Goal: Task Accomplishment & Management: Manage account settings

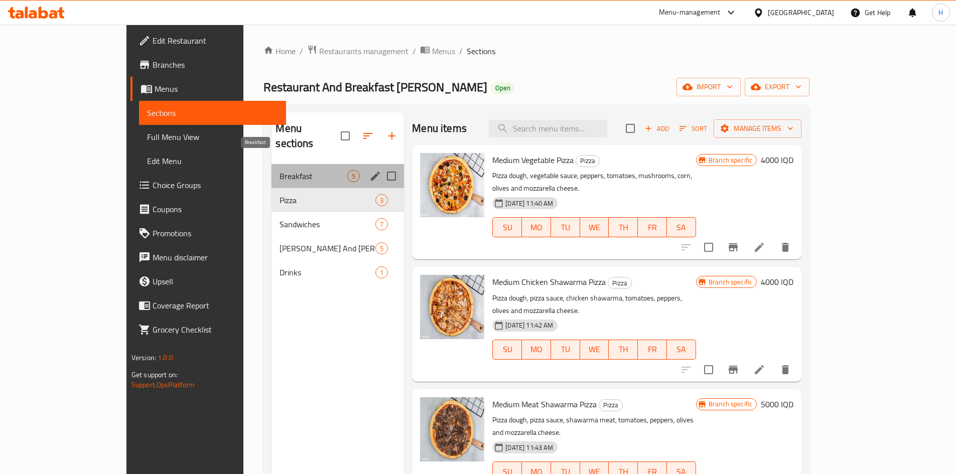
click at [280, 170] on span "Breakfast" at bounding box center [314, 176] width 68 height 12
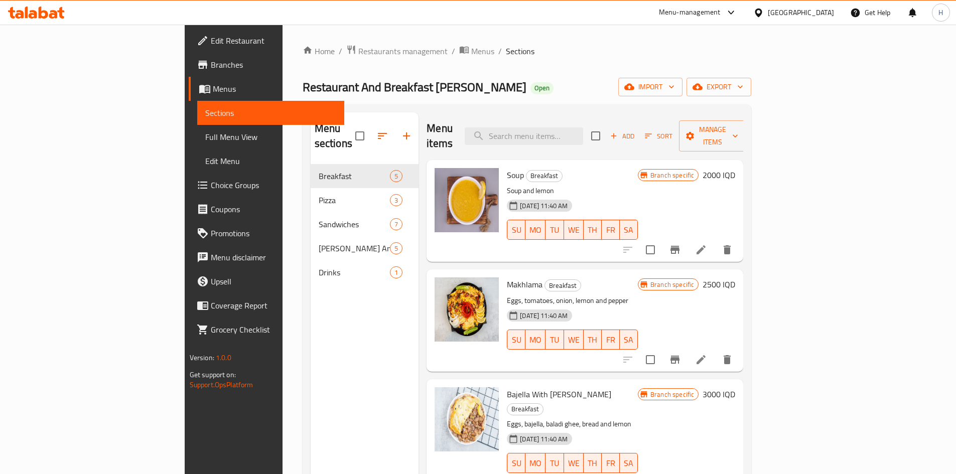
click at [681, 244] on icon "Branch-specific-item" at bounding box center [675, 250] width 12 height 12
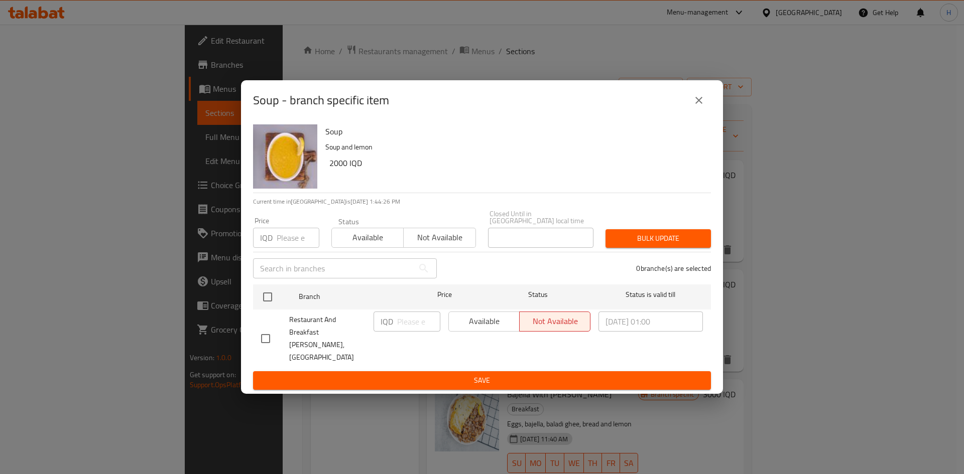
click at [697, 106] on icon "close" at bounding box center [699, 100] width 12 height 12
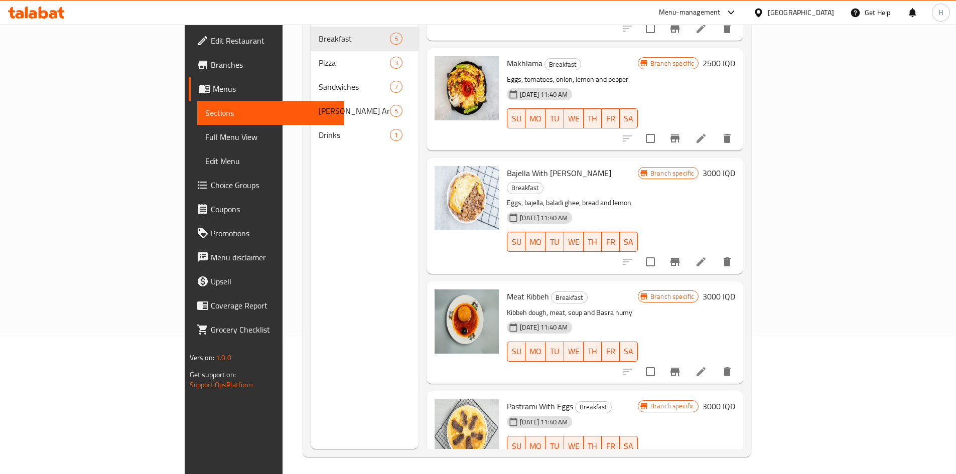
scroll to position [141, 0]
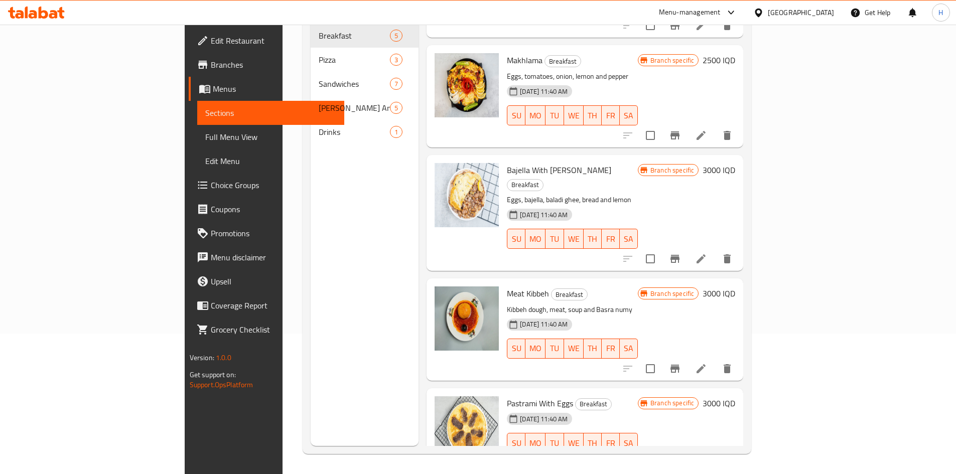
click at [715, 454] on li at bounding box center [701, 463] width 28 height 18
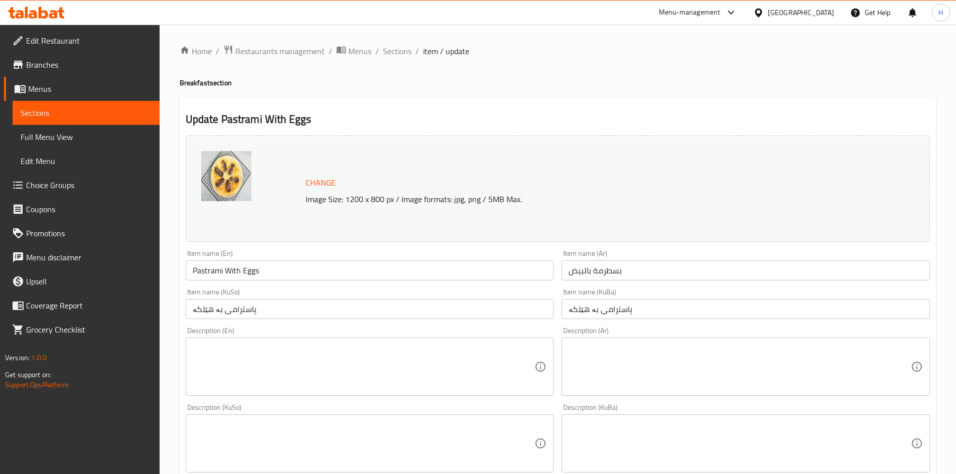
click at [210, 269] on input "Pastrami With Eggs" at bounding box center [370, 271] width 369 height 20
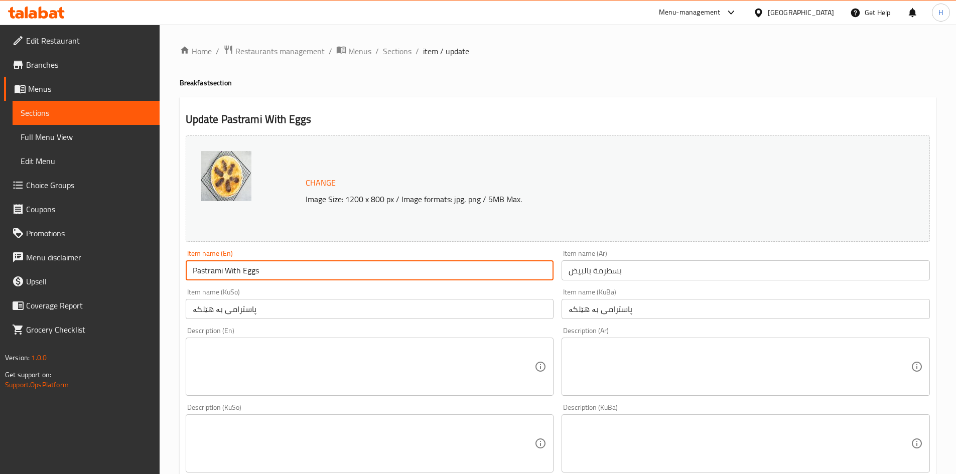
click at [210, 269] on input "Pastrami With Eggs" at bounding box center [370, 271] width 369 height 20
type input "Arouk With Eggs"
click at [636, 362] on textarea at bounding box center [740, 367] width 342 height 48
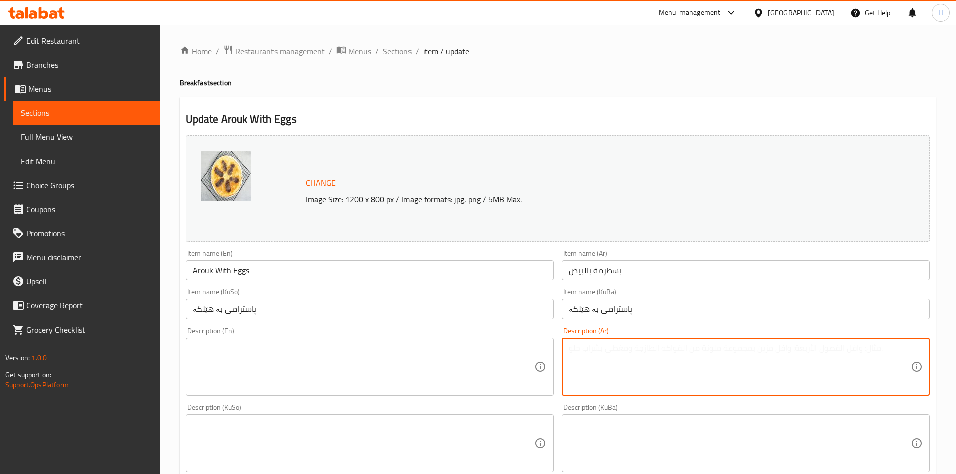
type textarea "f"
click at [599, 367] on textarea "بيض وعروك" at bounding box center [740, 367] width 342 height 48
type textarea "بيض وعروك"
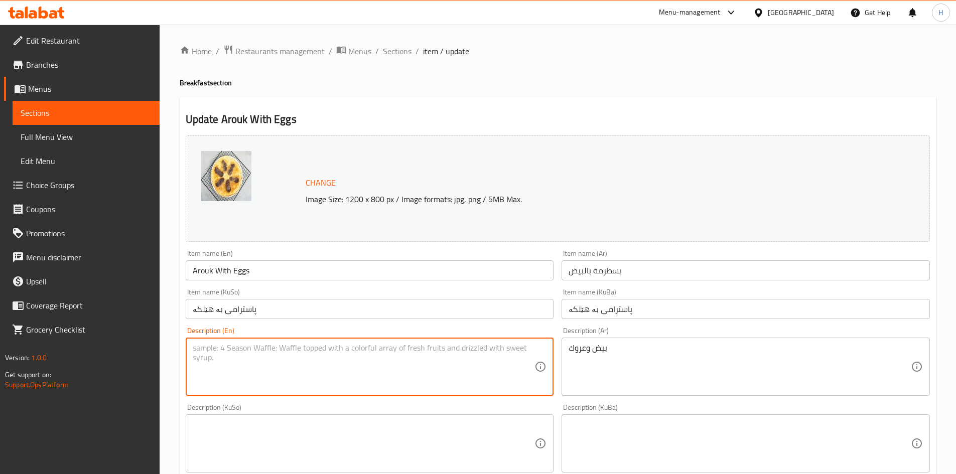
click at [318, 363] on textarea at bounding box center [364, 367] width 342 height 48
paste textarea "Eggs and dates"
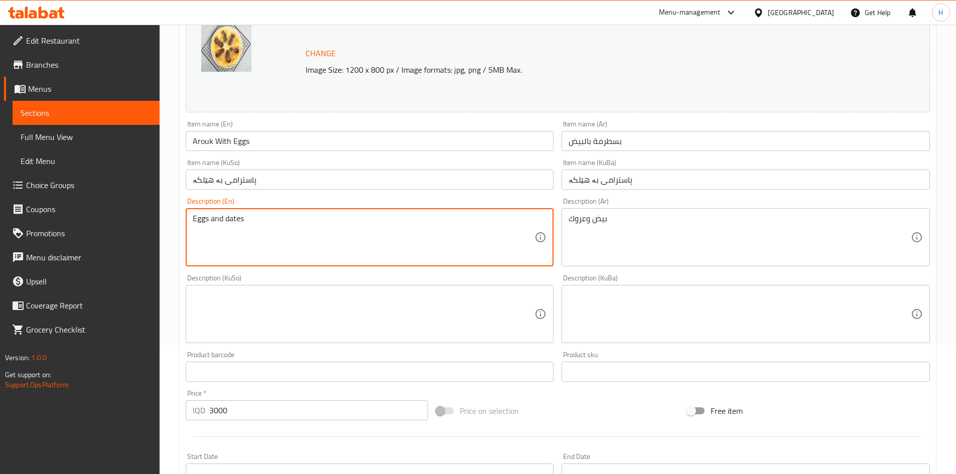
scroll to position [14, 0]
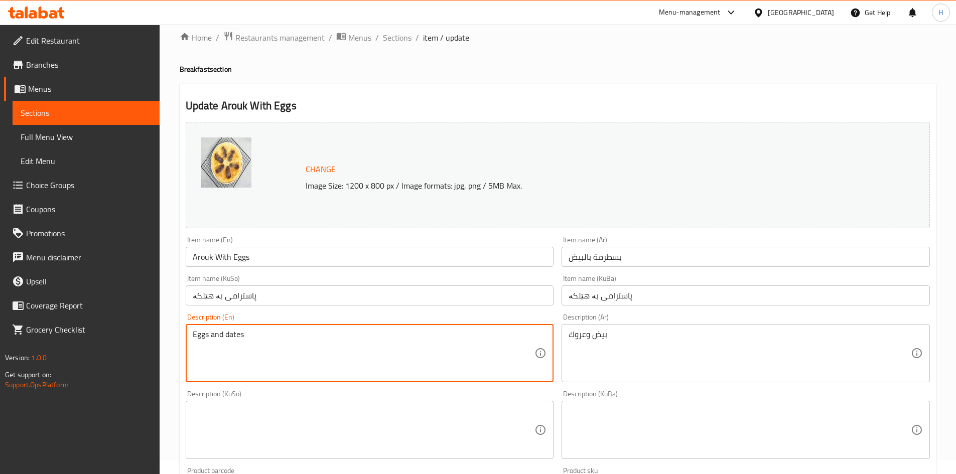
click at [198, 254] on input "Arouk With Eggs" at bounding box center [370, 257] width 369 height 20
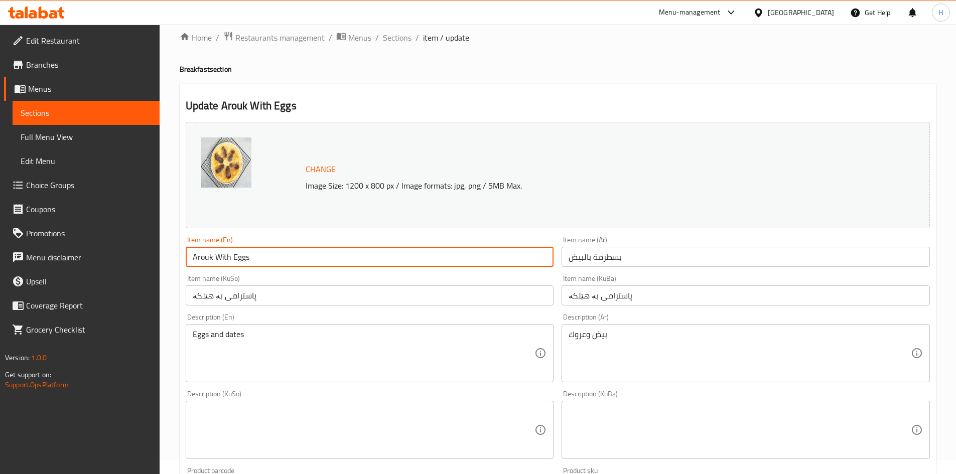
click at [198, 254] on input "Arouk With Eggs" at bounding box center [370, 257] width 369 height 20
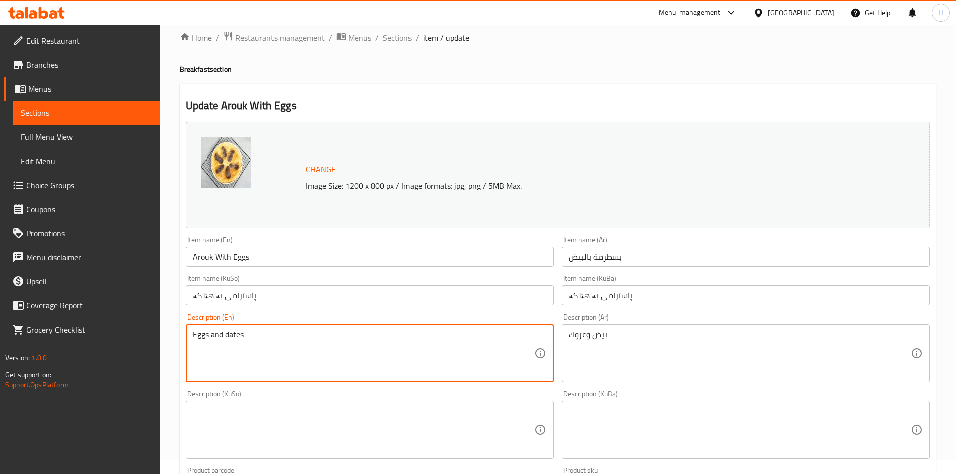
click at [237, 335] on textarea "Eggs and dates" at bounding box center [364, 354] width 342 height 48
paste textarea "Arouk"
click at [226, 339] on textarea "Eggs and Arouk" at bounding box center [364, 354] width 342 height 48
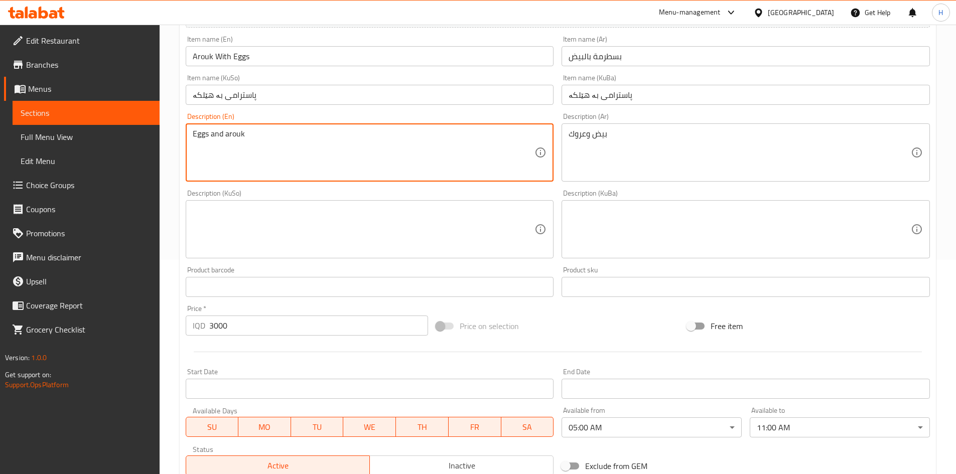
scroll to position [365, 0]
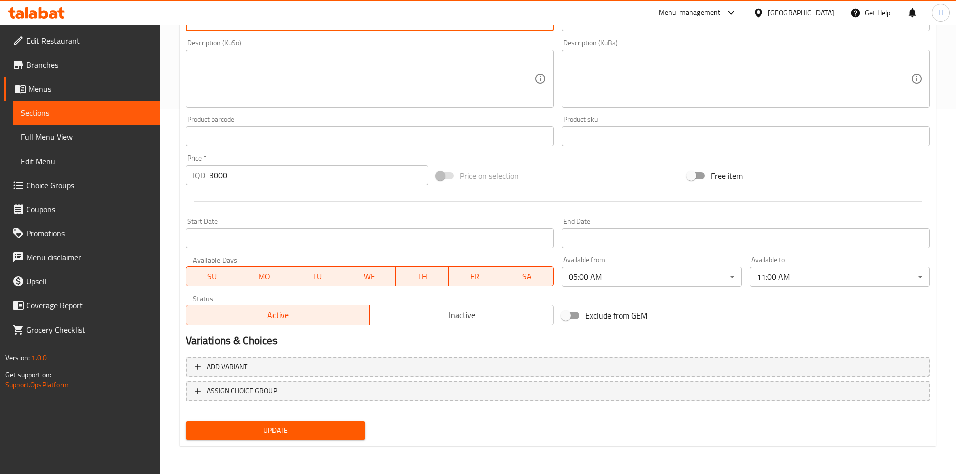
type textarea "Eggs and arouk"
drag, startPoint x: 269, startPoint y: 441, endPoint x: 262, endPoint y: 439, distance: 7.7
click at [266, 441] on div "Update" at bounding box center [276, 431] width 188 height 27
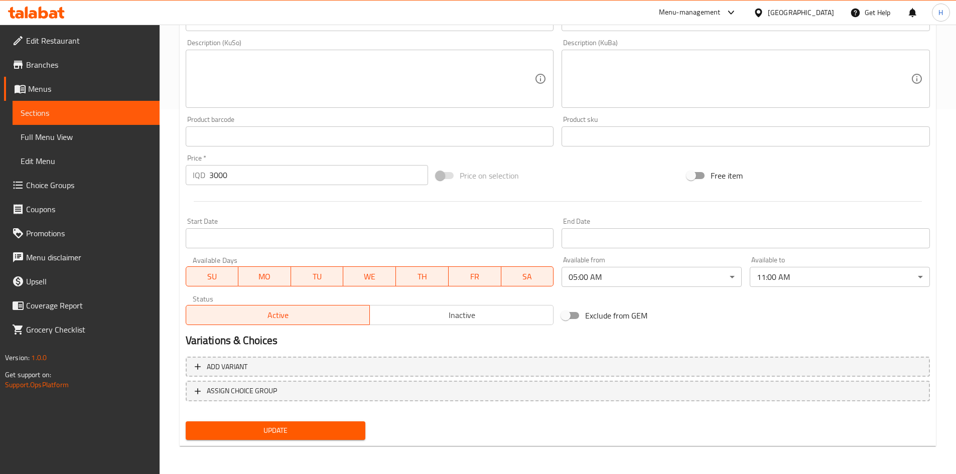
click at [297, 437] on span "Update" at bounding box center [276, 431] width 164 height 13
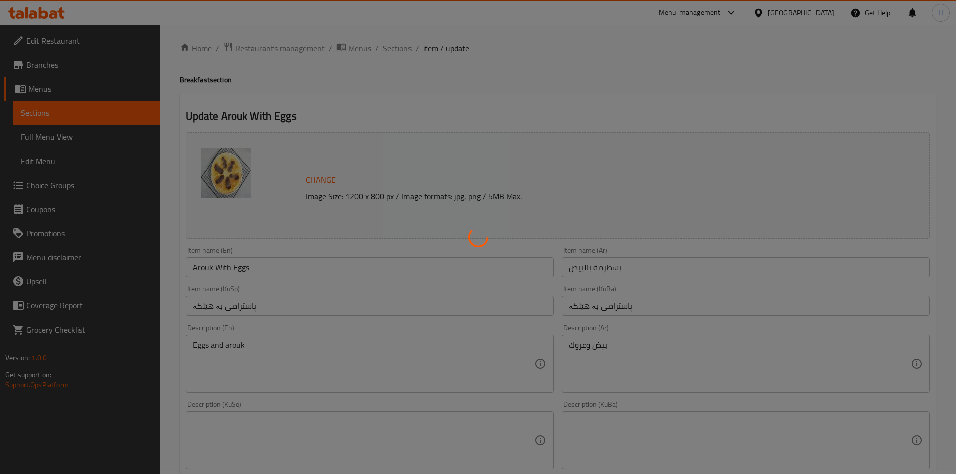
scroll to position [0, 0]
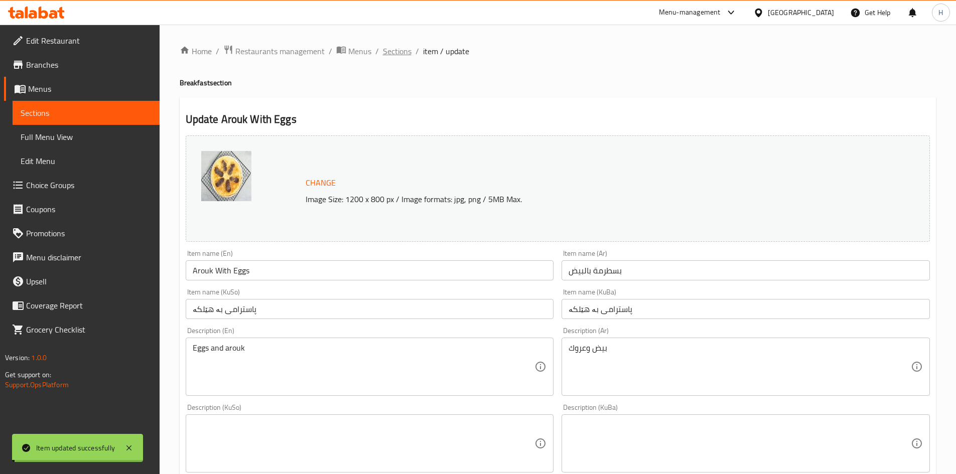
click at [400, 50] on span "Sections" at bounding box center [397, 51] width 29 height 12
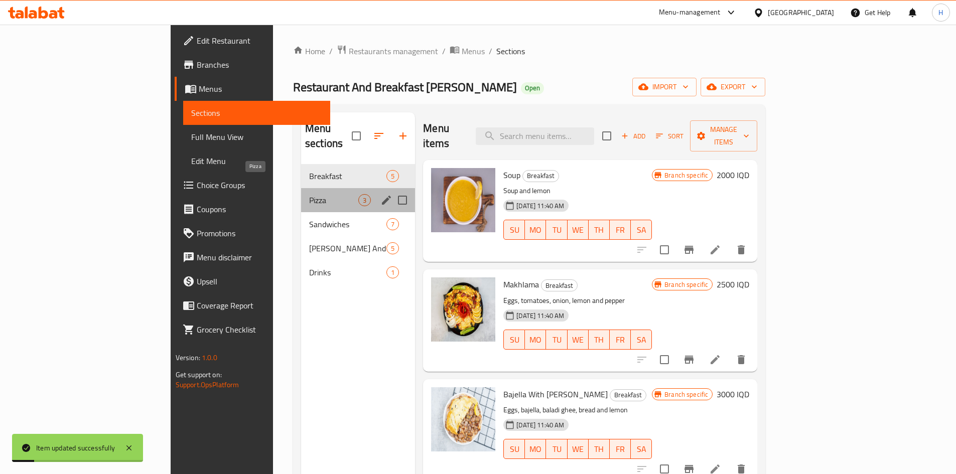
click at [309, 194] on span "Pizza" at bounding box center [333, 200] width 49 height 12
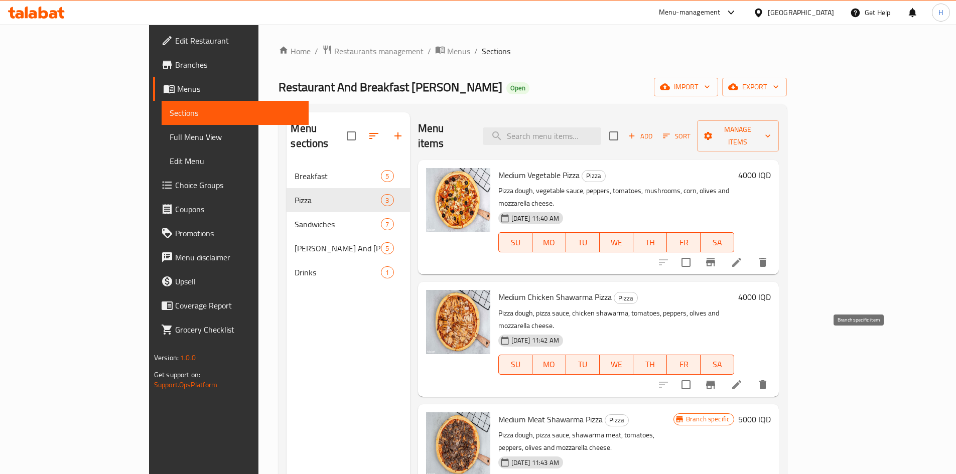
click at [717, 379] on icon "Branch-specific-item" at bounding box center [711, 385] width 12 height 12
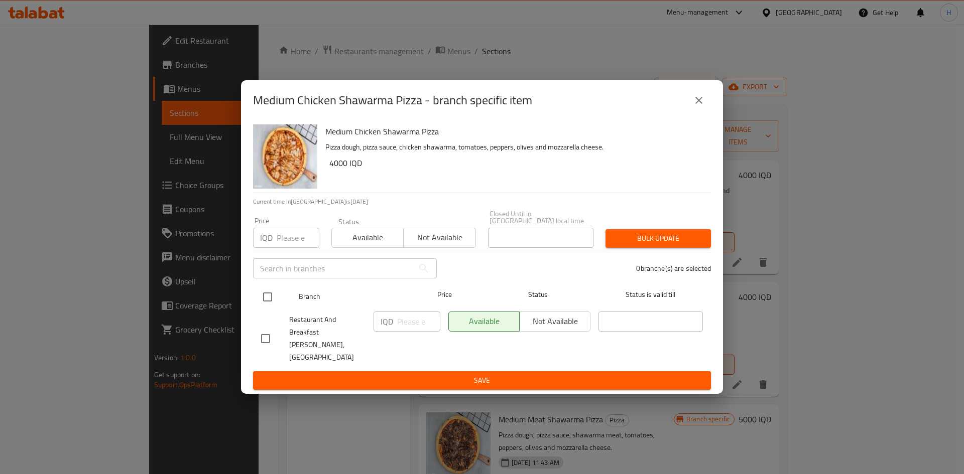
click at [272, 301] on input "checkbox" at bounding box center [267, 297] width 21 height 21
checkbox input "true"
click at [399, 322] on input "number" at bounding box center [418, 322] width 43 height 20
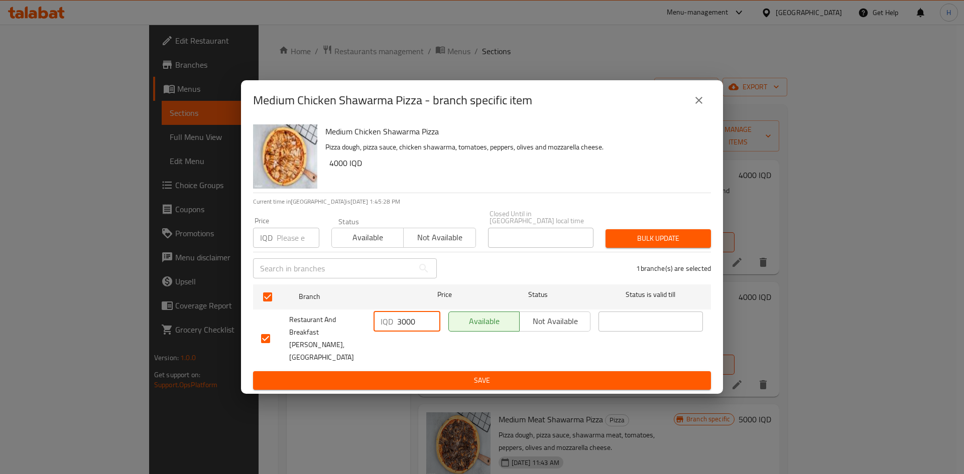
type input "3000"
click at [407, 375] on span "Save" at bounding box center [482, 381] width 442 height 13
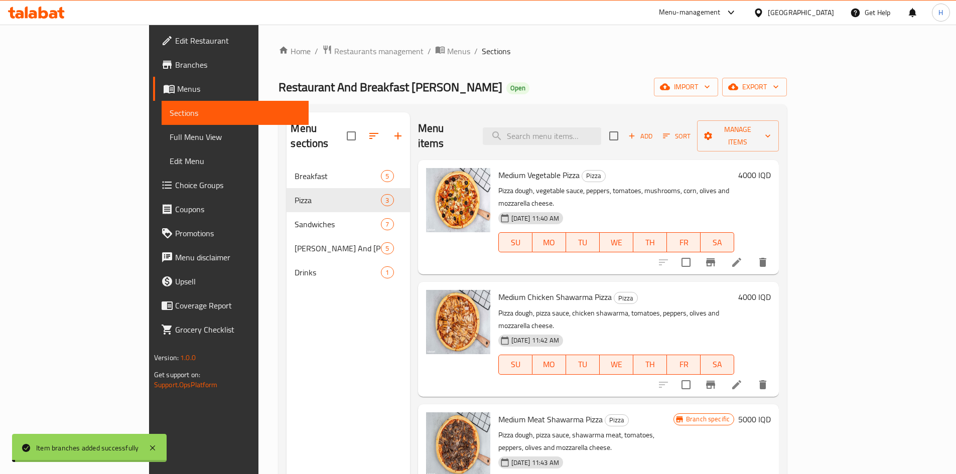
click at [771, 290] on h6 "4000 IQD" at bounding box center [755, 297] width 33 height 14
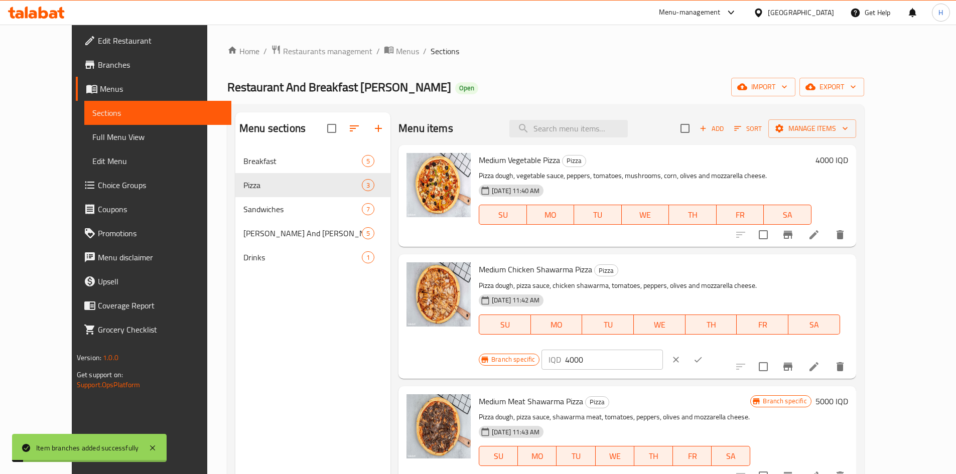
click at [663, 350] on input "4000" at bounding box center [613, 360] width 97 height 20
type input "3000"
click at [702, 357] on icon "ok" at bounding box center [699, 360] width 8 height 6
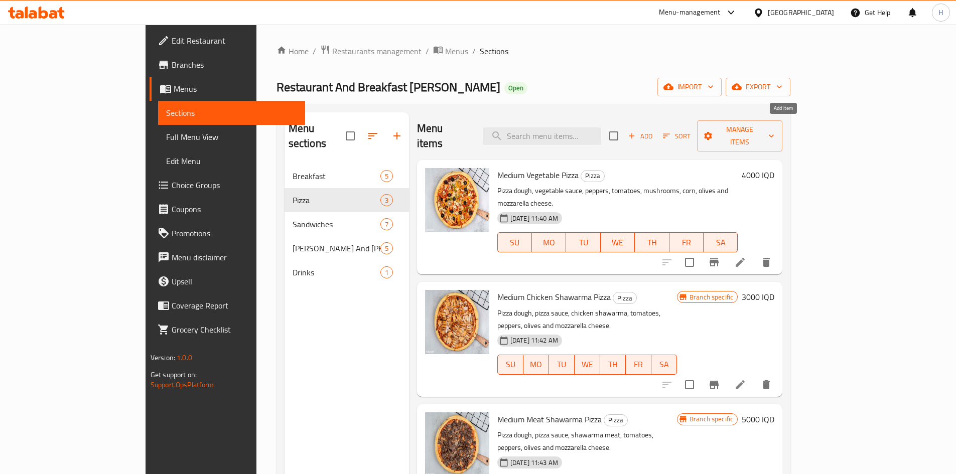
click at [654, 133] on span "Add" at bounding box center [640, 137] width 27 height 12
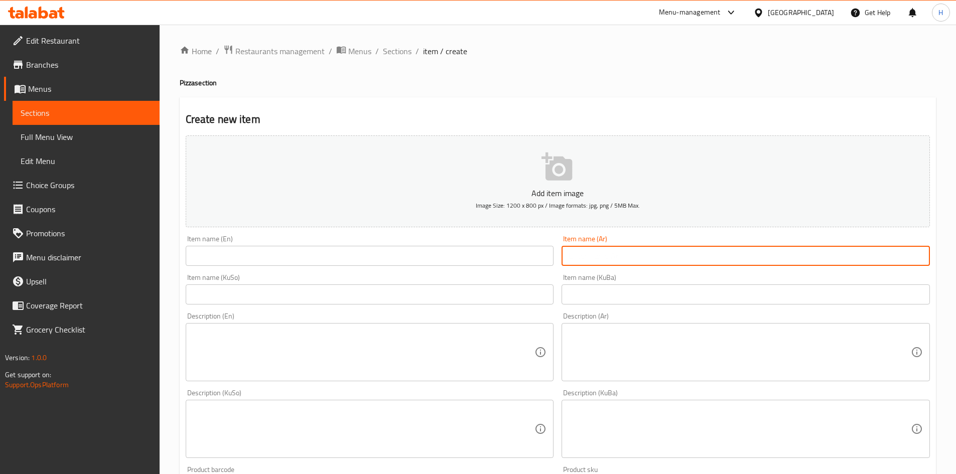
click at [602, 246] on input "text" at bounding box center [746, 256] width 369 height 20
type input "f"
type input "بيتز وسط شاورما دجاج"
click at [475, 254] on input "text" at bounding box center [370, 256] width 369 height 20
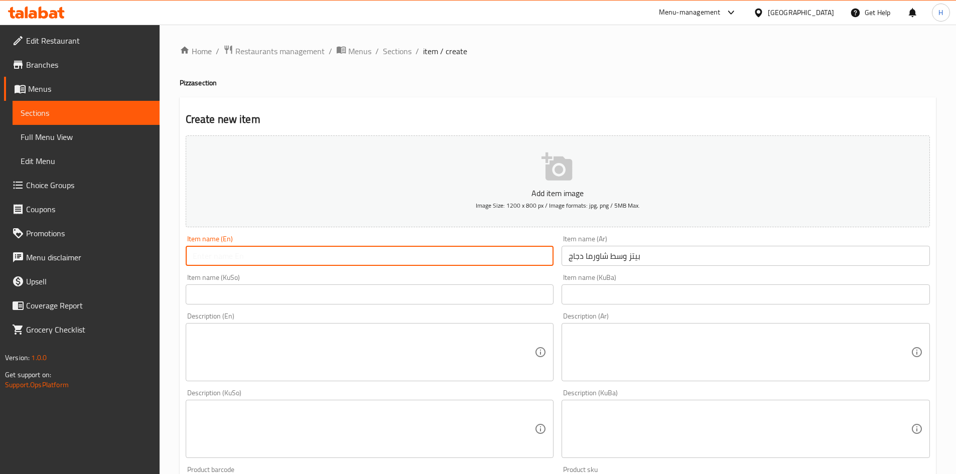
click at [475, 254] on input "text" at bounding box center [370, 256] width 369 height 20
type input "C"
click at [233, 259] on input "Medium Chicken Shawerma Pizza" at bounding box center [370, 256] width 369 height 20
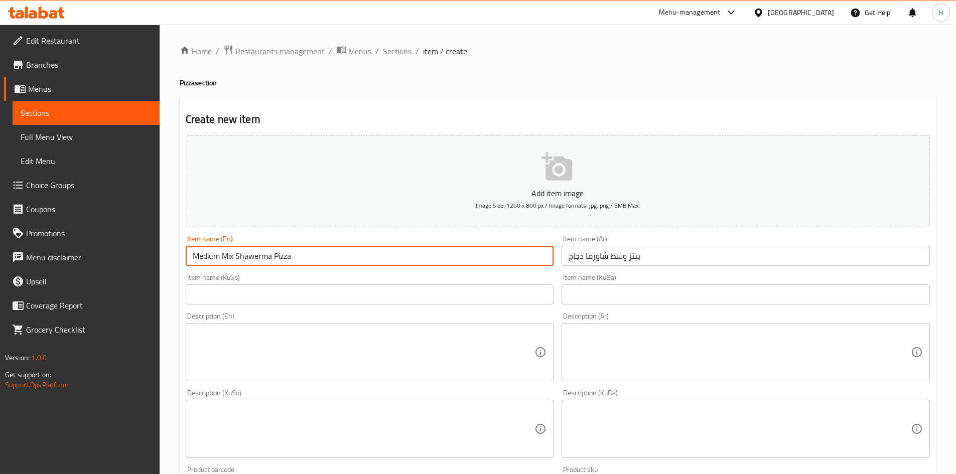
click at [620, 260] on input "بيتز وسط شاورما دجاج" at bounding box center [746, 256] width 369 height 20
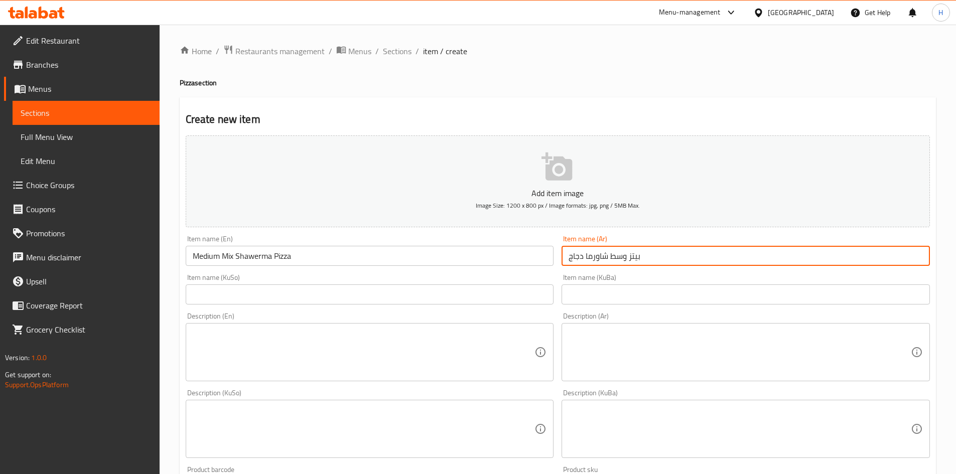
click at [620, 260] on input "بيتز وسط شاورما دجاج" at bounding box center [746, 256] width 369 height 20
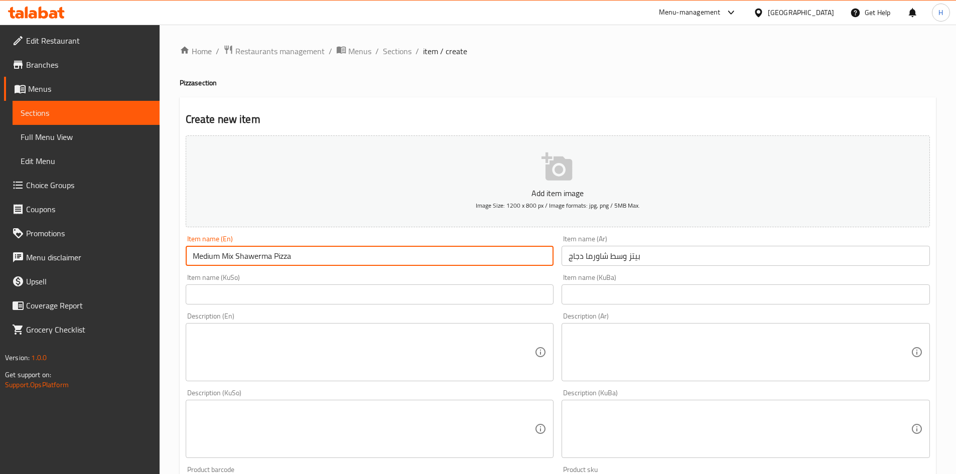
click at [230, 257] on input "Medium Mix Shawerma Pizza" at bounding box center [370, 256] width 369 height 20
click at [205, 259] on input "Medium Chicken Shawerma Pizza" at bounding box center [370, 256] width 369 height 20
type input "Max Chicken Shawerma Pizza"
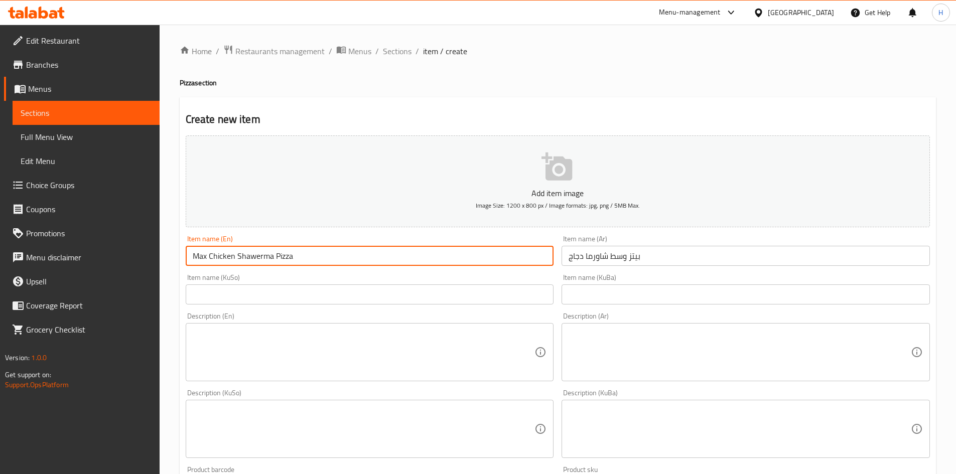
click at [620, 256] on input "بيتز وسط شاورما دجاج" at bounding box center [746, 256] width 369 height 20
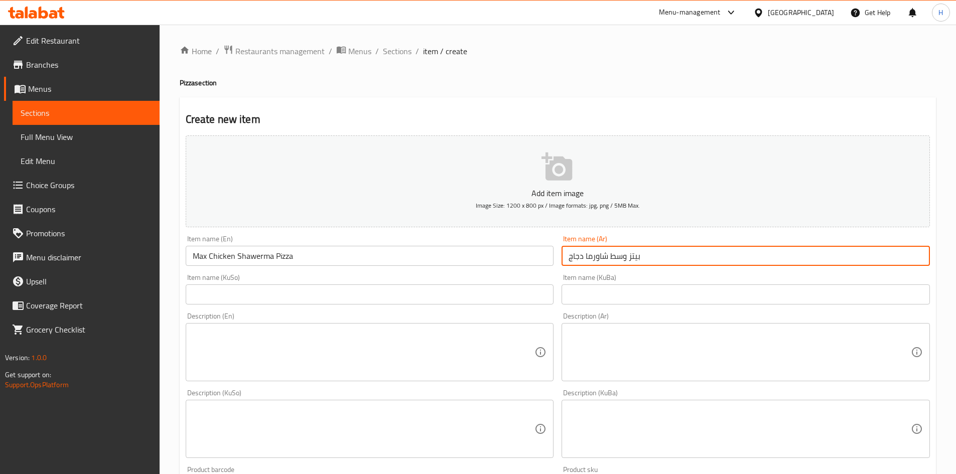
click at [620, 256] on input "بيتز وسط شاورما دجاج" at bounding box center [746, 256] width 369 height 20
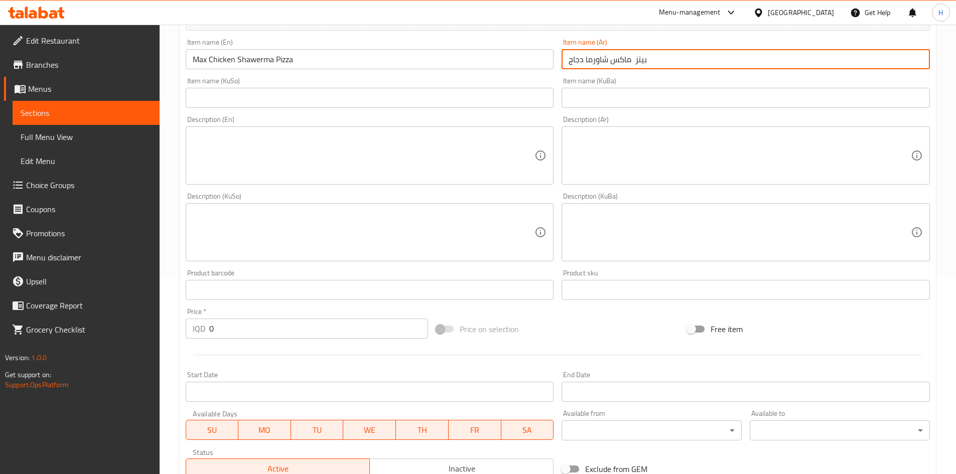
scroll to position [201, 0]
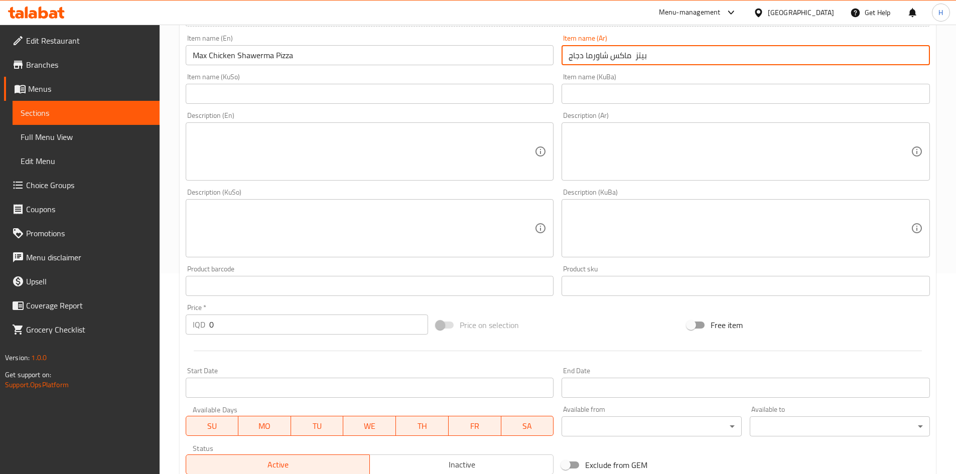
type input "بيتز ماكس شاورما دجاج"
click at [234, 328] on input "0" at bounding box center [318, 325] width 219 height 20
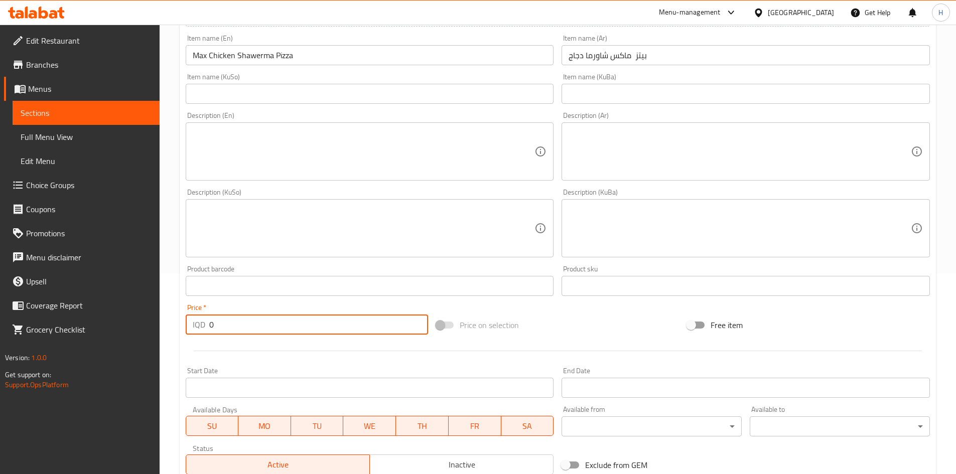
click at [234, 328] on input "0" at bounding box center [318, 325] width 219 height 20
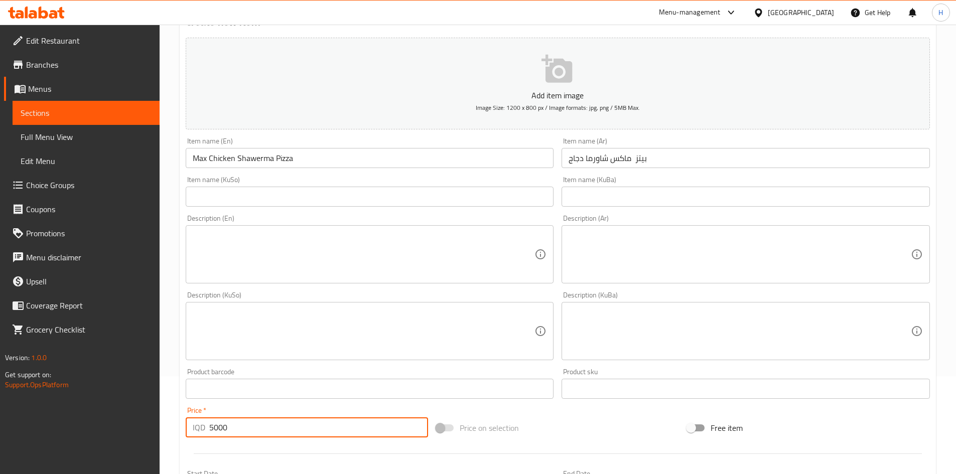
scroll to position [0, 0]
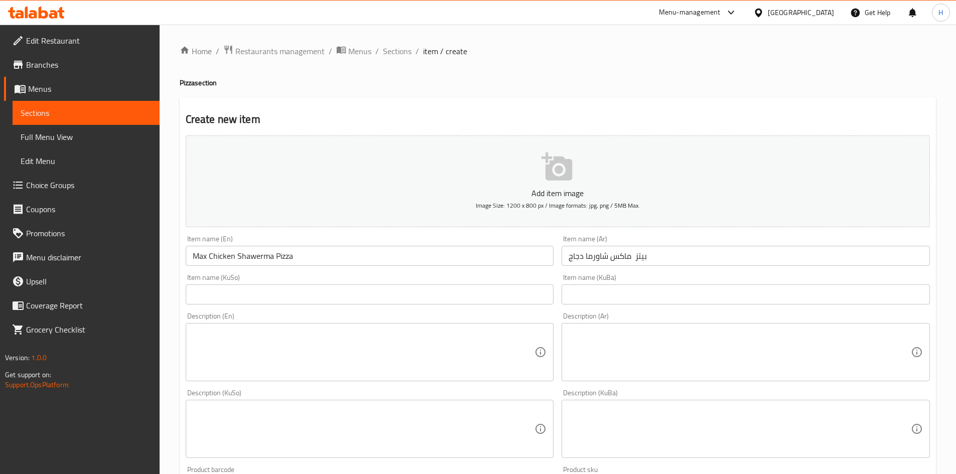
type input "5000"
click at [630, 367] on textarea at bounding box center [740, 353] width 342 height 48
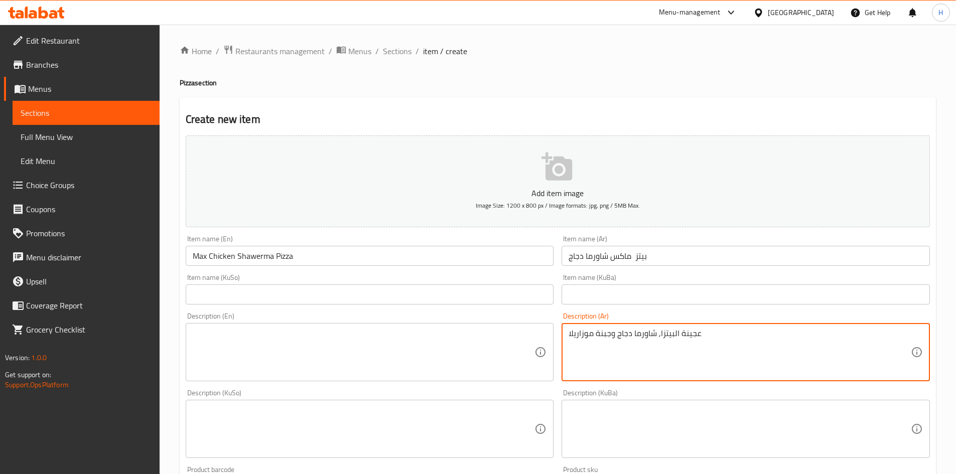
click at [630, 367] on textarea "عجينة البيتزا, شاورما دجاج وجبنة موزاريلا" at bounding box center [740, 353] width 342 height 48
type textarea "عجينة البيتزا, شاورما دجاج وجبنة موزاريلا"
click at [289, 345] on textarea at bounding box center [364, 353] width 342 height 48
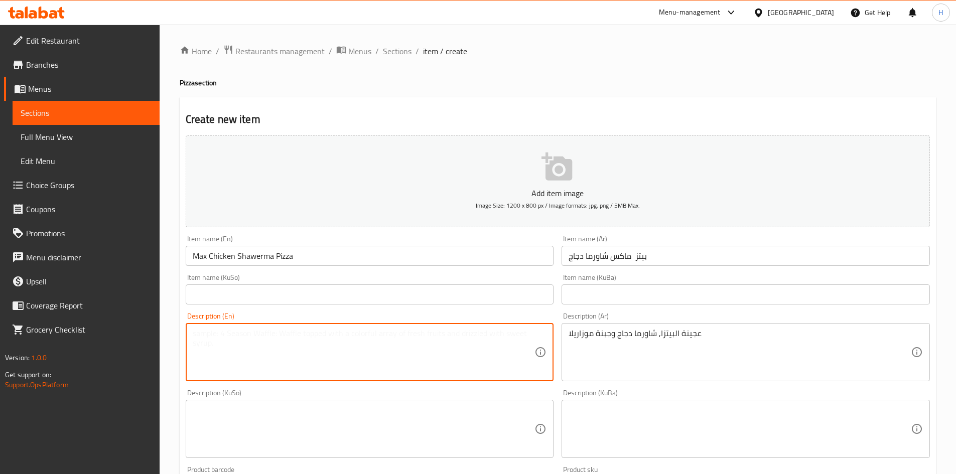
paste textarea "Pizza dough, chicken shawarma and mozzarella cheese"
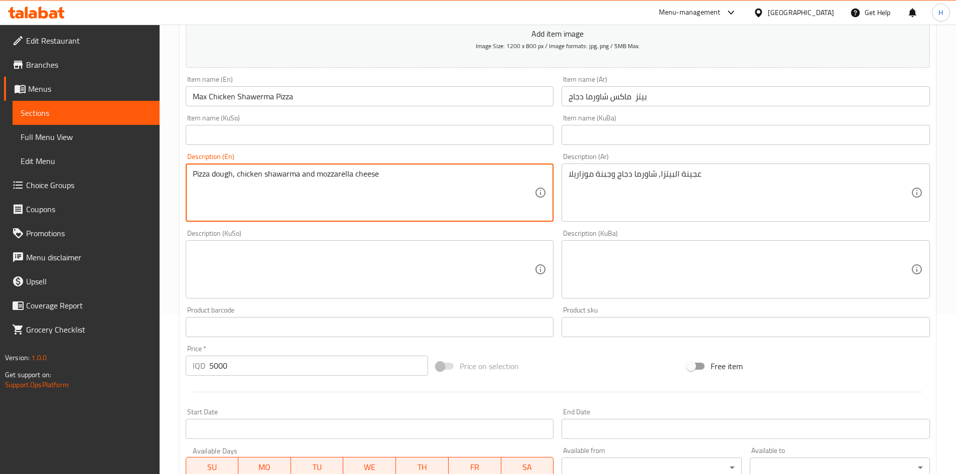
scroll to position [301, 0]
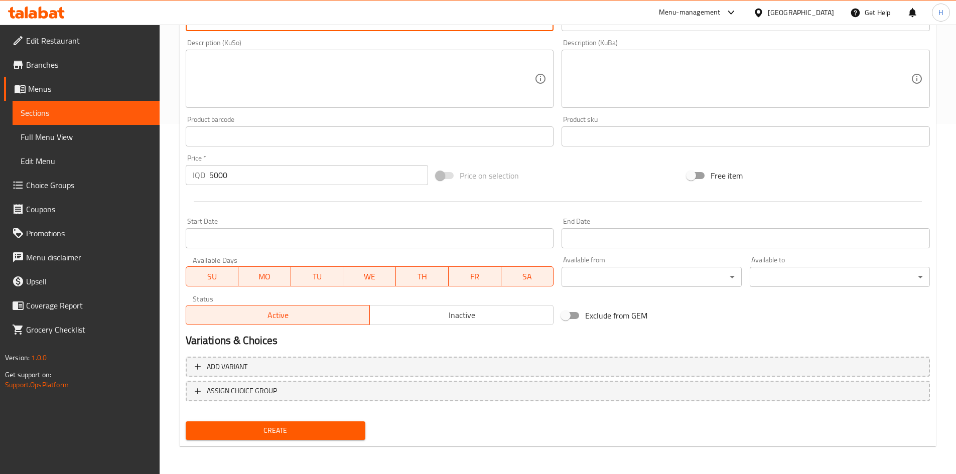
type textarea "Pizza dough, chicken shawarma and mozzarella cheese"
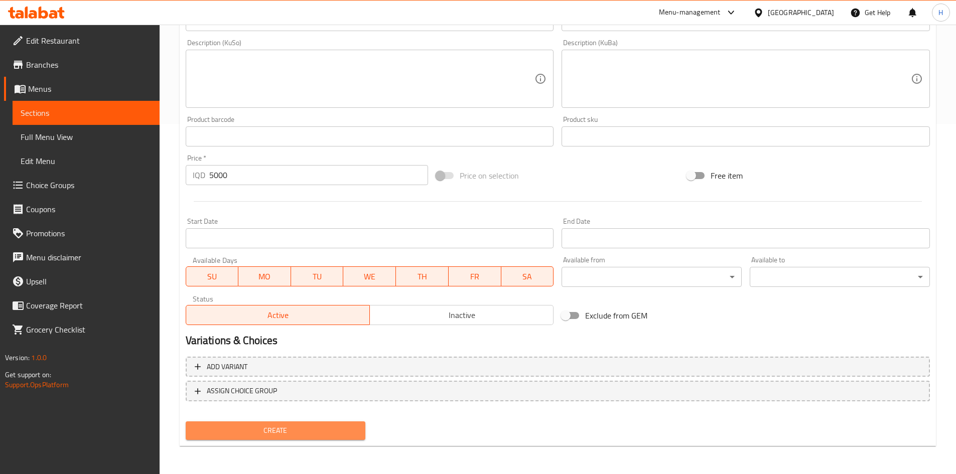
click at [262, 430] on span "Create" at bounding box center [276, 431] width 164 height 13
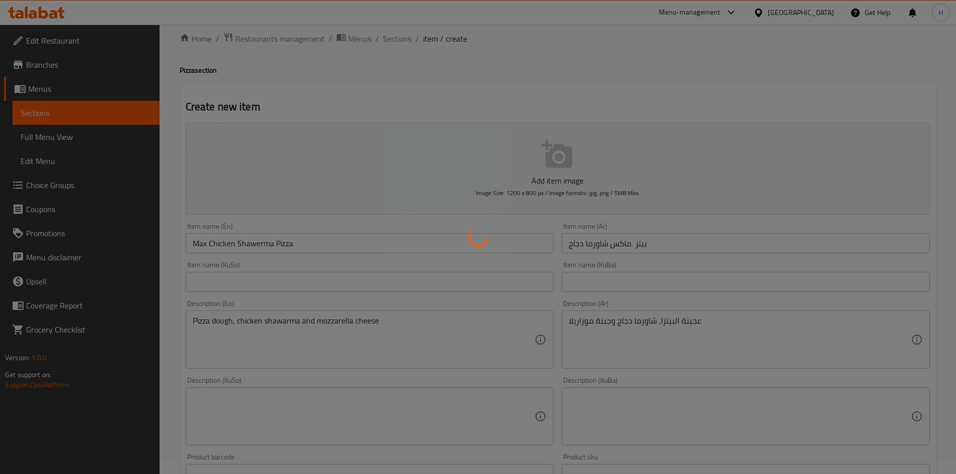
scroll to position [0, 0]
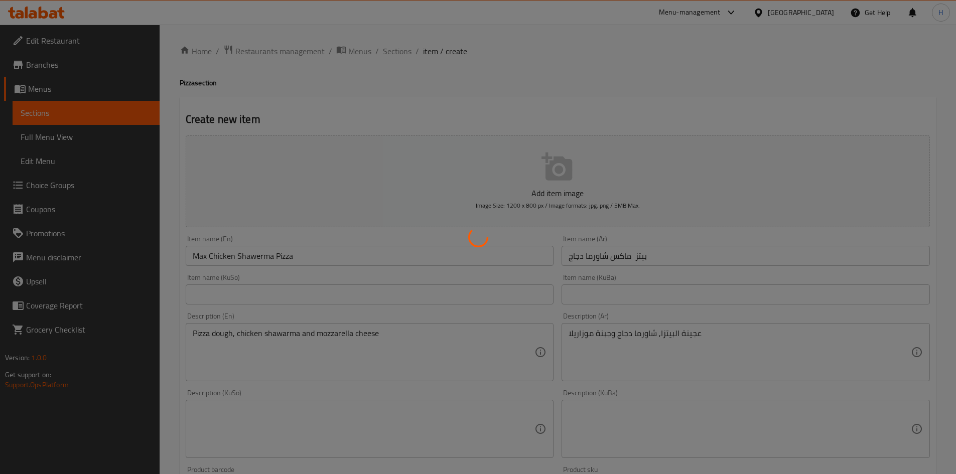
type input "0"
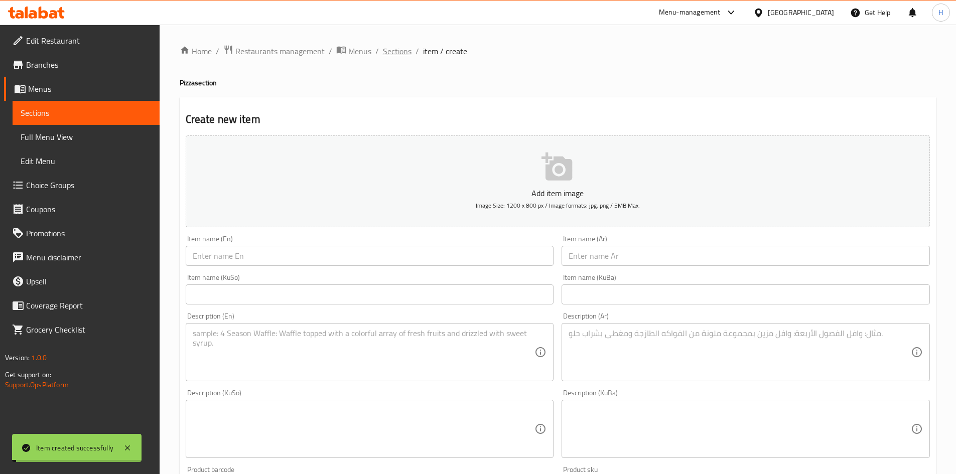
click at [397, 52] on span "Sections" at bounding box center [397, 51] width 29 height 12
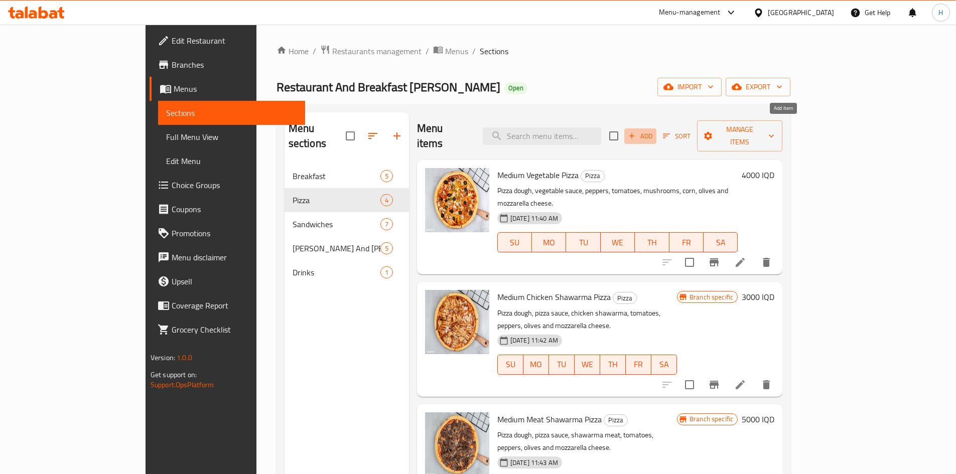
click at [654, 131] on span "Add" at bounding box center [640, 137] width 27 height 12
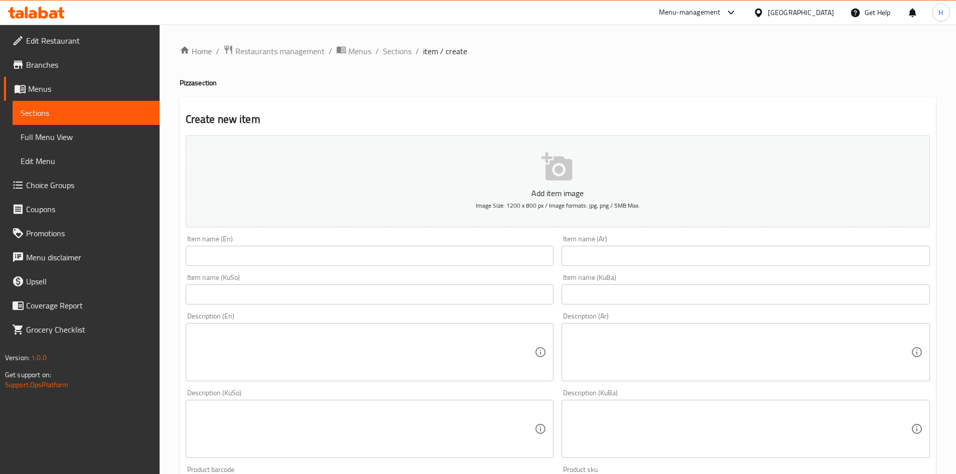
click at [613, 267] on div "Item name (Ar) Item name (Ar)" at bounding box center [746, 250] width 377 height 39
click at [619, 261] on input "text" at bounding box center [746, 256] width 369 height 20
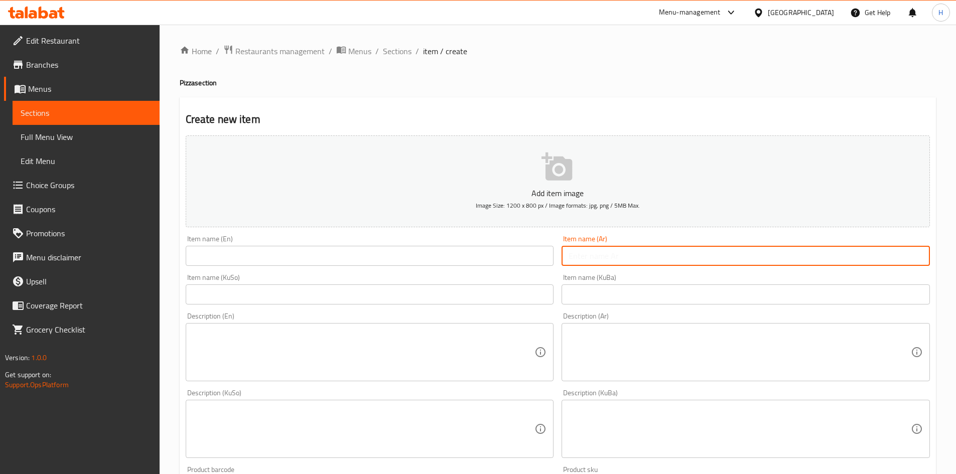
type input "ل"
click at [619, 261] on input "بيتزا ماكس شاورما لحم" at bounding box center [746, 256] width 369 height 20
type input "بيتزا ماكس شاورما لحم"
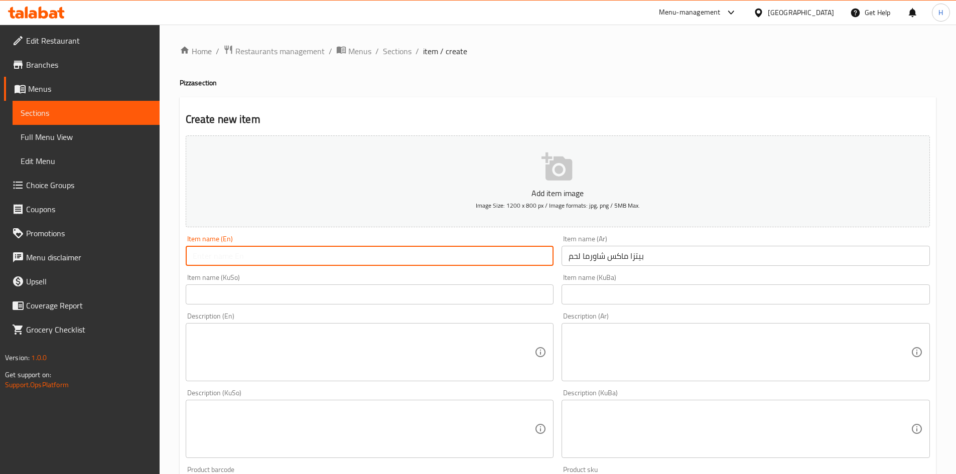
drag, startPoint x: 280, startPoint y: 249, endPoint x: 275, endPoint y: 252, distance: 5.9
click at [280, 249] on input "text" at bounding box center [370, 256] width 369 height 20
paste input "Pizza Max Meat Shawarma"
type input "Pizza Max Meat Shawarma"
click at [658, 358] on textarea at bounding box center [740, 353] width 342 height 48
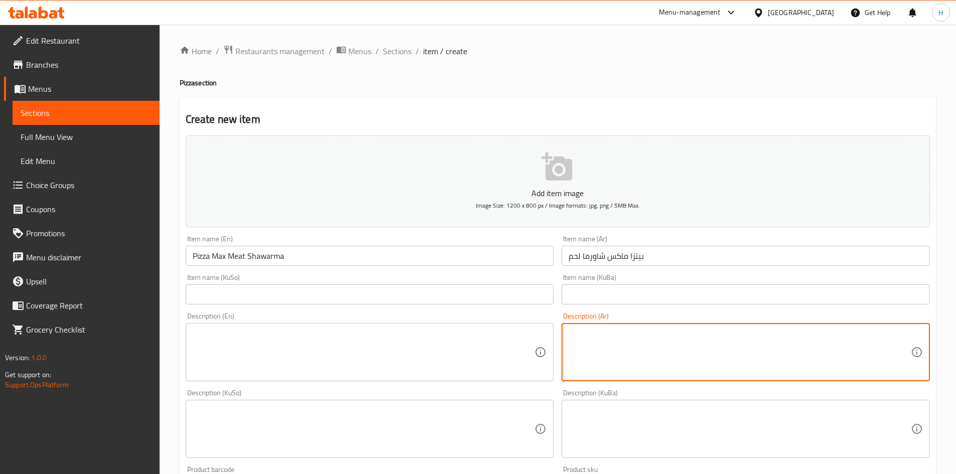
type textarea "u"
click at [658, 359] on textarea "عجينة البيتزا, صلصة بيتزا, شارما لحم وجبنة موزاريلا" at bounding box center [740, 353] width 342 height 48
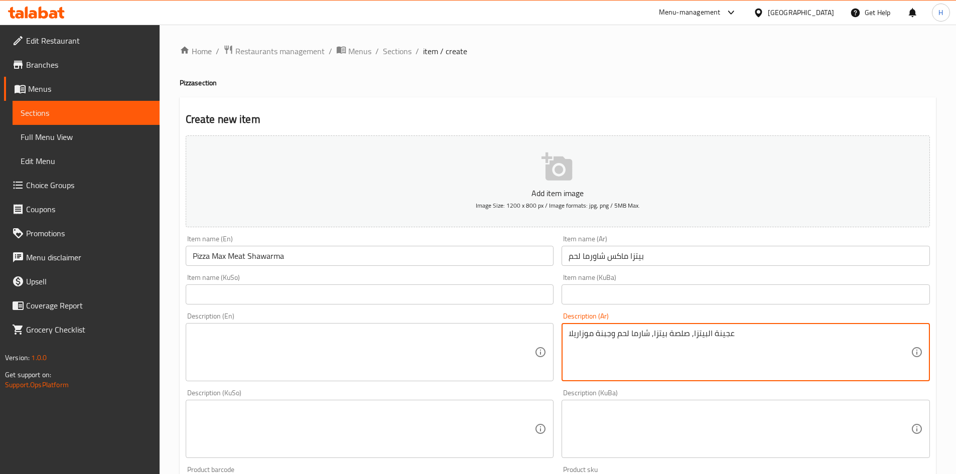
type textarea "عجينة البيتزا, صلصة بيتزا, شارما لحم وجبنة موزاريلا"
click at [354, 365] on textarea at bounding box center [364, 353] width 342 height 48
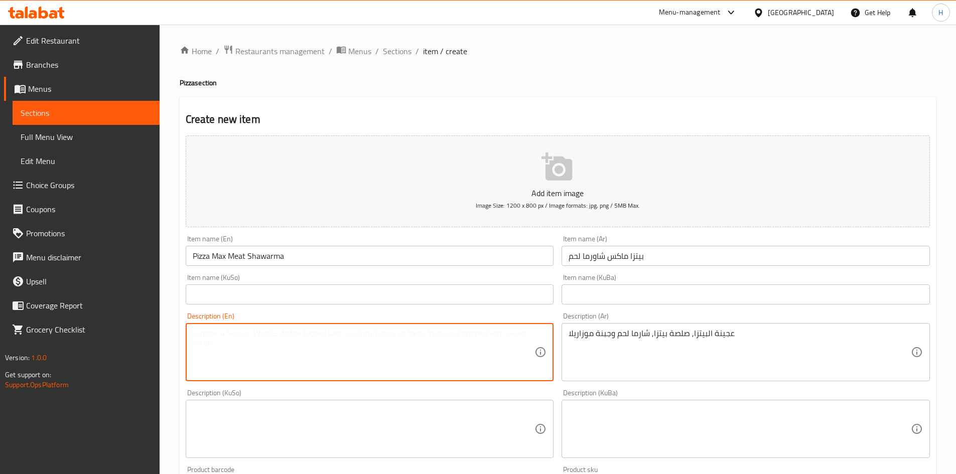
paste textarea "Pizza dough, pizza sauce, char sham and mozzarella cheese"
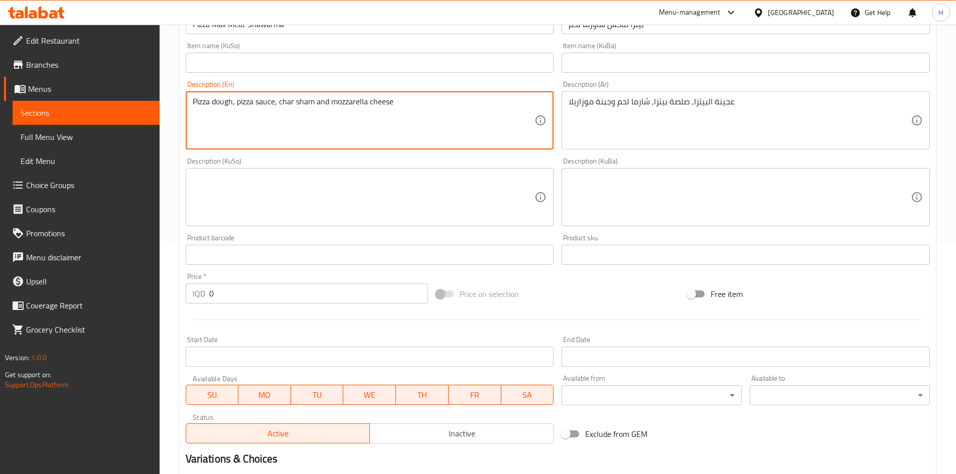
scroll to position [301, 0]
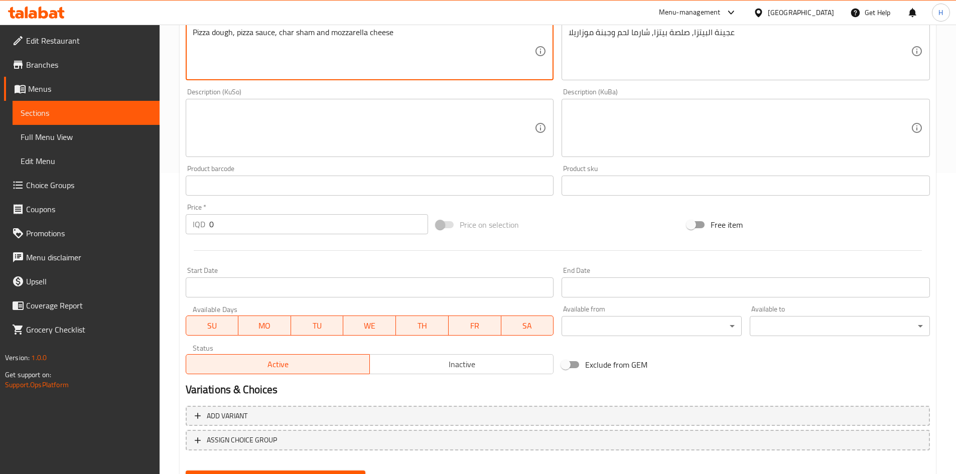
type textarea "Pizza dough, pizza sauce, char sham and mozzarella cheese"
click at [235, 225] on input "0" at bounding box center [318, 224] width 219 height 20
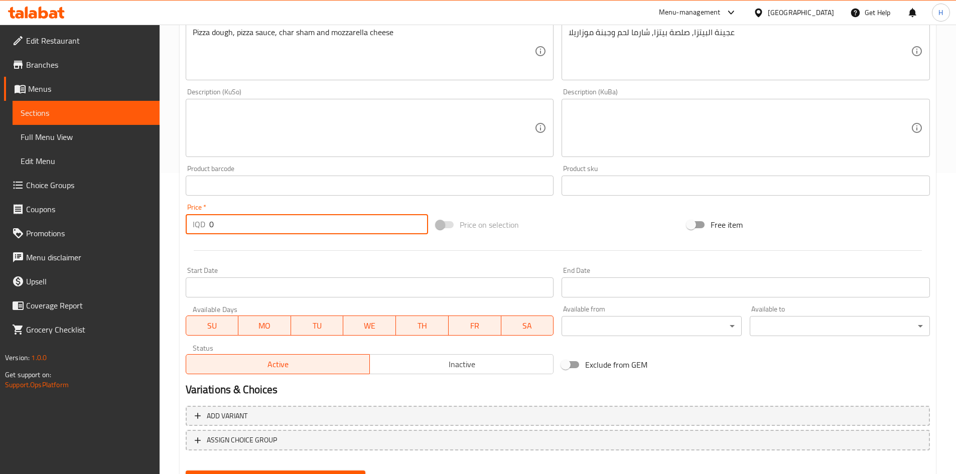
click at [235, 225] on input "0" at bounding box center [318, 224] width 219 height 20
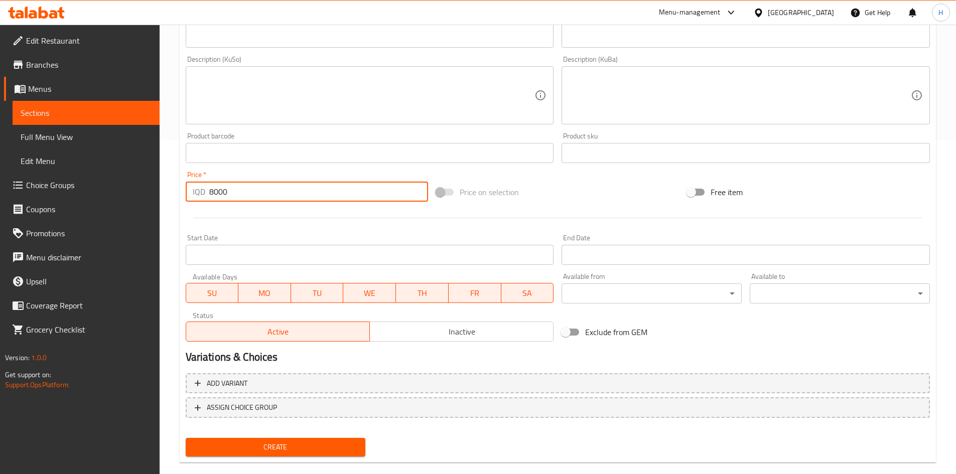
scroll to position [350, 0]
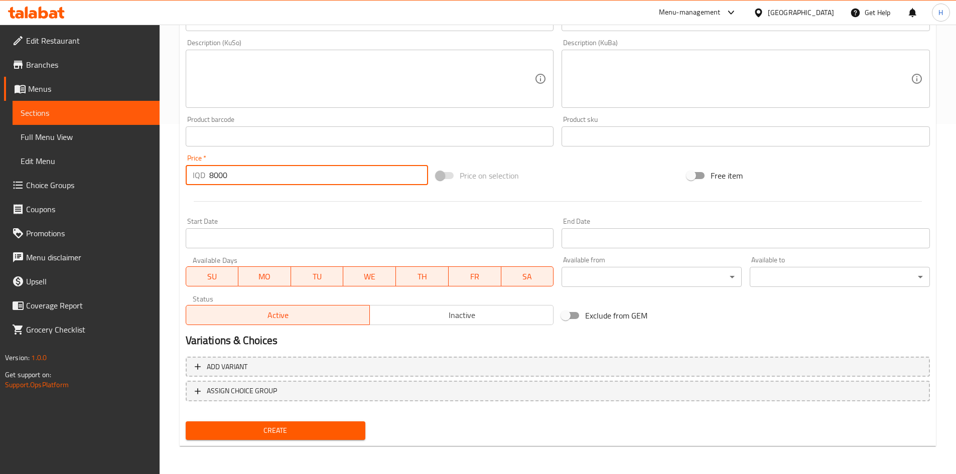
type input "8000"
click at [267, 435] on span "Create" at bounding box center [276, 431] width 164 height 13
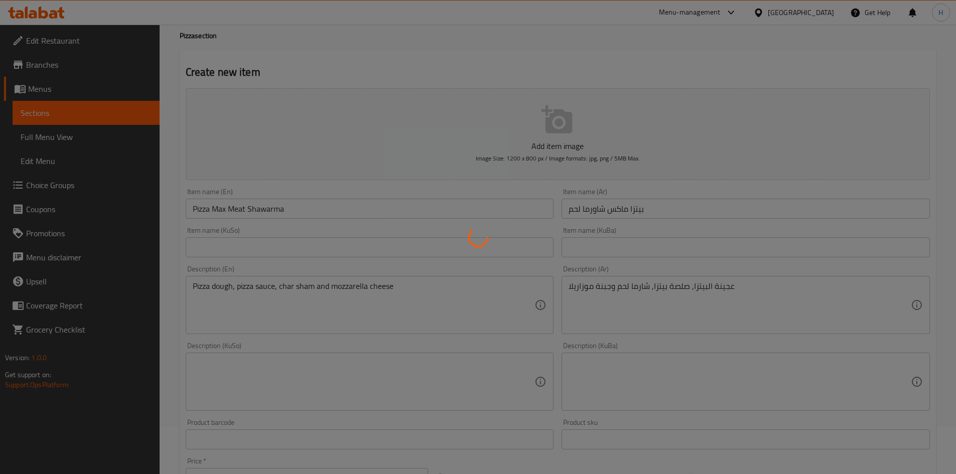
scroll to position [0, 0]
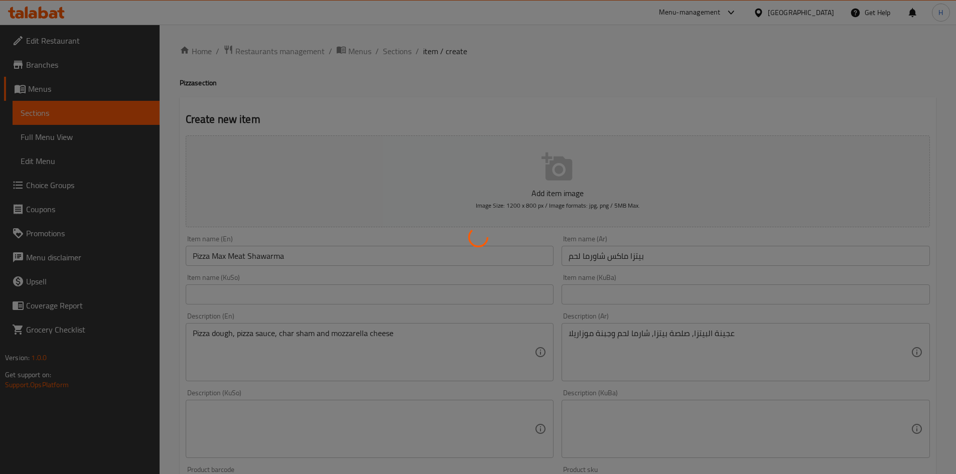
type input "0"
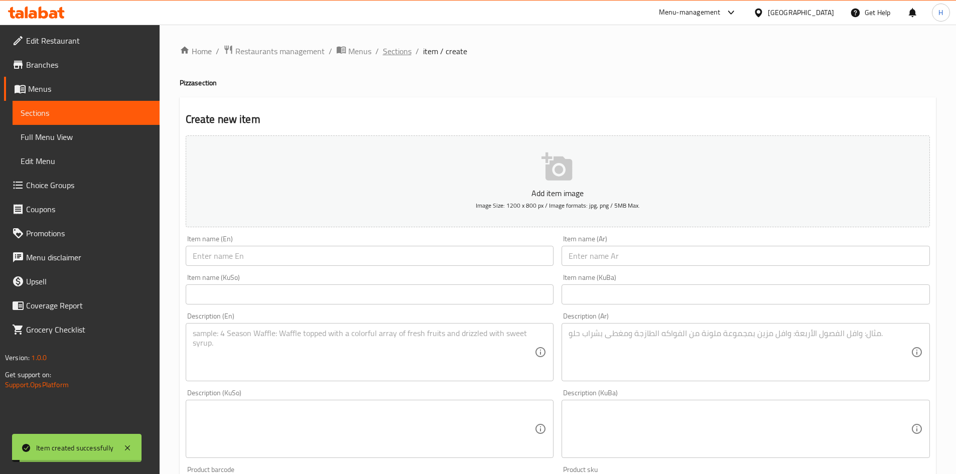
click at [388, 50] on span "Sections" at bounding box center [397, 51] width 29 height 12
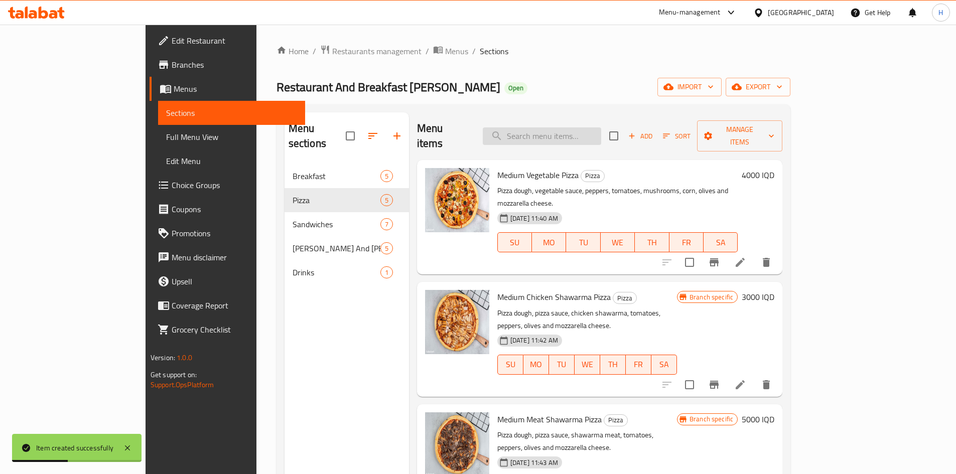
click at [572, 135] on input "search" at bounding box center [542, 137] width 118 height 18
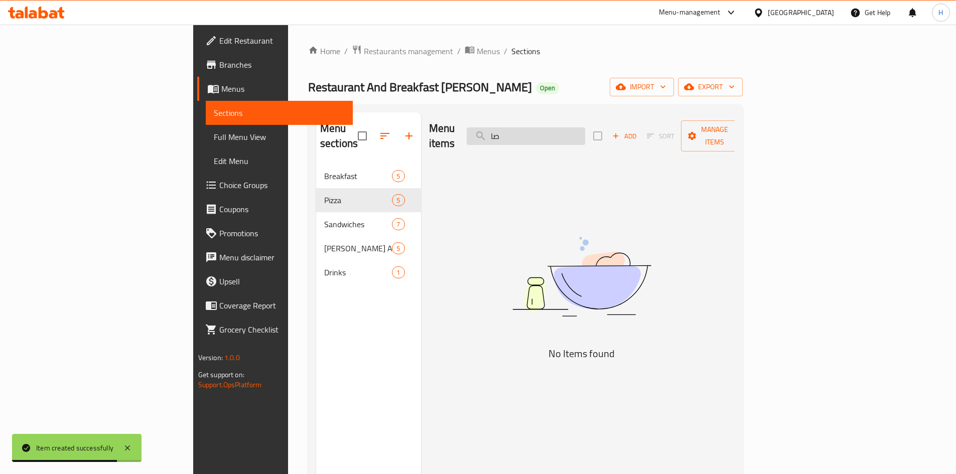
type input "ص"
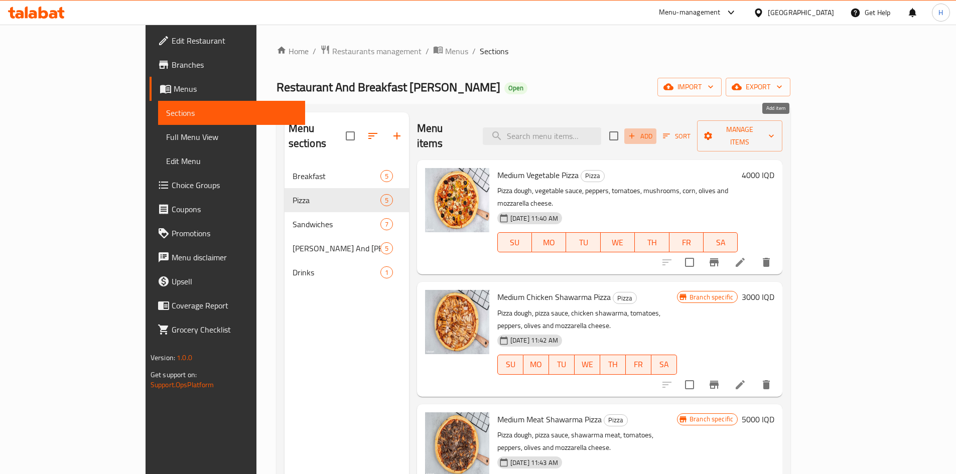
click at [654, 131] on span "Add" at bounding box center [640, 137] width 27 height 12
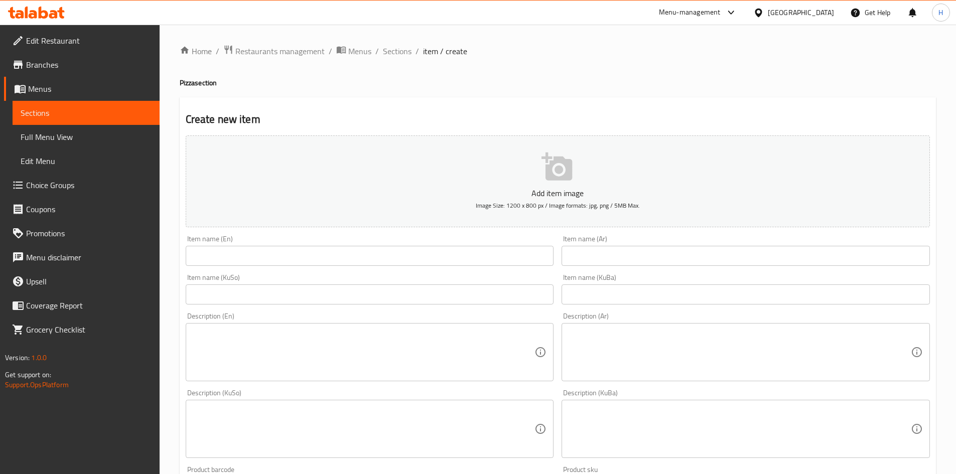
click at [615, 256] on input "text" at bounding box center [746, 256] width 369 height 20
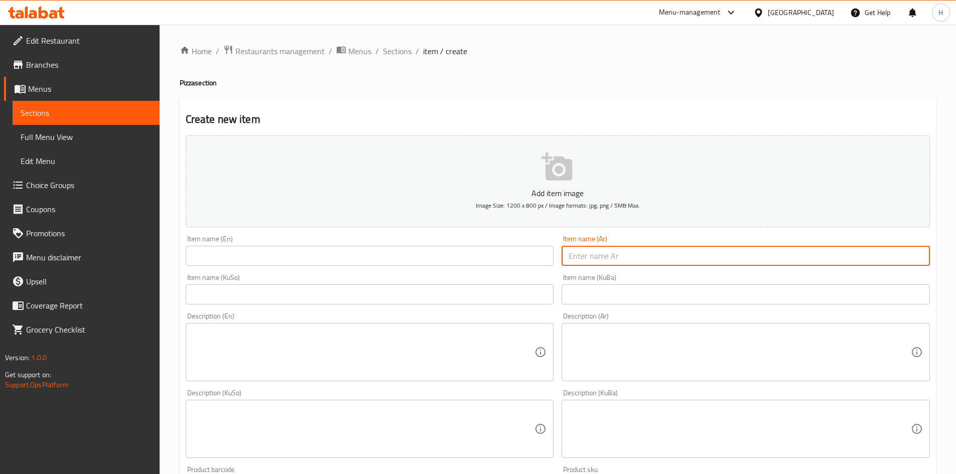
click at [265, 251] on input "text" at bounding box center [370, 256] width 369 height 20
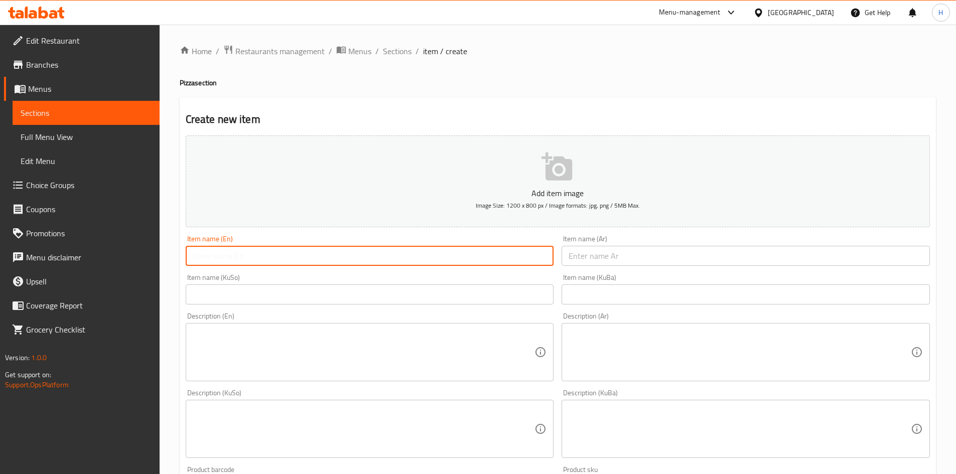
paste input "Italian Chicken Saj"
type input "Italian Chicken Saj"
click at [609, 251] on input "text" at bounding box center [746, 256] width 369 height 20
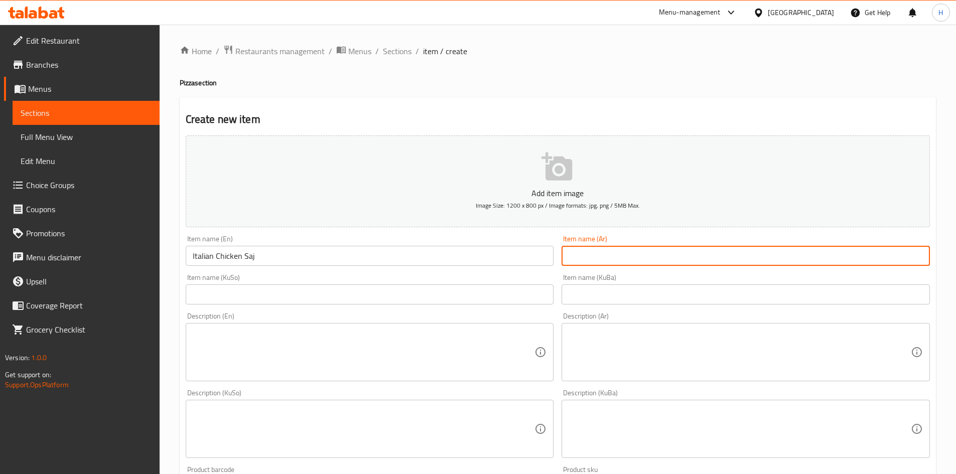
paste input "صاج ايطالي دجاج"
type input "صاج ايطالي دجاج"
click at [660, 373] on textarea at bounding box center [740, 353] width 342 height 48
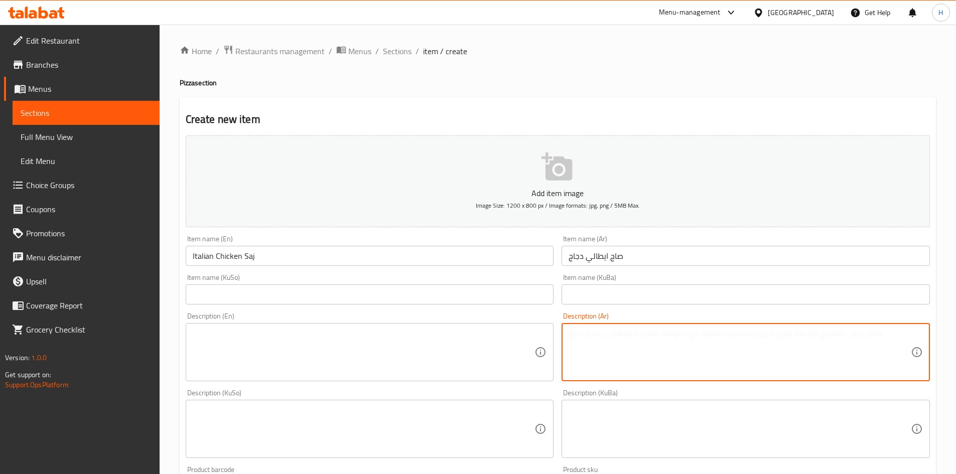
paste textarea "عجينة الصاج الايطالي، شاورما دجاج, بطاطا مقلية، ذرة، جبنة وصلصة خاصة."
type textarea "عجينة الصاج الايطالي، شاورما دجاج, بطاطا مقلية، ذرة، جبنة وصلصة خاصة."
click at [280, 325] on div "Description (En)" at bounding box center [370, 352] width 369 height 58
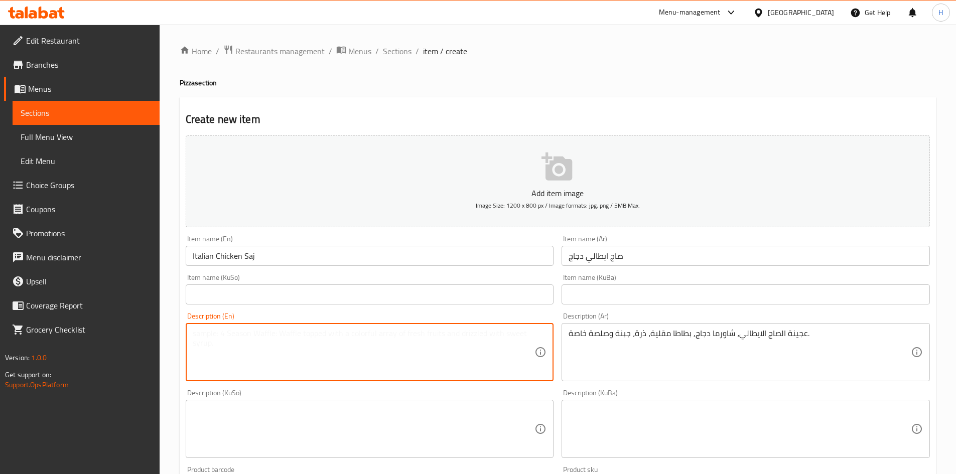
paste textarea "Italian saj dough, chicken shawerma, corn, cheese and sauce."
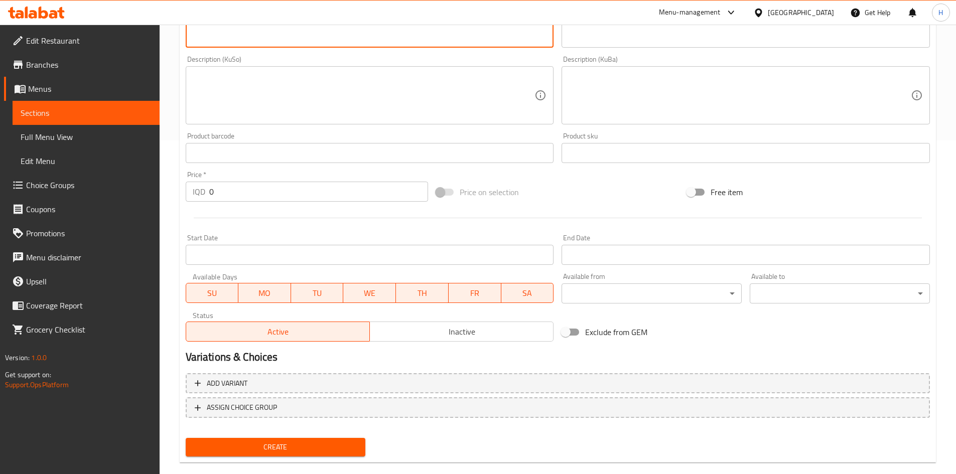
scroll to position [350, 0]
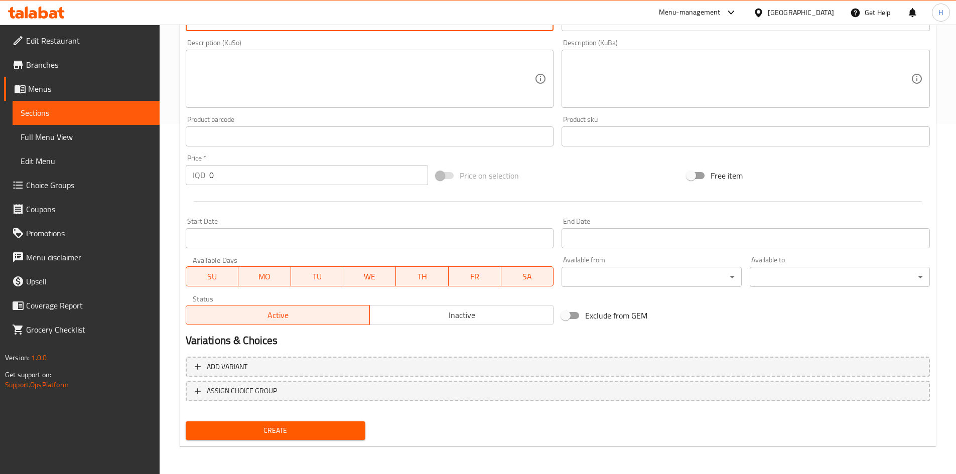
type textarea "Italian saj dough, chicken shawerma, corn, cheese and sauce."
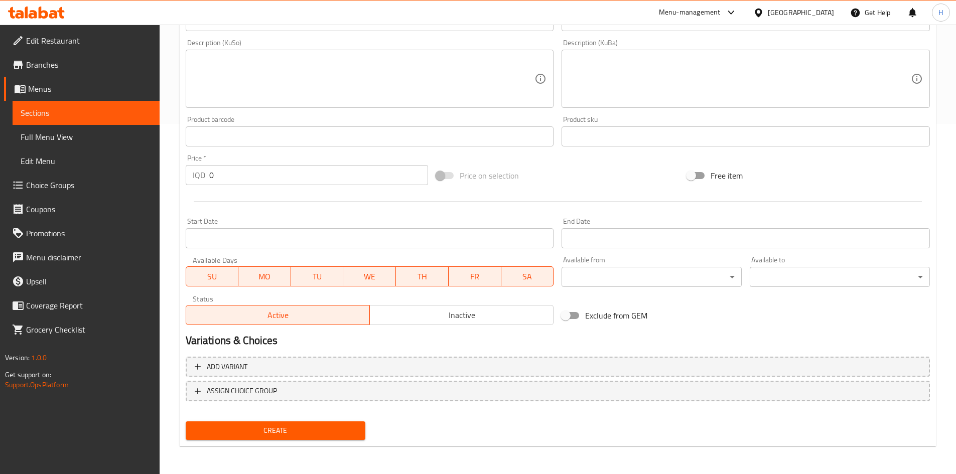
click at [232, 188] on div "Price   * IQD 0 Price *" at bounding box center [307, 170] width 251 height 39
click at [239, 173] on input "0" at bounding box center [318, 175] width 219 height 20
type input "3000"
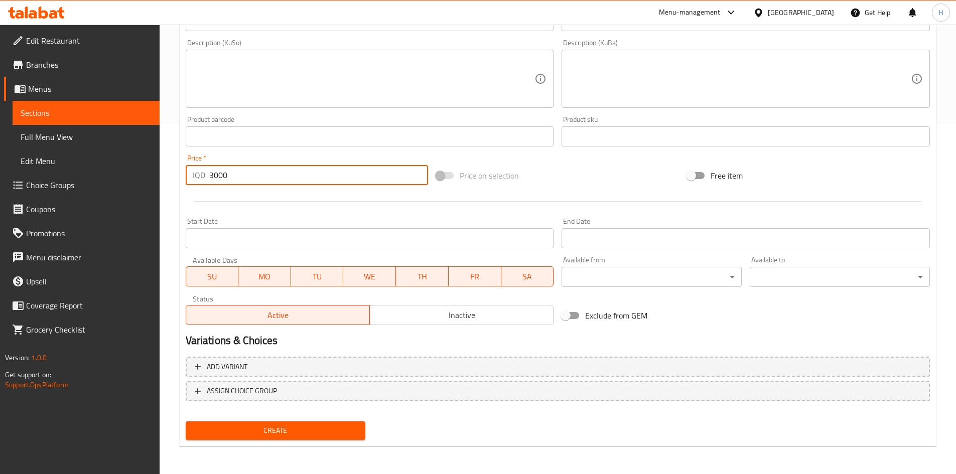
click at [294, 433] on span "Create" at bounding box center [276, 431] width 164 height 13
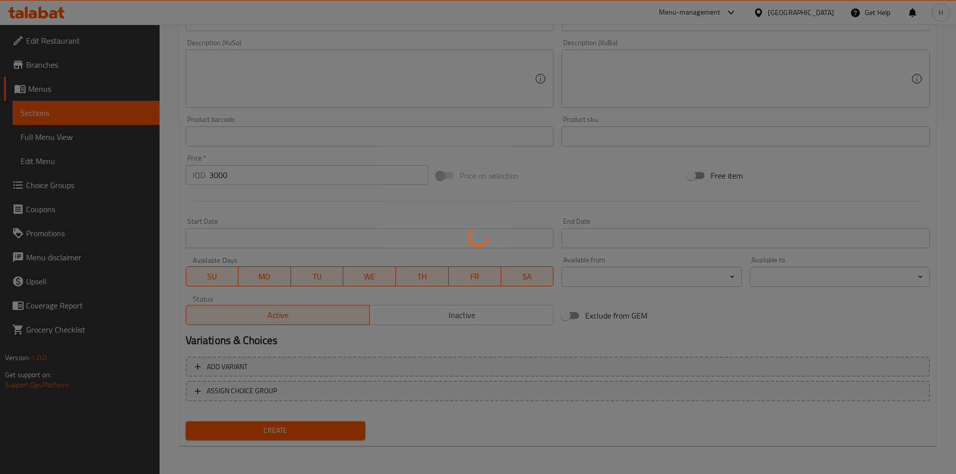
type input "0"
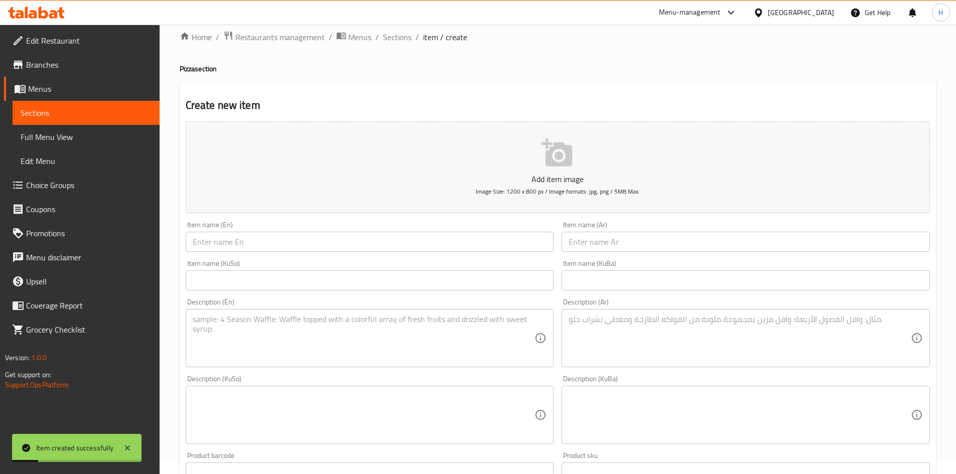
scroll to position [0, 0]
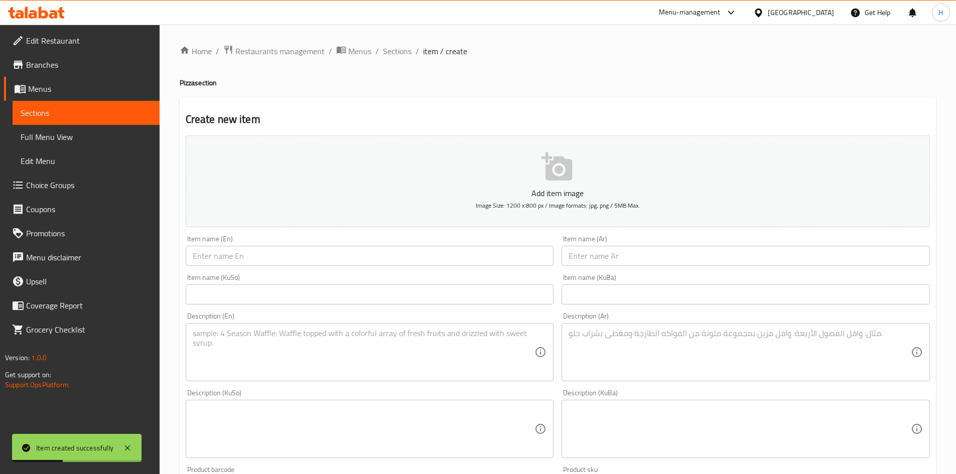
click at [628, 247] on input "text" at bounding box center [746, 256] width 369 height 20
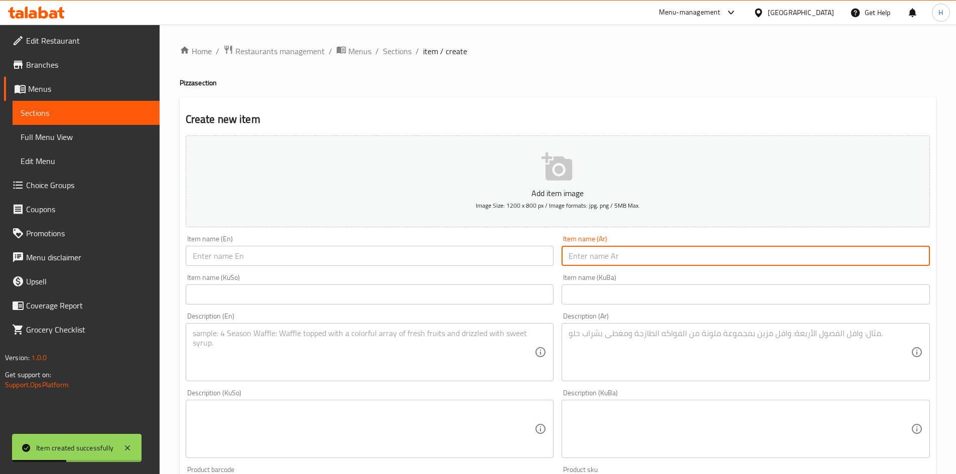
paste input "Italian Meat Saj"
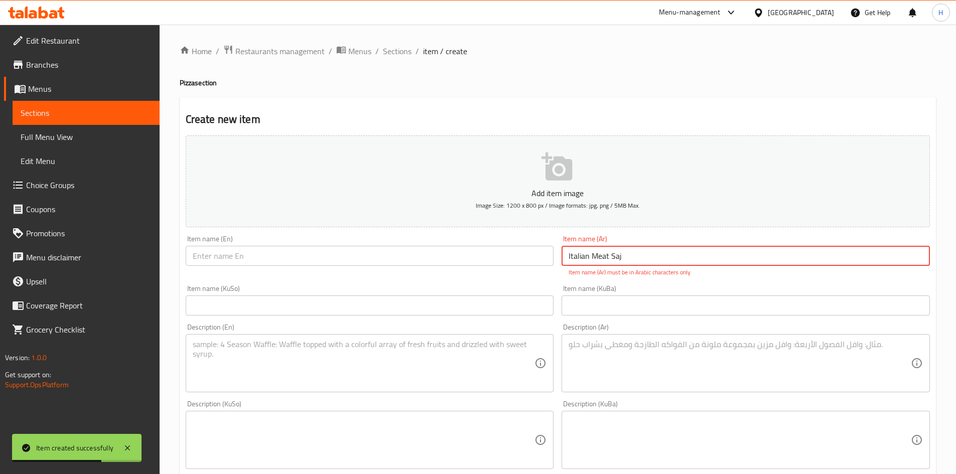
click at [596, 260] on input "Italian Meat Saj" at bounding box center [746, 256] width 369 height 20
paste input "صاج ايطالي لحم"
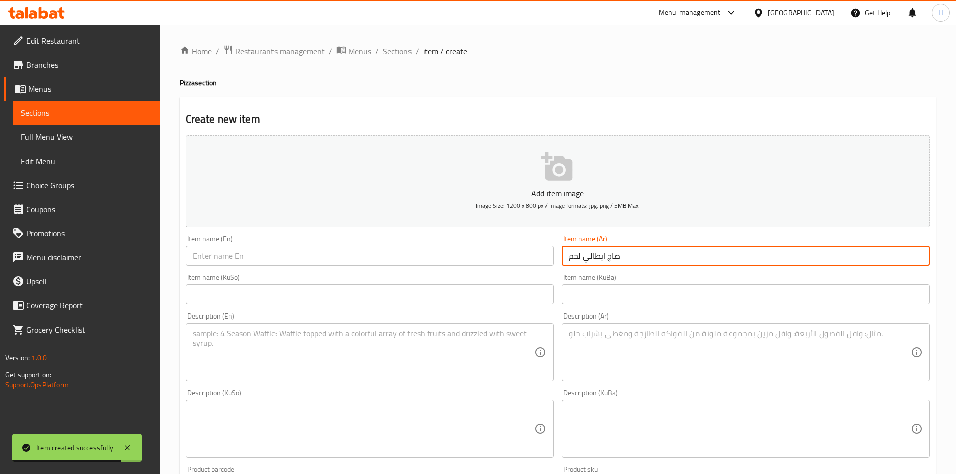
type input "صاج ايطالي لحم"
click at [231, 256] on input "text" at bounding box center [370, 256] width 369 height 20
paste input "Italian Meat Saj"
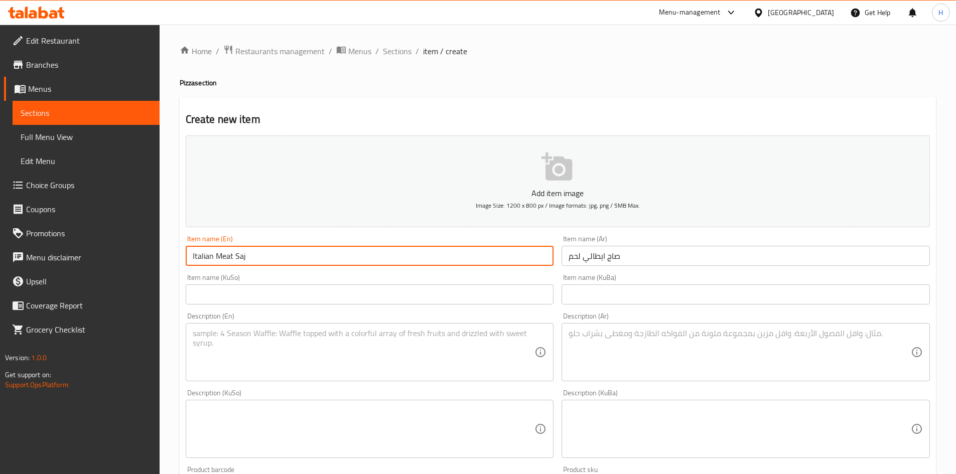
type input "Italian Meat Saj"
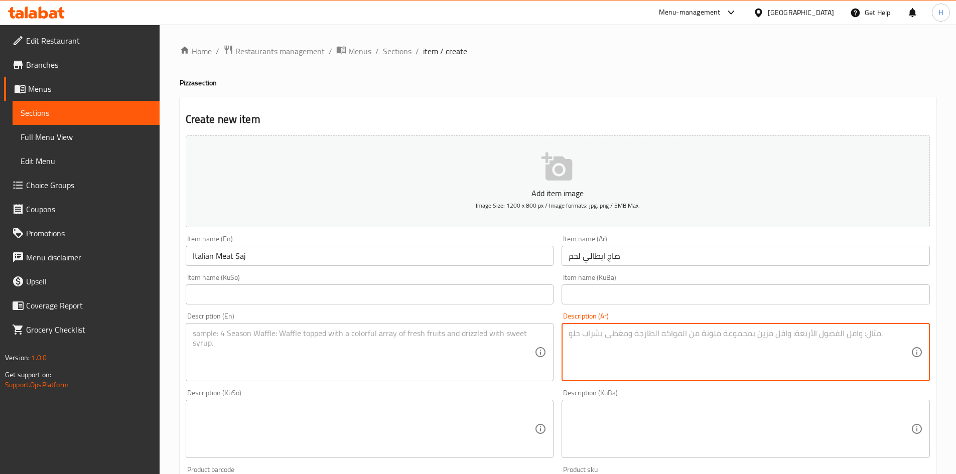
click at [631, 355] on textarea at bounding box center [740, 353] width 342 height 48
paste textarea "عجينة الصاج الايطالي، شاورما لحم , بطاطا مقلية، ذرة، جبنة وصلصة خاصة."
type textarea "عجينة الصاج الايطالي، شاورما لحم , بطاطا مقلية، ذرة، جبنة وصلصة خاصة."
click at [260, 338] on textarea at bounding box center [364, 353] width 342 height 48
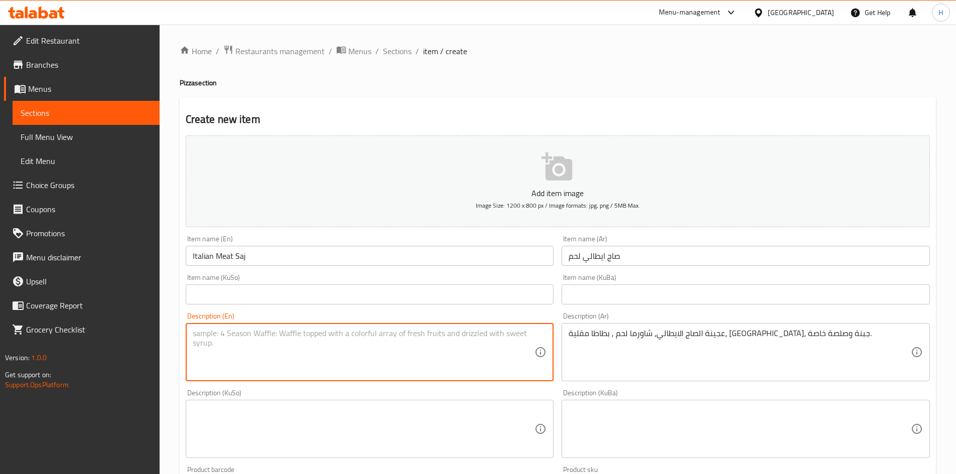
paste textarea "Italian saj dough, meat shawerma, french fries, corn, cheese and sauce."
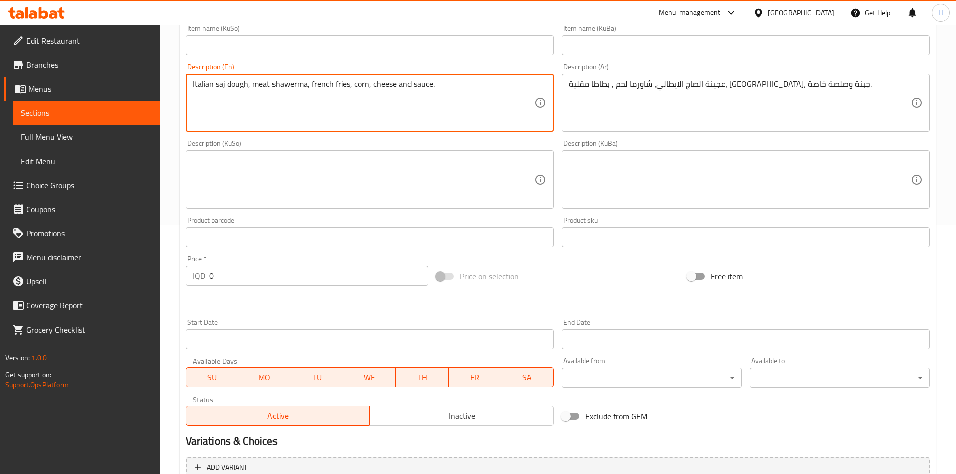
scroll to position [250, 0]
type textarea "Italian saj dough, meat shawerma, french fries, corn, cheese and sauce."
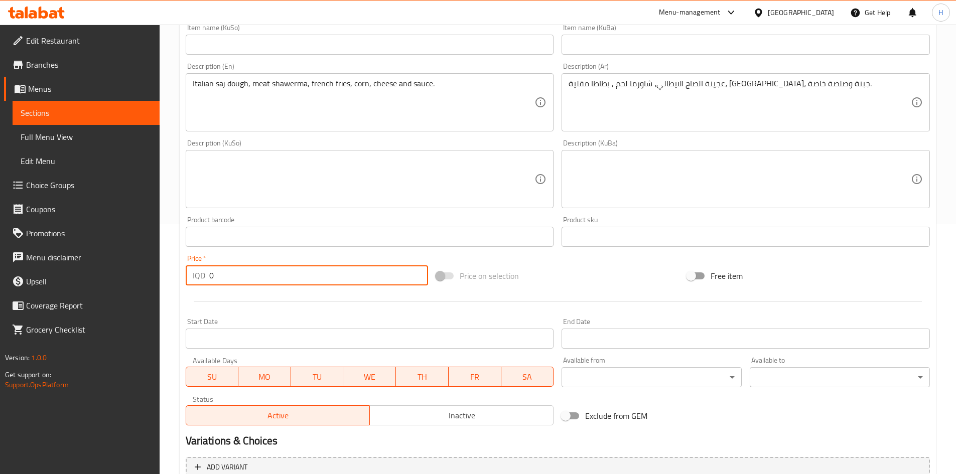
click at [213, 283] on input "0" at bounding box center [318, 276] width 219 height 20
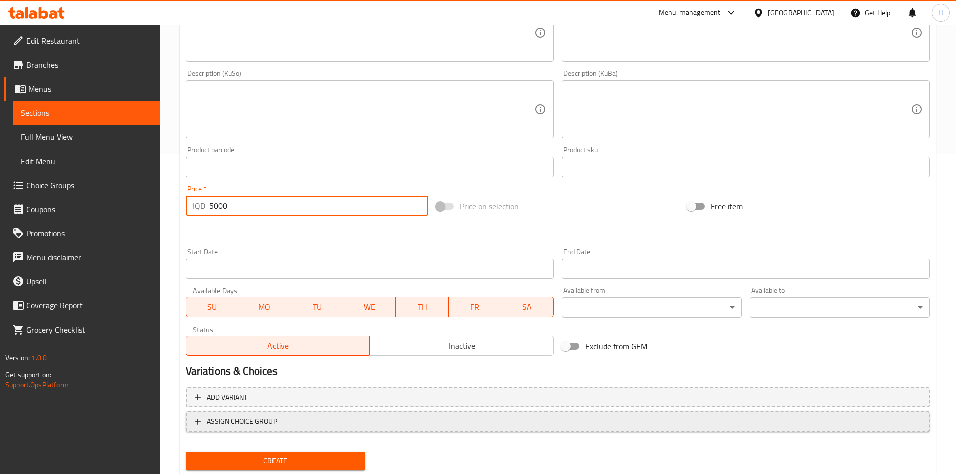
scroll to position [350, 0]
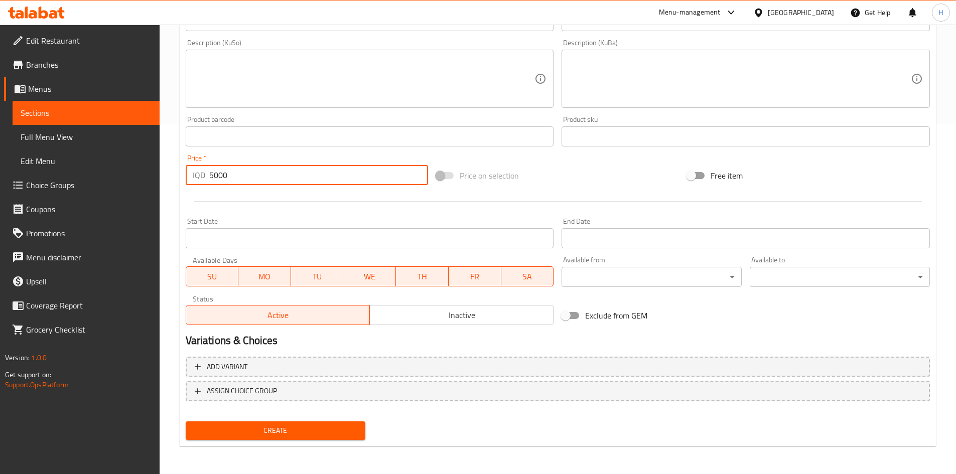
type input "5000"
click at [262, 442] on div "Create" at bounding box center [276, 431] width 188 height 27
click at [268, 431] on span "Create" at bounding box center [276, 431] width 164 height 13
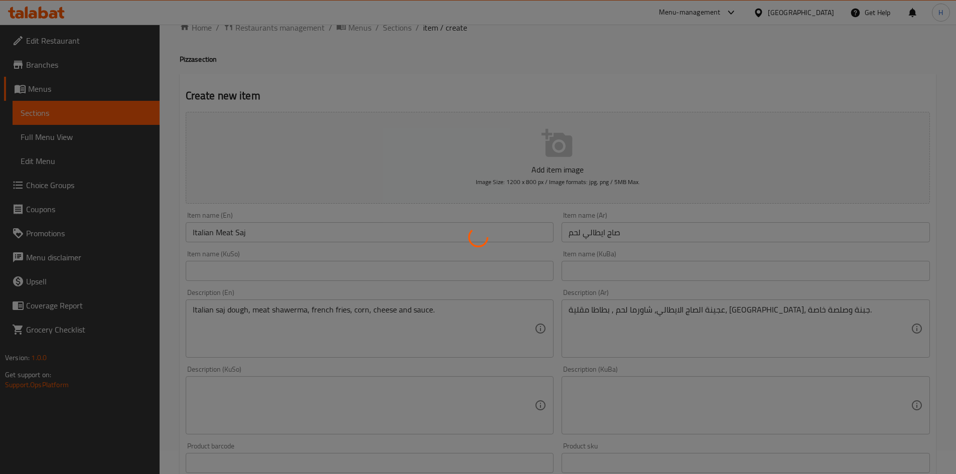
scroll to position [0, 0]
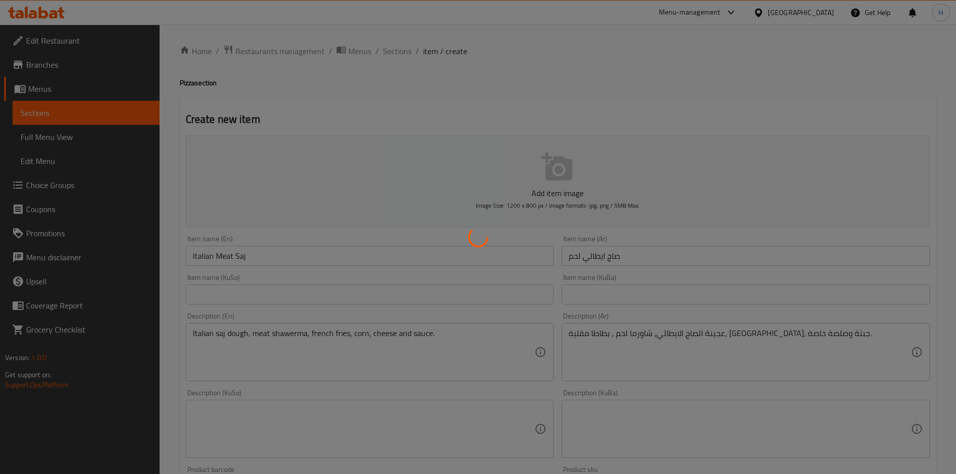
type input "0"
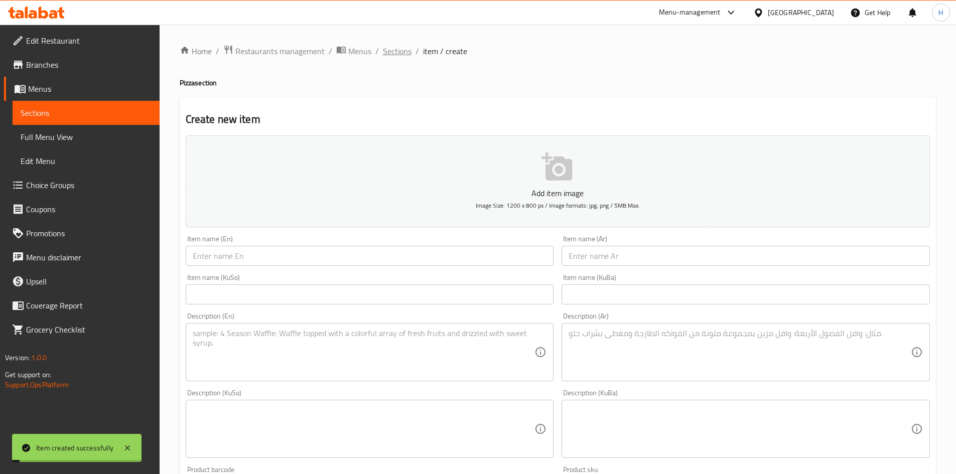
click at [394, 54] on span "Sections" at bounding box center [397, 51] width 29 height 12
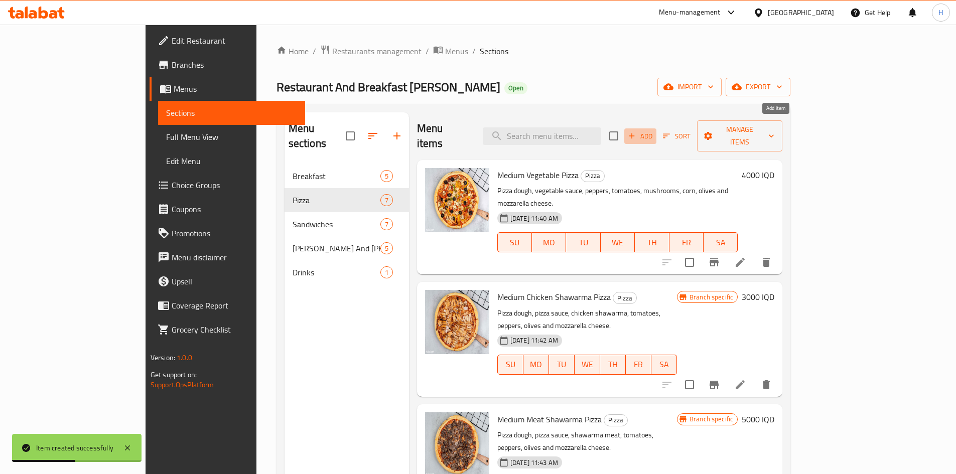
click at [654, 131] on span "Add" at bounding box center [640, 137] width 27 height 12
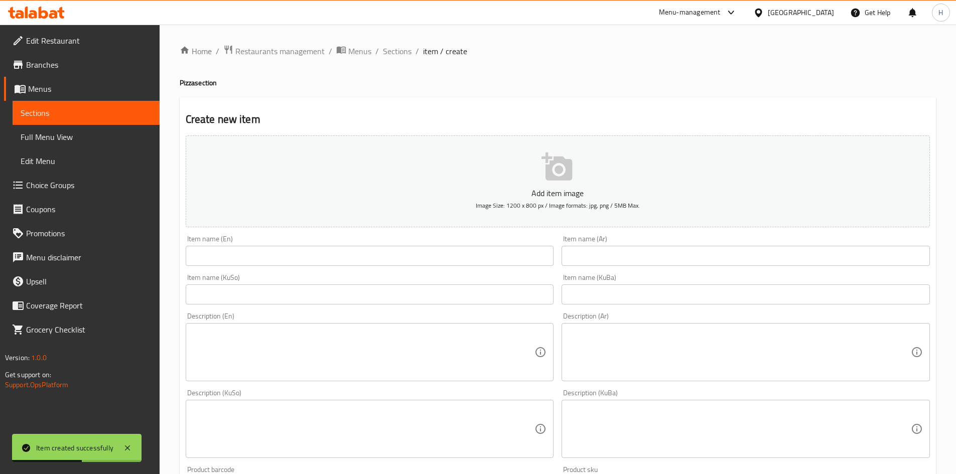
click at [618, 265] on input "text" at bounding box center [746, 256] width 369 height 20
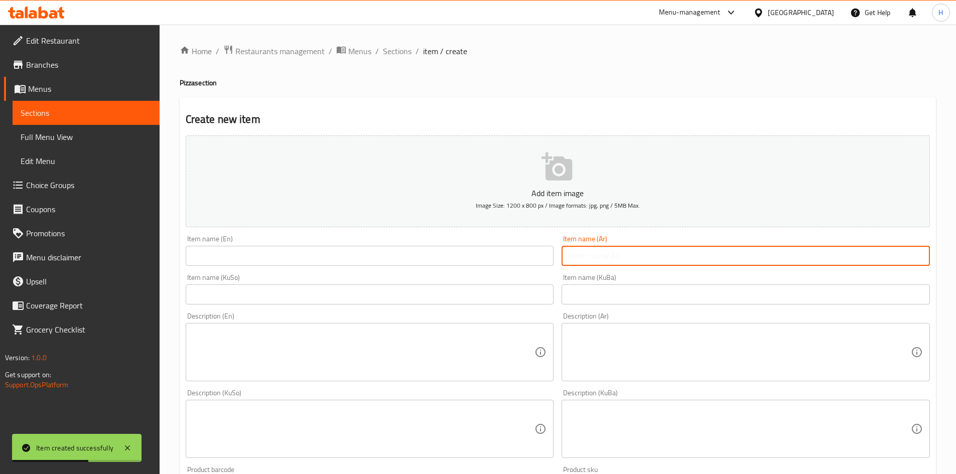
type input "ل"
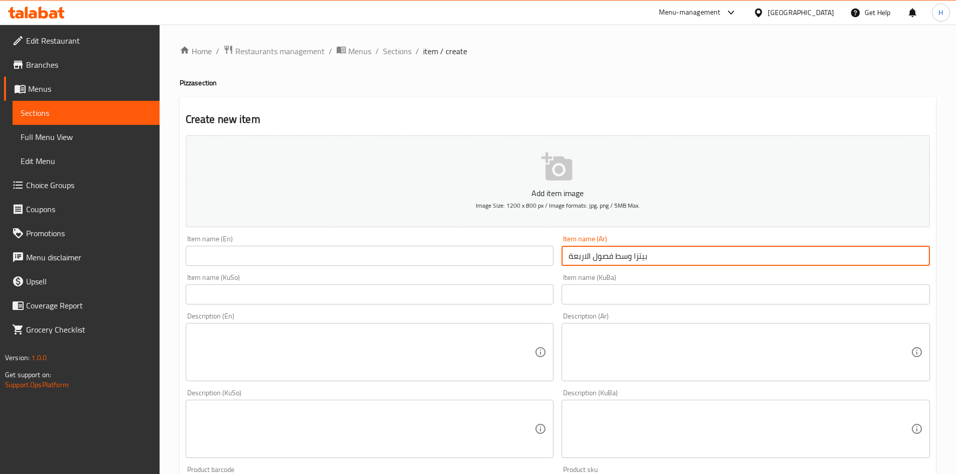
click at [645, 265] on input "بيتزا وسط فصول الاربعة" at bounding box center [746, 256] width 369 height 20
type input "بيتزا وسط فصول الاربعة"
click at [295, 255] on input "text" at bounding box center [370, 256] width 369 height 20
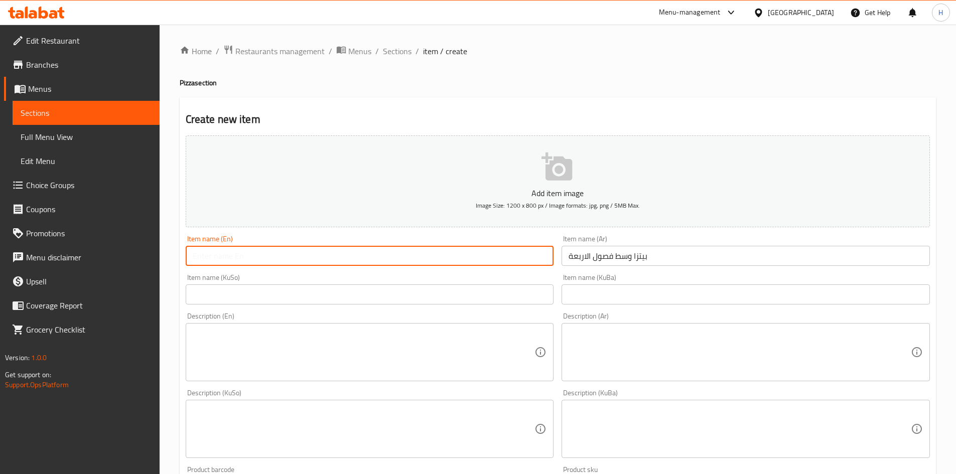
paste input "Pizza in the middle of the four seasons"
drag, startPoint x: 212, startPoint y: 257, endPoint x: 278, endPoint y: 252, distance: 66.5
click at [279, 260] on input "Pizza in the middle of the four seasons" at bounding box center [370, 256] width 369 height 20
click at [272, 259] on input "Pizza four seasons" at bounding box center [370, 256] width 369 height 20
click at [210, 253] on input "Pizza four seasons" at bounding box center [370, 256] width 369 height 20
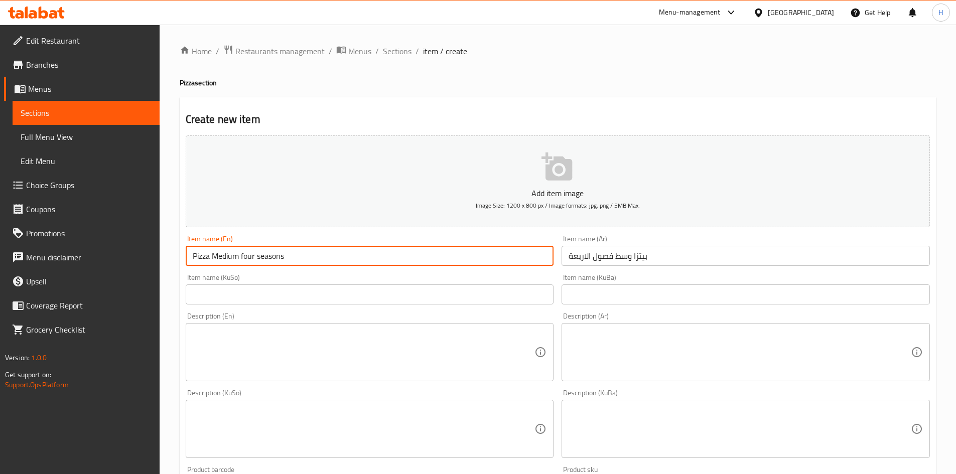
type input "Pizza Medium four seasons"
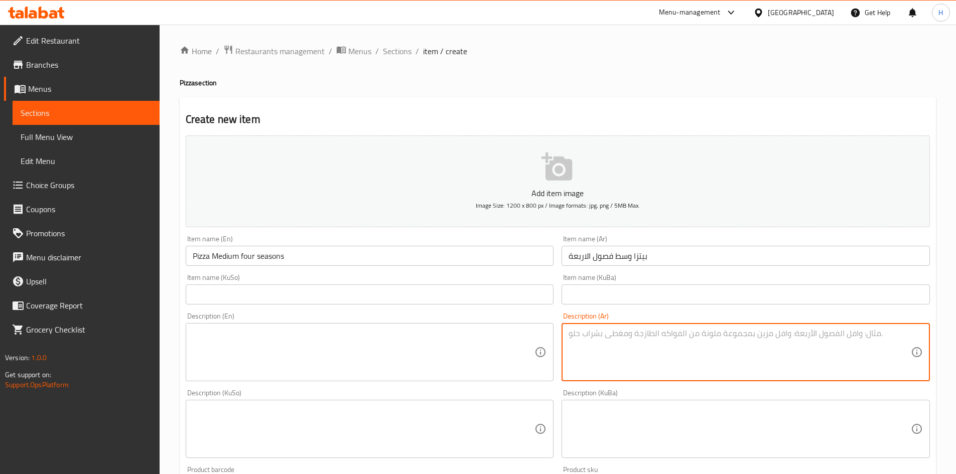
click at [631, 337] on textarea at bounding box center [740, 353] width 342 height 48
paste textarea "عجينة البيتزا, صلصة البيتزا, خضروات, لحم, دجاج, بيبروني وجبنة موزريلا."
type textarea "عجينة البيتزا, صلصة البيتزا, خضروات, لحم, دجاج, بيبروني وجبنة موزريلا."
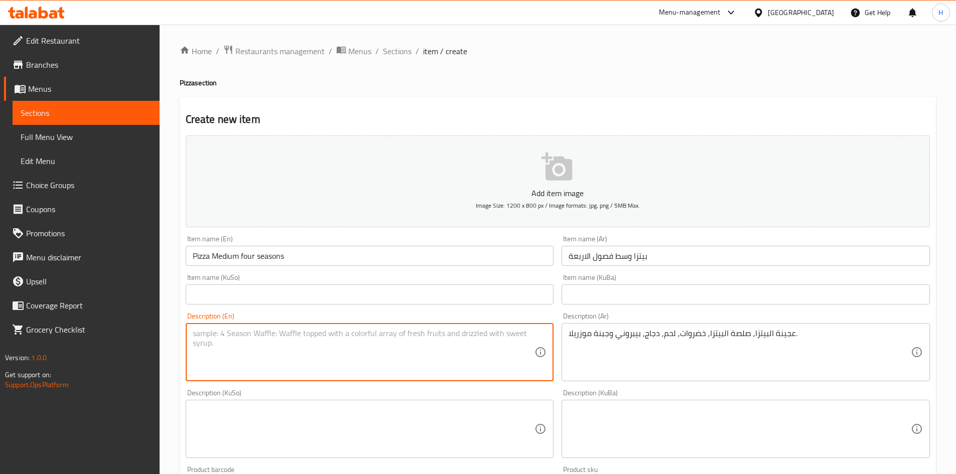
click at [254, 336] on textarea at bounding box center [364, 353] width 342 height 48
paste textarea "Pizza dough, pizza sauce, vegetables, meat, chicken, pepperoni and mozzarella c…"
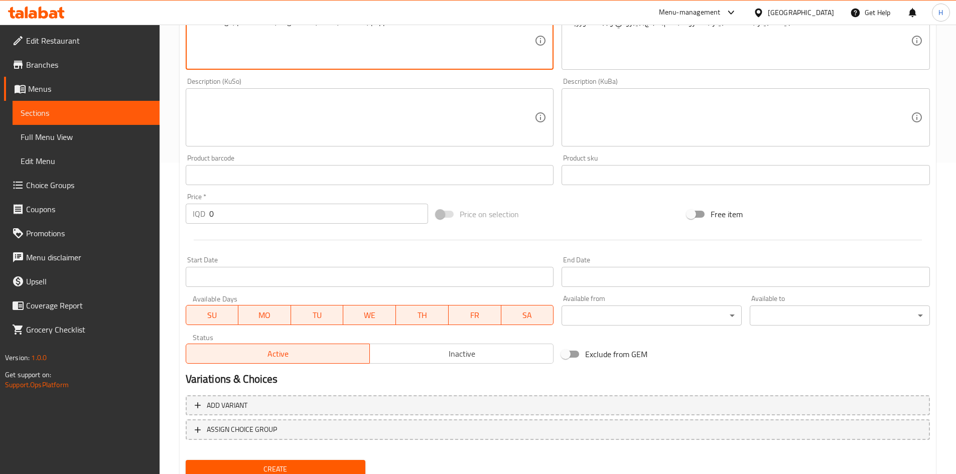
scroll to position [350, 0]
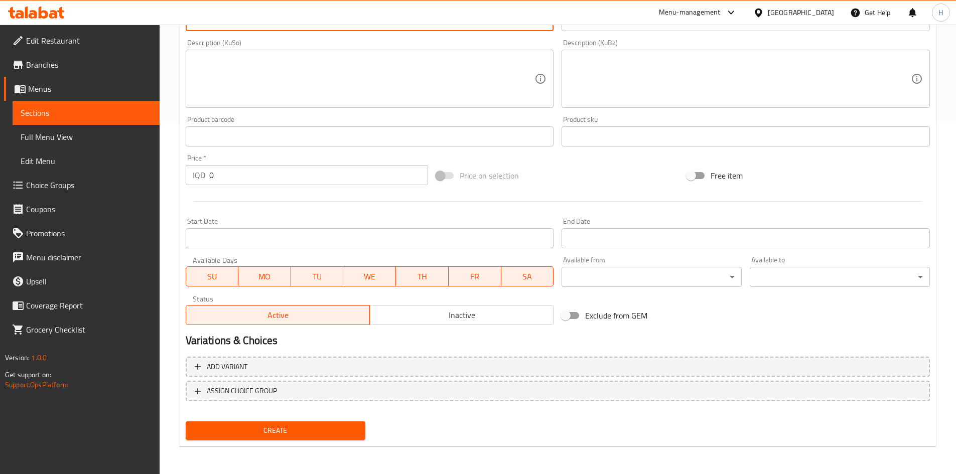
type textarea "Pizza dough, pizza sauce, vegetables, meat, chicken, pepperoni and mozzarella c…"
click at [227, 171] on input "0" at bounding box center [318, 175] width 219 height 20
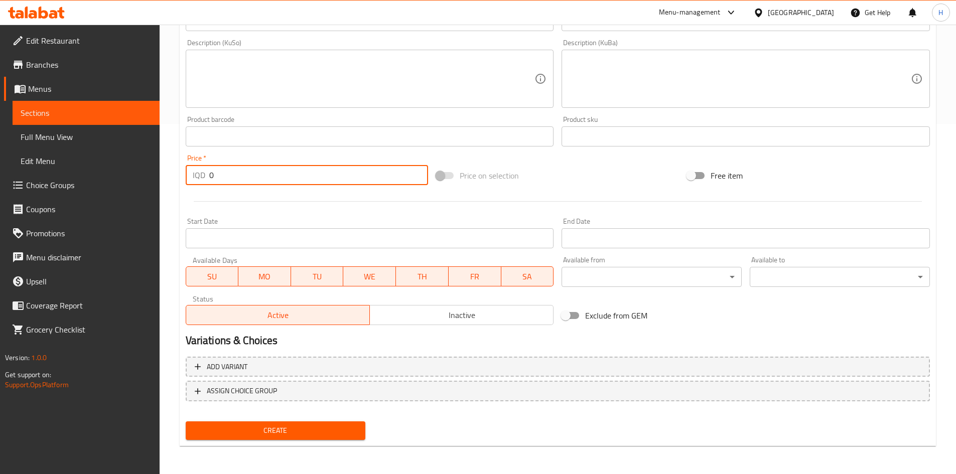
click at [227, 171] on input "0" at bounding box center [318, 175] width 219 height 20
type input "5000"
click at [270, 425] on span "Create" at bounding box center [276, 431] width 164 height 13
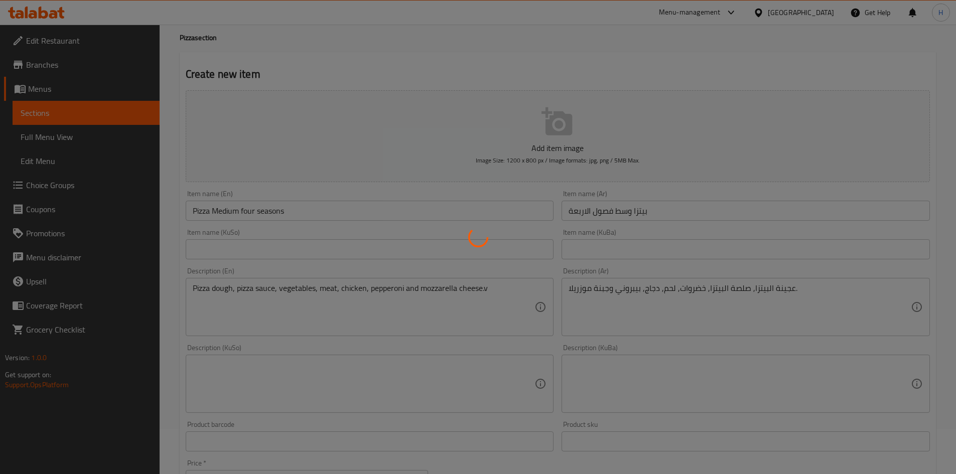
scroll to position [9, 0]
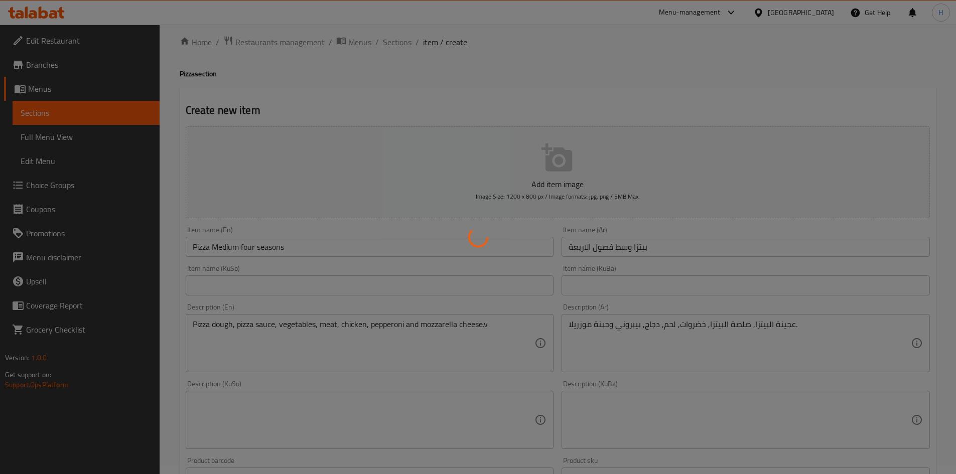
type input "0"
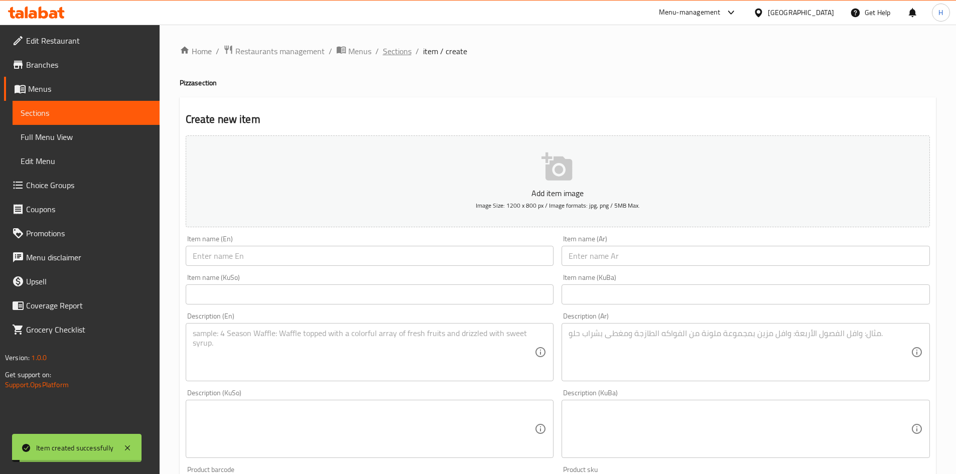
click at [386, 55] on span "Sections" at bounding box center [397, 51] width 29 height 12
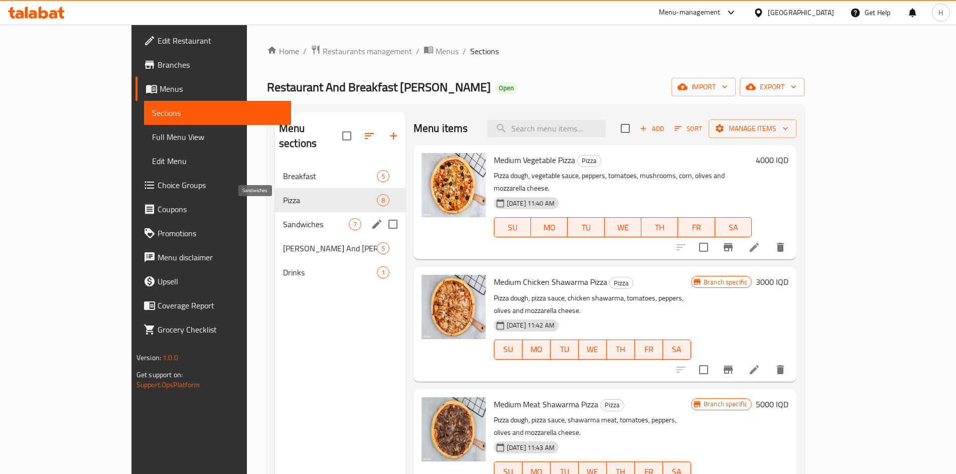
click at [283, 218] on span "Sandwiches" at bounding box center [316, 224] width 66 height 12
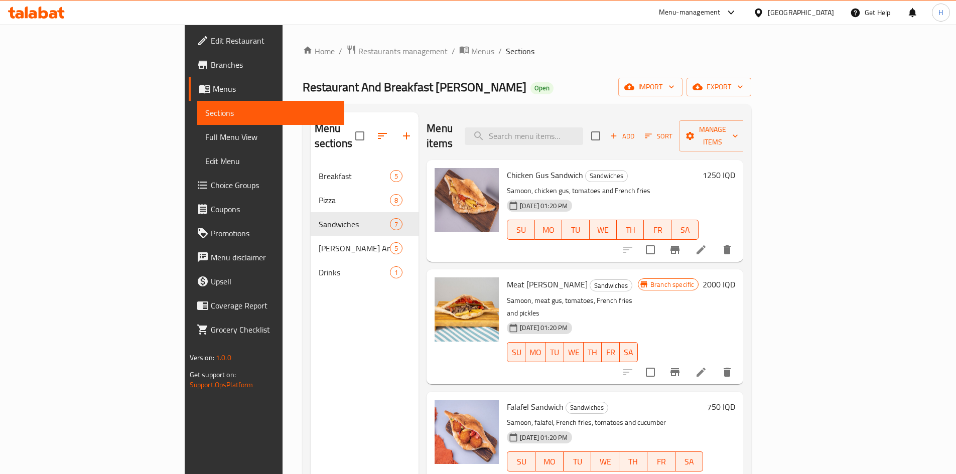
click at [680, 246] on icon "Branch-specific-item" at bounding box center [675, 250] width 9 height 8
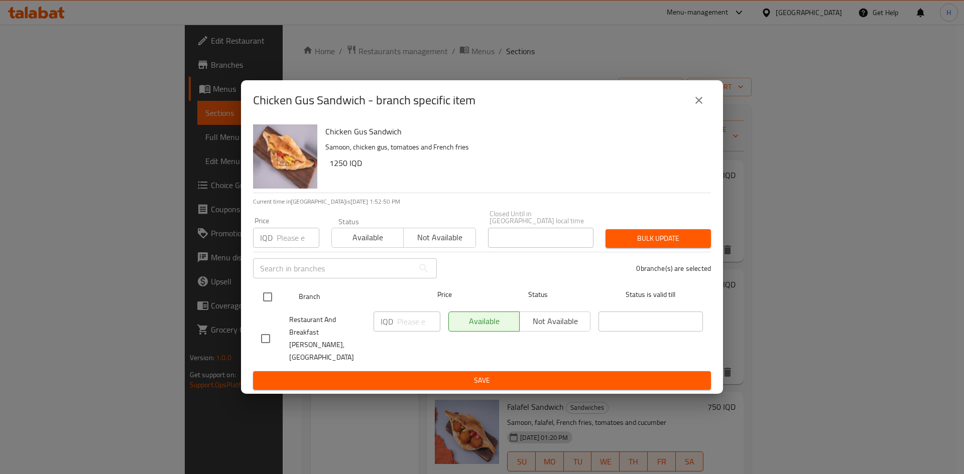
click at [268, 301] on input "checkbox" at bounding box center [267, 297] width 21 height 21
checkbox input "true"
click at [402, 330] on input "number" at bounding box center [418, 322] width 43 height 20
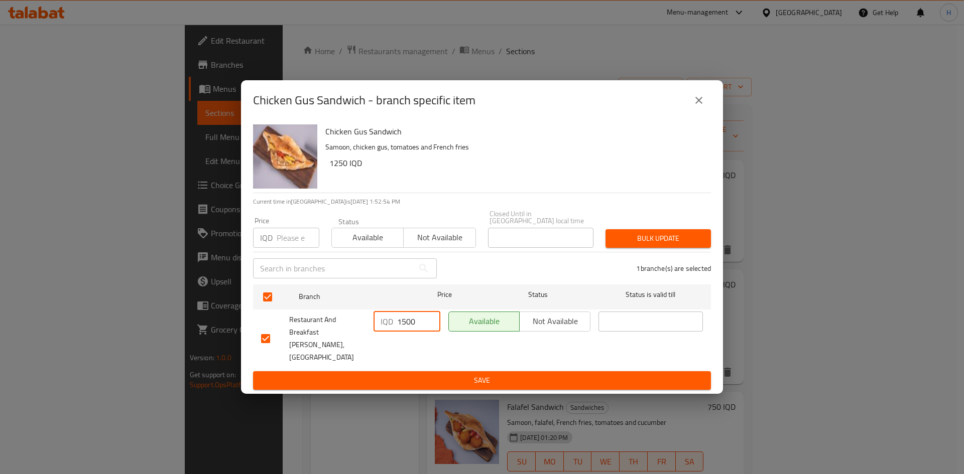
type input "1500"
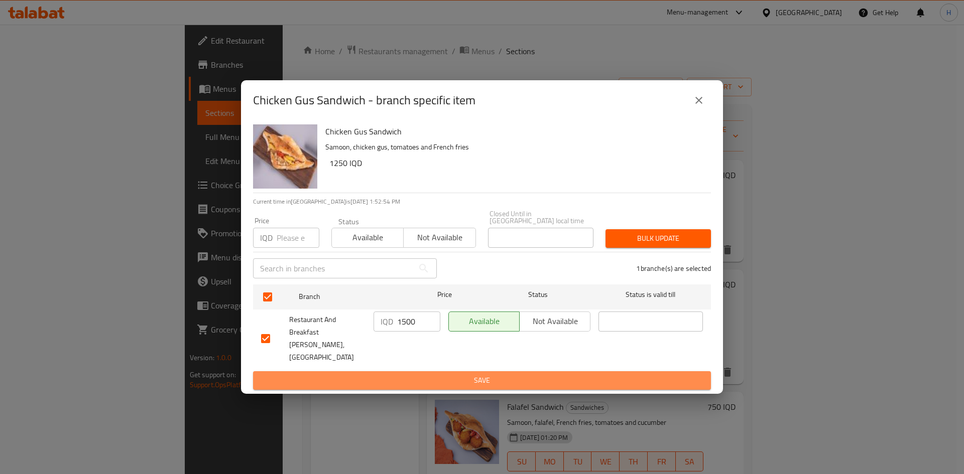
click at [415, 375] on span "Save" at bounding box center [482, 381] width 442 height 13
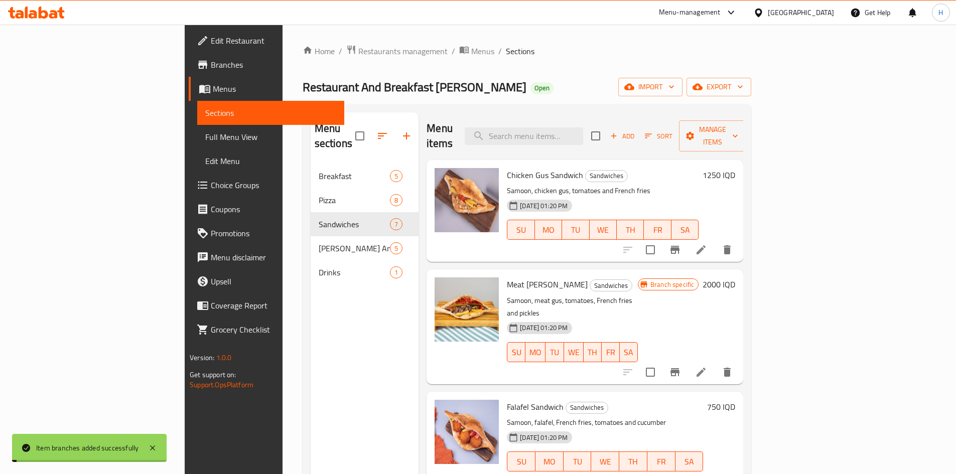
click at [736, 168] on h6 "1250 IQD" at bounding box center [719, 175] width 33 height 14
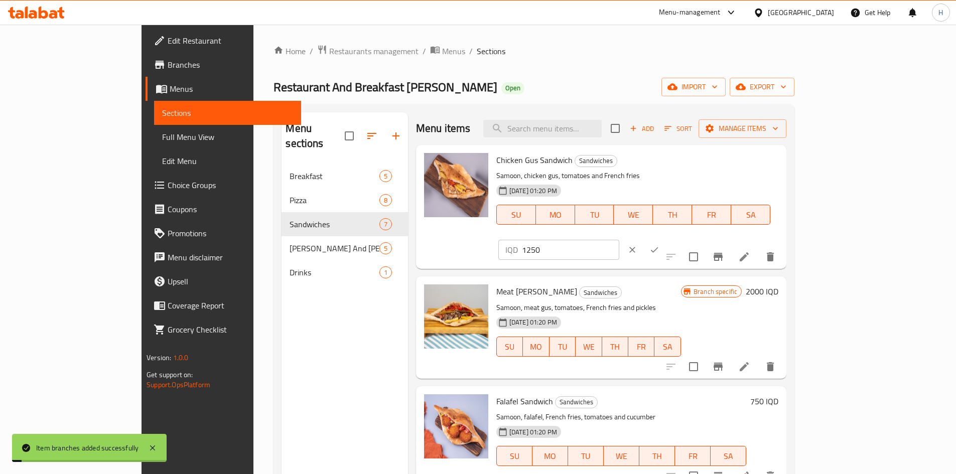
click at [620, 240] on input "1250" at bounding box center [570, 250] width 97 height 20
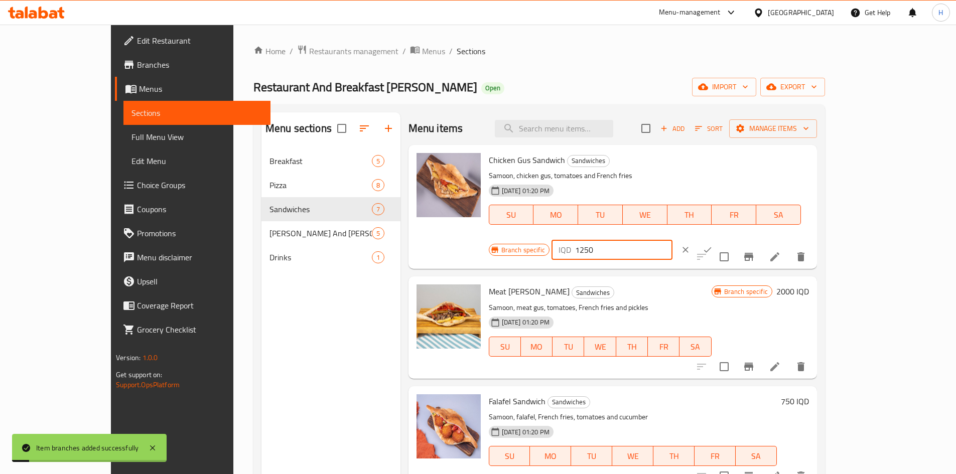
click at [673, 240] on input "1250" at bounding box center [623, 250] width 97 height 20
click at [673, 240] on input "1" at bounding box center [623, 250] width 97 height 20
type input "1500"
click at [713, 245] on icon "ok" at bounding box center [708, 250] width 10 height 10
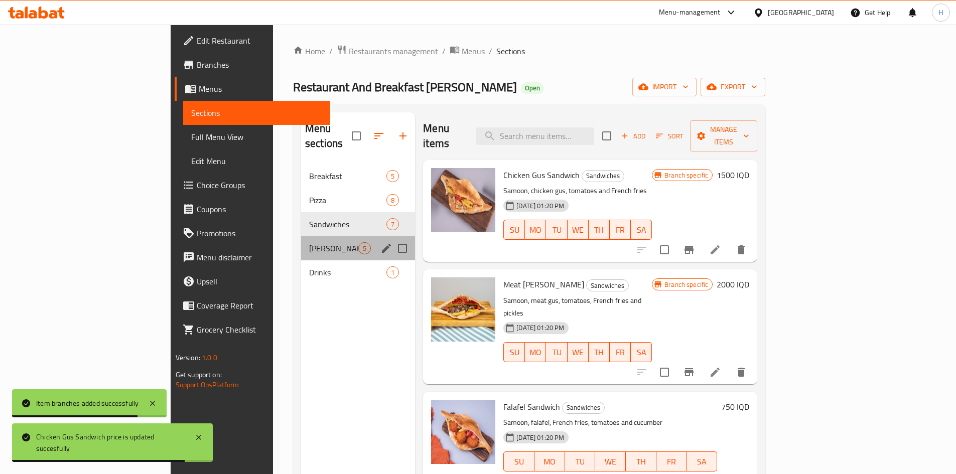
click at [301, 236] on div "Gus And Chelfray 5" at bounding box center [358, 248] width 114 height 24
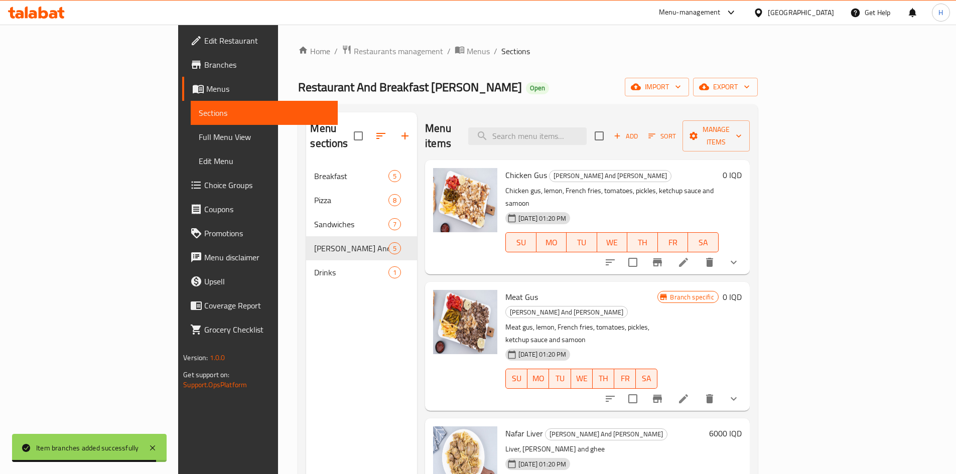
click at [688, 258] on icon at bounding box center [683, 262] width 9 height 9
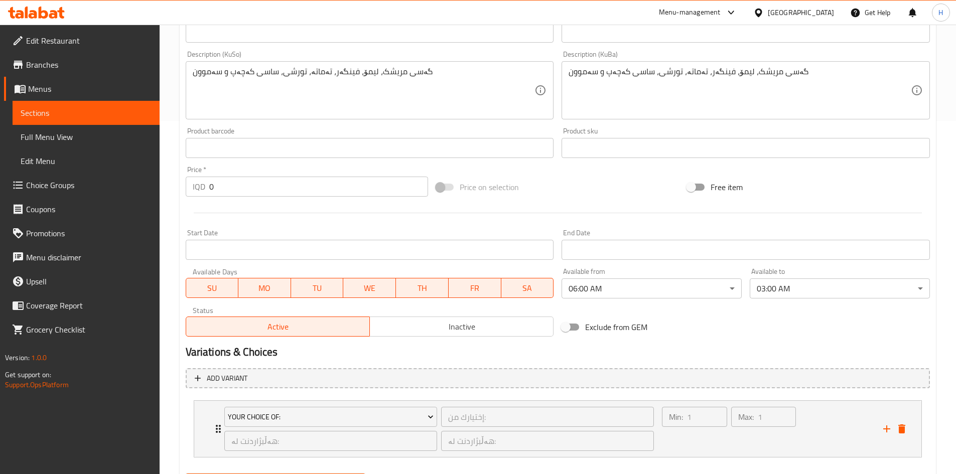
scroll to position [406, 0]
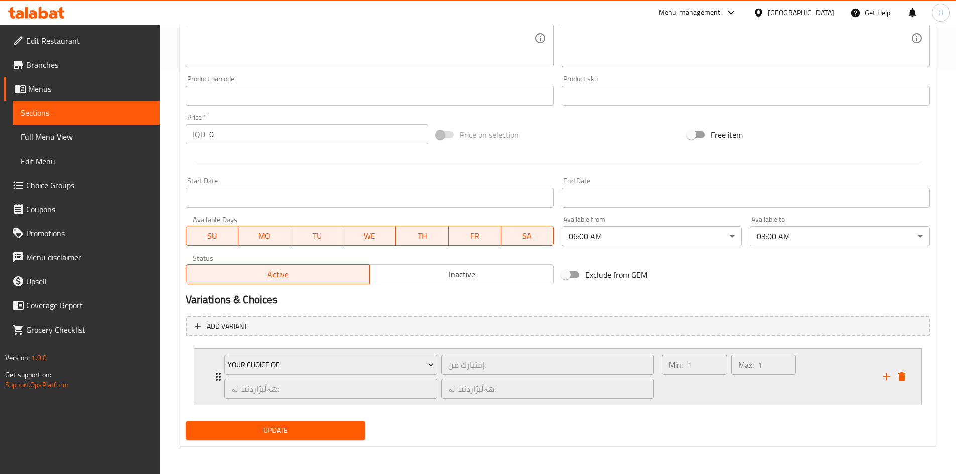
click at [218, 375] on div "Your Choice Of: إختيارك من: ​ هەڵبژاردنت لە: ​ هەڵبژاردنت لە: ​" at bounding box center [439, 377] width 442 height 56
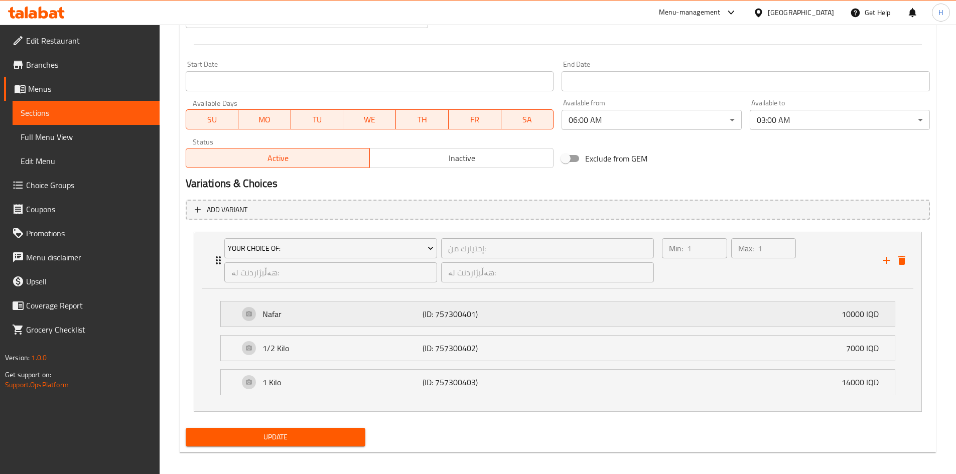
scroll to position [529, 0]
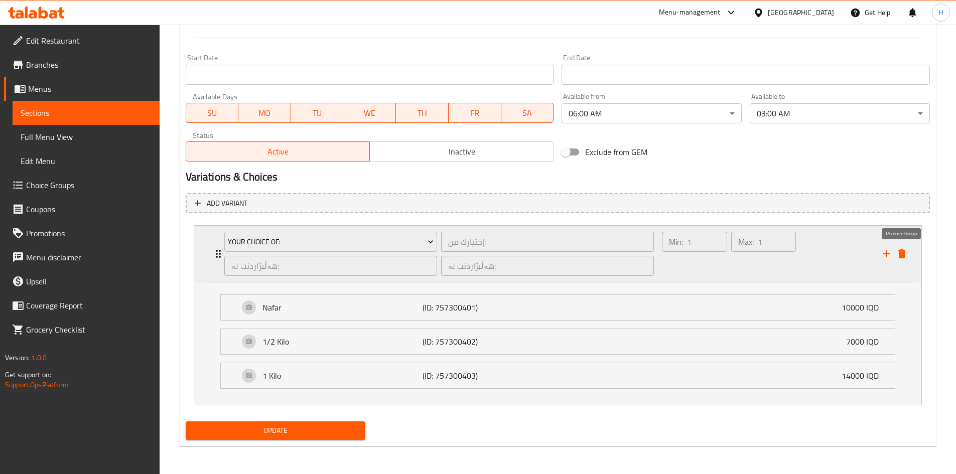
click at [902, 257] on icon "delete" at bounding box center [902, 254] width 7 height 9
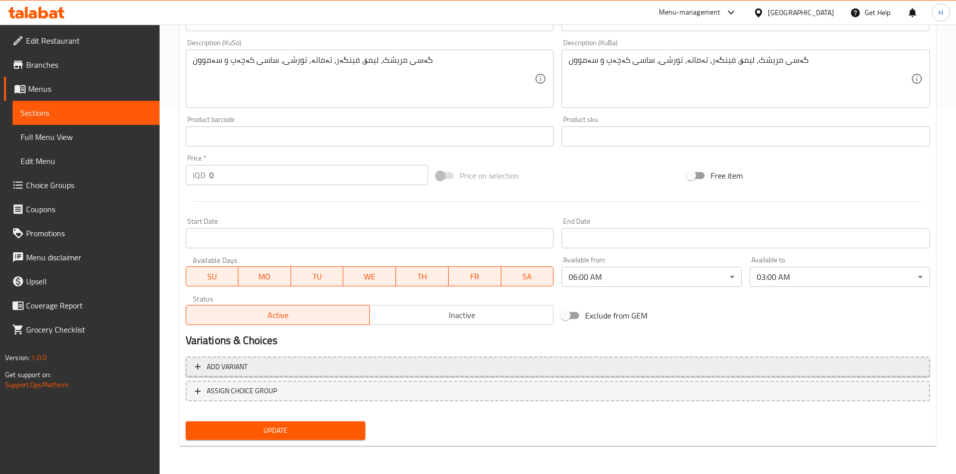
click at [217, 368] on span "Add variant" at bounding box center [227, 367] width 41 height 13
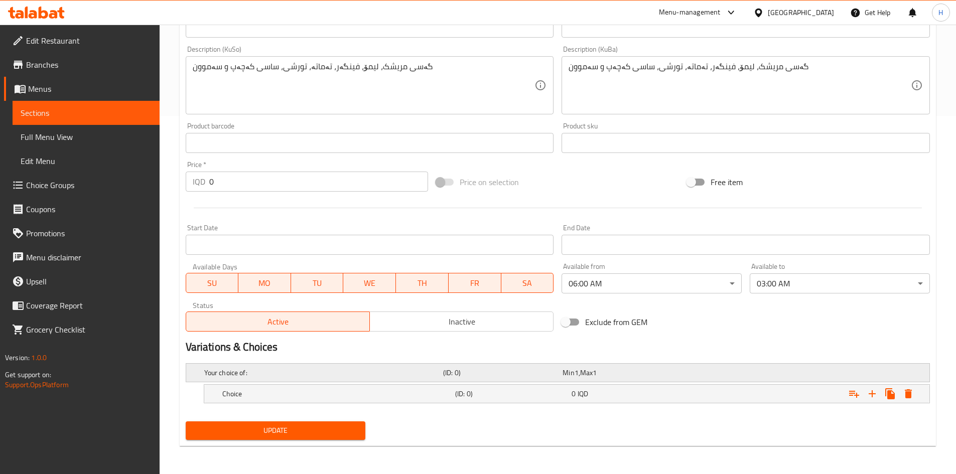
scroll to position [358, 0]
click at [874, 388] on icon "Expand" at bounding box center [873, 394] width 12 height 12
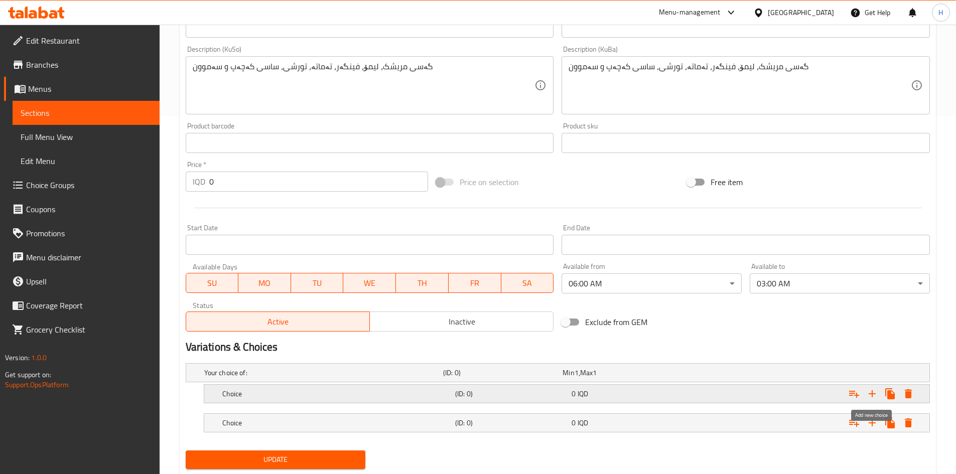
click at [874, 388] on icon "Expand" at bounding box center [873, 394] width 12 height 12
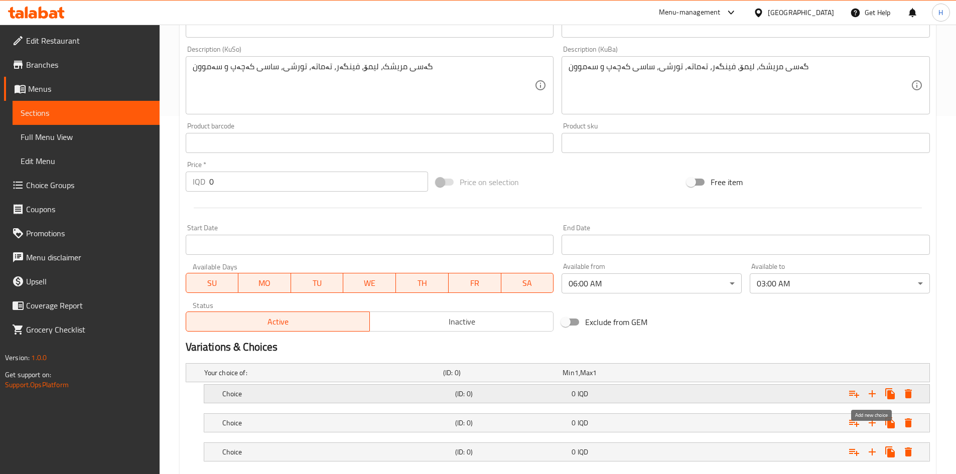
click at [874, 388] on icon "Expand" at bounding box center [873, 394] width 12 height 12
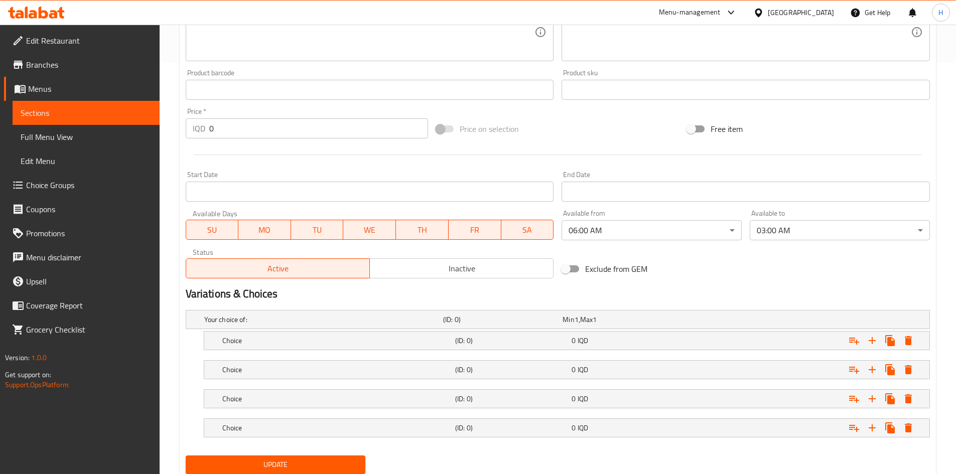
scroll to position [446, 0]
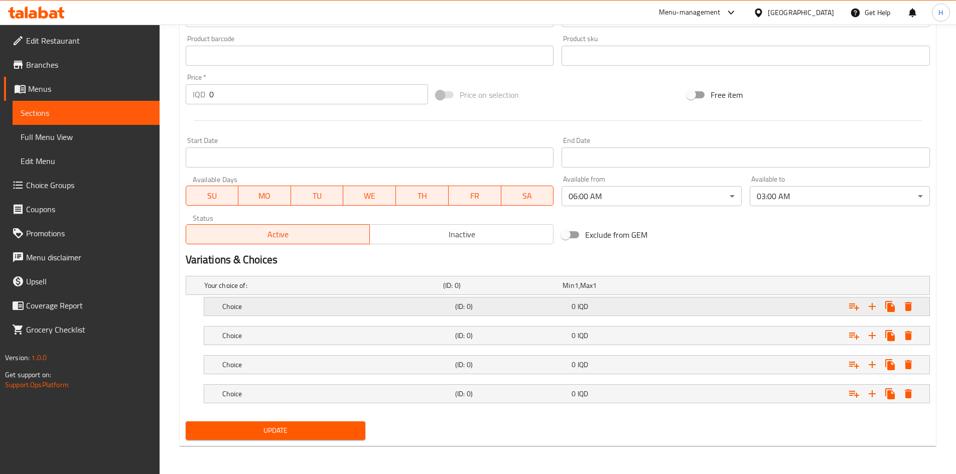
click at [222, 311] on h5 "Choice" at bounding box center [336, 307] width 229 height 10
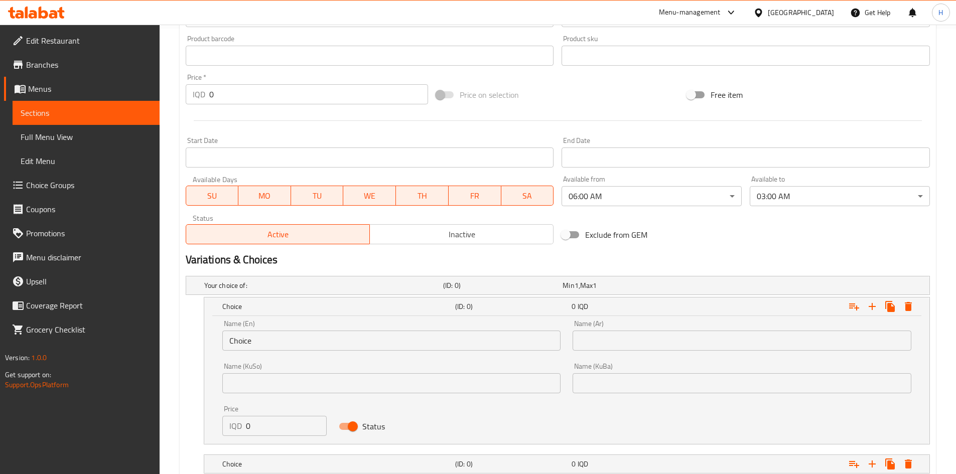
click at [210, 324] on div "Name (En) Choice Name (En) Name (Ar) Name (Ar) Name (KuSo) Name (KuSo) Name (Ku…" at bounding box center [566, 380] width 725 height 128
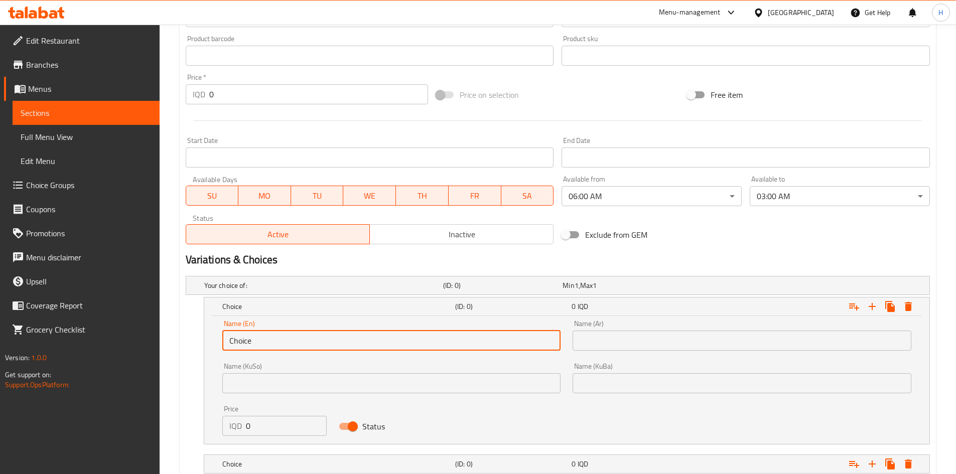
click at [276, 337] on input "Choice" at bounding box center [391, 341] width 339 height 20
click at [276, 337] on input "text" at bounding box center [391, 341] width 339 height 20
type input "1 Kilo"
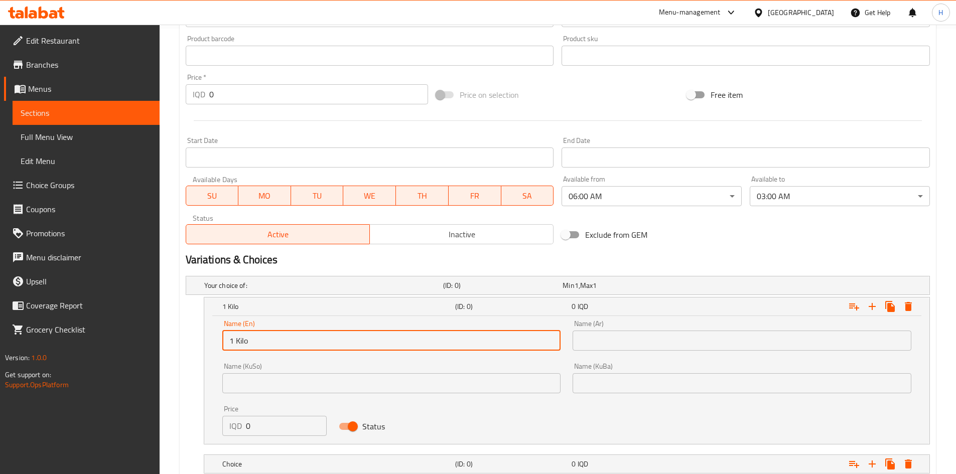
click at [685, 348] on input "text" at bounding box center [742, 341] width 339 height 20
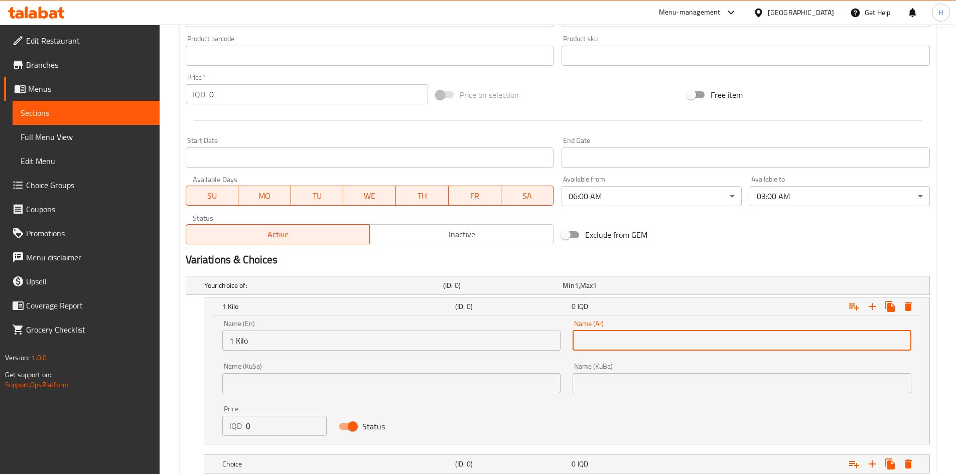
type input "1 كيلو"
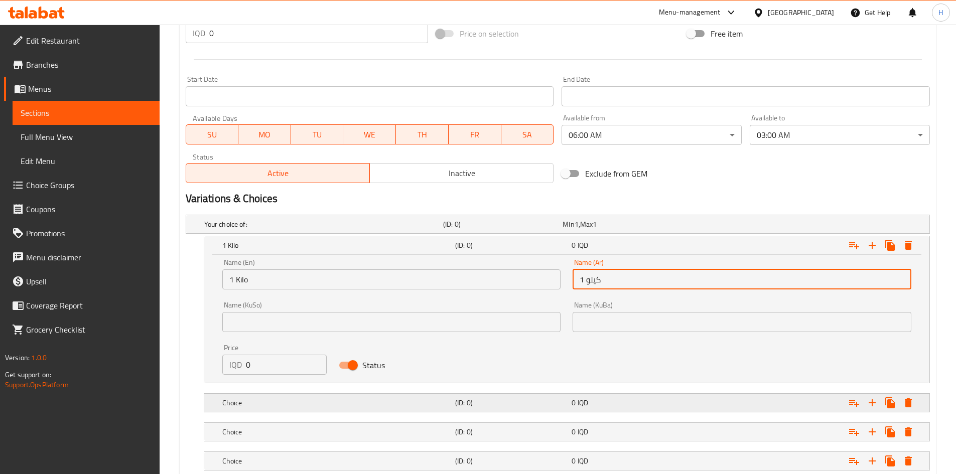
scroll to position [574, 0]
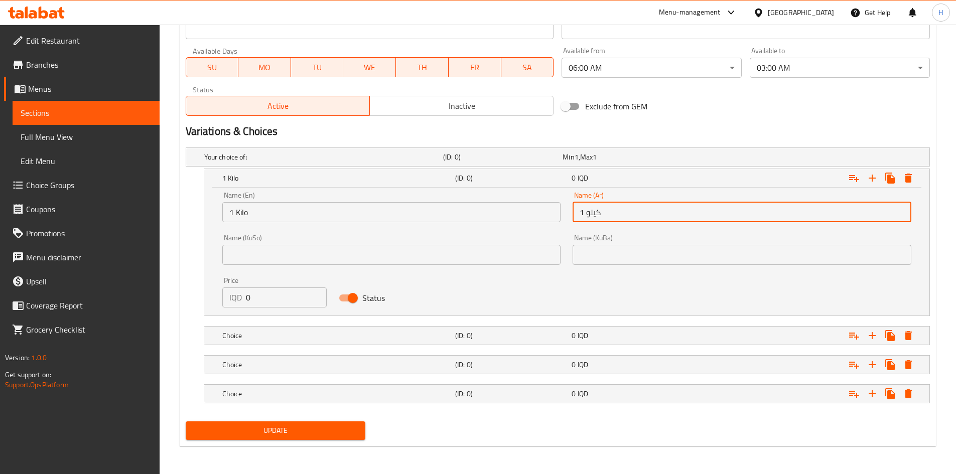
click at [258, 298] on input "0" at bounding box center [286, 298] width 81 height 20
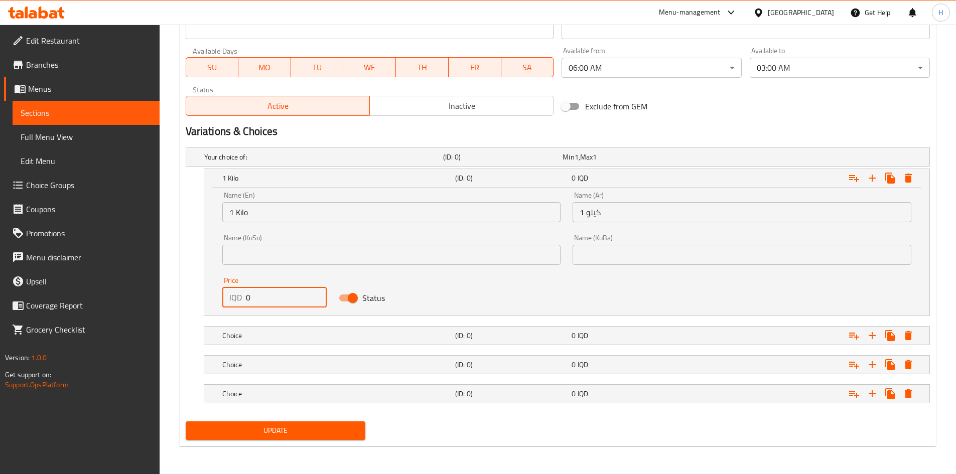
click at [258, 298] on input "0" at bounding box center [286, 298] width 81 height 20
type input "16000"
click at [256, 340] on h5 "Choice" at bounding box center [336, 336] width 229 height 10
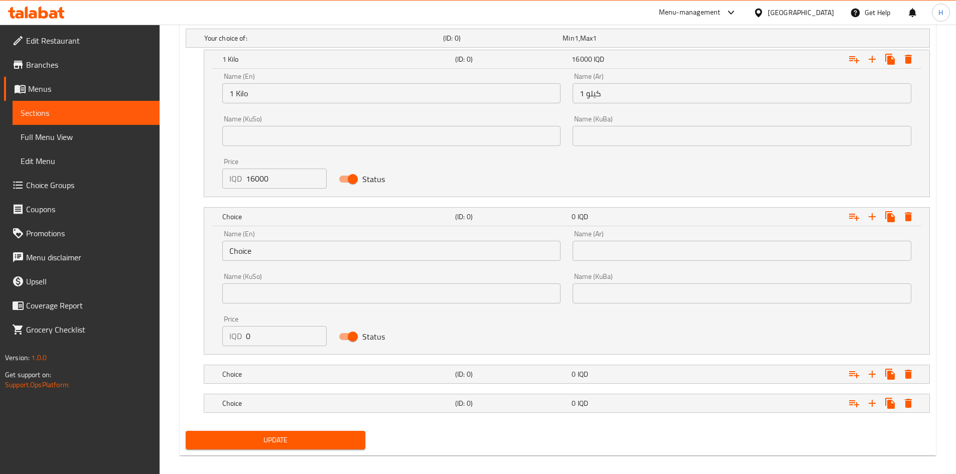
scroll to position [696, 0]
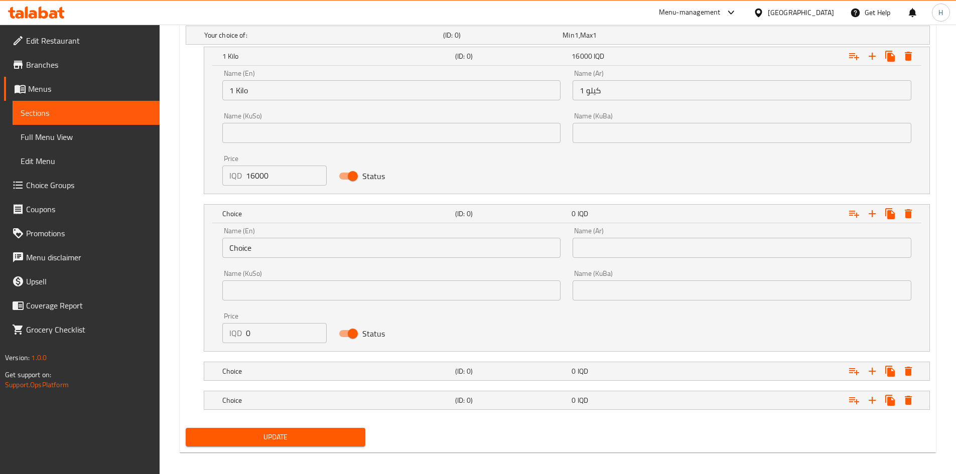
click at [267, 264] on div "Name (KuSo) Name (KuSo)" at bounding box center [391, 285] width 351 height 43
click at [275, 252] on input "Choice" at bounding box center [391, 248] width 339 height 20
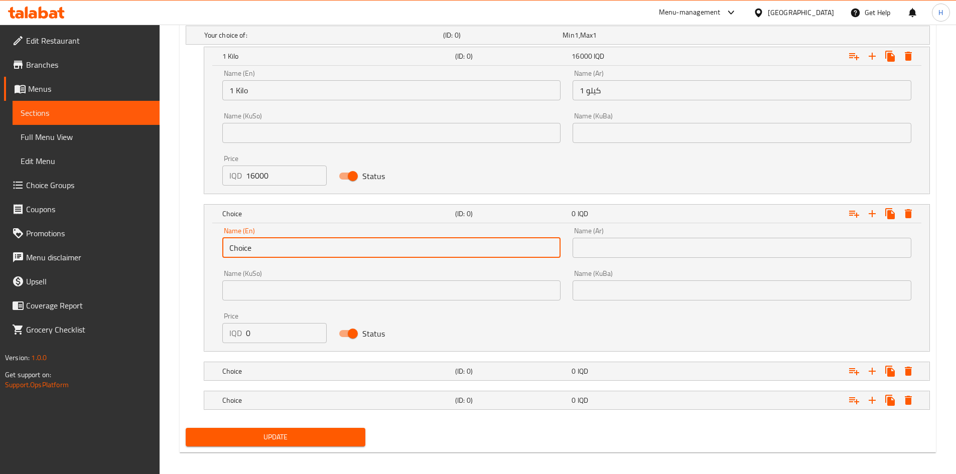
click at [275, 252] on input "Choice" at bounding box center [391, 248] width 339 height 20
click at [275, 252] on input "text" at bounding box center [391, 248] width 339 height 20
type input "1/2 Kilo"
click at [647, 248] on input "text" at bounding box center [742, 248] width 339 height 20
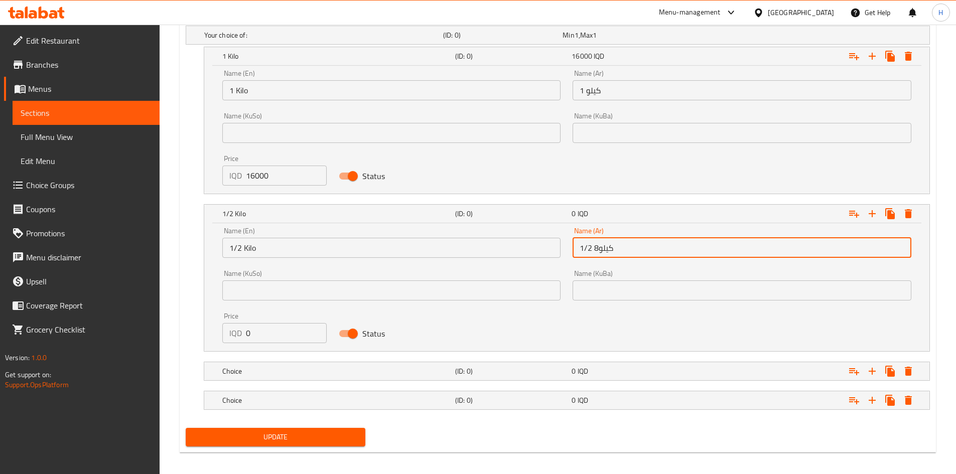
type input "1/2 كيلو"
click at [273, 333] on input "0" at bounding box center [286, 333] width 81 height 20
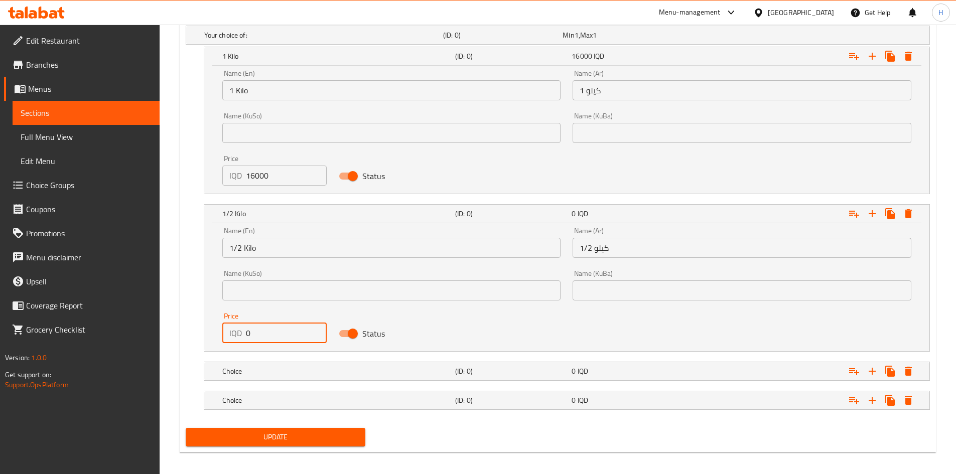
click at [273, 333] on input "0" at bounding box center [286, 333] width 81 height 20
type input "8000"
click at [253, 371] on h5 "Choice" at bounding box center [336, 372] width 229 height 10
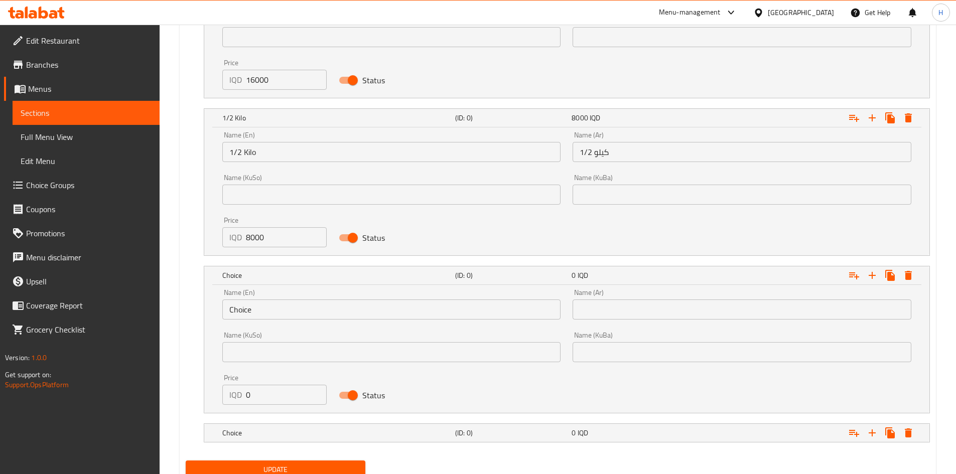
scroll to position [797, 0]
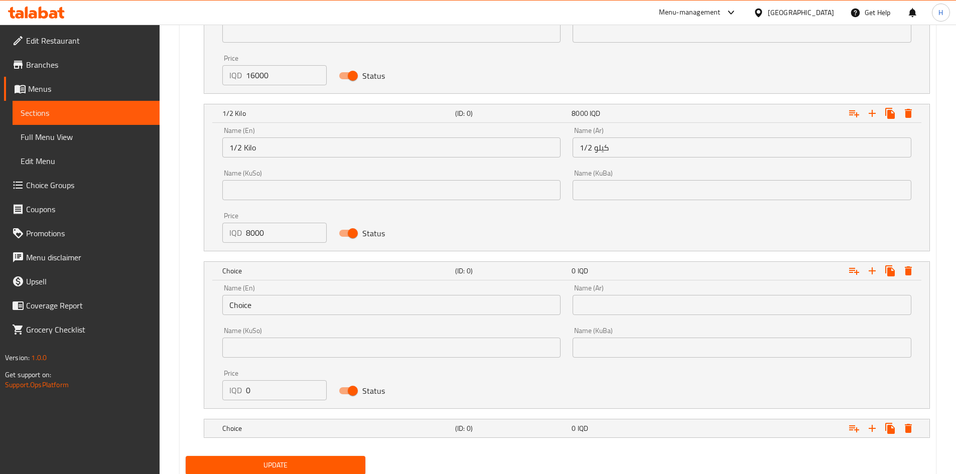
click at [267, 304] on input "Choice" at bounding box center [391, 305] width 339 height 20
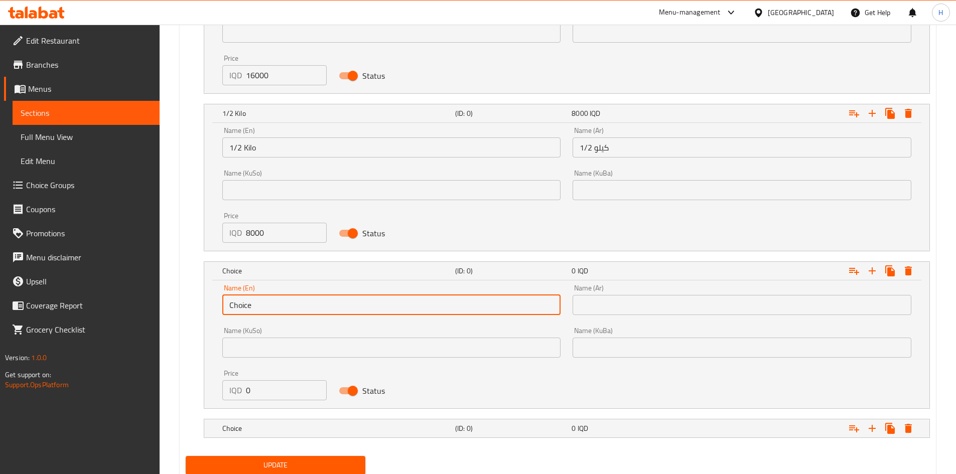
click at [267, 304] on input "Choice" at bounding box center [391, 305] width 339 height 20
click at [267, 304] on input "text" at bounding box center [391, 305] width 339 height 20
type input "1/4 Kilo"
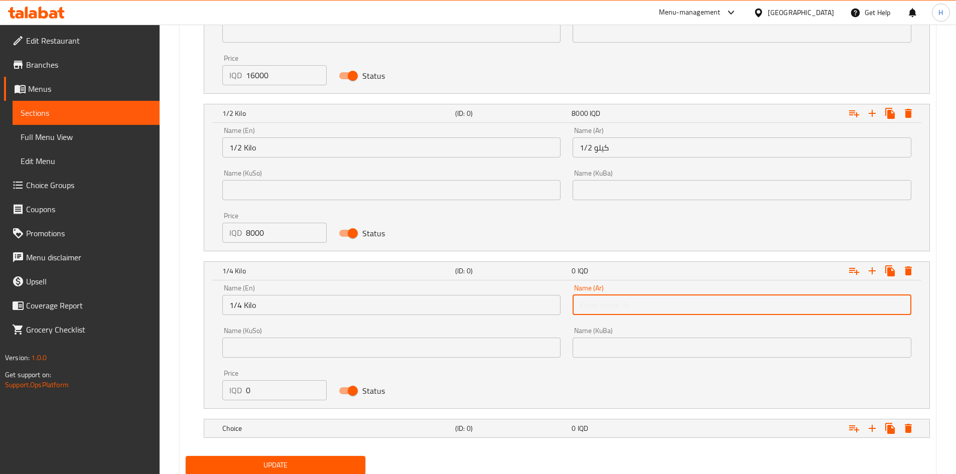
drag, startPoint x: 671, startPoint y: 307, endPoint x: 668, endPoint y: 311, distance: 5.4
click at [671, 307] on input "text" at bounding box center [742, 305] width 339 height 20
type input "1/4 كيلو"
click at [266, 395] on input "0" at bounding box center [286, 391] width 81 height 20
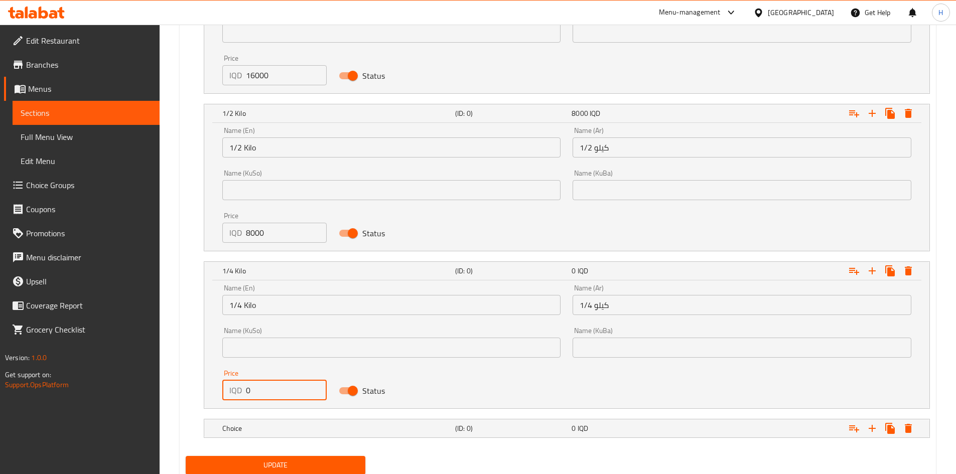
click at [266, 395] on input "0" at bounding box center [286, 391] width 81 height 20
type input "4000"
click at [260, 426] on h5 "Choice" at bounding box center [336, 429] width 229 height 10
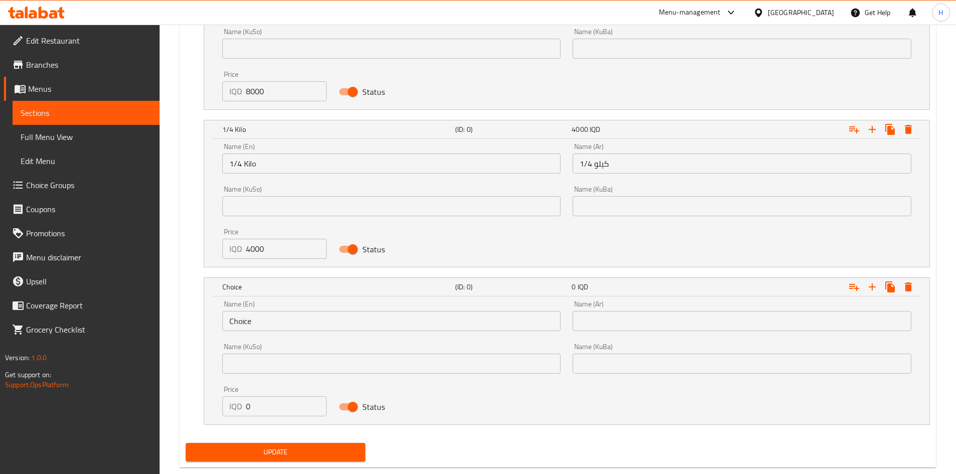
scroll to position [939, 0]
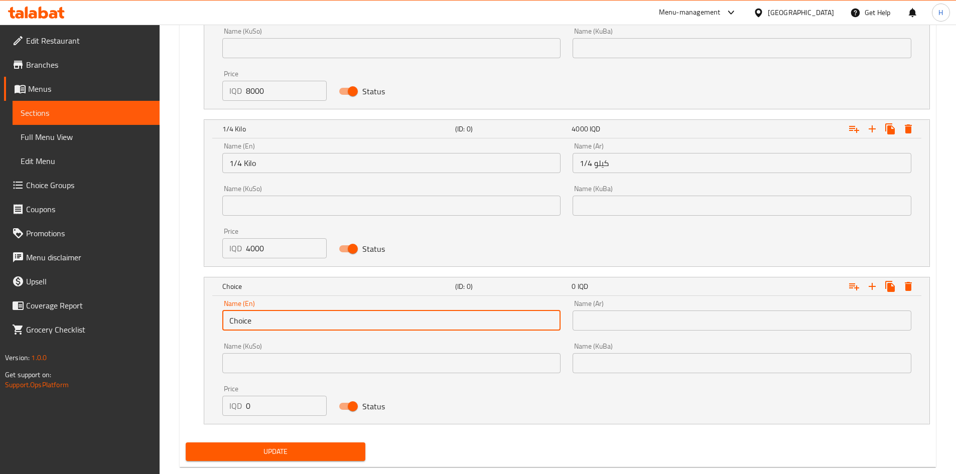
click at [265, 327] on input "Choice" at bounding box center [391, 321] width 339 height 20
click at [265, 327] on input "text" at bounding box center [391, 321] width 339 height 20
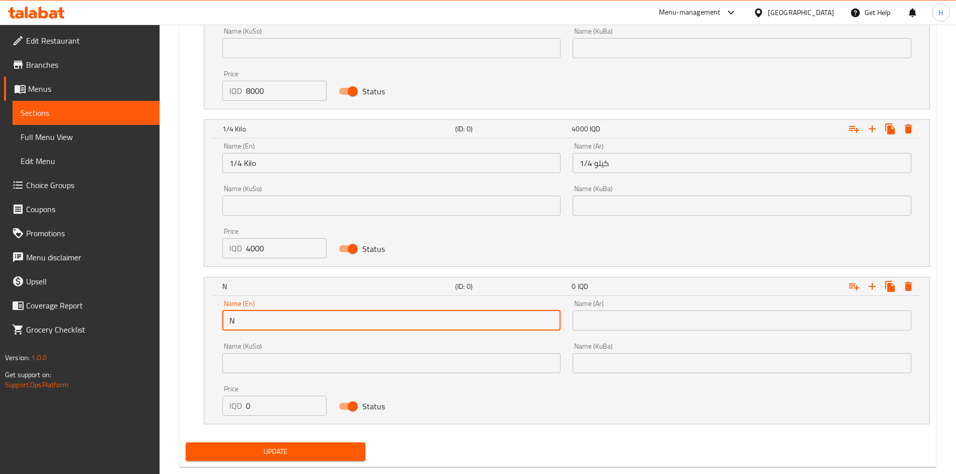
type input "Nafar"
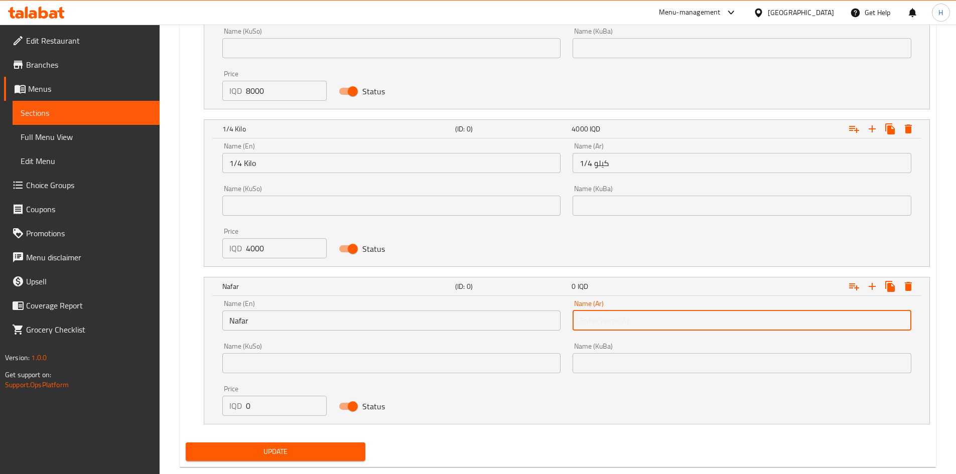
click at [611, 318] on input "text" at bounding box center [742, 321] width 339 height 20
type input "نفر"
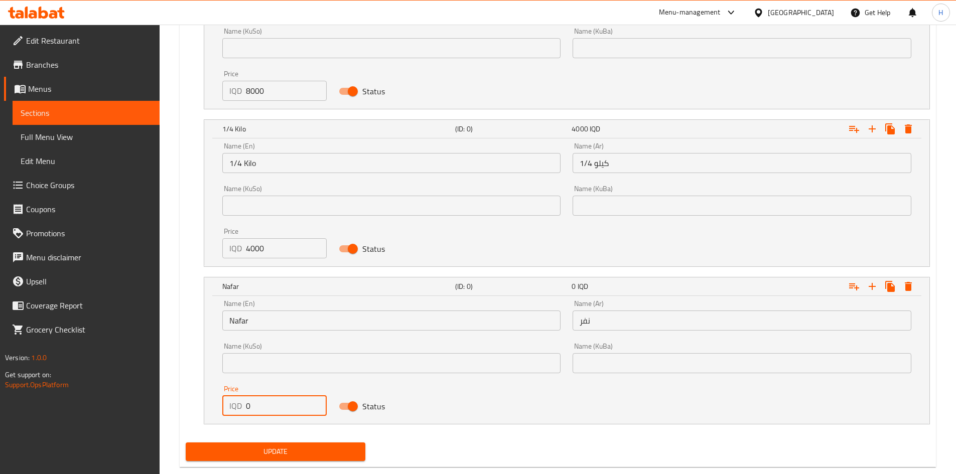
click at [263, 401] on input "0" at bounding box center [286, 406] width 81 height 20
type input "10000"
click at [875, 285] on icon "Expand" at bounding box center [873, 287] width 12 height 12
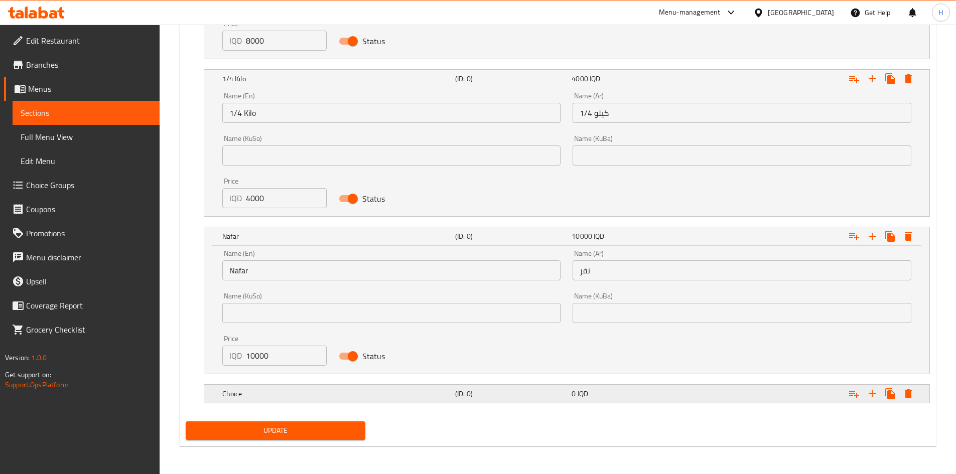
click at [274, 389] on h5 "Choice" at bounding box center [336, 394] width 229 height 10
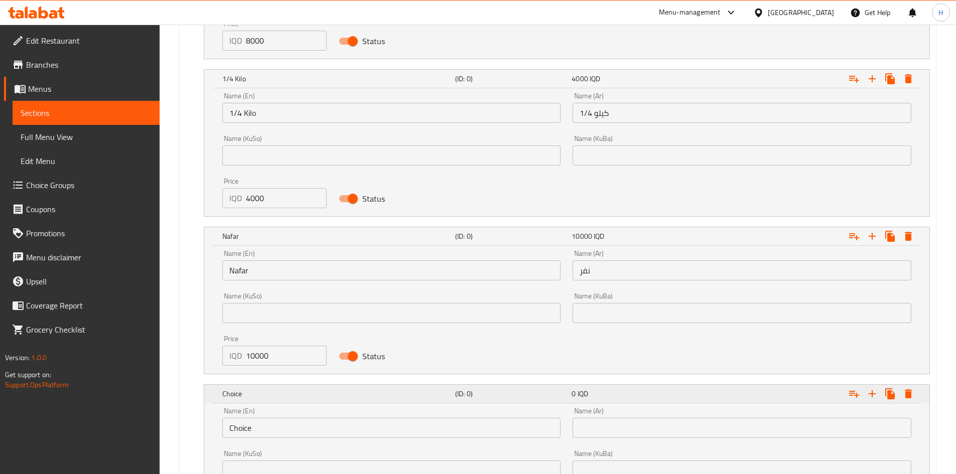
scroll to position [1103, 0]
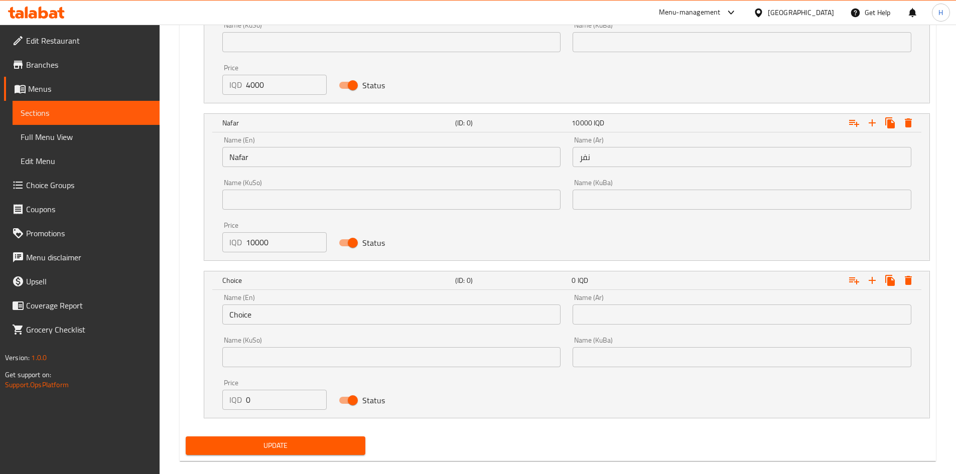
click at [699, 314] on input "text" at bounding box center [742, 315] width 339 height 20
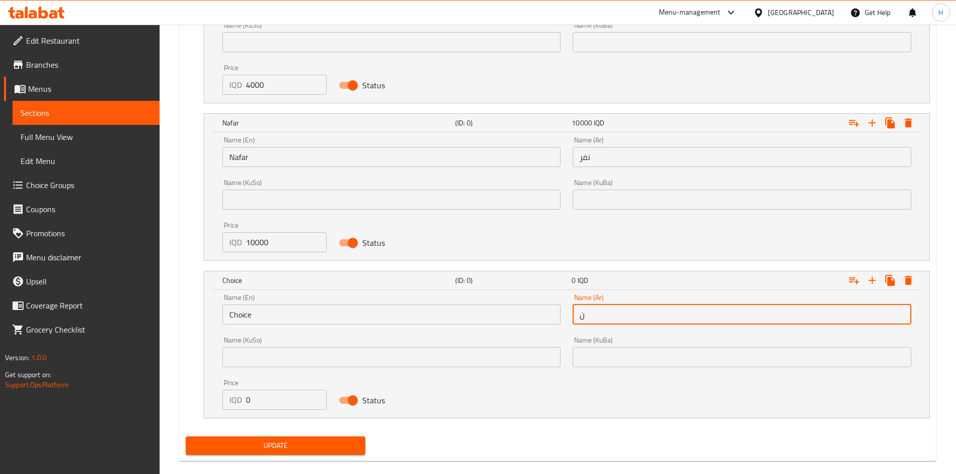
type input "نصف نفر"
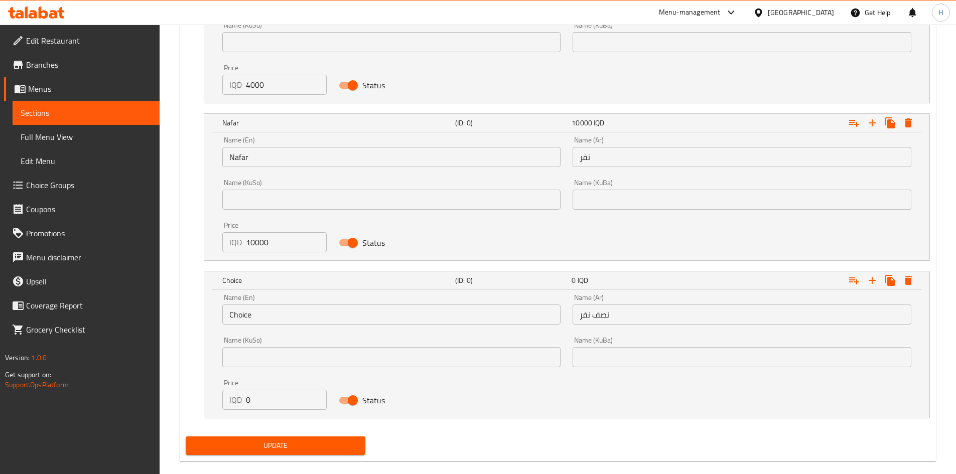
click at [435, 326] on div "Name (En) Choice Name (En)" at bounding box center [391, 309] width 351 height 43
click at [436, 311] on input "Choice" at bounding box center [391, 315] width 339 height 20
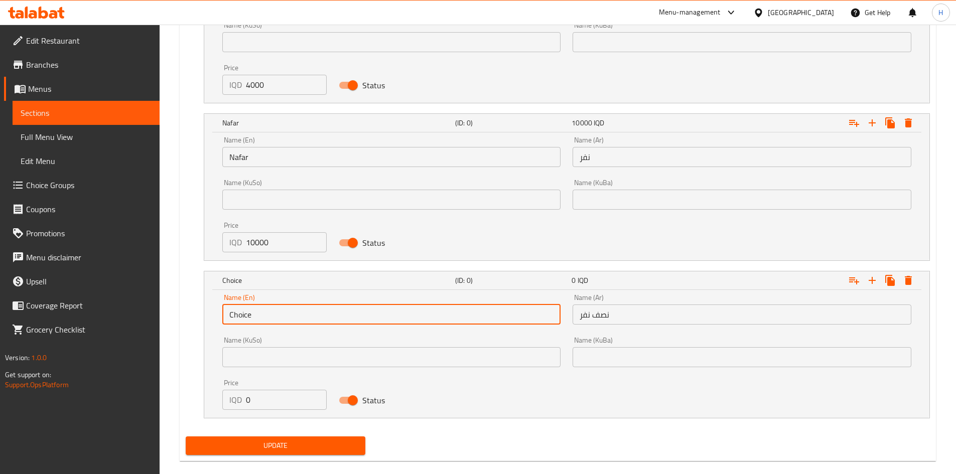
click at [436, 311] on input "Choice" at bounding box center [391, 315] width 339 height 20
click at [441, 310] on input "text" at bounding box center [391, 315] width 339 height 20
type input "Half Nafar"
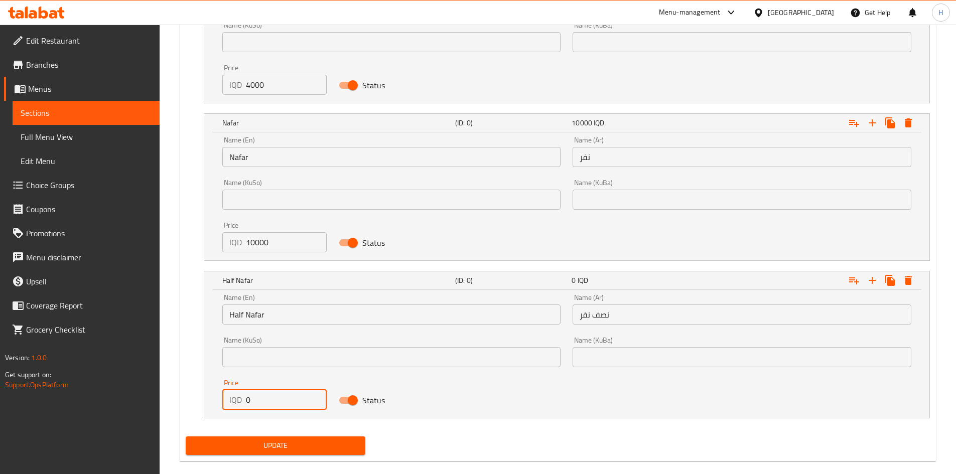
click at [263, 401] on input "0" at bounding box center [286, 400] width 81 height 20
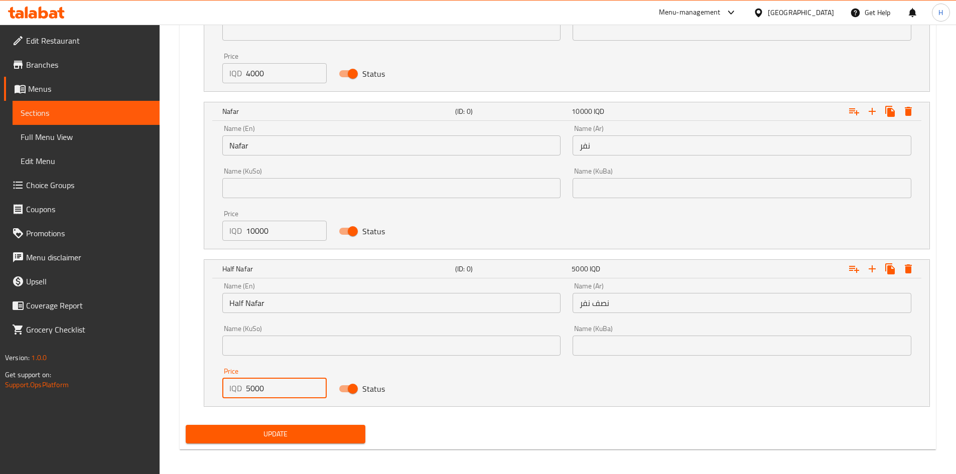
scroll to position [1118, 0]
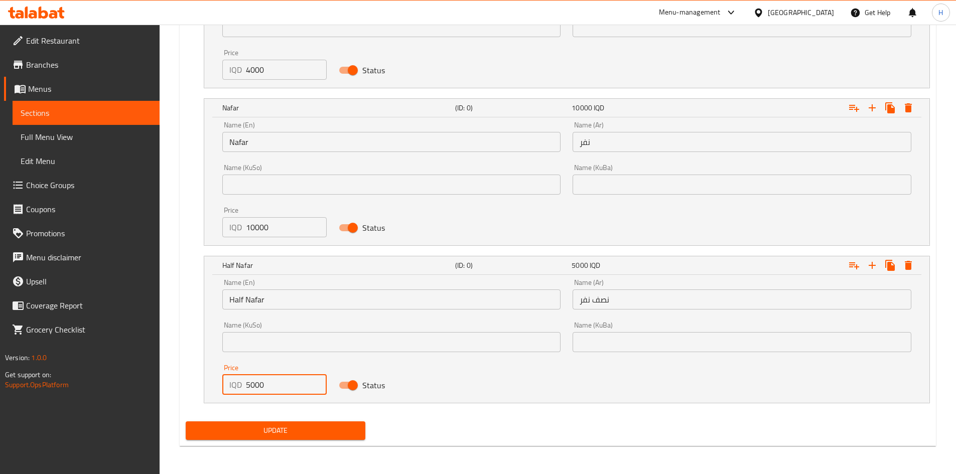
type input "5000"
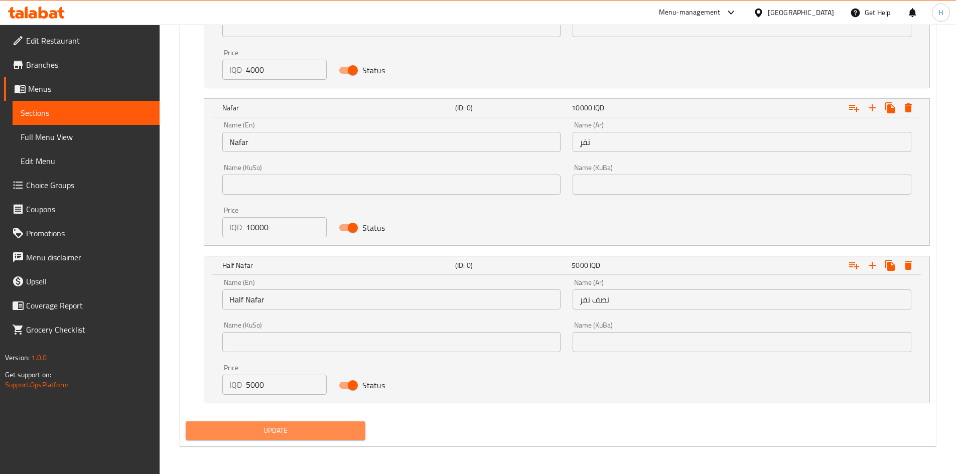
drag, startPoint x: 276, startPoint y: 434, endPoint x: 278, endPoint y: 429, distance: 5.4
click at [277, 433] on span "Update" at bounding box center [276, 431] width 164 height 13
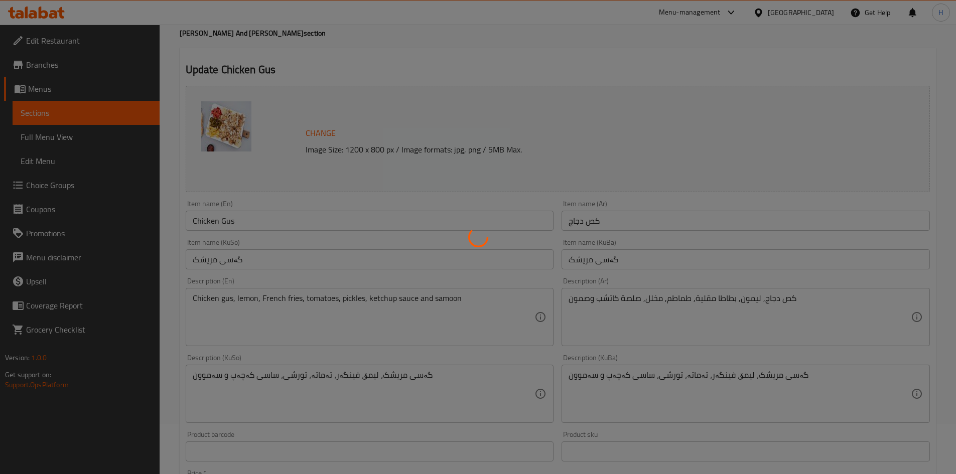
scroll to position [0, 0]
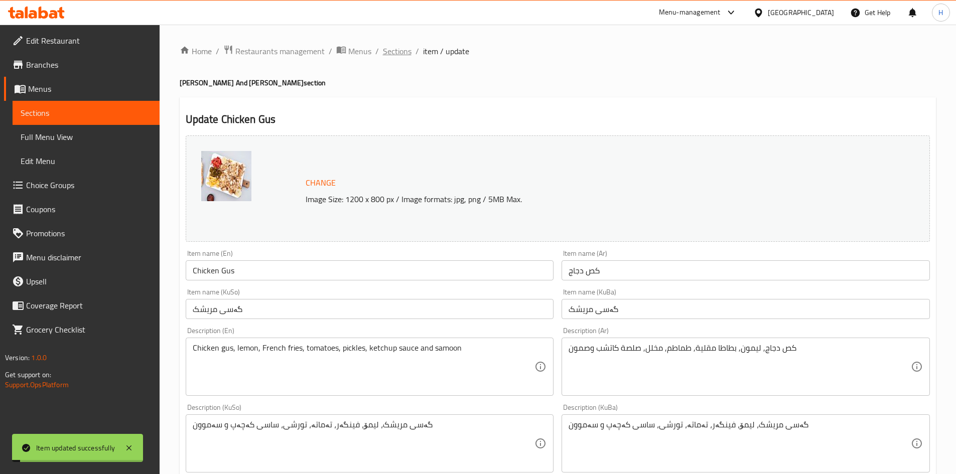
click at [395, 50] on span "Sections" at bounding box center [397, 51] width 29 height 12
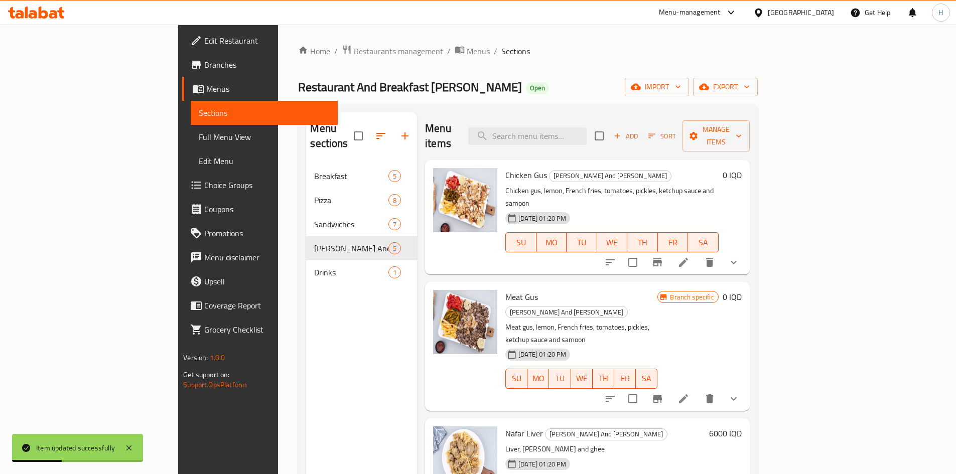
click at [698, 390] on li at bounding box center [684, 399] width 28 height 18
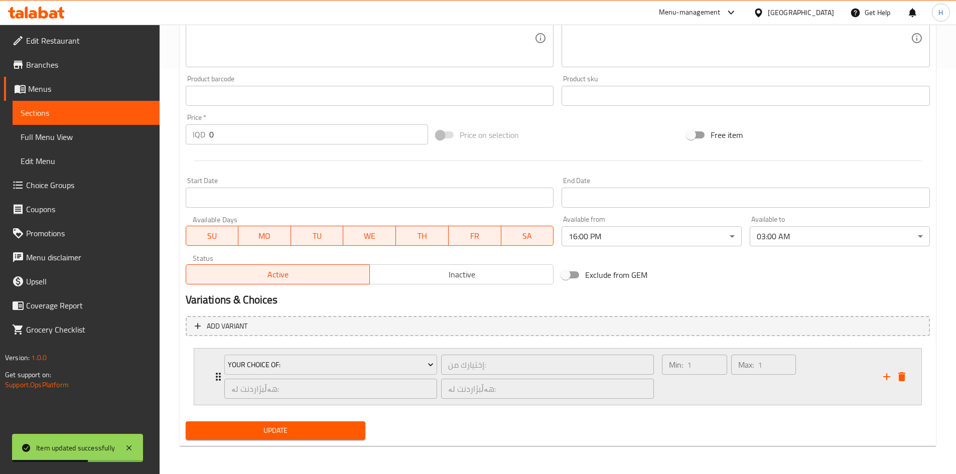
click at [904, 376] on icon "delete" at bounding box center [902, 377] width 7 height 9
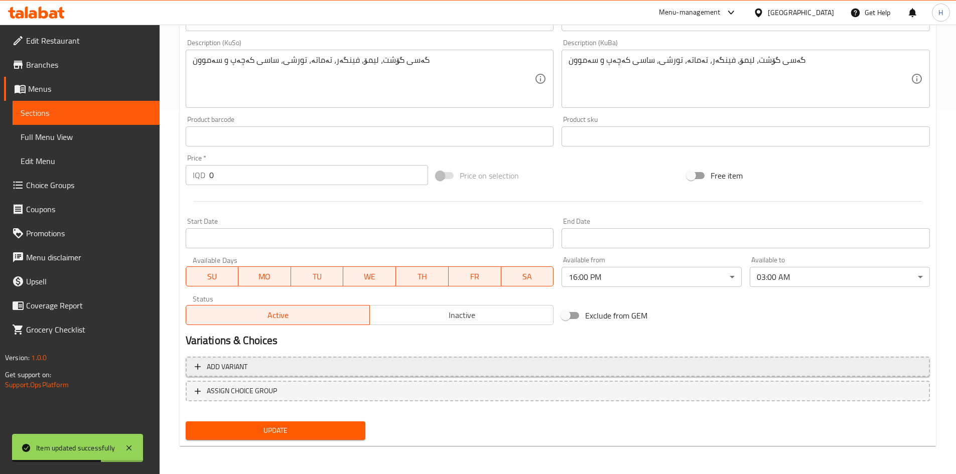
click at [303, 371] on span "Add variant" at bounding box center [558, 367] width 726 height 13
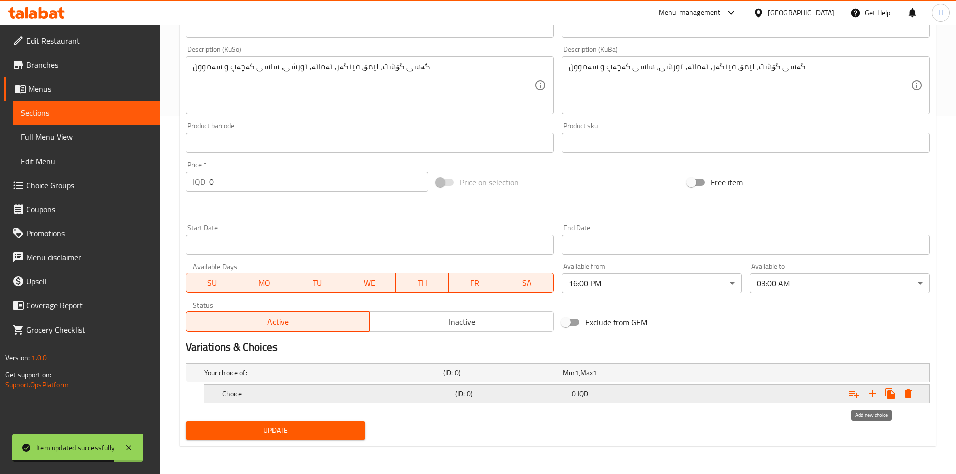
click at [873, 392] on icon "Expand" at bounding box center [872, 394] width 7 height 7
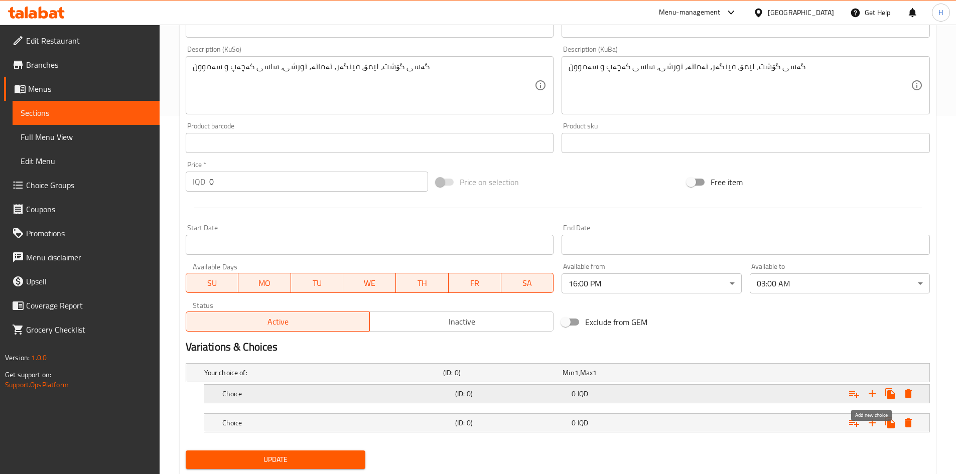
click at [873, 392] on icon "Expand" at bounding box center [872, 394] width 7 height 7
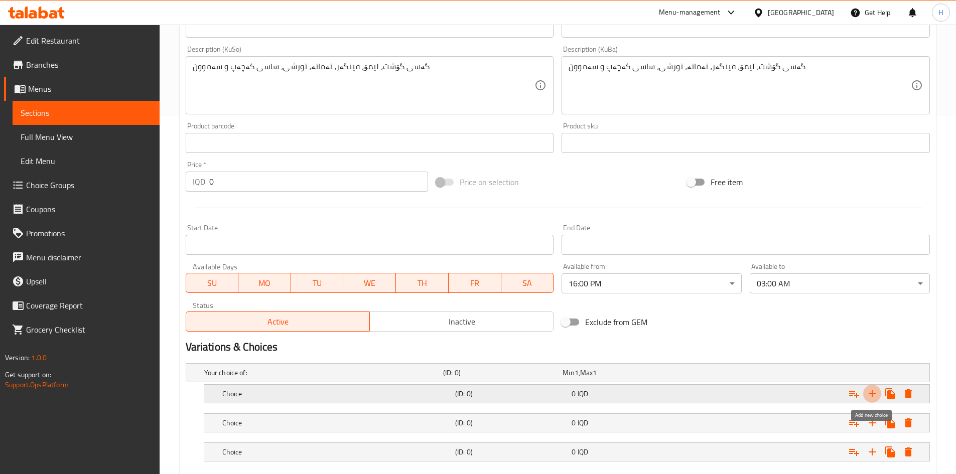
click at [873, 392] on icon "Expand" at bounding box center [872, 394] width 7 height 7
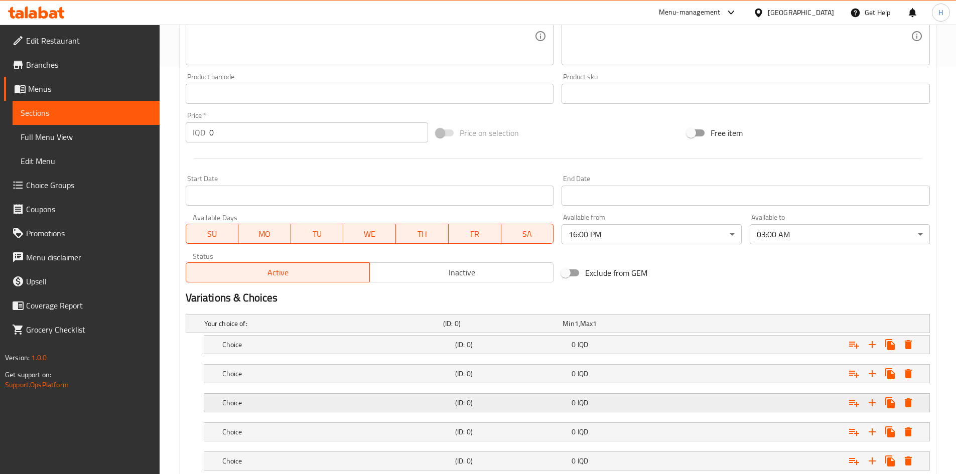
scroll to position [475, 0]
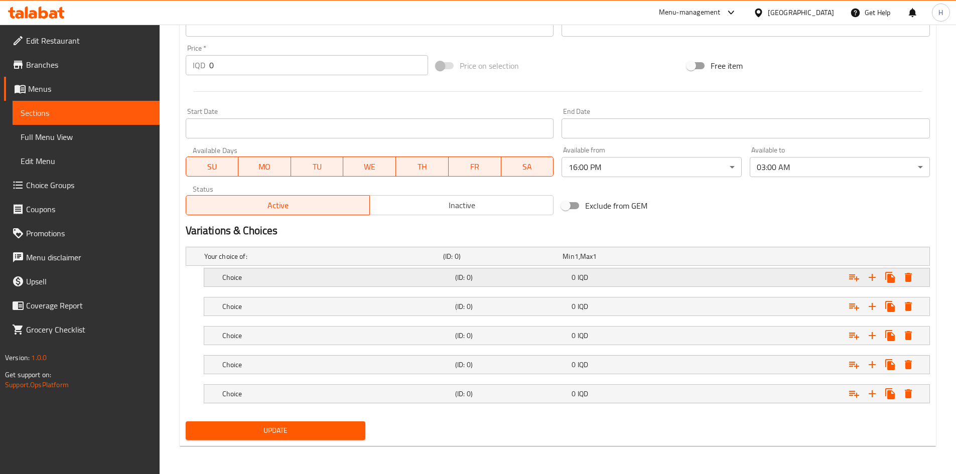
click at [233, 280] on h5 "Choice" at bounding box center [336, 278] width 229 height 10
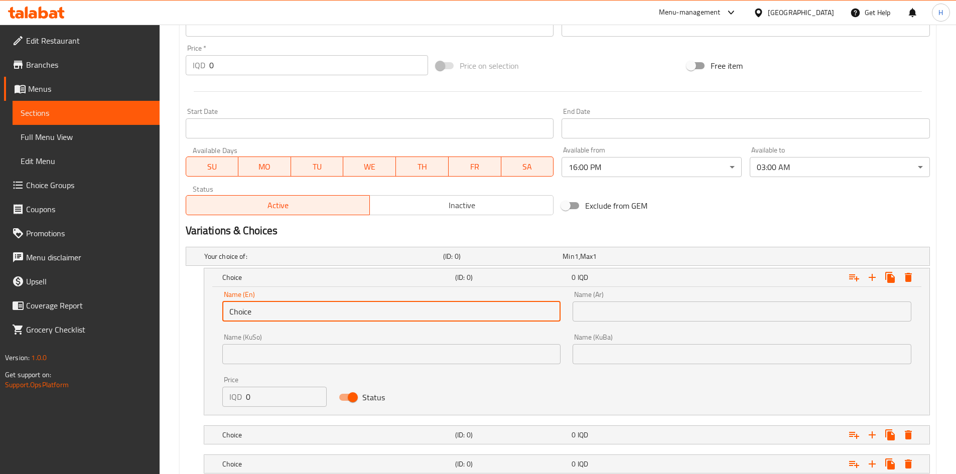
click at [276, 314] on input "Choice" at bounding box center [391, 312] width 339 height 20
click at [276, 313] on input "text" at bounding box center [391, 312] width 339 height 20
type input "1 Kilo"
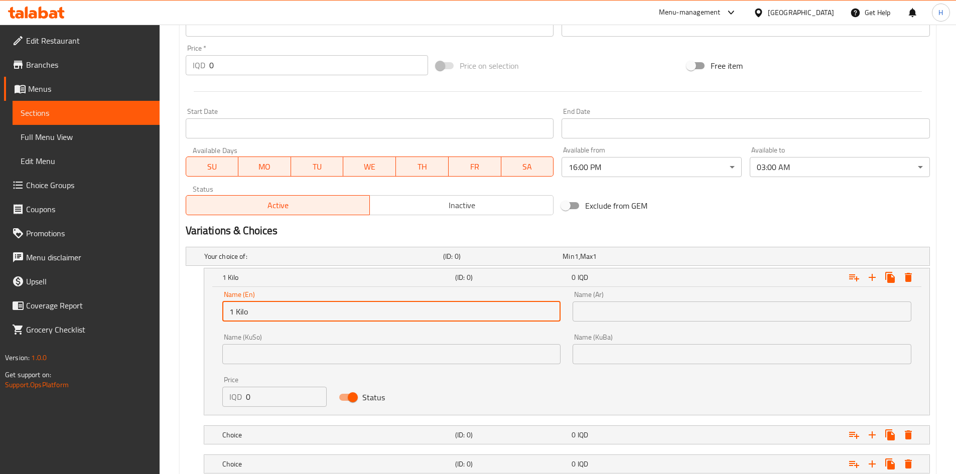
click at [640, 325] on div "Name (Ar) Name (Ar)" at bounding box center [742, 306] width 351 height 43
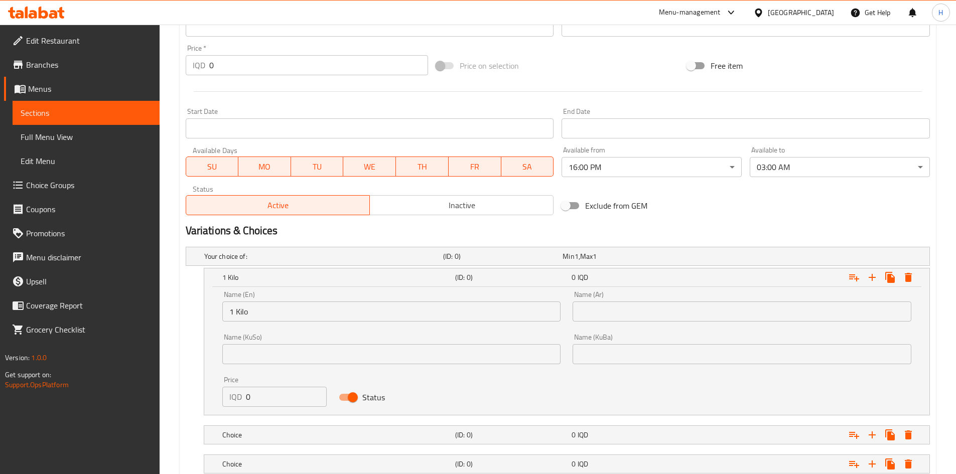
click at [644, 314] on input "text" at bounding box center [742, 312] width 339 height 20
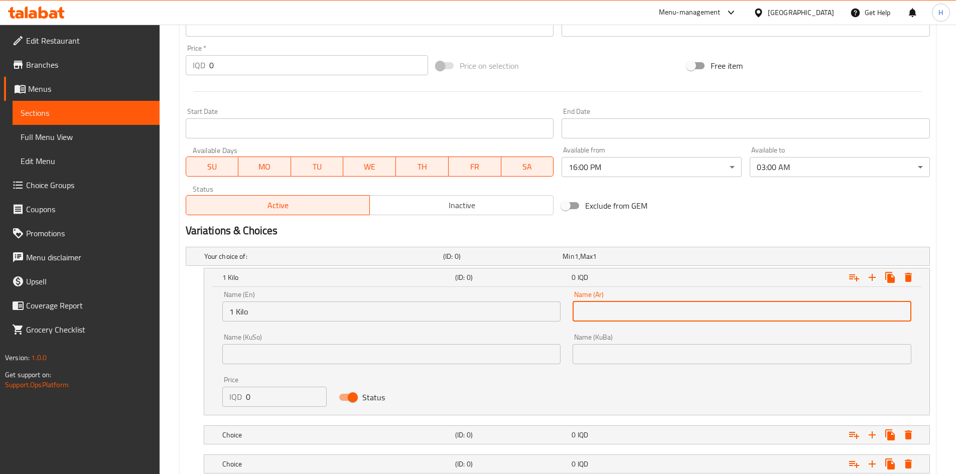
type input "1 كيلو"
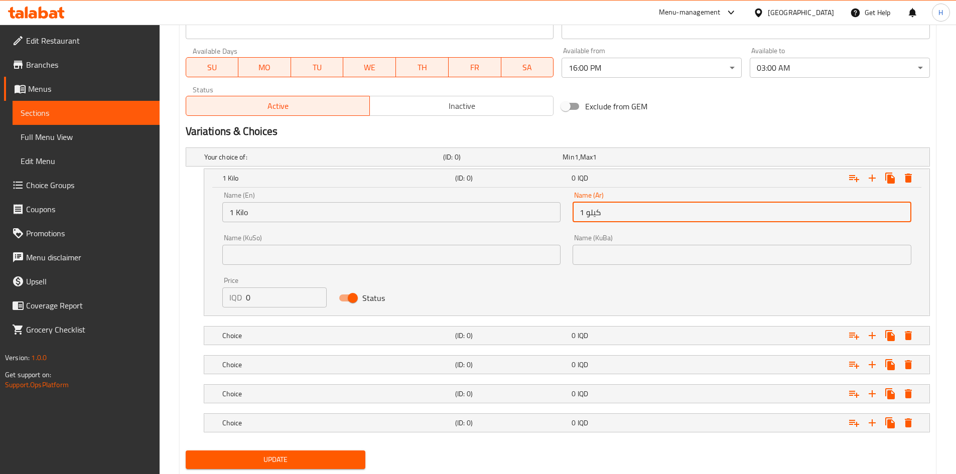
scroll to position [603, 0]
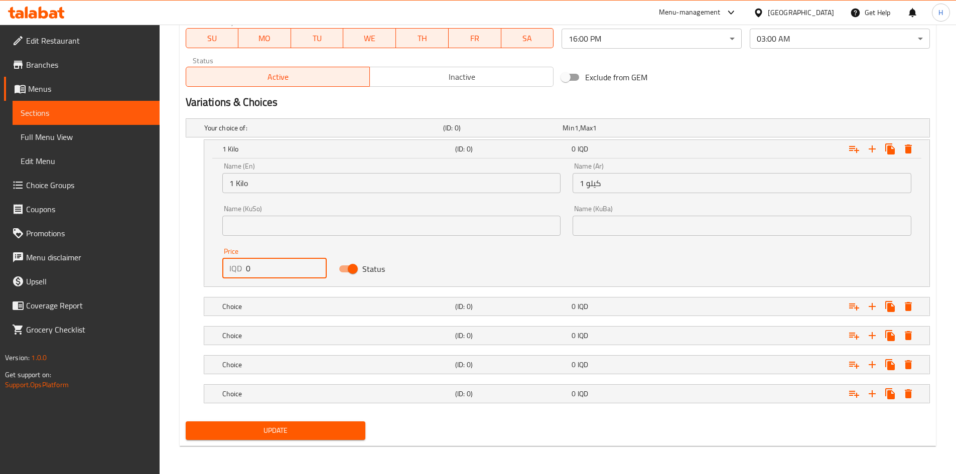
click at [264, 260] on input "0" at bounding box center [286, 269] width 81 height 20
type input "30000"
click at [271, 309] on h5 "Choice" at bounding box center [336, 307] width 229 height 10
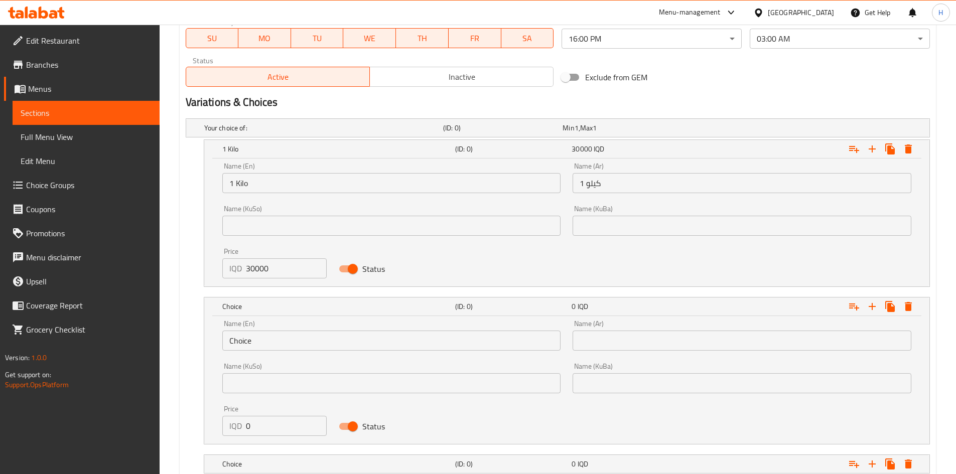
click at [251, 346] on input "Choice" at bounding box center [391, 341] width 339 height 20
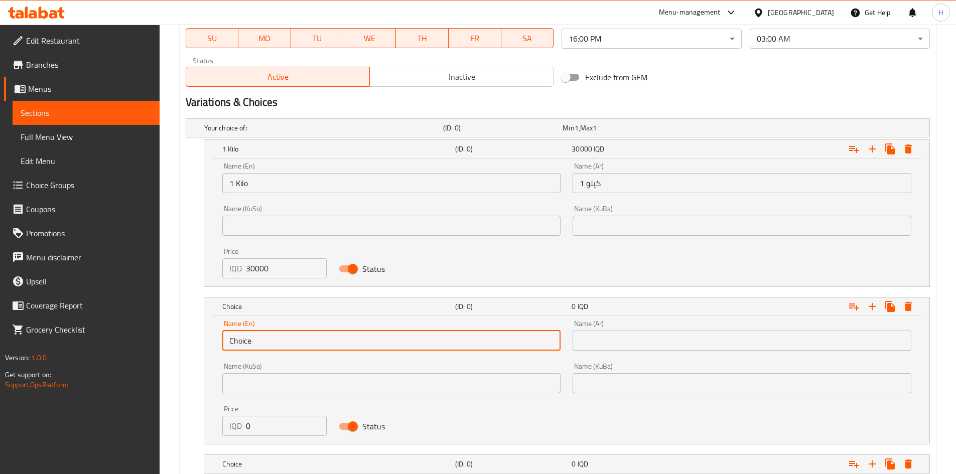
click at [251, 346] on input "Choice" at bounding box center [391, 341] width 339 height 20
click at [251, 345] on input "Choice" at bounding box center [391, 341] width 339 height 20
click at [251, 345] on input "text" at bounding box center [391, 341] width 339 height 20
type input "1/2 Kilo"
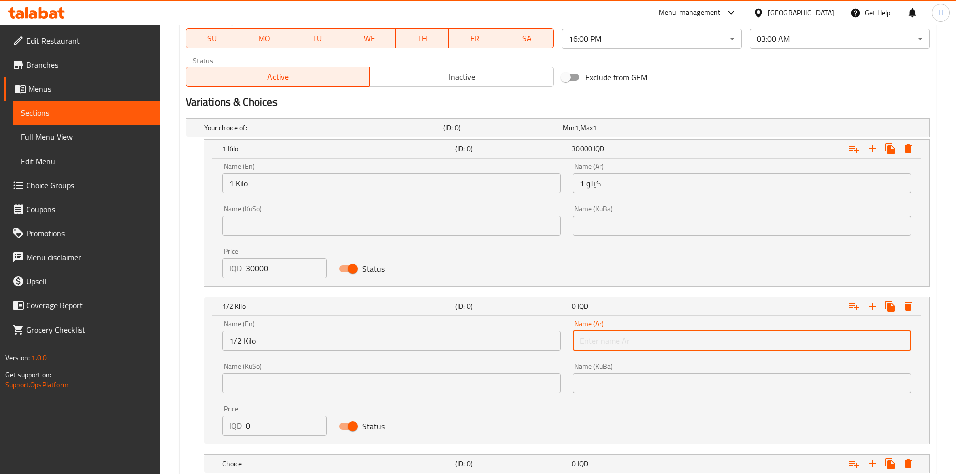
click at [661, 342] on input "text" at bounding box center [742, 341] width 339 height 20
type input "1/2 كيلو"
click at [272, 430] on input "0" at bounding box center [286, 426] width 81 height 20
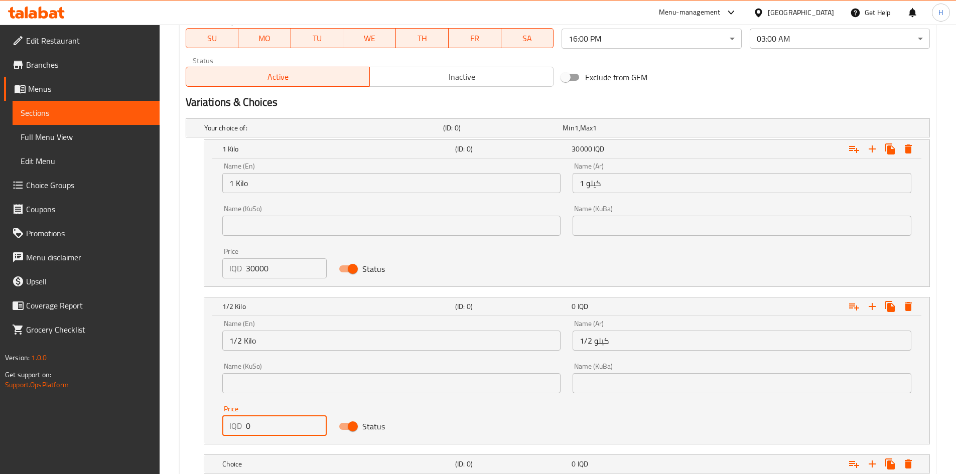
click at [272, 430] on input "0" at bounding box center [286, 426] width 81 height 20
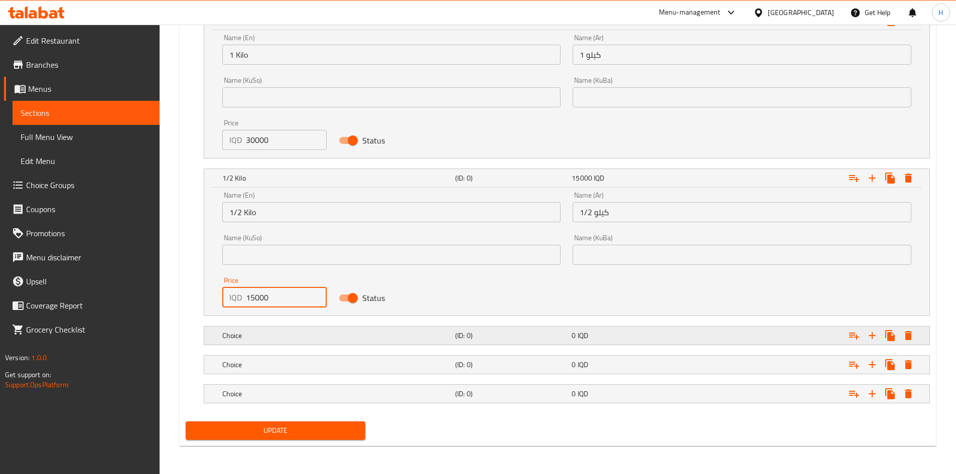
type input "15000"
click at [267, 328] on div "Choice (ID: 0) 0 IQD" at bounding box center [569, 336] width 699 height 22
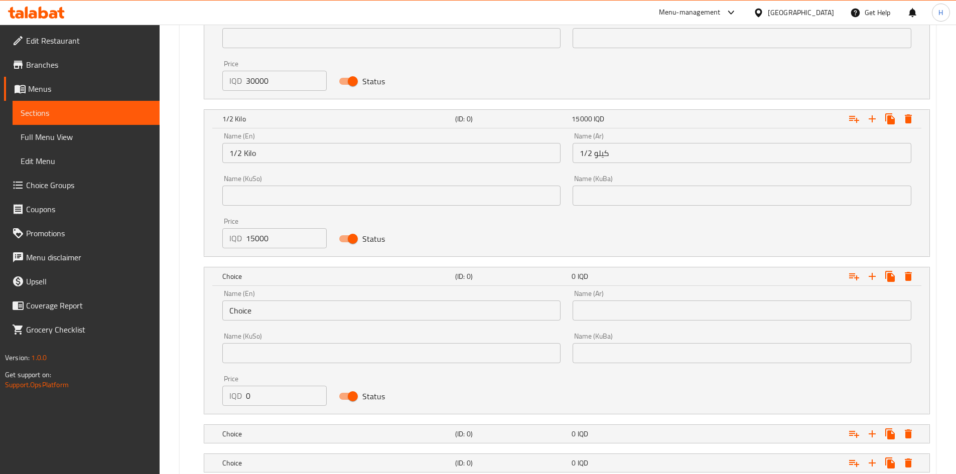
scroll to position [845, 0]
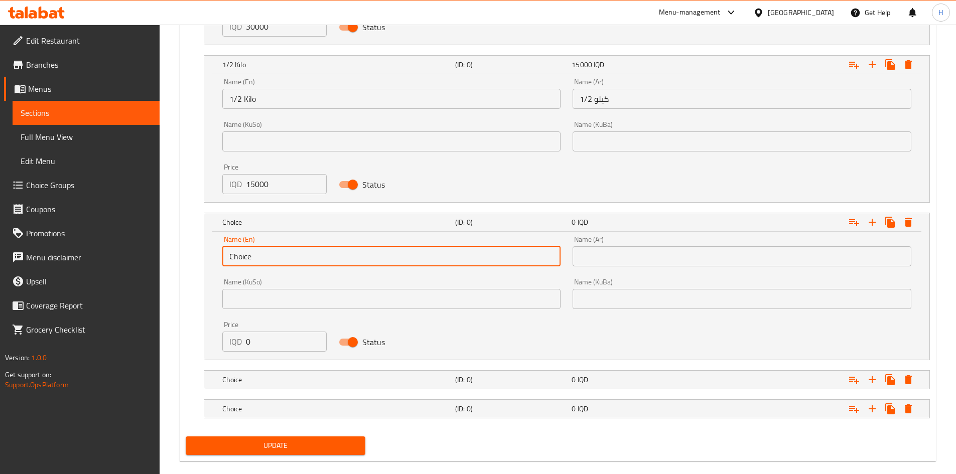
click at [282, 258] on input "Choice" at bounding box center [391, 257] width 339 height 20
click at [282, 257] on input "text" at bounding box center [391, 257] width 339 height 20
type input "1/4 Kilo"
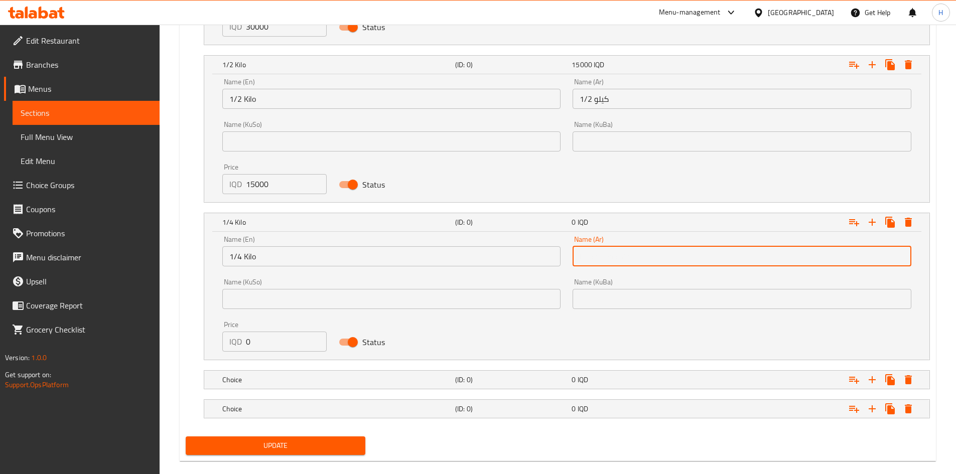
click at [607, 252] on input "text" at bounding box center [742, 257] width 339 height 20
type input "1/4 كيلو"
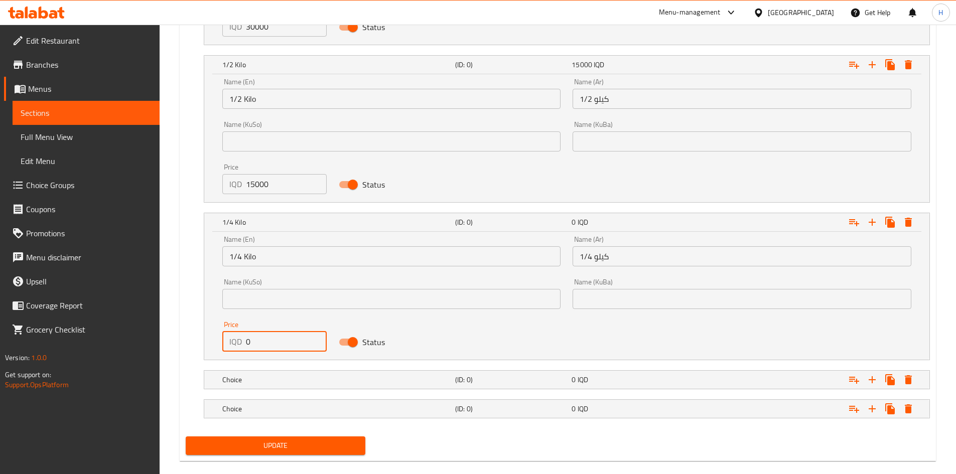
click at [270, 335] on input "0" at bounding box center [286, 342] width 81 height 20
click at [269, 335] on input "0" at bounding box center [286, 342] width 81 height 20
type input "7500"
click at [271, 379] on h5 "Choice" at bounding box center [336, 380] width 229 height 10
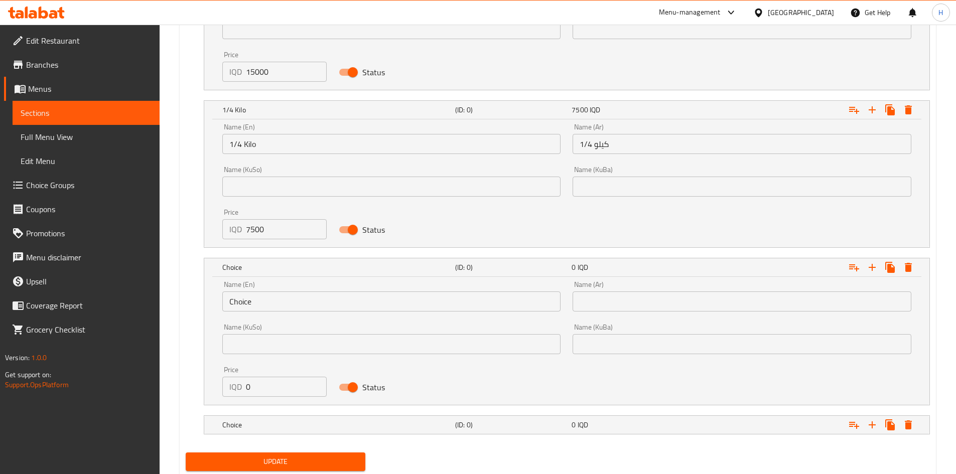
scroll to position [968, 0]
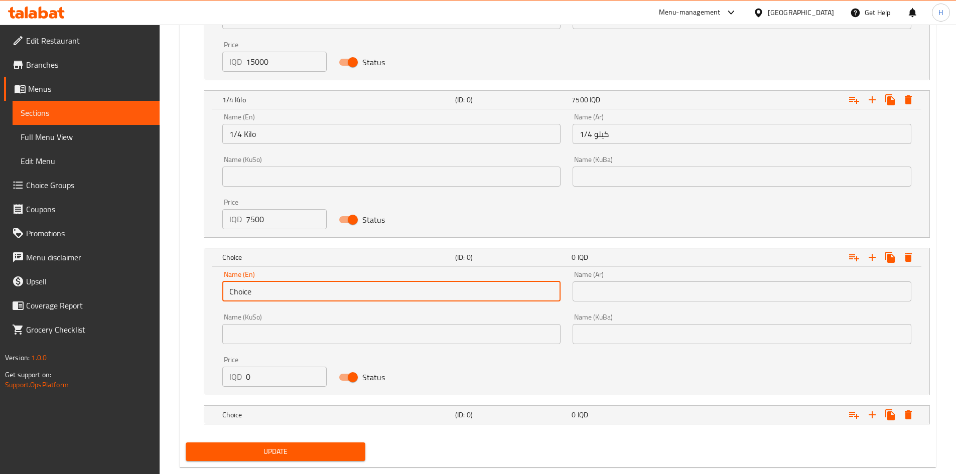
click at [273, 293] on input "Choice" at bounding box center [391, 292] width 339 height 20
click at [273, 293] on input "text" at bounding box center [391, 292] width 339 height 20
type input "Nafar"
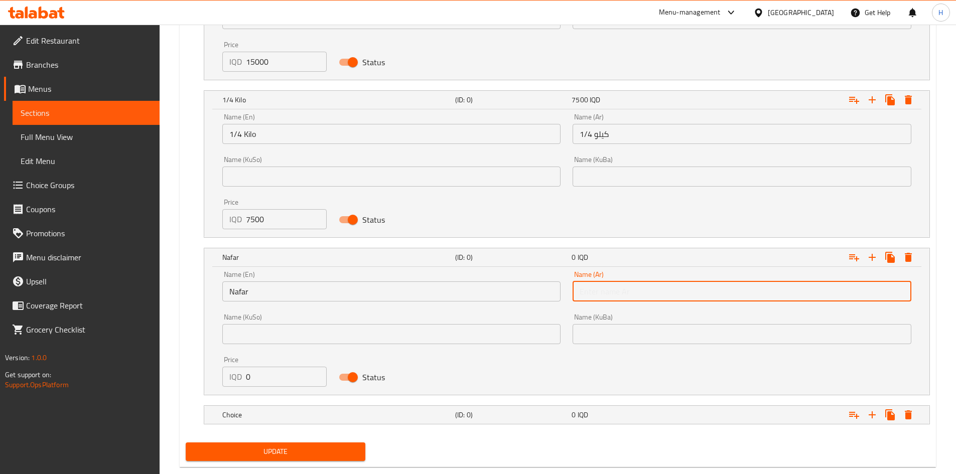
drag, startPoint x: 621, startPoint y: 284, endPoint x: 624, endPoint y: 291, distance: 7.0
click at [621, 284] on input "text" at bounding box center [742, 292] width 339 height 20
type input "نفر"
click at [295, 378] on input "0" at bounding box center [286, 377] width 81 height 20
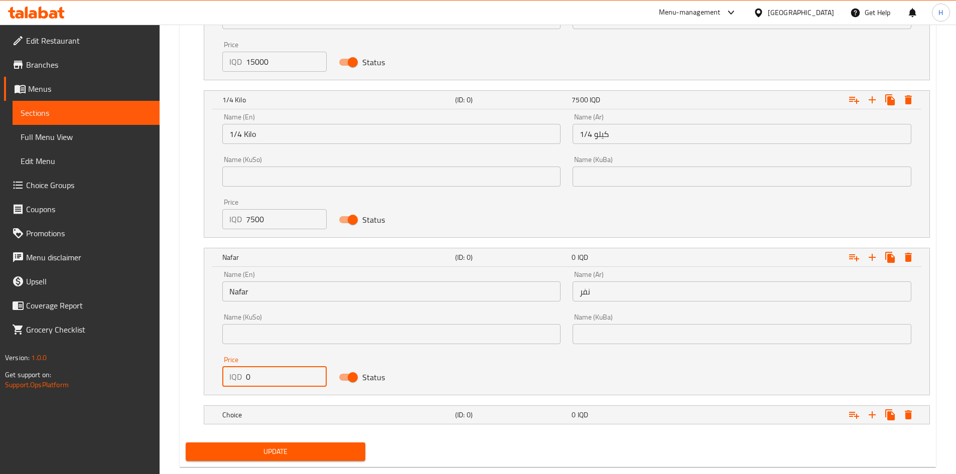
click at [295, 378] on input "0" at bounding box center [286, 377] width 81 height 20
type input "18000"
click at [234, 410] on h5 "Choice" at bounding box center [336, 415] width 229 height 10
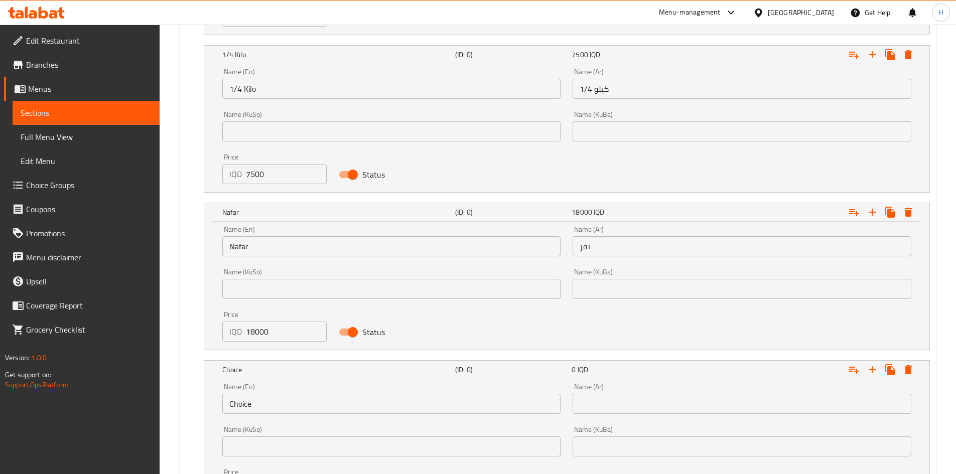
scroll to position [1068, 0]
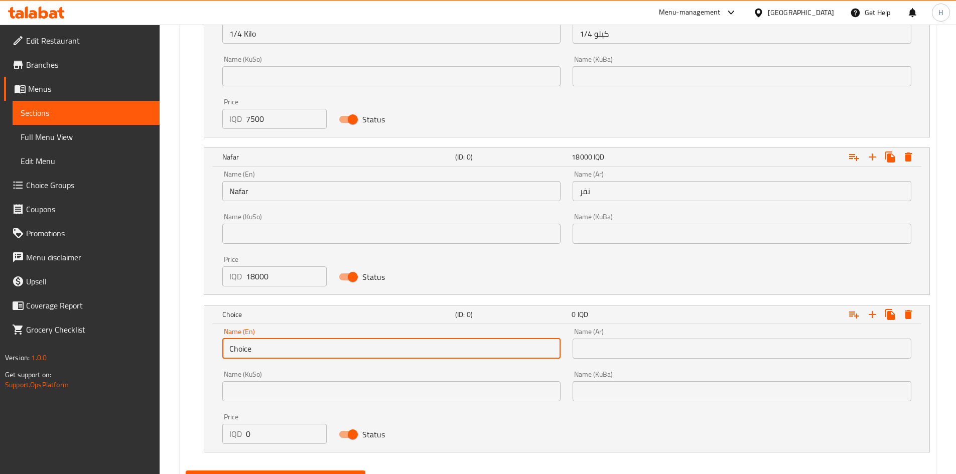
click at [266, 356] on input "Choice" at bounding box center [391, 349] width 339 height 20
click at [265, 354] on input "Choice" at bounding box center [391, 349] width 339 height 20
click at [265, 354] on input "text" at bounding box center [391, 349] width 339 height 20
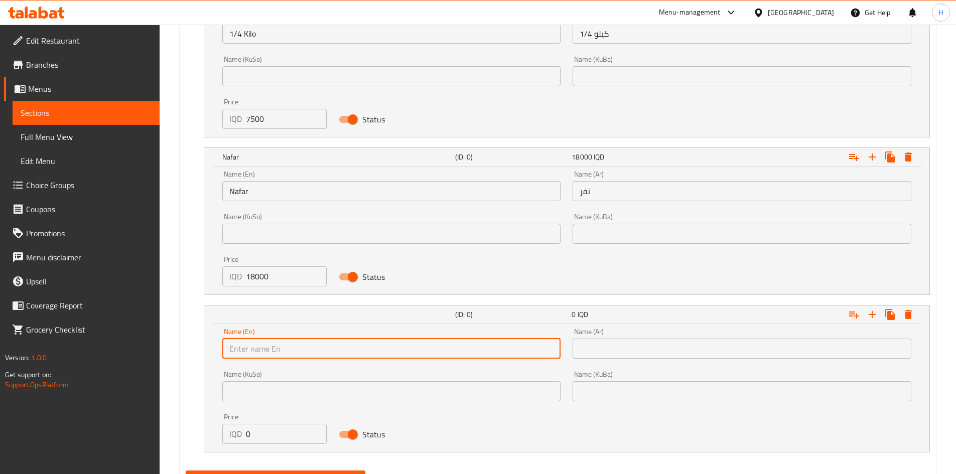
type input "Half Nafar"
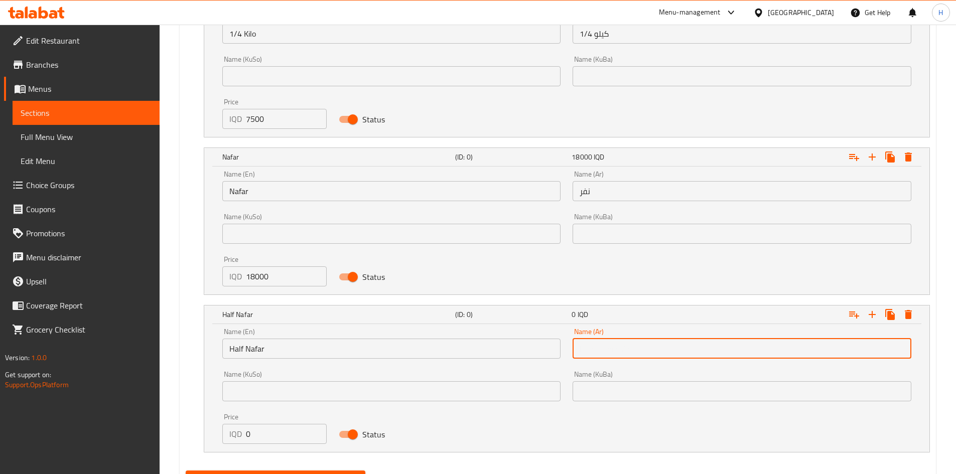
click at [648, 342] on input "text" at bounding box center [742, 349] width 339 height 20
type input "نصف نفر"
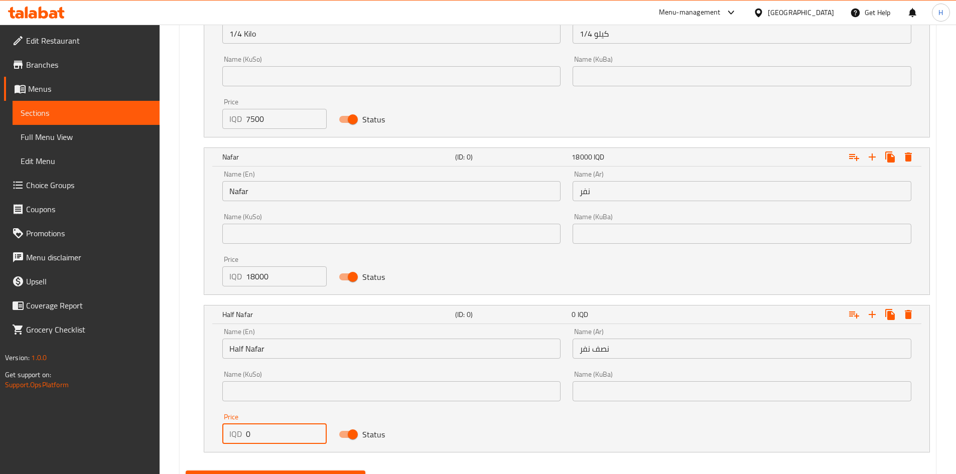
click at [280, 435] on input "0" at bounding box center [286, 434] width 81 height 20
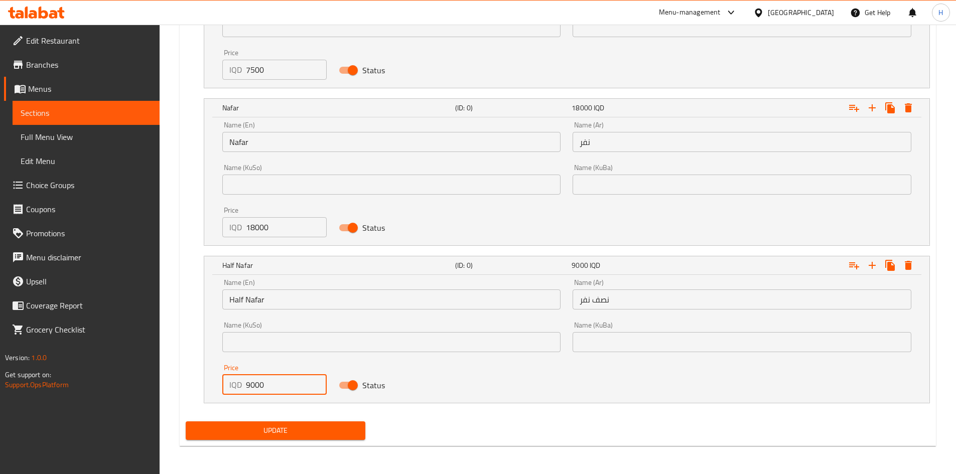
type input "9000"
click at [288, 437] on button "Update" at bounding box center [276, 431] width 180 height 19
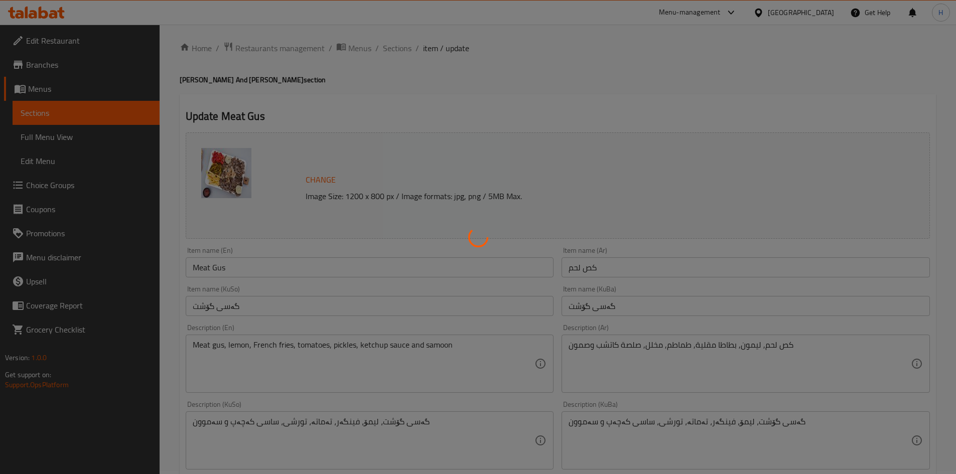
scroll to position [0, 0]
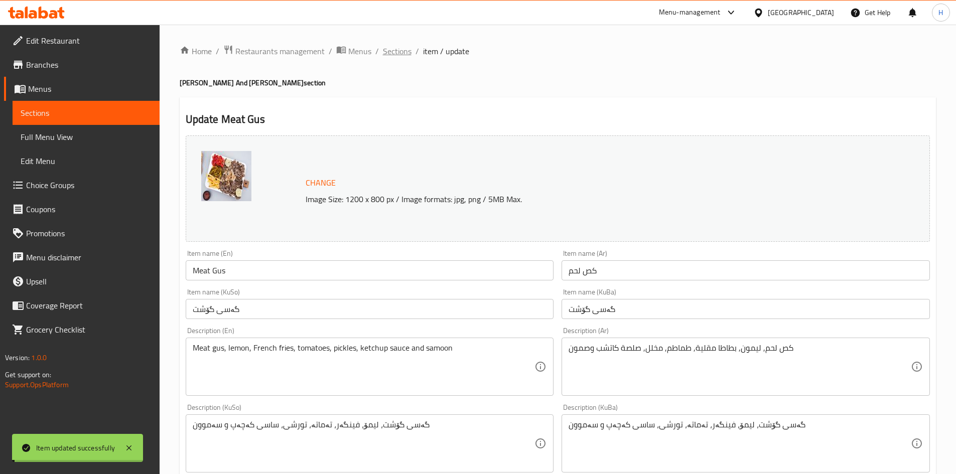
click at [393, 51] on span "Sections" at bounding box center [397, 51] width 29 height 12
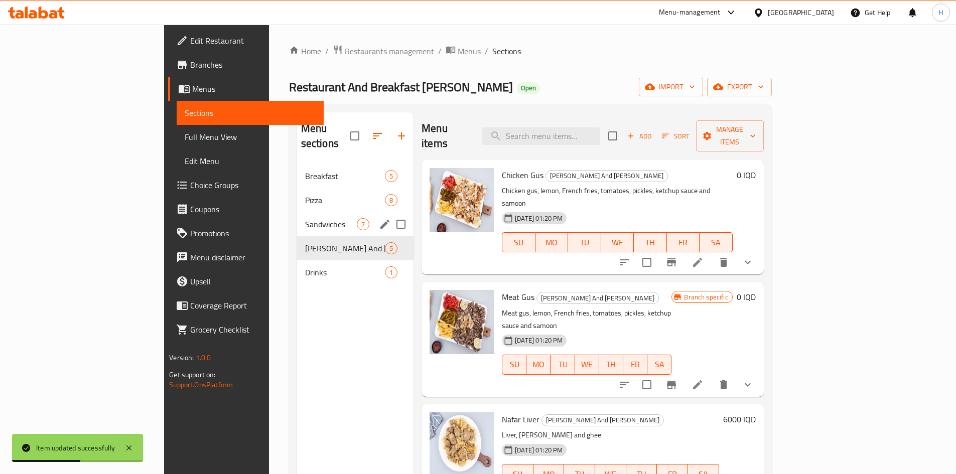
click at [297, 212] on div "Sandwiches 7" at bounding box center [355, 224] width 117 height 24
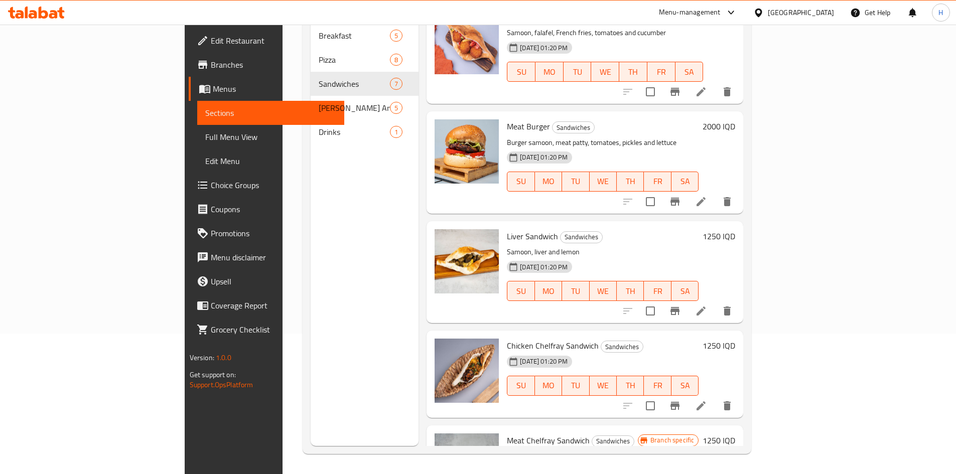
scroll to position [238, 0]
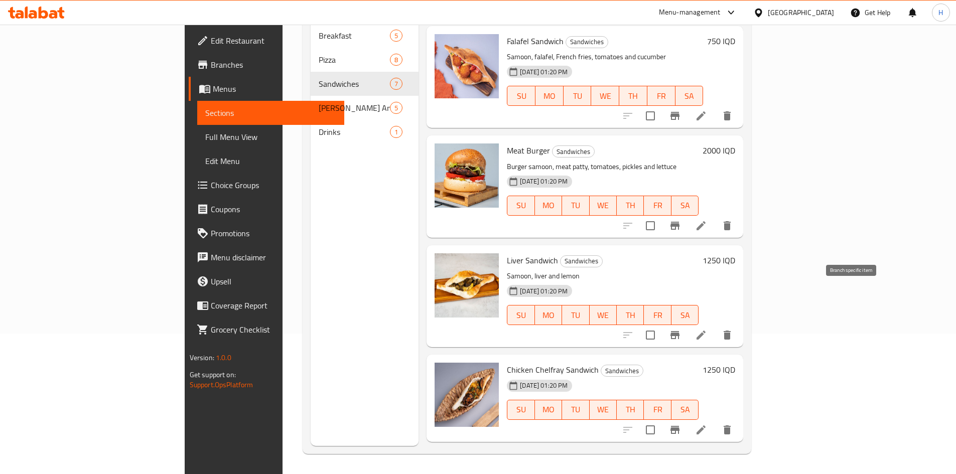
click at [681, 329] on icon "Branch-specific-item" at bounding box center [675, 335] width 12 height 12
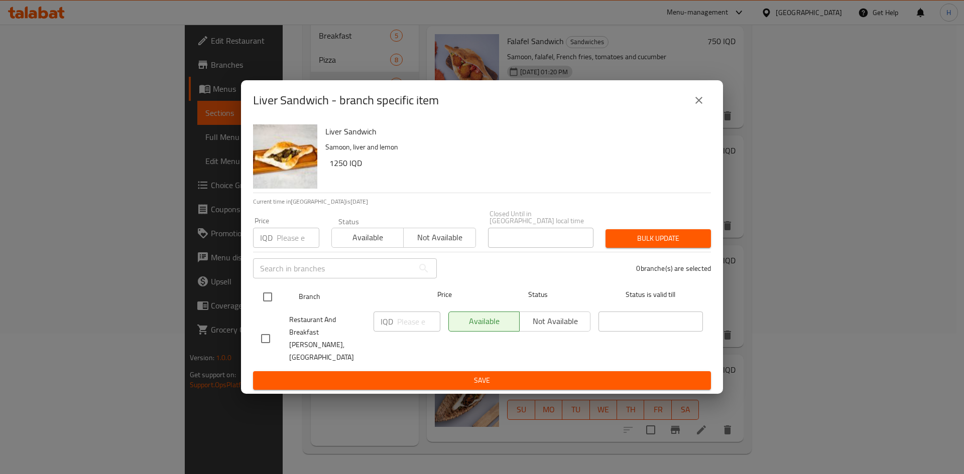
click at [275, 297] on input "checkbox" at bounding box center [267, 297] width 21 height 21
checkbox input "true"
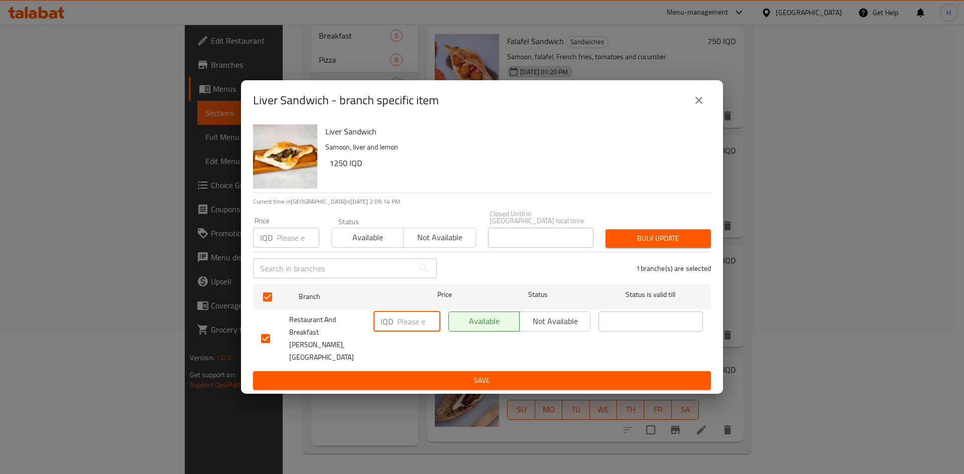
click at [407, 320] on input "number" at bounding box center [418, 322] width 43 height 20
type input "1500"
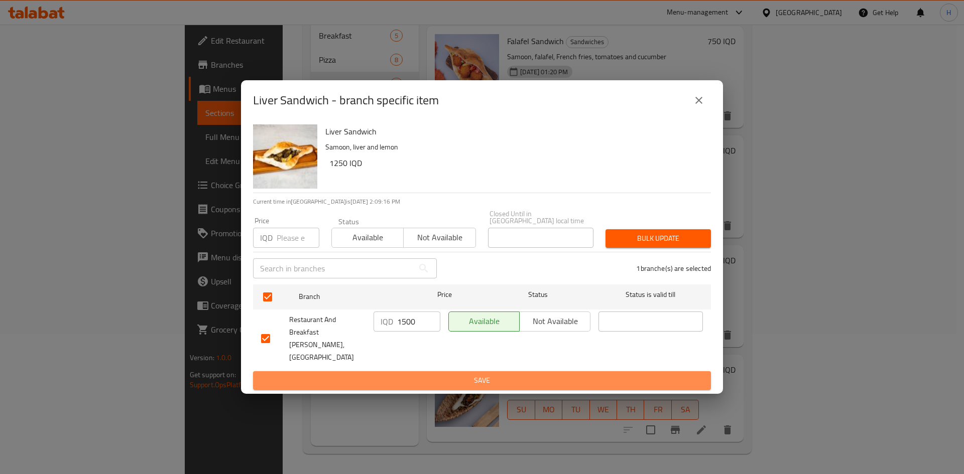
click at [434, 375] on span "Save" at bounding box center [482, 381] width 442 height 13
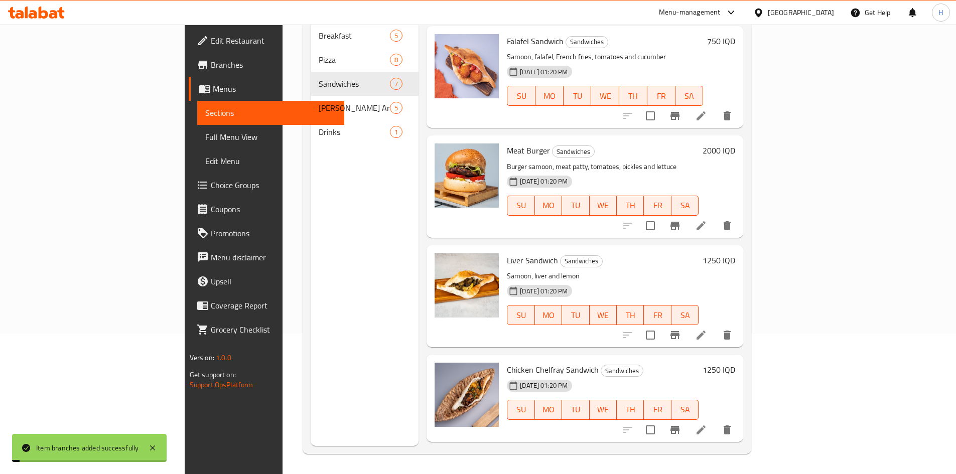
click at [736, 254] on h6 "1250 IQD" at bounding box center [719, 261] width 33 height 14
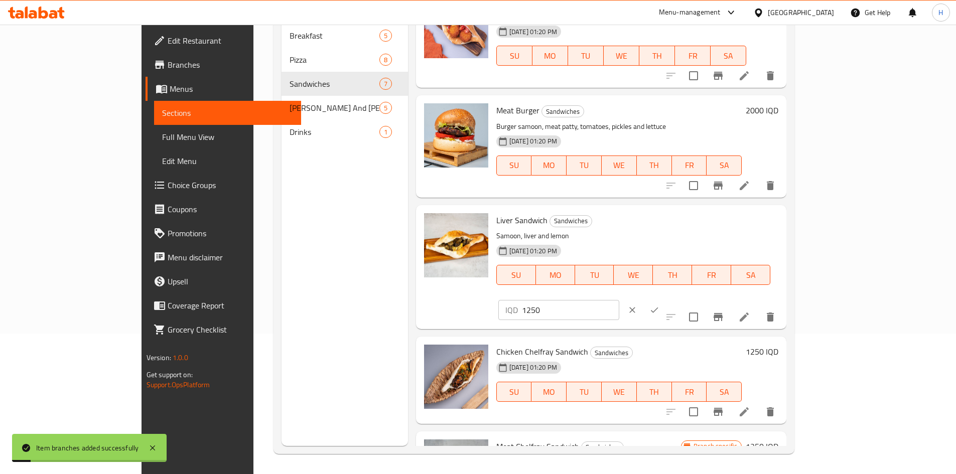
click at [620, 300] on input "1250" at bounding box center [570, 310] width 97 height 20
type input "1500"
click at [666, 299] on button "ok" at bounding box center [655, 310] width 22 height 22
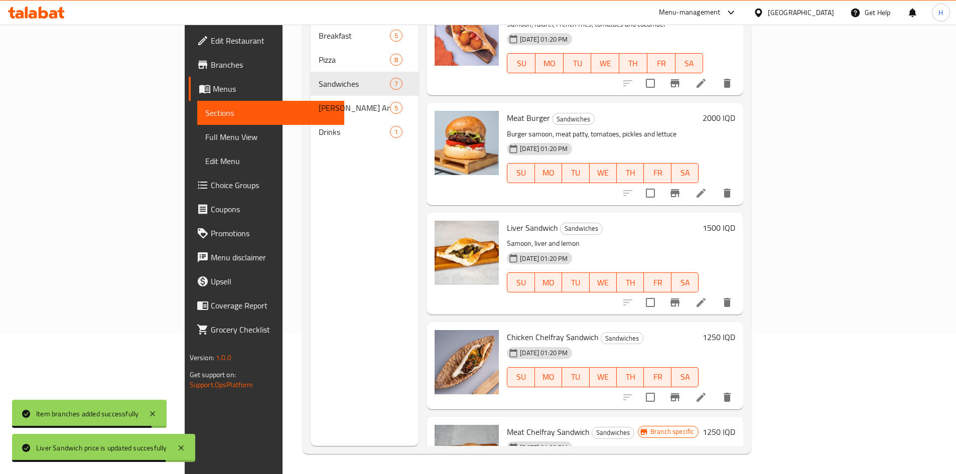
scroll to position [288, 0]
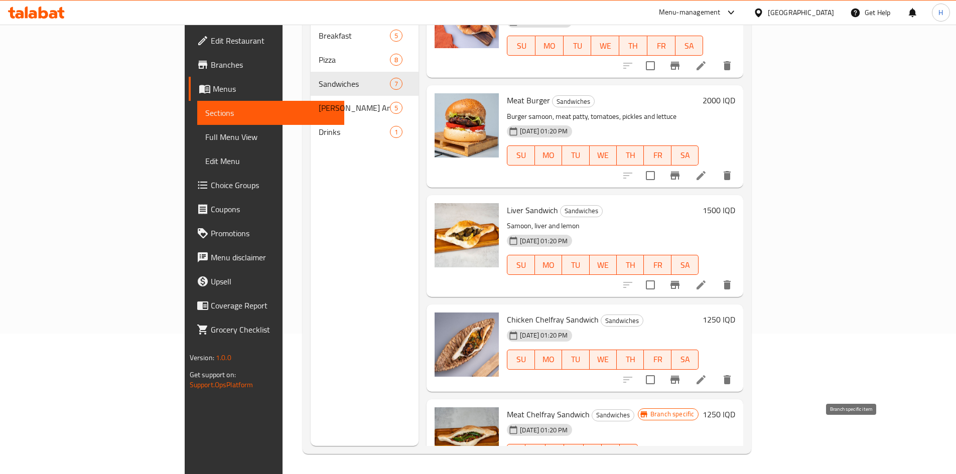
click at [680, 470] on icon "Branch-specific-item" at bounding box center [675, 474] width 9 height 8
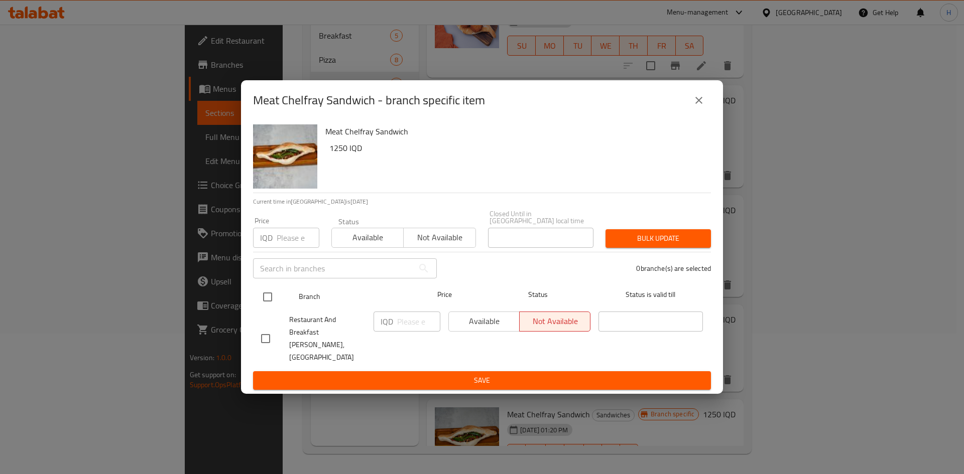
click at [265, 303] on input "checkbox" at bounding box center [267, 297] width 21 height 21
checkbox input "true"
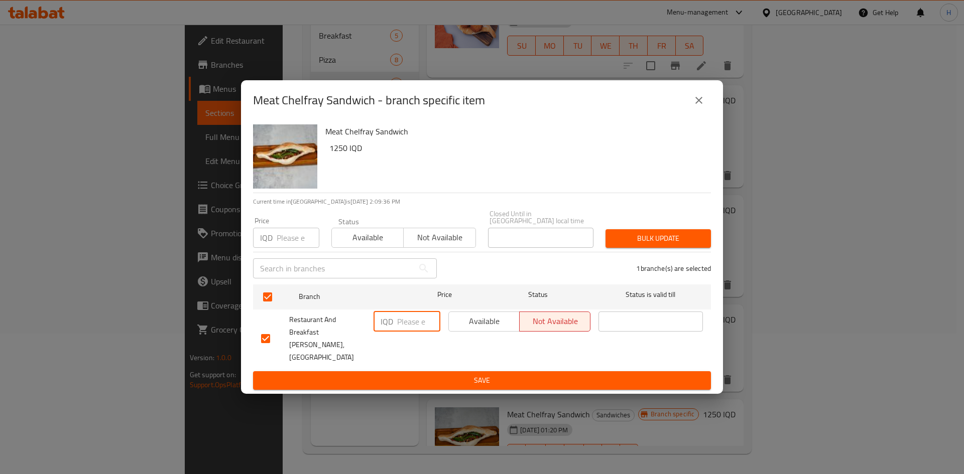
click at [404, 327] on input "number" at bounding box center [418, 322] width 43 height 20
type input "1500"
click at [421, 375] on span "Save" at bounding box center [482, 381] width 442 height 13
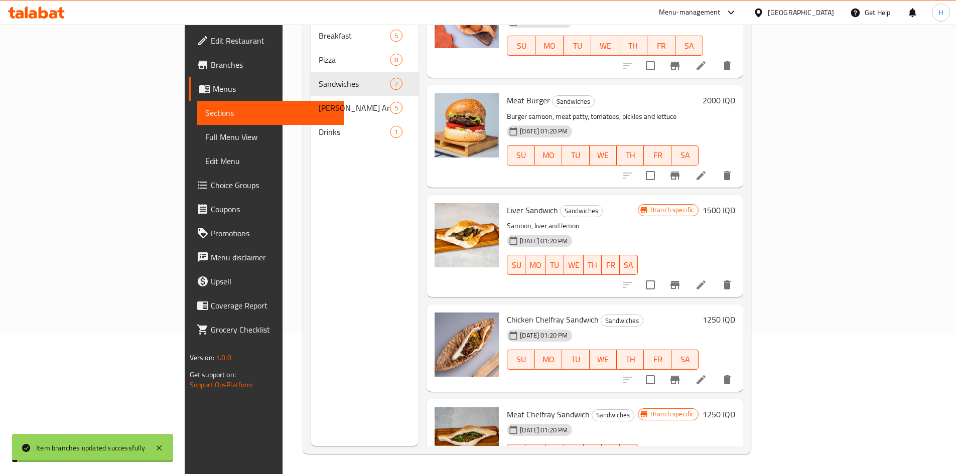
click at [736, 408] on h6 "1250 IQD" at bounding box center [719, 415] width 33 height 14
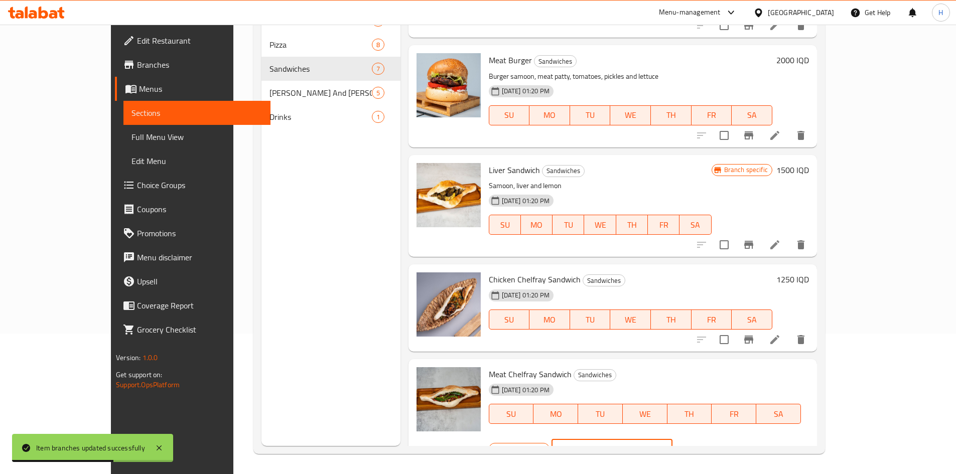
click at [673, 439] on input "1250" at bounding box center [623, 449] width 97 height 20
type input "1500"
click at [713, 444] on icon "ok" at bounding box center [708, 449] width 10 height 10
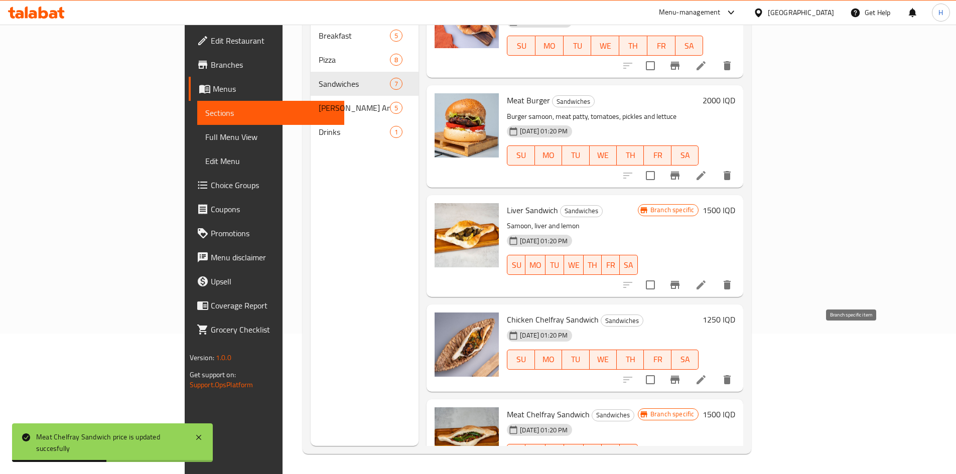
click at [681, 374] on icon "Branch-specific-item" at bounding box center [675, 380] width 12 height 12
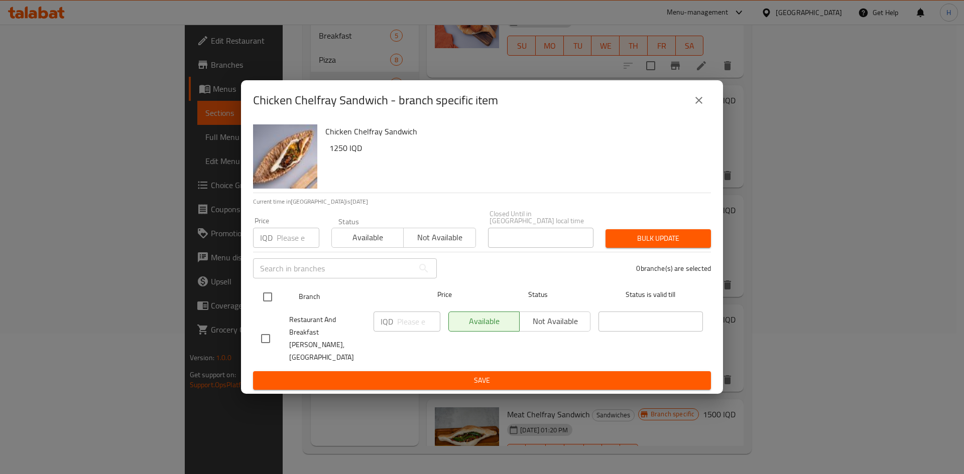
click at [267, 298] on input "checkbox" at bounding box center [267, 297] width 21 height 21
checkbox input "true"
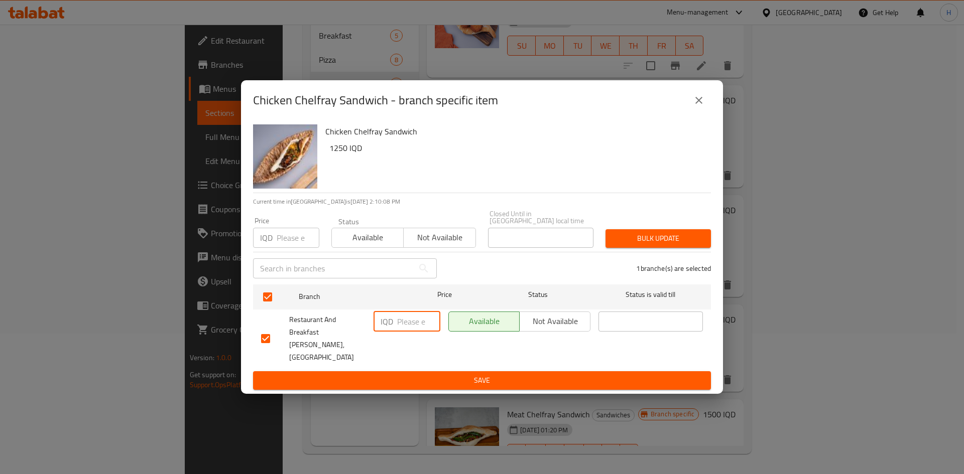
click at [422, 331] on input "number" at bounding box center [418, 322] width 43 height 20
type input "1500"
click at [438, 377] on span "Save" at bounding box center [482, 381] width 442 height 13
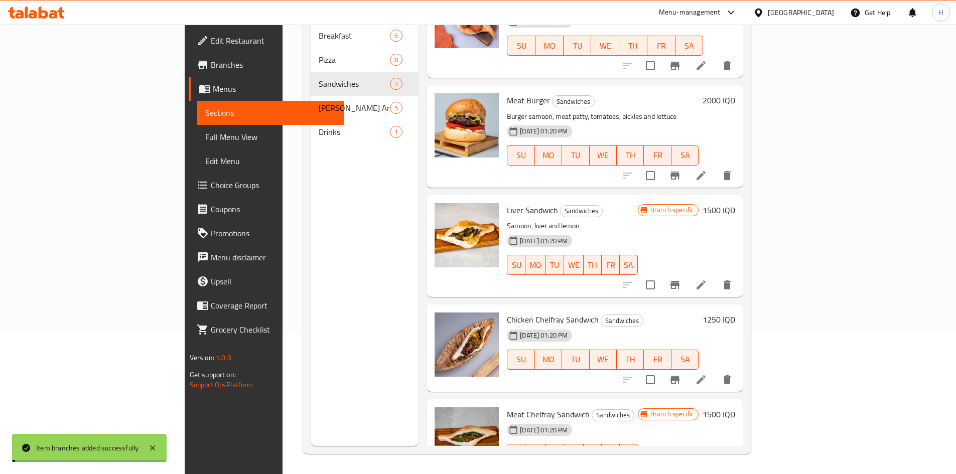
click at [736, 313] on h6 "1250 IQD" at bounding box center [719, 320] width 33 height 14
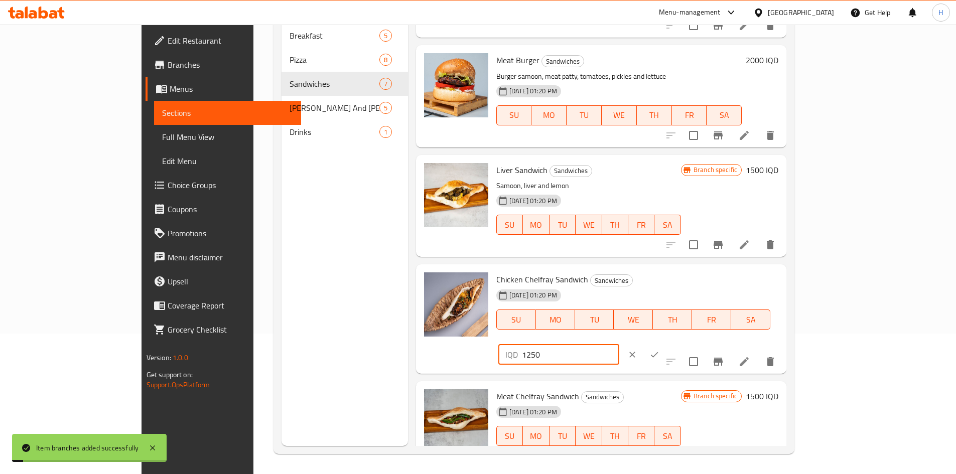
click at [620, 345] on input "1250" at bounding box center [570, 355] width 97 height 20
type input "1500"
click at [666, 344] on button "ok" at bounding box center [655, 355] width 22 height 22
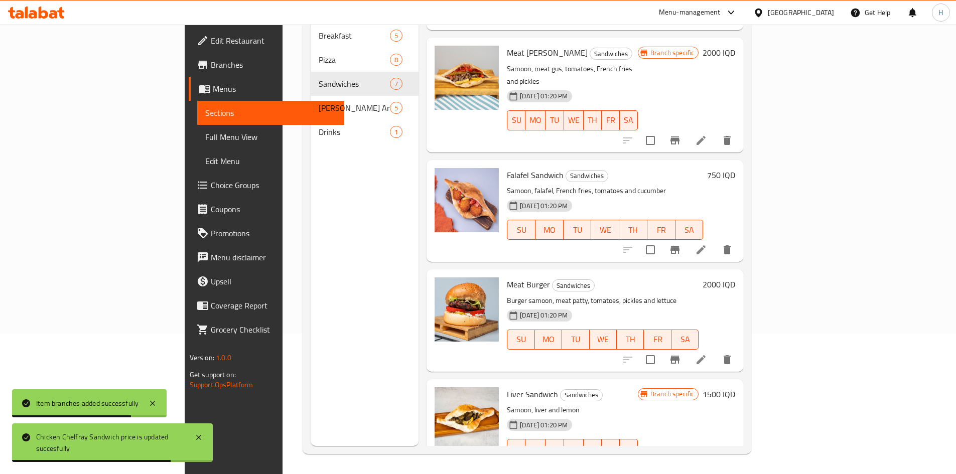
scroll to position [87, 0]
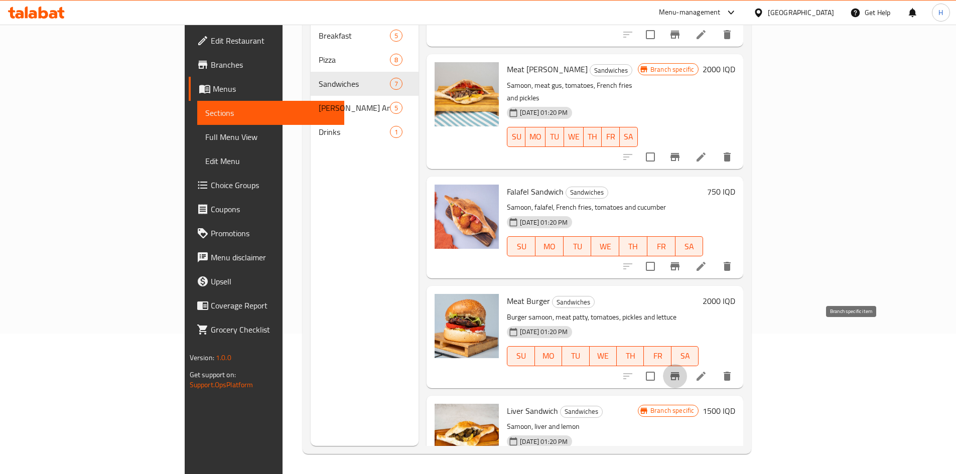
click at [681, 371] on icon "Branch-specific-item" at bounding box center [675, 377] width 12 height 12
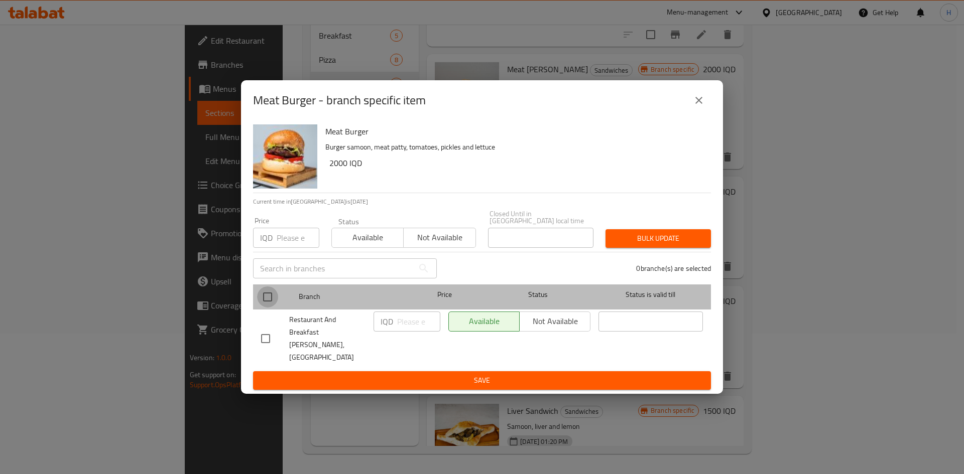
click at [270, 299] on input "checkbox" at bounding box center [267, 297] width 21 height 21
checkbox input "true"
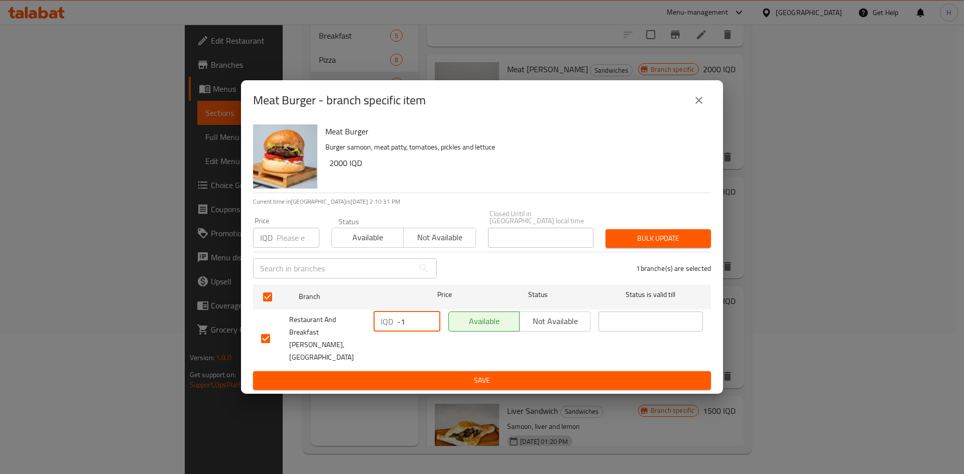
click at [427, 324] on input "-1" at bounding box center [418, 322] width 43 height 20
click at [422, 322] on input "-1300" at bounding box center [418, 322] width 43 height 20
click at [415, 323] on input "-1300" at bounding box center [418, 322] width 43 height 20
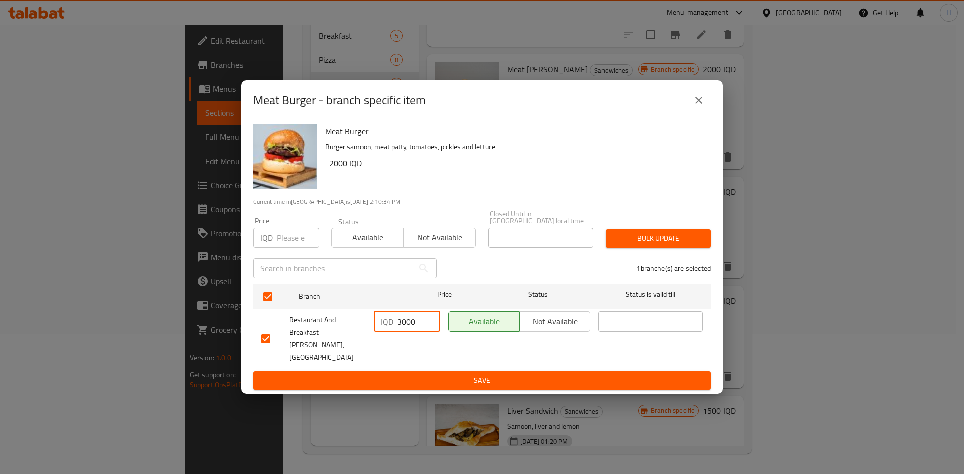
type input "3000"
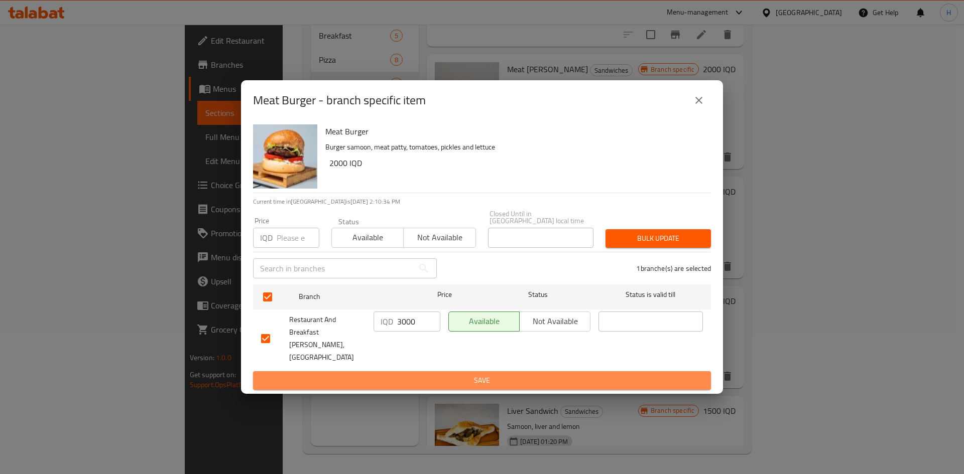
drag, startPoint x: 437, startPoint y: 373, endPoint x: 657, endPoint y: 366, distance: 220.0
click at [438, 375] on span "Save" at bounding box center [482, 381] width 442 height 13
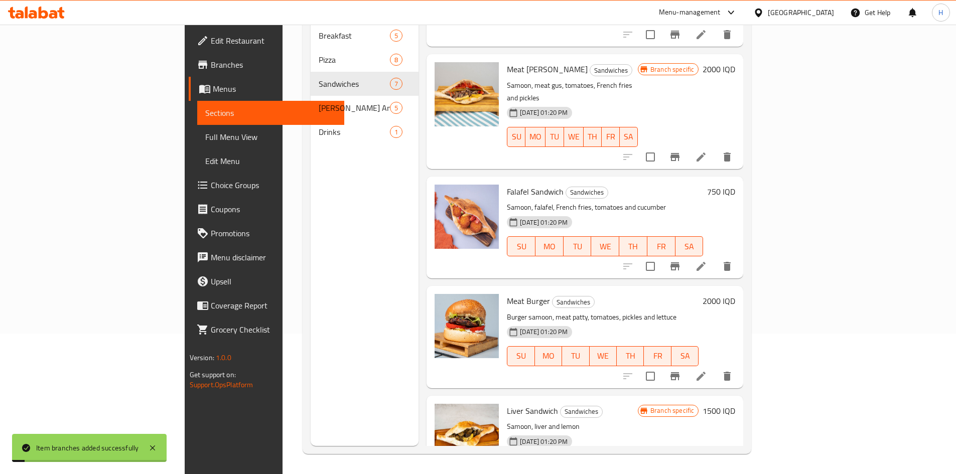
click at [736, 294] on h6 "2000 IQD" at bounding box center [719, 301] width 33 height 14
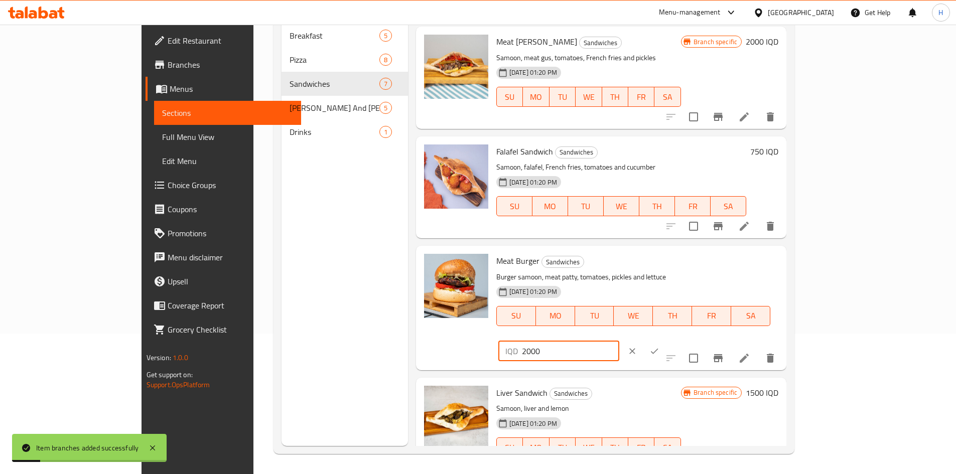
click at [620, 341] on input "2000" at bounding box center [570, 351] width 97 height 20
type input "3000"
click at [666, 340] on button "ok" at bounding box center [655, 351] width 22 height 22
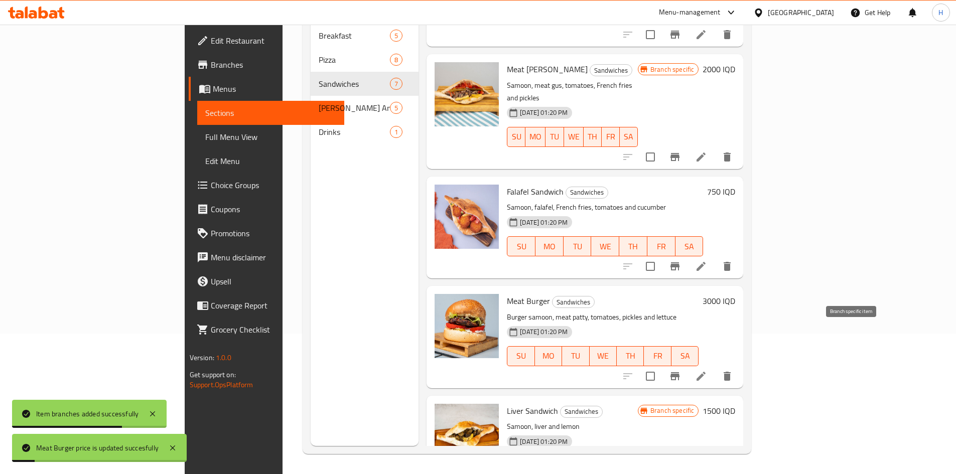
click at [681, 371] on icon "Branch-specific-item" at bounding box center [675, 377] width 12 height 12
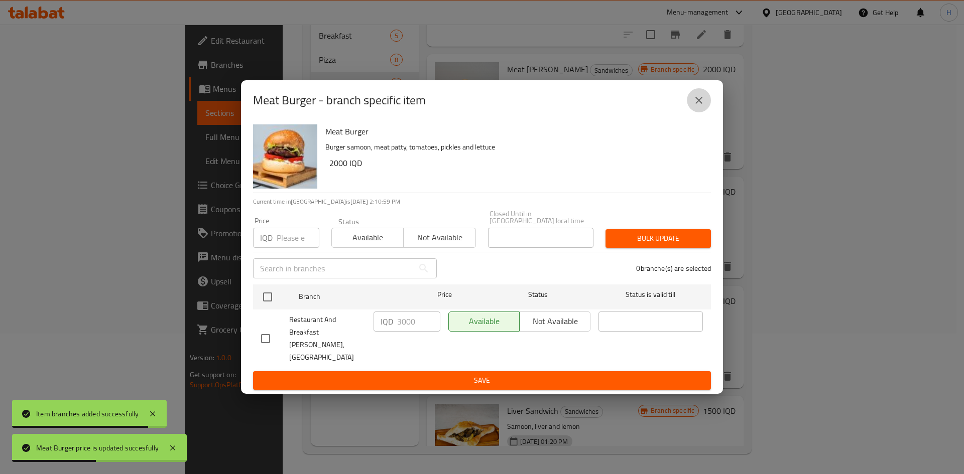
click at [691, 112] on button "close" at bounding box center [699, 100] width 24 height 24
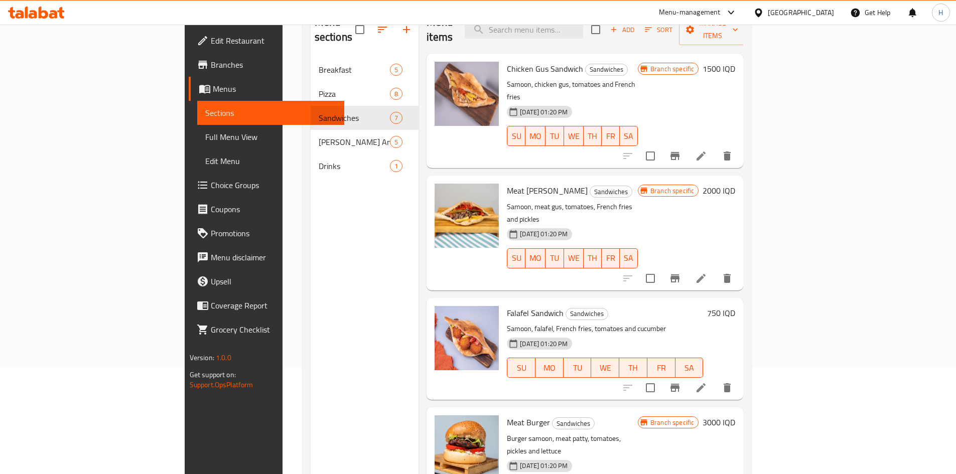
scroll to position [0, 0]
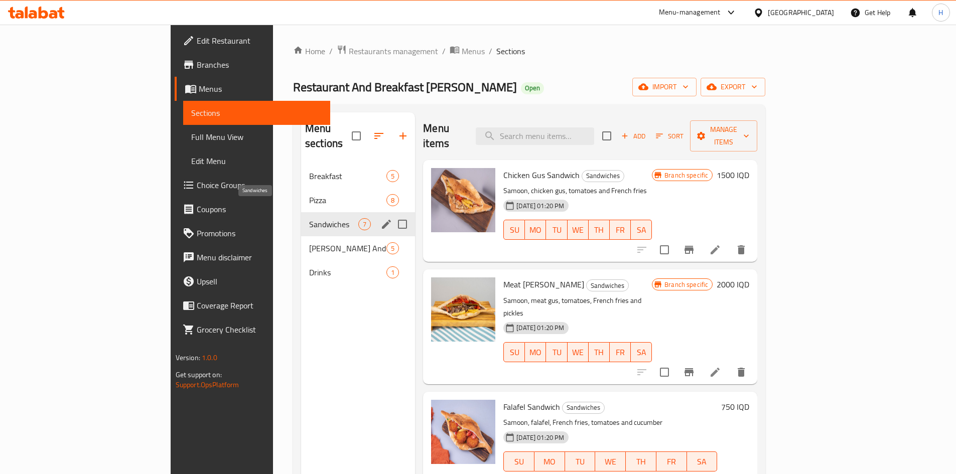
click at [309, 242] on span "Gus And Chelfray" at bounding box center [347, 248] width 77 height 12
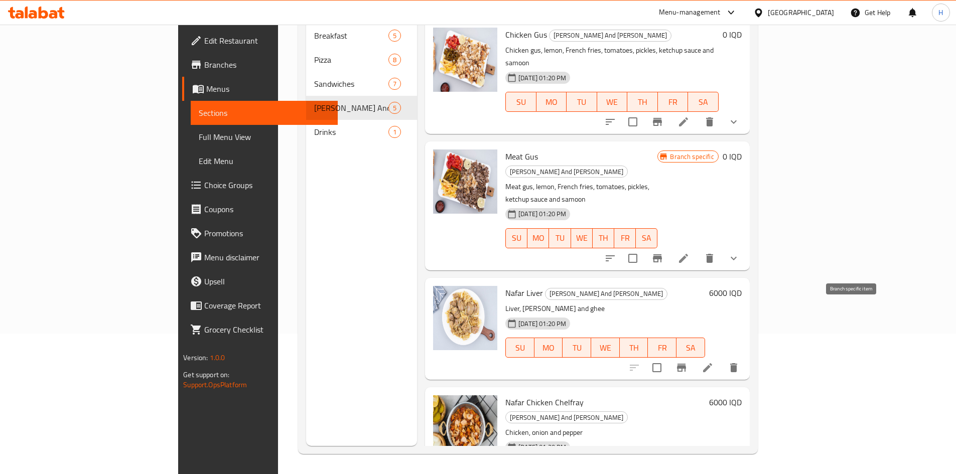
click at [694, 356] on button "Branch-specific-item" at bounding box center [682, 368] width 24 height 24
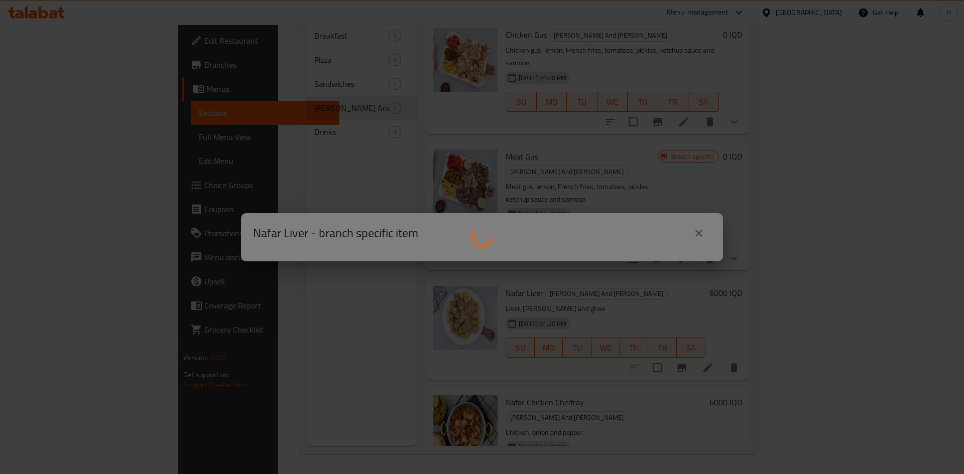
click at [684, 233] on div at bounding box center [482, 237] width 964 height 474
click at [826, 312] on div at bounding box center [482, 237] width 964 height 474
click at [825, 312] on div at bounding box center [482, 237] width 964 height 474
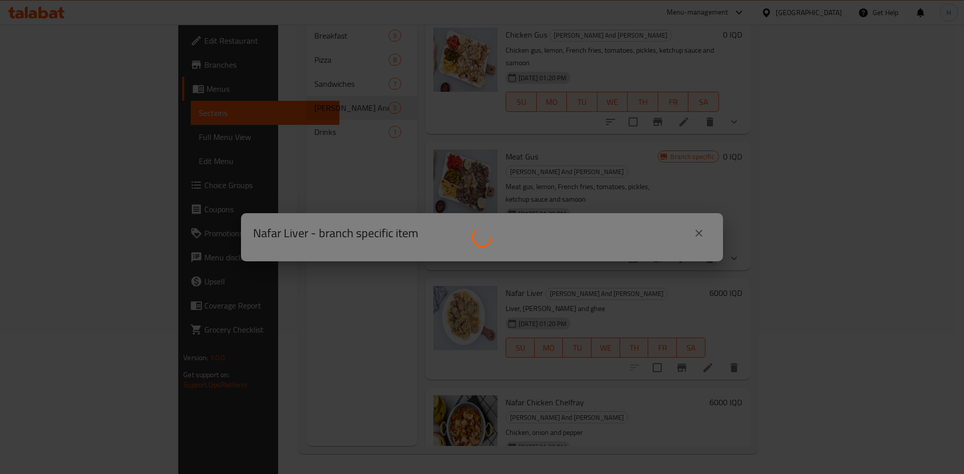
click at [825, 312] on div at bounding box center [482, 237] width 964 height 474
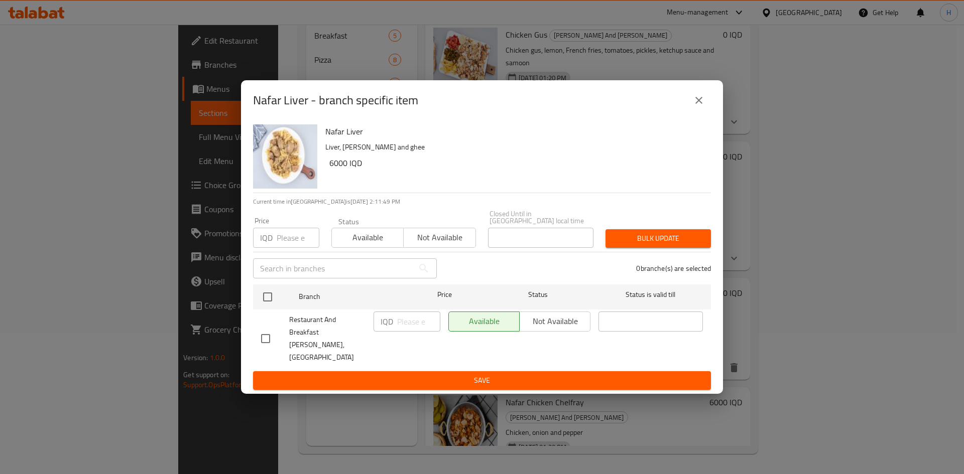
click at [702, 106] on icon "close" at bounding box center [699, 100] width 12 height 12
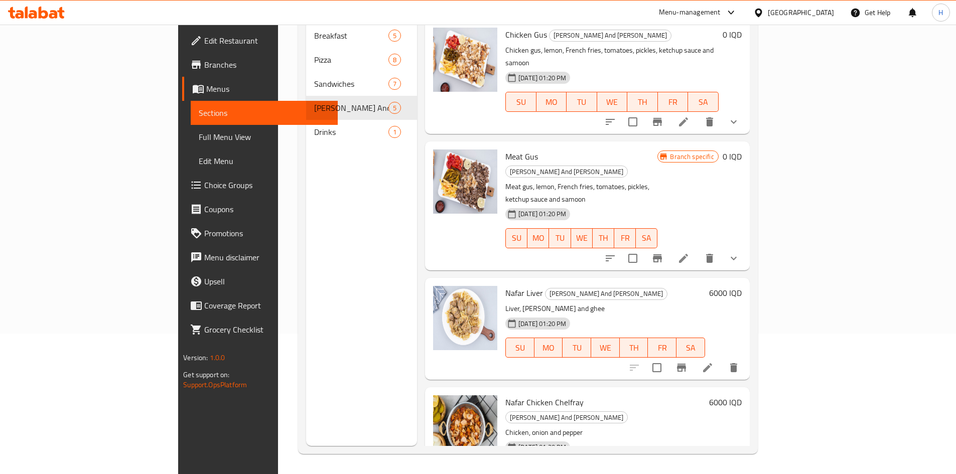
click at [722, 359] on li at bounding box center [708, 368] width 28 height 18
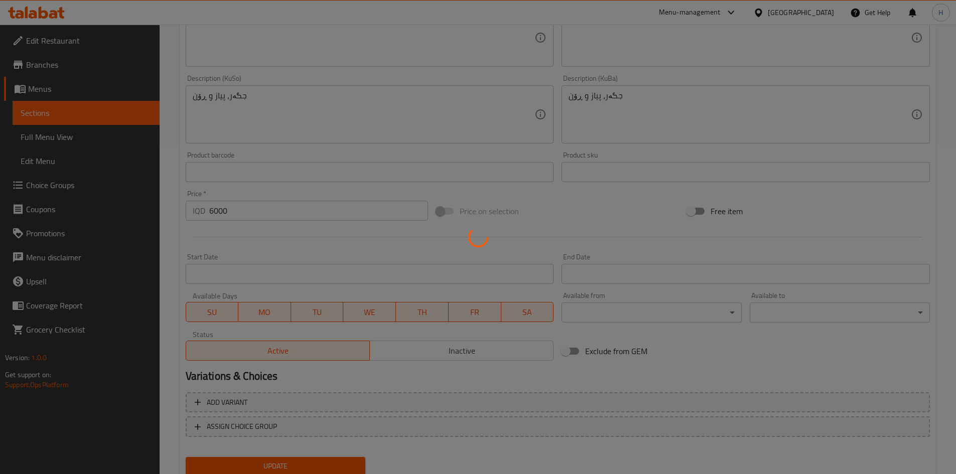
scroll to position [365, 0]
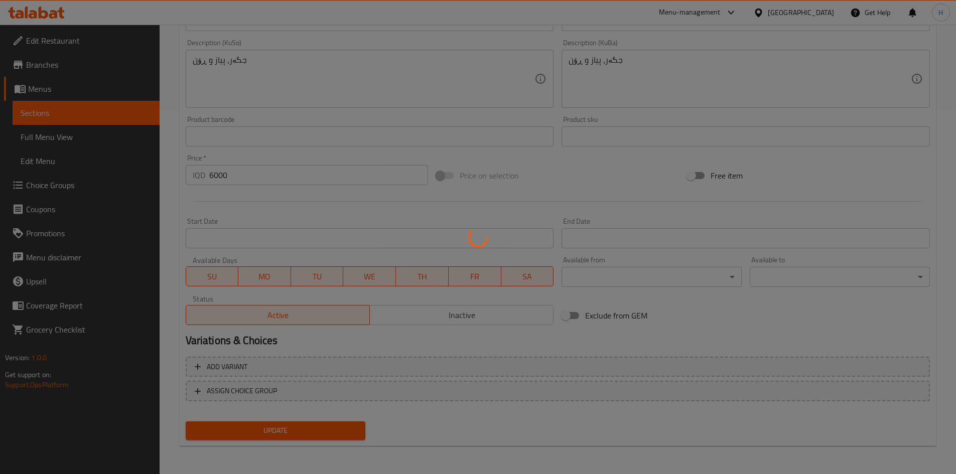
click at [249, 362] on div at bounding box center [478, 237] width 956 height 474
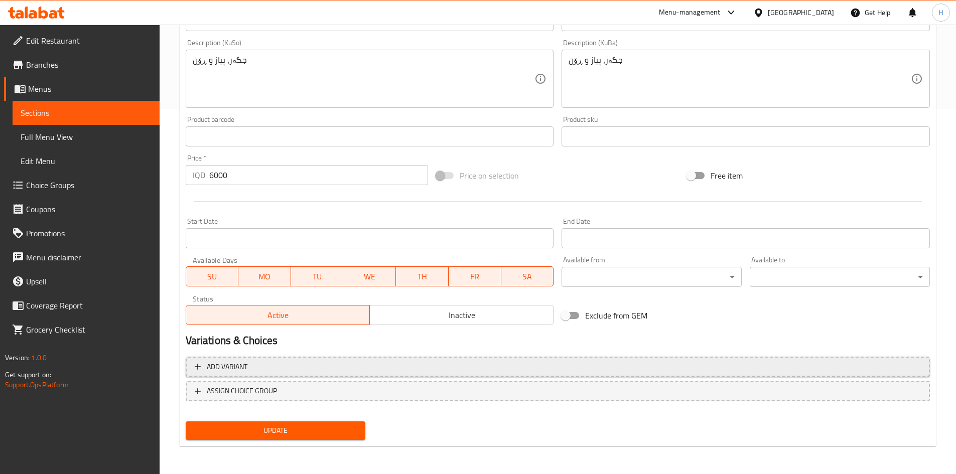
click at [262, 371] on span "Add variant" at bounding box center [558, 367] width 726 height 13
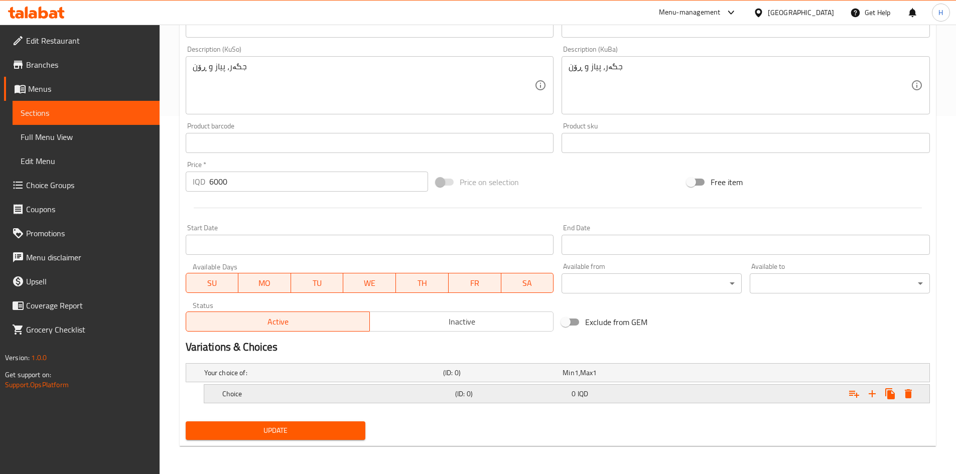
scroll to position [358, 0]
click at [874, 394] on icon "Expand" at bounding box center [872, 394] width 7 height 7
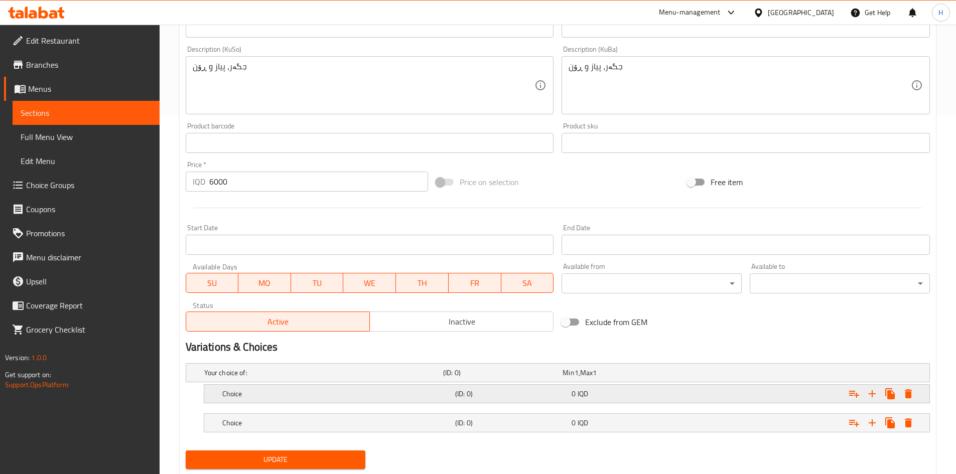
click at [235, 391] on h5 "Choice" at bounding box center [336, 394] width 229 height 10
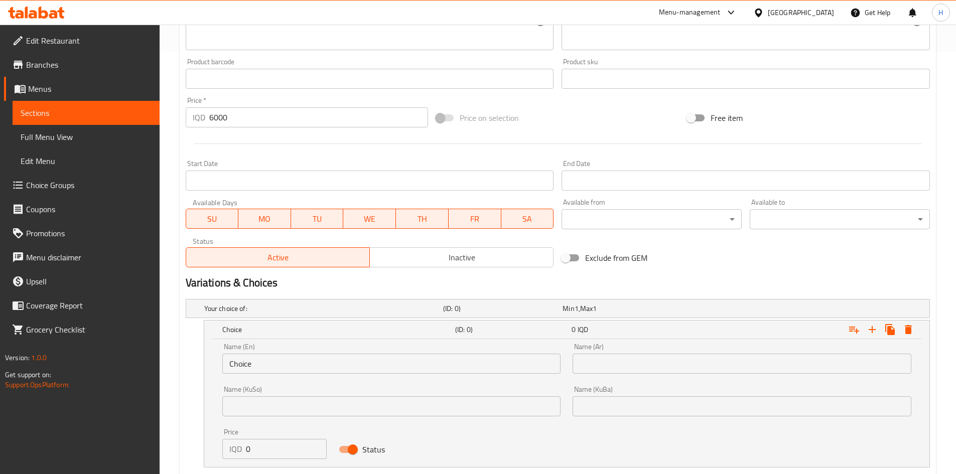
scroll to position [495, 0]
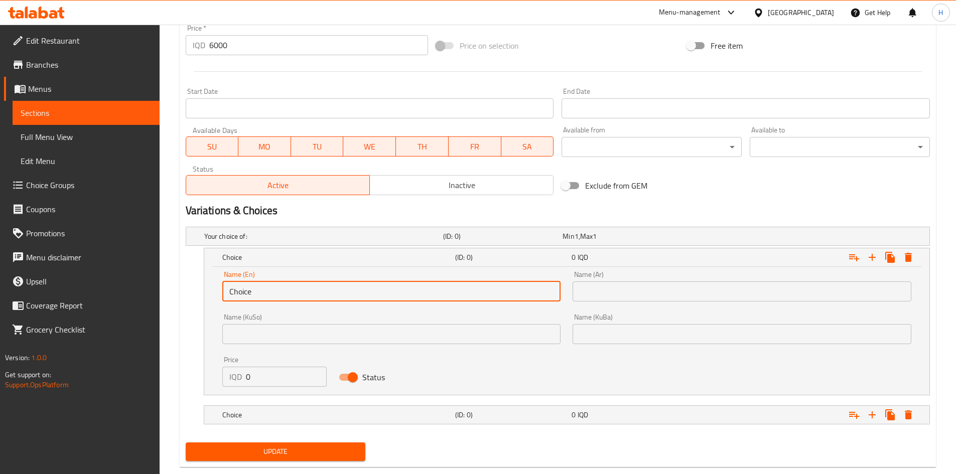
click at [264, 293] on input "Choice" at bounding box center [391, 292] width 339 height 20
click at [263, 293] on input "text" at bounding box center [391, 292] width 339 height 20
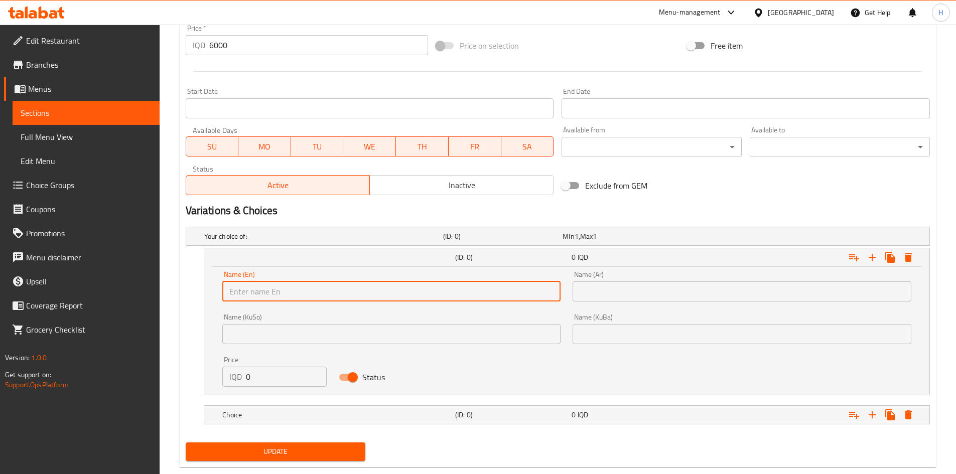
type input "Nafar"
click at [631, 276] on div "Name (Ar) Name (Ar)" at bounding box center [742, 286] width 339 height 31
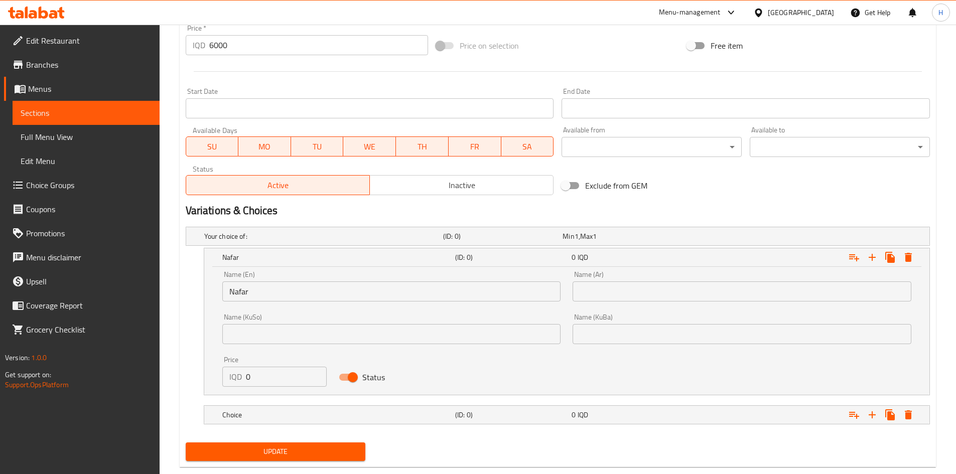
click at [634, 290] on input "text" at bounding box center [742, 292] width 339 height 20
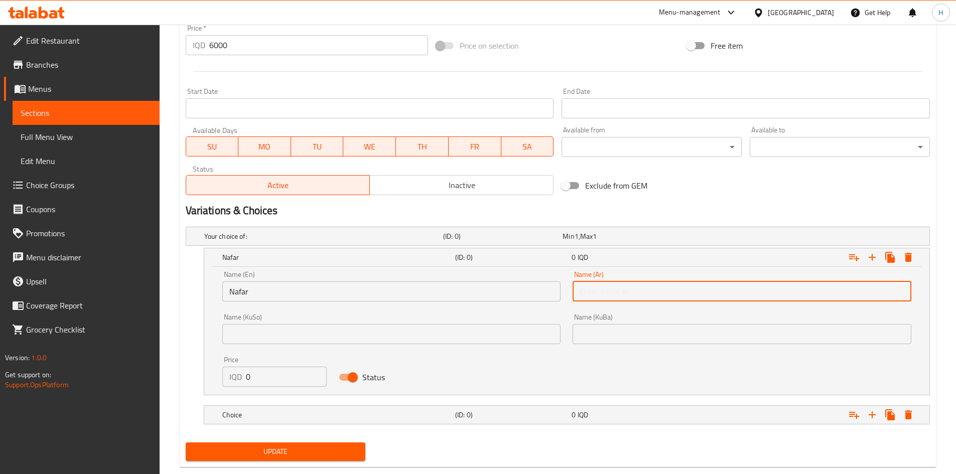
type input "نفر"
click at [289, 380] on input "0" at bounding box center [286, 377] width 81 height 20
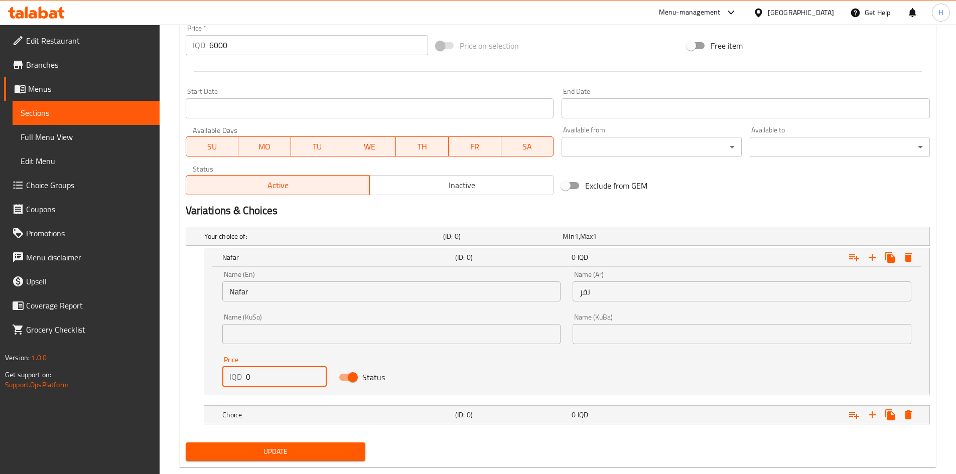
click at [289, 380] on input "0" at bounding box center [286, 377] width 81 height 20
type input "8000"
click at [269, 414] on h5 "Choice" at bounding box center [336, 415] width 229 height 10
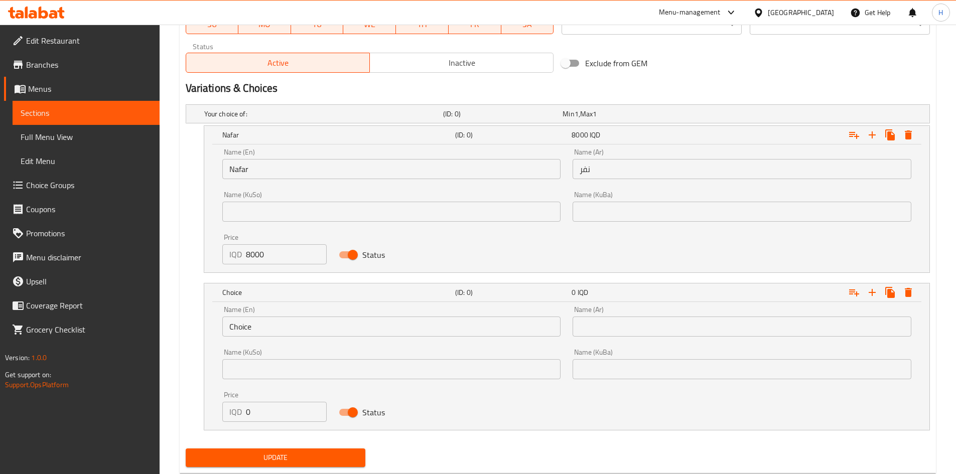
scroll to position [630, 0]
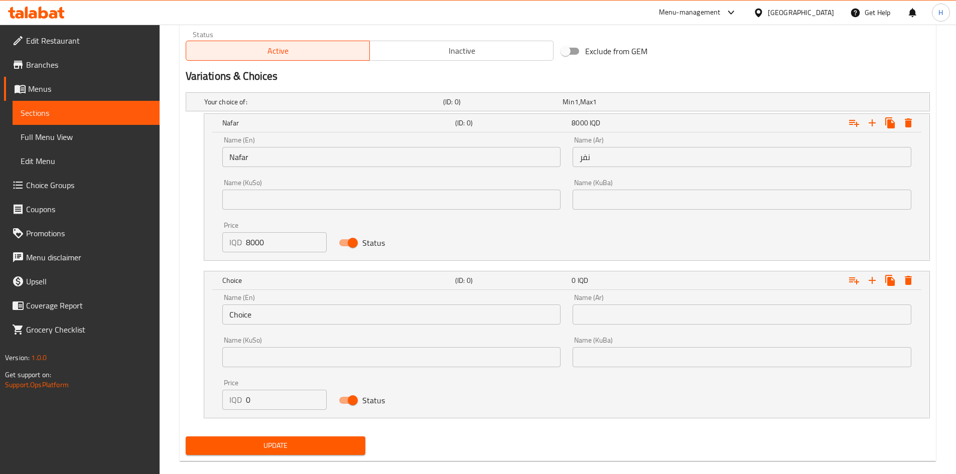
click at [255, 315] on input "Choice" at bounding box center [391, 315] width 339 height 20
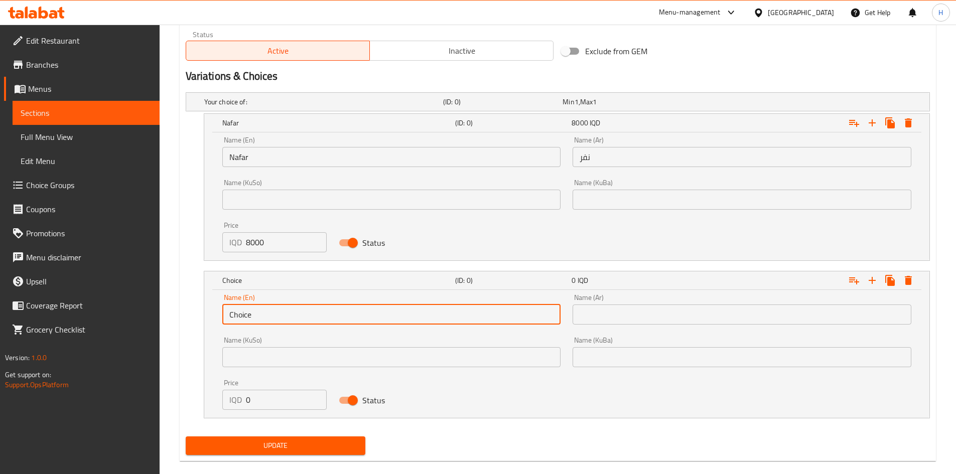
click at [255, 315] on input "Choice" at bounding box center [391, 315] width 339 height 20
click at [255, 315] on input "text" at bounding box center [391, 315] width 339 height 20
type input "Half Nafar"
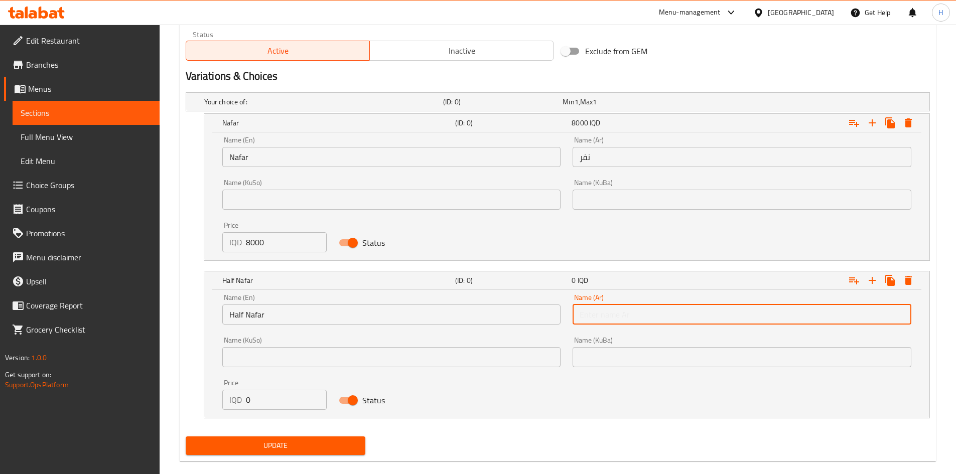
click at [610, 305] on input "text" at bounding box center [742, 315] width 339 height 20
type input "نصف نفر"
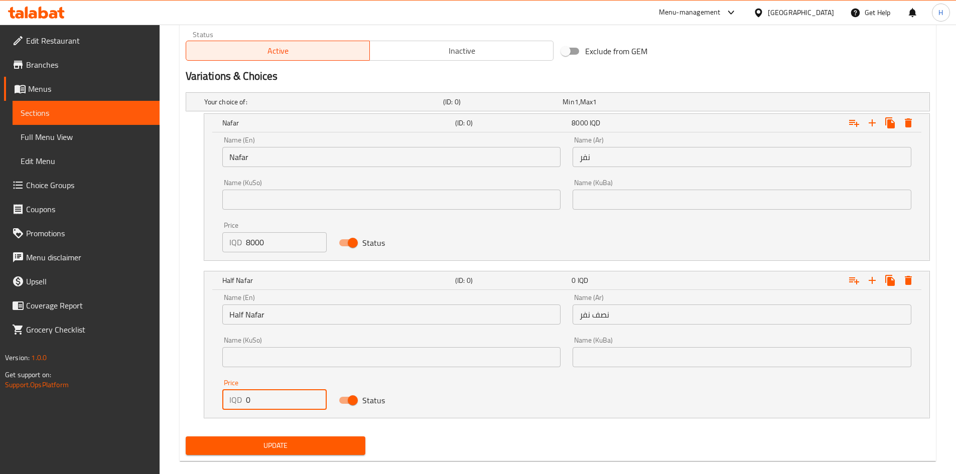
click at [280, 403] on input "0" at bounding box center [286, 400] width 81 height 20
type input "4000"
click at [278, 448] on span "Update" at bounding box center [276, 446] width 164 height 13
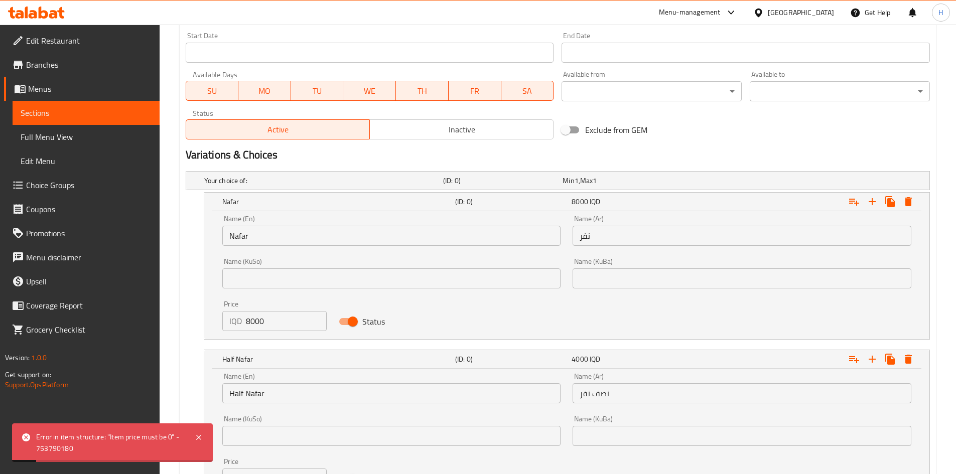
scroll to position [479, 0]
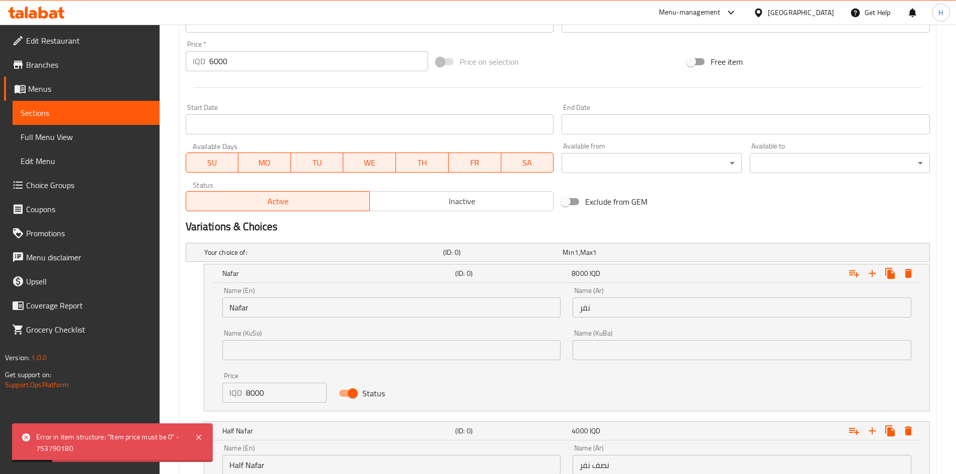
click at [267, 66] on input "6000" at bounding box center [318, 61] width 219 height 20
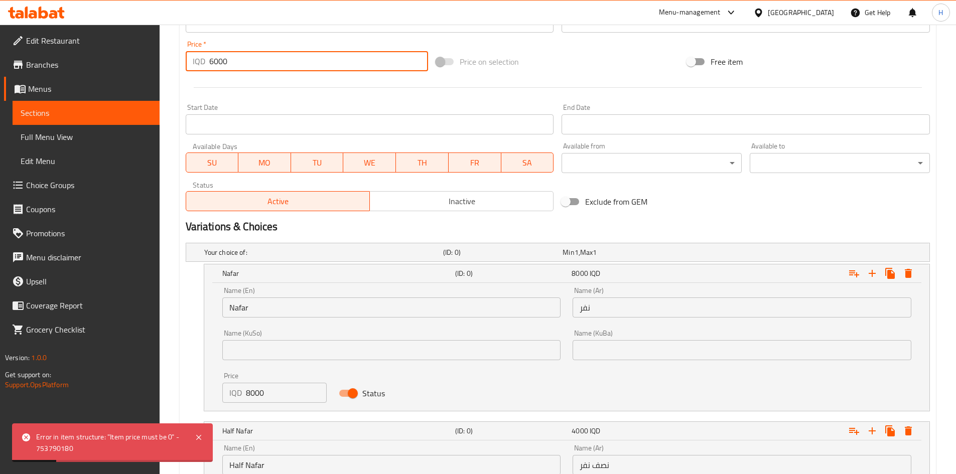
click at [267, 66] on input "6000" at bounding box center [318, 61] width 219 height 20
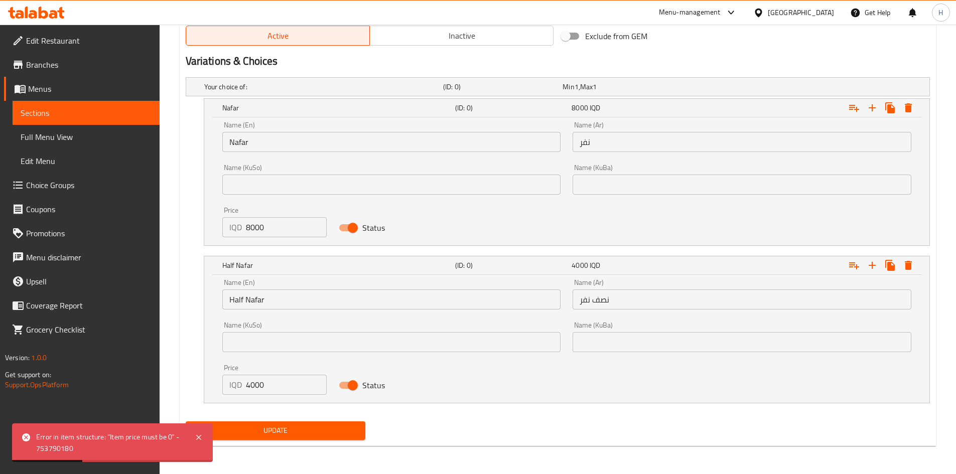
type input "0"
click at [322, 433] on span "Update" at bounding box center [276, 431] width 164 height 13
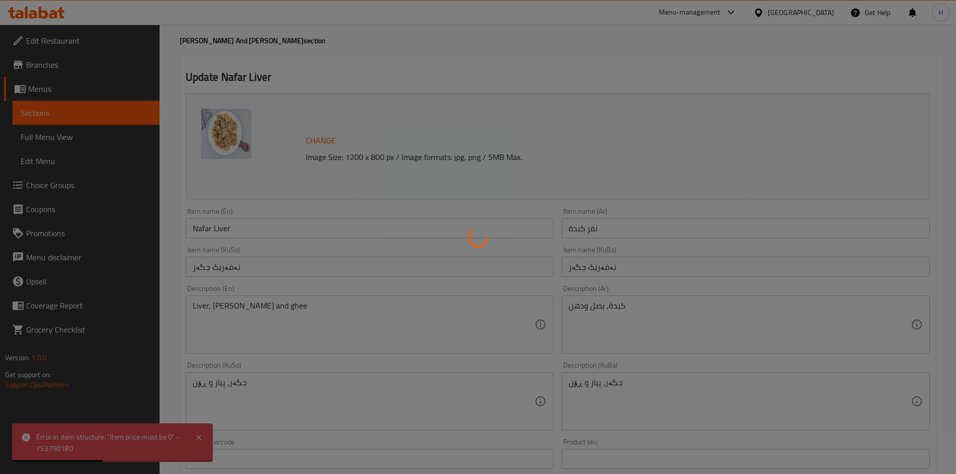
scroll to position [0, 0]
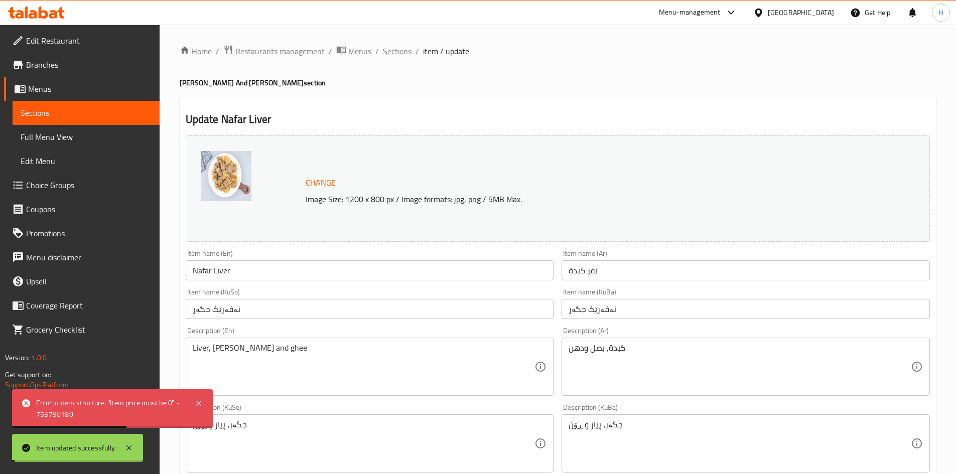
click at [402, 53] on span "Sections" at bounding box center [397, 51] width 29 height 12
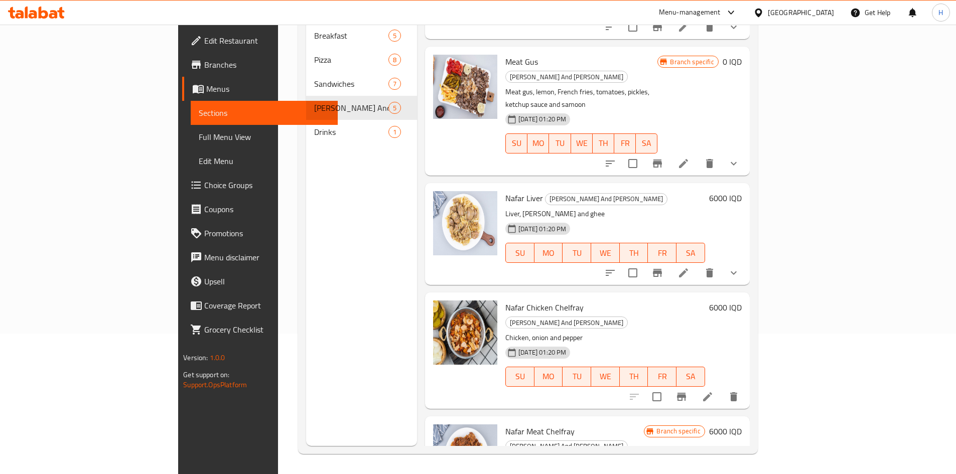
scroll to position [99, 0]
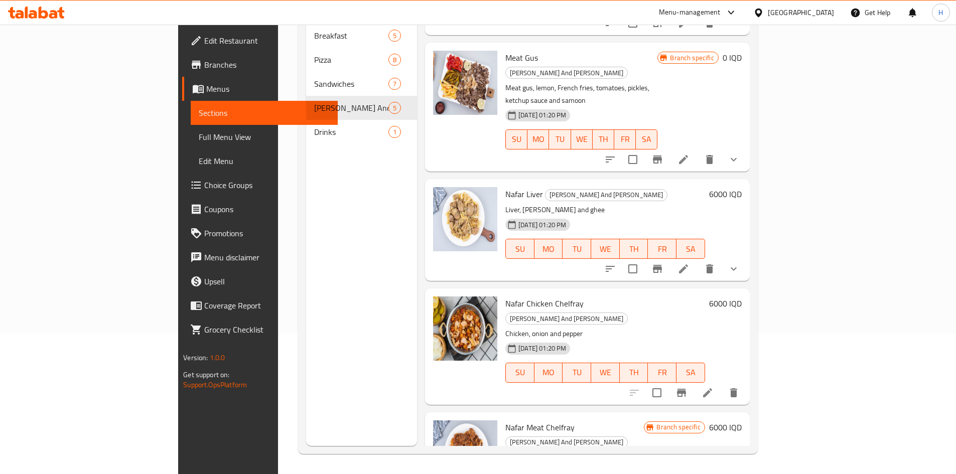
click at [722, 384] on li at bounding box center [708, 393] width 28 height 18
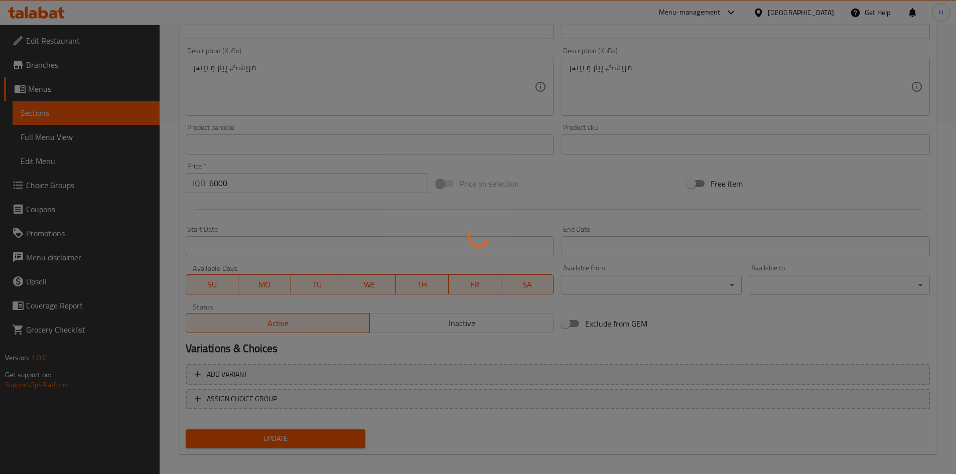
scroll to position [358, 0]
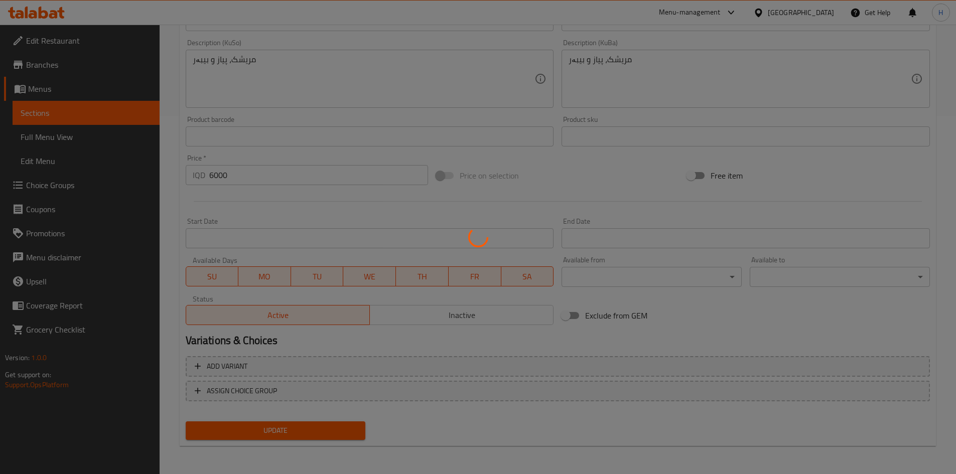
click at [232, 359] on div at bounding box center [478, 237] width 956 height 474
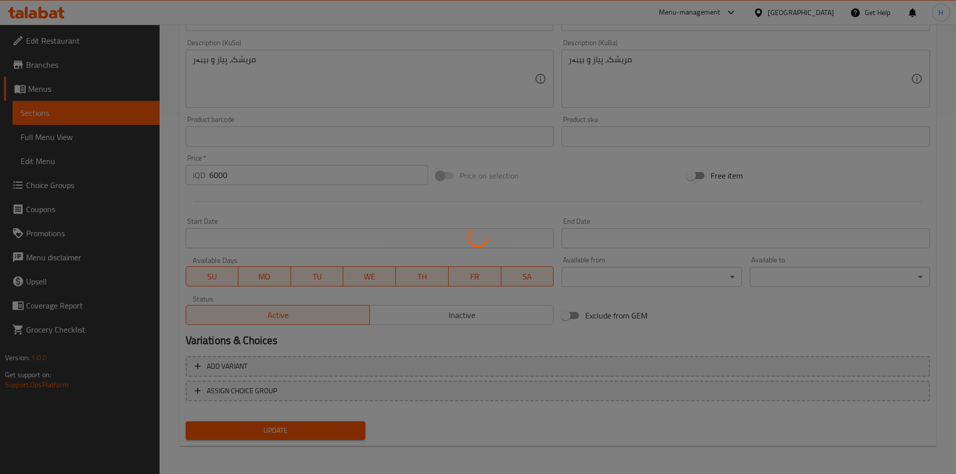
click at [292, 359] on div at bounding box center [478, 237] width 956 height 474
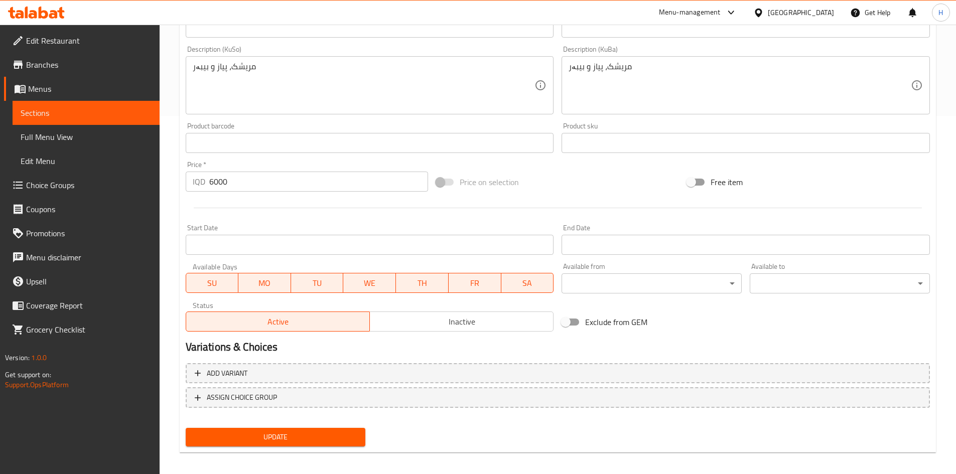
click at [292, 359] on div "Add variant ASSIGN CHOICE GROUP" at bounding box center [558, 391] width 753 height 65
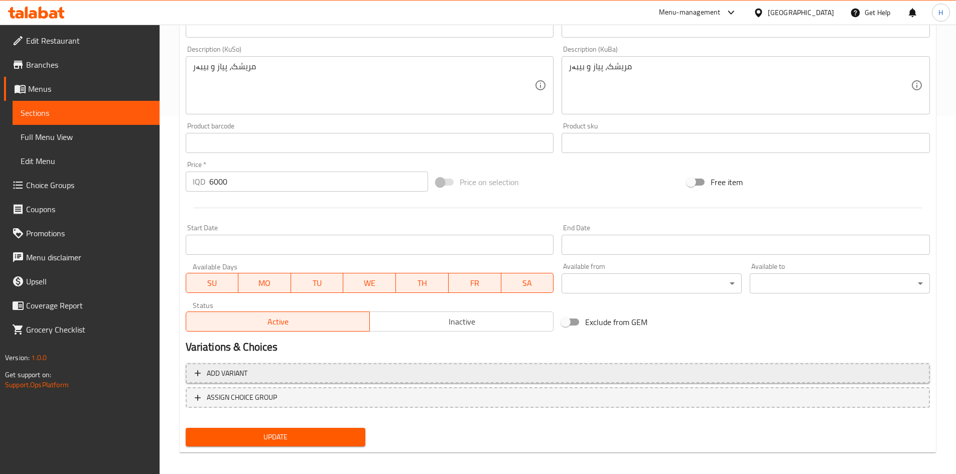
click at [295, 366] on button "Add variant" at bounding box center [558, 373] width 745 height 21
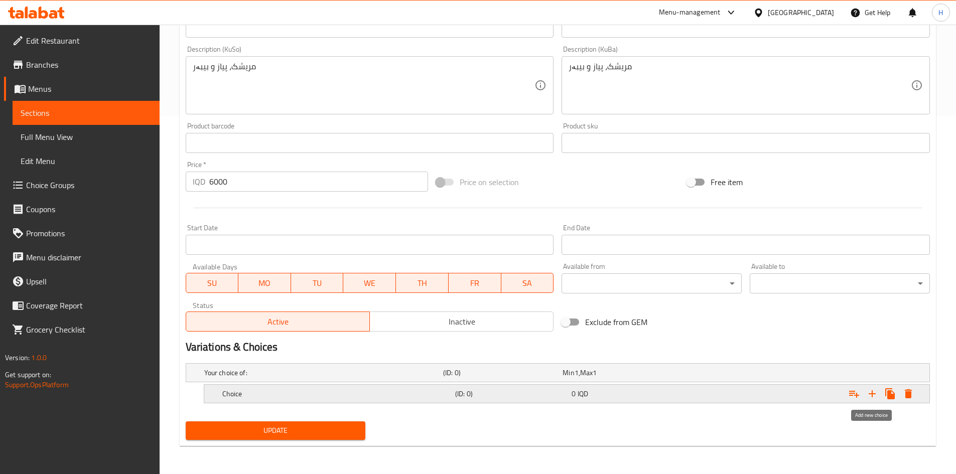
click at [874, 393] on icon "Expand" at bounding box center [873, 394] width 12 height 12
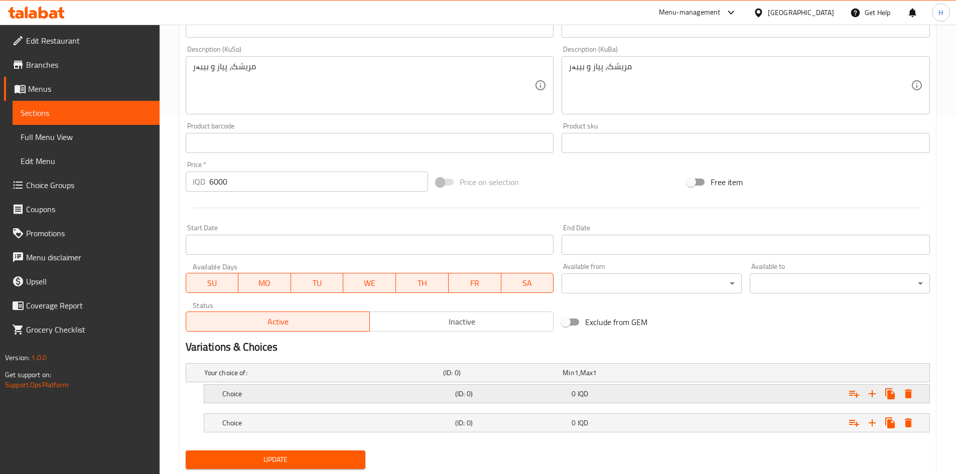
click at [239, 404] on div "Choice (ID: 0) 0 IQD" at bounding box center [569, 394] width 699 height 22
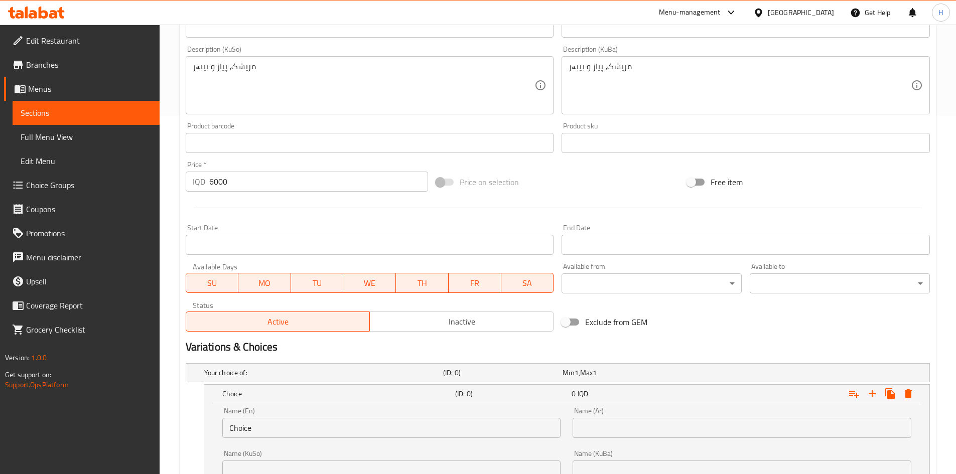
click at [255, 431] on input "Choice" at bounding box center [391, 428] width 339 height 20
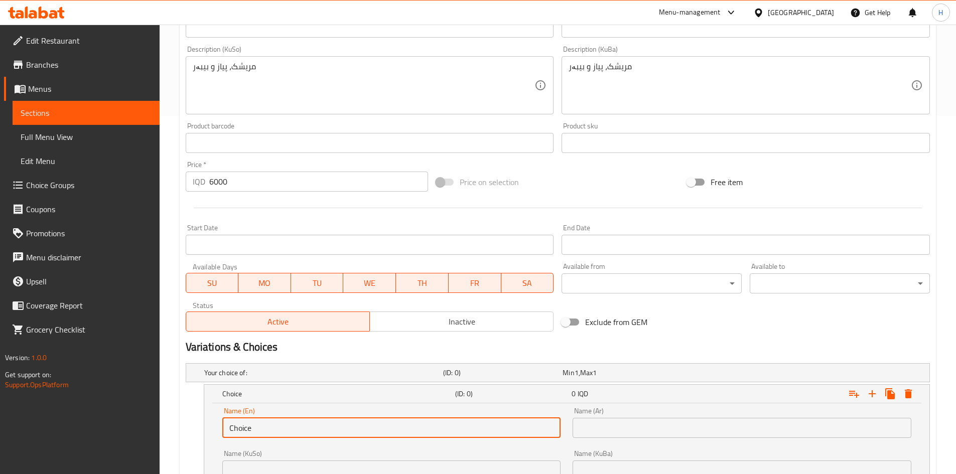
click at [255, 431] on input "Choice" at bounding box center [391, 428] width 339 height 20
click at [255, 431] on input "text" at bounding box center [391, 428] width 339 height 20
type input "Nafar"
click at [629, 423] on input "text" at bounding box center [742, 428] width 339 height 20
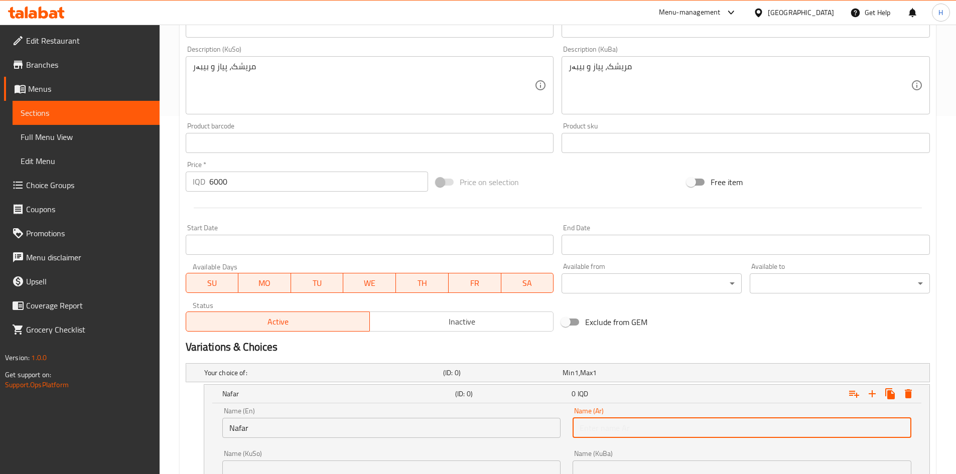
type input "نفر"
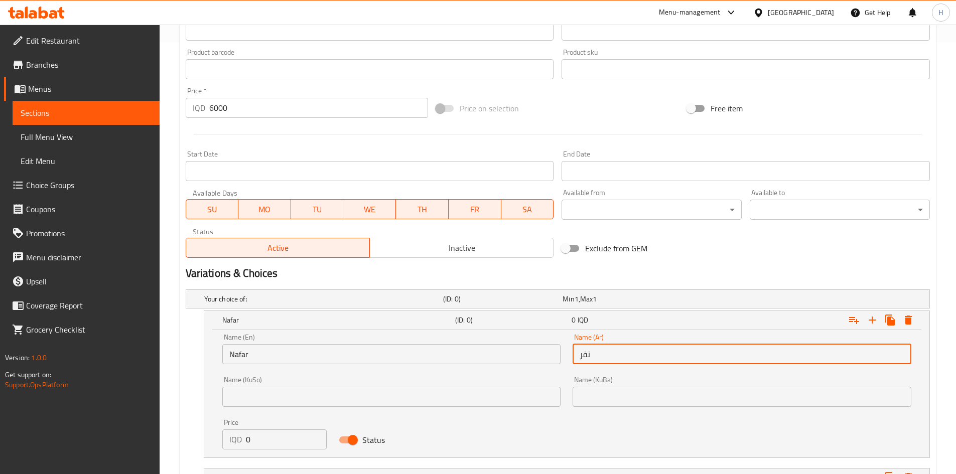
scroll to position [509, 0]
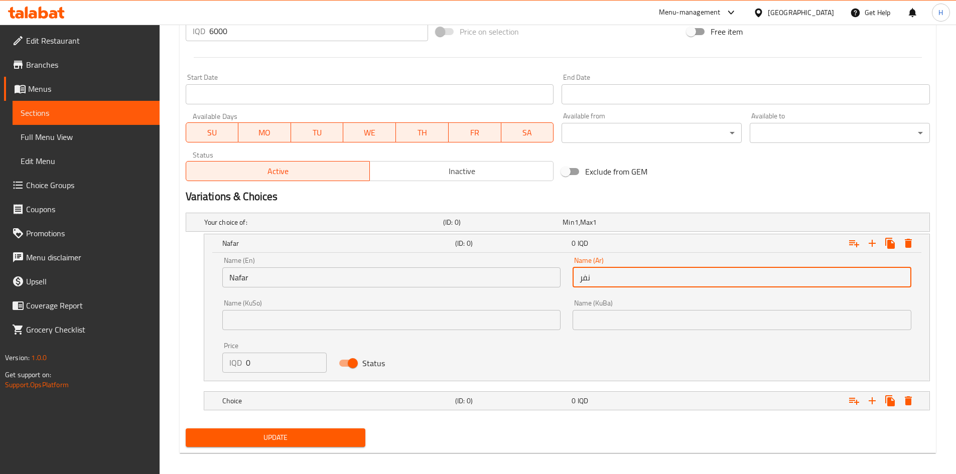
click at [257, 361] on input "0" at bounding box center [286, 363] width 81 height 20
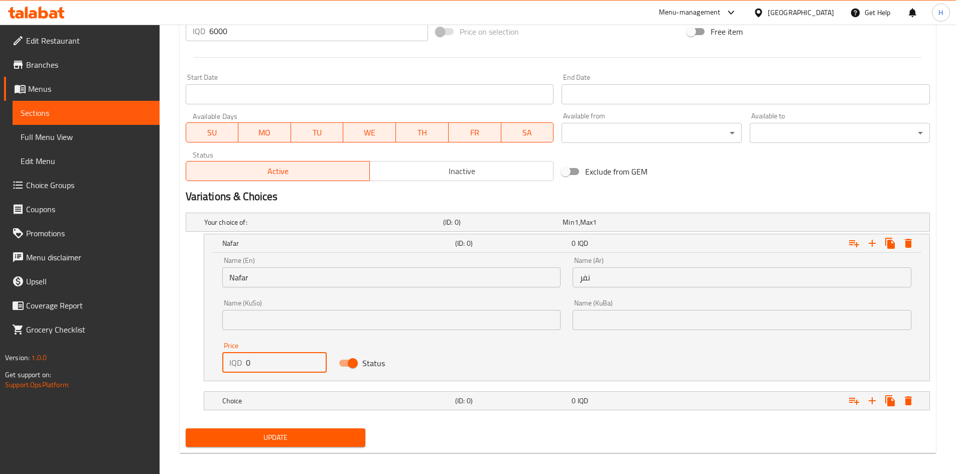
click at [257, 361] on input "0" at bounding box center [286, 363] width 81 height 20
type input "8000"
click at [257, 408] on div "Choice (ID: 0) 0 IQD" at bounding box center [569, 401] width 699 height 22
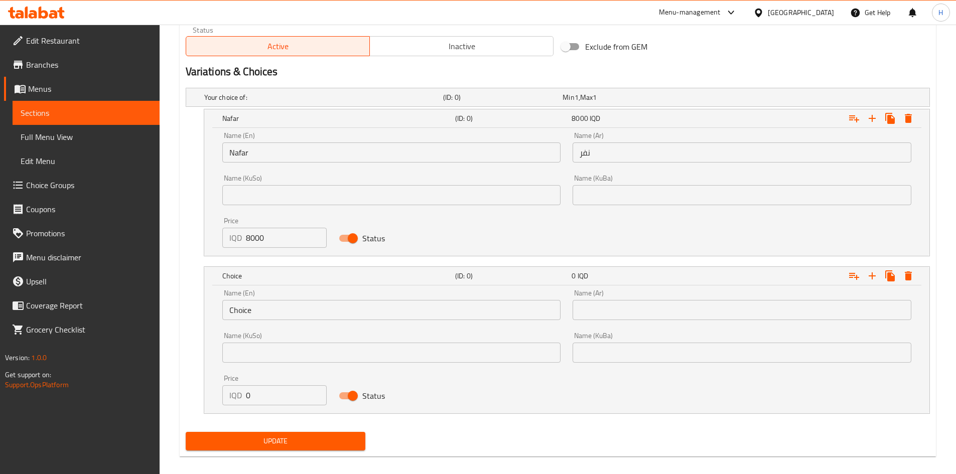
scroll to position [635, 0]
click at [248, 396] on input "0" at bounding box center [286, 395] width 81 height 20
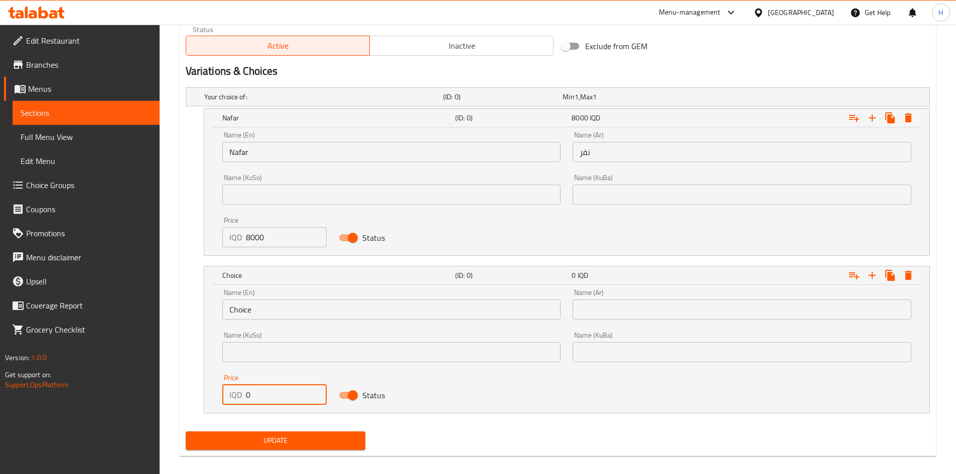
click at [248, 396] on input "0" at bounding box center [286, 395] width 81 height 20
type input "4000"
click at [267, 311] on input "Choice" at bounding box center [391, 310] width 339 height 20
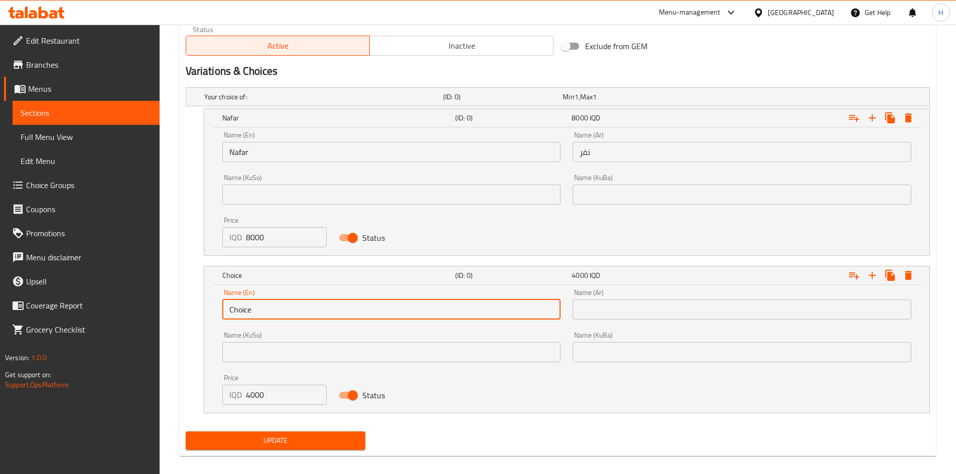
click at [267, 311] on input "Choice" at bounding box center [391, 310] width 339 height 20
click at [267, 311] on input "text" at bounding box center [391, 310] width 339 height 20
type input "Half Nafar"
click at [610, 313] on input "text" at bounding box center [742, 310] width 339 height 20
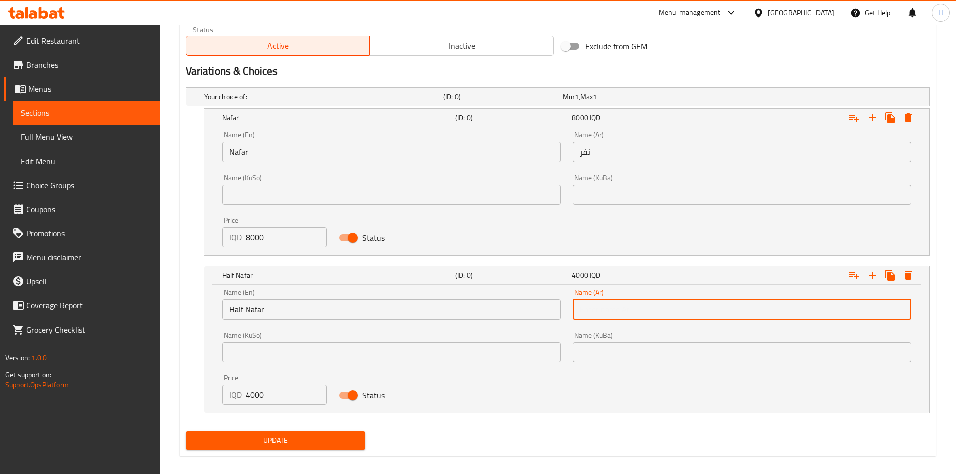
type input "نصف نفر"
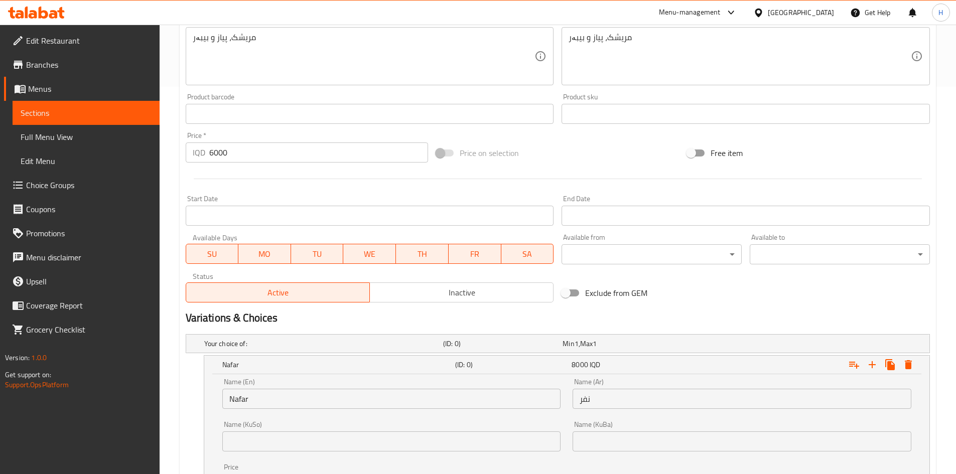
scroll to position [283, 0]
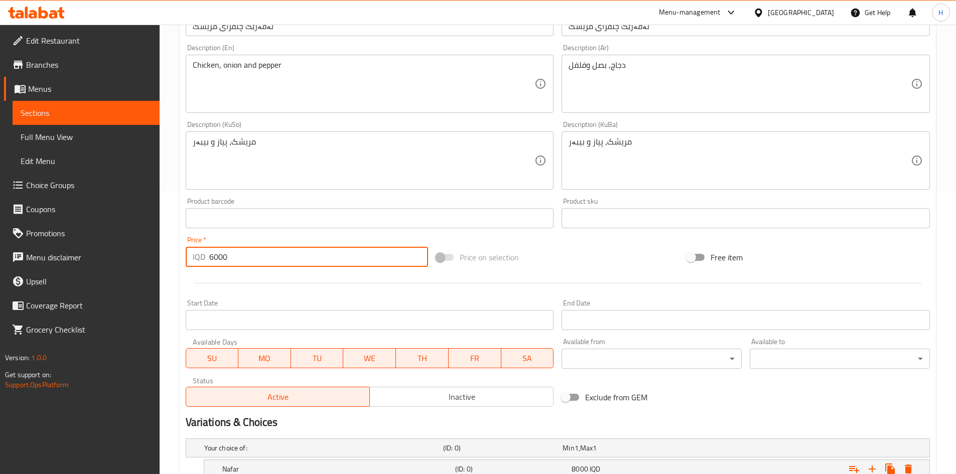
click at [283, 247] on input "6000" at bounding box center [318, 257] width 219 height 20
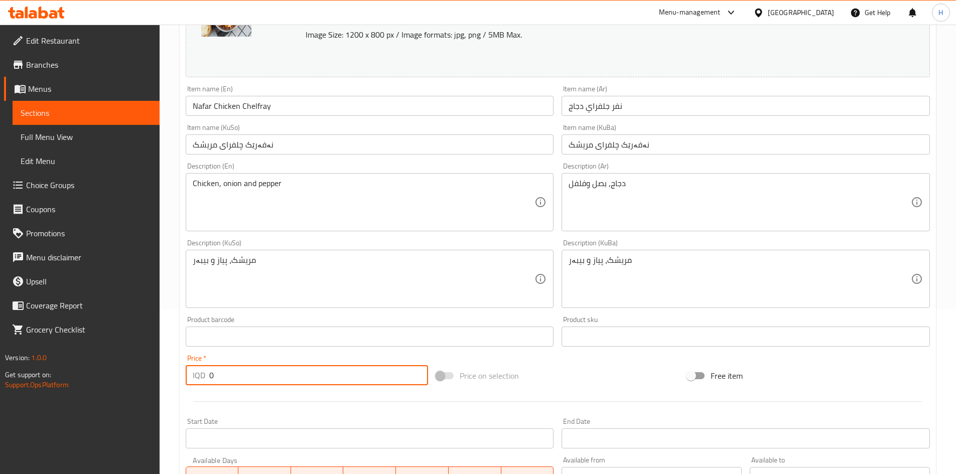
scroll to position [133, 0]
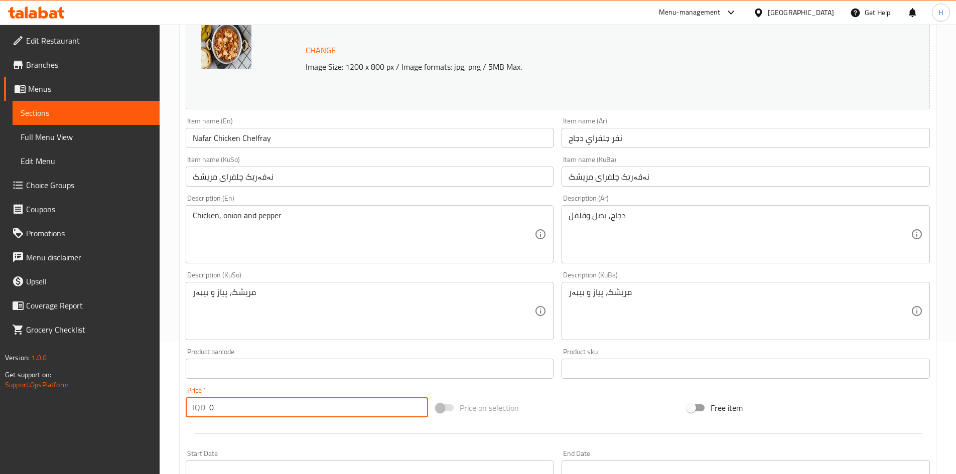
type input "0"
click at [195, 131] on input "Nafar Chicken Chelfray" at bounding box center [370, 138] width 369 height 20
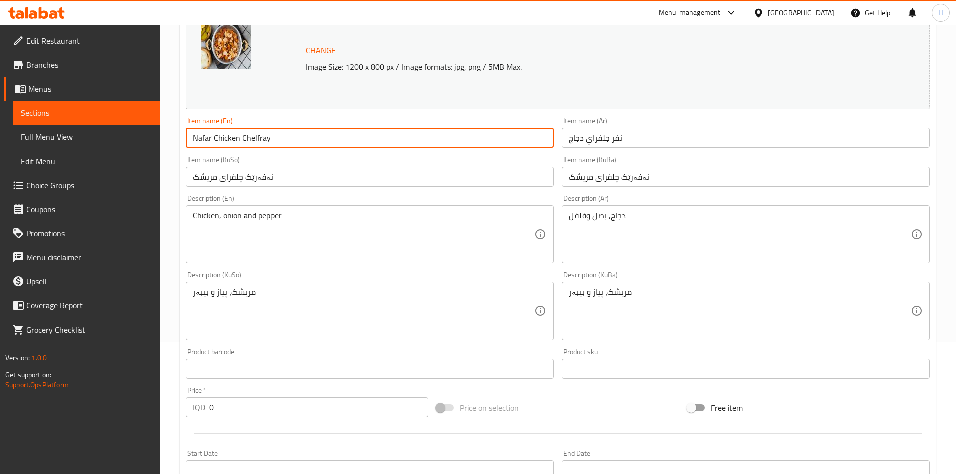
click at [195, 131] on input "Nafar Chicken Chelfray" at bounding box center [370, 138] width 369 height 20
type input "Chicken Chelfray"
click at [614, 142] on input "نفر جلفراي دجاج" at bounding box center [746, 138] width 369 height 20
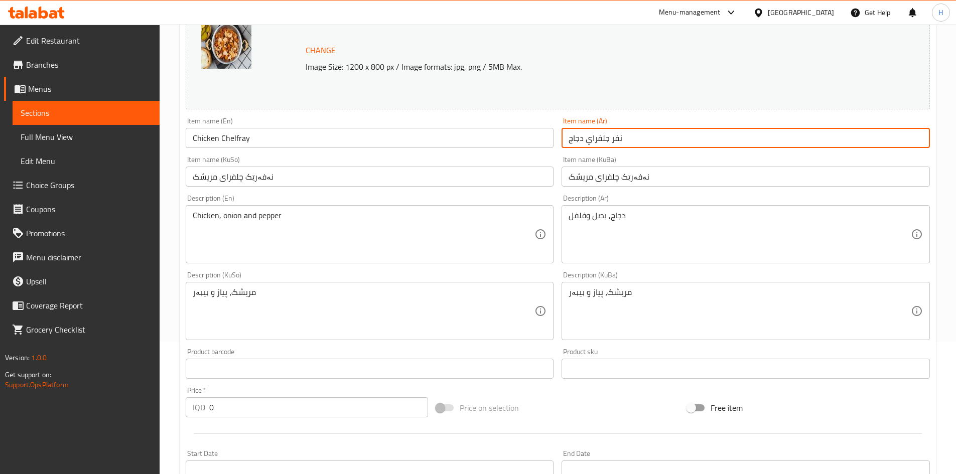
click at [614, 142] on input "نفر جلفراي دجاج" at bounding box center [746, 138] width 369 height 20
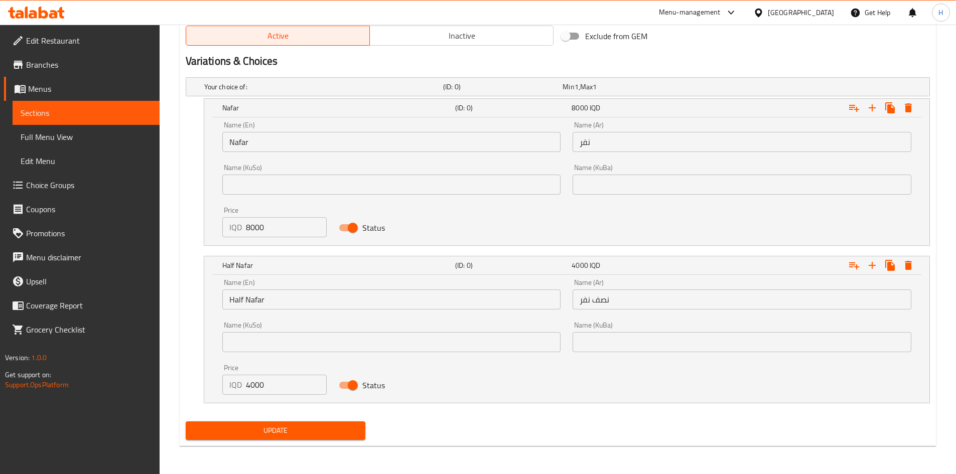
type input "جلفراي دجاج"
click at [300, 435] on span "Update" at bounding box center [276, 431] width 164 height 13
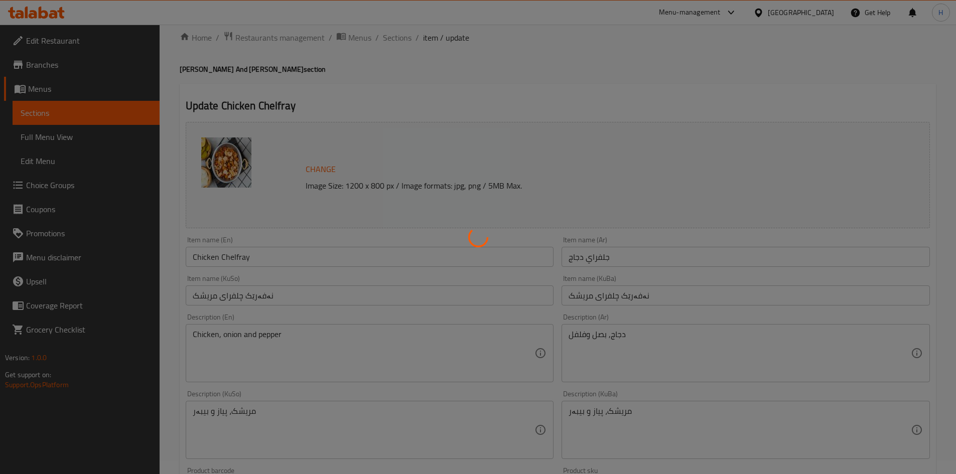
scroll to position [0, 0]
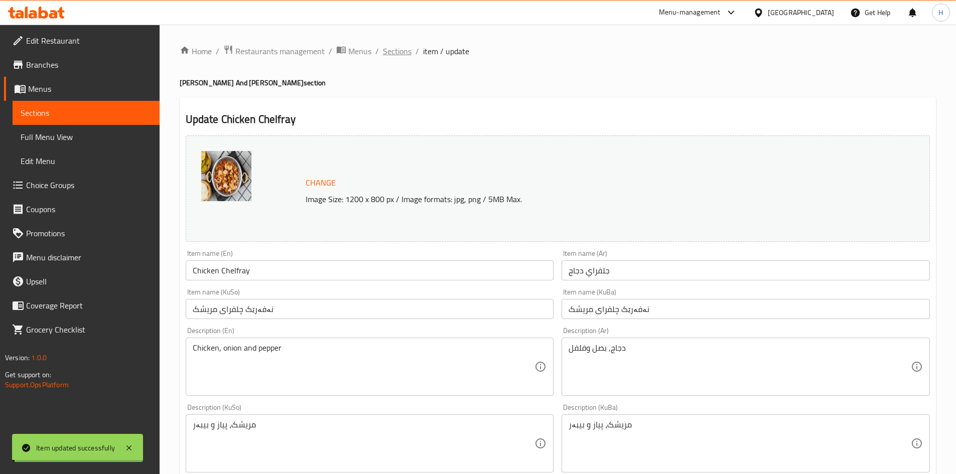
click at [395, 51] on span "Sections" at bounding box center [397, 51] width 29 height 12
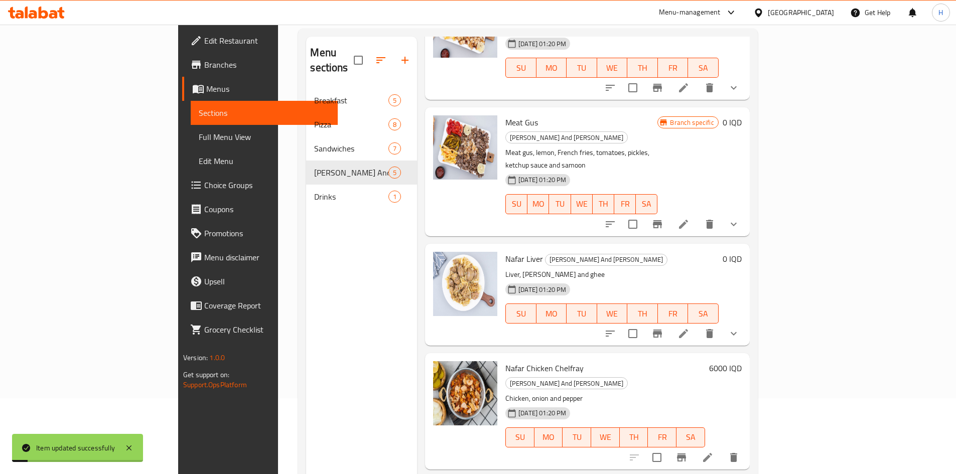
scroll to position [141, 0]
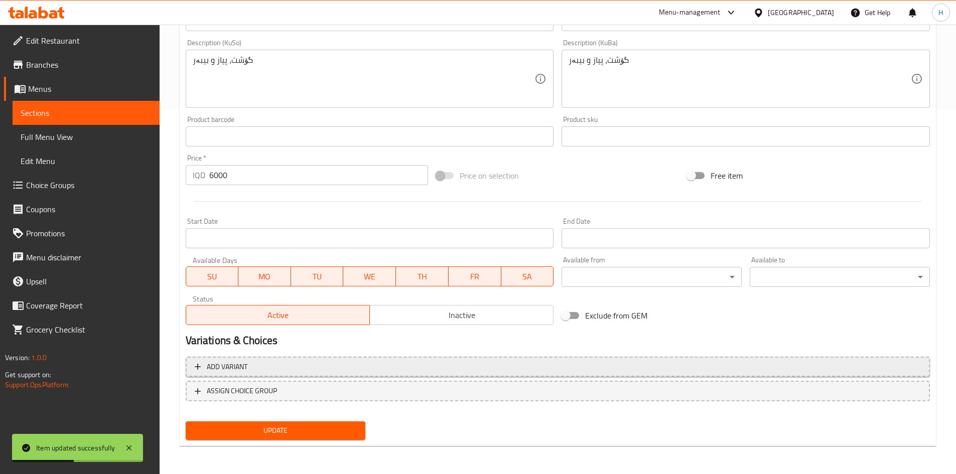
click at [244, 369] on span "Add variant" at bounding box center [227, 367] width 41 height 13
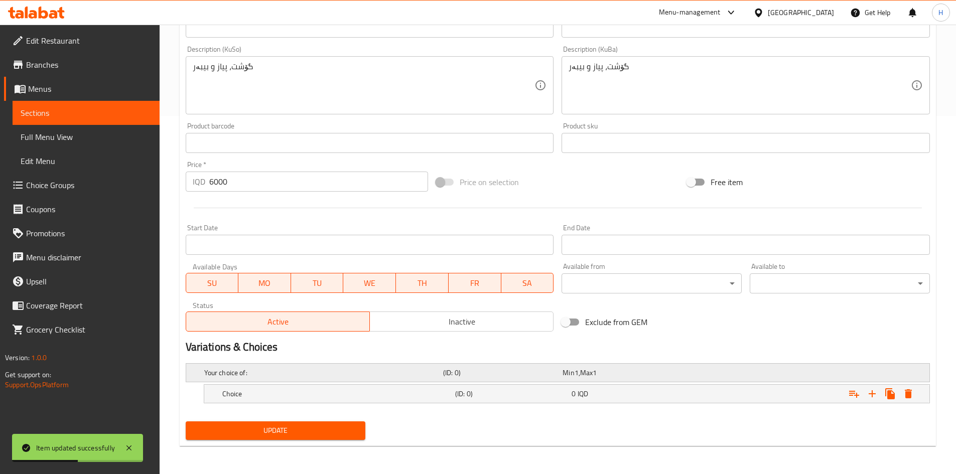
scroll to position [358, 0]
click at [871, 396] on icon "Expand" at bounding box center [873, 394] width 12 height 12
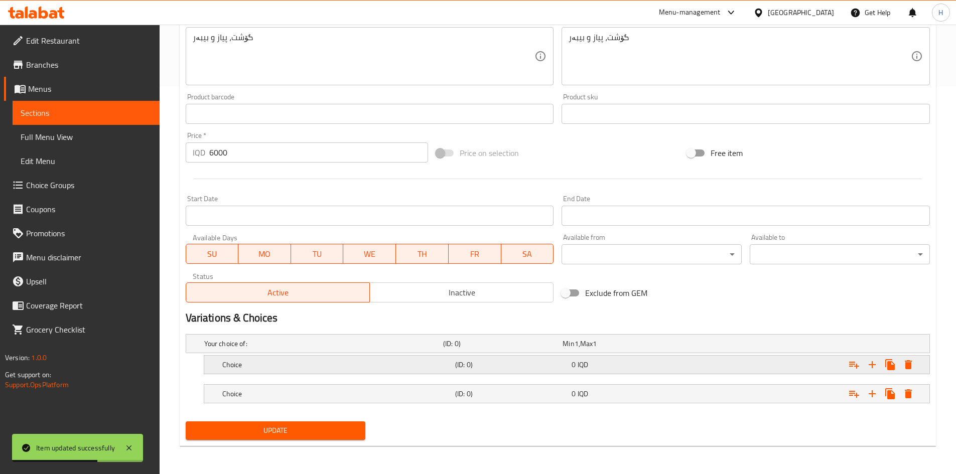
drag, startPoint x: 215, startPoint y: 367, endPoint x: 224, endPoint y: 367, distance: 9.5
click at [215, 367] on div "Choice (ID: 0) 0 IQD" at bounding box center [566, 365] width 725 height 18
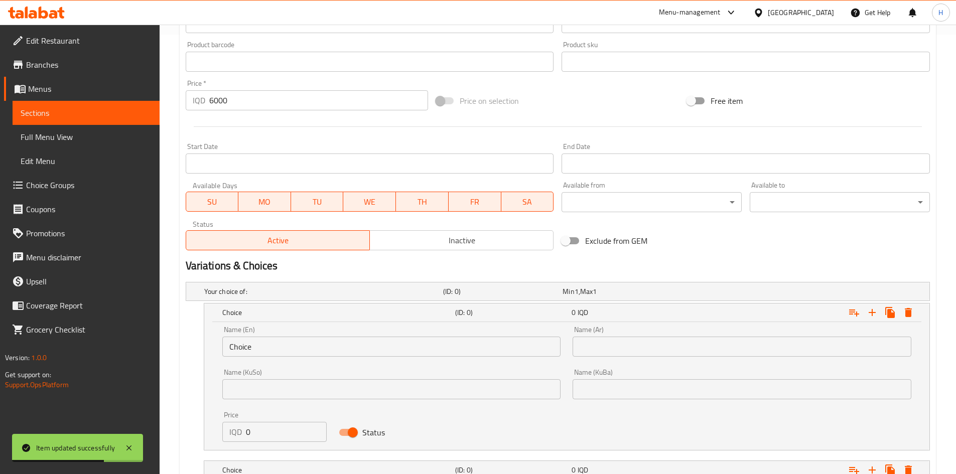
scroll to position [501, 0]
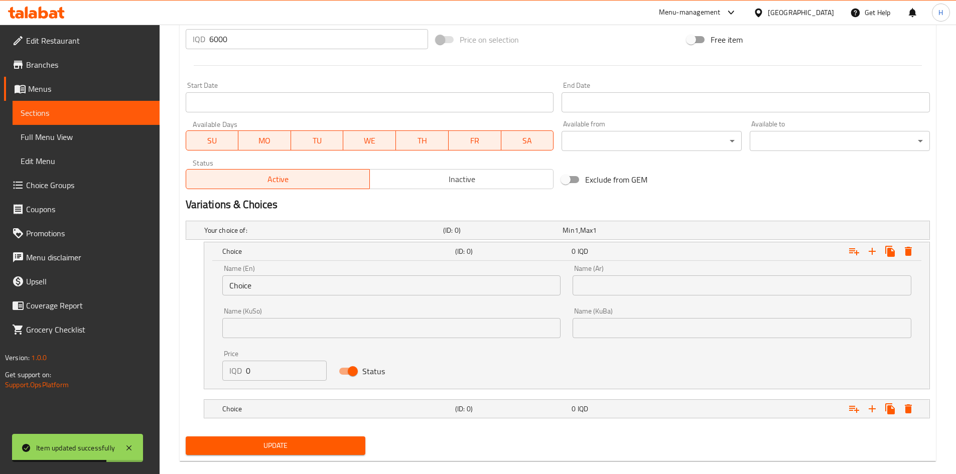
click at [263, 288] on input "Choice" at bounding box center [391, 286] width 339 height 20
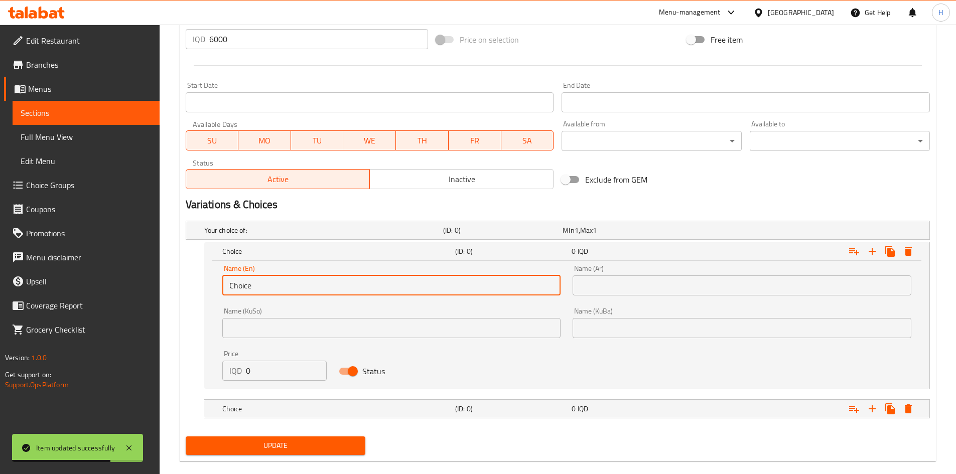
click at [263, 288] on input "Choice" at bounding box center [391, 286] width 339 height 20
drag, startPoint x: 263, startPoint y: 288, endPoint x: 268, endPoint y: 290, distance: 5.9
click at [263, 288] on input "text" at bounding box center [391, 286] width 339 height 20
type input "Nafar"
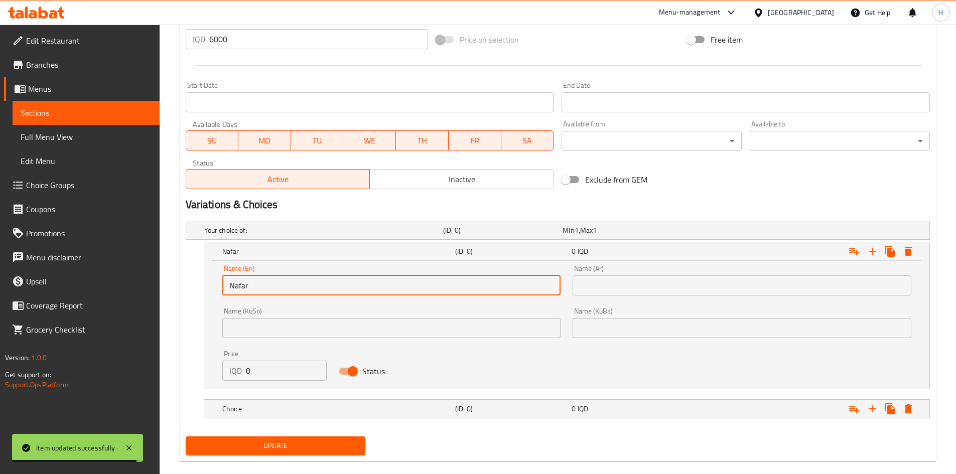
click at [668, 286] on input "text" at bounding box center [742, 286] width 339 height 20
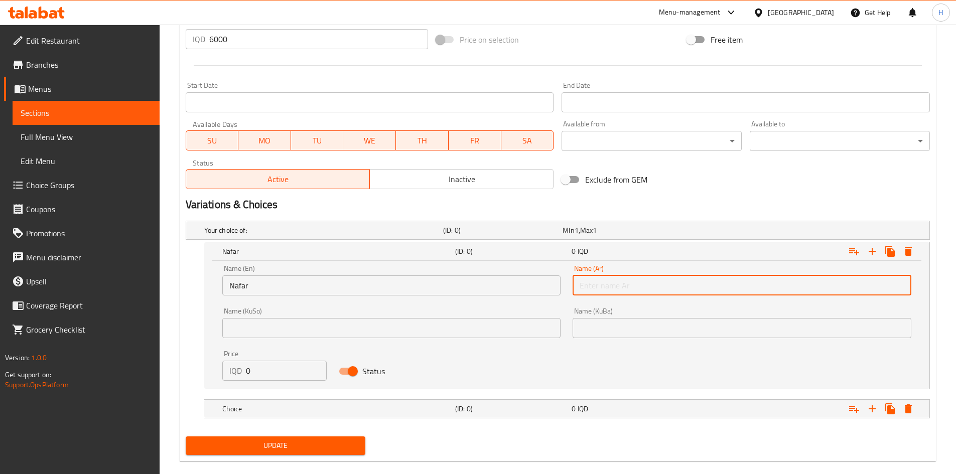
type input "نفر"
click at [275, 374] on input "0" at bounding box center [286, 371] width 81 height 20
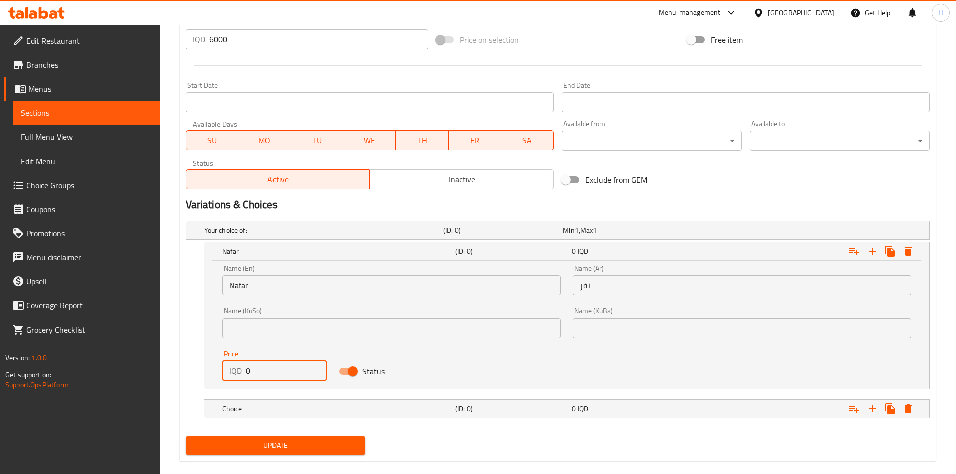
click at [275, 374] on input "0" at bounding box center [286, 371] width 81 height 20
type input "8000"
click at [277, 414] on div "Choice" at bounding box center [336, 409] width 233 height 14
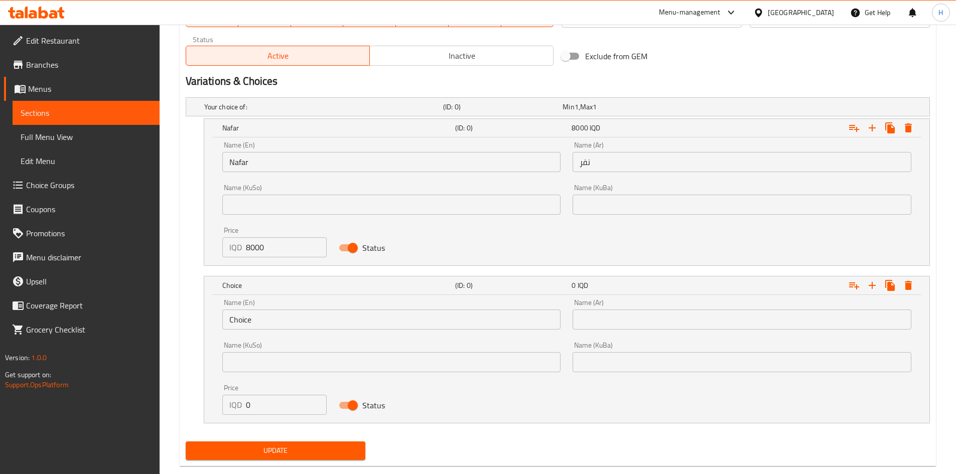
scroll to position [630, 0]
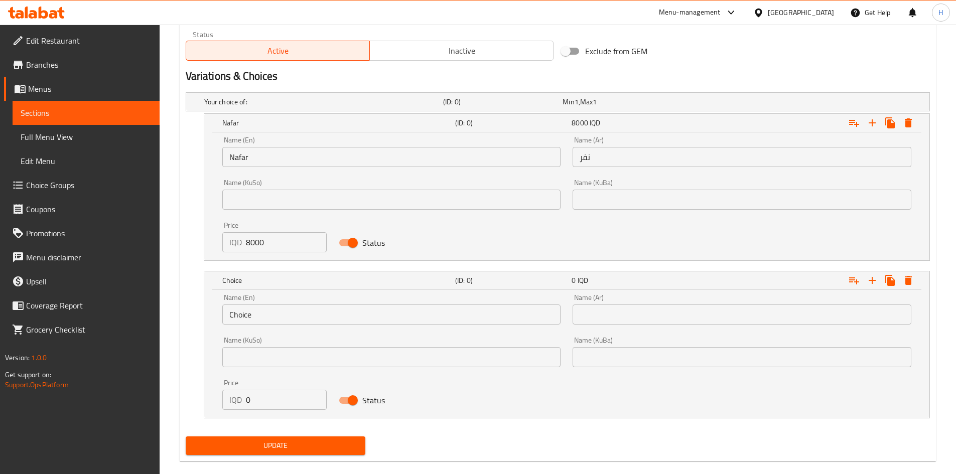
click at [259, 319] on input "Choice" at bounding box center [391, 315] width 339 height 20
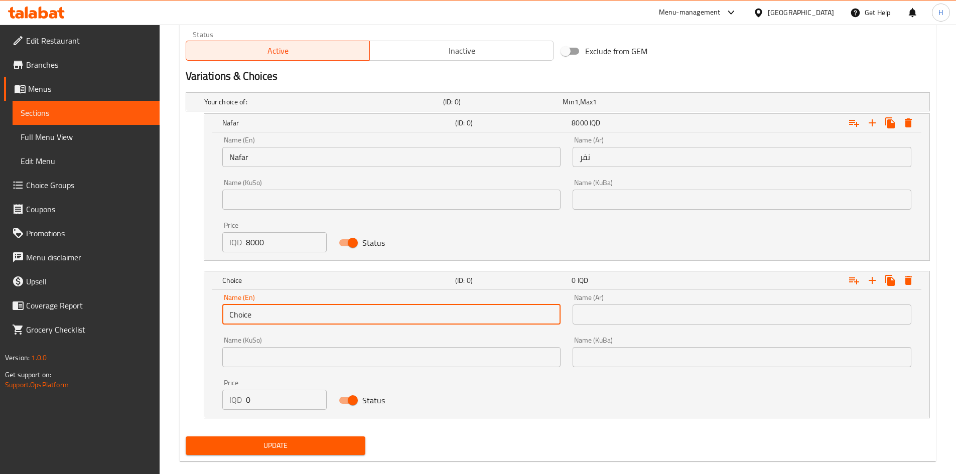
click at [259, 319] on input "Choice" at bounding box center [391, 315] width 339 height 20
click at [259, 319] on input "text" at bounding box center [391, 315] width 339 height 20
type input "Half Nafar"
drag, startPoint x: 611, startPoint y: 313, endPoint x: 608, endPoint y: 297, distance: 16.0
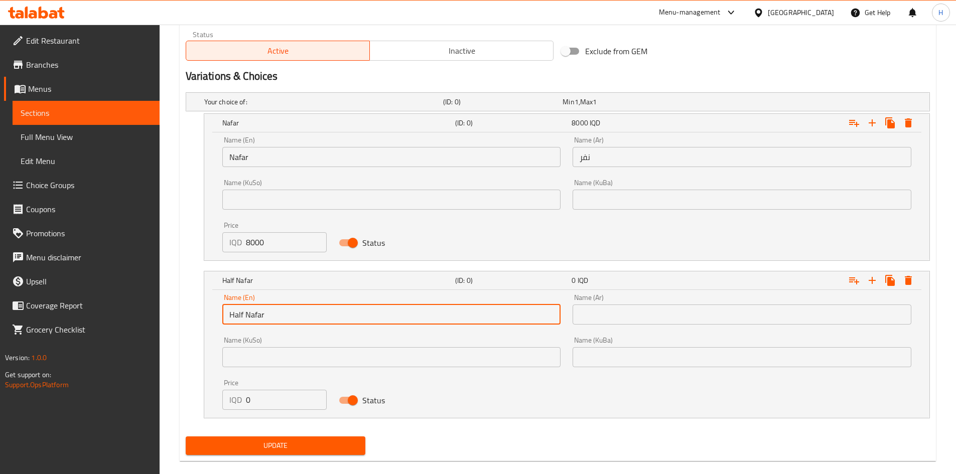
click at [611, 313] on input "text" at bounding box center [742, 315] width 339 height 20
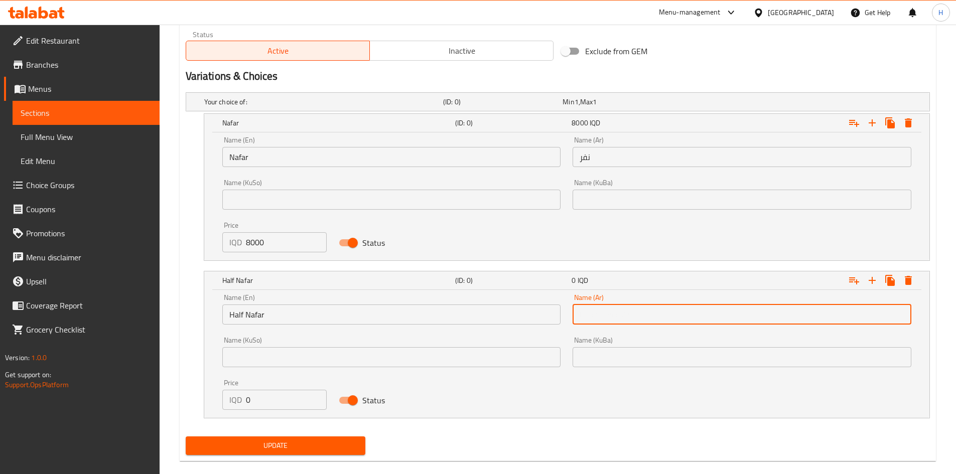
type input "نصف نفر"
click at [284, 396] on input "0" at bounding box center [286, 400] width 81 height 20
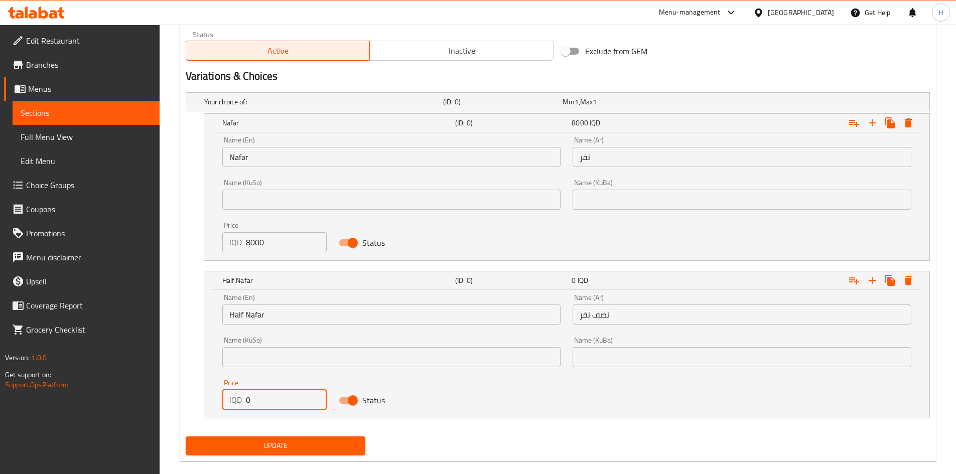
click at [284, 396] on input "0" at bounding box center [286, 400] width 81 height 20
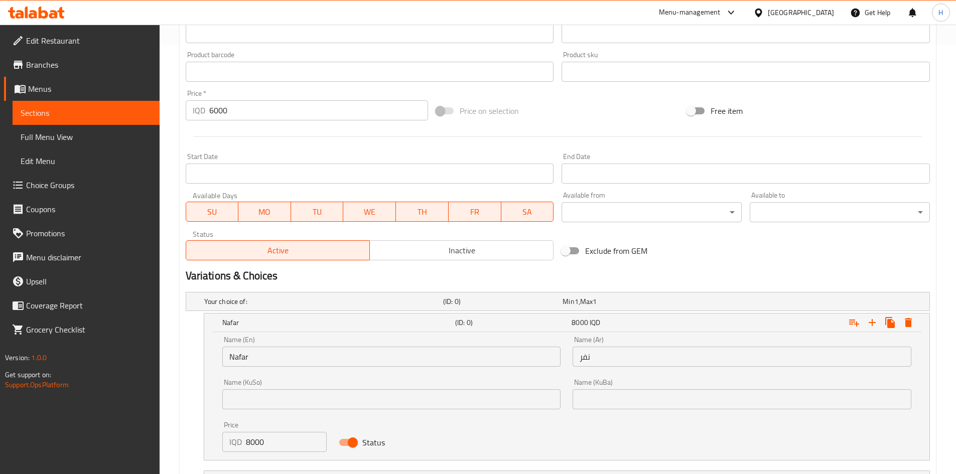
scroll to position [429, 0]
type input "4000"
click at [265, 114] on input "6000" at bounding box center [318, 111] width 219 height 20
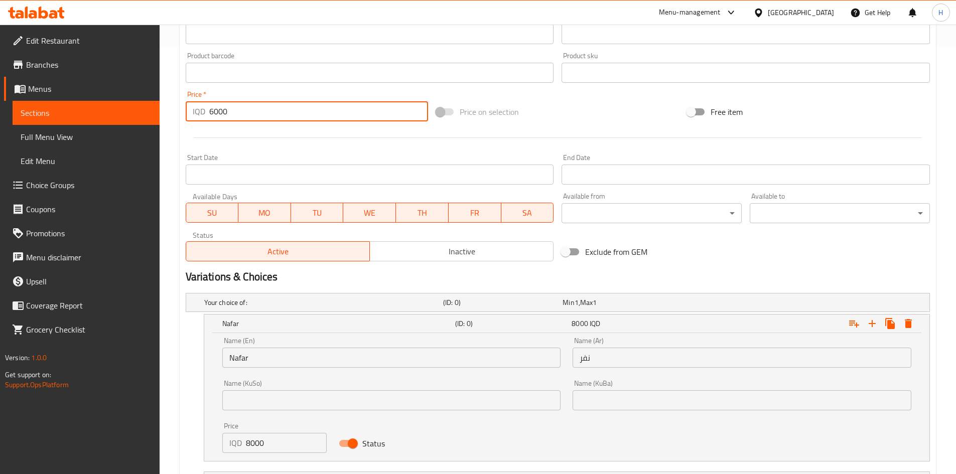
click at [265, 114] on input "6000" at bounding box center [318, 111] width 219 height 20
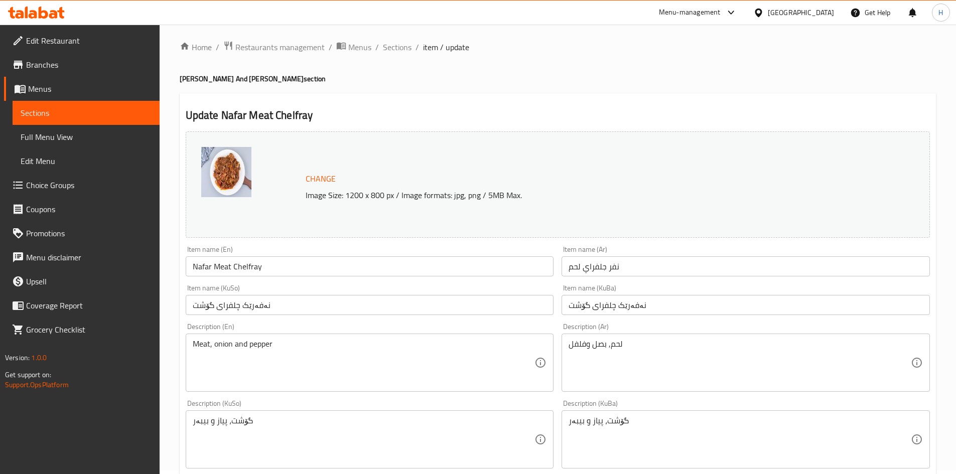
scroll to position [0, 0]
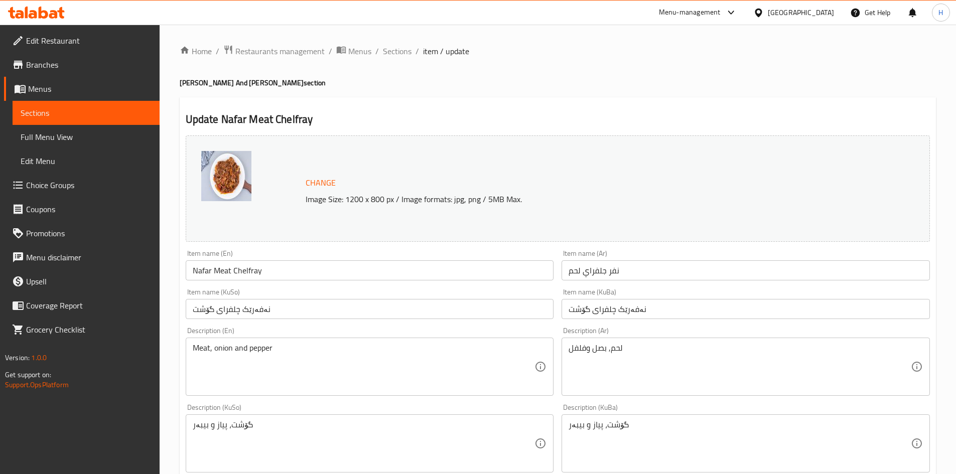
type input "0"
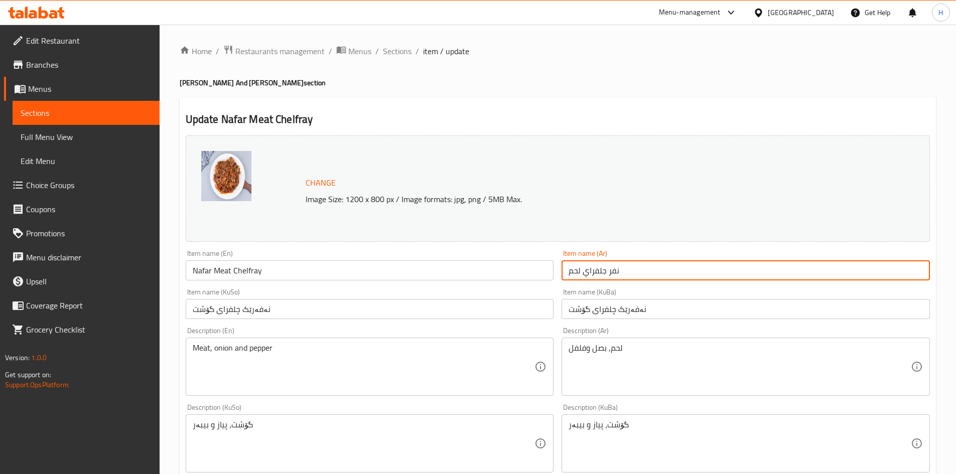
click at [621, 278] on input "نفر جلفراي لحم" at bounding box center [746, 271] width 369 height 20
click at [618, 277] on input "نفر جلفراي لحم" at bounding box center [746, 271] width 369 height 20
type input "جلفراي لحم"
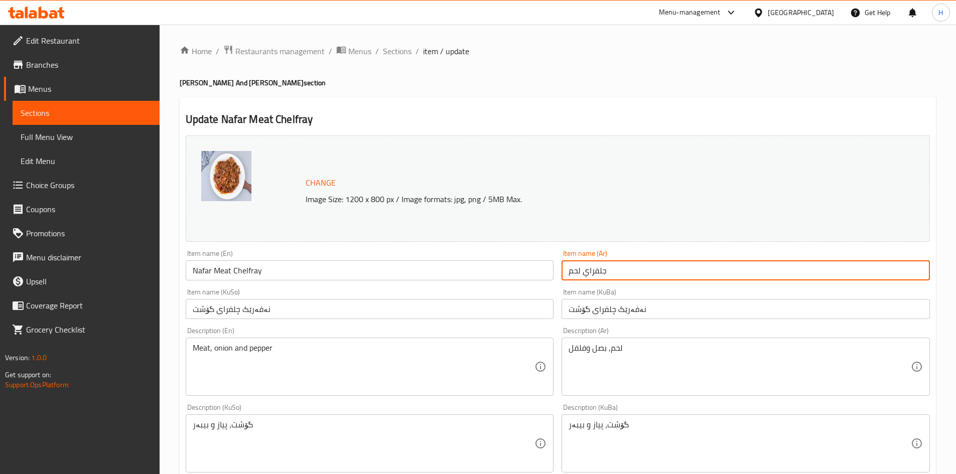
click at [210, 268] on input "Nafar Meat Chelfray" at bounding box center [370, 271] width 369 height 20
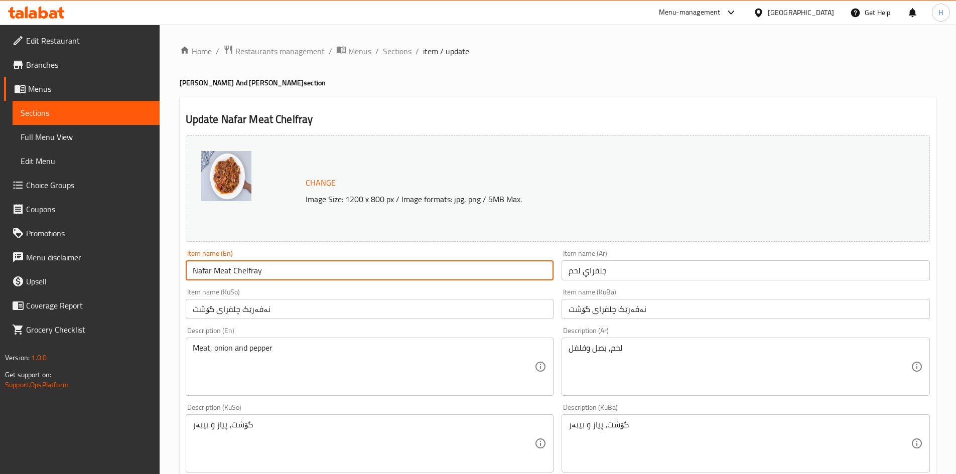
click at [208, 268] on input "Nafar Meat Chelfray" at bounding box center [370, 271] width 369 height 20
click at [204, 270] on input "Nafar Meat Chelfray" at bounding box center [370, 271] width 369 height 20
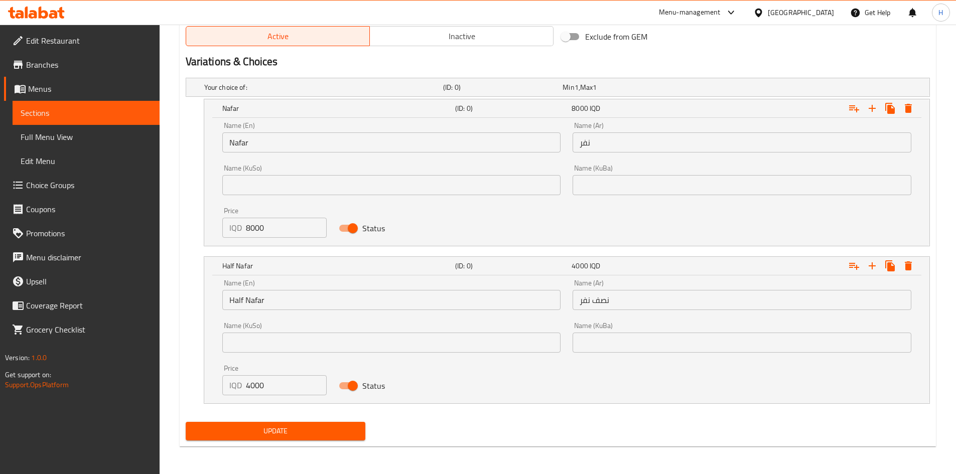
scroll to position [645, 0]
type input "Meat Chelfray"
click at [282, 436] on span "Update" at bounding box center [276, 431] width 164 height 13
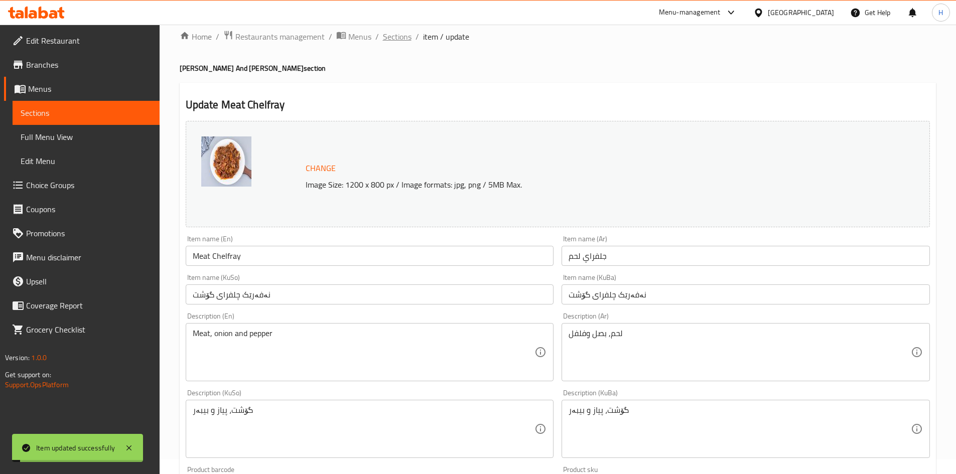
scroll to position [0, 0]
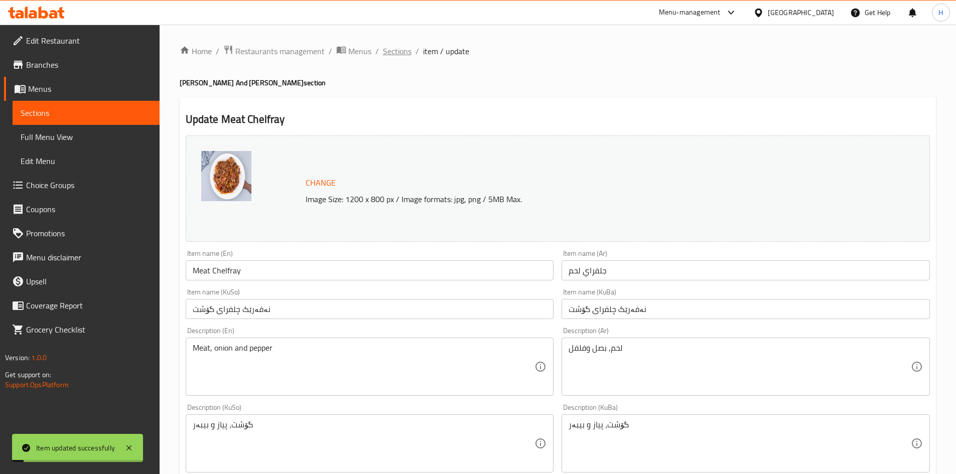
click at [402, 50] on span "Sections" at bounding box center [397, 51] width 29 height 12
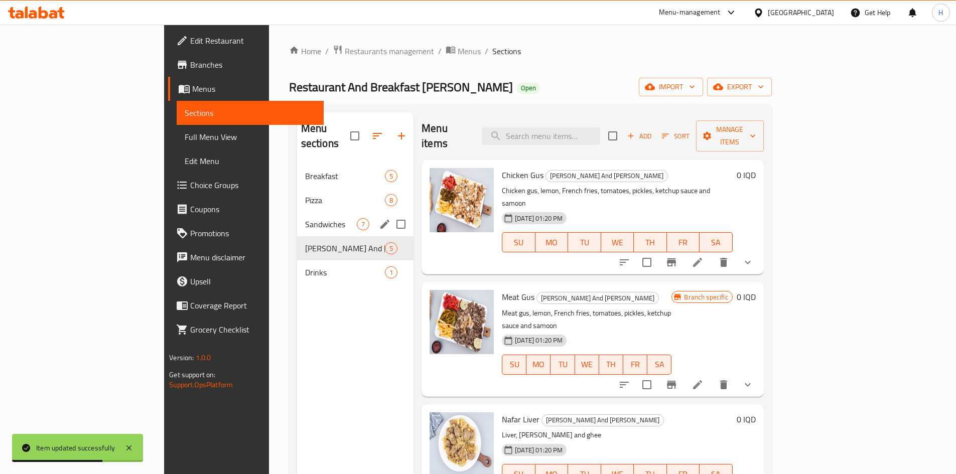
drag, startPoint x: 244, startPoint y: 200, endPoint x: 237, endPoint y: 204, distance: 7.4
click at [297, 212] on div "Sandwiches 7" at bounding box center [355, 224] width 117 height 24
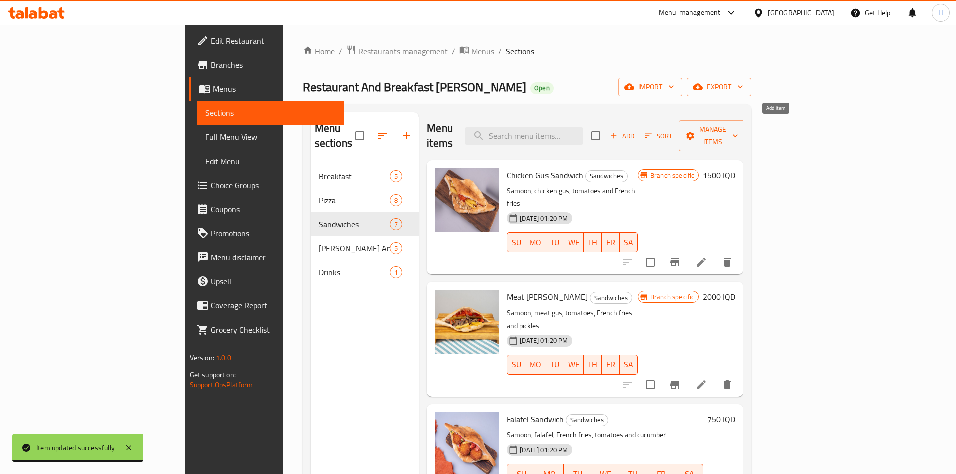
click at [636, 131] on span "Add" at bounding box center [622, 137] width 27 height 12
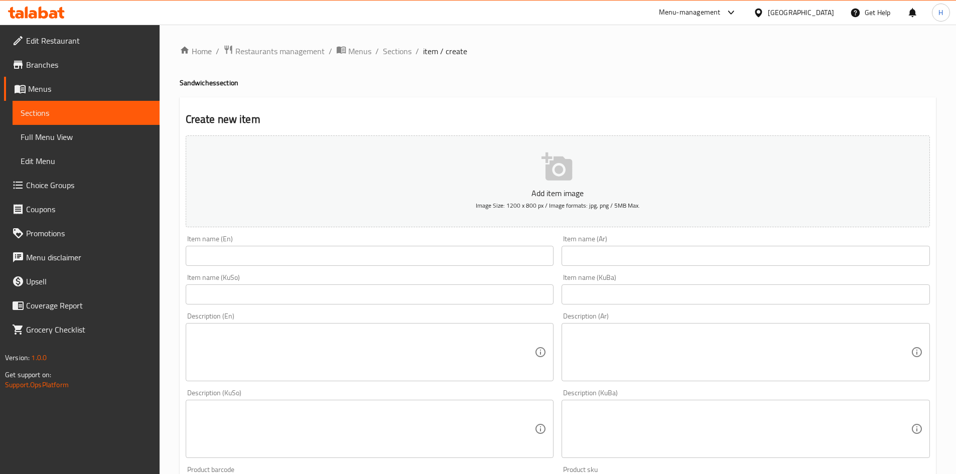
click at [627, 269] on div "Item name (Ar) Item name (Ar)" at bounding box center [746, 250] width 377 height 39
click at [627, 263] on input "text" at bounding box center [746, 256] width 369 height 20
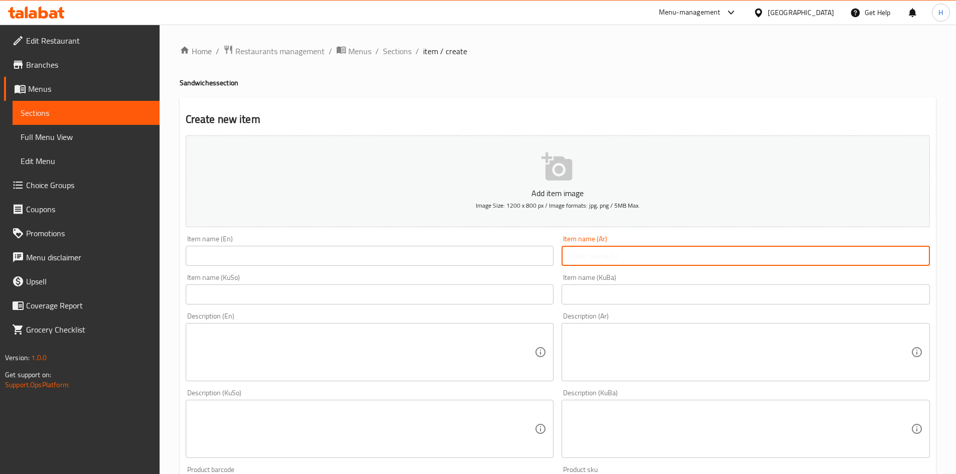
type input "w"
type input "صاج فلافل"
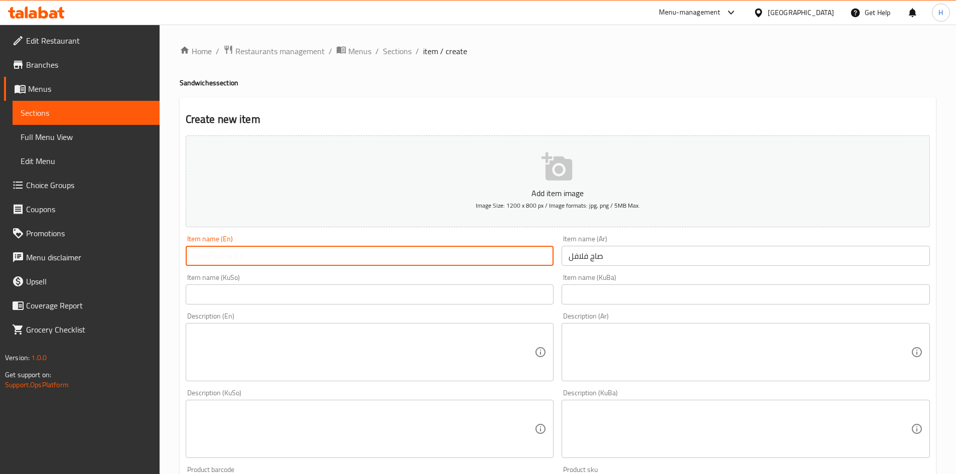
click at [304, 255] on input "text" at bounding box center [370, 256] width 369 height 20
type input "Falafel Saj"
click at [623, 342] on textarea at bounding box center [740, 353] width 342 height 48
paste textarea "خبز الصاج, فلافل, طماطم, خس, مخلل, نعناع وصلصة الطحينة."
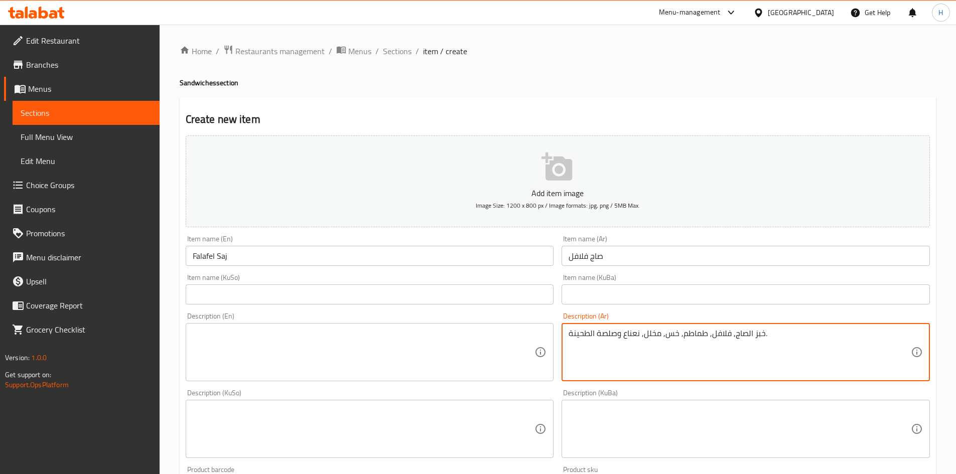
type textarea "خبز الصاج, فلافل, طماطم, خس, مخلل, نعناع وصلصة الطحينة."
click at [336, 344] on textarea at bounding box center [364, 353] width 342 height 48
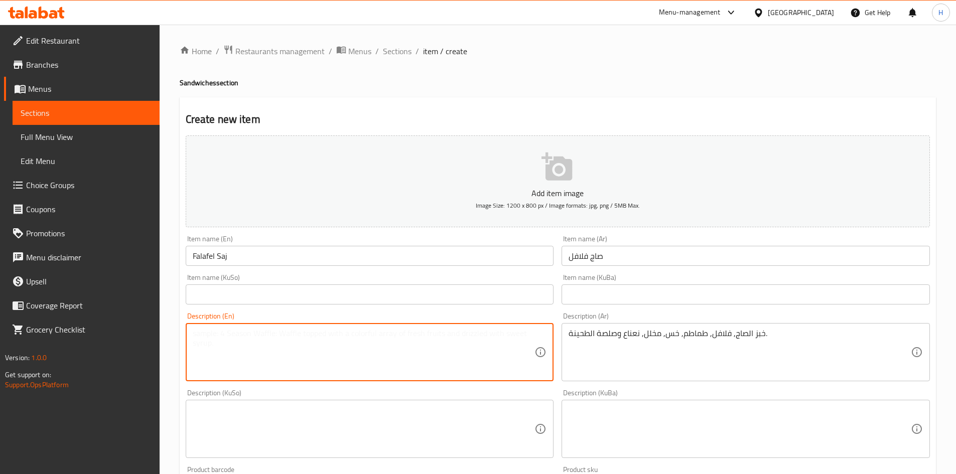
paste textarea "Saj bread, falafel, tomatoes, lettuce, pickles, mints and taratour sauce."
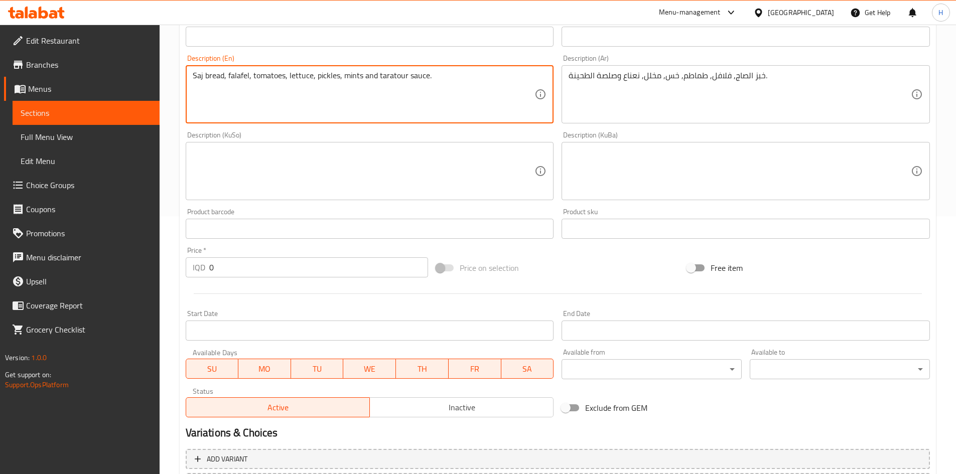
scroll to position [350, 0]
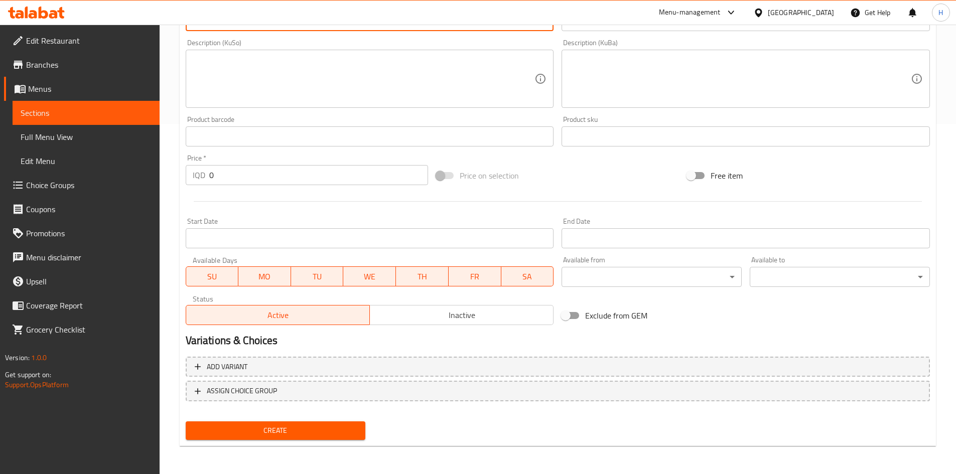
type textarea "Saj bread, falafel, tomatoes, lettuce, pickles, mints and taratour sauce."
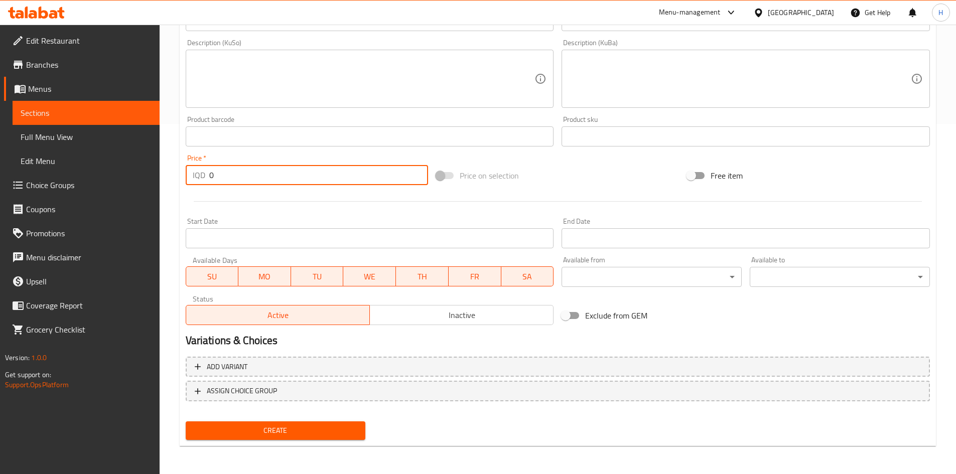
click at [241, 169] on input "0" at bounding box center [318, 175] width 219 height 20
type input "1000"
click at [341, 432] on span "Create" at bounding box center [276, 431] width 164 height 13
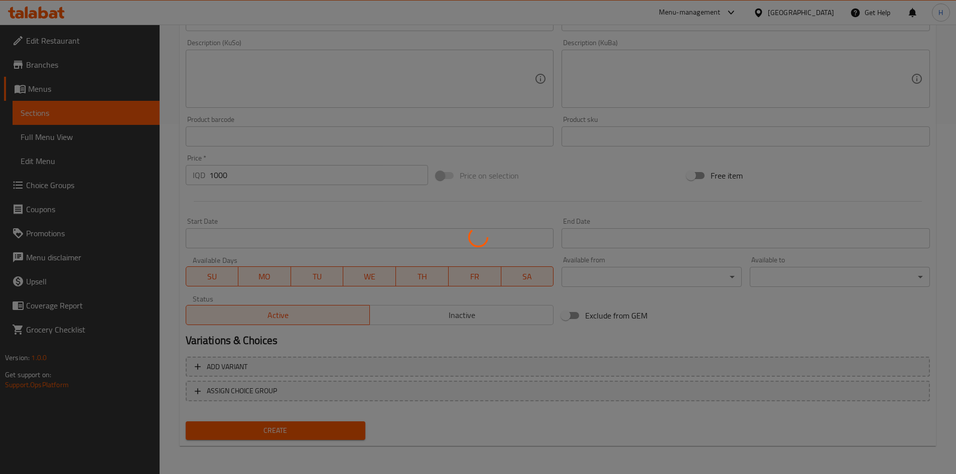
type input "0"
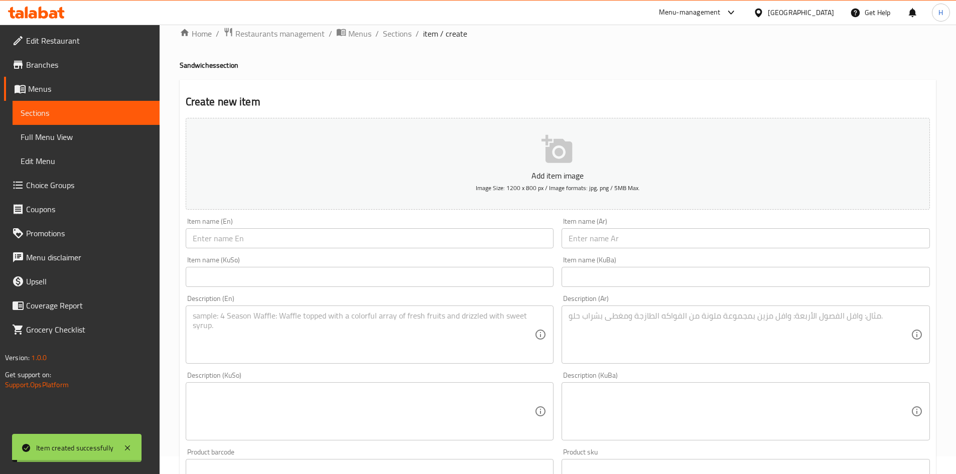
scroll to position [0, 0]
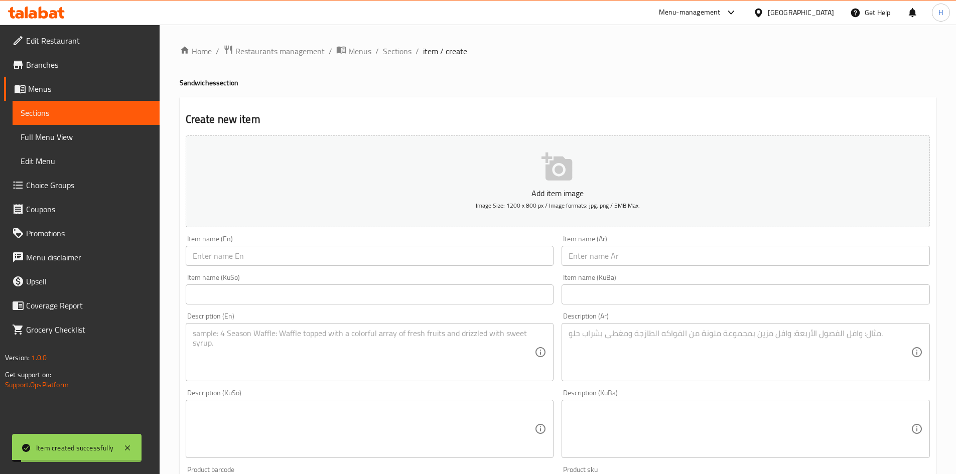
click at [561, 256] on div "Item name (Ar) Item name (Ar)" at bounding box center [746, 250] width 377 height 39
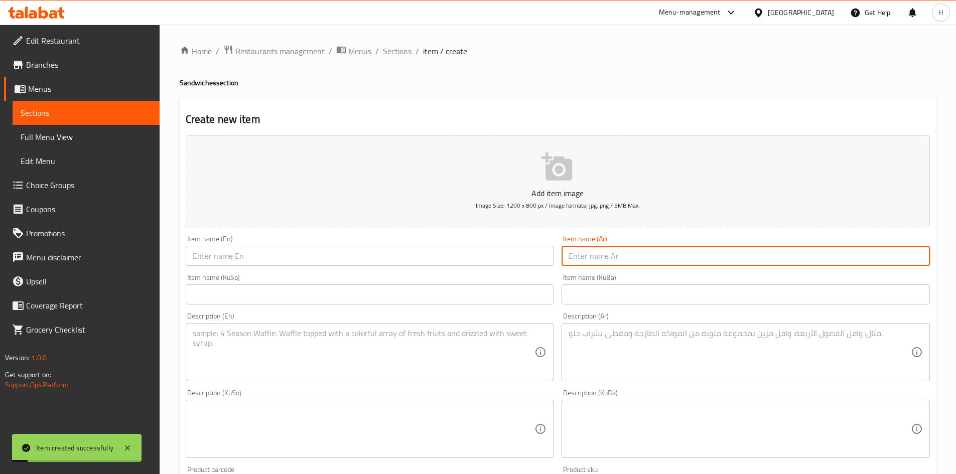
click at [570, 256] on input "text" at bounding box center [746, 256] width 369 height 20
click at [580, 256] on input "نفر فافل" at bounding box center [746, 256] width 369 height 20
click at [582, 259] on input "نفر فافل" at bounding box center [746, 256] width 369 height 20
type input "نفر فلافل"
click at [435, 264] on input "text" at bounding box center [370, 256] width 369 height 20
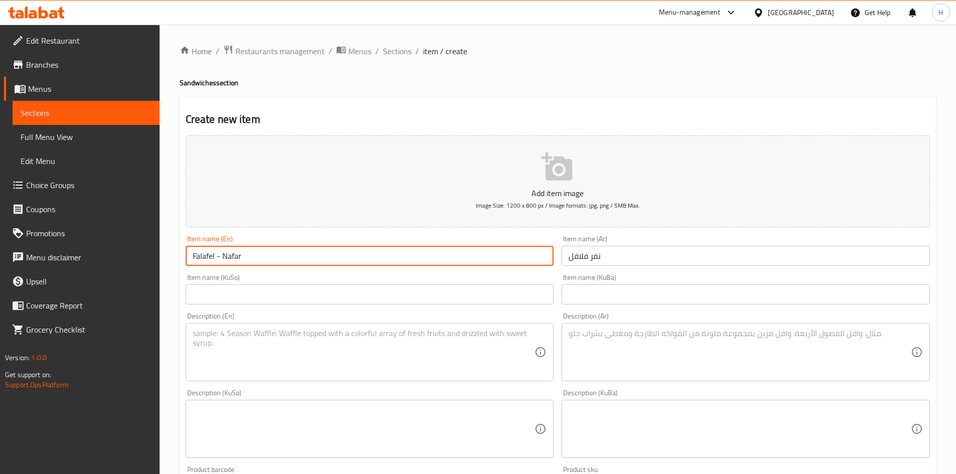
click at [219, 256] on input "Falafel - Nafar" at bounding box center [370, 256] width 369 height 20
drag, startPoint x: 216, startPoint y: 256, endPoint x: 281, endPoint y: 247, distance: 65.8
click at [262, 257] on input "Falafel - Nafar" at bounding box center [370, 256] width 369 height 20
type input "Falafel"
click at [594, 253] on input "نفر فلافل" at bounding box center [746, 256] width 369 height 20
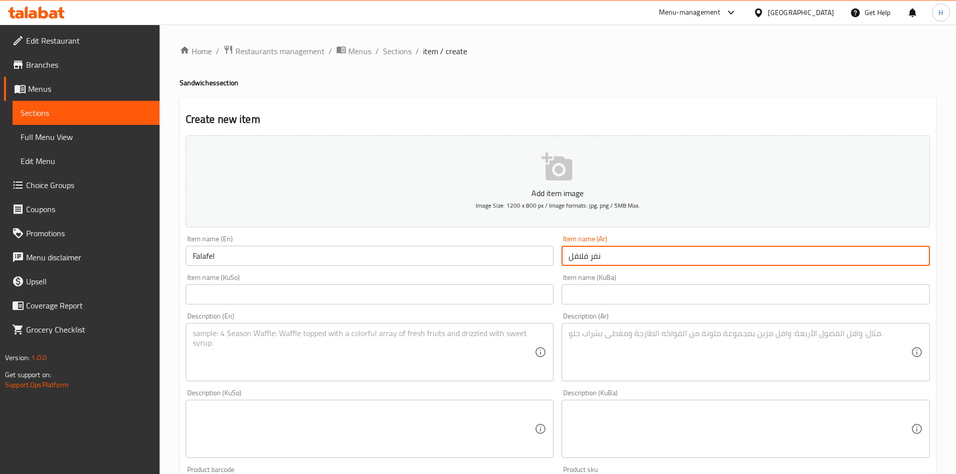
click at [594, 253] on input "نفر فلافل" at bounding box center [746, 256] width 369 height 20
click at [591, 264] on input "نفر فلافل" at bounding box center [746, 256] width 369 height 20
click at [592, 259] on input "نفر فلافل" at bounding box center [746, 256] width 369 height 20
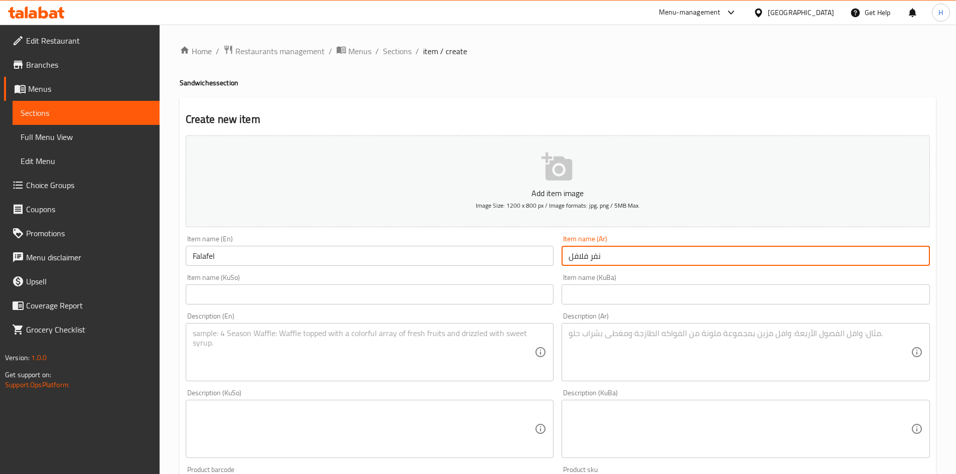
click at [597, 256] on input "نفر فلافل" at bounding box center [746, 256] width 369 height 20
click at [598, 256] on input "نفر فلافل" at bounding box center [746, 256] width 369 height 20
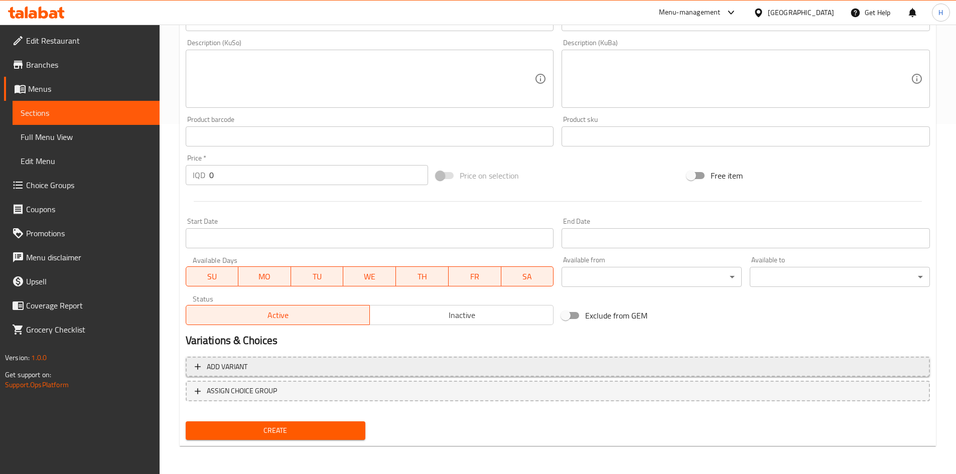
type input "فلافل"
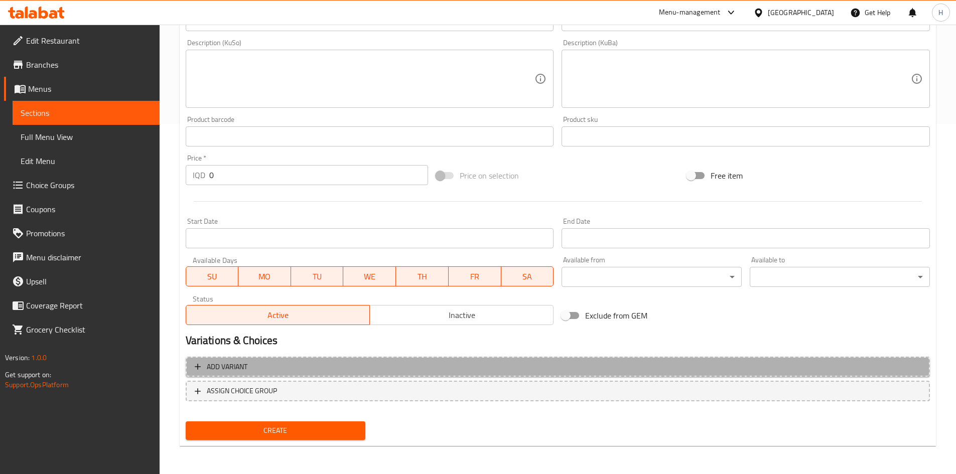
click at [253, 360] on button "Add variant" at bounding box center [558, 367] width 745 height 21
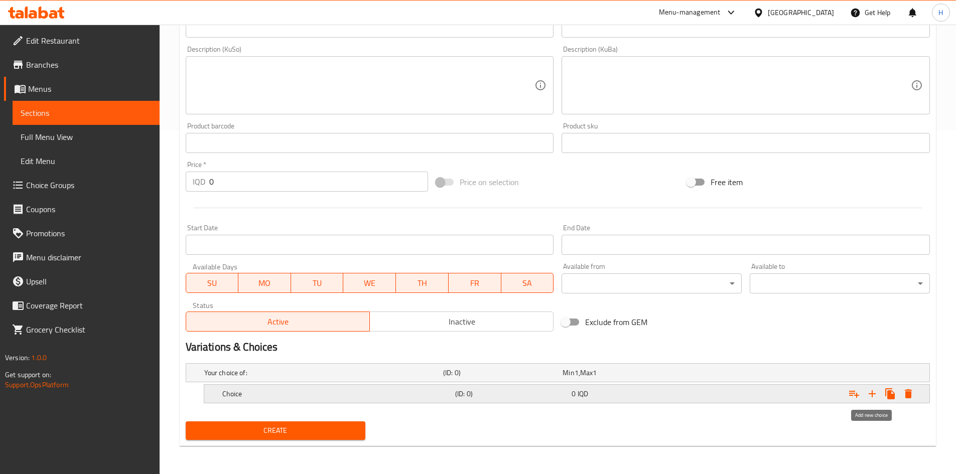
click at [867, 395] on icon "Expand" at bounding box center [873, 394] width 12 height 12
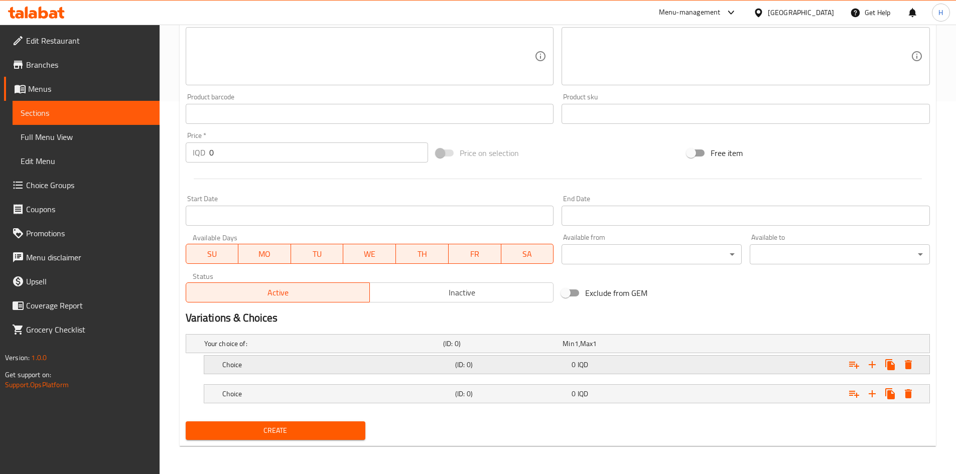
click at [256, 367] on h5 "Choice" at bounding box center [336, 365] width 229 height 10
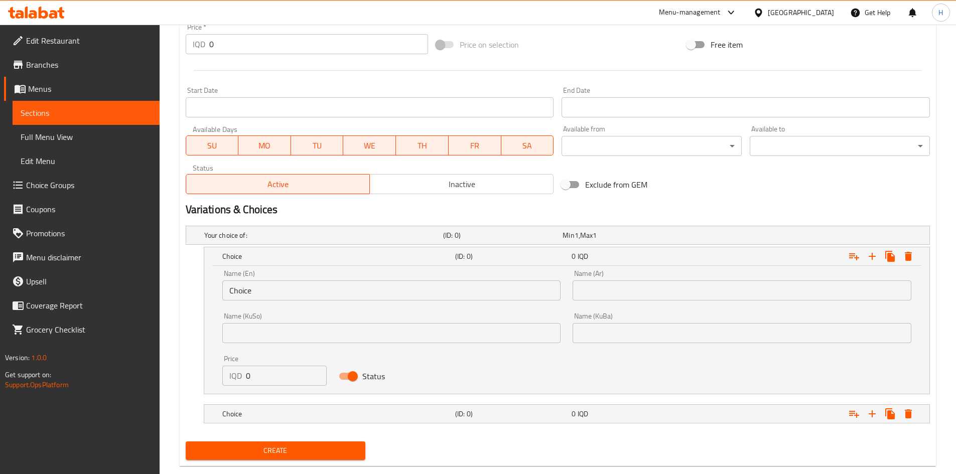
scroll to position [487, 0]
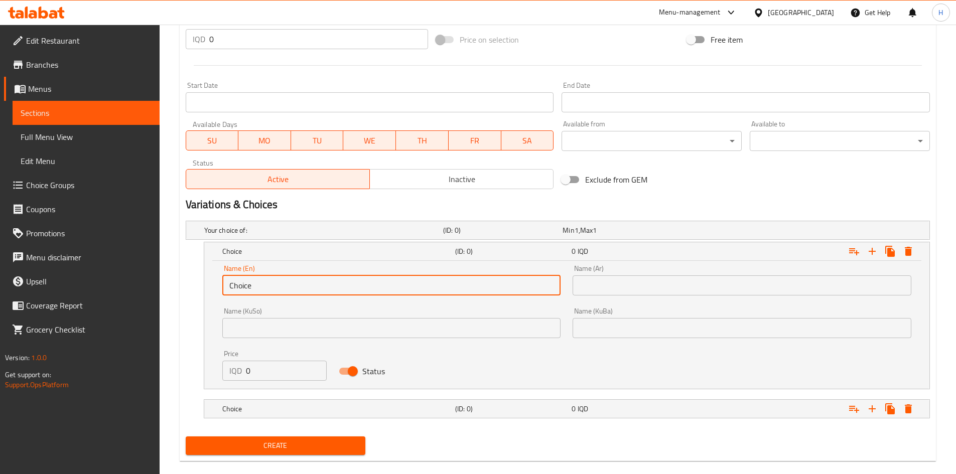
click at [248, 288] on input "Choice" at bounding box center [391, 286] width 339 height 20
click at [248, 287] on input "Choice" at bounding box center [391, 286] width 339 height 20
drag, startPoint x: 248, startPoint y: 287, endPoint x: 249, endPoint y: 262, distance: 25.6
click at [249, 266] on div "Name (En) Choice Name (En)" at bounding box center [391, 280] width 339 height 31
click at [255, 280] on input "text" at bounding box center [391, 286] width 339 height 20
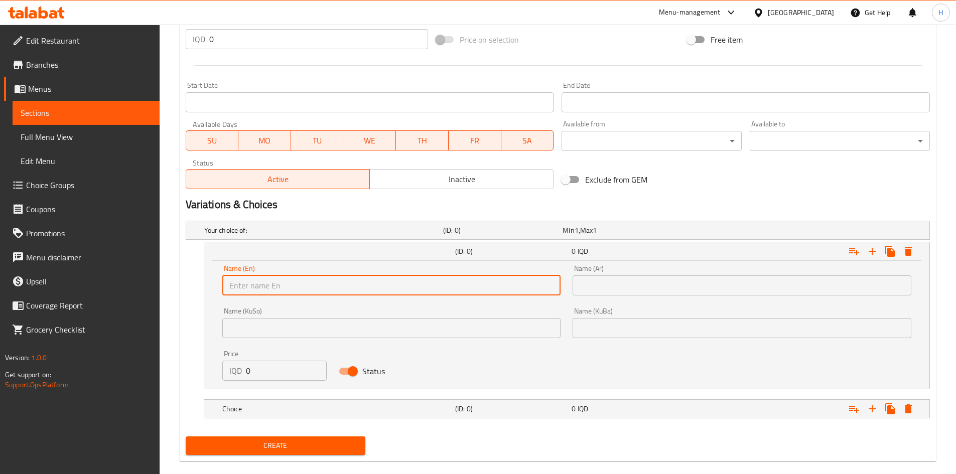
type input "Nafar"
click at [621, 295] on input "text" at bounding box center [742, 286] width 339 height 20
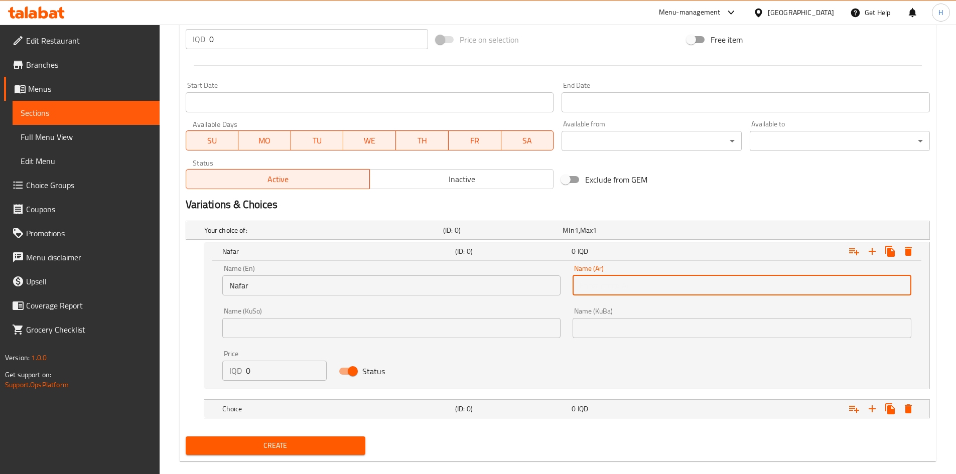
type input "نفر"
click at [290, 374] on input "0" at bounding box center [286, 371] width 81 height 20
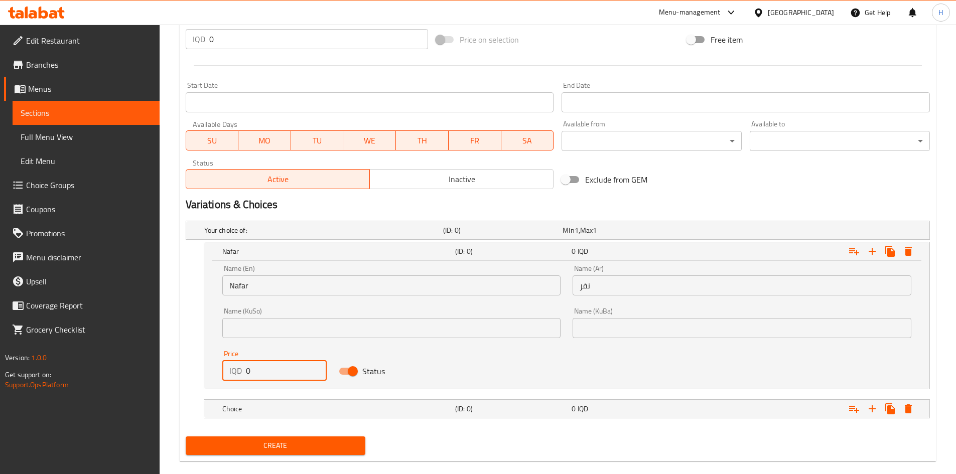
click at [290, 374] on input "0" at bounding box center [286, 371] width 81 height 20
type input "4000"
click at [284, 409] on h5 "Choice" at bounding box center [336, 409] width 229 height 10
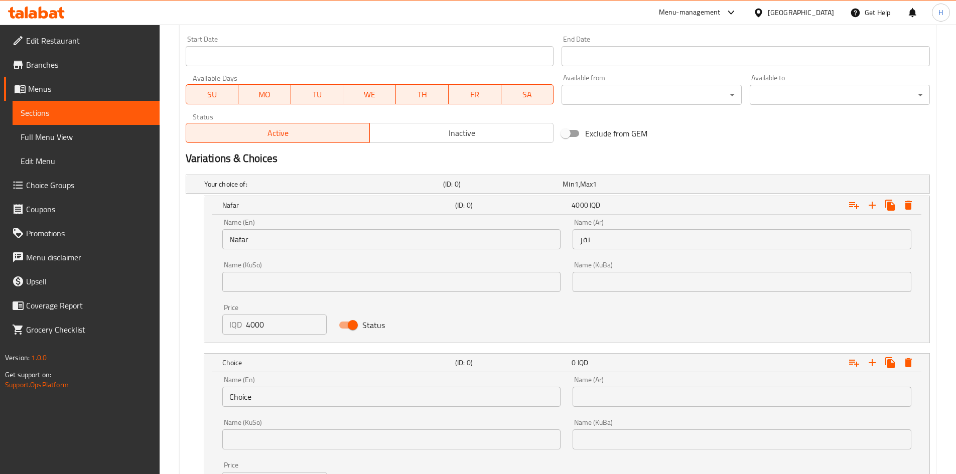
scroll to position [601, 0]
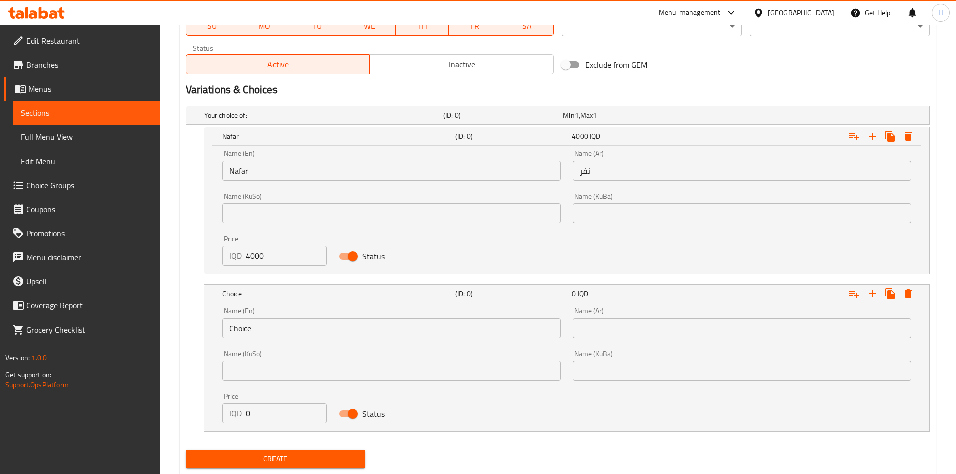
click at [256, 328] on input "Choice" at bounding box center [391, 328] width 339 height 20
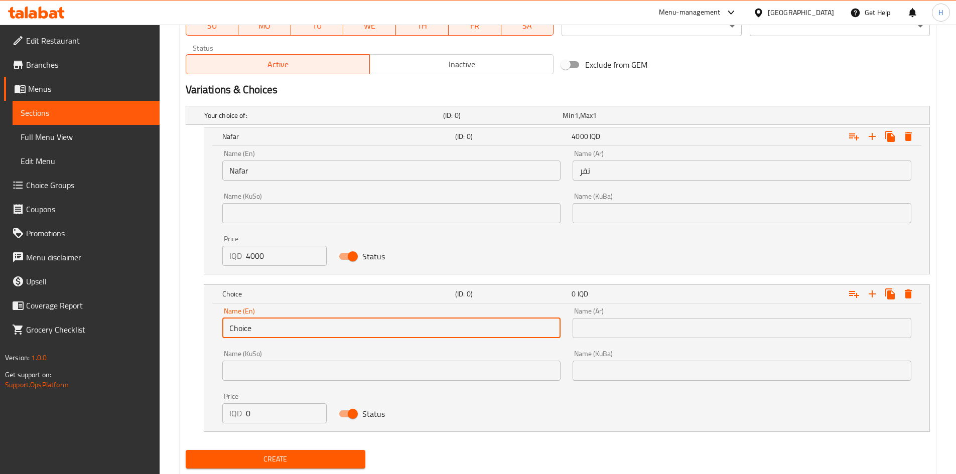
click at [256, 328] on input "Choice" at bounding box center [391, 328] width 339 height 20
click at [256, 328] on input "text" at bounding box center [391, 328] width 339 height 20
type input "Half Nafar"
click at [612, 322] on input "text" at bounding box center [742, 328] width 339 height 20
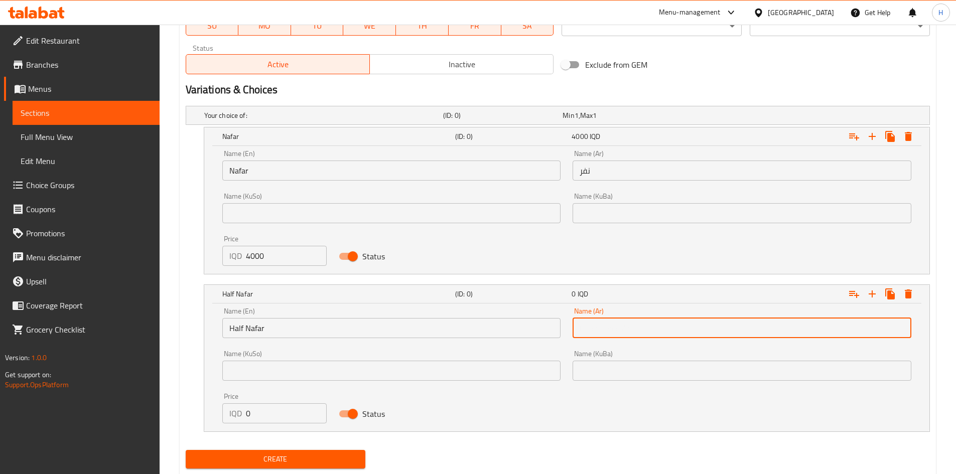
type input "نصف نفر"
click at [271, 406] on input "0" at bounding box center [286, 414] width 81 height 20
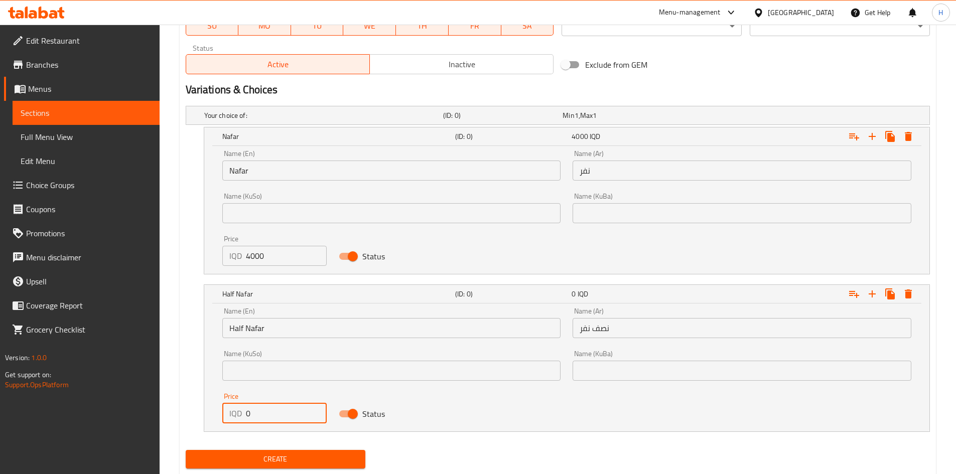
click at [271, 406] on input "0" at bounding box center [286, 414] width 81 height 20
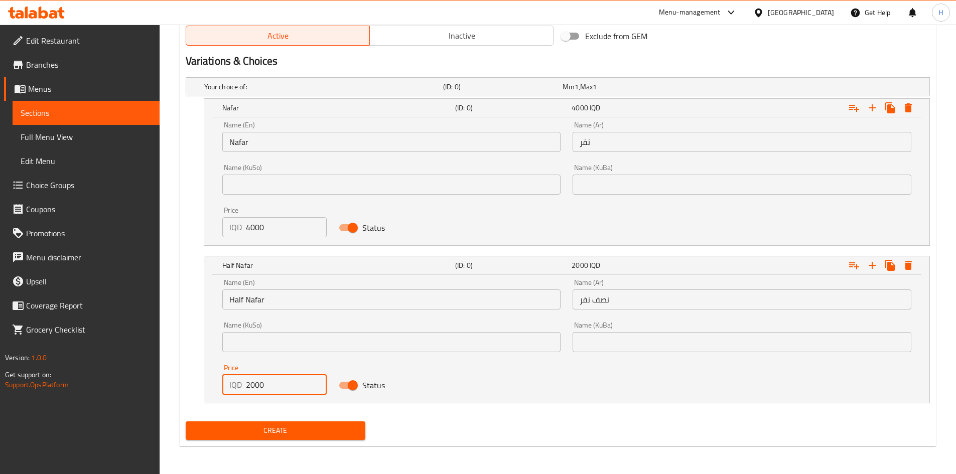
type input "2000"
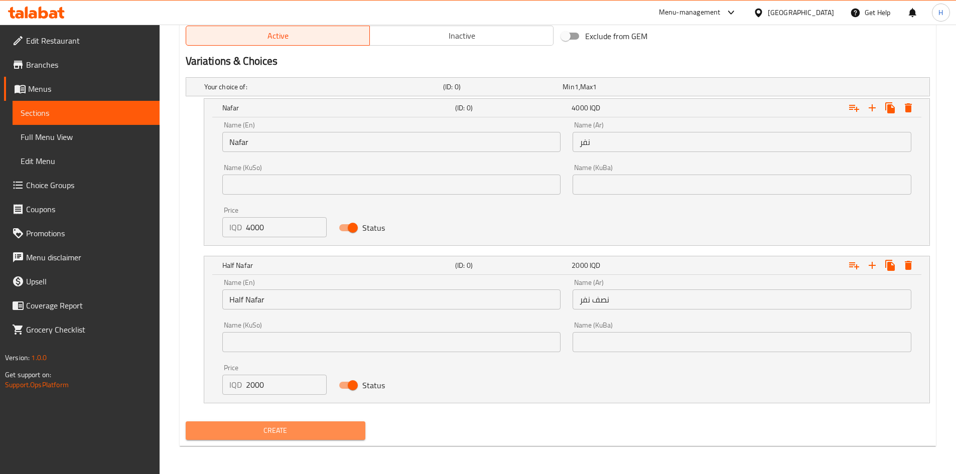
drag, startPoint x: 294, startPoint y: 434, endPoint x: 361, endPoint y: 399, distance: 75.9
click at [294, 434] on span "Create" at bounding box center [276, 431] width 164 height 13
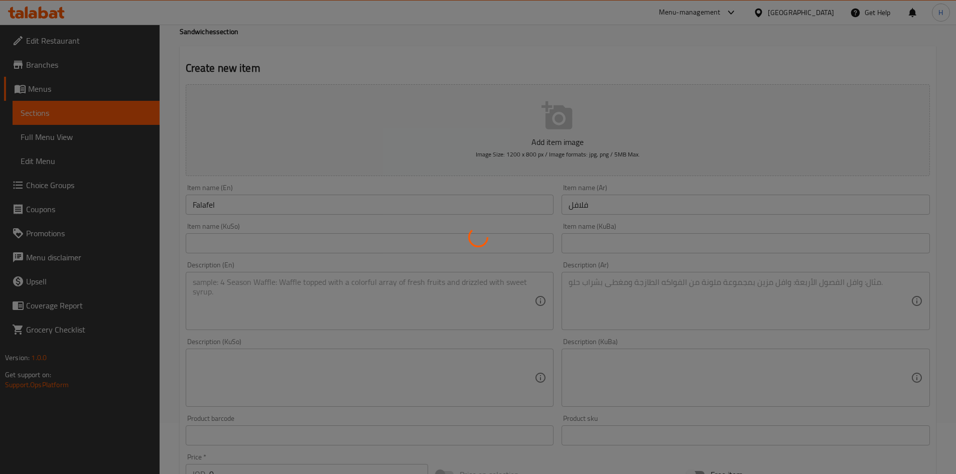
scroll to position [0, 0]
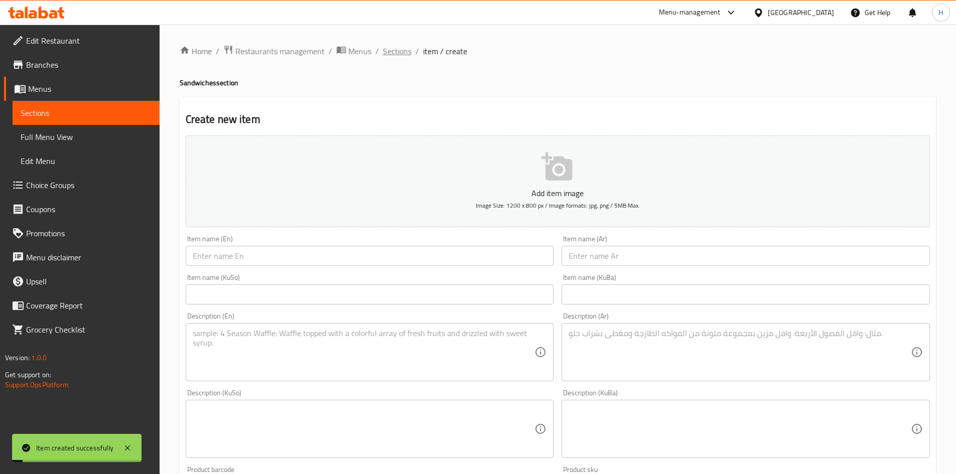
click at [396, 56] on span "Sections" at bounding box center [397, 51] width 29 height 12
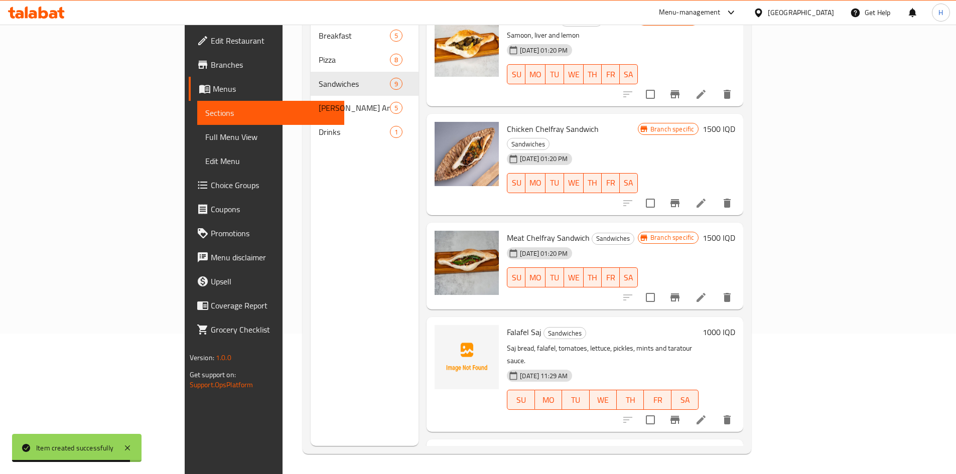
scroll to position [493, 0]
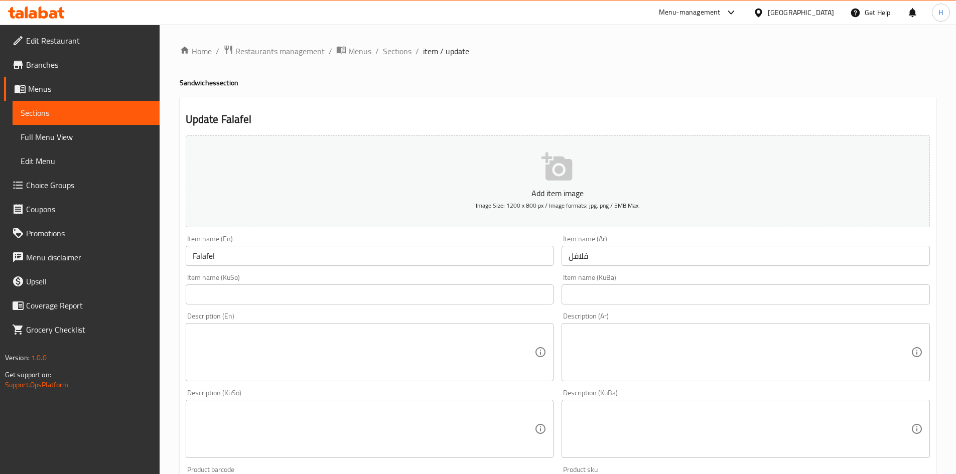
click at [656, 340] on textarea at bounding box center [740, 353] width 342 height 48
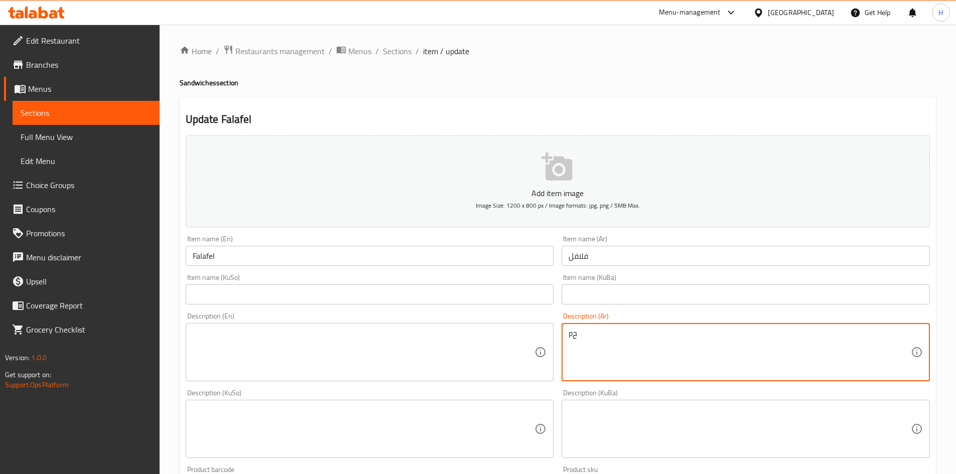
type textarea "p"
click at [659, 338] on textarea "حبات فلافل مع صلصات" at bounding box center [740, 353] width 342 height 48
type textarea "حبات فلافل مع صلصات"
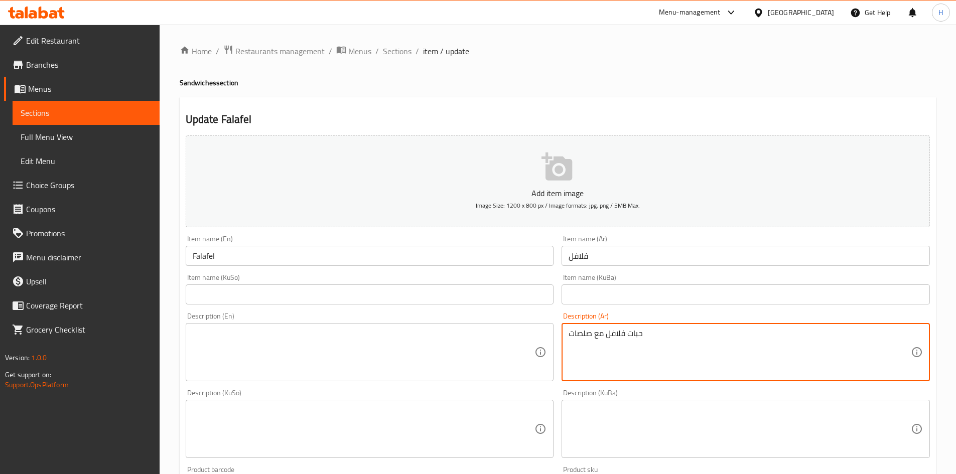
click at [256, 360] on textarea at bounding box center [364, 353] width 342 height 48
paste textarea "Falafel balls with sauces"
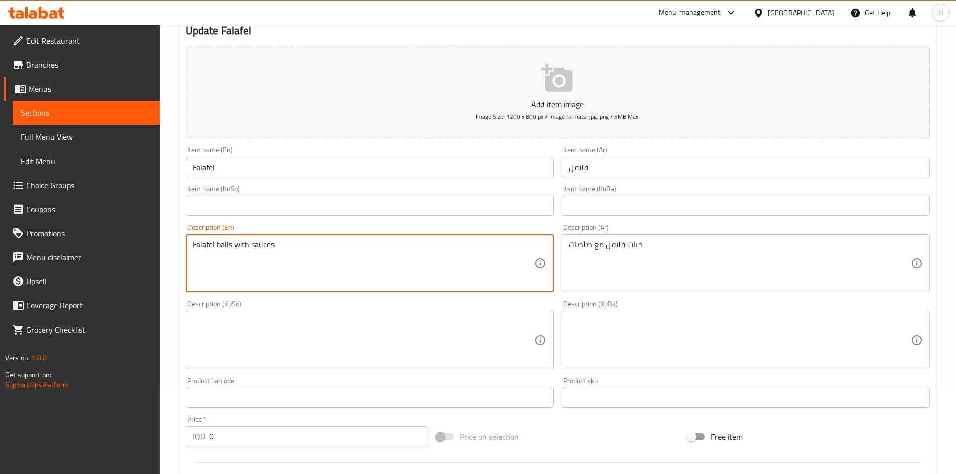
scroll to position [373, 0]
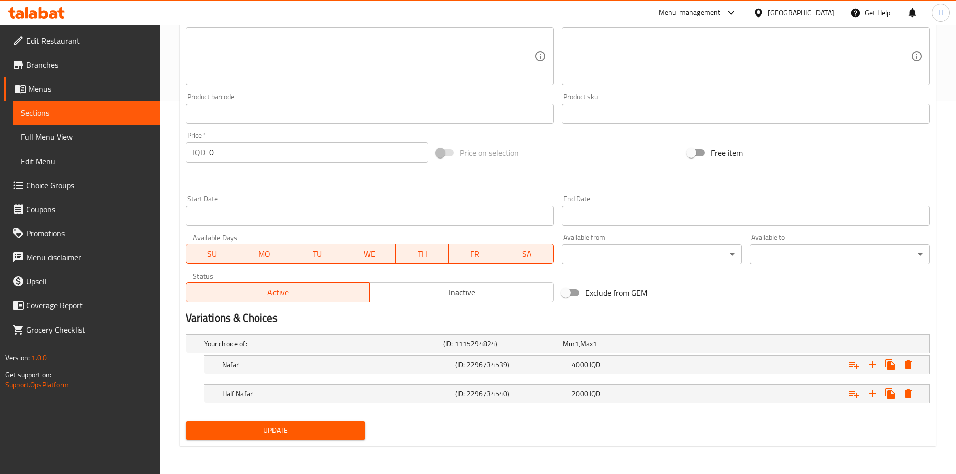
type textarea "Falafel balls with sauces"
click at [269, 440] on button "Update" at bounding box center [276, 431] width 180 height 19
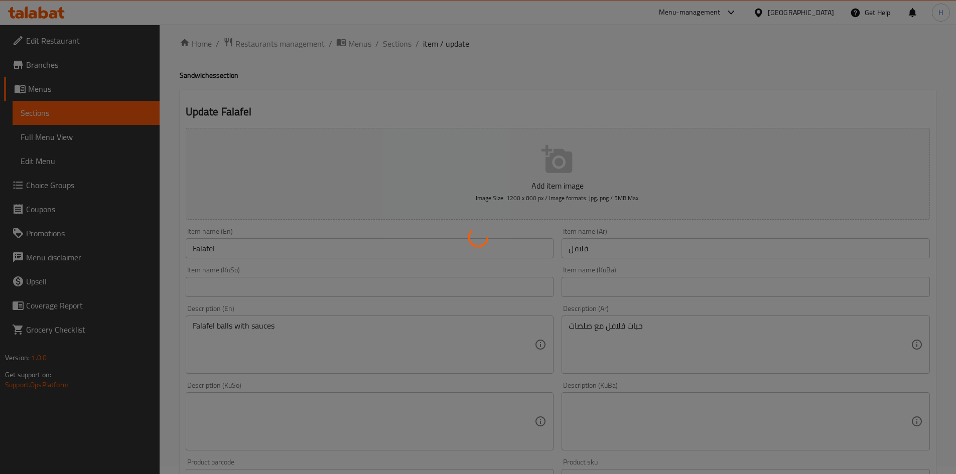
scroll to position [0, 0]
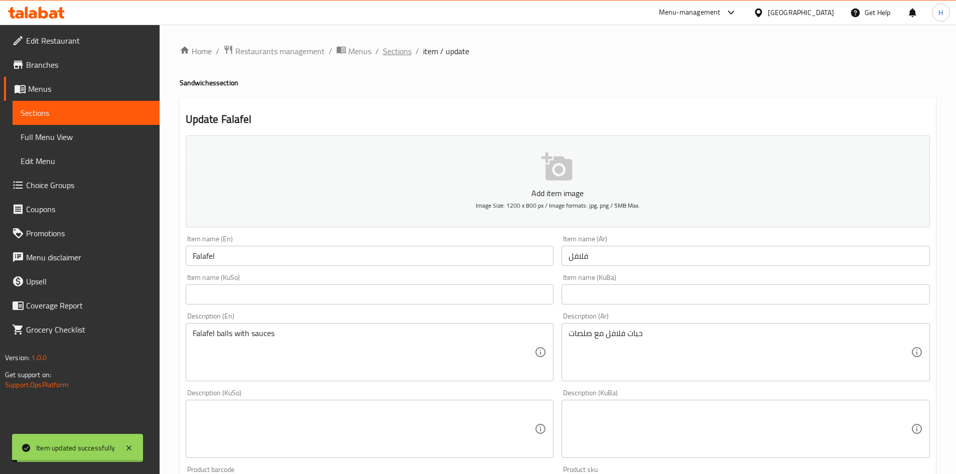
click at [397, 50] on span "Sections" at bounding box center [397, 51] width 29 height 12
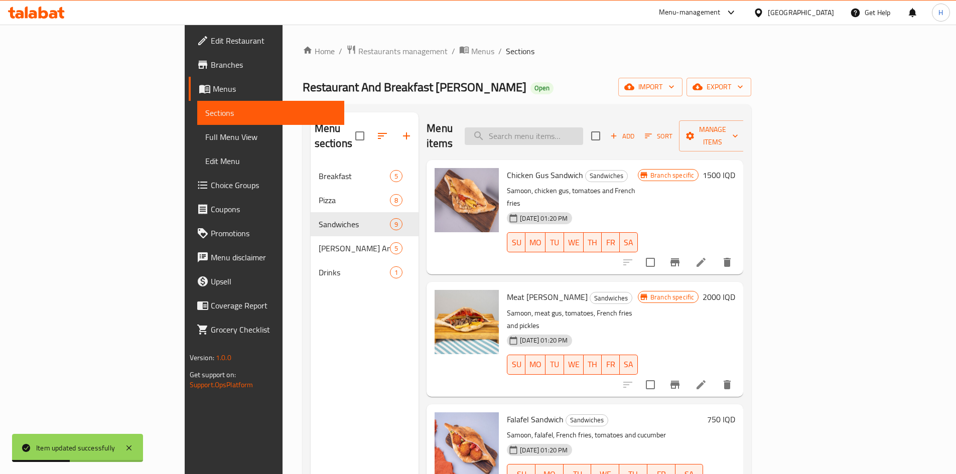
click at [583, 131] on input "search" at bounding box center [524, 137] width 118 height 18
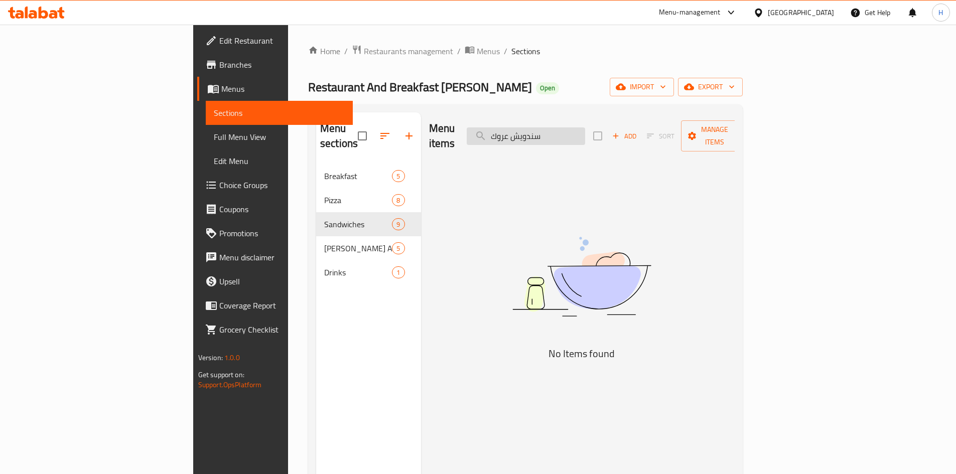
click at [585, 133] on input "سندويش عروك" at bounding box center [526, 137] width 118 height 18
type input "د"
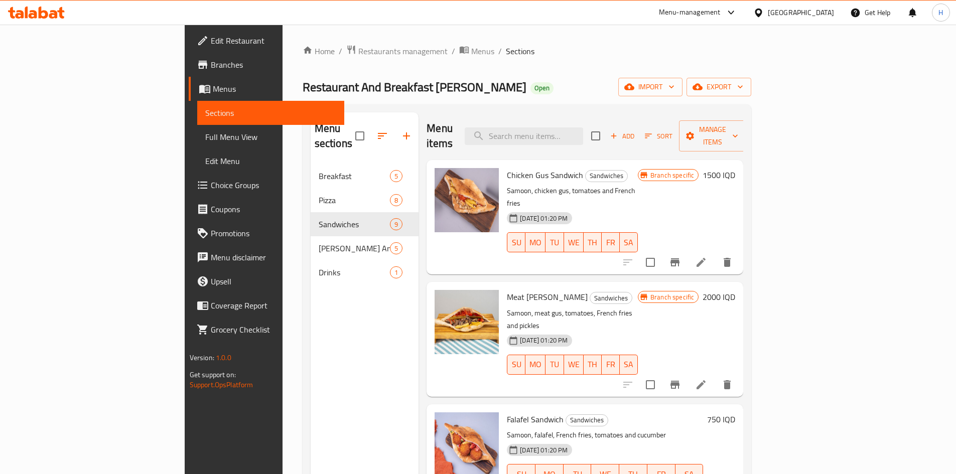
click at [636, 131] on span "Add" at bounding box center [622, 137] width 27 height 12
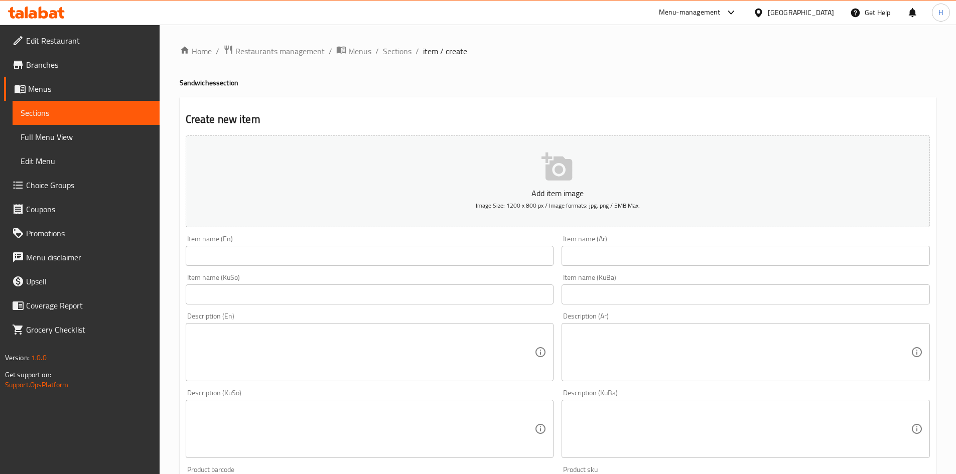
click at [611, 267] on div "Item name (Ar) Item name (Ar)" at bounding box center [746, 250] width 377 height 39
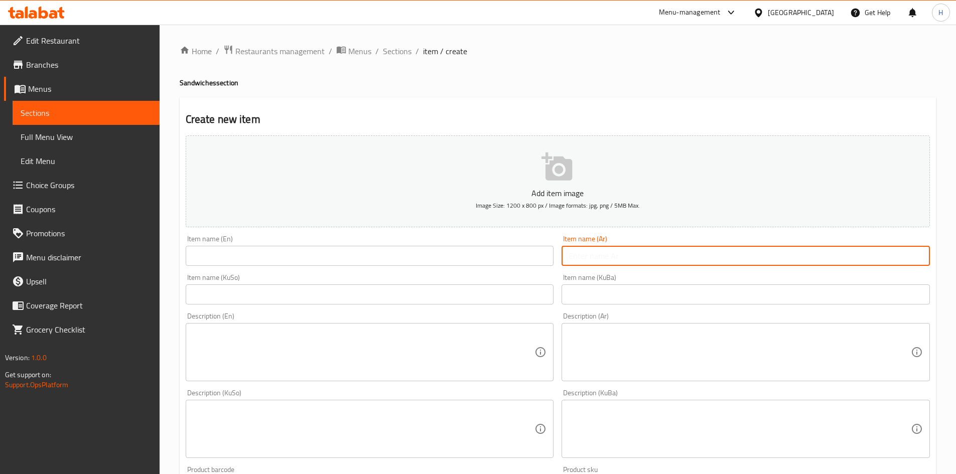
click at [611, 262] on input "text" at bounding box center [746, 256] width 369 height 20
type input "سندويش عروك"
click at [397, 252] on input "text" at bounding box center [370, 256] width 369 height 20
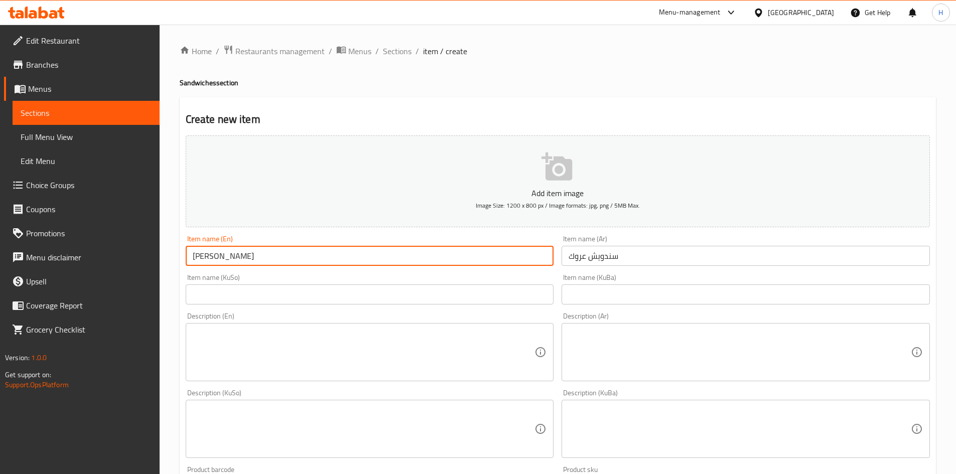
type input "Arouk Sandwich"
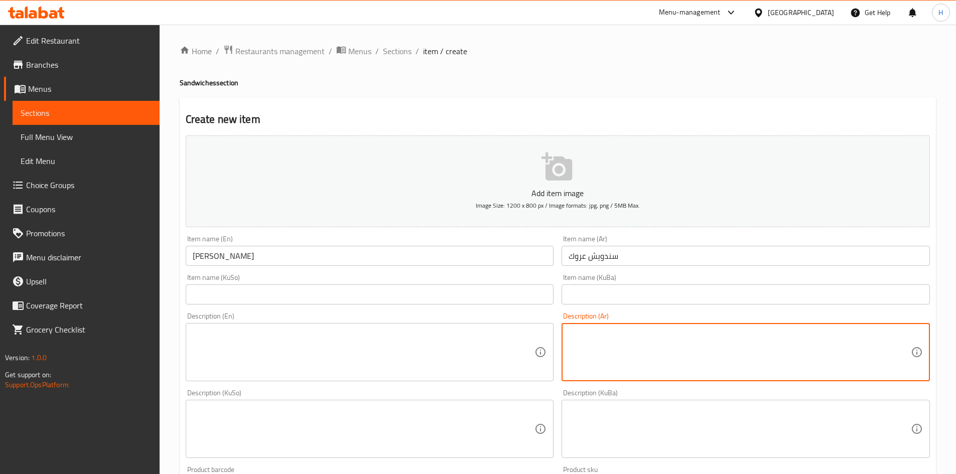
click at [688, 365] on textarea at bounding box center [740, 353] width 342 height 48
type textarea "w"
click at [688, 365] on textarea "صمون وكباب عروك" at bounding box center [740, 353] width 342 height 48
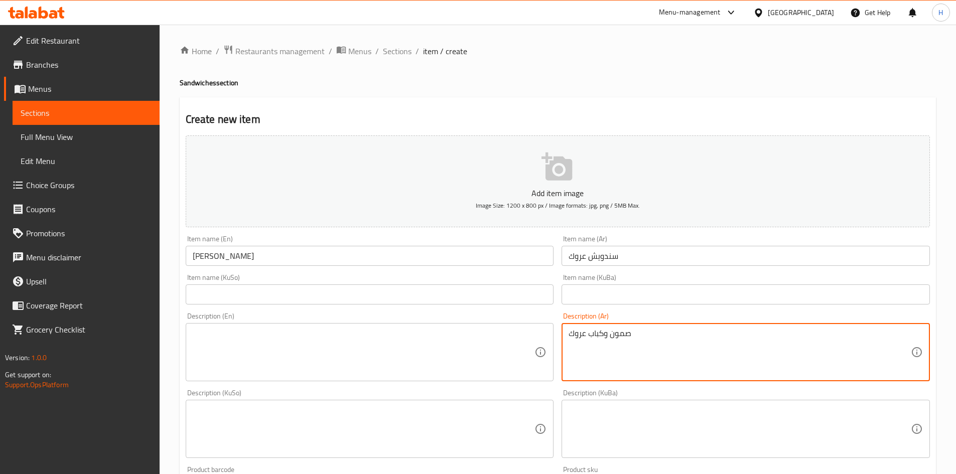
type textarea "صمون وكباب عروك"
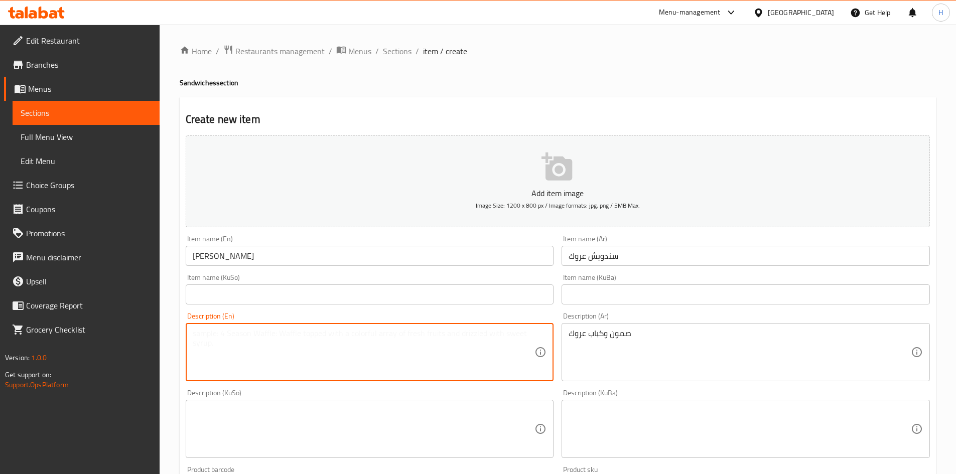
click at [256, 359] on textarea at bounding box center [364, 353] width 342 height 48
paste textarea "Arouk bread and kebab"
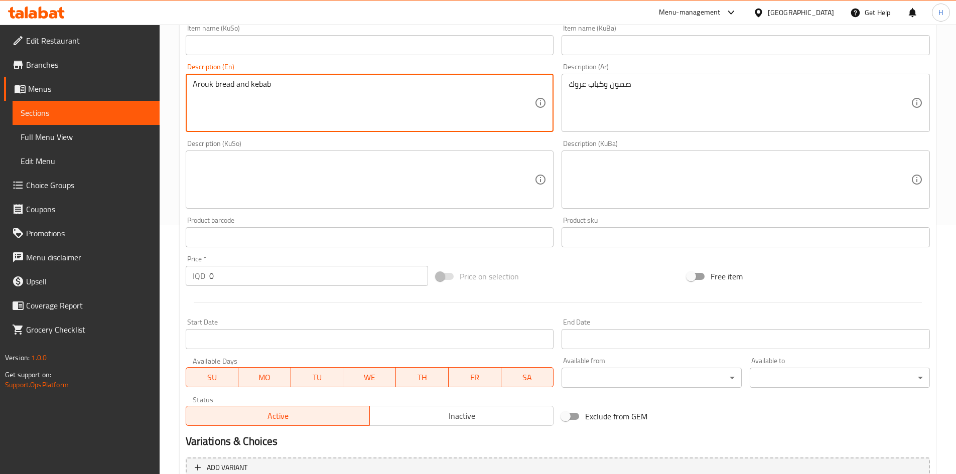
scroll to position [251, 0]
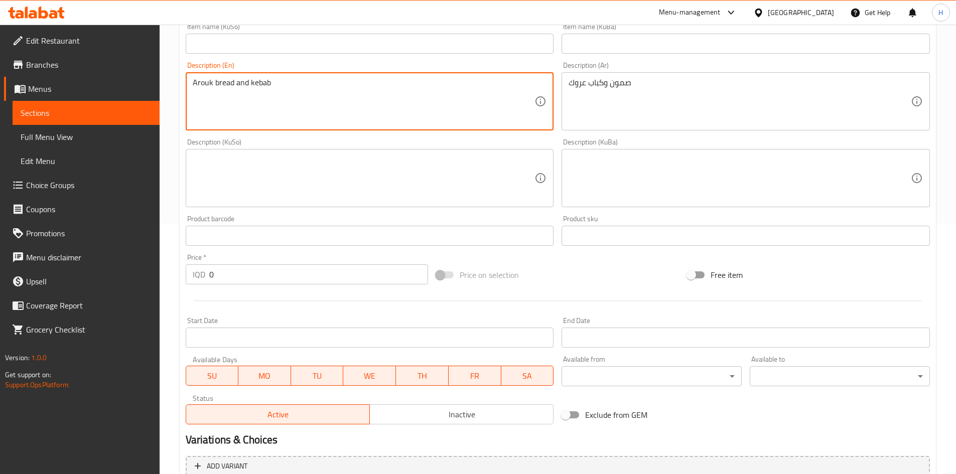
click at [214, 83] on textarea "Arouk bread and kebab" at bounding box center [364, 102] width 342 height 48
click at [211, 83] on textarea "Arouk bread and kebab" at bounding box center [364, 102] width 342 height 48
click at [224, 84] on textarea "Arouk bread and kebab" at bounding box center [364, 102] width 342 height 48
click at [191, 85] on div "Arouk and kebab Description (En)" at bounding box center [370, 101] width 369 height 58
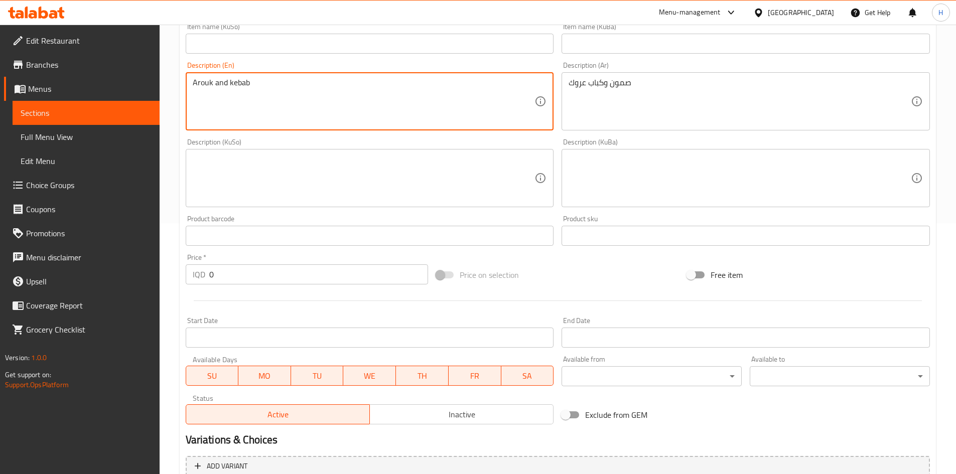
click at [190, 82] on div "Arouk and kebab Description (En)" at bounding box center [370, 101] width 369 height 58
click at [192, 82] on div "Arouk and kebab Description (En)" at bounding box center [370, 101] width 369 height 58
click at [193, 82] on textarea "Arouk and kebab" at bounding box center [364, 102] width 342 height 48
paste textarea "bread"
click at [216, 87] on textarea "bread, Arouk and kebab" at bounding box center [364, 102] width 342 height 48
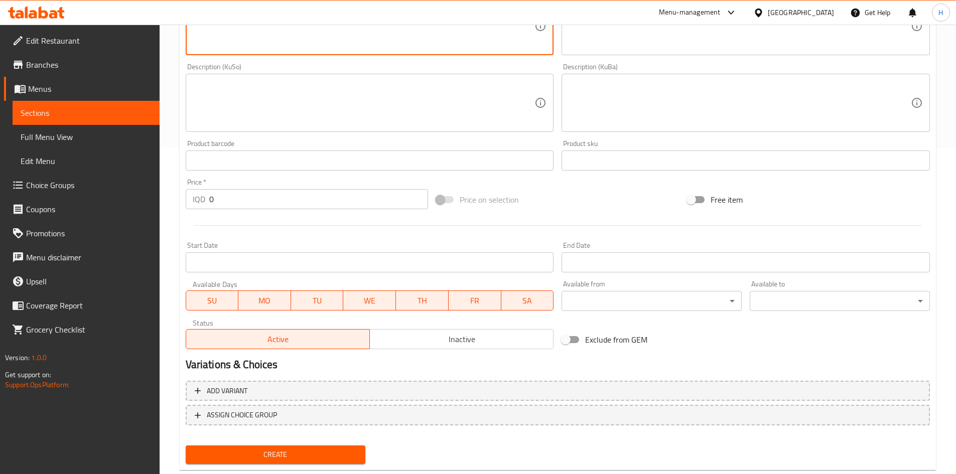
scroll to position [350, 0]
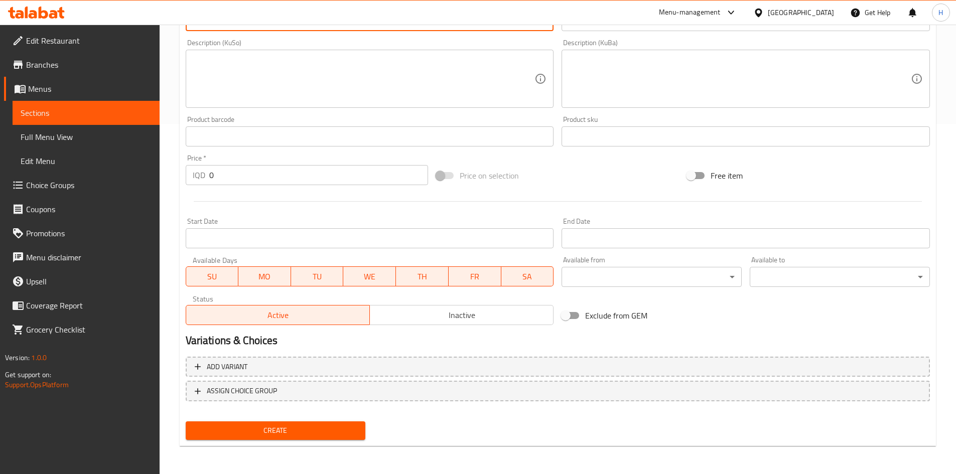
type textarea "bread, arouk and kebab"
click at [233, 179] on input "0" at bounding box center [318, 175] width 219 height 20
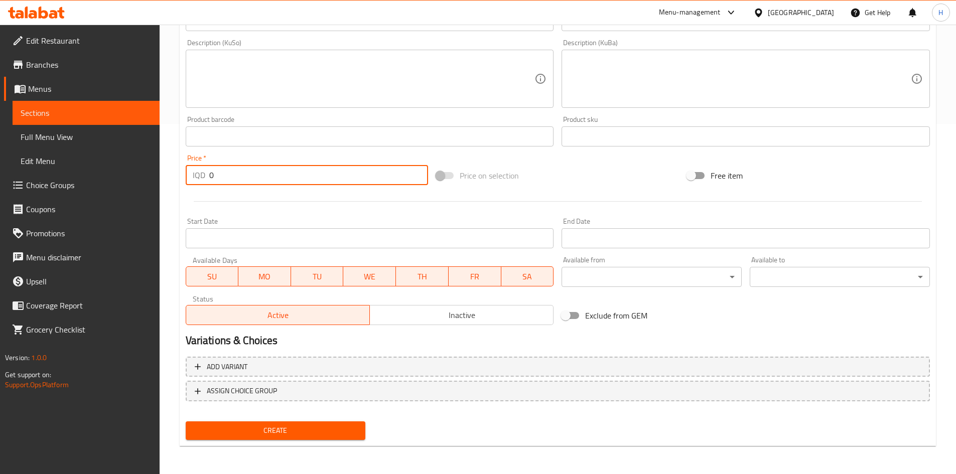
click at [233, 179] on input "0" at bounding box center [318, 175] width 219 height 20
type input "1000"
click at [291, 428] on span "Create" at bounding box center [276, 431] width 164 height 13
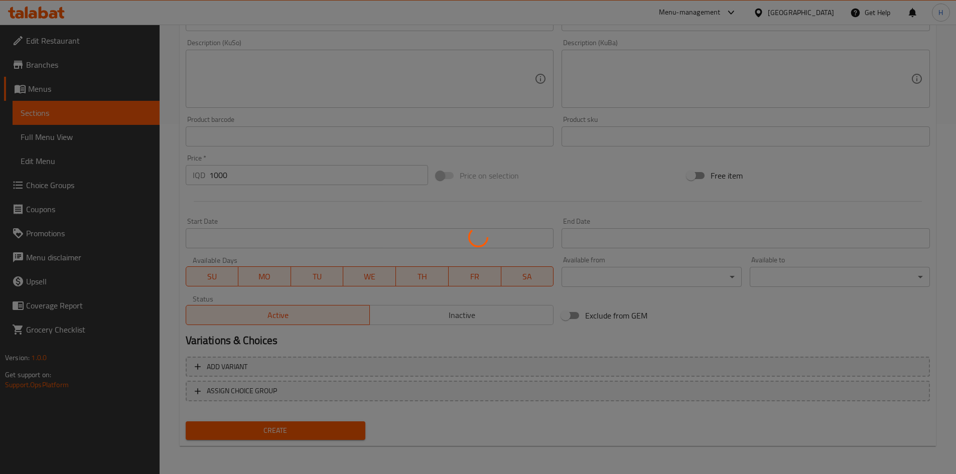
type input "0"
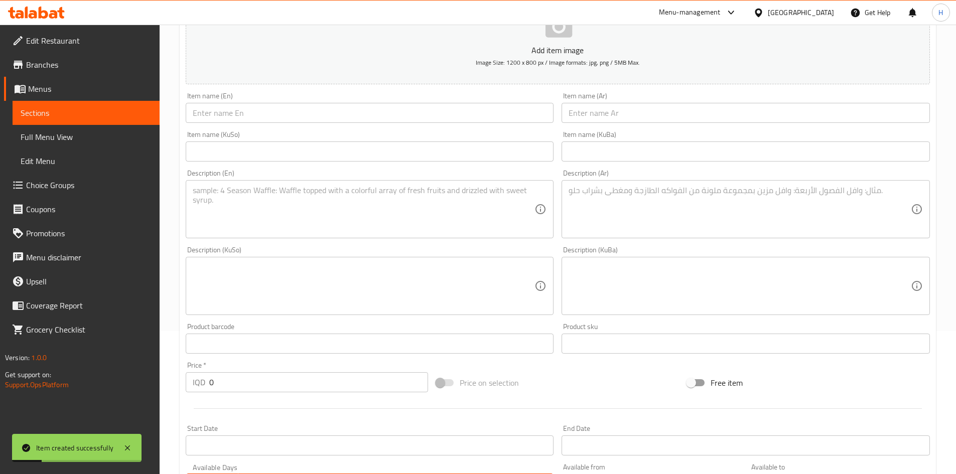
scroll to position [0, 0]
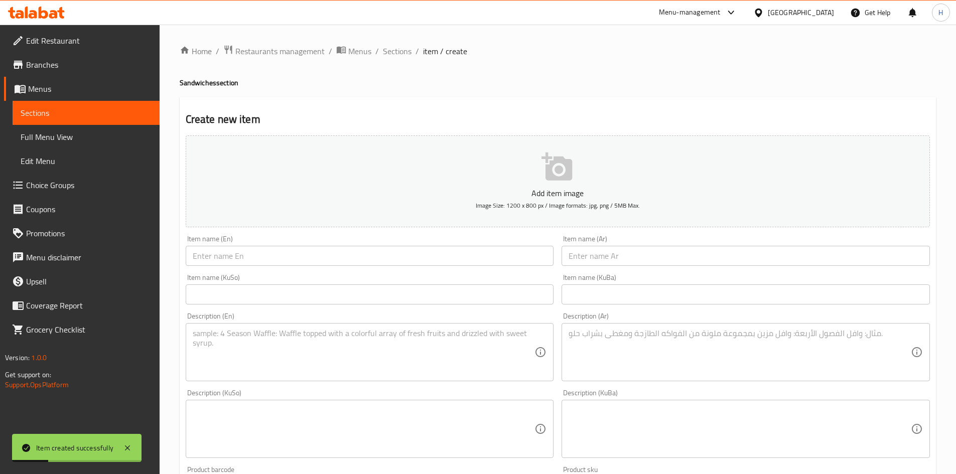
click at [651, 254] on input "text" at bounding box center [746, 256] width 369 height 20
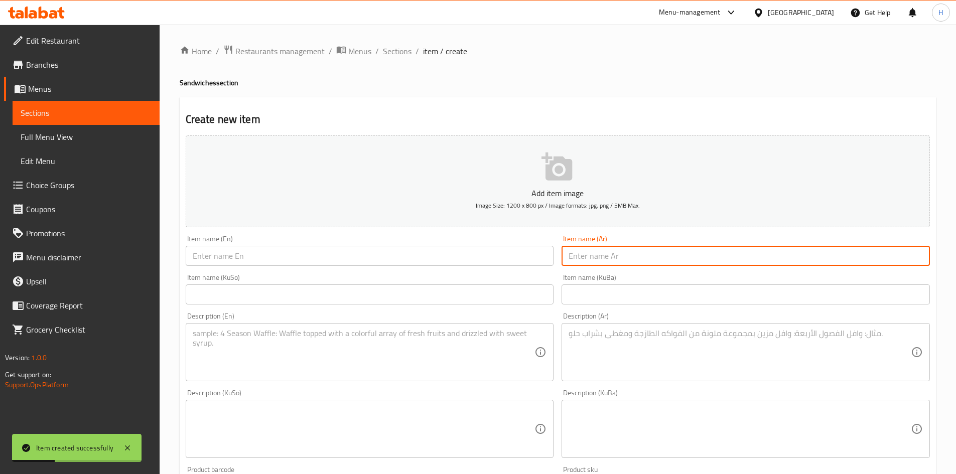
type input "w"
type input "سندويش كبة رز"
click at [260, 258] on input "text" at bounding box center [370, 256] width 369 height 20
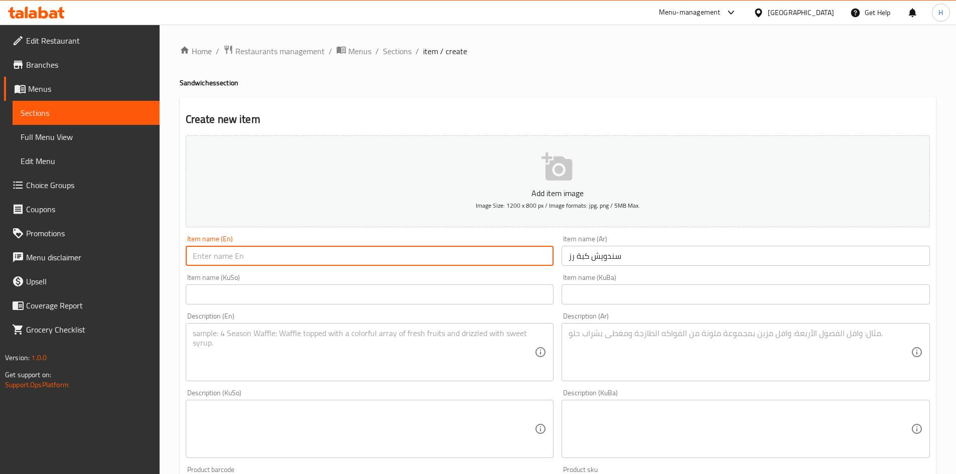
type input "R"
type input "Rice Kibbe Sandwich"
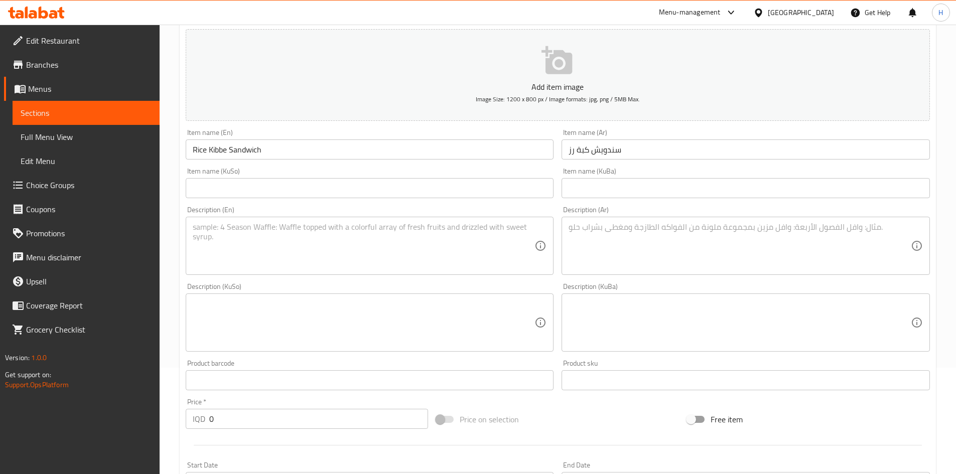
scroll to position [201, 0]
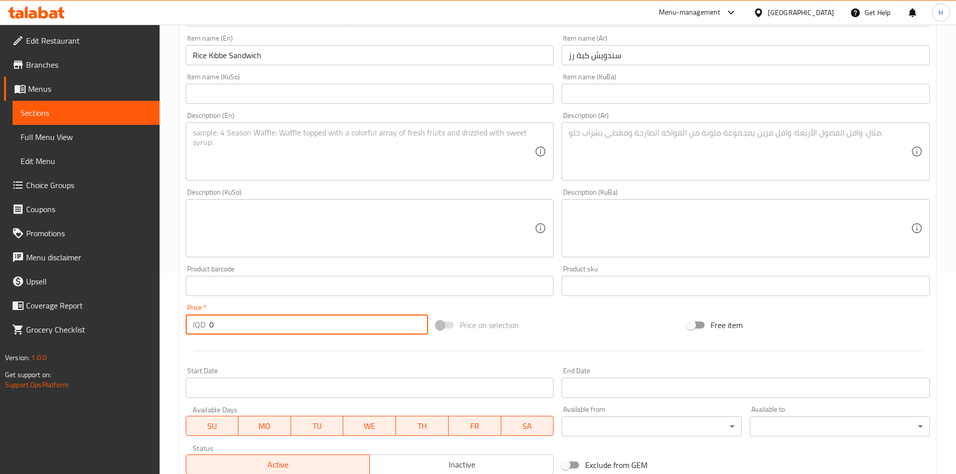
click at [233, 321] on input "0" at bounding box center [318, 325] width 219 height 20
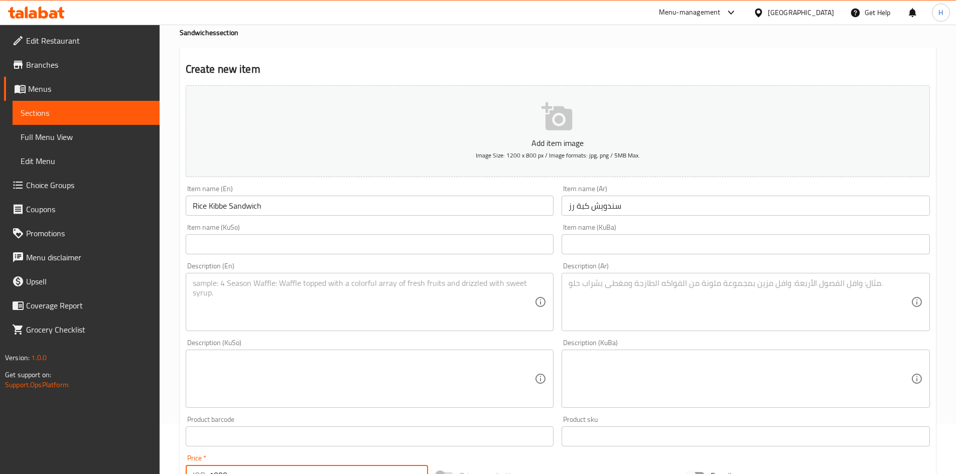
type input "1000"
click at [638, 291] on textarea at bounding box center [740, 303] width 342 height 48
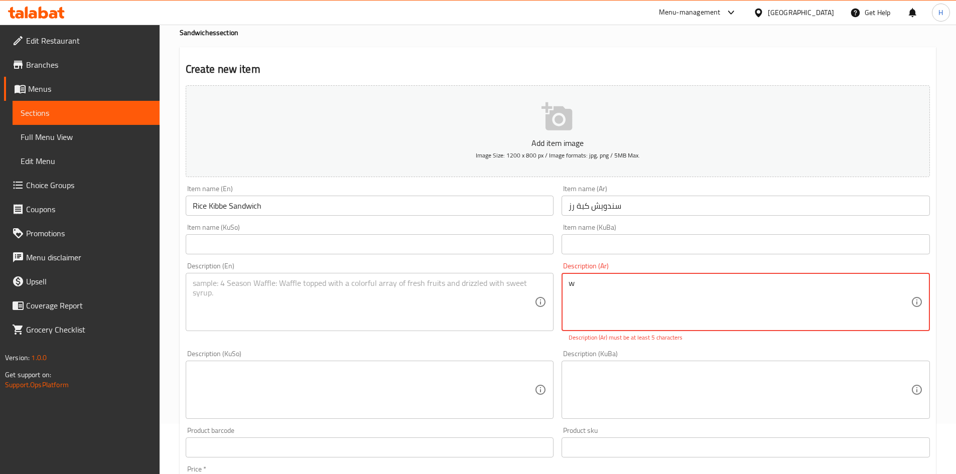
click at [638, 291] on textarea "w" at bounding box center [740, 303] width 342 height 48
type textarea "صمون وكبة"
click at [368, 290] on textarea at bounding box center [364, 303] width 342 height 48
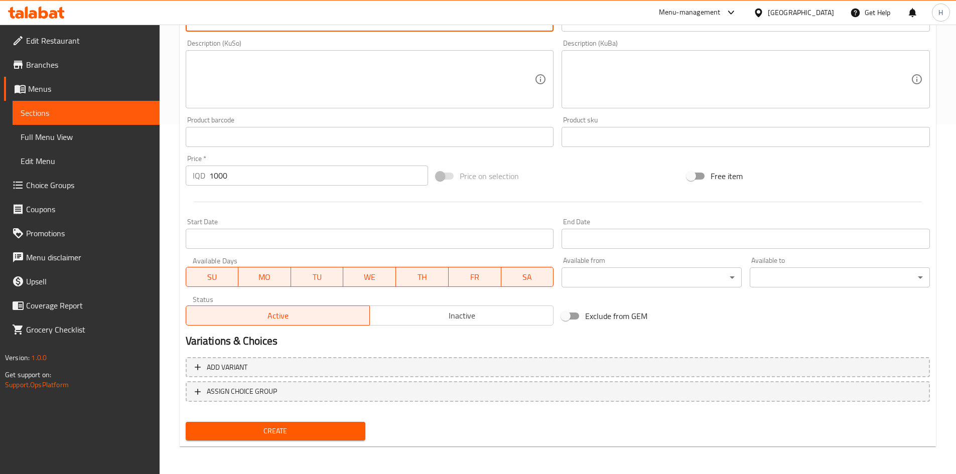
scroll to position [350, 0]
type textarea "Bread and kibeh"
click at [338, 425] on span "Create" at bounding box center [276, 431] width 164 height 13
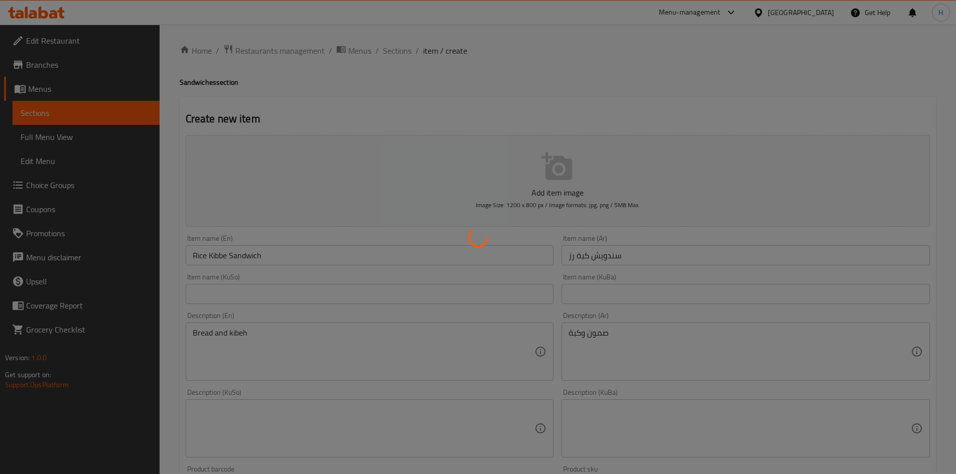
scroll to position [0, 0]
type input "0"
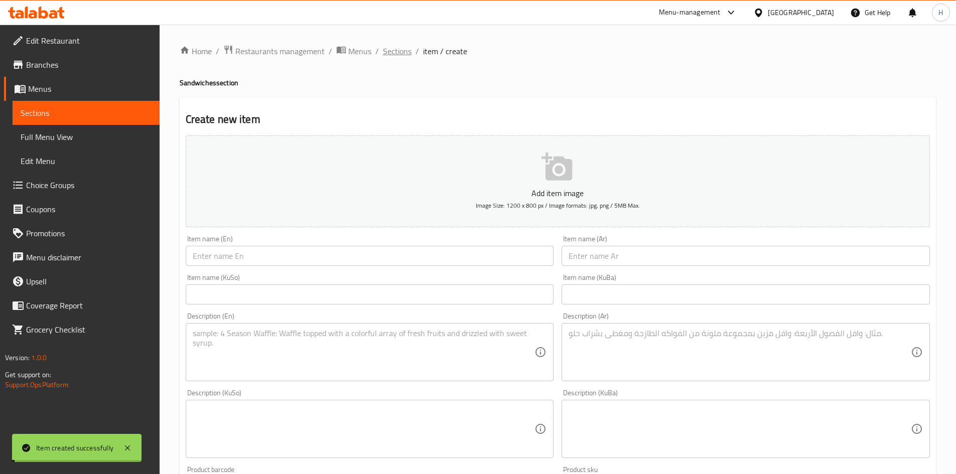
click at [396, 49] on span "Sections" at bounding box center [397, 51] width 29 height 12
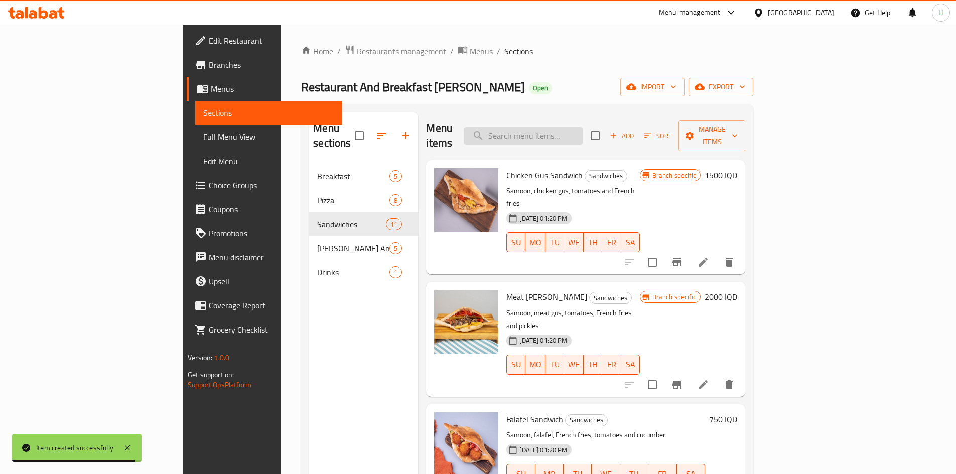
click at [583, 128] on input "search" at bounding box center [523, 137] width 118 height 18
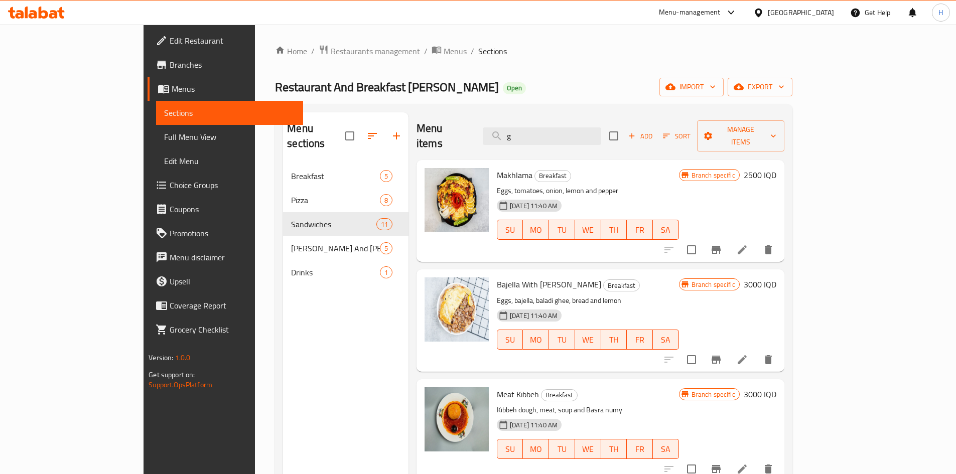
type input "g"
click at [654, 131] on span "Add" at bounding box center [640, 137] width 27 height 12
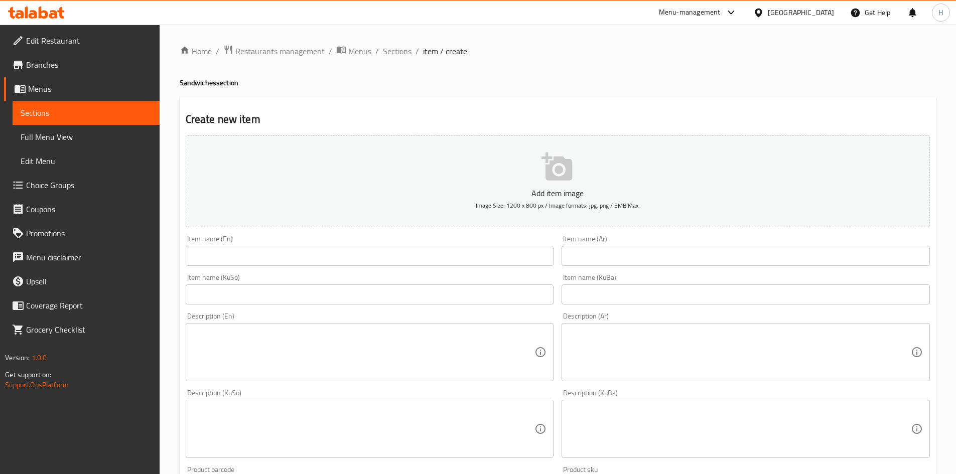
click at [640, 243] on div "Item name (Ar) Item name (Ar)" at bounding box center [746, 250] width 369 height 31
click at [628, 263] on input "text" at bounding box center [746, 256] width 369 height 20
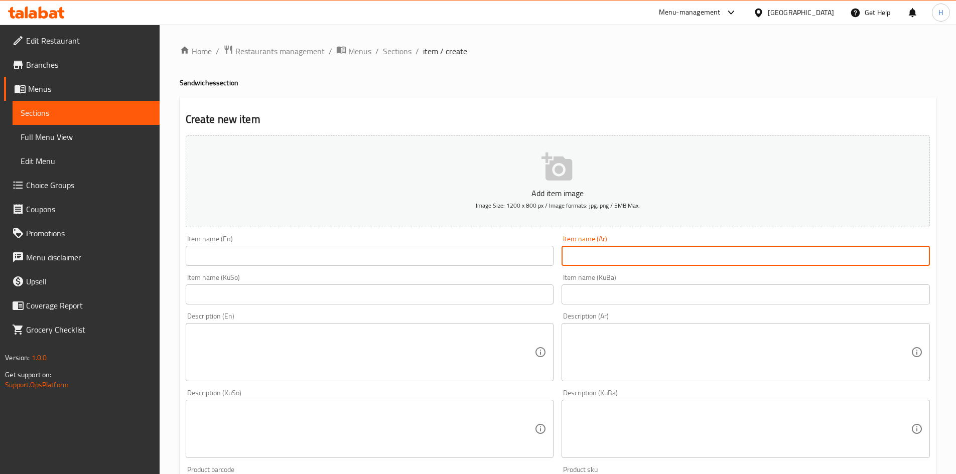
type input "s"
type input "سندويش ستيك دجاج"
click at [411, 256] on input "text" at bounding box center [370, 256] width 369 height 20
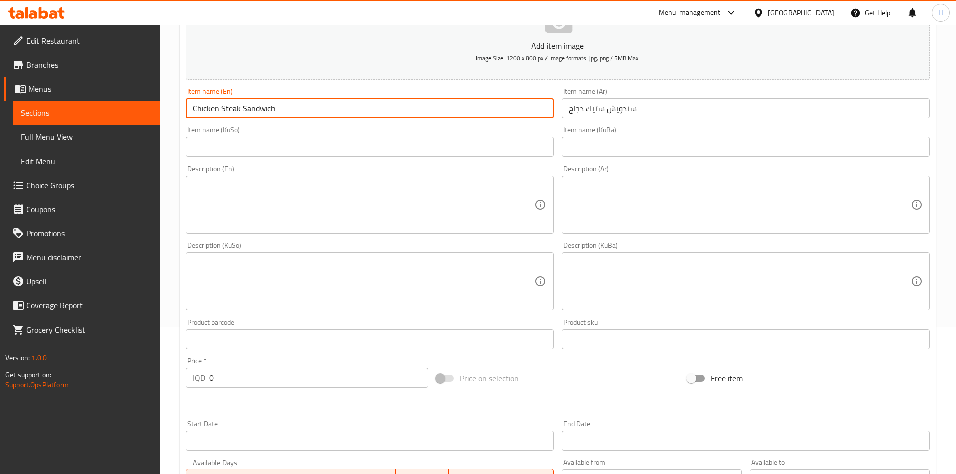
scroll to position [251, 0]
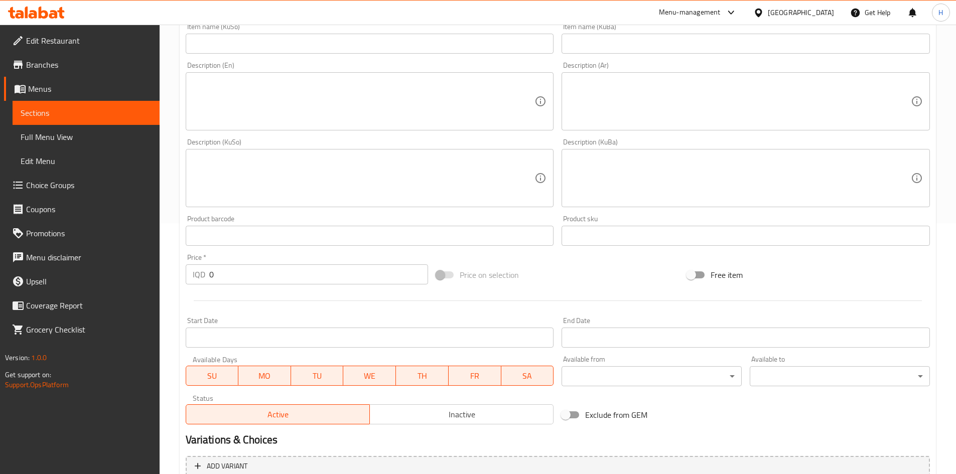
type input "Chicken Steak Sandwich"
click at [250, 271] on input "0" at bounding box center [318, 275] width 219 height 20
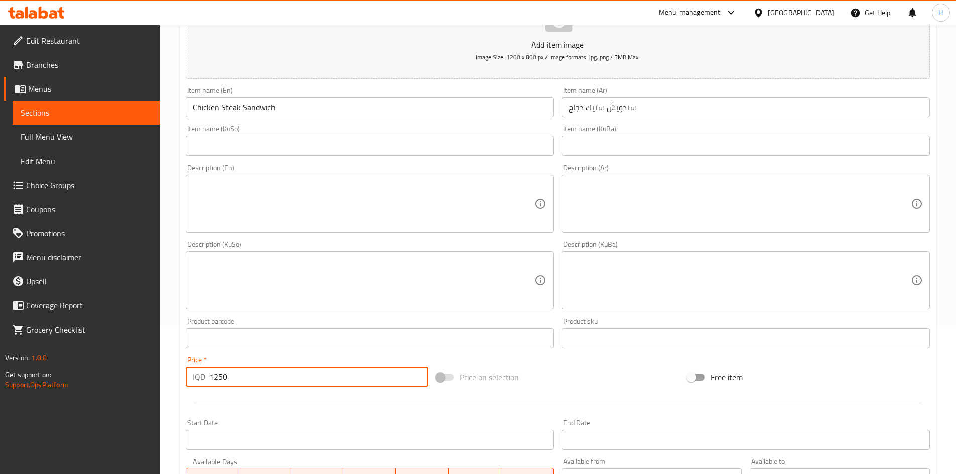
scroll to position [50, 0]
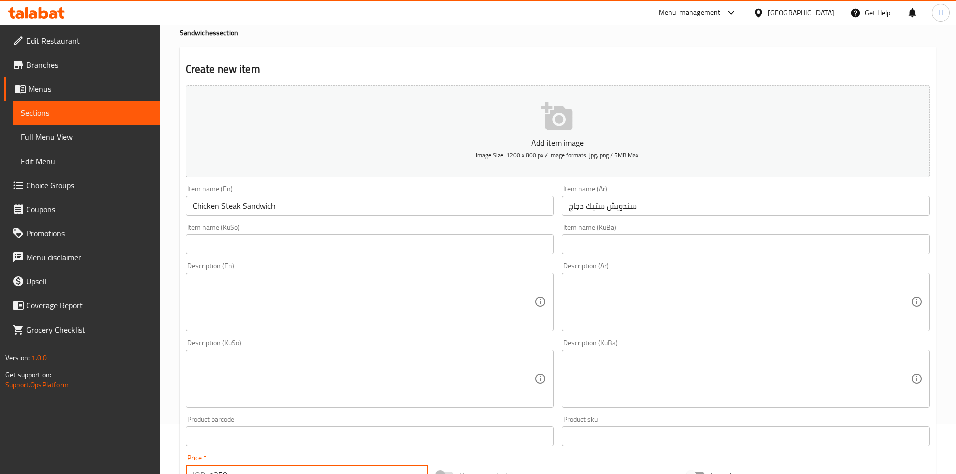
type input "1250"
click at [674, 316] on textarea at bounding box center [740, 303] width 342 height 48
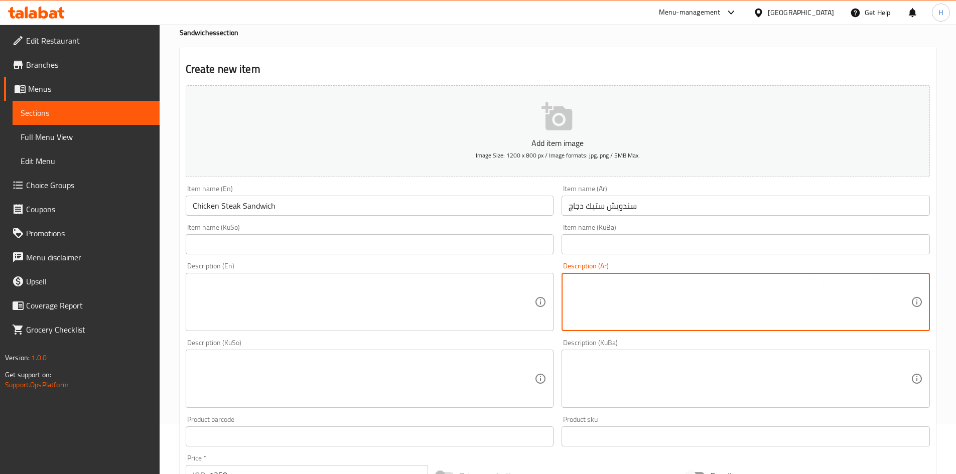
type textarea "w"
type textarea "صمون وستيك دجاج"
click at [346, 313] on textarea at bounding box center [364, 303] width 342 height 48
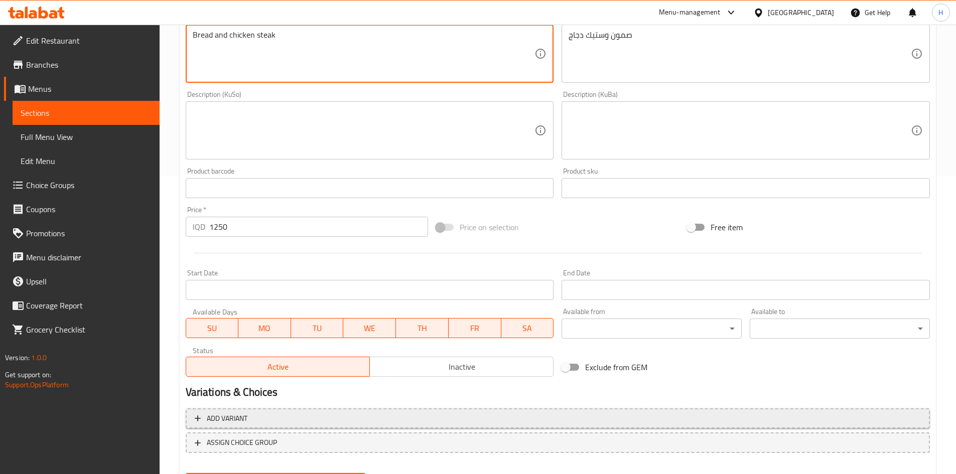
scroll to position [350, 0]
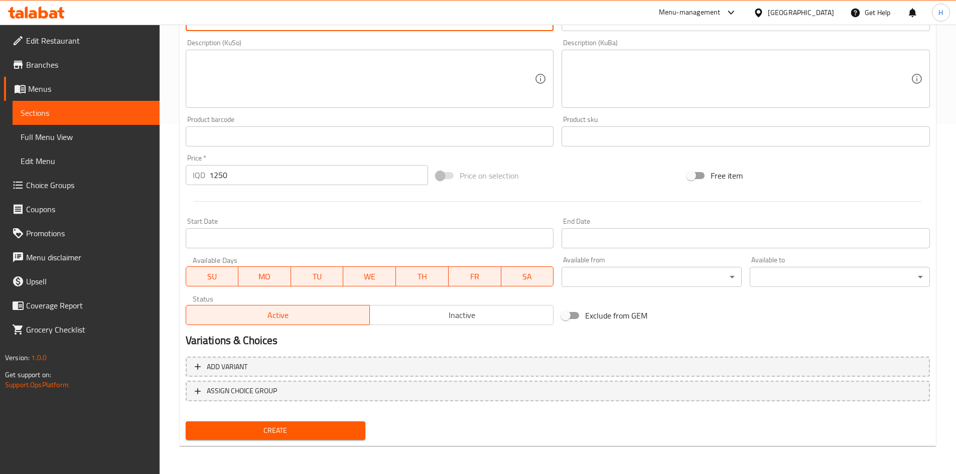
type textarea "Bread and chicken steak"
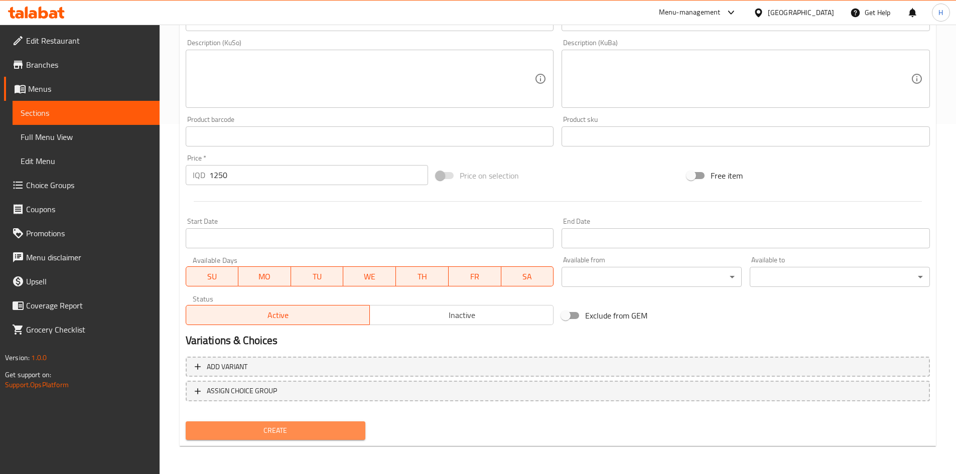
click at [289, 431] on span "Create" at bounding box center [276, 431] width 164 height 13
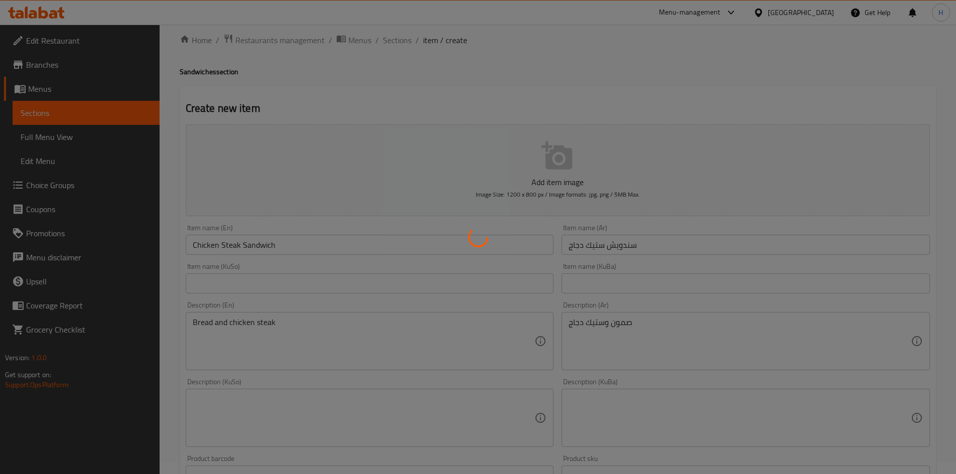
scroll to position [0, 0]
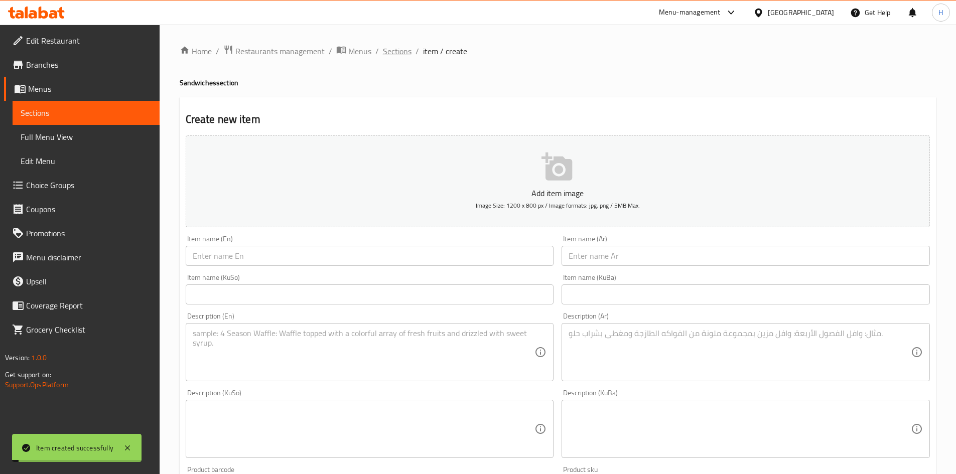
click at [400, 55] on span "Sections" at bounding box center [397, 51] width 29 height 12
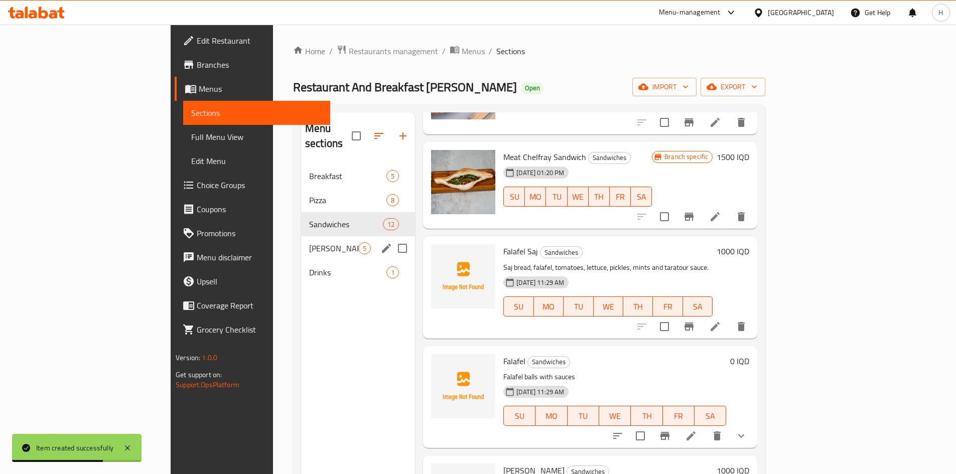
click at [301, 244] on div "Gus And Chelfray 5" at bounding box center [358, 248] width 114 height 24
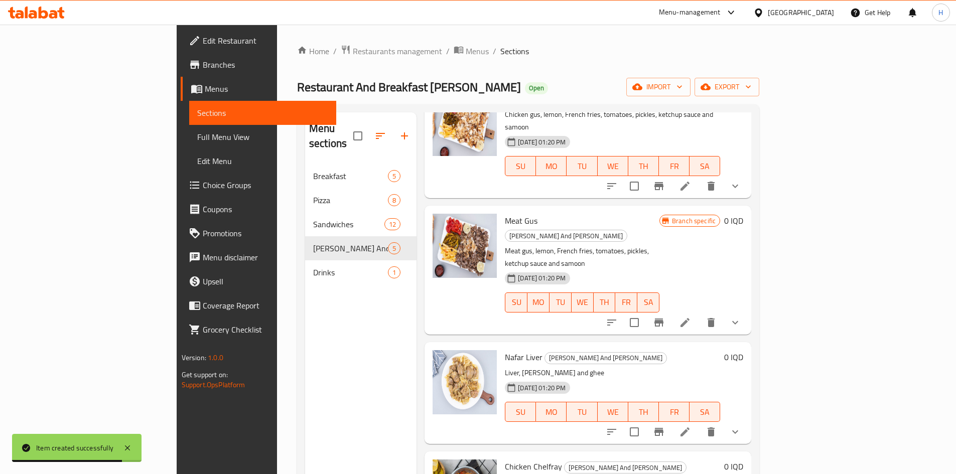
scroll to position [99, 0]
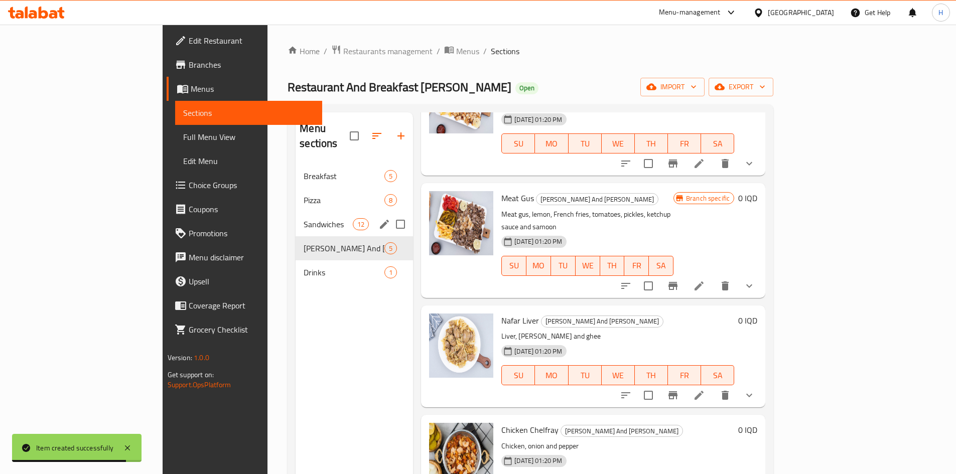
click at [304, 218] on span "Sandwiches" at bounding box center [328, 224] width 49 height 12
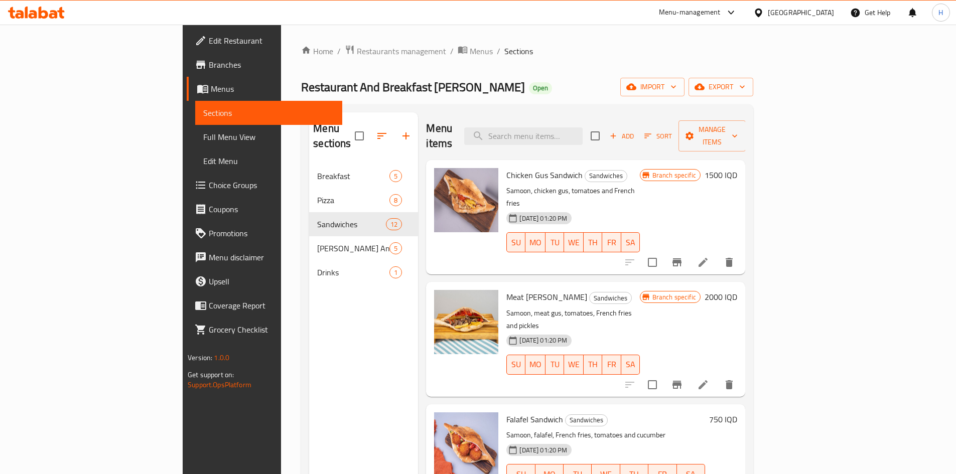
click at [636, 131] on span "Add" at bounding box center [622, 137] width 27 height 12
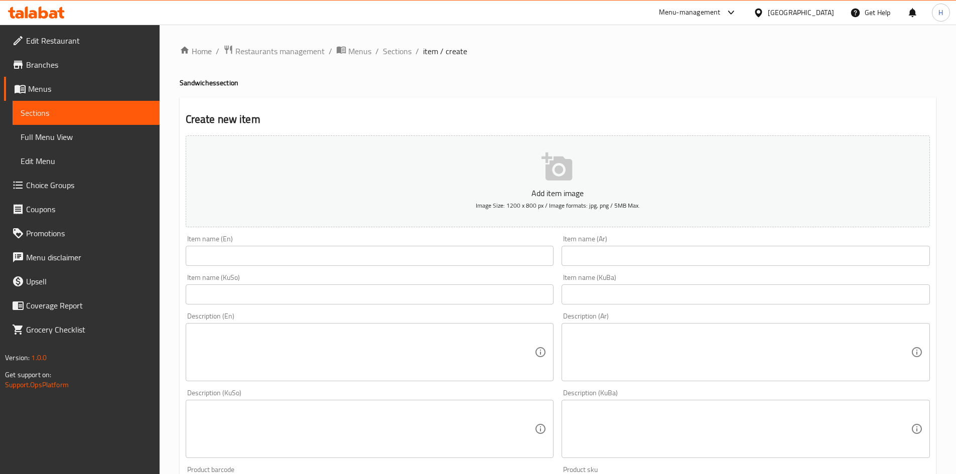
click at [634, 245] on div "Item name (Ar) Item name (Ar)" at bounding box center [746, 250] width 369 height 31
click at [628, 251] on input "text" at bounding box center [746, 256] width 369 height 20
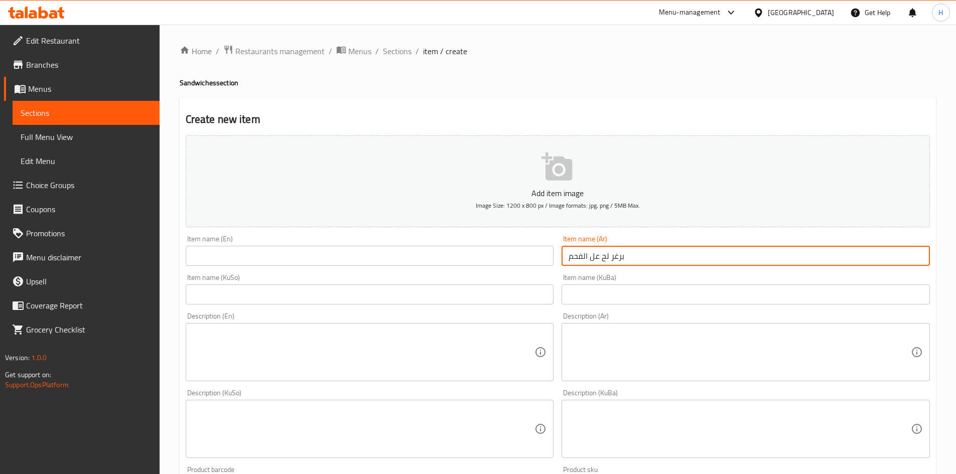
click at [628, 250] on input "برغر لح عل الفحم" at bounding box center [746, 256] width 369 height 20
click at [604, 258] on input "برغر لح عل الفحم" at bounding box center [746, 256] width 369 height 20
click at [603, 257] on input "برغر لحم عل الفحم" at bounding box center [746, 256] width 369 height 20
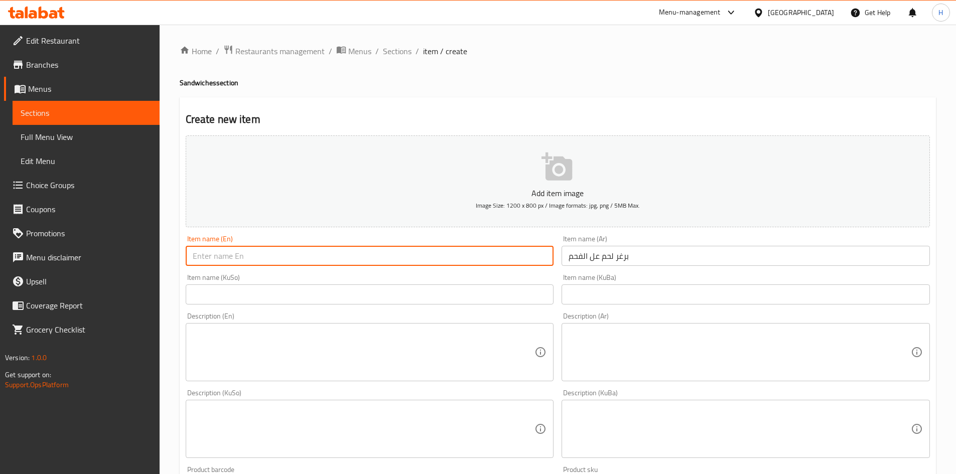
click at [353, 263] on input "text" at bounding box center [370, 256] width 369 height 20
paste input "Charcoal beef burger"
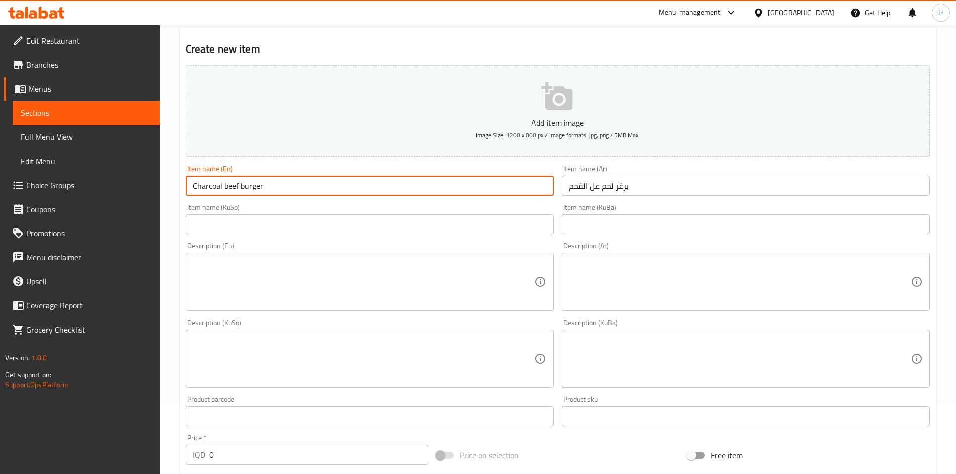
scroll to position [151, 0]
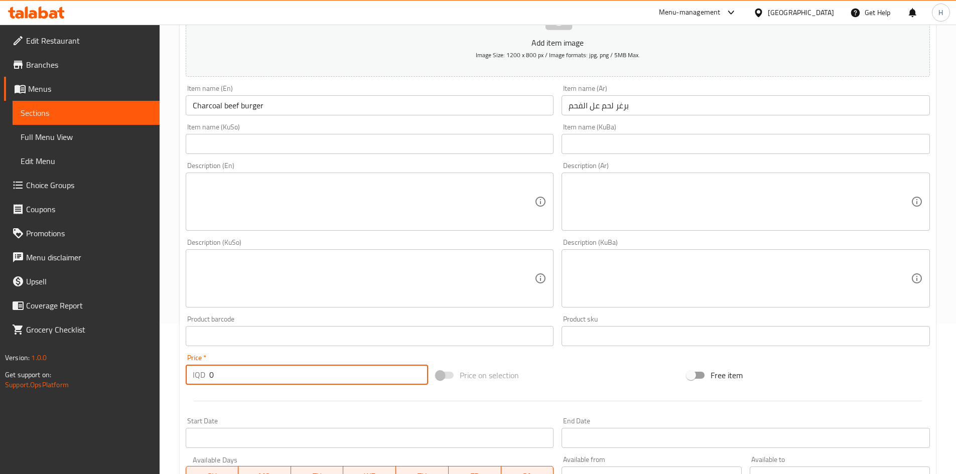
click at [252, 374] on input "0" at bounding box center [318, 375] width 219 height 20
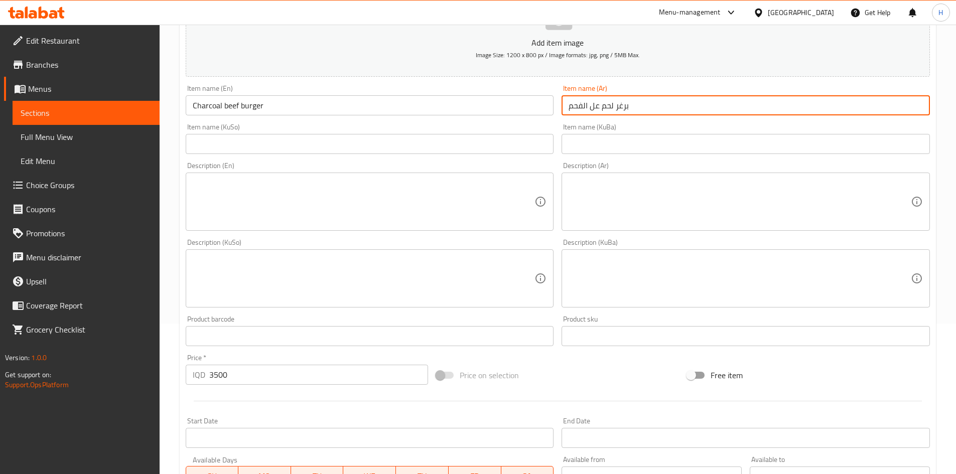
click at [591, 107] on input "برغر لحم عل الفحم" at bounding box center [746, 105] width 369 height 20
click at [609, 108] on input "برغر لحم على الفحم" at bounding box center [746, 105] width 369 height 20
click at [608, 108] on input "برغر لحم على الفحم" at bounding box center [746, 105] width 369 height 20
drag, startPoint x: 220, startPoint y: 106, endPoint x: 225, endPoint y: 108, distance: 5.7
click at [220, 106] on input "Charcoal beef burger" at bounding box center [370, 105] width 369 height 20
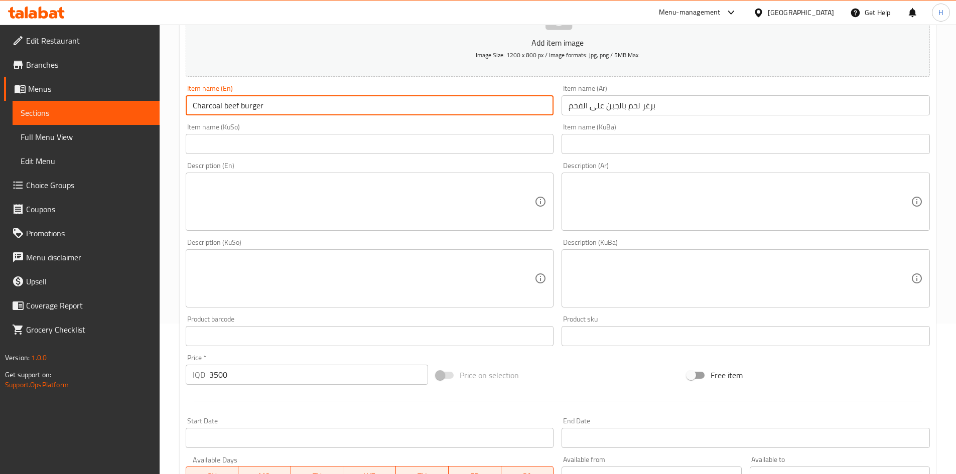
click at [221, 106] on input "Charcoal beef burger" at bounding box center [370, 105] width 369 height 20
click at [253, 109] on input "Charcoal Cheese beef burger" at bounding box center [370, 105] width 369 height 20
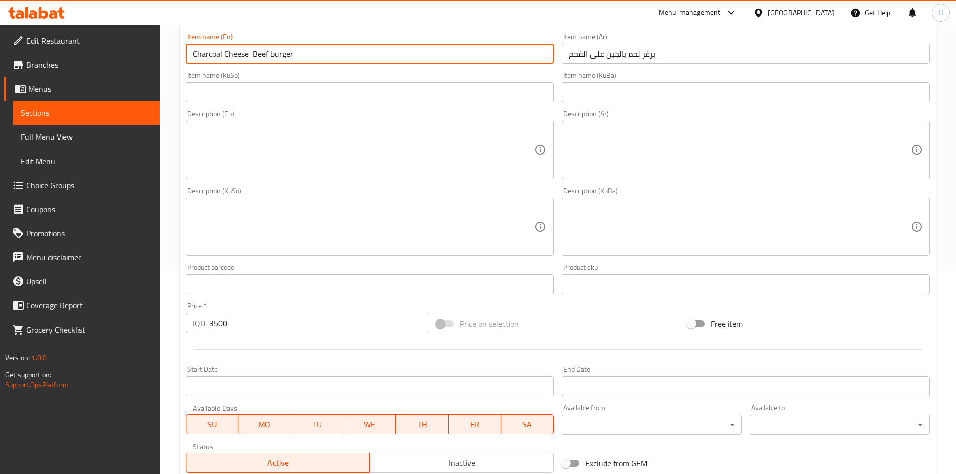
scroll to position [200, 0]
click at [269, 58] on input "Charcoal Cheese Beef burger" at bounding box center [370, 56] width 369 height 20
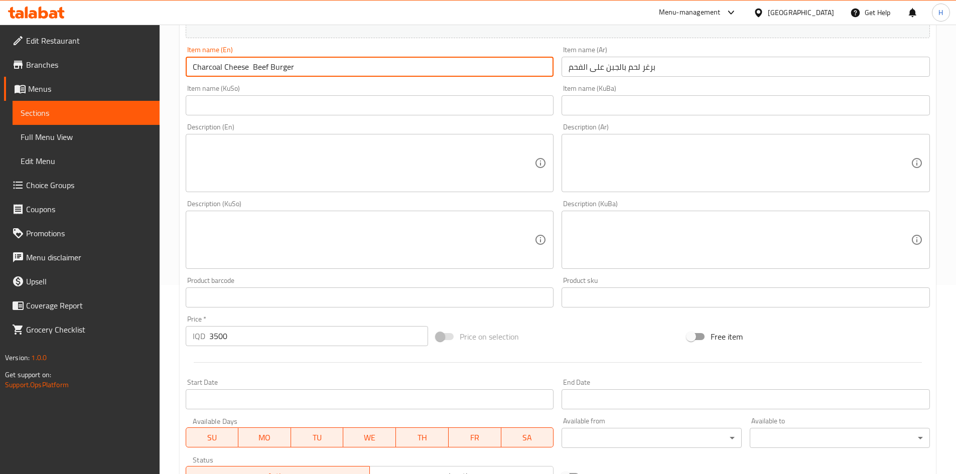
scroll to position [99, 0]
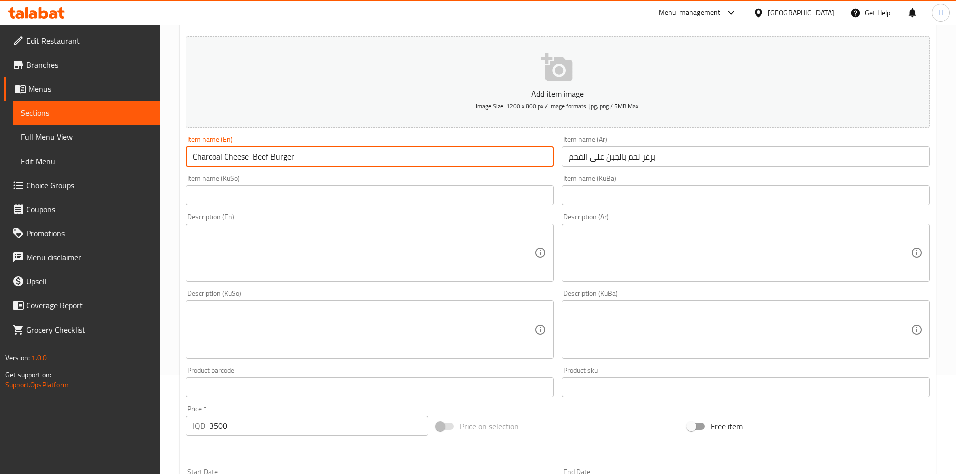
click at [649, 246] on textarea at bounding box center [740, 253] width 342 height 48
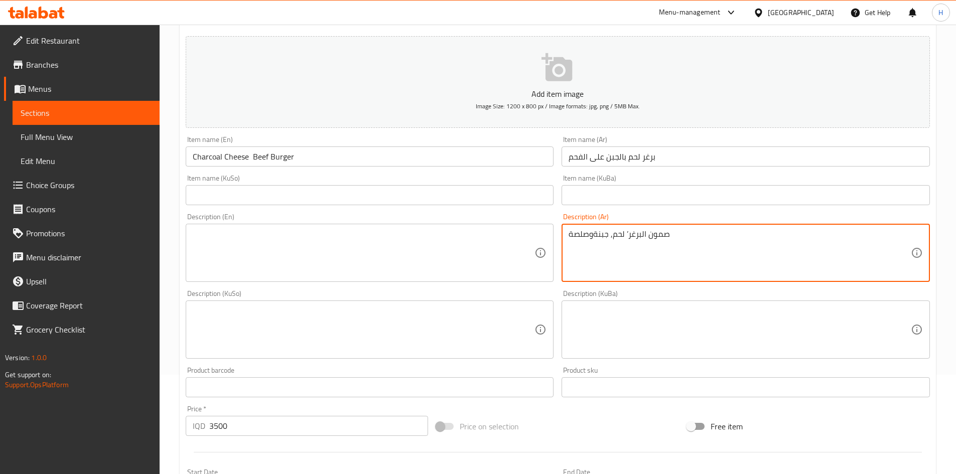
click at [628, 234] on textarea "صمون البرغر’ لحم, جبنةوصلصة" at bounding box center [740, 253] width 342 height 48
drag, startPoint x: 632, startPoint y: 233, endPoint x: 626, endPoint y: 237, distance: 6.8
click at [626, 237] on textarea "صمون البرغر’ لحم, جبنةوصلصة" at bounding box center [740, 253] width 342 height 48
click at [625, 234] on textarea "صمون البرغر’ لحم, جبنةوصلصة" at bounding box center [740, 253] width 342 height 48
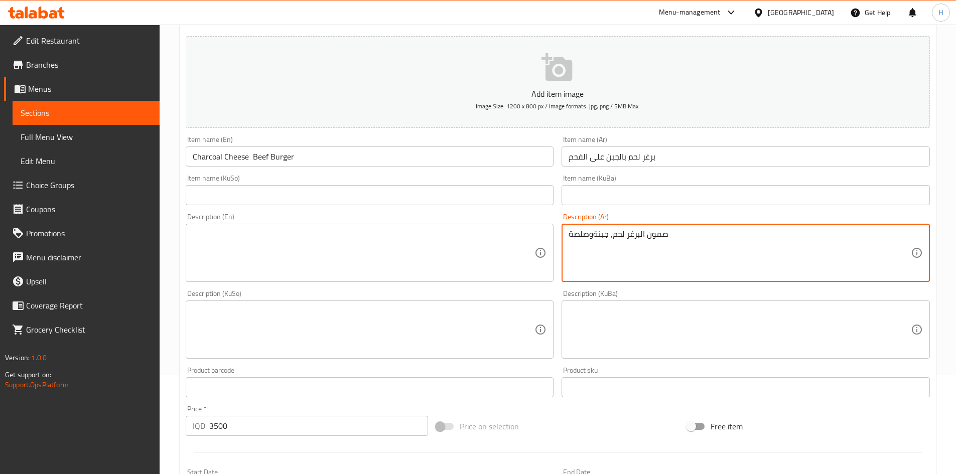
click at [627, 243] on textarea "صمون البرغر لحم, جبنةوصلصة" at bounding box center [740, 253] width 342 height 48
click at [627, 242] on textarea "صمون البرغر لحم, جبنةوصلصة" at bounding box center [740, 253] width 342 height 48
click at [593, 238] on textarea "صمون البرغر لحم, جبنةوصلصة" at bounding box center [740, 253] width 342 height 48
click at [619, 242] on textarea "صمون البرغر لحم, جبنة وصلصة" at bounding box center [740, 253] width 342 height 48
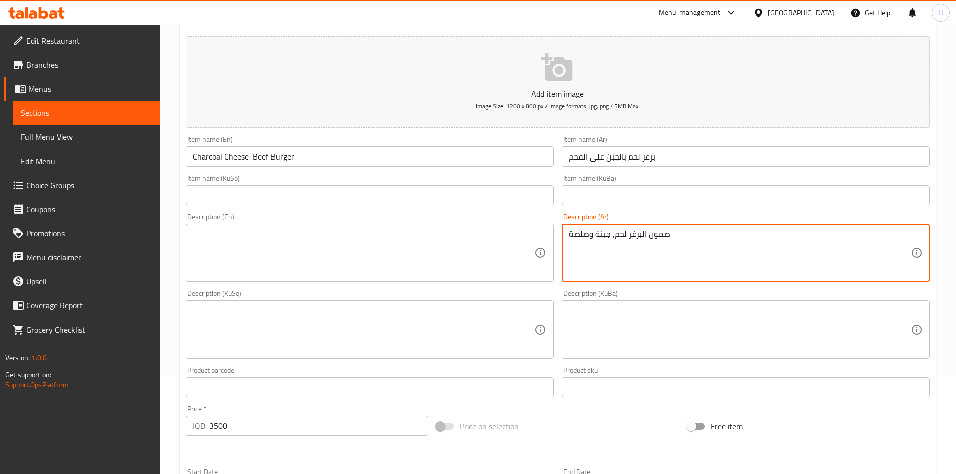
click at [619, 242] on textarea "صمون البرغر لحم, جبنة وصلصة" at bounding box center [740, 253] width 342 height 48
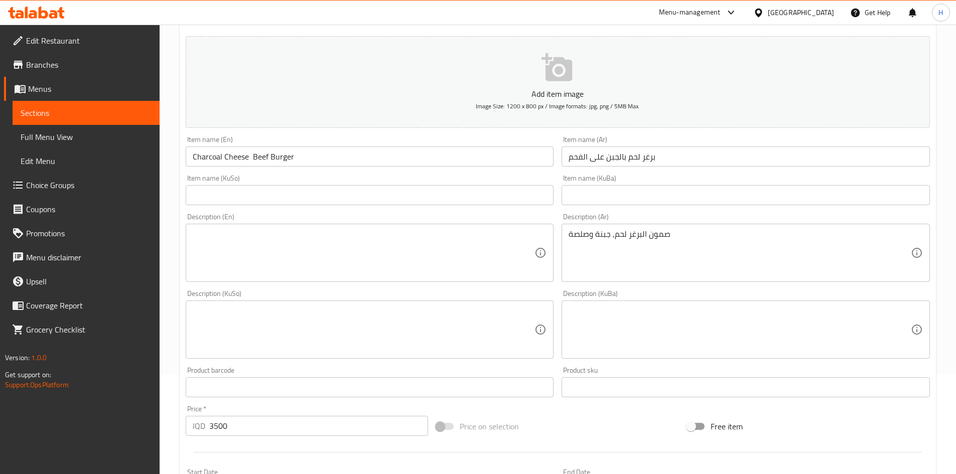
drag, startPoint x: 323, startPoint y: 279, endPoint x: 322, endPoint y: 264, distance: 15.1
click at [323, 279] on div "Description (En)" at bounding box center [370, 253] width 369 height 58
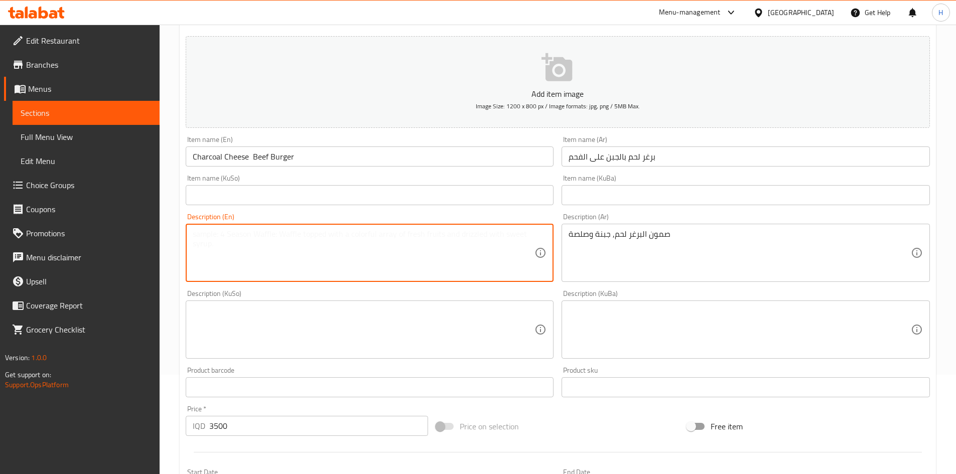
paste textarea "Burger bun: meat, cheese and sauce"
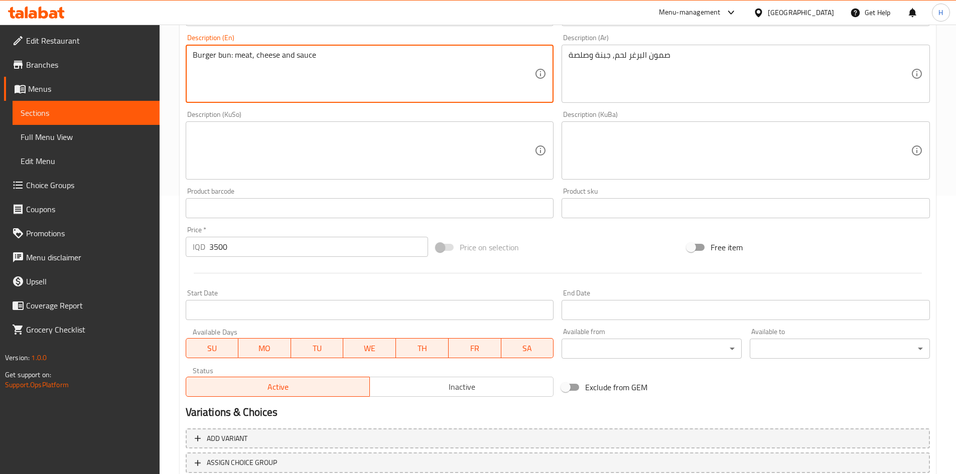
scroll to position [350, 0]
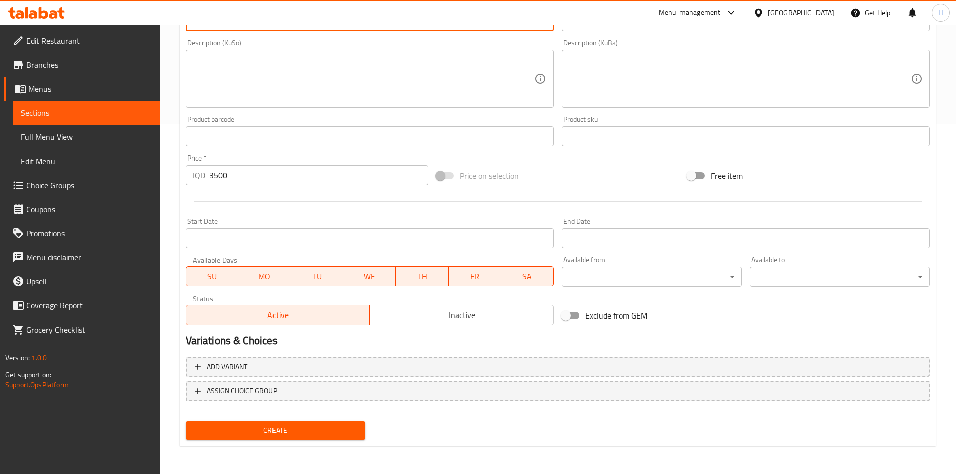
click at [284, 434] on span "Create" at bounding box center [276, 431] width 164 height 13
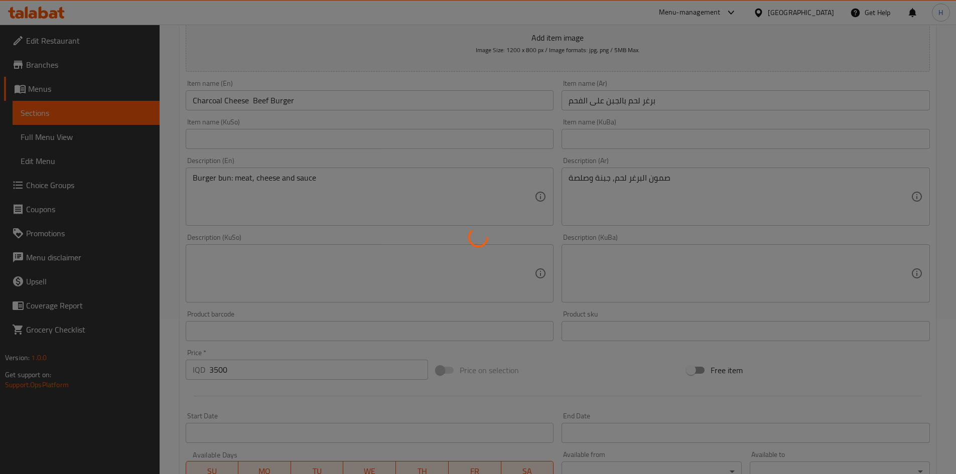
scroll to position [0, 0]
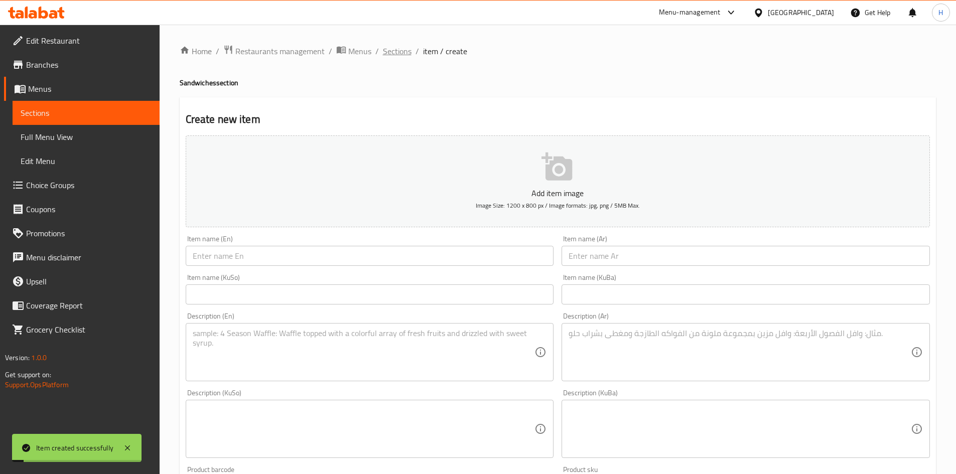
click at [401, 51] on span "Sections" at bounding box center [397, 51] width 29 height 12
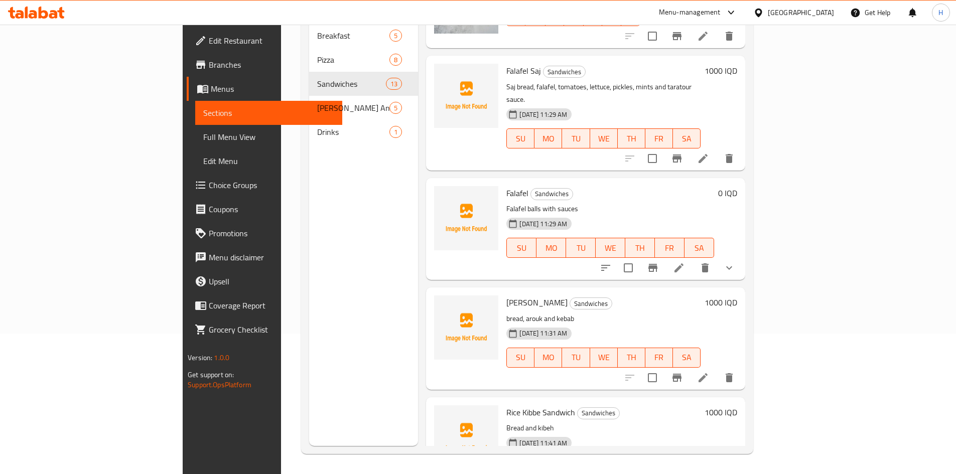
scroll to position [653, 0]
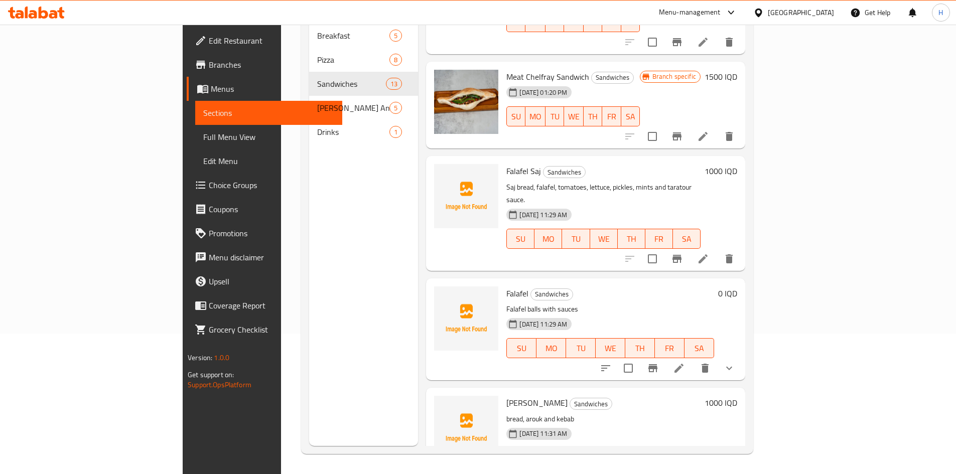
click at [507, 164] on span "Falafel Saj" at bounding box center [524, 171] width 35 height 15
copy h6 "Falafel Saj"
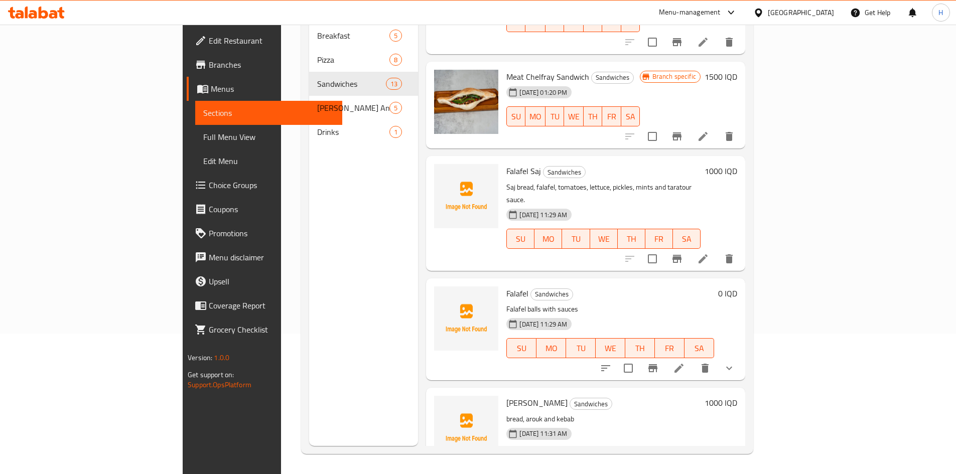
click at [507, 286] on span "Falafel" at bounding box center [518, 293] width 22 height 15
copy h6 "Falafel"
click at [507, 396] on span "Arouk Sandwich" at bounding box center [537, 403] width 61 height 15
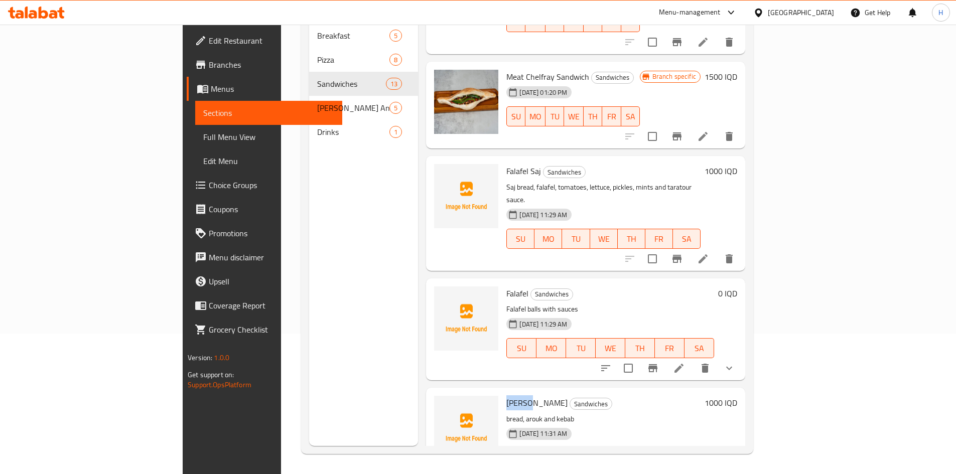
click at [507, 396] on span "Arouk Sandwich" at bounding box center [537, 403] width 61 height 15
copy h6 "Arouk Sandwich"
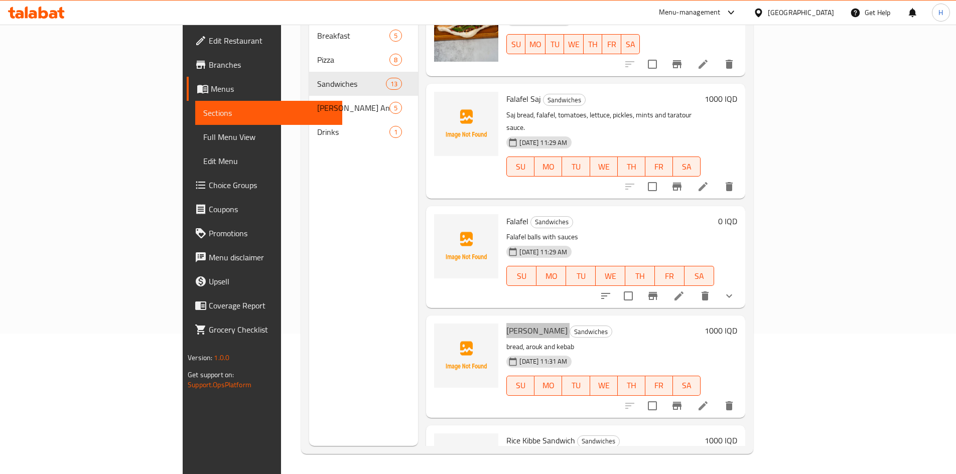
scroll to position [803, 0]
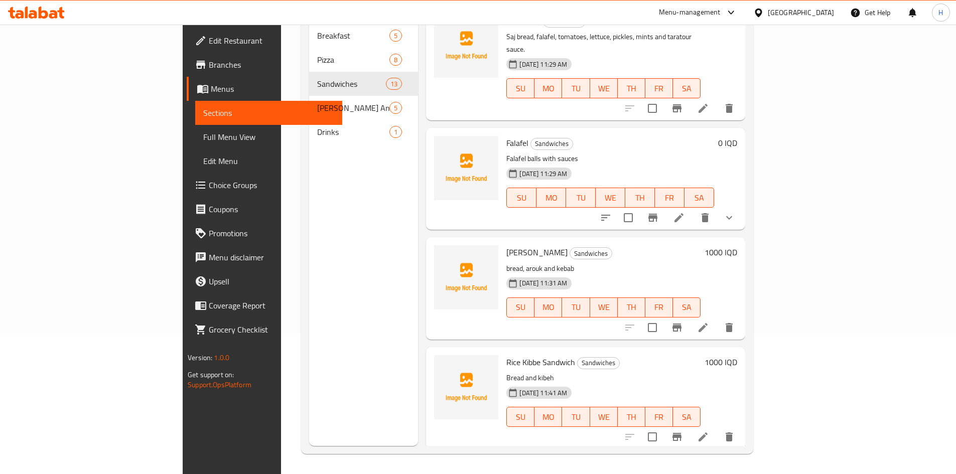
click at [507, 355] on span "Rice Kibbe Sandwich" at bounding box center [541, 362] width 69 height 15
copy h6 "Rice Kibbe Sandwich"
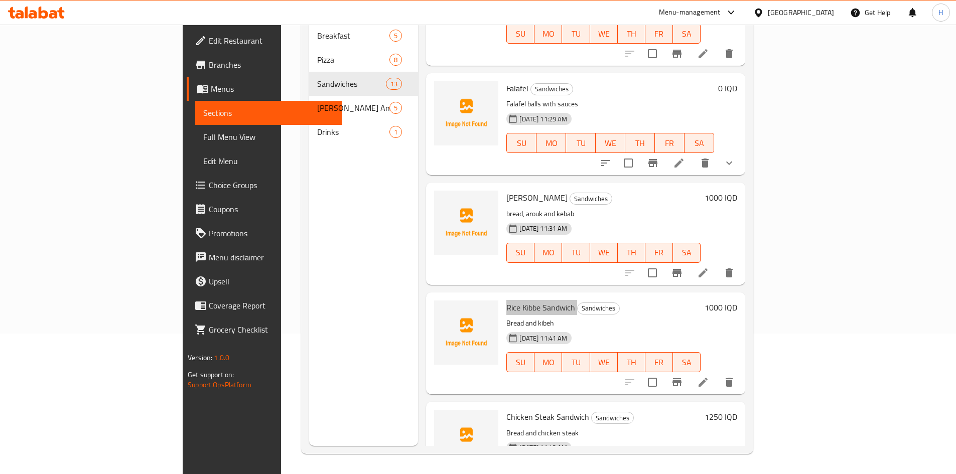
scroll to position [946, 0]
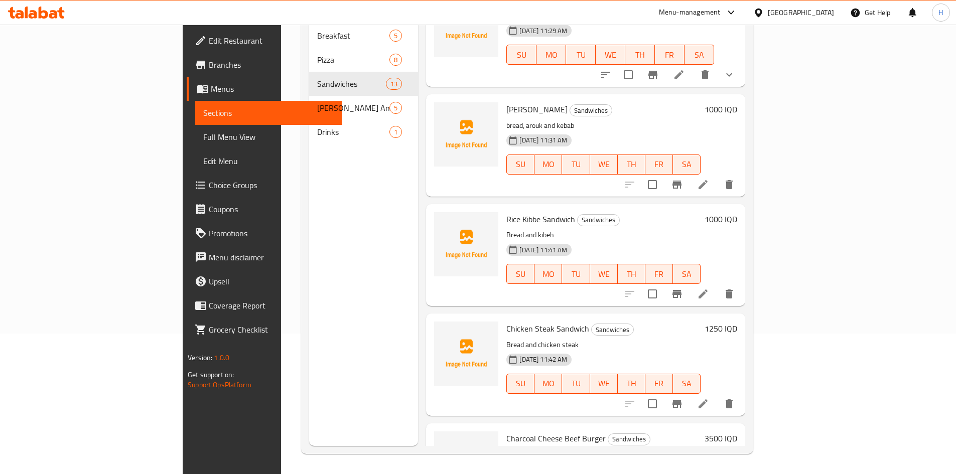
click at [507, 321] on span "Chicken Steak Sandwich" at bounding box center [548, 328] width 83 height 15
copy h6 "Chicken Steak Sandwich"
click at [515, 431] on span "Charcoal Cheese Beef Burger" at bounding box center [556, 438] width 99 height 15
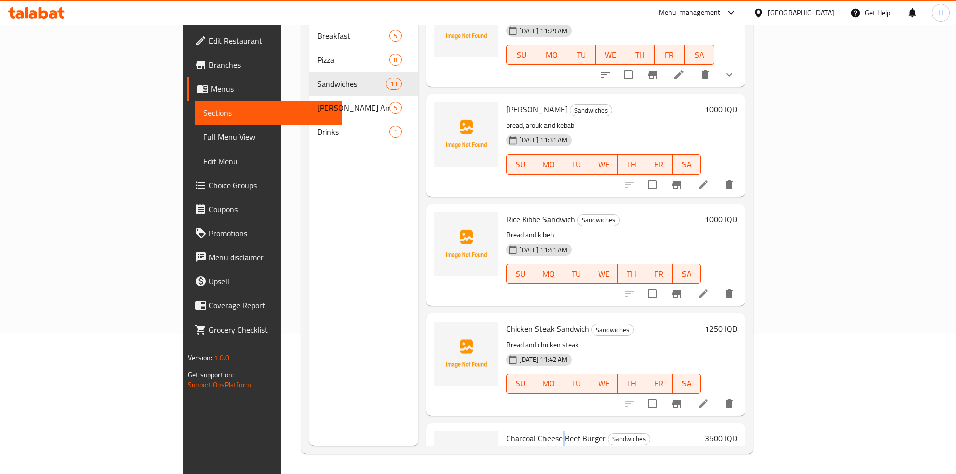
click at [515, 431] on span "Charcoal Cheese Beef Burger" at bounding box center [556, 438] width 99 height 15
copy h6 "Charcoal Cheese Beef Burger"
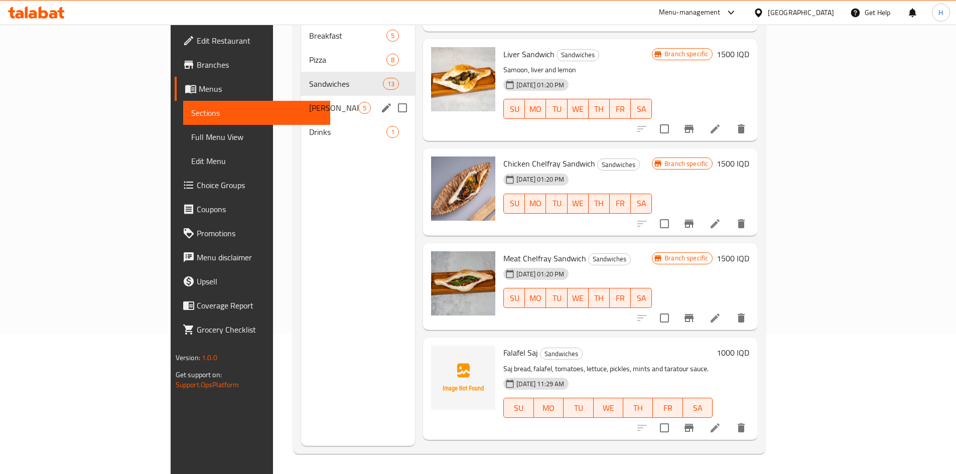
drag, startPoint x: 232, startPoint y: 95, endPoint x: 253, endPoint y: 100, distance: 20.6
click at [309, 102] on span "Gus And Chelfray" at bounding box center [333, 108] width 49 height 12
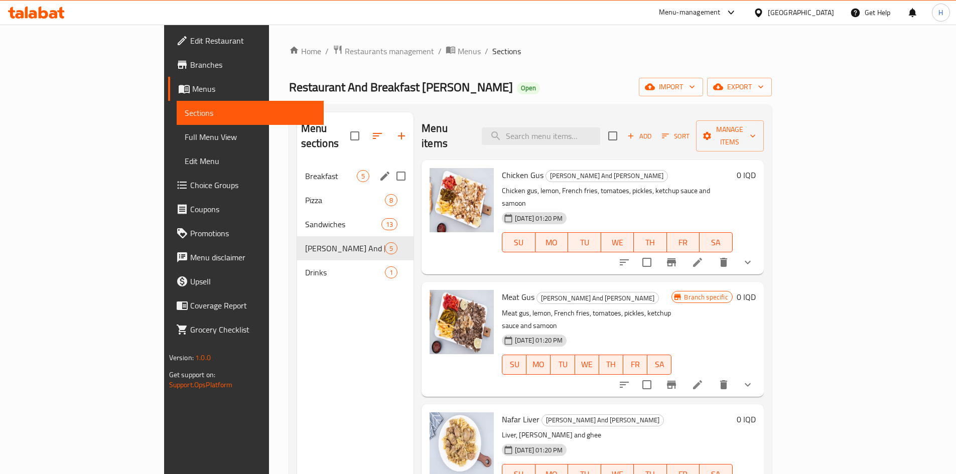
click at [305, 194] on span "Pizza" at bounding box center [345, 200] width 80 height 12
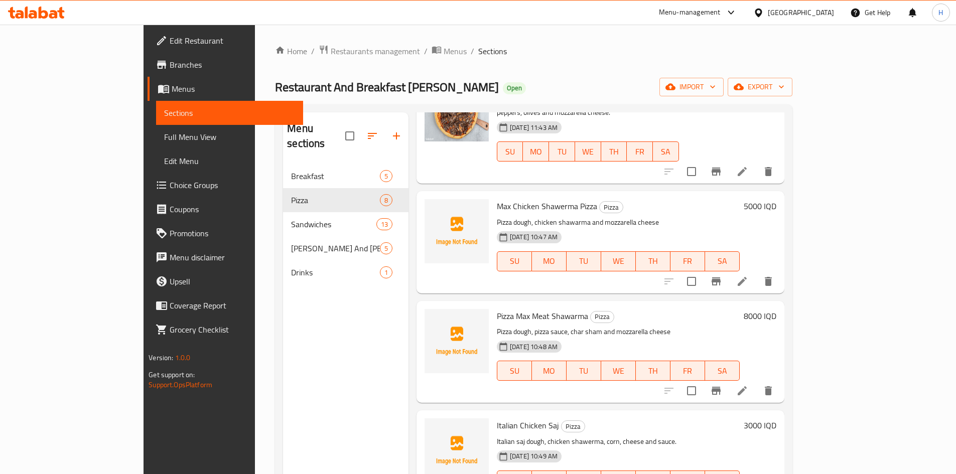
scroll to position [328, 0]
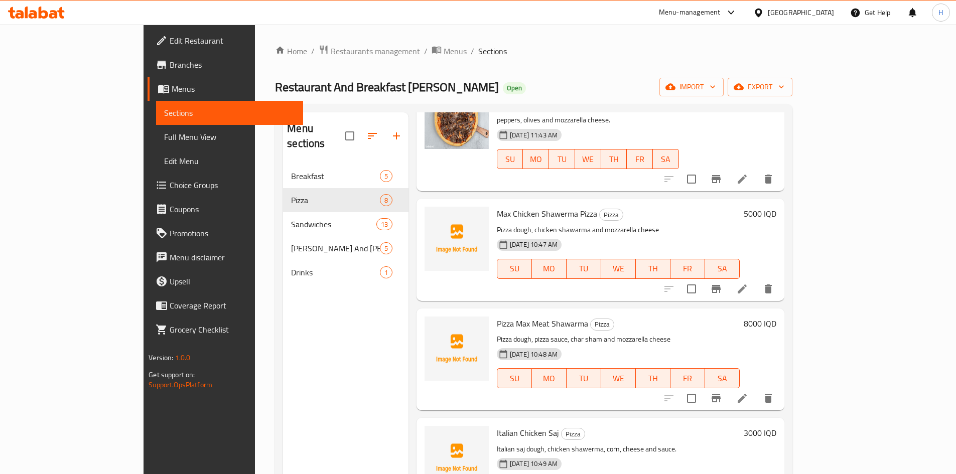
click at [501, 316] on span "Pizza Max Meat Shawarma" at bounding box center [542, 323] width 91 height 15
copy h6 "Pizza Max Meat Shawarma"
click at [497, 426] on span "Italian Chicken Saj" at bounding box center [528, 433] width 62 height 15
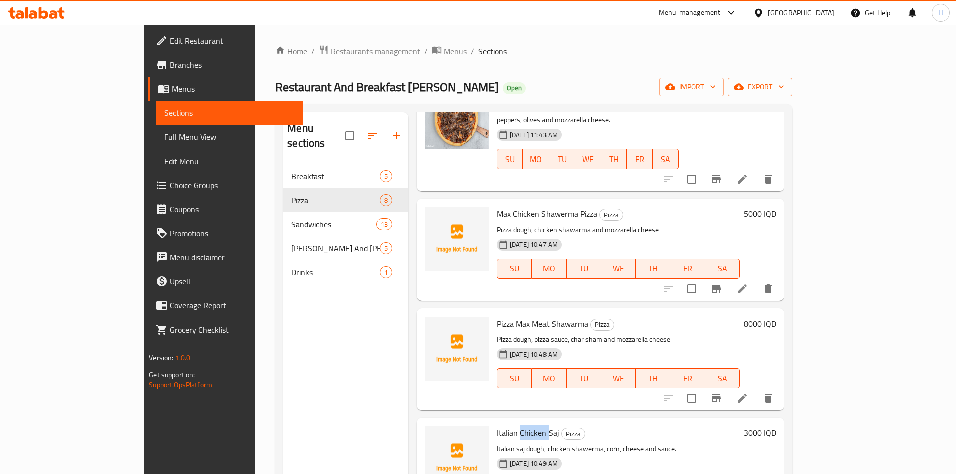
click at [497, 426] on span "Italian Chicken Saj" at bounding box center [528, 433] width 62 height 15
copy h6 "Italian Chicken Saj"
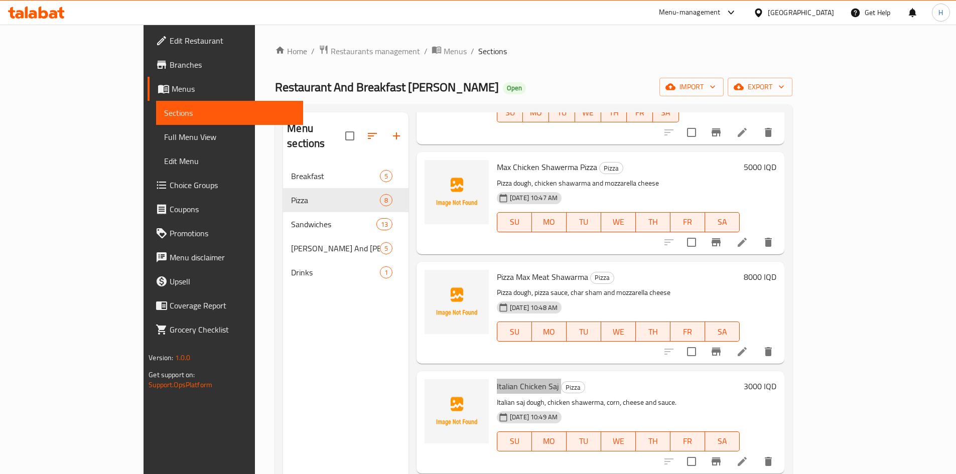
scroll to position [428, 0]
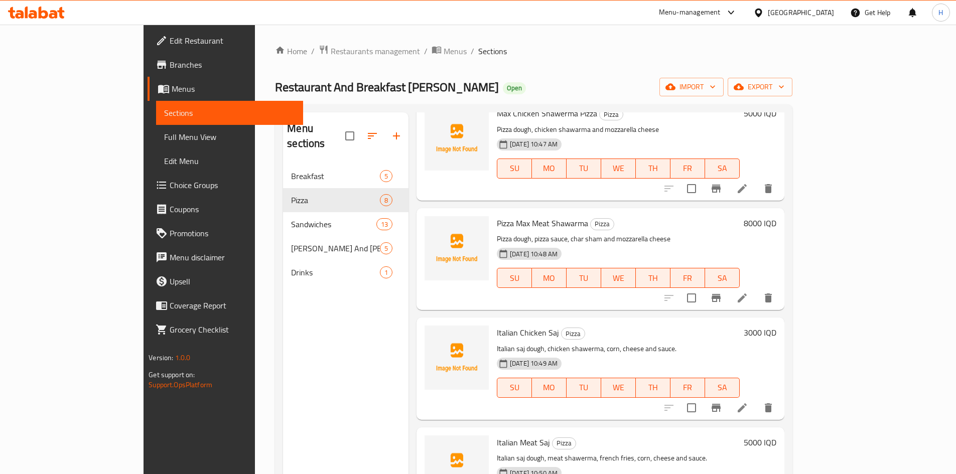
click at [497, 435] on span "Italian Meat Saj" at bounding box center [523, 442] width 53 height 15
copy h6 "Italian Meat Saj"
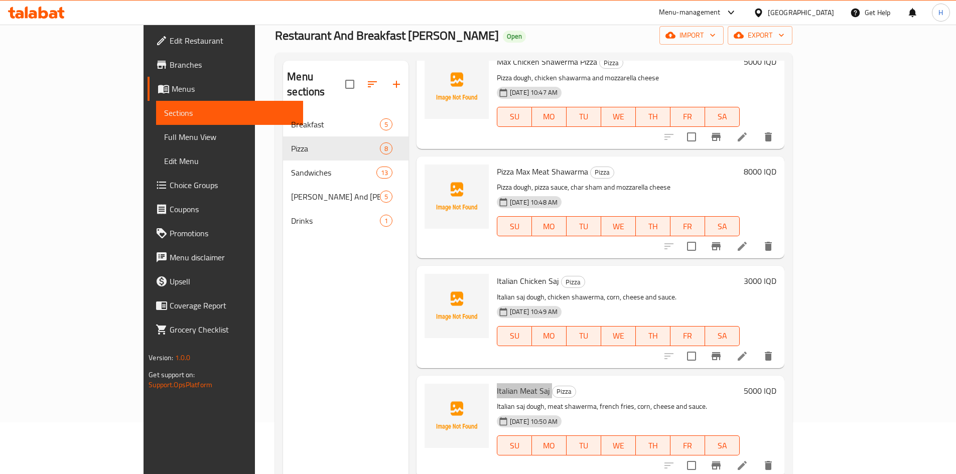
scroll to position [141, 0]
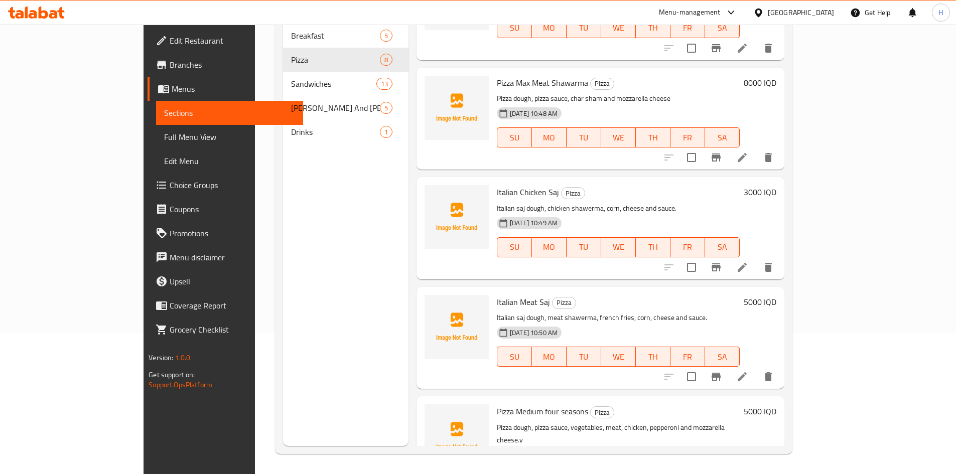
click at [506, 404] on span "Pizza Medium four seasons" at bounding box center [542, 411] width 91 height 15
copy h6 "Pizza Medium four seasons"
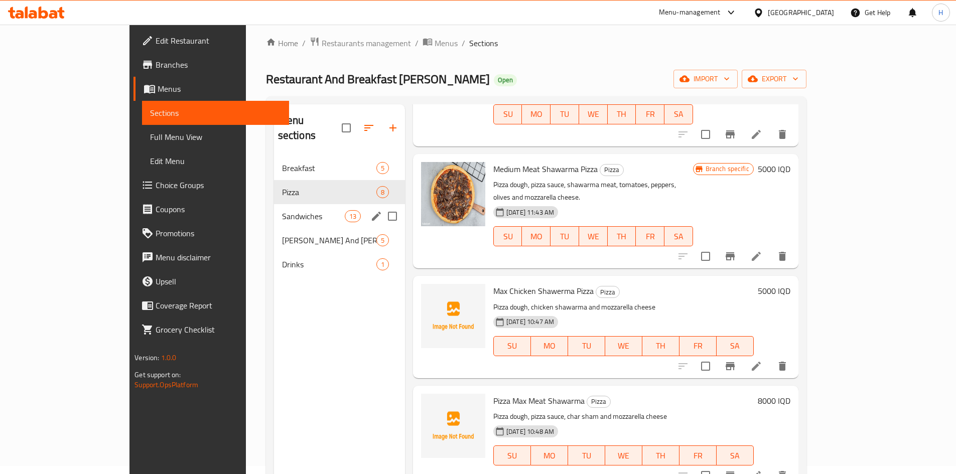
scroll to position [0, 0]
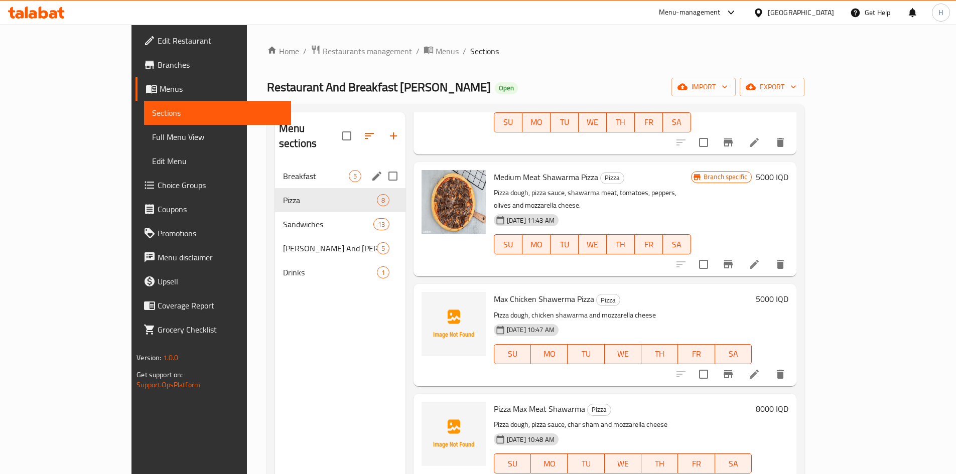
drag, startPoint x: 208, startPoint y: 160, endPoint x: 359, endPoint y: 160, distance: 151.1
click at [283, 170] on span "Breakfast" at bounding box center [316, 176] width 66 height 12
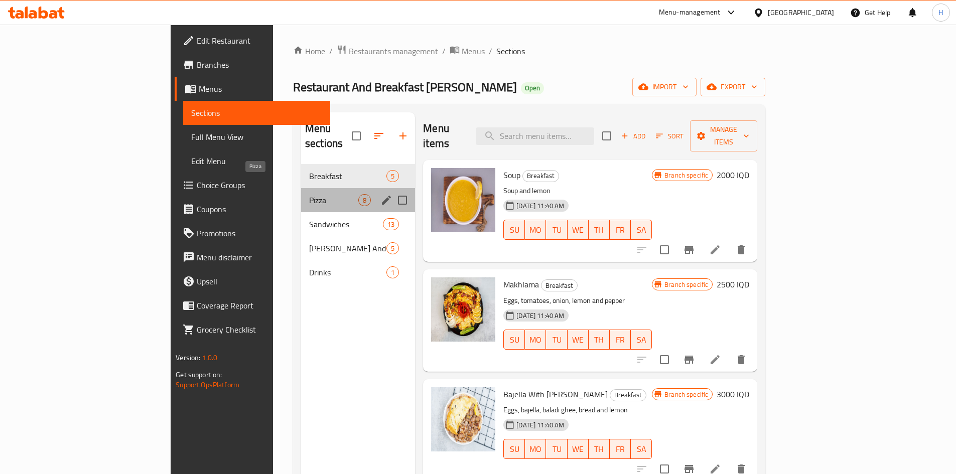
click at [309, 194] on span "Pizza" at bounding box center [333, 200] width 49 height 12
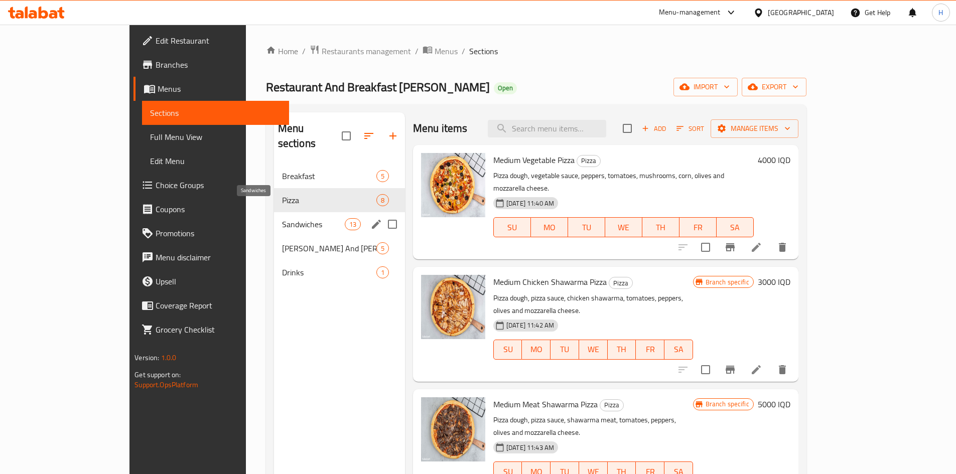
click at [282, 218] on span "Sandwiches" at bounding box center [313, 224] width 63 height 12
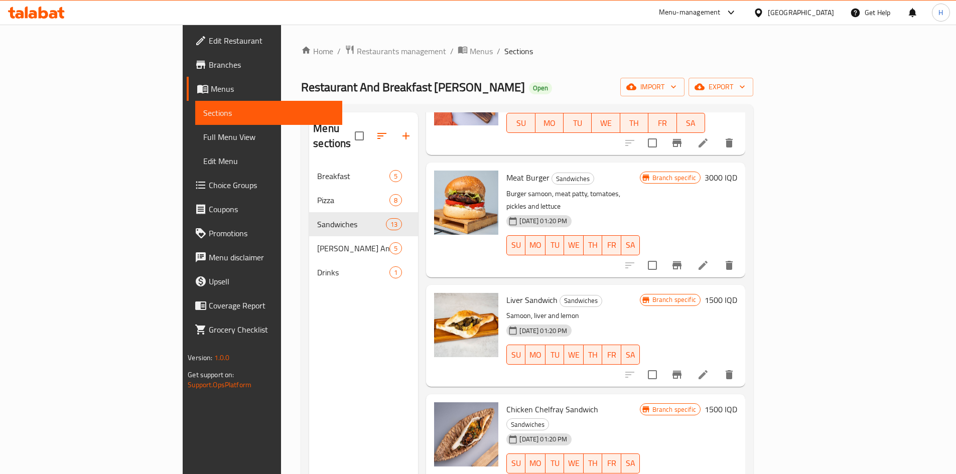
scroll to position [141, 0]
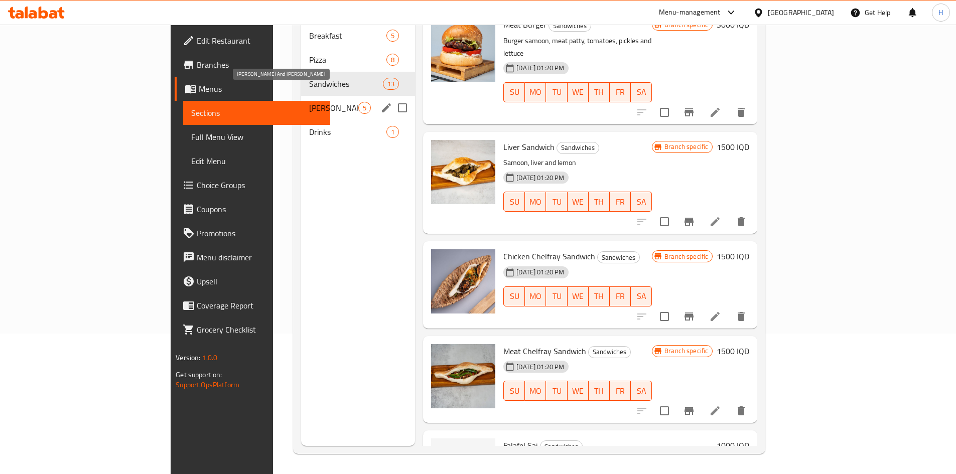
click at [309, 102] on span "Gus And Chelfray" at bounding box center [333, 108] width 49 height 12
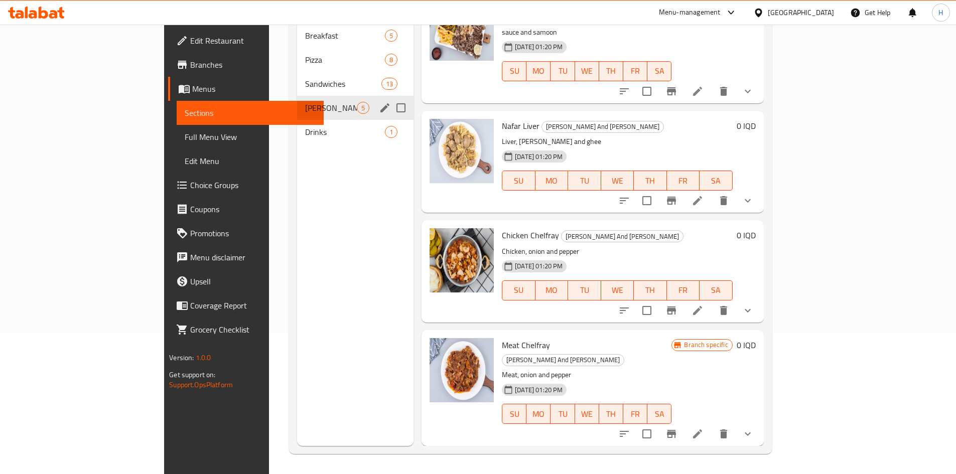
scroll to position [99, 0]
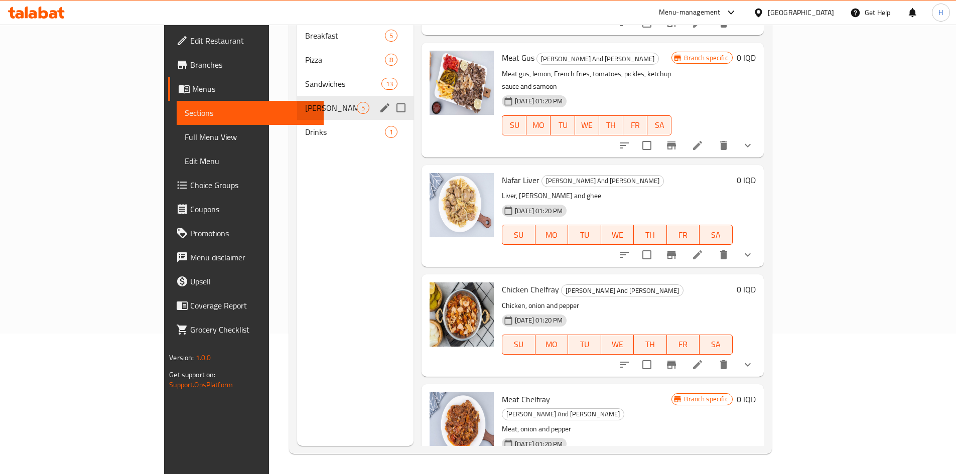
click at [305, 126] on span "Drinks" at bounding box center [345, 132] width 80 height 12
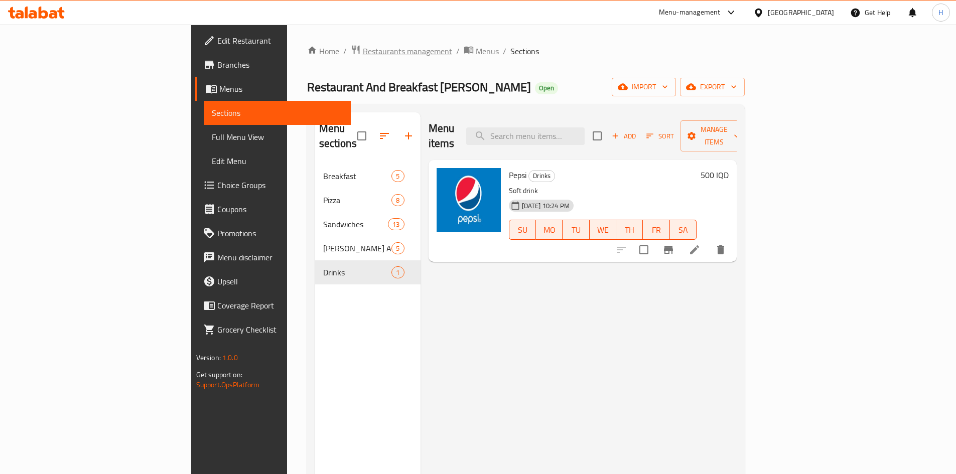
click at [363, 45] on span "Restaurants management" at bounding box center [407, 51] width 89 height 12
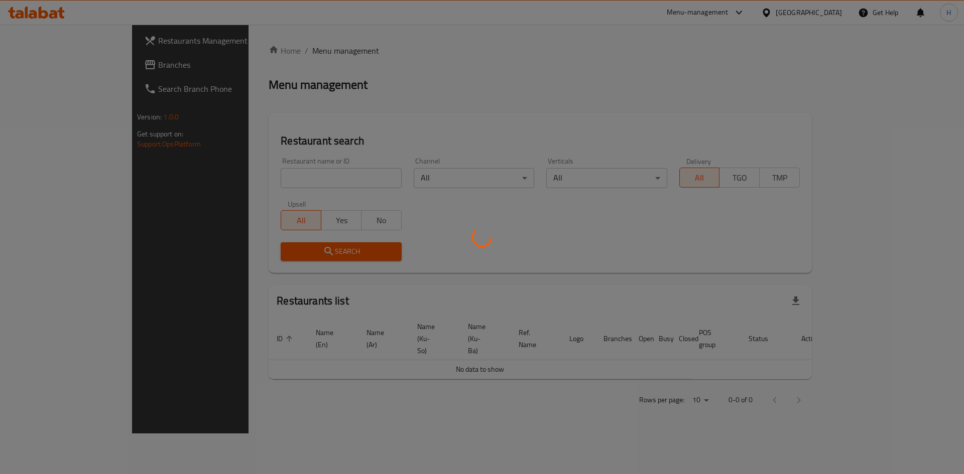
click at [249, 172] on div at bounding box center [482, 237] width 964 height 474
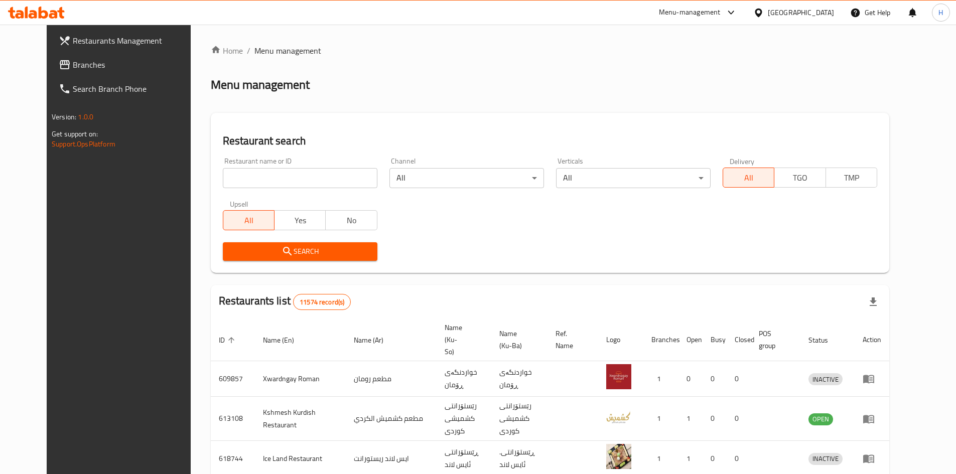
click at [257, 182] on input "search" at bounding box center [300, 178] width 155 height 20
paste input "675455"
click button "Search" at bounding box center [300, 251] width 155 height 19
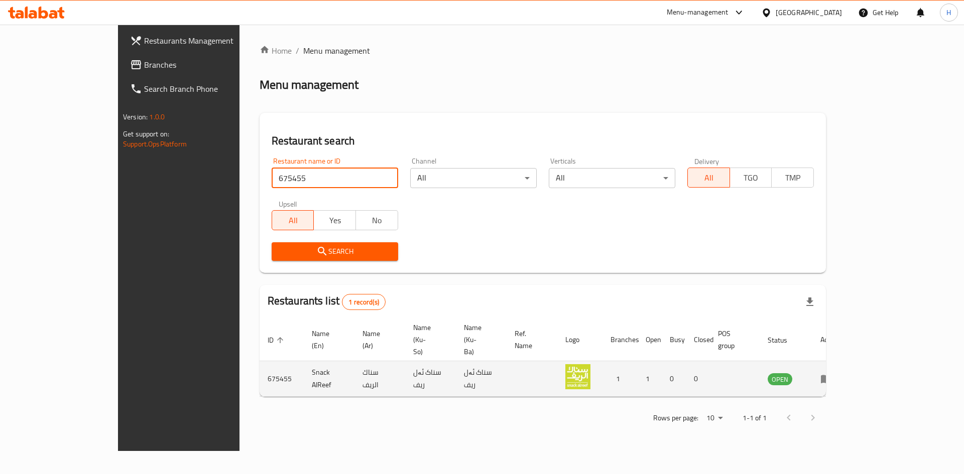
click at [832, 376] on icon "enhanced table" at bounding box center [826, 380] width 11 height 9
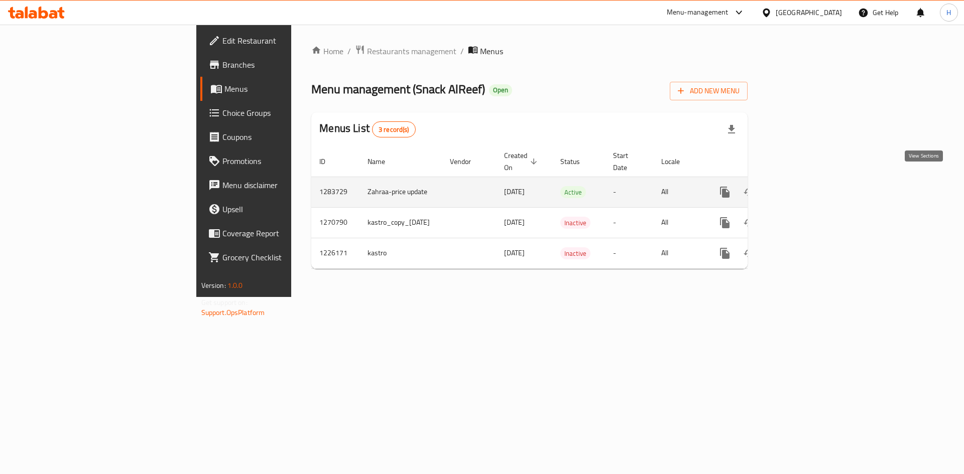
click at [803, 186] on icon "enhanced table" at bounding box center [797, 192] width 12 height 12
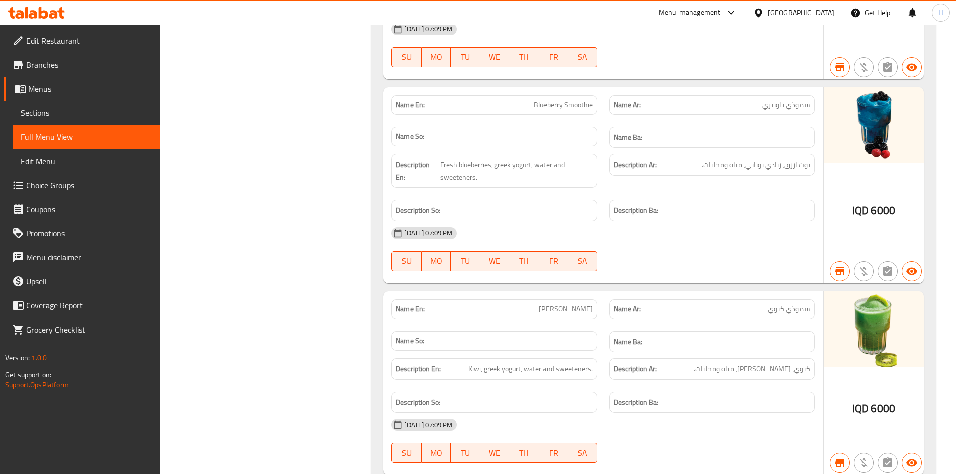
scroll to position [45934, 0]
click at [58, 163] on span "Edit Menu" at bounding box center [86, 161] width 131 height 12
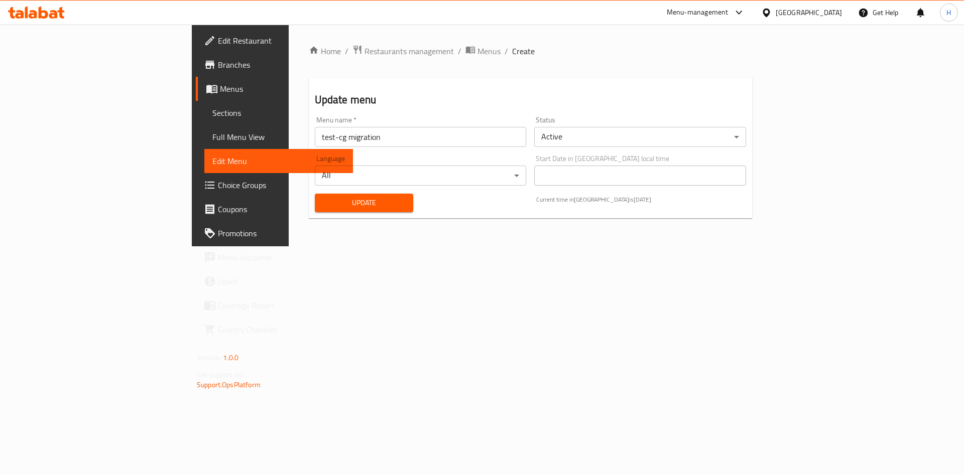
click at [196, 95] on link "Menus" at bounding box center [274, 89] width 157 height 24
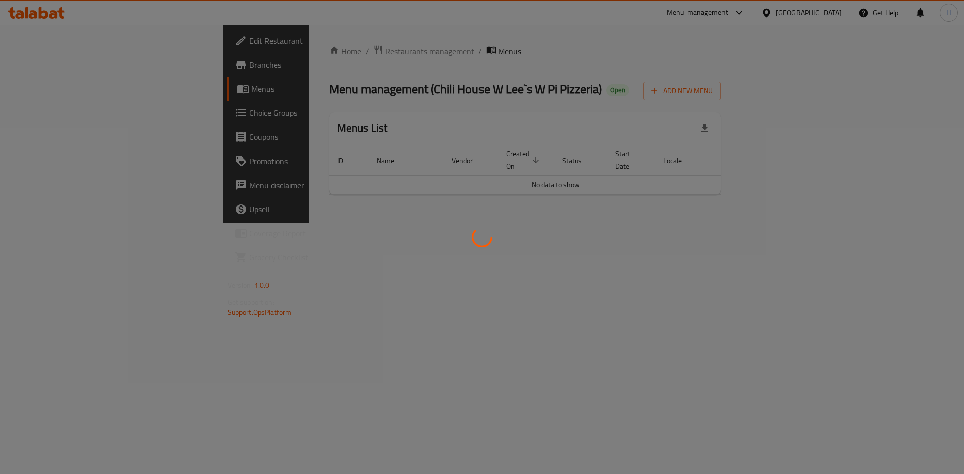
click at [290, 57] on div at bounding box center [482, 237] width 964 height 474
click at [293, 46] on div at bounding box center [482, 237] width 964 height 474
click at [293, 50] on div at bounding box center [482, 237] width 964 height 474
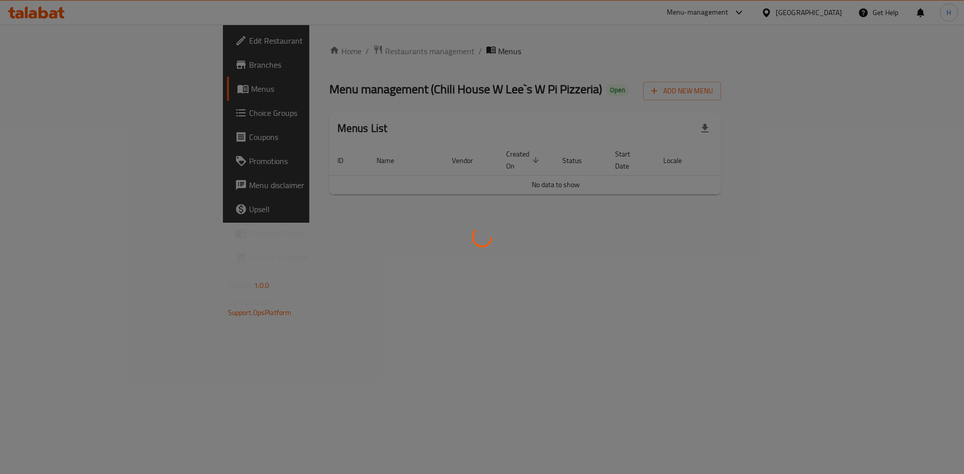
click at [287, 56] on div at bounding box center [482, 237] width 964 height 474
click at [281, 45] on div at bounding box center [482, 237] width 964 height 474
click at [281, 49] on div at bounding box center [482, 237] width 964 height 474
click at [282, 50] on div at bounding box center [482, 237] width 964 height 474
click at [494, 48] on div at bounding box center [482, 237] width 964 height 474
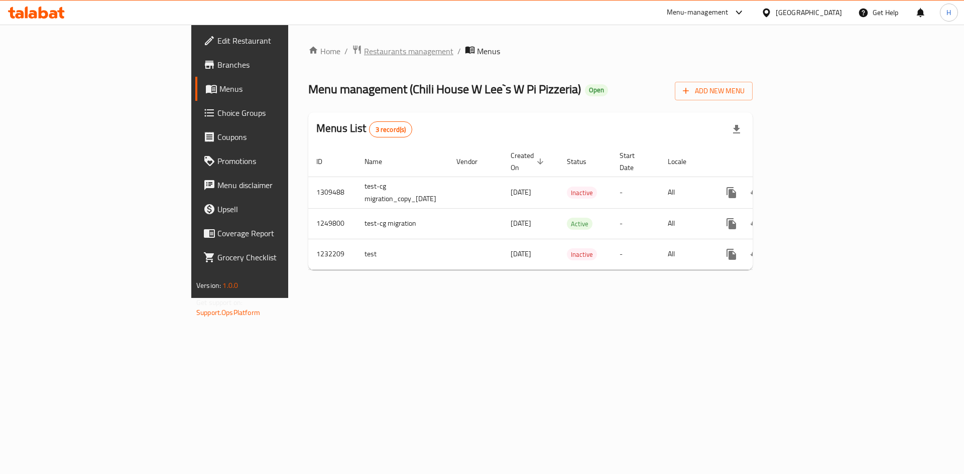
click at [364, 46] on span "Restaurants management" at bounding box center [408, 51] width 89 height 12
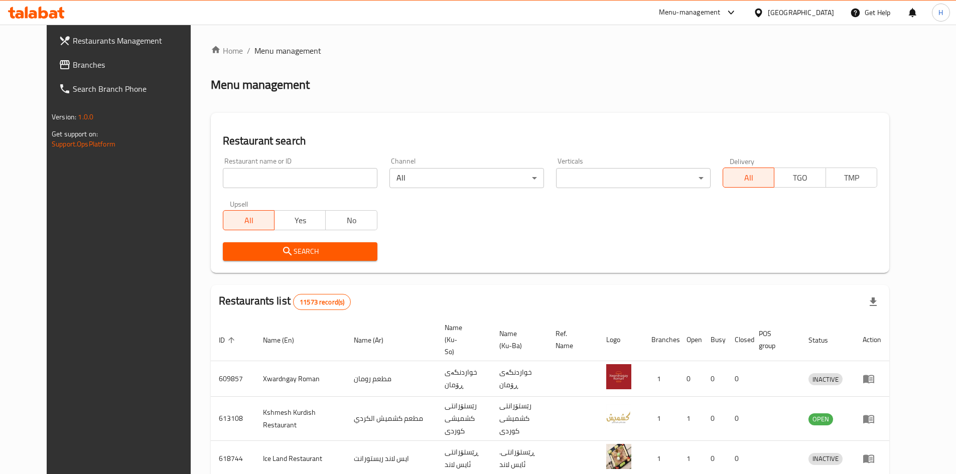
click at [247, 180] on div at bounding box center [478, 237] width 956 height 474
click at [247, 180] on input "search" at bounding box center [300, 178] width 155 height 20
click at [249, 182] on input "search" at bounding box center [300, 178] width 155 height 20
paste input "702075"
type input "702075"
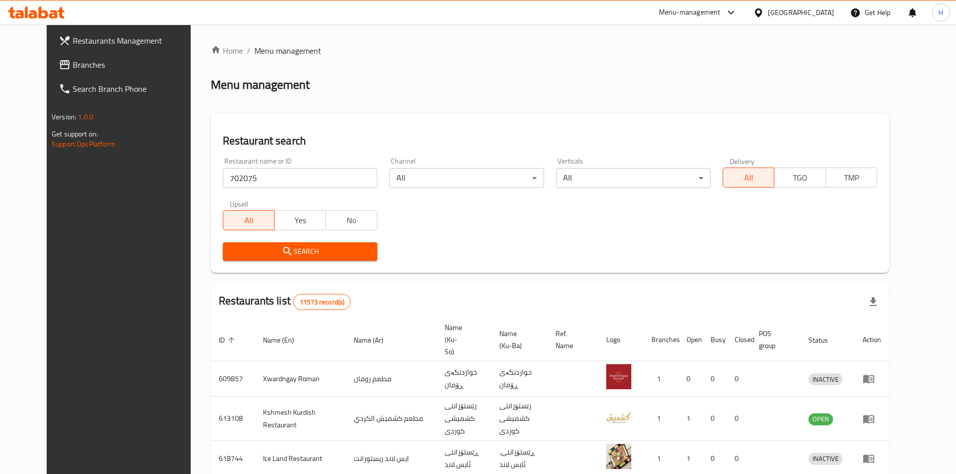
click at [249, 182] on input "702075" at bounding box center [300, 178] width 155 height 20
click at [277, 253] on span "Search" at bounding box center [300, 252] width 139 height 13
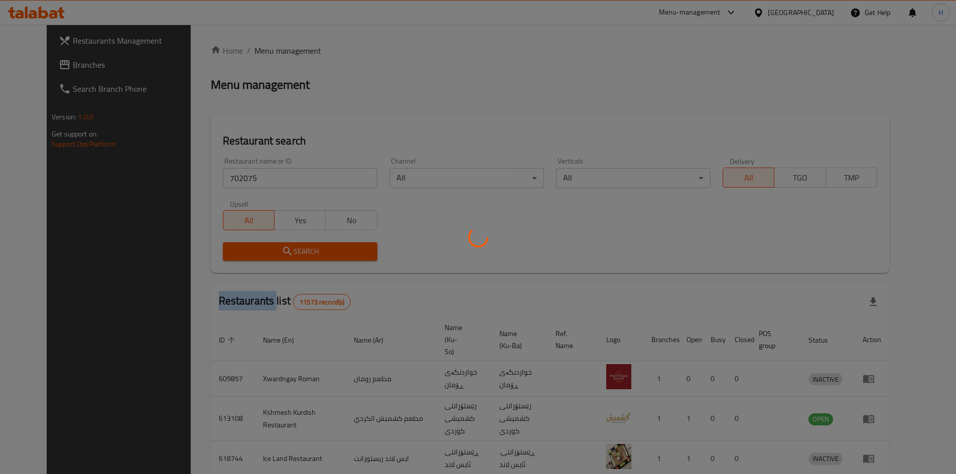
click at [277, 253] on div at bounding box center [478, 237] width 956 height 474
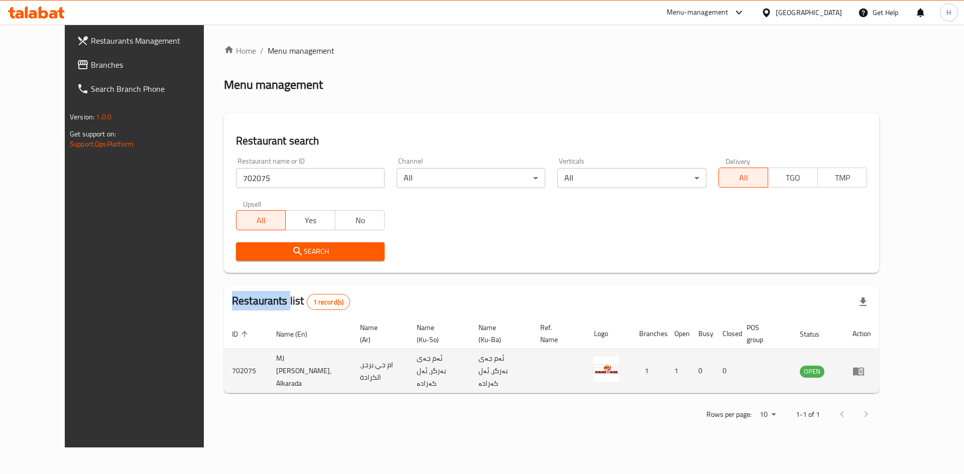
click at [865, 366] on icon "enhanced table" at bounding box center [859, 372] width 12 height 12
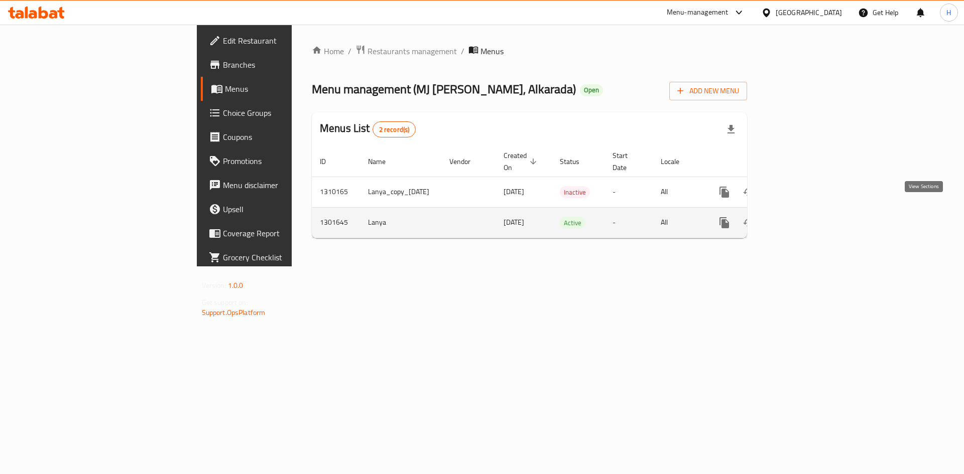
click at [803, 217] on icon "enhanced table" at bounding box center [797, 223] width 12 height 12
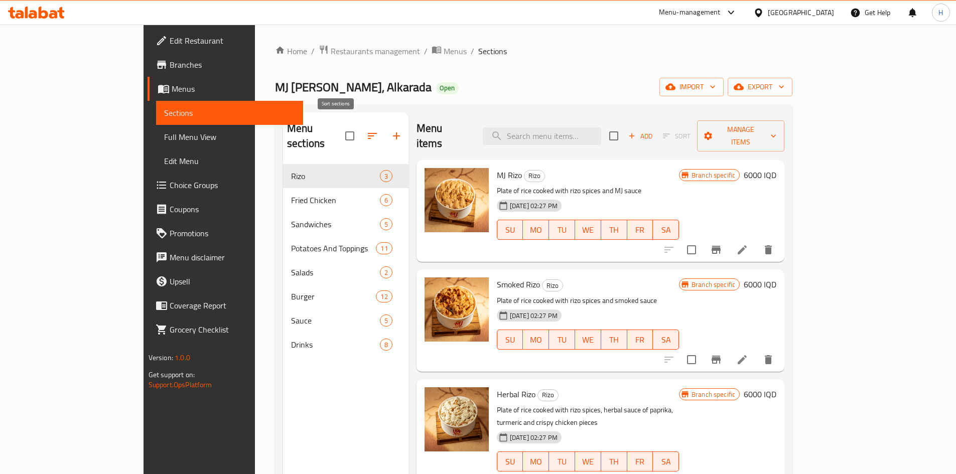
click at [367, 130] on icon "button" at bounding box center [373, 136] width 12 height 12
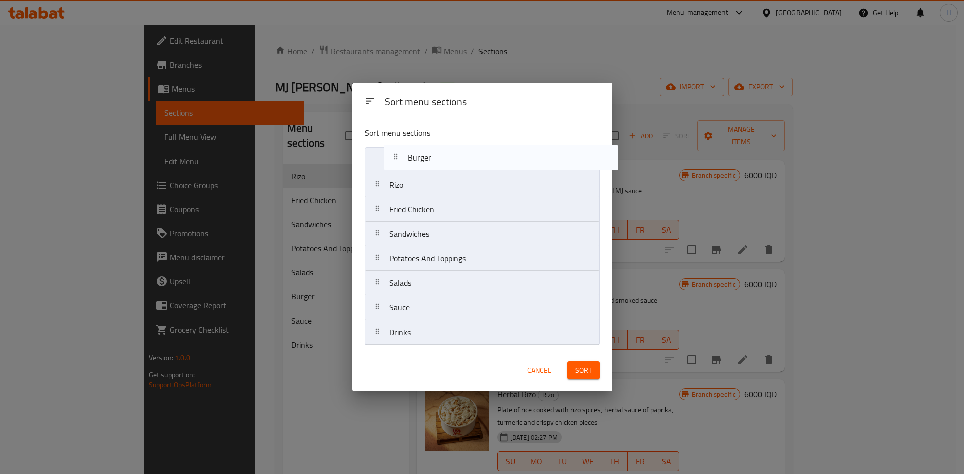
drag, startPoint x: 432, startPoint y: 293, endPoint x: 452, endPoint y: 161, distance: 133.6
click at [452, 161] on nav "Rizo Fried Chicken Sandwiches Potatoes And Toppings Salads Burger Sauce Drinks" at bounding box center [482, 247] width 235 height 198
drag, startPoint x: 450, startPoint y: 230, endPoint x: 449, endPoint y: 187, distance: 42.7
click at [449, 187] on nav "Burger Rizo Fried Chicken Sandwiches Potatoes And Toppings Salads Sauce Drinks" at bounding box center [482, 247] width 235 height 198
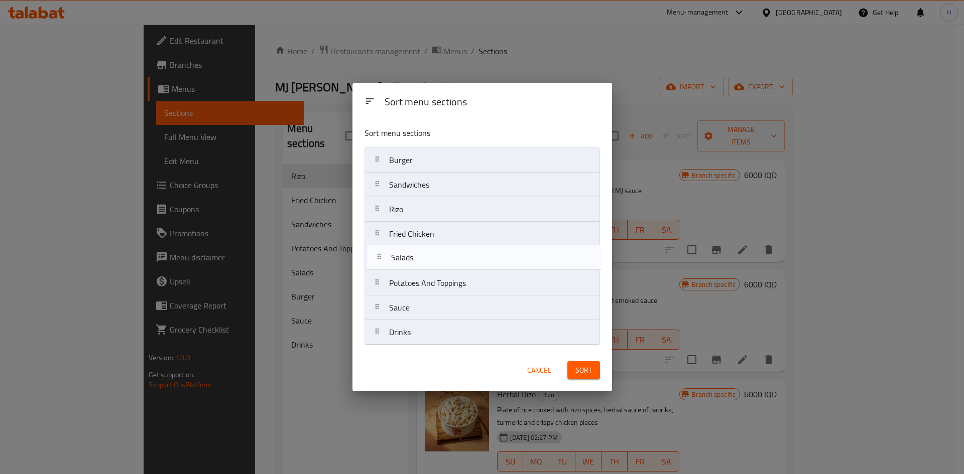
drag, startPoint x: 441, startPoint y: 287, endPoint x: 443, endPoint y: 257, distance: 30.2
click at [443, 257] on nav "Burger Sandwiches Rizo Fried Chicken Potatoes And Toppings Salads Sauce Drinks" at bounding box center [482, 247] width 235 height 198
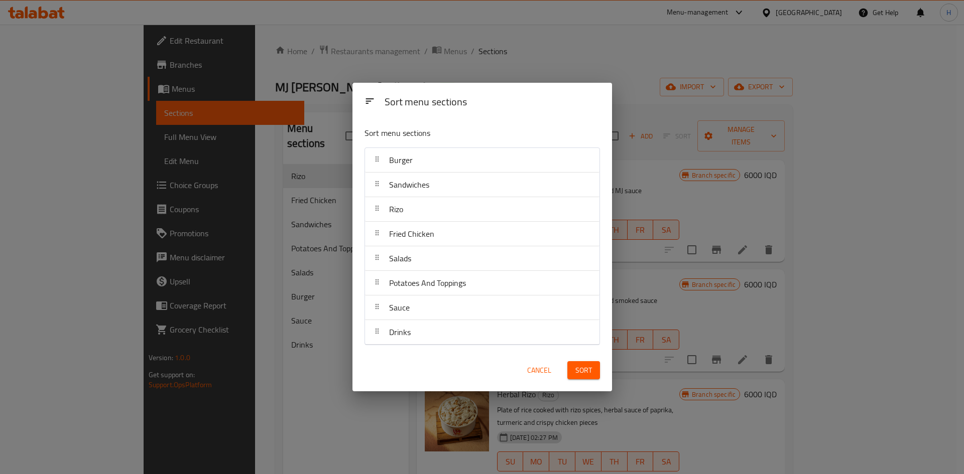
click at [585, 367] on span "Sort" at bounding box center [583, 371] width 17 height 13
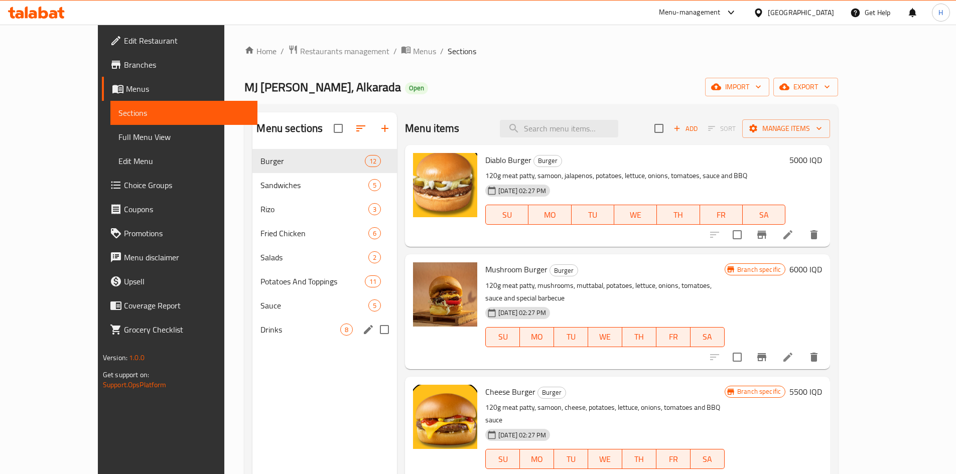
click at [275, 332] on span "Drinks" at bounding box center [301, 330] width 80 height 12
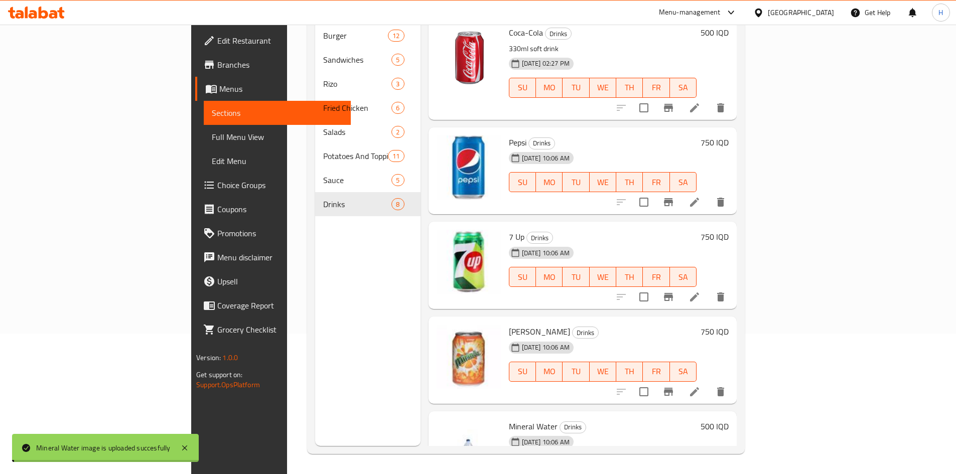
scroll to position [368, 0]
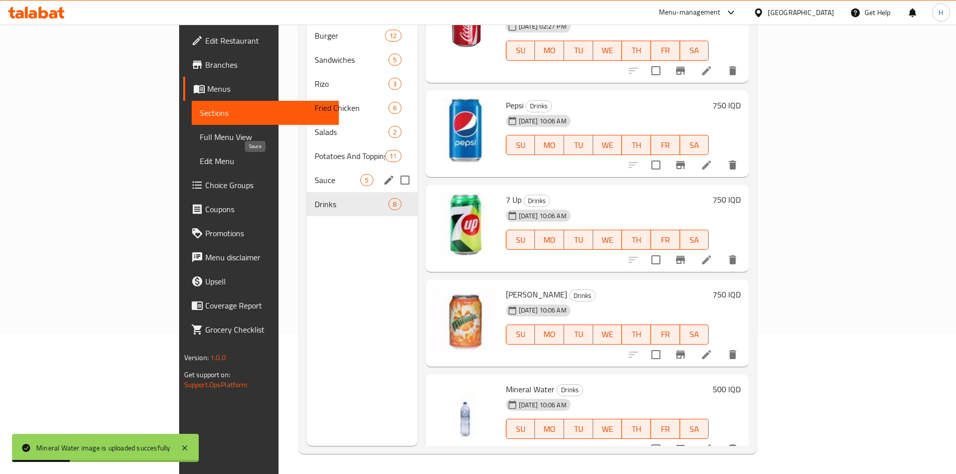
click at [315, 174] on span "Sauce" at bounding box center [338, 180] width 46 height 12
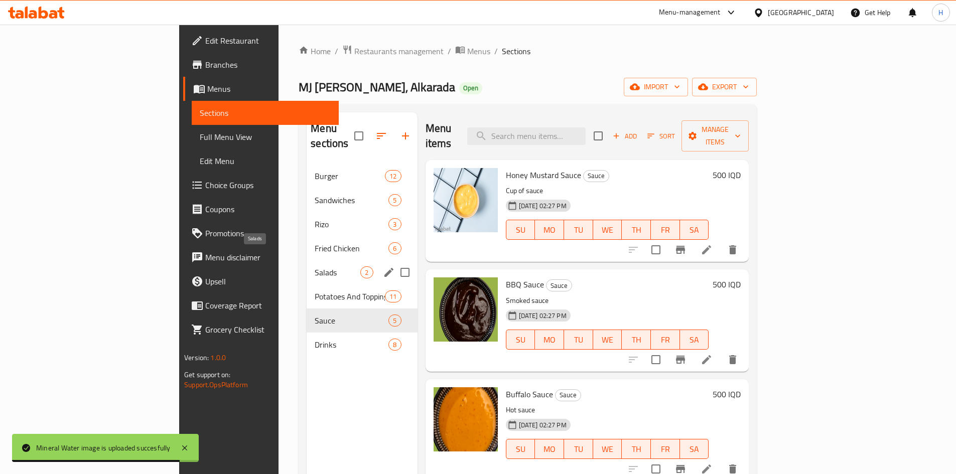
click at [307, 285] on div "Potatoes And Toppings 11" at bounding box center [362, 297] width 110 height 24
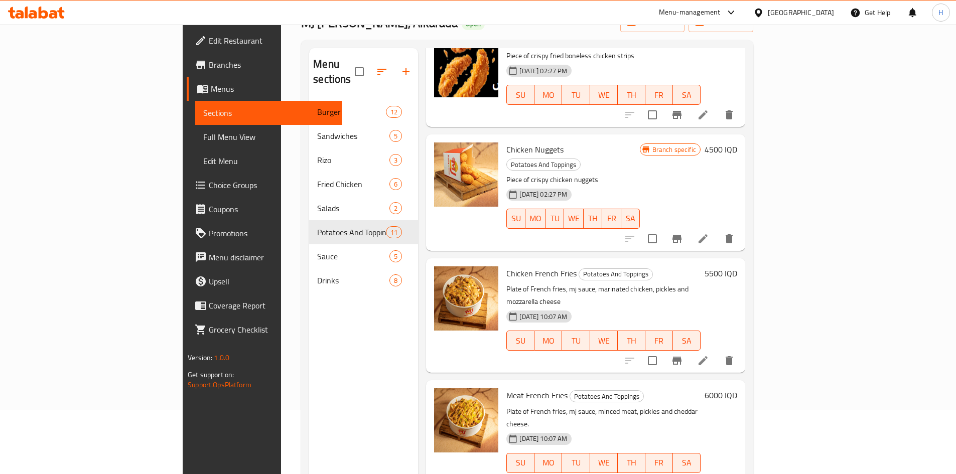
scroll to position [141, 0]
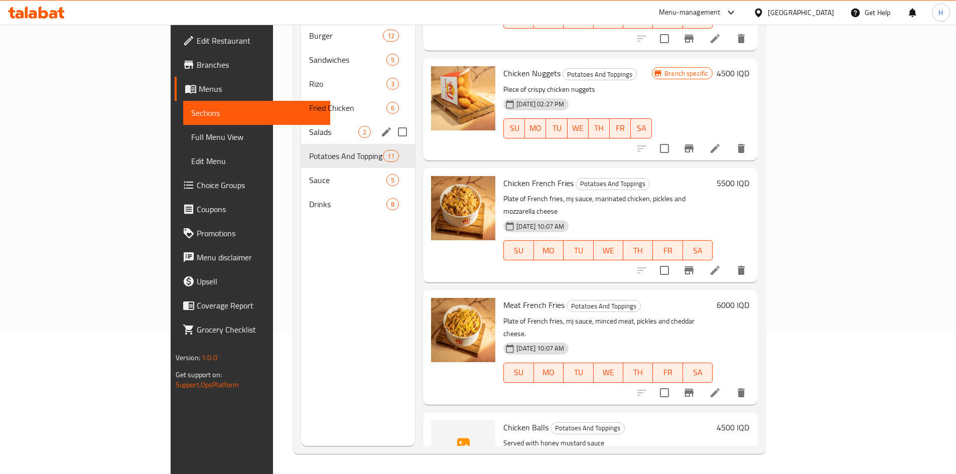
click at [309, 126] on span "Salads" at bounding box center [333, 132] width 49 height 12
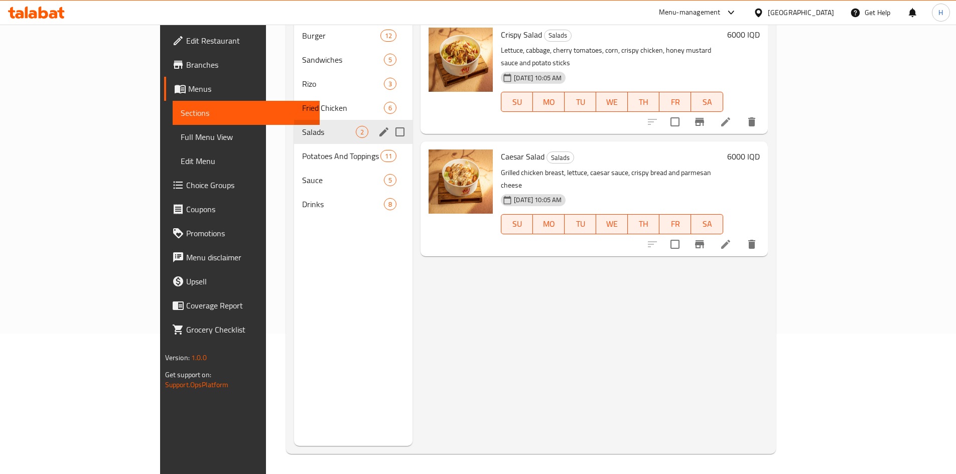
scroll to position [40, 0]
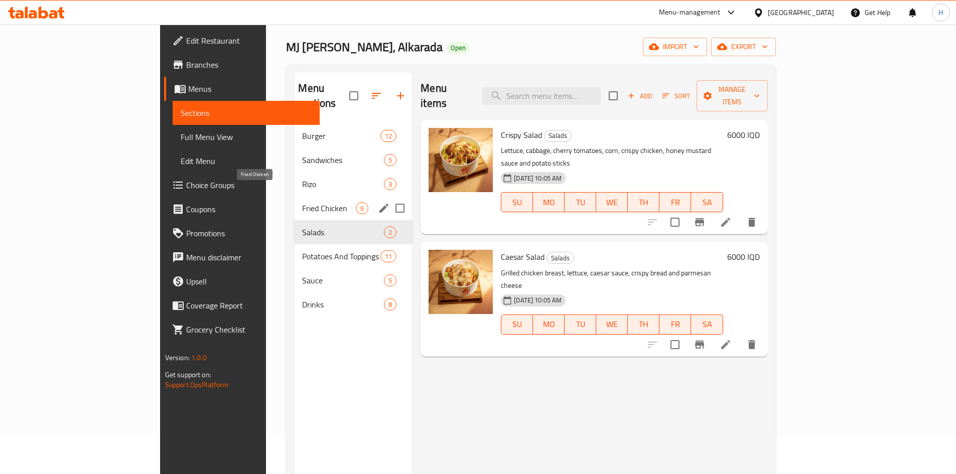
click at [302, 202] on span "Fried Chicken" at bounding box center [329, 208] width 54 height 12
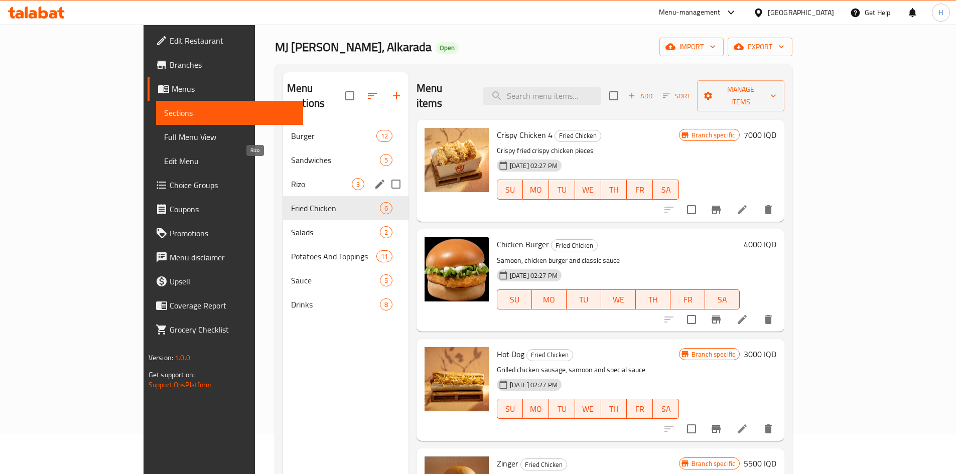
click at [291, 178] on span "Rizo" at bounding box center [321, 184] width 61 height 12
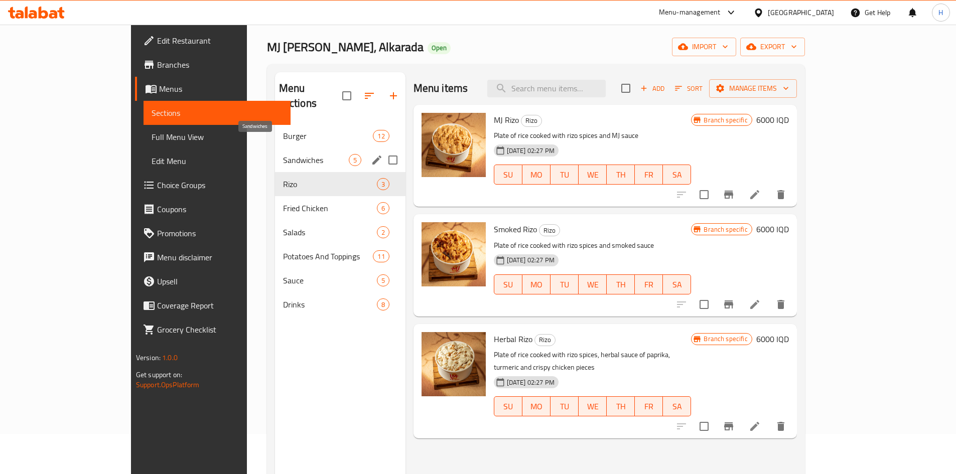
click at [283, 154] on span "Sandwiches" at bounding box center [316, 160] width 66 height 12
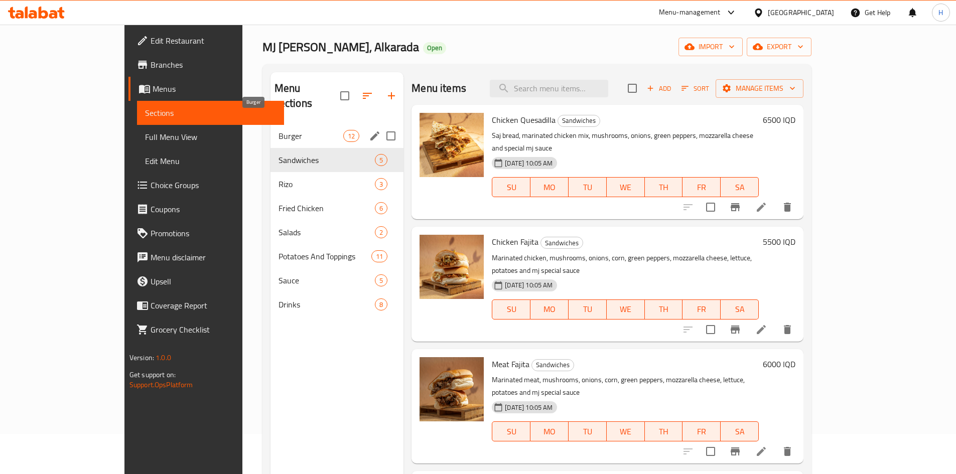
click at [279, 130] on span "Burger" at bounding box center [311, 136] width 65 height 12
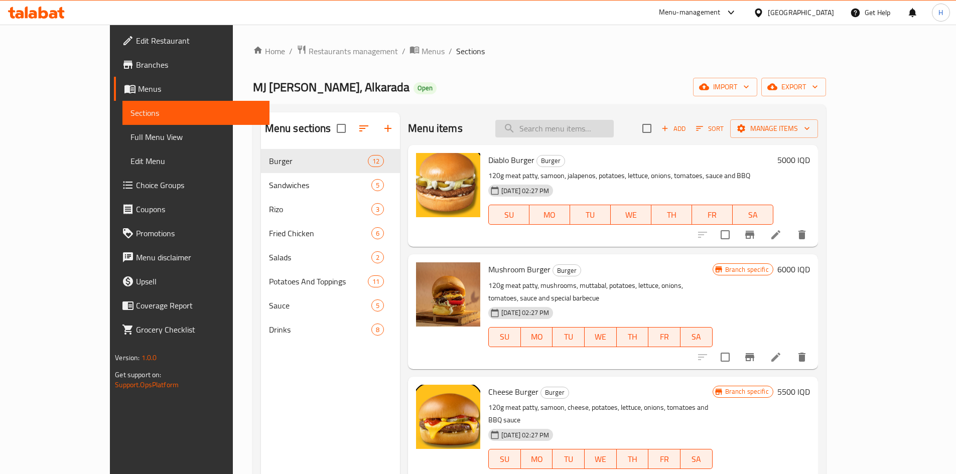
click at [575, 134] on input "search" at bounding box center [555, 129] width 118 height 18
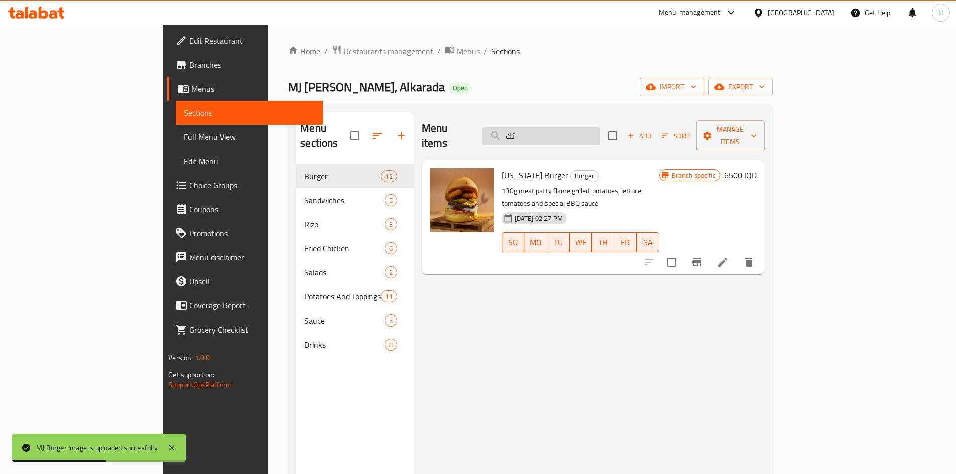
click at [583, 128] on input "تك" at bounding box center [541, 137] width 118 height 18
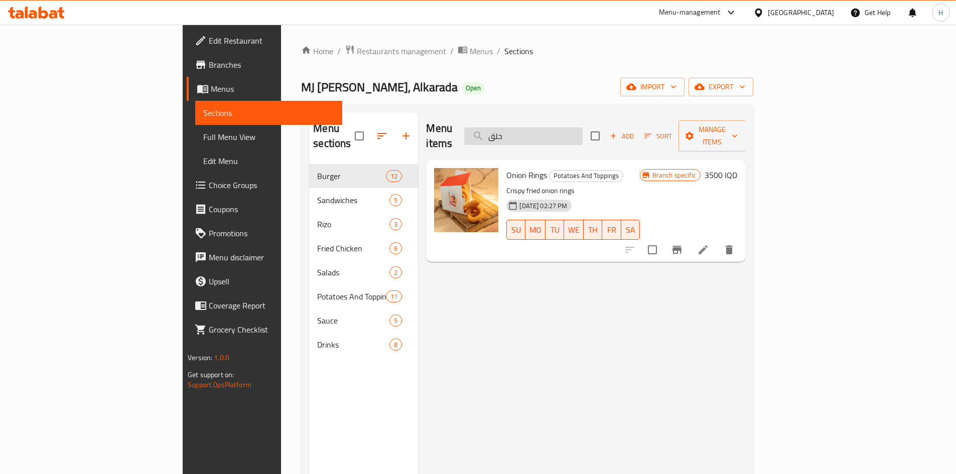
click at [583, 132] on input "حلق" at bounding box center [523, 137] width 118 height 18
click at [583, 131] on input "حلق" at bounding box center [523, 137] width 118 height 18
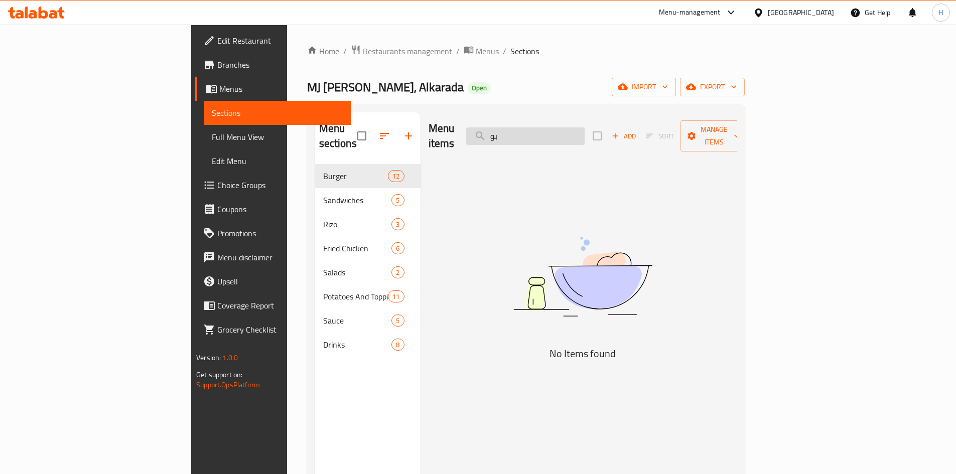
type input "ب"
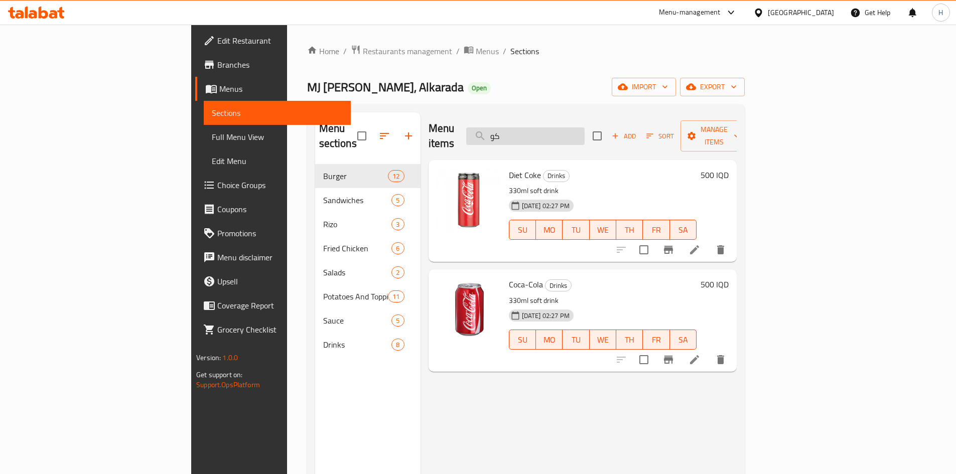
type input "ك"
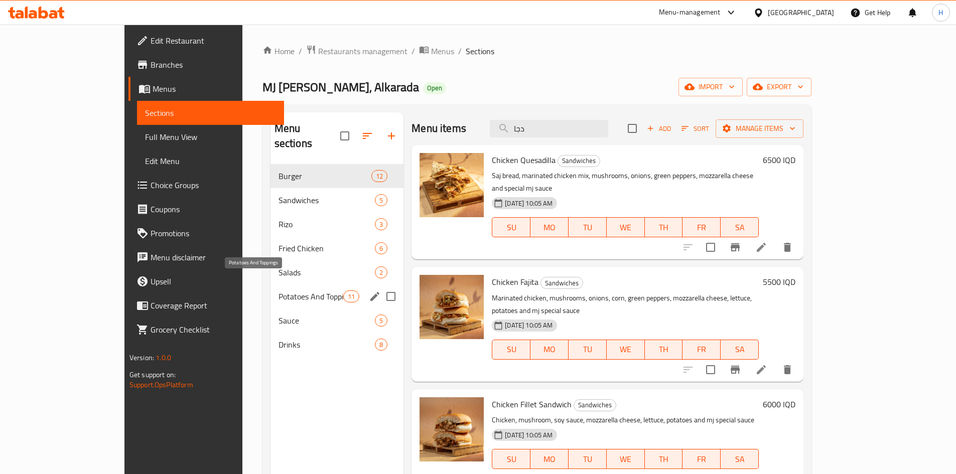
click at [279, 291] on span "Potatoes And Toppings" at bounding box center [311, 297] width 65 height 12
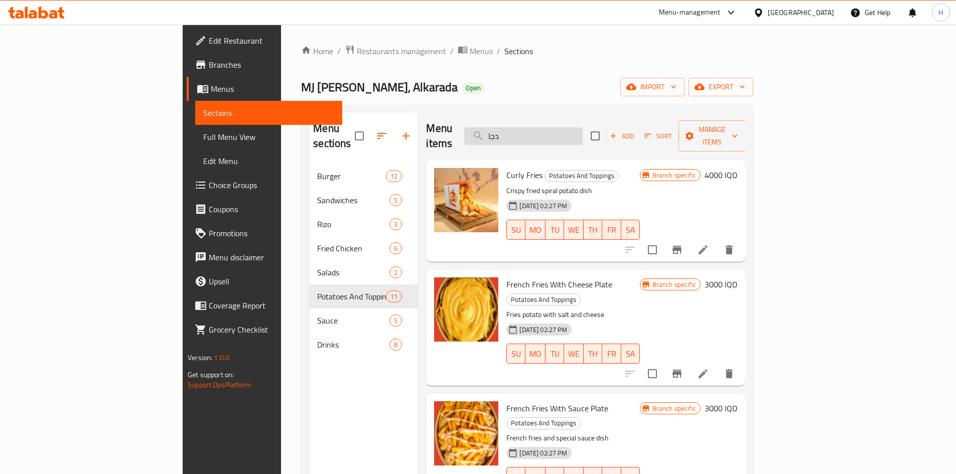
click at [581, 133] on input "دجا" at bounding box center [523, 137] width 118 height 18
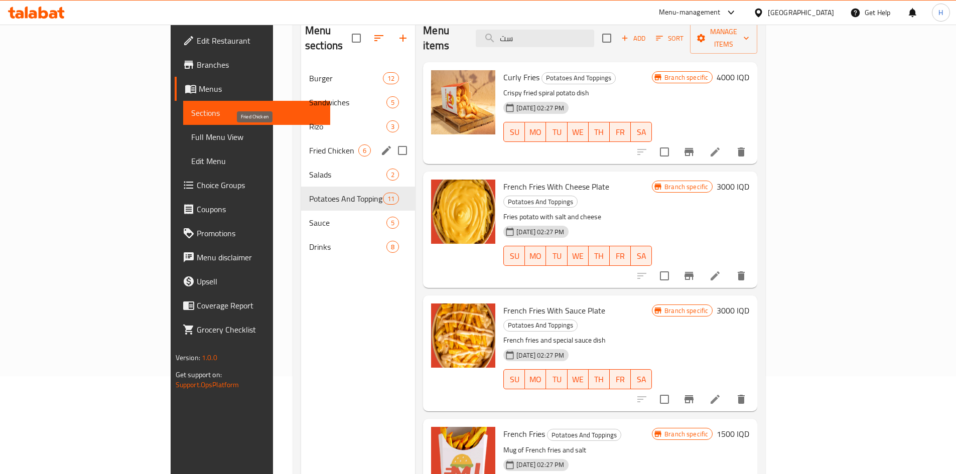
scroll to position [40, 0]
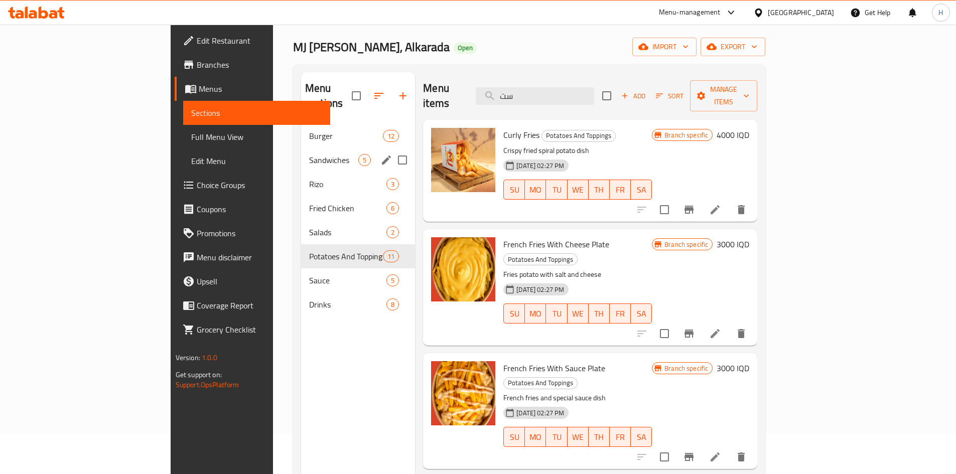
click at [309, 178] on span "Rizo" at bounding box center [347, 184] width 77 height 12
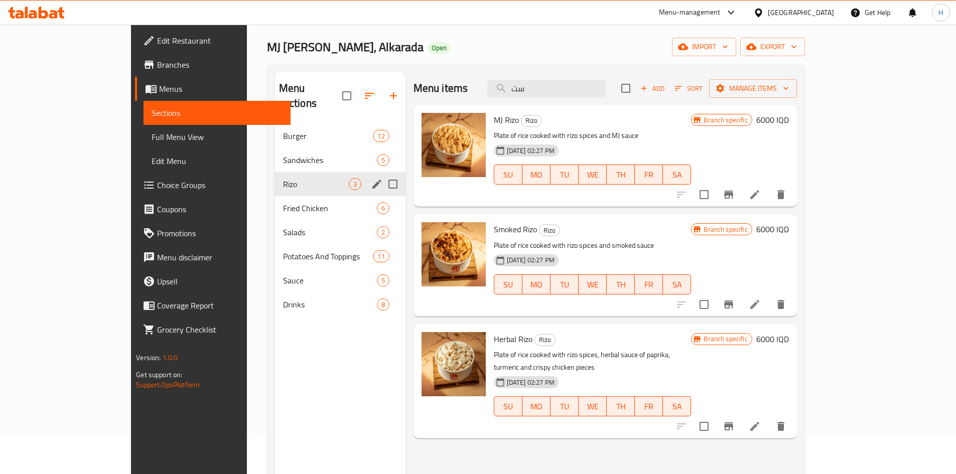
click at [275, 155] on div "Sandwiches 5" at bounding box center [340, 160] width 131 height 24
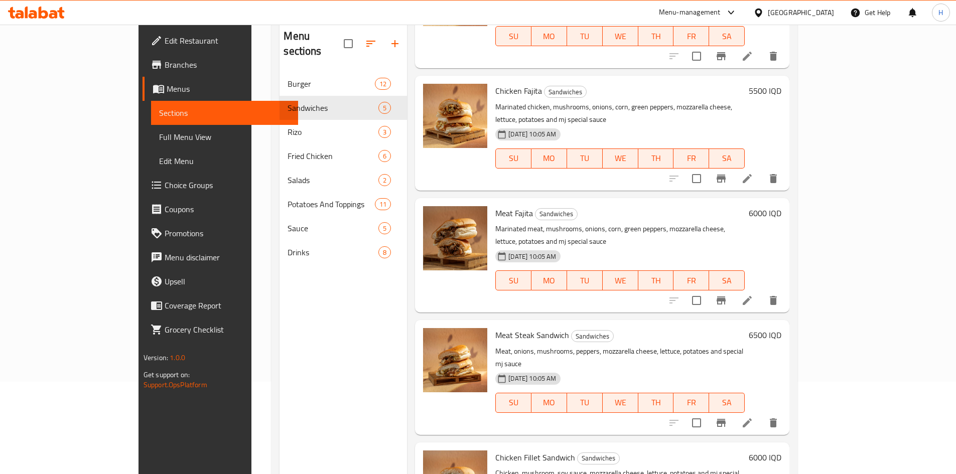
scroll to position [141, 0]
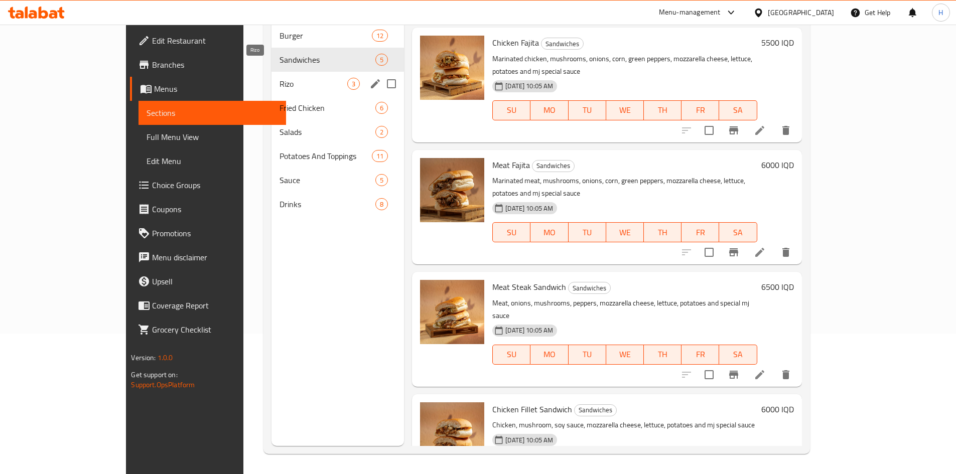
click at [280, 102] on span "Fried Chicken" at bounding box center [328, 108] width 96 height 12
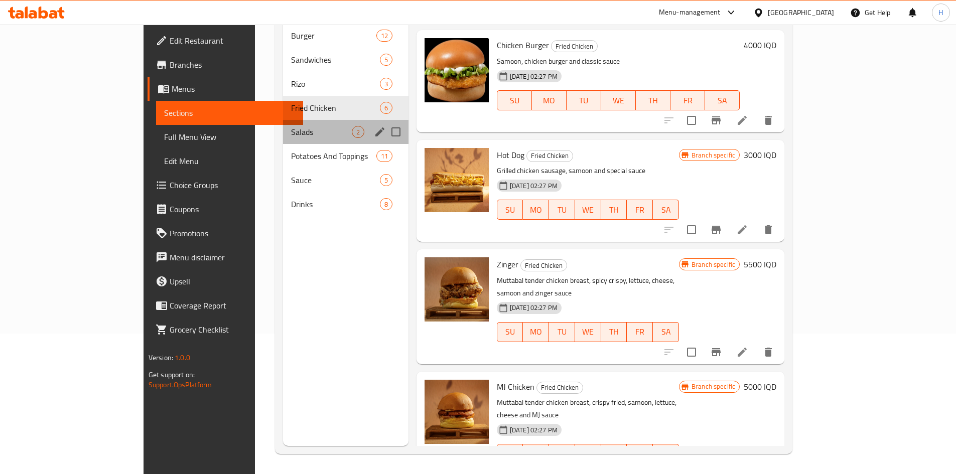
click at [283, 125] on div "Salads 2" at bounding box center [346, 132] width 126 height 24
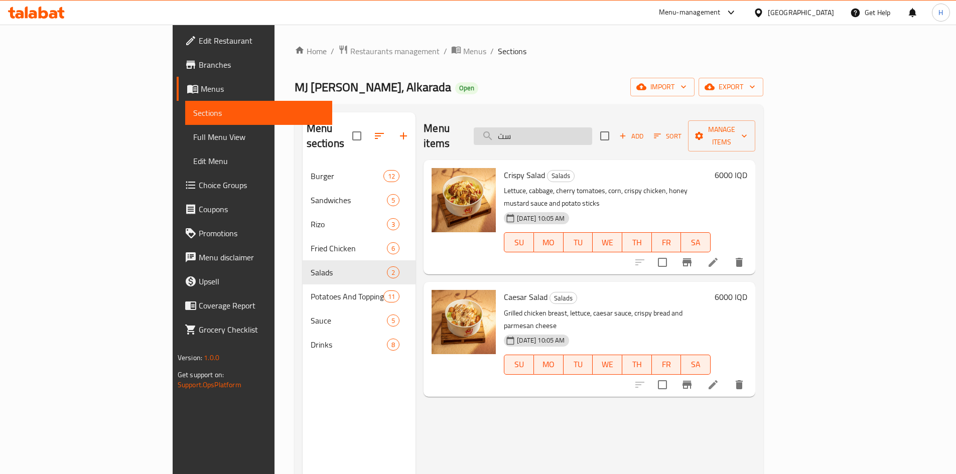
click at [592, 129] on input "ست" at bounding box center [533, 137] width 118 height 18
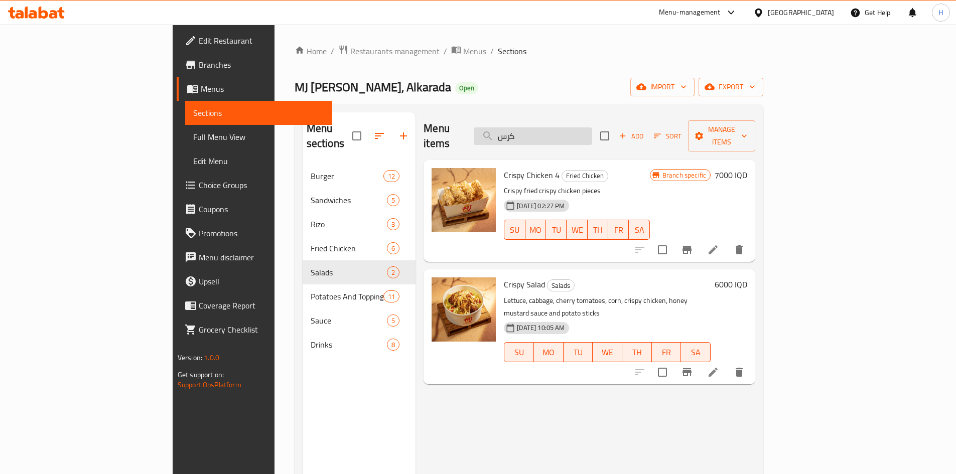
click at [592, 132] on input "كرس" at bounding box center [533, 137] width 118 height 18
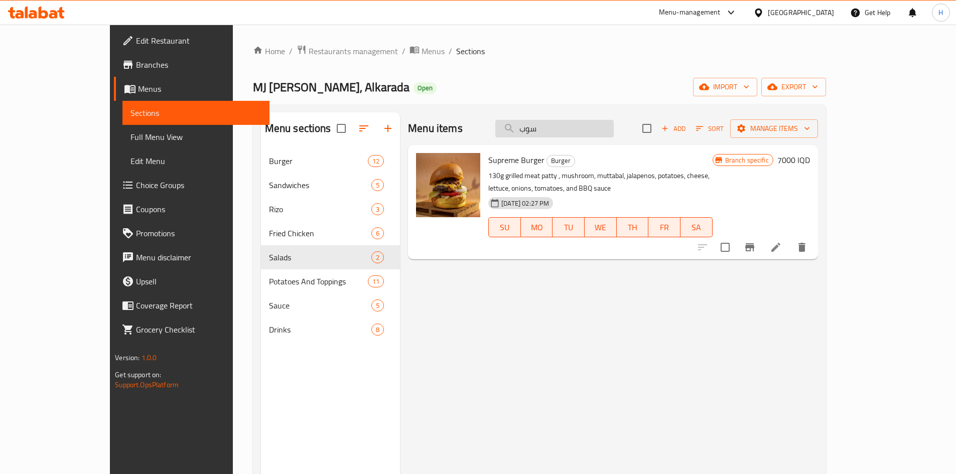
click at [602, 134] on input "سوب" at bounding box center [555, 129] width 118 height 18
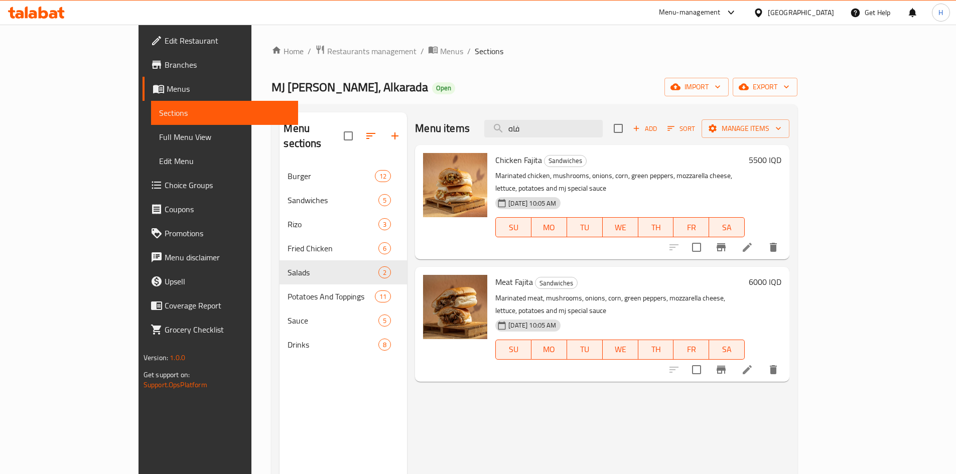
type input "فاه"
click at [327, 52] on span "Restaurants management" at bounding box center [371, 51] width 89 height 12
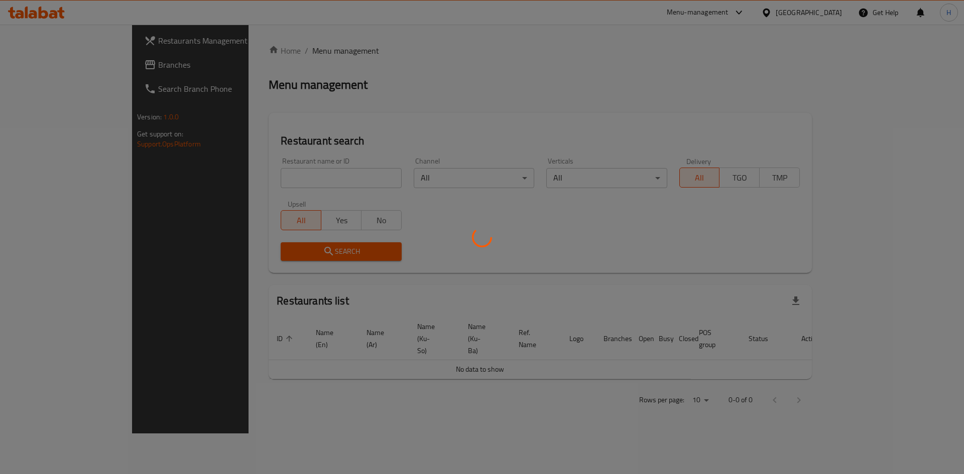
click at [278, 181] on div at bounding box center [482, 237] width 964 height 474
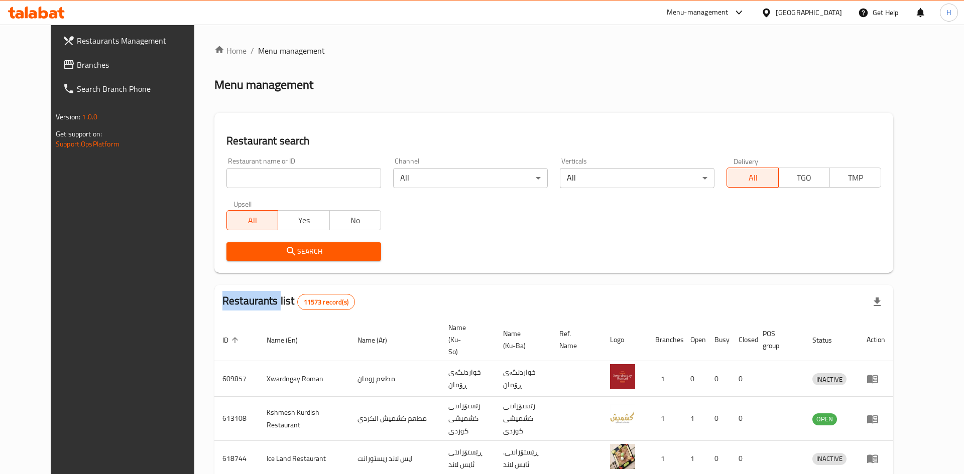
click at [278, 181] on div at bounding box center [482, 237] width 964 height 474
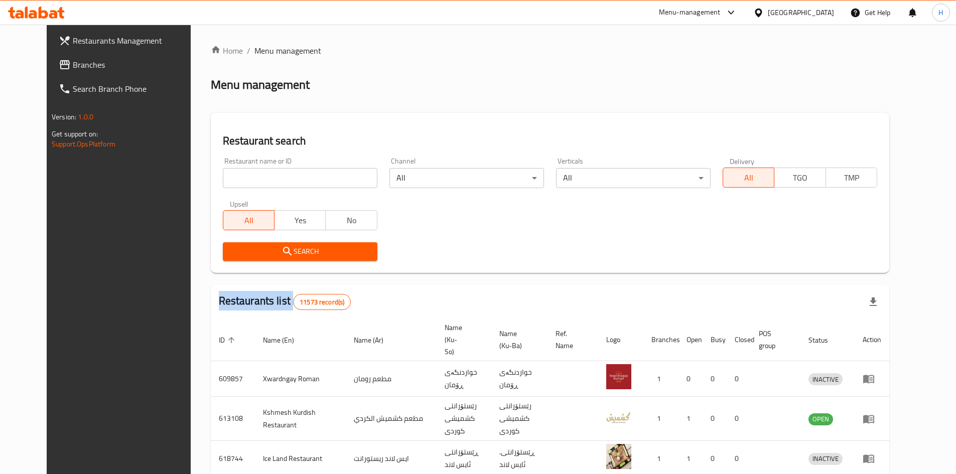
click at [278, 181] on div "Home / Menu management Menu management Restaurant search Restaurant name or ID …" at bounding box center [550, 393] width 679 height 696
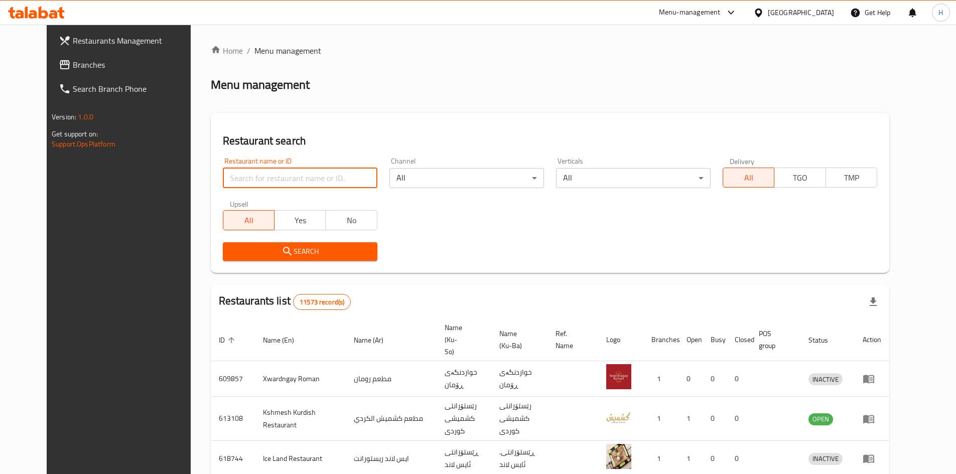
click at [278, 181] on input "search" at bounding box center [300, 178] width 155 height 20
paste input "702076"
type input "702076"
click button "Search" at bounding box center [300, 251] width 155 height 19
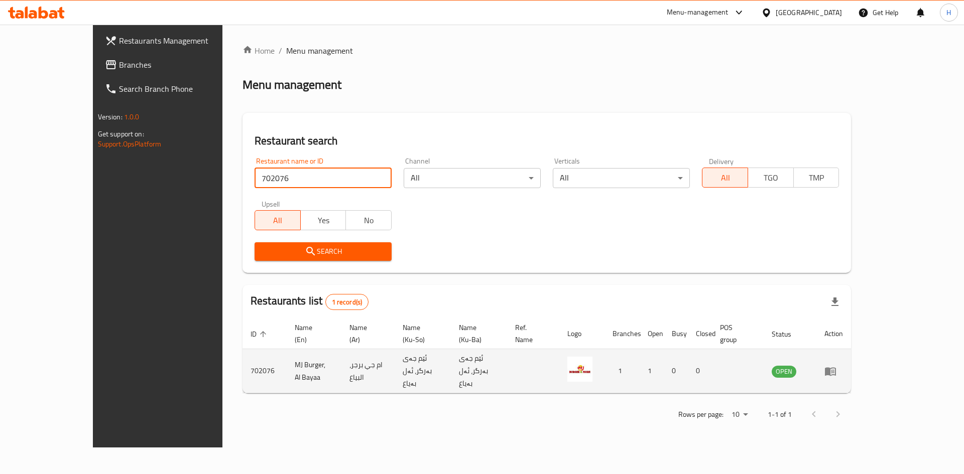
click at [836, 368] on icon "enhanced table" at bounding box center [830, 372] width 11 height 9
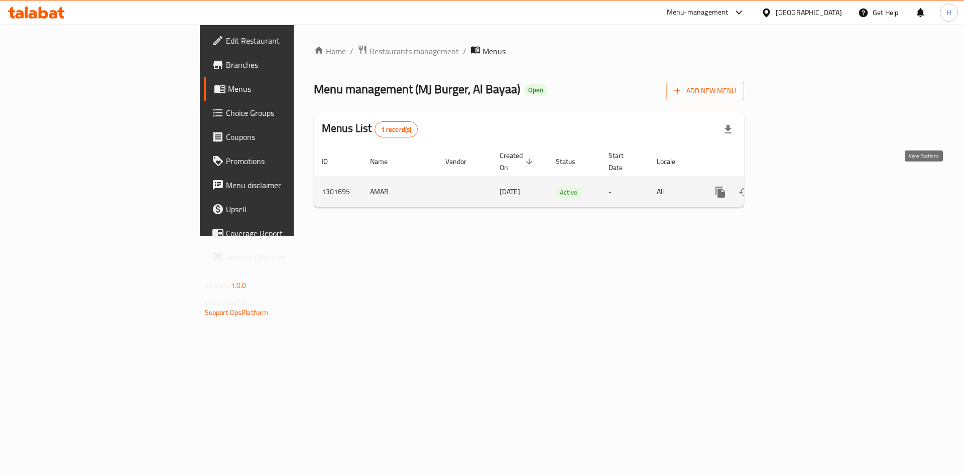
click at [799, 186] on icon "enhanced table" at bounding box center [793, 192] width 12 height 12
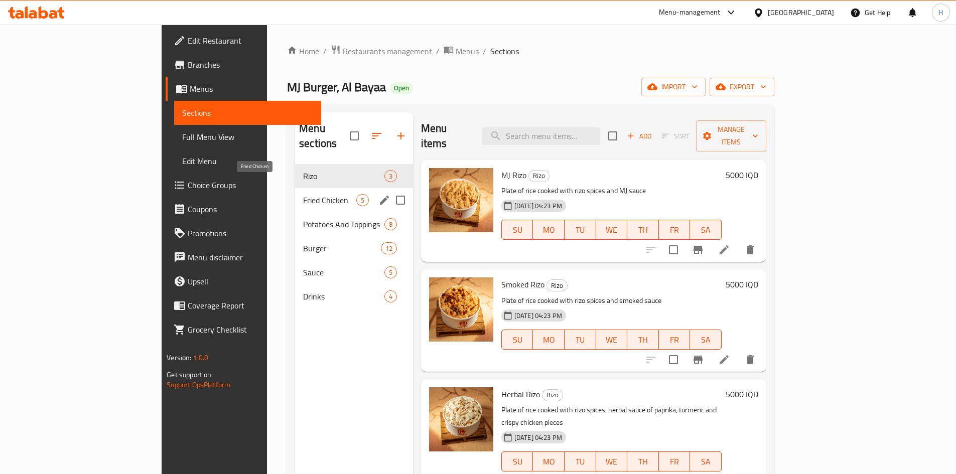
click at [303, 194] on span "Fried Chicken" at bounding box center [329, 200] width 53 height 12
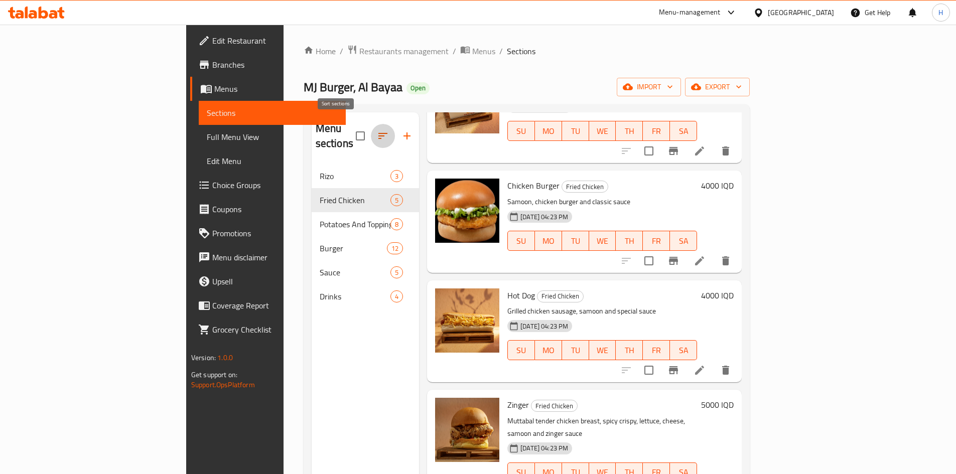
click at [377, 134] on icon "button" at bounding box center [383, 136] width 12 height 12
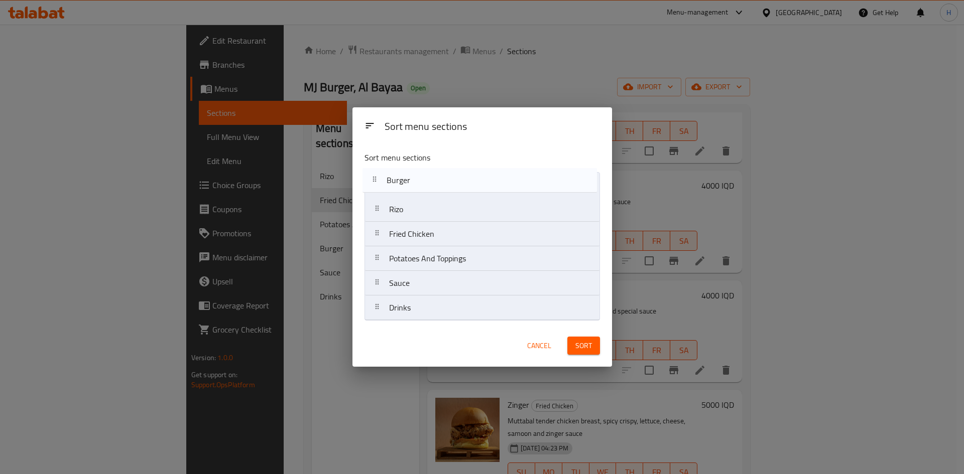
drag, startPoint x: 435, startPoint y: 262, endPoint x: 433, endPoint y: 187, distance: 74.8
click at [432, 184] on nav "Rizo Fried Chicken Potatoes And Toppings Burger Sauce Drinks" at bounding box center [482, 246] width 235 height 149
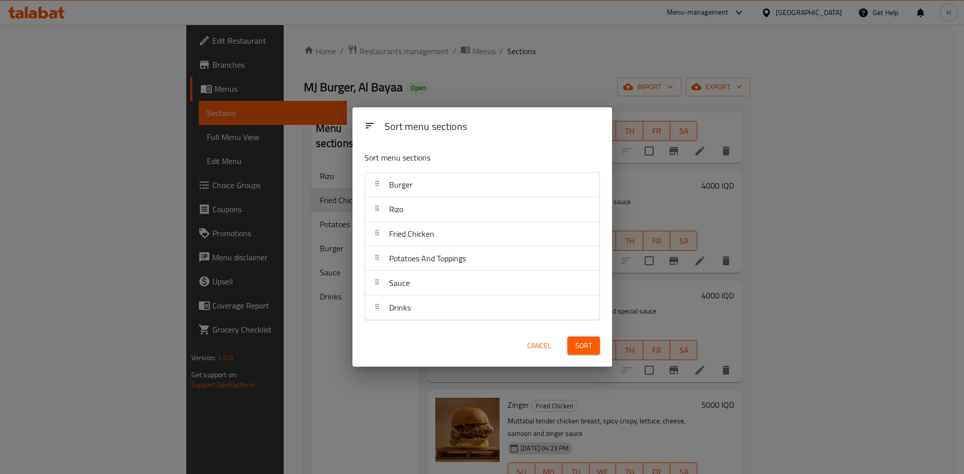
click at [582, 345] on span "Sort" at bounding box center [583, 346] width 17 height 13
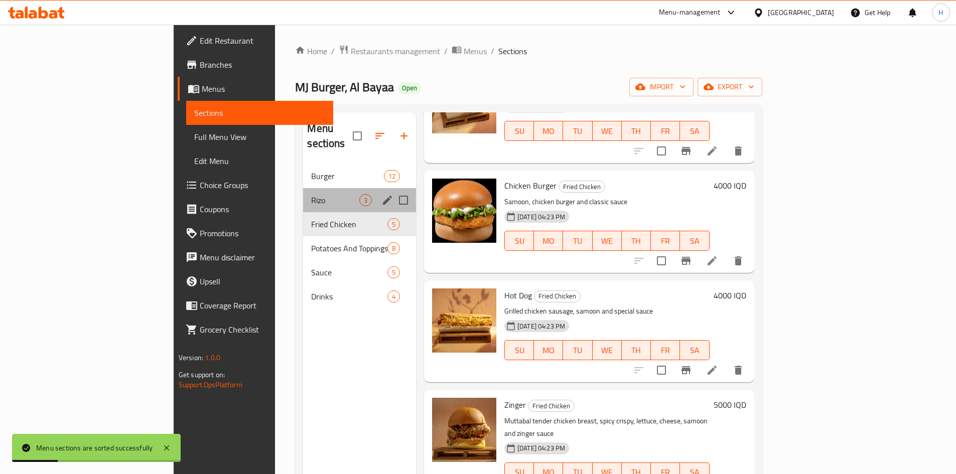
click at [303, 188] on div "Rizo 3" at bounding box center [359, 200] width 113 height 24
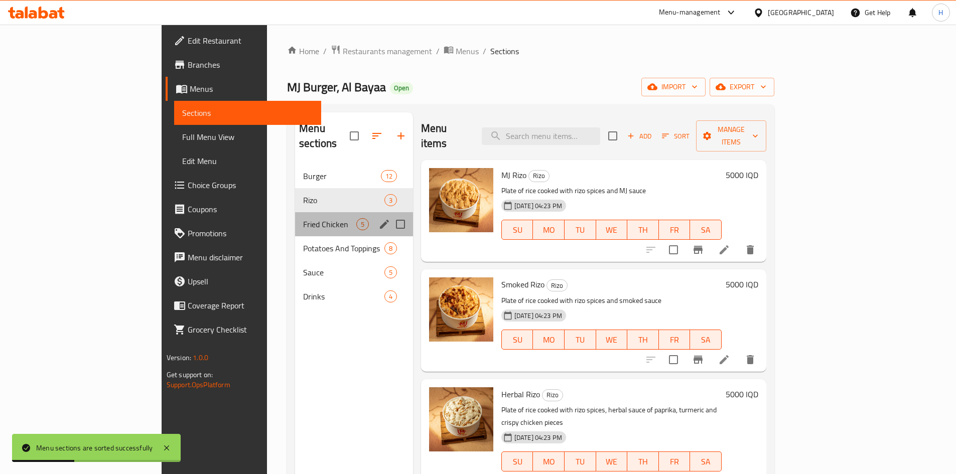
click at [295, 212] on div "Fried Chicken 5" at bounding box center [354, 224] width 118 height 24
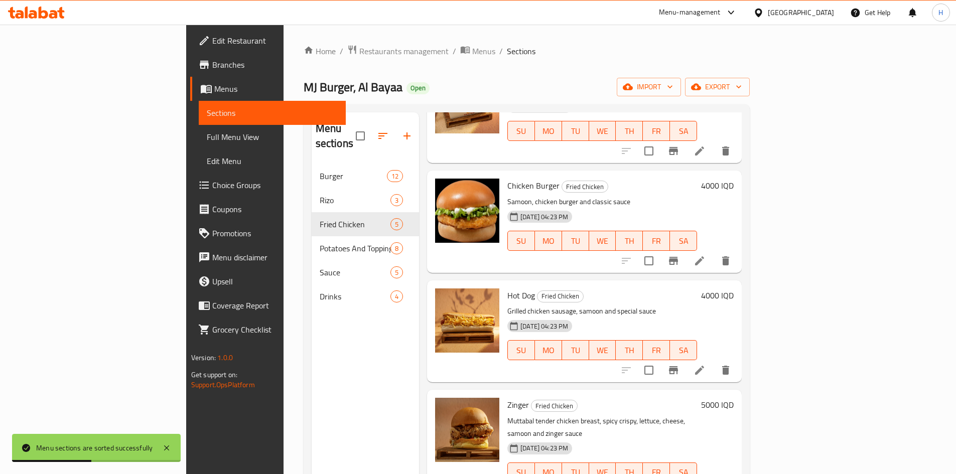
scroll to position [141, 0]
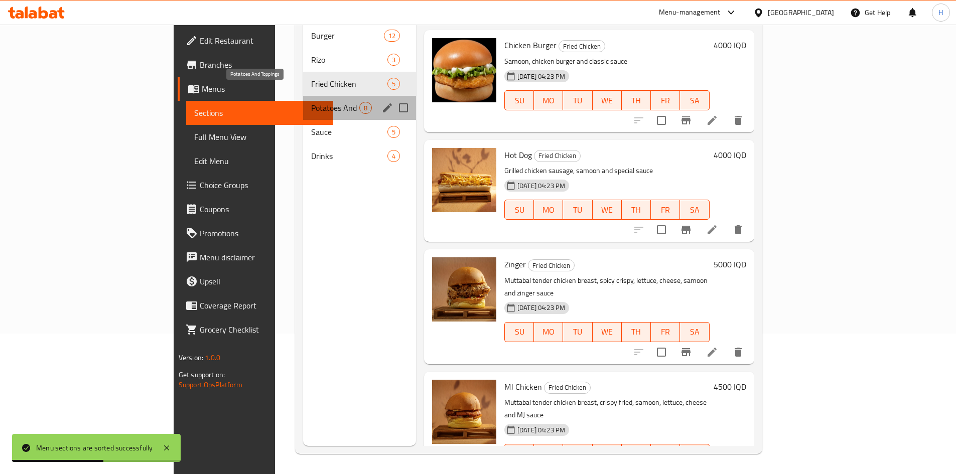
click at [311, 102] on span "Potatoes And Toppings" at bounding box center [335, 108] width 48 height 12
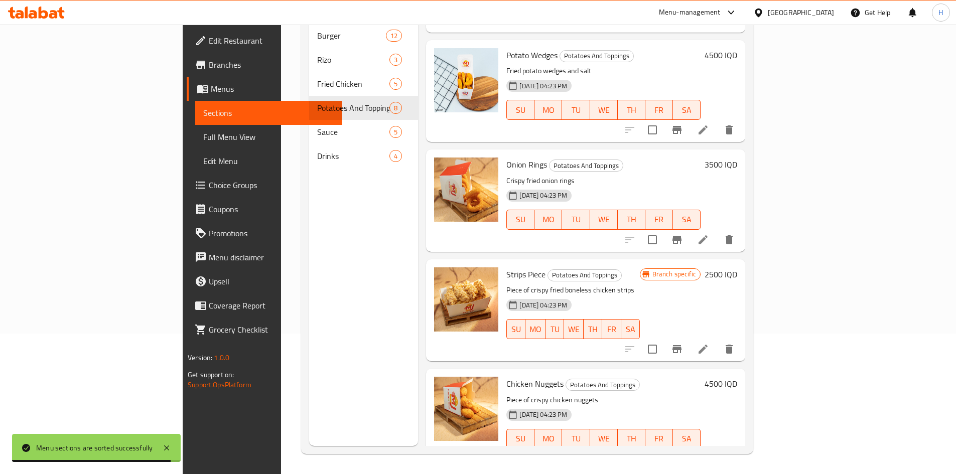
scroll to position [428, 0]
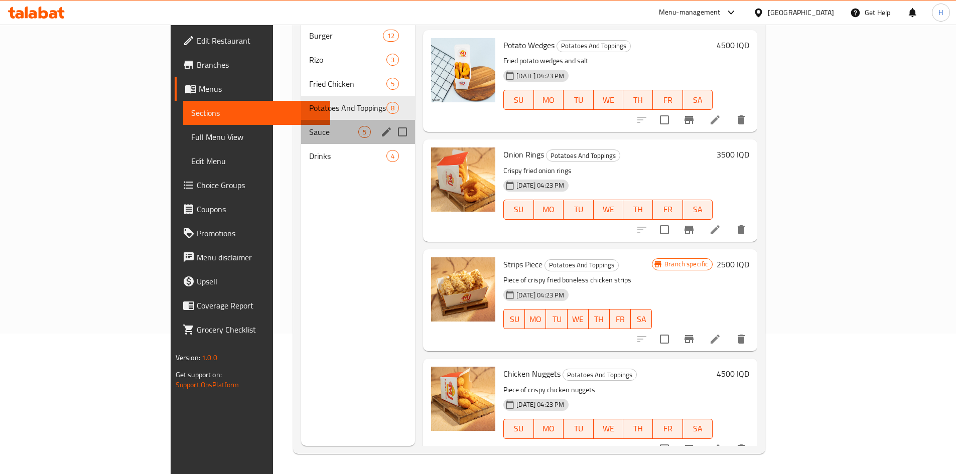
click at [301, 120] on div "Sauce 5" at bounding box center [358, 132] width 114 height 24
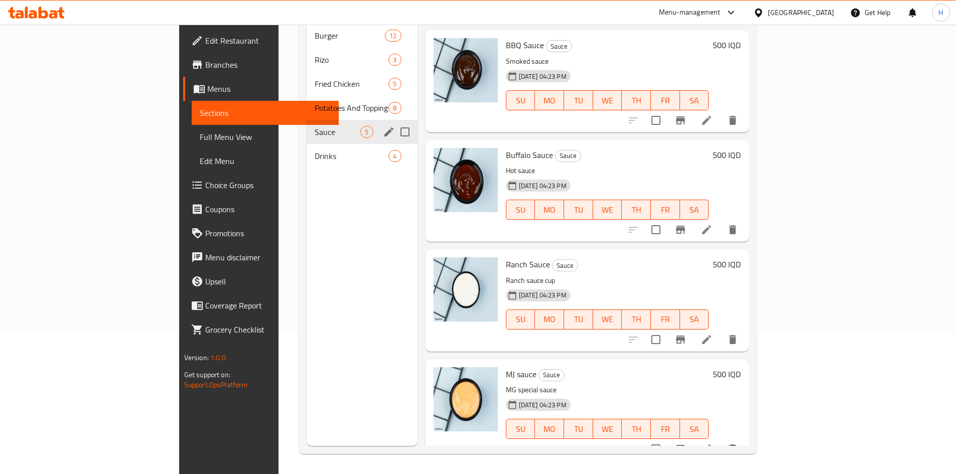
drag, startPoint x: 219, startPoint y: 125, endPoint x: 213, endPoint y: 126, distance: 5.7
click at [307, 125] on div "Sauce 5" at bounding box center [362, 132] width 110 height 24
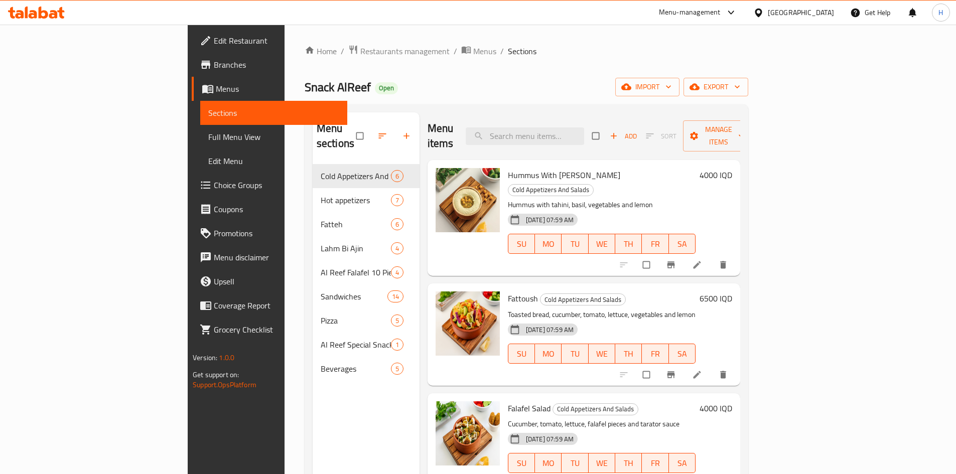
click at [367, 95] on div "Snack AlReef Open import export" at bounding box center [527, 87] width 444 height 19
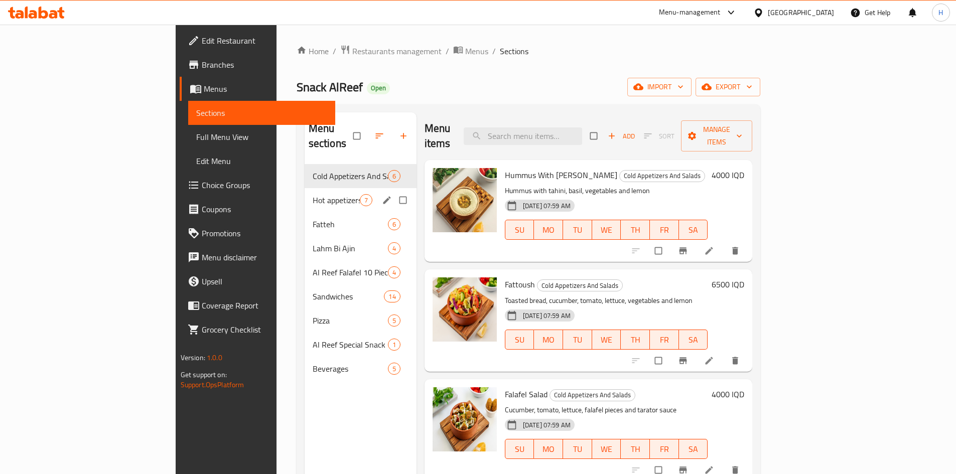
click at [305, 188] on div "Hot appetizers 7" at bounding box center [361, 200] width 112 height 24
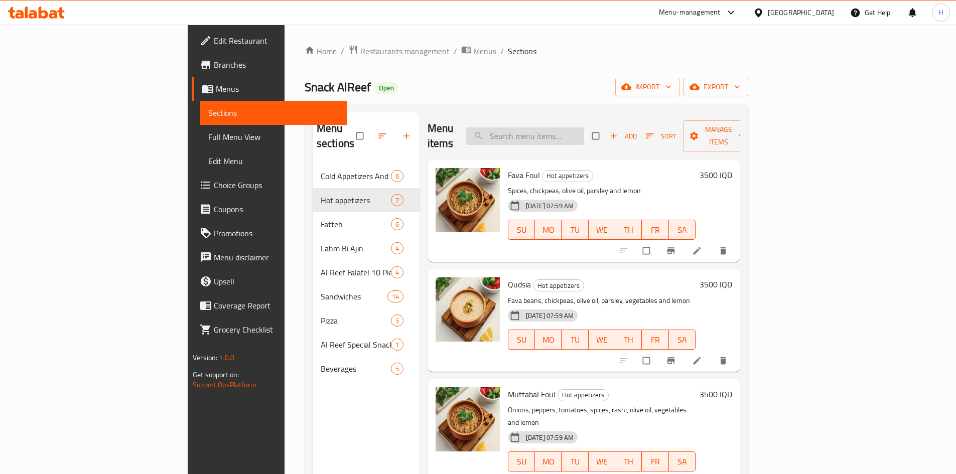
click at [581, 129] on input "search" at bounding box center [525, 137] width 118 height 18
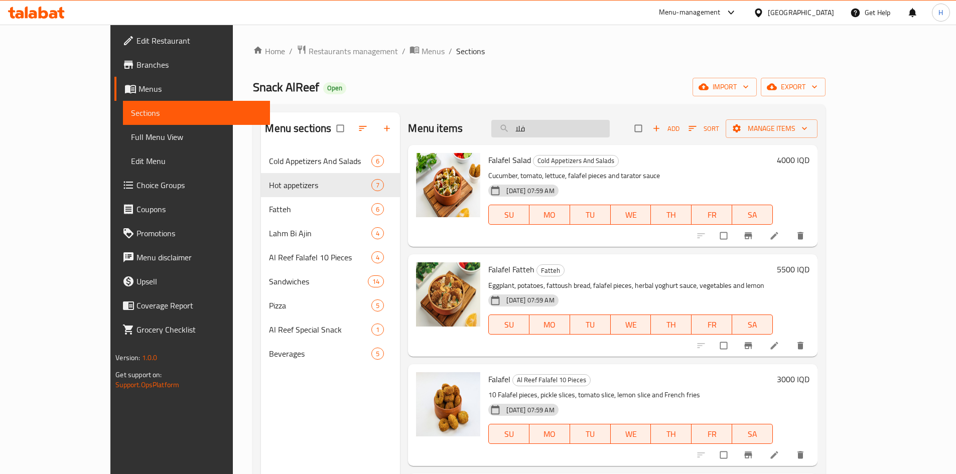
click at [582, 128] on input "فلا" at bounding box center [551, 129] width 118 height 18
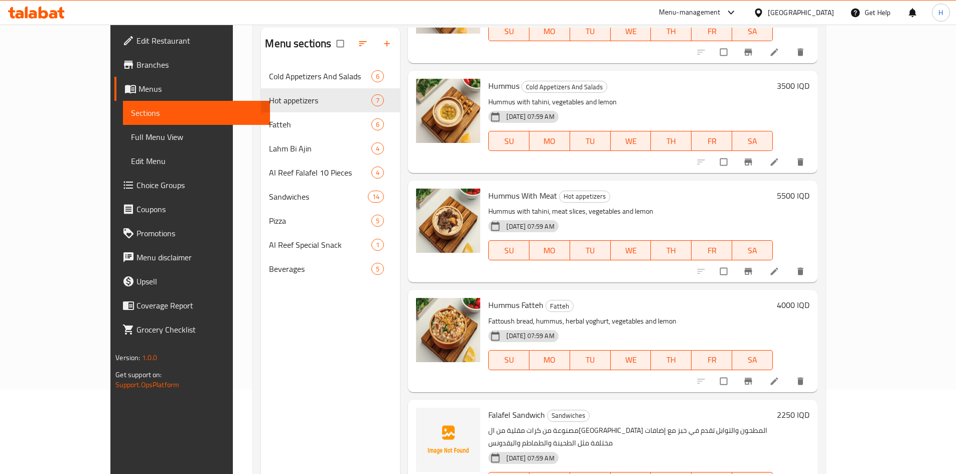
scroll to position [141, 0]
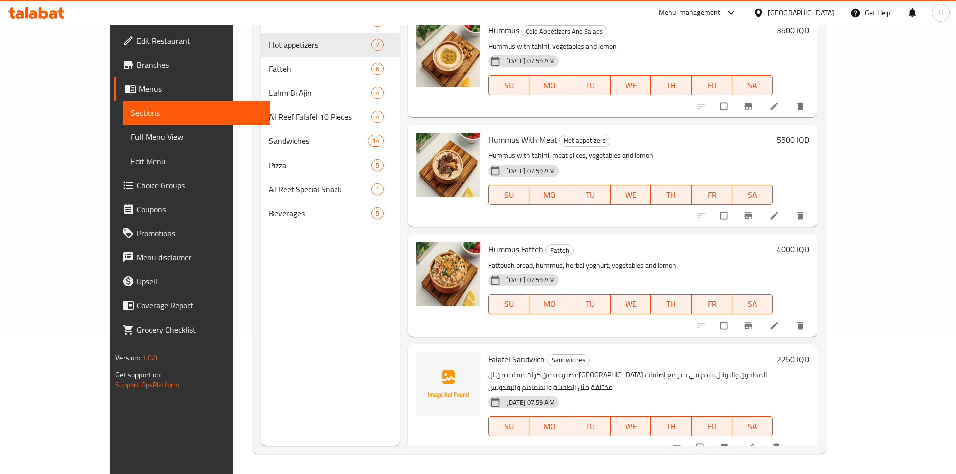
type input "حمص"
click at [766, 440] on li at bounding box center [752, 448] width 28 height 16
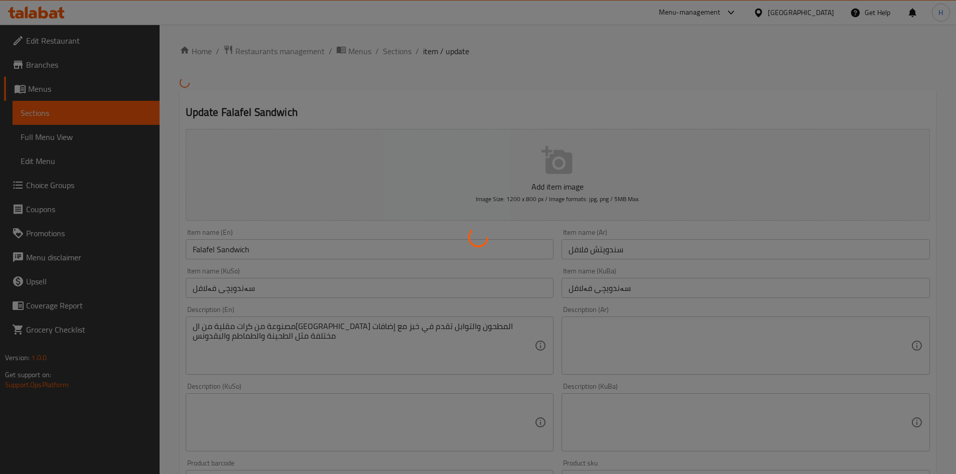
type input "الإضافات:"
type input "زیادە:"
type input "0"
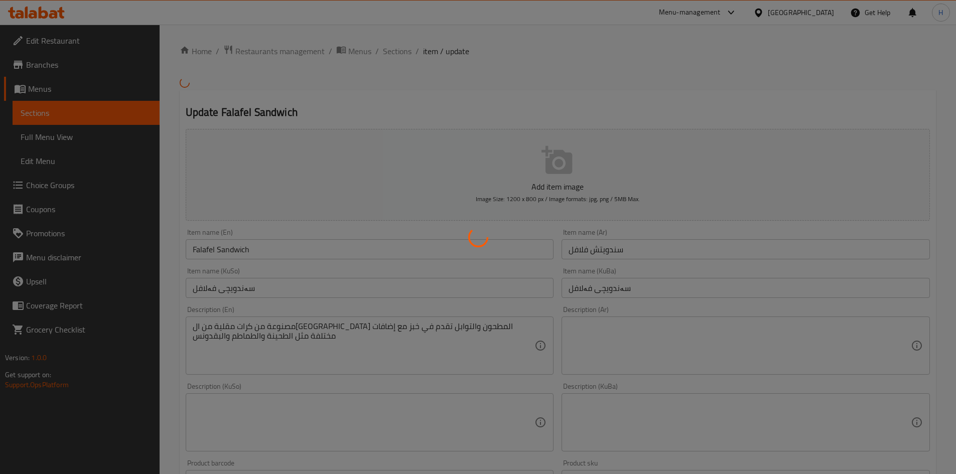
click at [472, 322] on div at bounding box center [478, 237] width 956 height 474
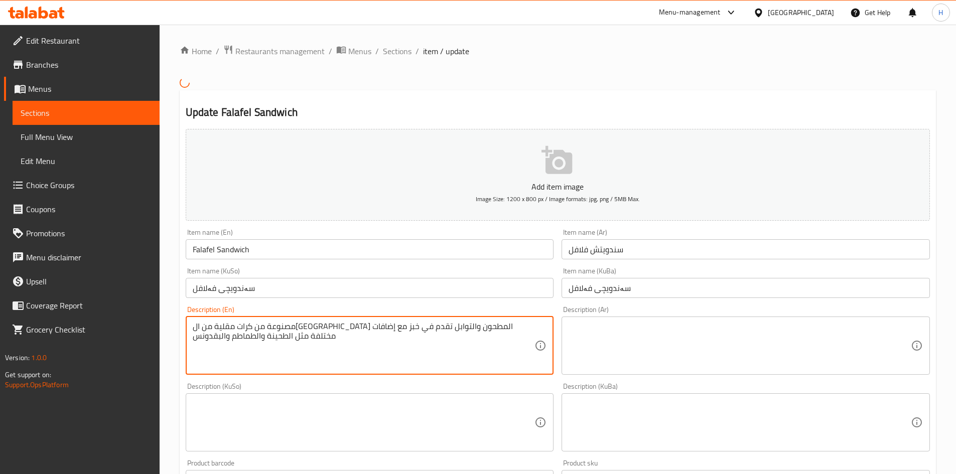
click at [467, 330] on textarea "مصنوعة من كرات مقلية من الحمص المطحون والتوابل تقدم في خبز مع إضافات مختلفة مثل…" at bounding box center [364, 346] width 342 height 48
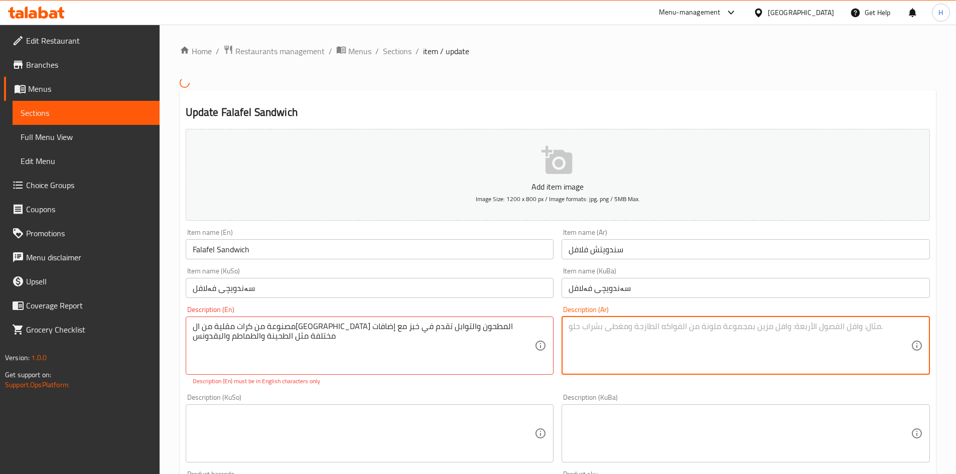
click at [716, 334] on textarea at bounding box center [740, 346] width 342 height 48
paste textarea "مصنوعة من كرات مقلية من الحمص المطحون والتوابل تقدم في خبز مع إضافات مختلفة مثل…"
type textarea "مصنوعة من كرات مقلية من الحمص المطحون والتوابل تقدم في خبز مع إضافات مختلفة مثل…"
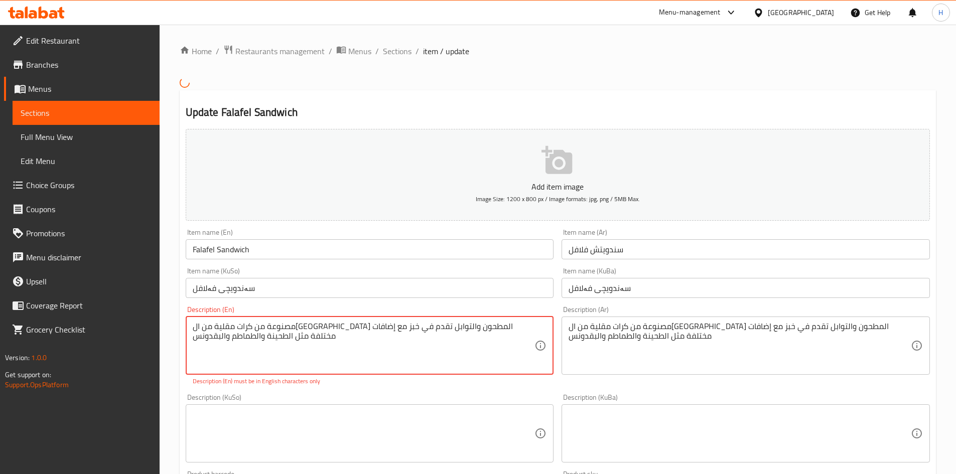
click at [521, 342] on textarea "مصنوعة من كرات مقلية من الحمص المطحون والتوابل تقدم في خبز مع إضافات مختلفة مثل…" at bounding box center [364, 346] width 342 height 48
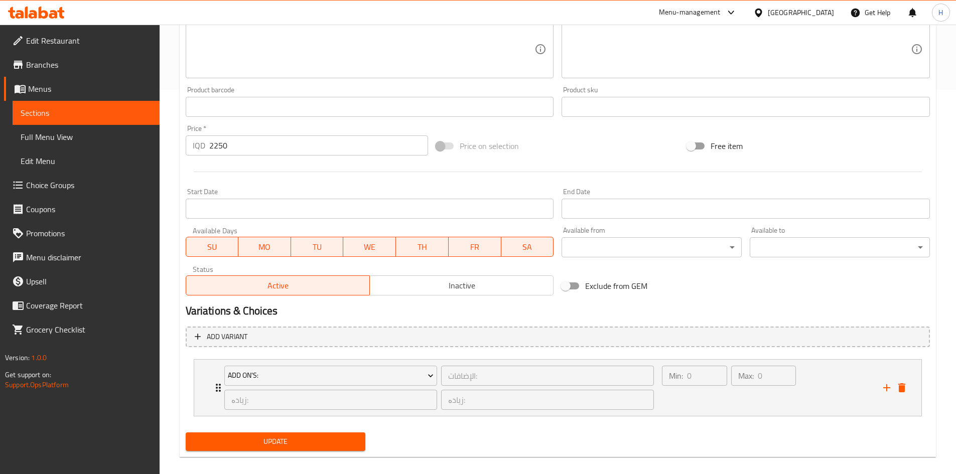
drag, startPoint x: 291, startPoint y: 441, endPoint x: 293, endPoint y: 433, distance: 7.9
click at [290, 441] on div "Update" at bounding box center [276, 442] width 188 height 27
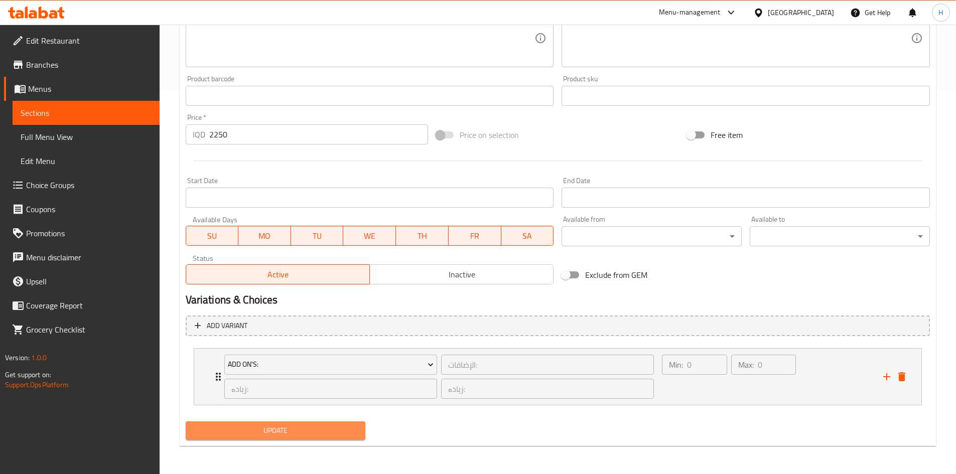
click at [294, 432] on span "Update" at bounding box center [276, 431] width 164 height 13
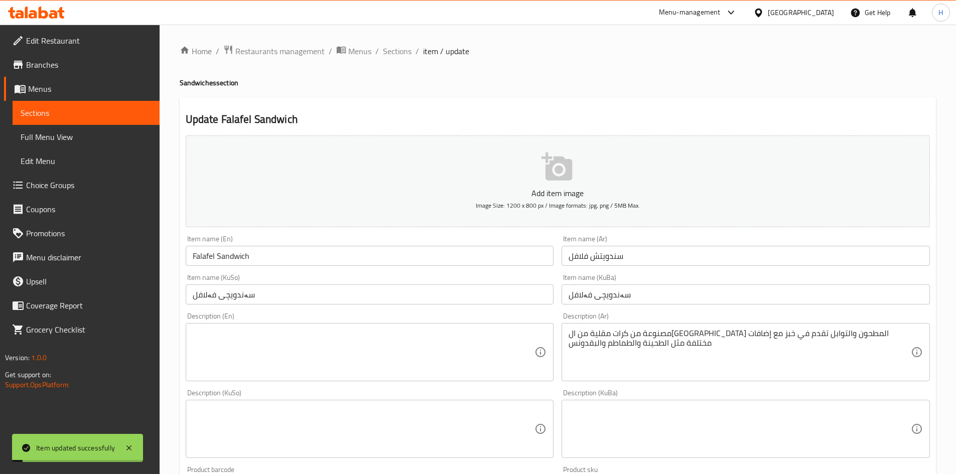
click at [411, 57] on ol "Home / Restaurants management / Menus / Sections / item / update" at bounding box center [558, 51] width 757 height 13
drag, startPoint x: 407, startPoint y: 57, endPoint x: 408, endPoint y: 65, distance: 8.5
click at [407, 57] on span "Sections" at bounding box center [397, 51] width 29 height 12
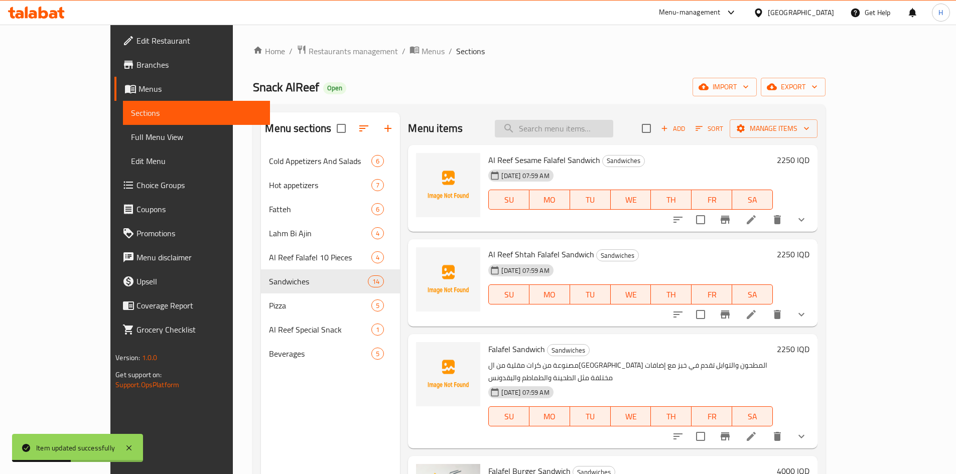
click at [577, 127] on input "search" at bounding box center [554, 129] width 118 height 18
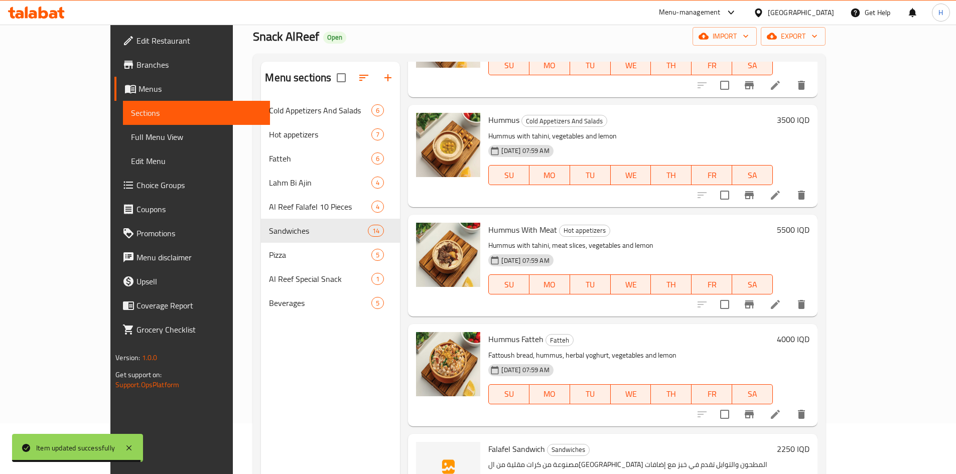
scroll to position [141, 0]
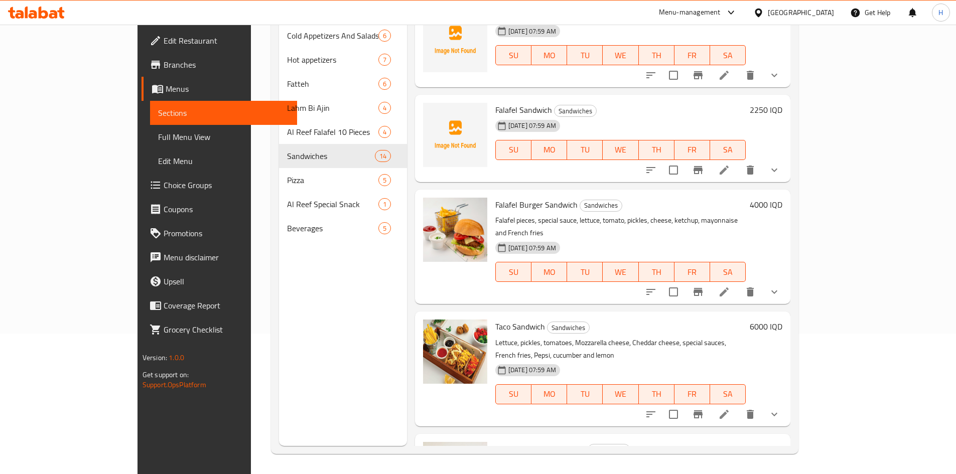
type input "حمص"
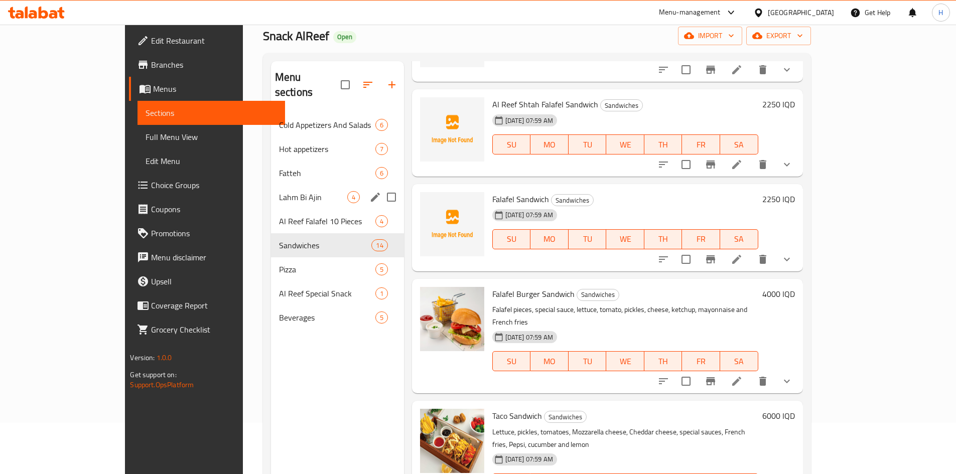
scroll to position [0, 0]
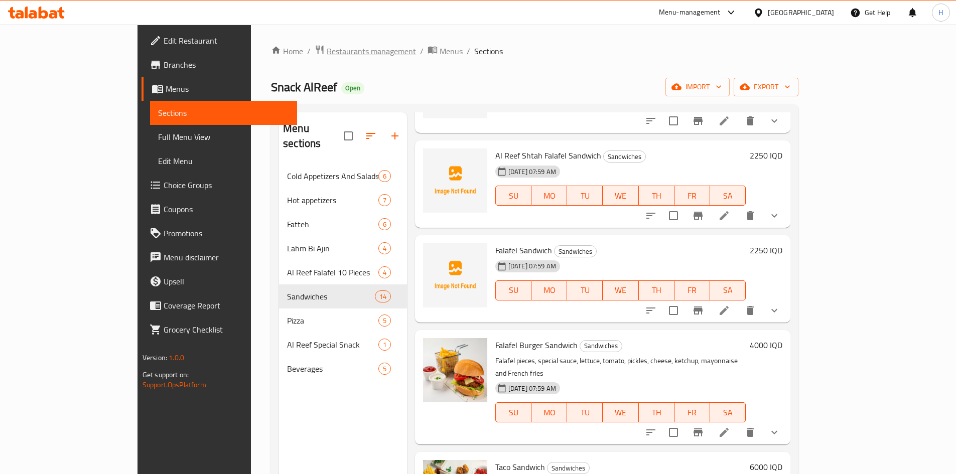
click at [327, 47] on span "Restaurants management" at bounding box center [371, 51] width 89 height 12
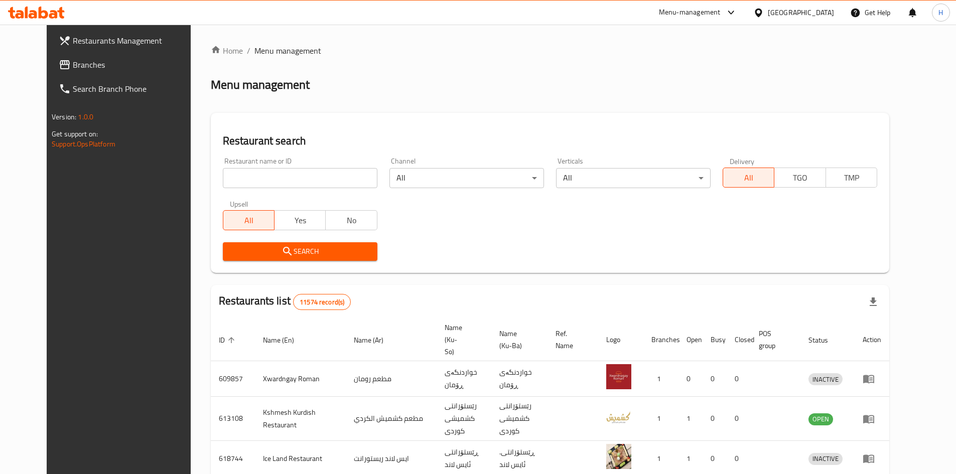
click at [276, 187] on input "search" at bounding box center [300, 178] width 155 height 20
paste input "683718"
type input "683718"
click at [312, 248] on span "Search" at bounding box center [300, 252] width 139 height 13
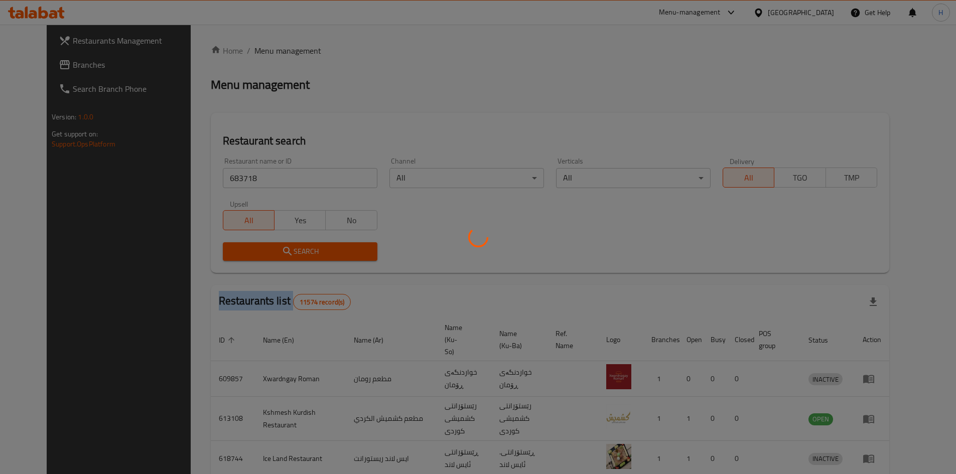
click at [312, 248] on div at bounding box center [478, 237] width 956 height 474
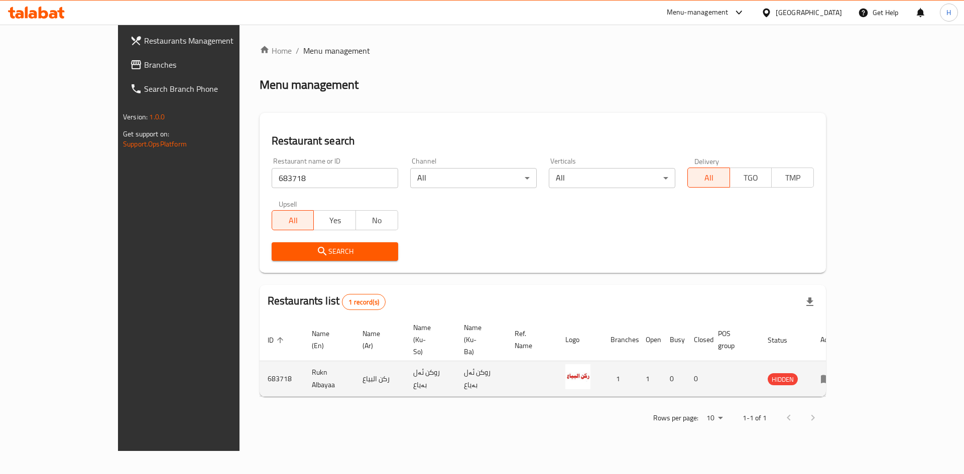
click at [847, 361] on td "enhanced table" at bounding box center [829, 379] width 35 height 36
click at [839, 373] on link "enhanced table" at bounding box center [829, 379] width 19 height 12
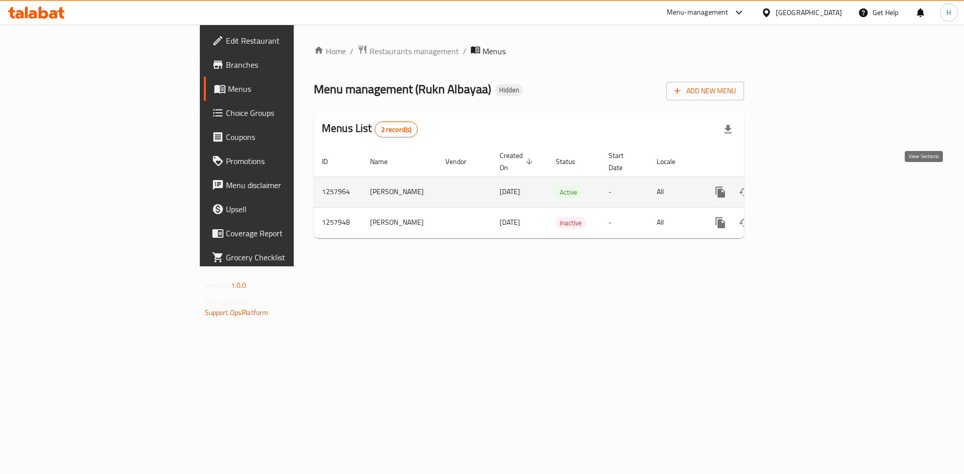
click at [805, 180] on link "enhanced table" at bounding box center [793, 192] width 24 height 24
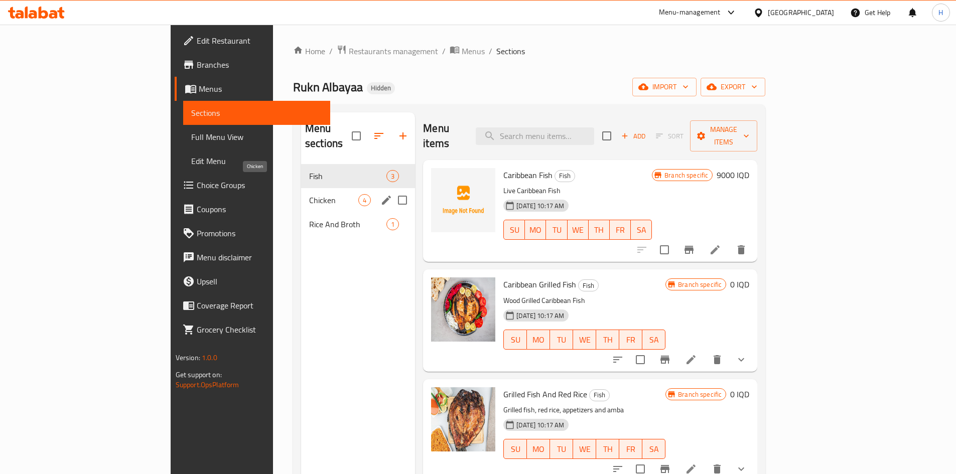
click at [309, 194] on span "Chicken" at bounding box center [333, 200] width 49 height 12
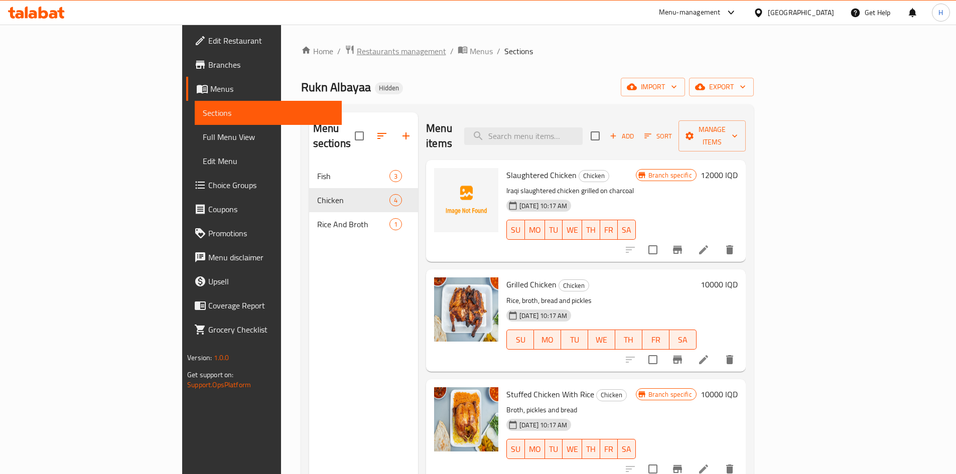
click at [357, 49] on span "Restaurants management" at bounding box center [401, 51] width 89 height 12
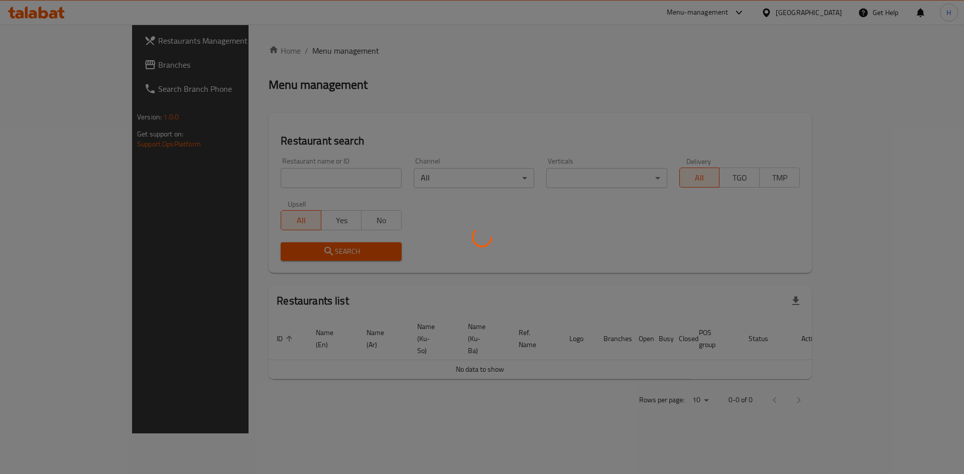
click at [303, 180] on div at bounding box center [482, 237] width 964 height 474
click at [270, 180] on div at bounding box center [482, 237] width 964 height 474
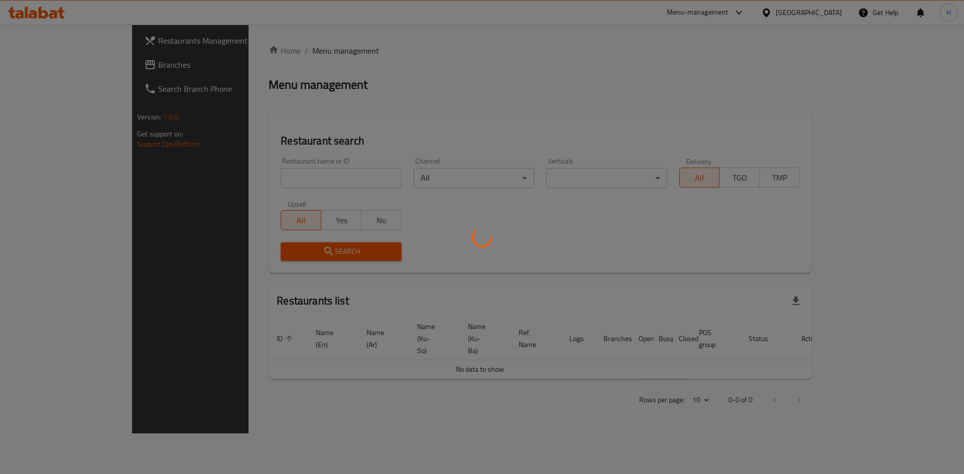
click at [262, 181] on div at bounding box center [482, 237] width 964 height 474
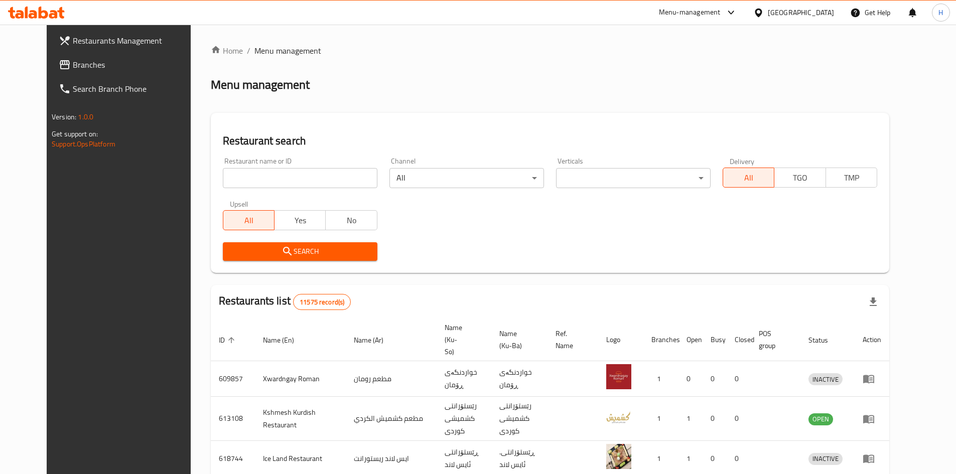
drag, startPoint x: 246, startPoint y: 185, endPoint x: 240, endPoint y: 186, distance: 5.6
click at [245, 185] on div at bounding box center [478, 237] width 956 height 474
click at [240, 186] on input "search" at bounding box center [300, 178] width 155 height 20
click at [240, 185] on input "search" at bounding box center [300, 178] width 155 height 20
paste input "679708"
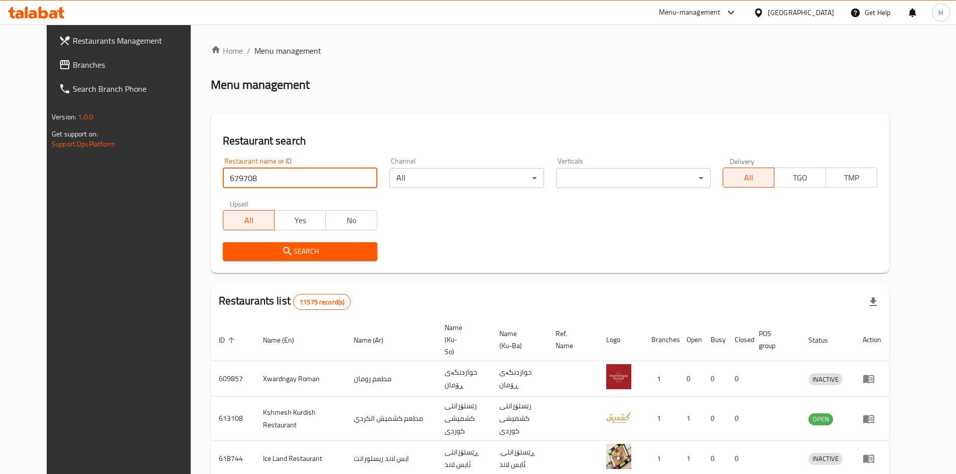
type input "679708"
click button "Search" at bounding box center [300, 251] width 155 height 19
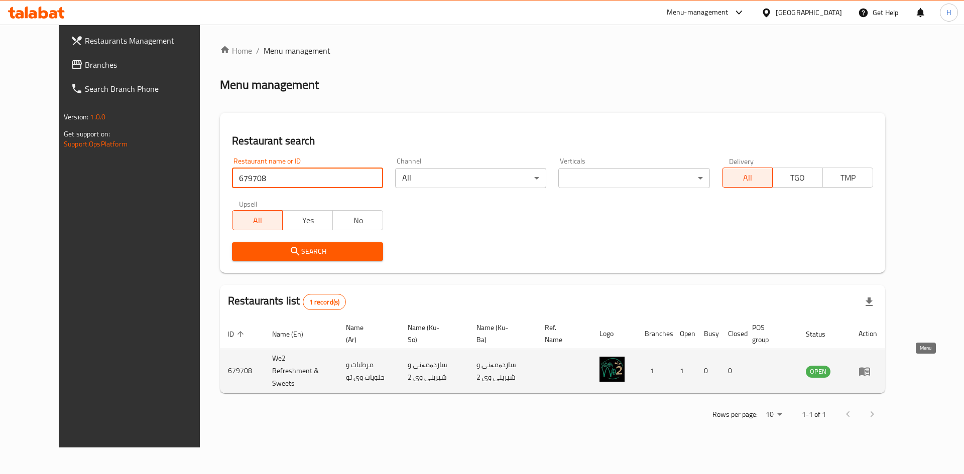
click at [877, 372] on link "enhanced table" at bounding box center [868, 372] width 19 height 12
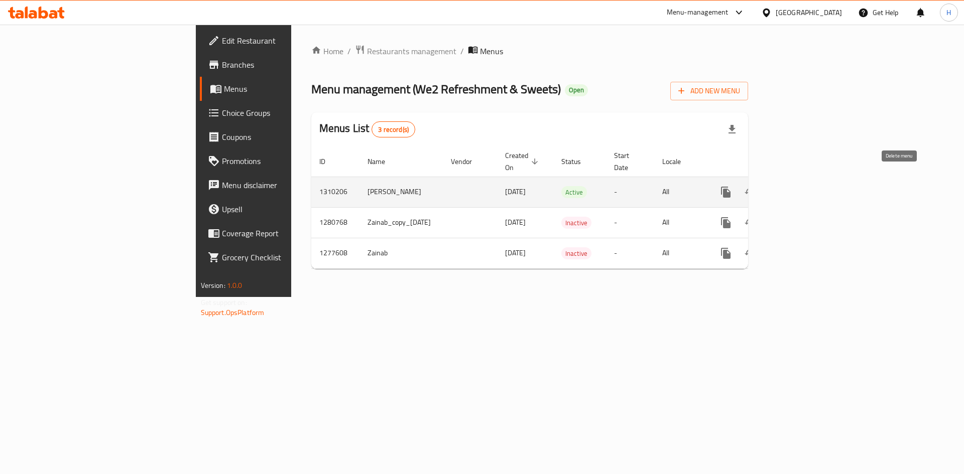
click at [810, 182] on link "enhanced table" at bounding box center [798, 192] width 24 height 24
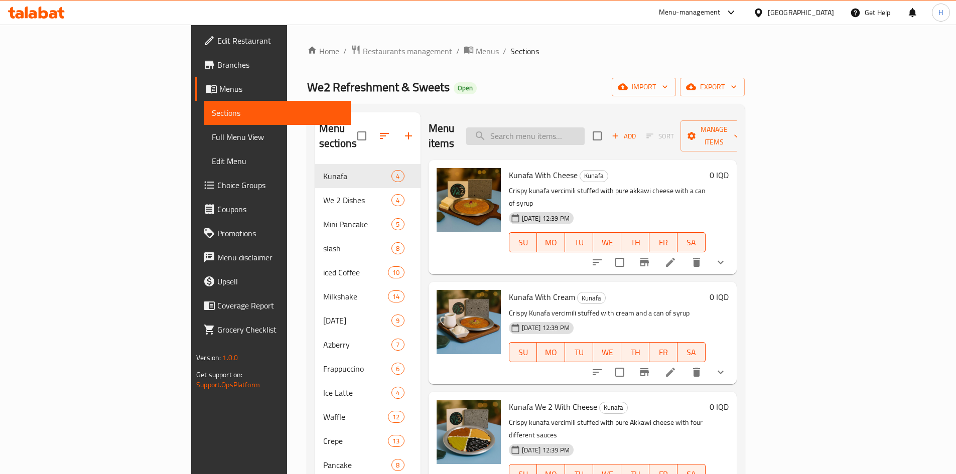
click at [585, 128] on input "search" at bounding box center [525, 137] width 118 height 18
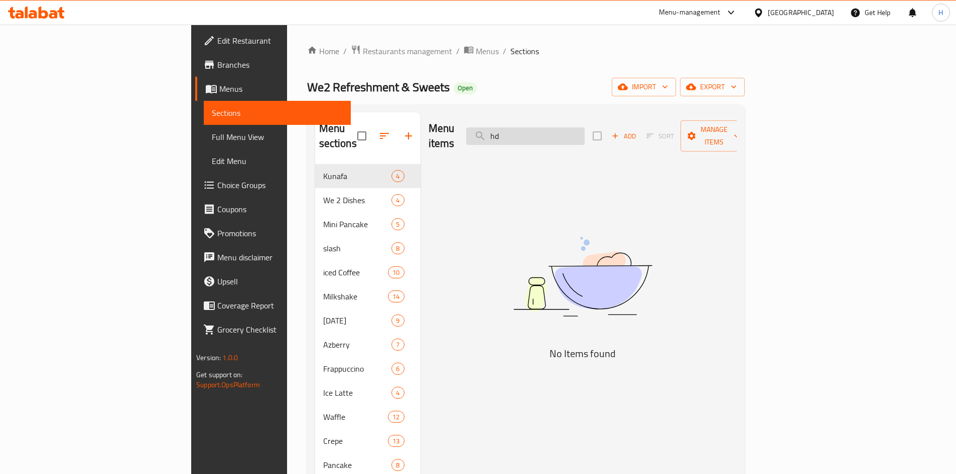
type input "h"
type input "ا"
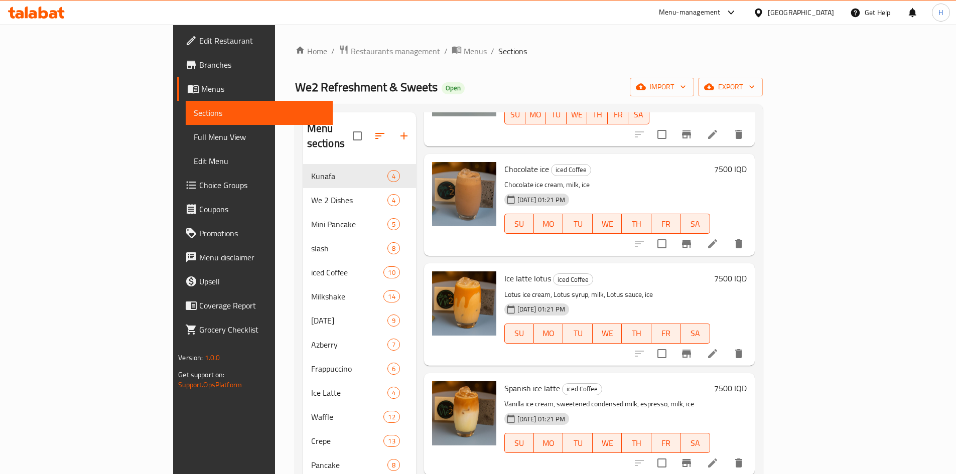
scroll to position [251, 0]
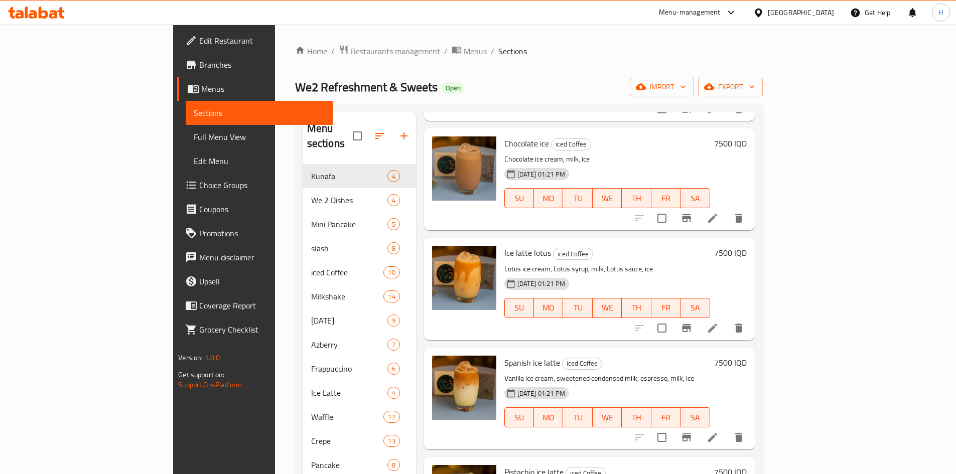
type input "لات"
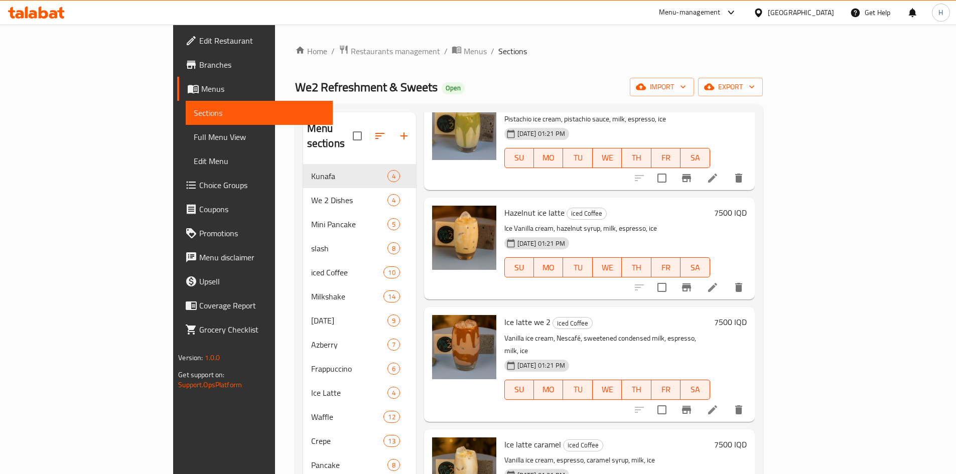
scroll to position [753, 0]
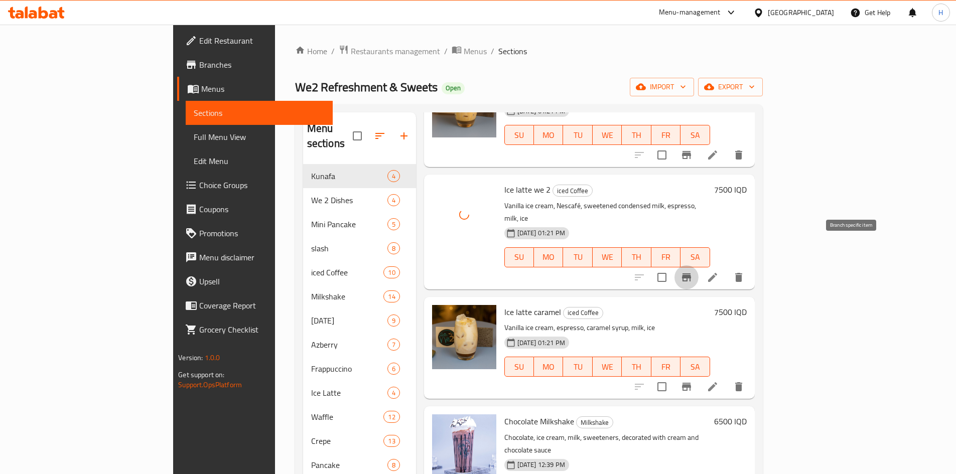
click at [693, 272] on icon "Branch-specific-item" at bounding box center [687, 278] width 12 height 12
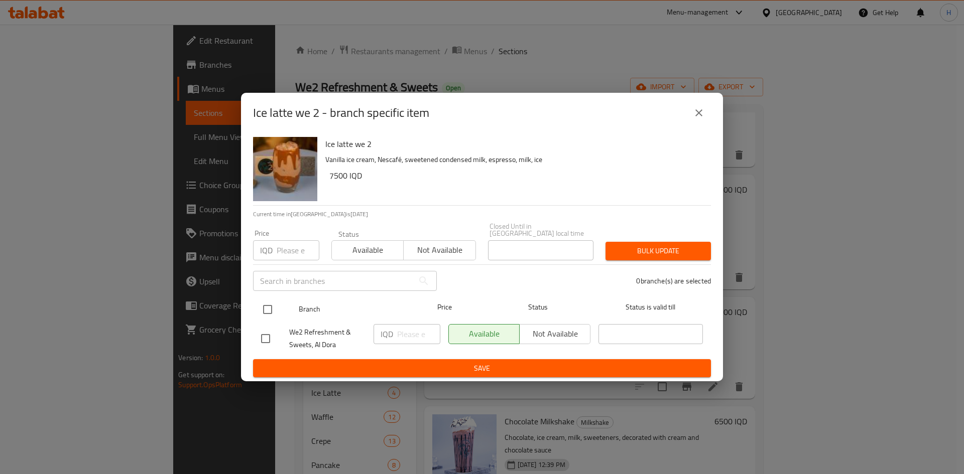
click at [274, 305] on input "checkbox" at bounding box center [267, 309] width 21 height 21
checkbox input "true"
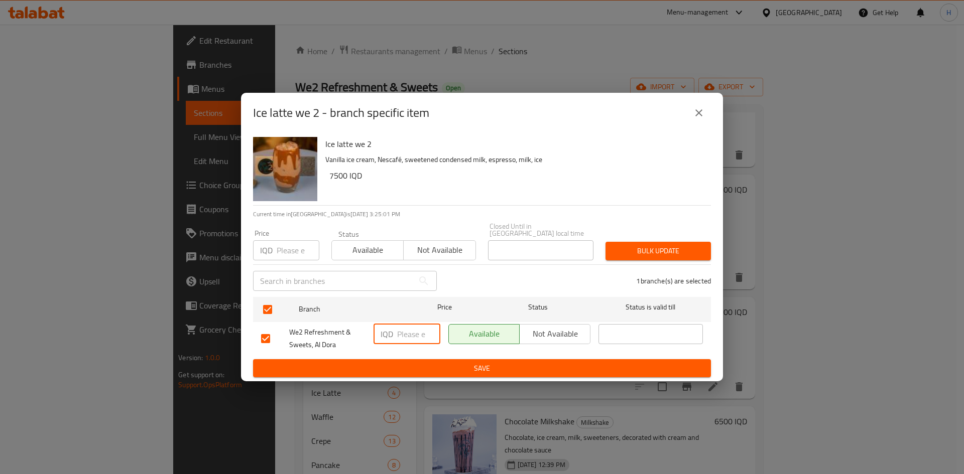
click at [419, 331] on input "number" at bounding box center [418, 334] width 43 height 20
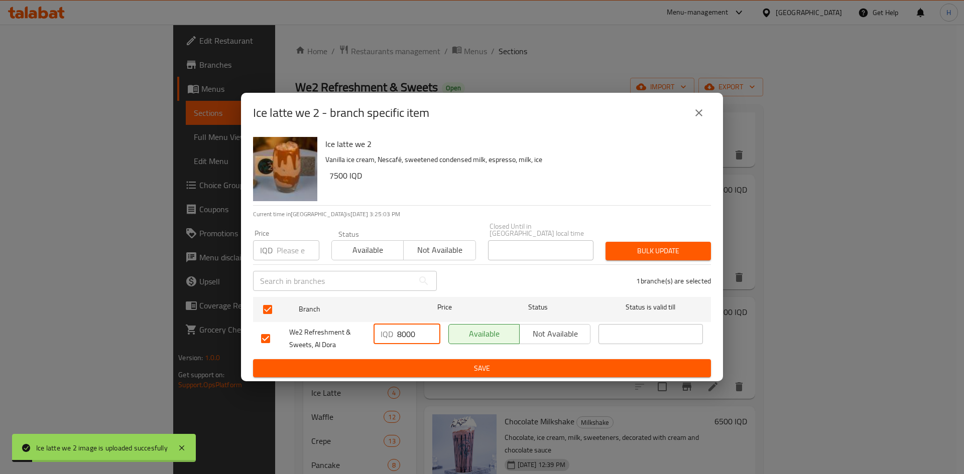
type input "8000"
click at [419, 363] on span "Save" at bounding box center [482, 368] width 442 height 13
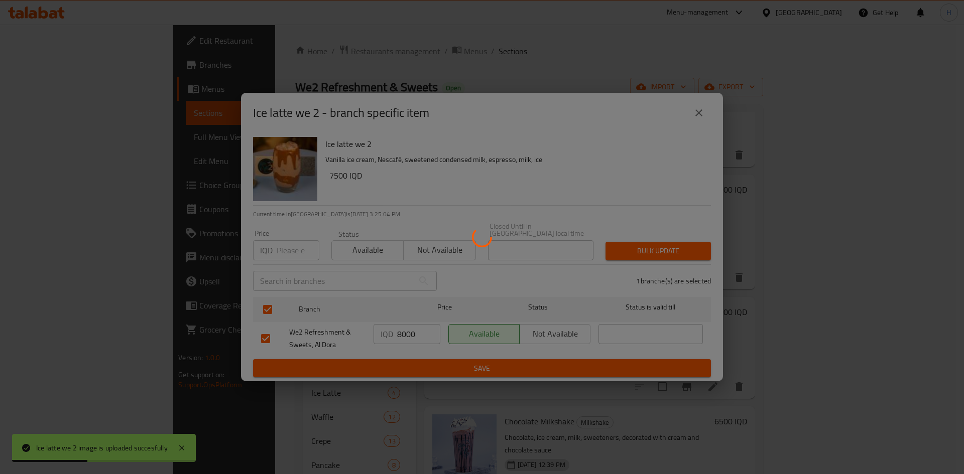
click at [897, 177] on div at bounding box center [482, 237] width 964 height 474
click at [892, 177] on div at bounding box center [482, 237] width 964 height 474
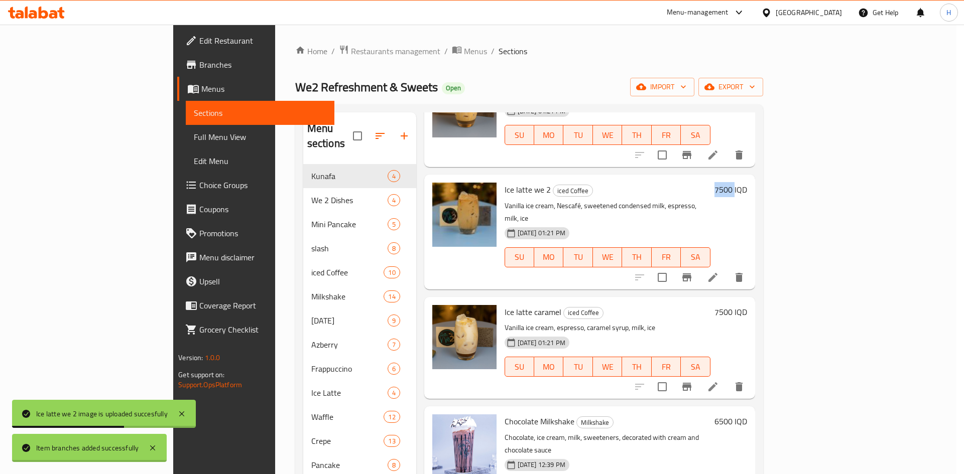
click at [892, 177] on div at bounding box center [482, 237] width 964 height 474
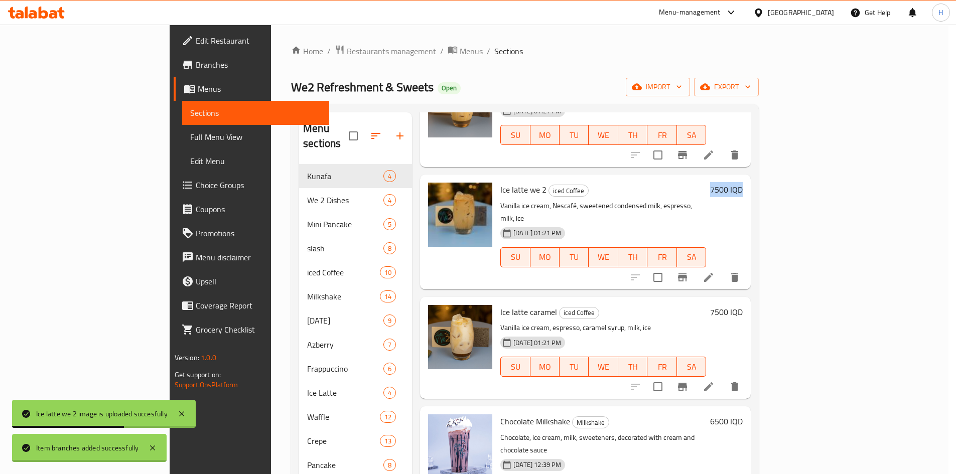
click at [743, 183] on h6 "7500 IQD" at bounding box center [726, 190] width 33 height 14
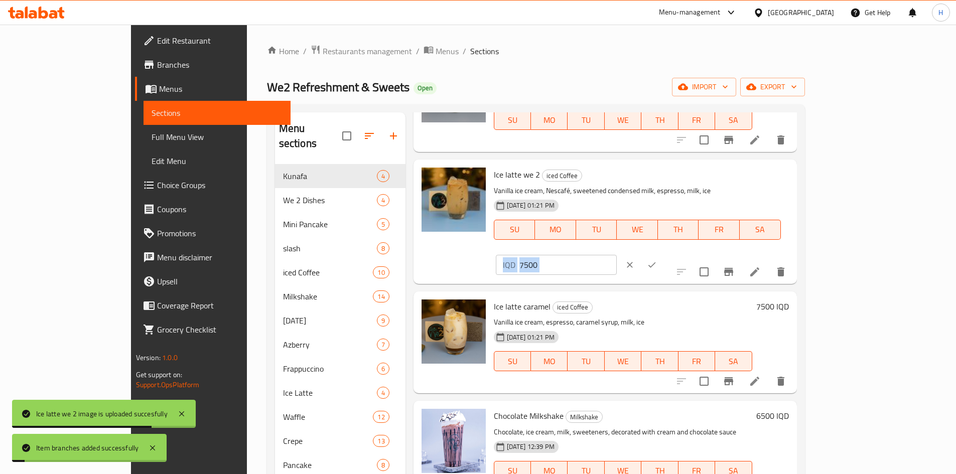
click at [617, 255] on input "7500" at bounding box center [568, 265] width 97 height 20
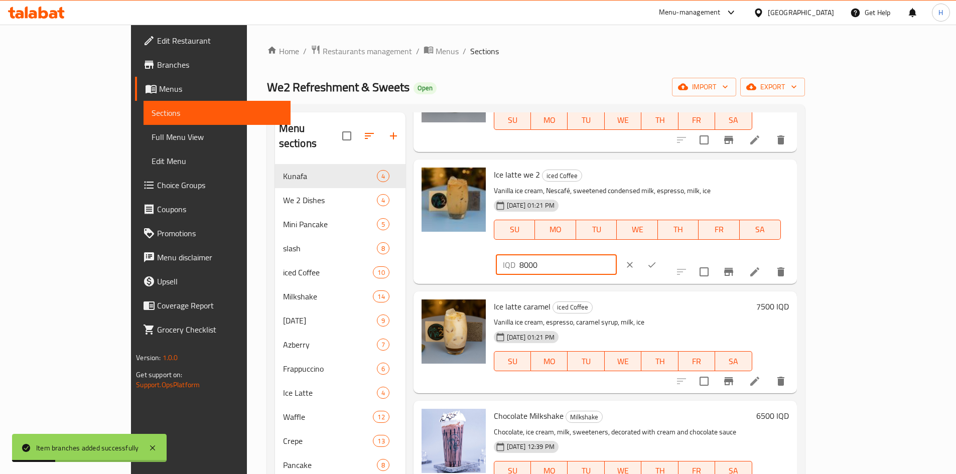
type input "8000"
click at [656, 262] on icon "ok" at bounding box center [653, 265] width 8 height 6
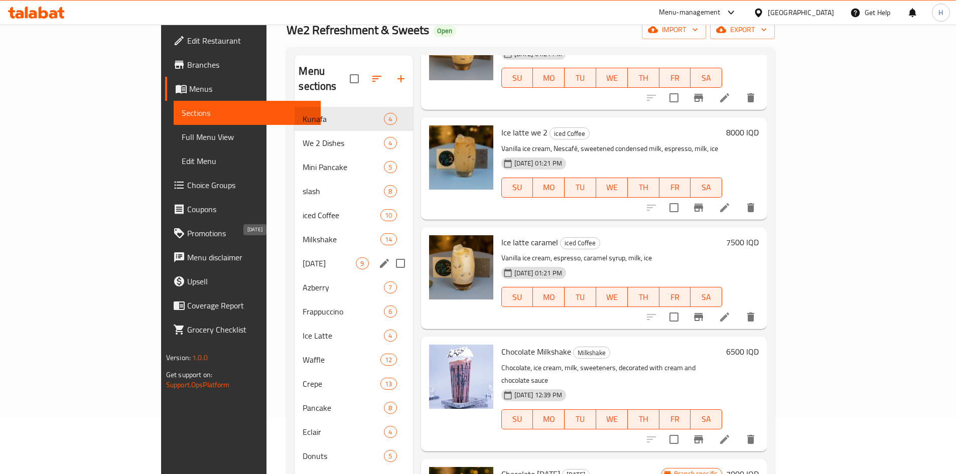
scroll to position [0, 0]
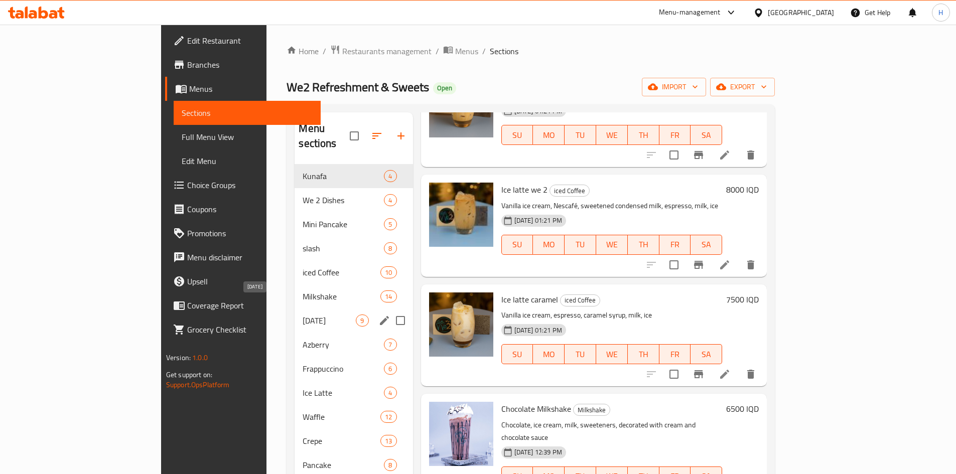
click at [303, 315] on span "Sunday" at bounding box center [329, 321] width 53 height 12
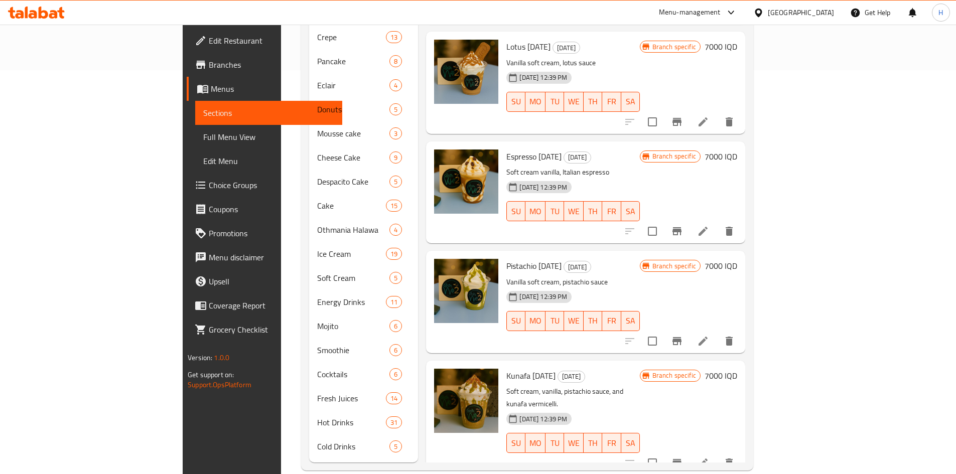
scroll to position [406, 0]
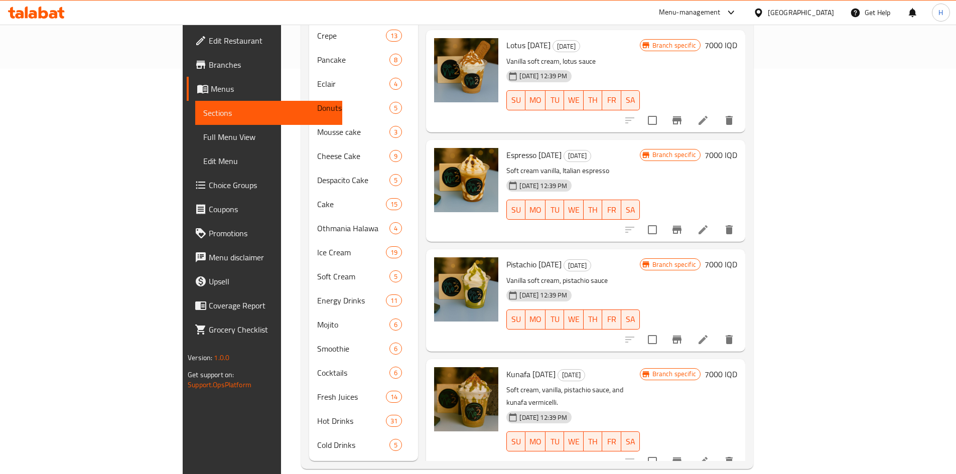
click at [709, 456] on icon at bounding box center [703, 462] width 12 height 12
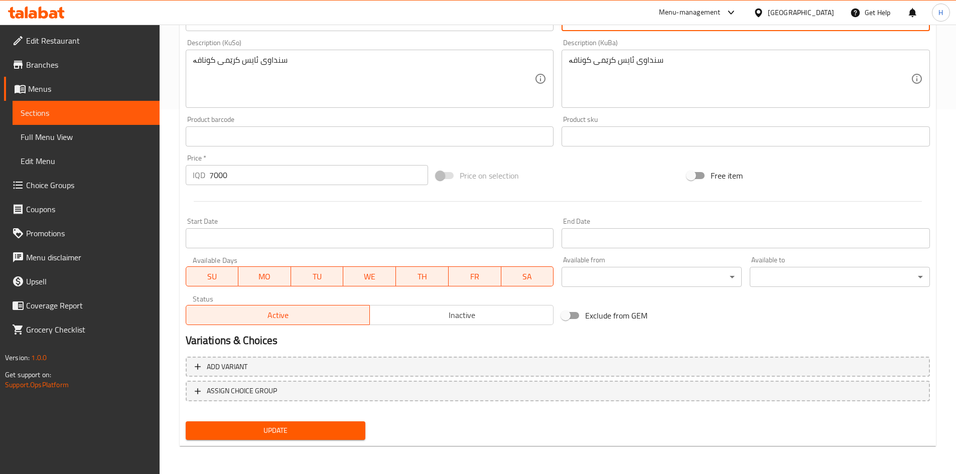
type textarea "سوفت كريم ڤانيلا، صوص بستاشيو وشعرية كنافة"
click at [327, 419] on div "Update" at bounding box center [276, 431] width 188 height 27
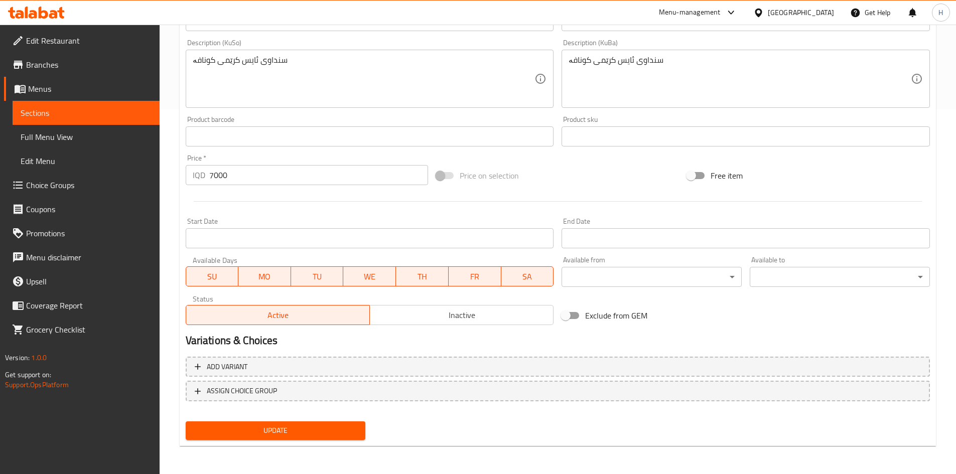
click at [326, 429] on span "Update" at bounding box center [276, 431] width 164 height 13
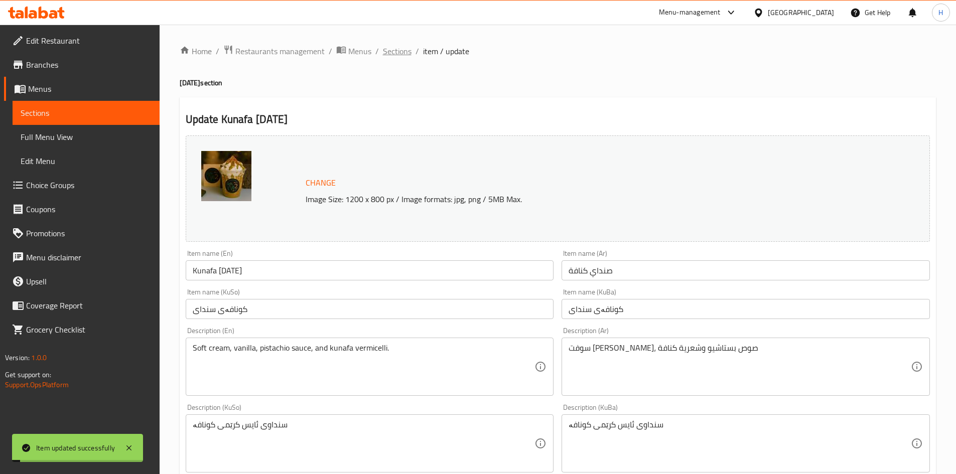
click at [398, 49] on span "Sections" at bounding box center [397, 51] width 29 height 12
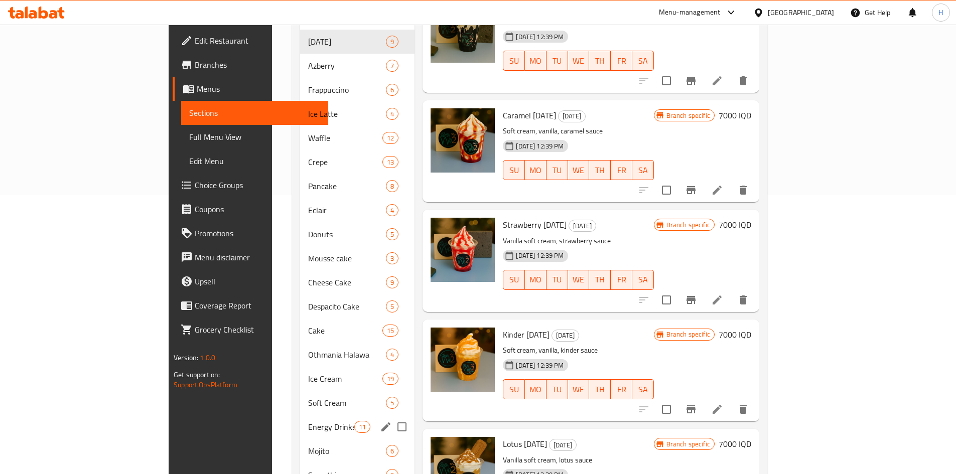
scroll to position [402, 0]
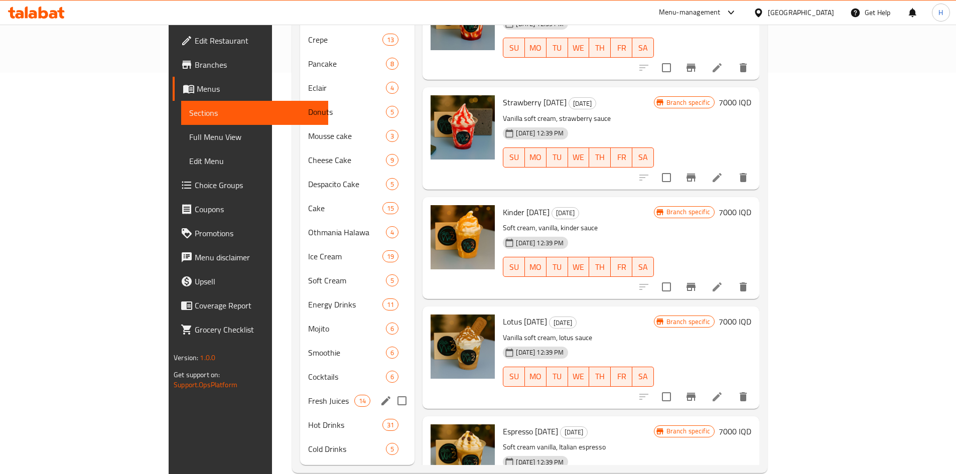
click at [300, 394] on div "Fresh Juices 14" at bounding box center [357, 401] width 115 height 24
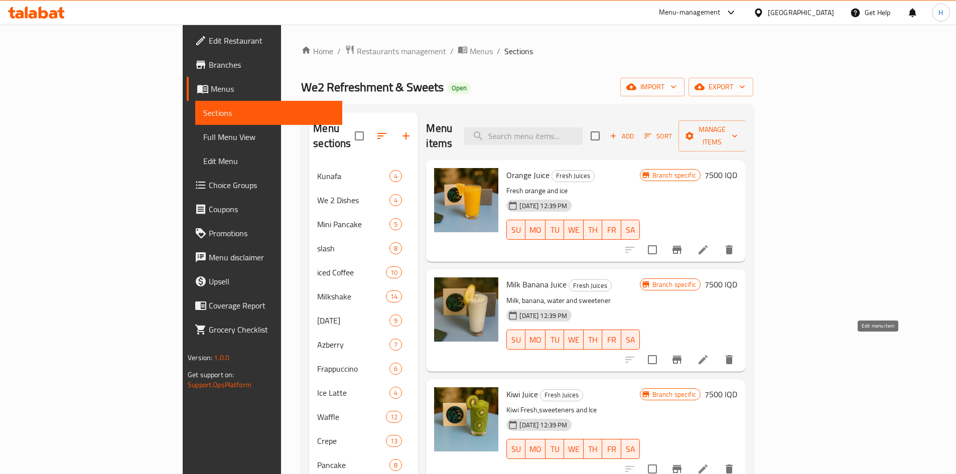
click at [709, 354] on icon at bounding box center [703, 360] width 12 height 12
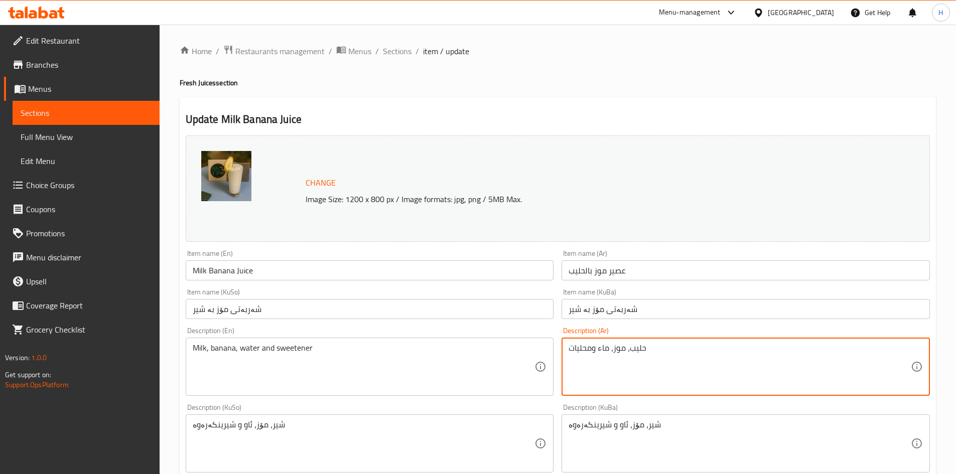
click at [633, 345] on textarea "حليب، موز، ماء ومحليات" at bounding box center [740, 367] width 342 height 48
click at [698, 360] on textarea "موز فريش, حليب ,محليات وثلج" at bounding box center [740, 367] width 342 height 48
click at [698, 358] on textarea "موز فريش, حليب ,محليات وثلج" at bounding box center [740, 367] width 342 height 48
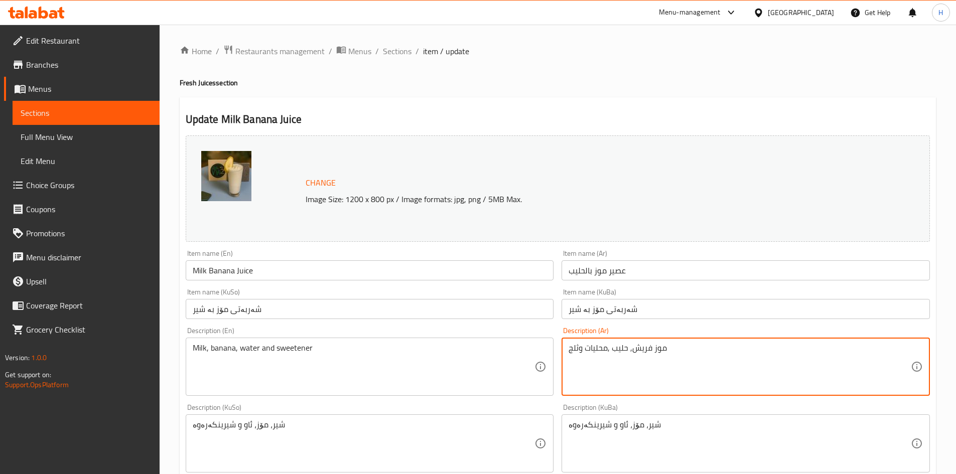
click at [676, 357] on textarea "موز فريش, حليب ,محليات وثلج" at bounding box center [740, 367] width 342 height 48
type textarea "موز فريش, حليب ,محليات وثلج"
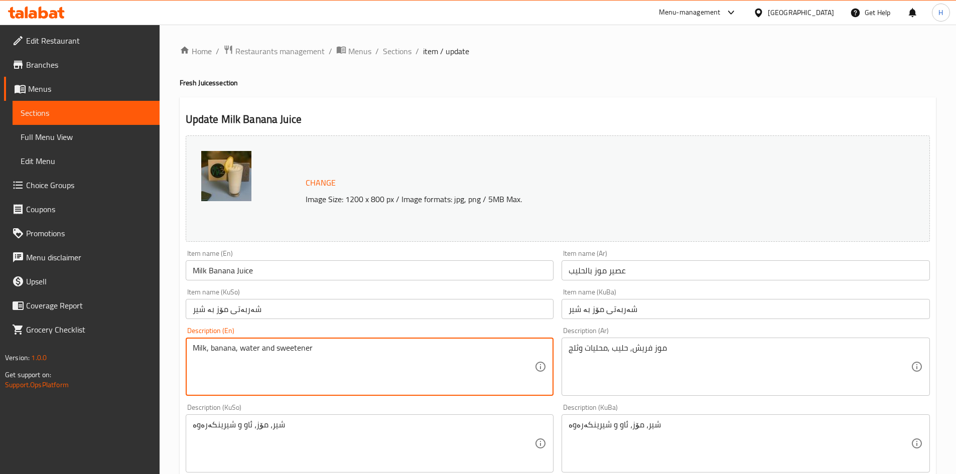
click at [368, 355] on textarea "Milk, banana, water and sweetener" at bounding box center [364, 367] width 342 height 48
paste textarea "Fresh banana, milk, sweeteners and ice"
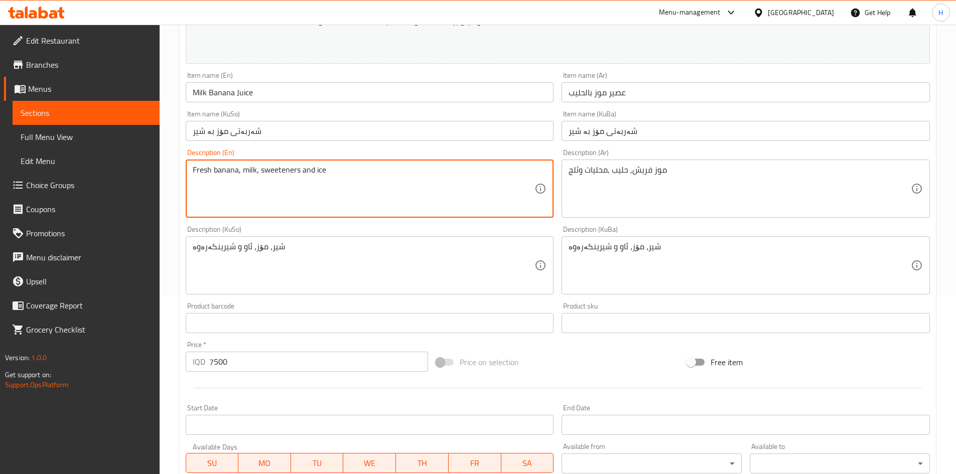
scroll to position [365, 0]
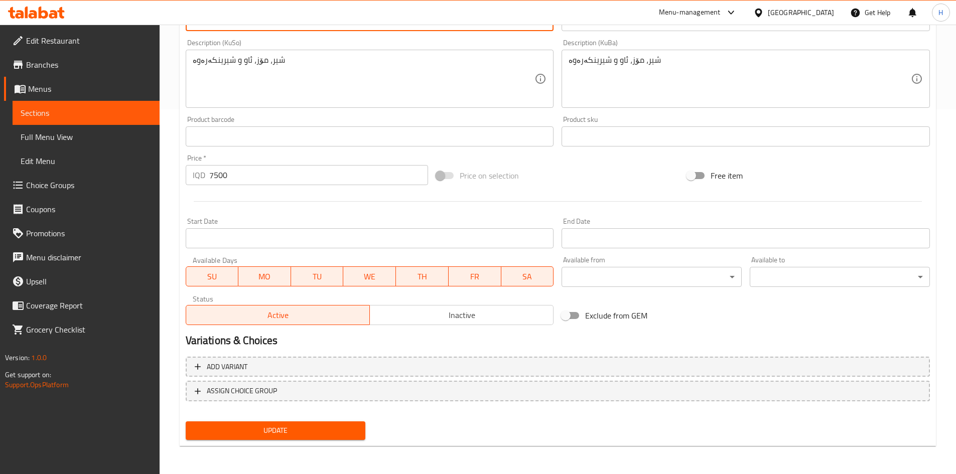
type textarea "Fresh banana, milk, sweeteners and ice"
click at [300, 432] on span "Update" at bounding box center [276, 431] width 164 height 13
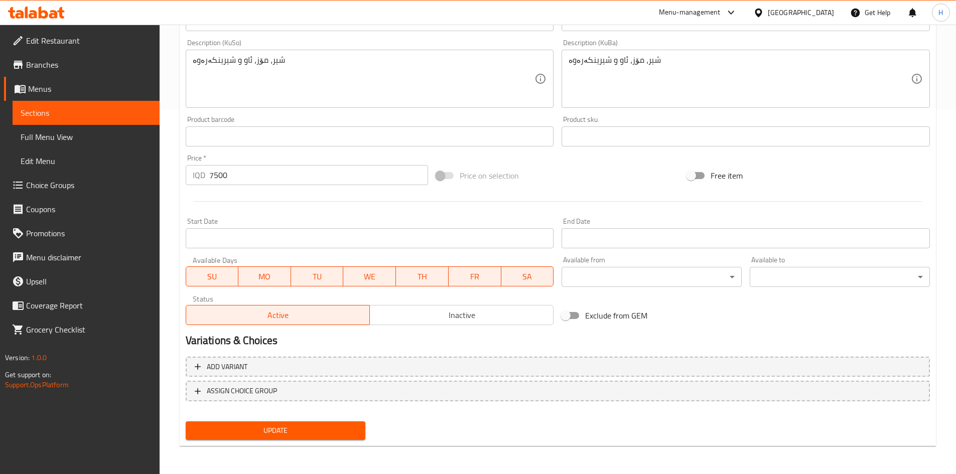
click at [285, 440] on div "Update" at bounding box center [276, 431] width 188 height 27
click at [287, 435] on span "Update" at bounding box center [276, 431] width 164 height 13
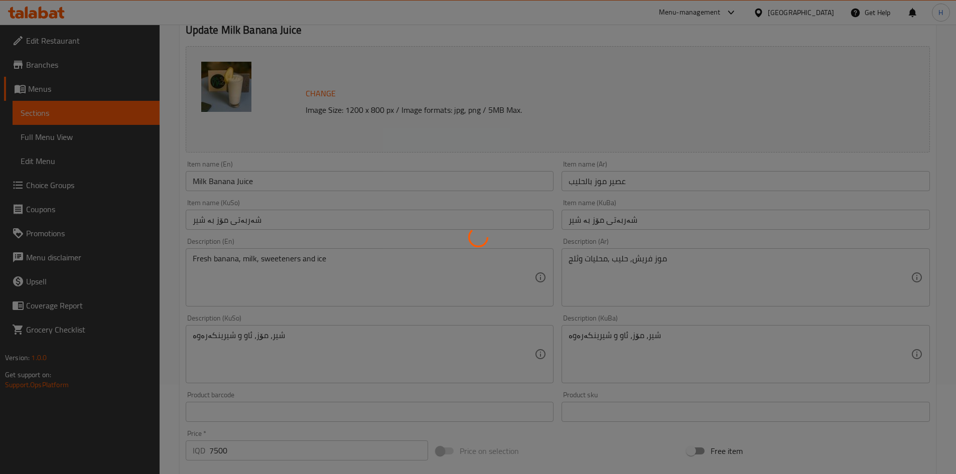
scroll to position [0, 0]
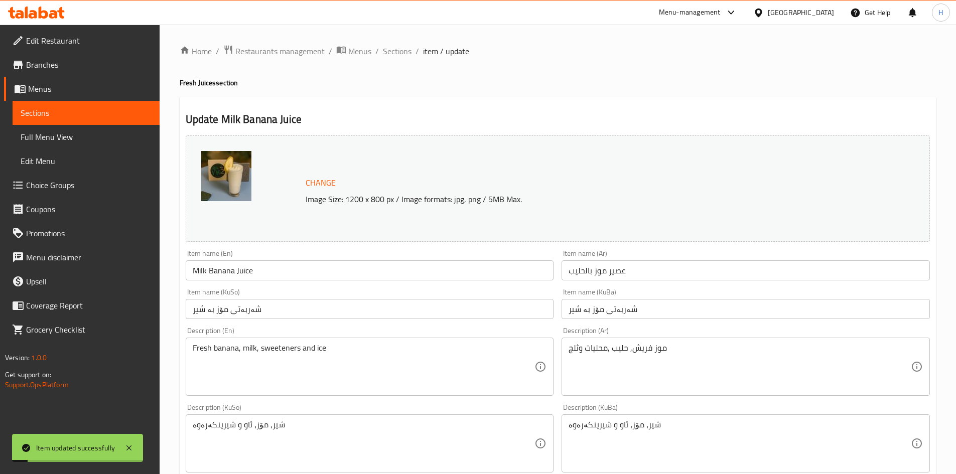
drag, startPoint x: 389, startPoint y: 52, endPoint x: 386, endPoint y: 64, distance: 12.4
click at [389, 52] on span "Sections" at bounding box center [397, 51] width 29 height 12
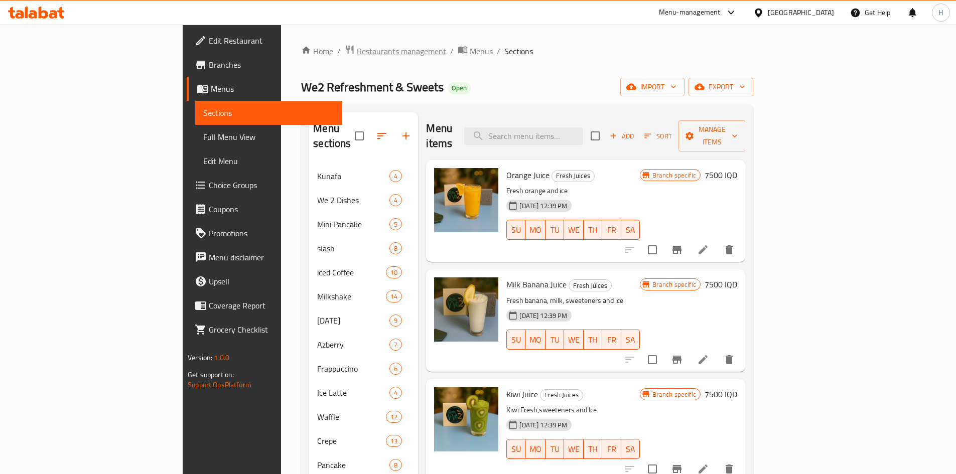
click at [357, 54] on span "Restaurants management" at bounding box center [401, 51] width 89 height 12
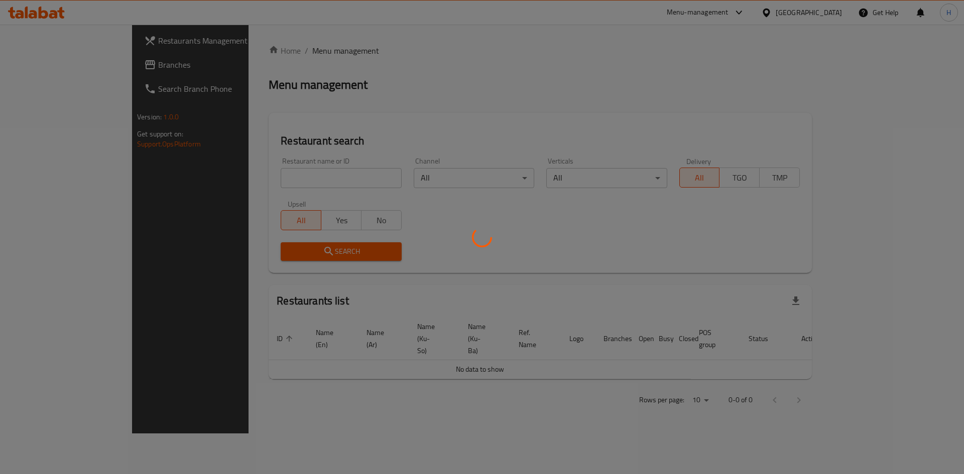
click at [268, 177] on div at bounding box center [482, 237] width 964 height 474
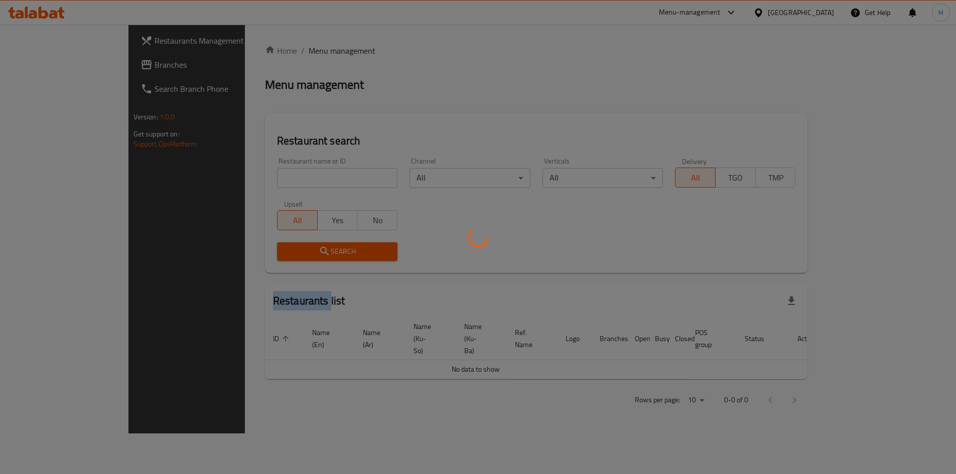
click at [268, 177] on div at bounding box center [478, 237] width 956 height 474
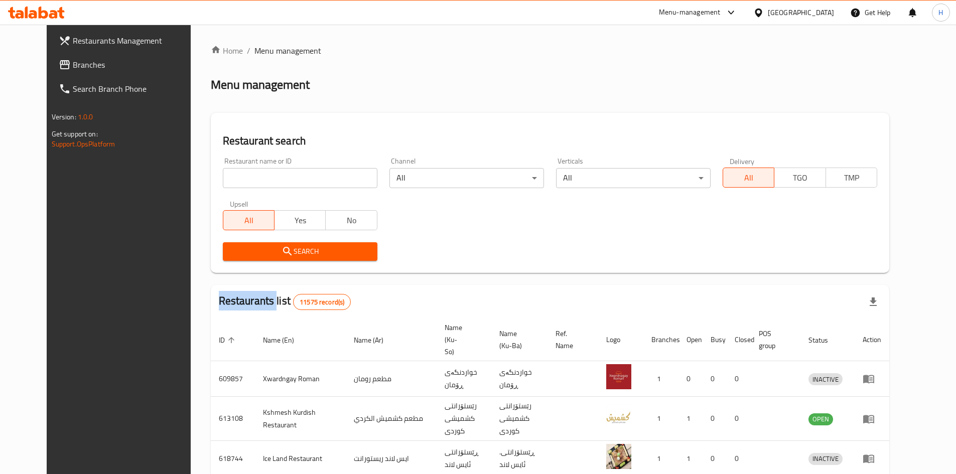
click at [270, 177] on input "search" at bounding box center [300, 178] width 155 height 20
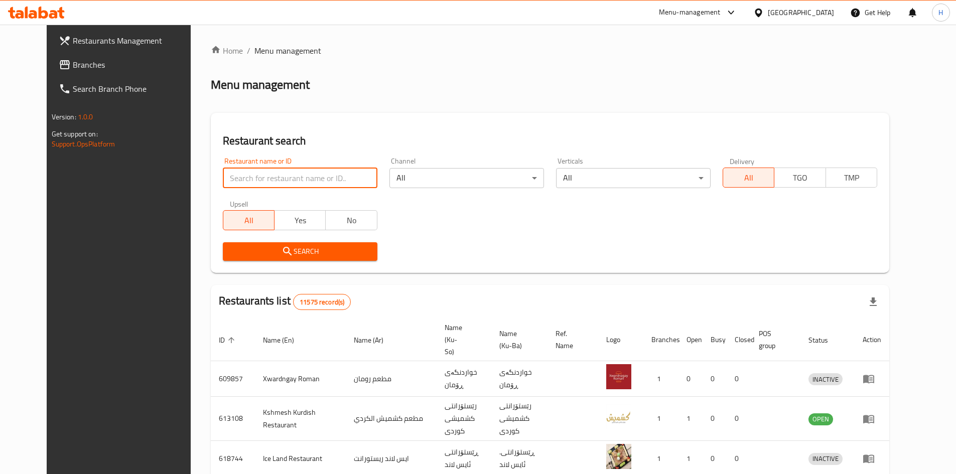
click at [270, 177] on input "search" at bounding box center [300, 178] width 155 height 20
paste input "683718"
type input "683718"
click button "Search" at bounding box center [300, 251] width 155 height 19
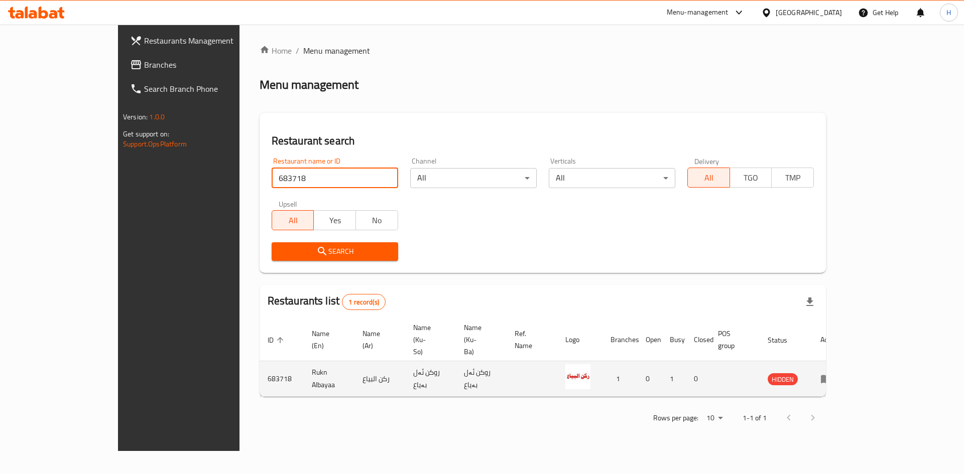
click at [832, 376] on icon "enhanced table" at bounding box center [826, 380] width 11 height 9
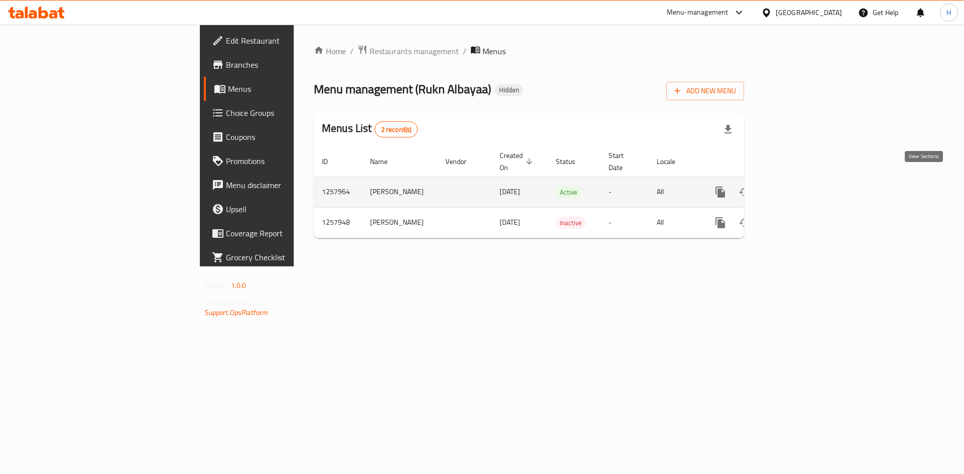
click at [805, 181] on link "enhanced table" at bounding box center [793, 192] width 24 height 24
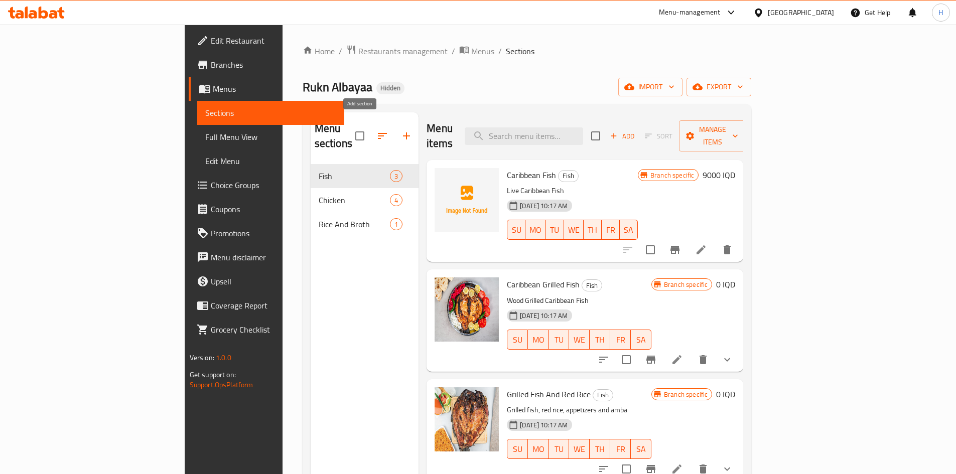
click at [401, 130] on icon "button" at bounding box center [407, 136] width 12 height 12
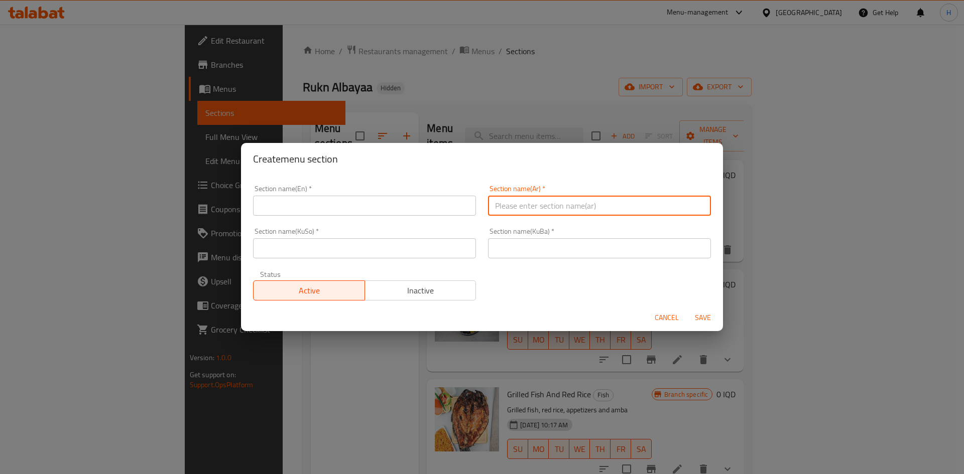
click at [547, 200] on input "text" at bounding box center [599, 206] width 223 height 20
type input "الفطور"
click at [310, 196] on input "text" at bounding box center [364, 206] width 223 height 20
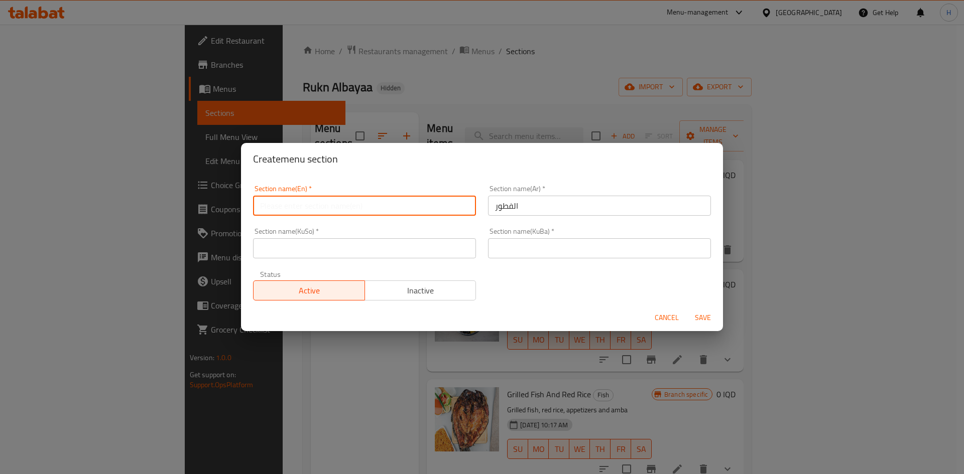
type input "Breakfast"
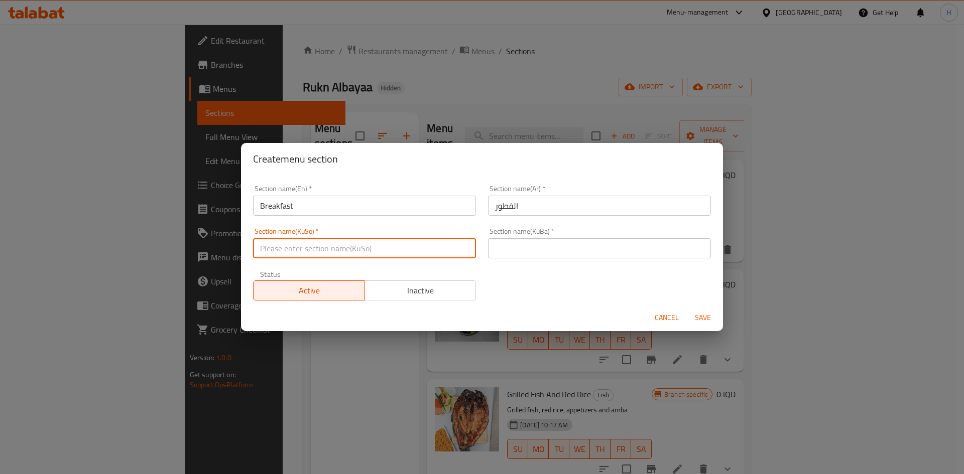
click at [316, 252] on input "text" at bounding box center [364, 248] width 223 height 20
type input "."
click at [564, 240] on input "text" at bounding box center [599, 248] width 223 height 20
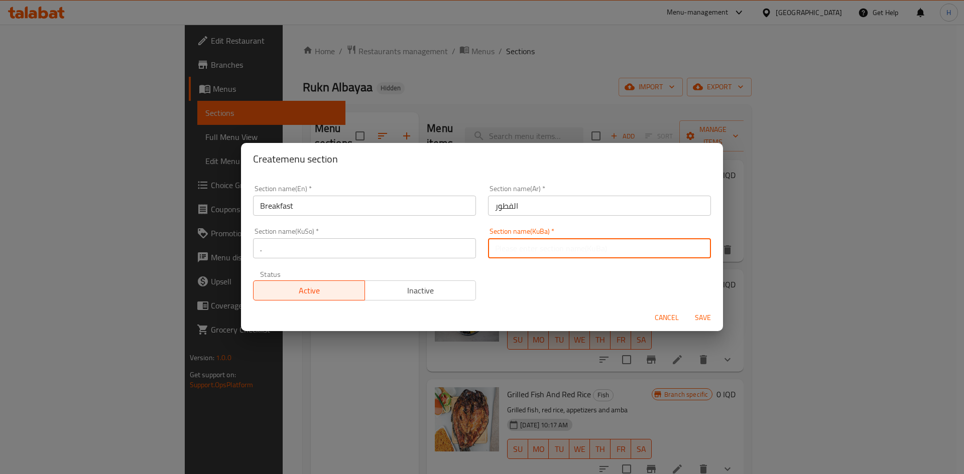
type input "."
click at [700, 315] on span "Save" at bounding box center [703, 318] width 24 height 13
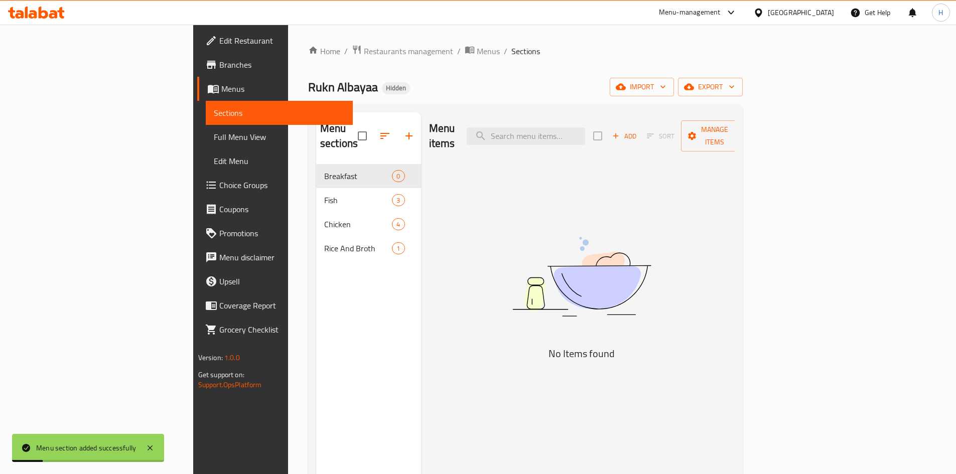
click at [638, 132] on span "Add" at bounding box center [624, 137] width 27 height 12
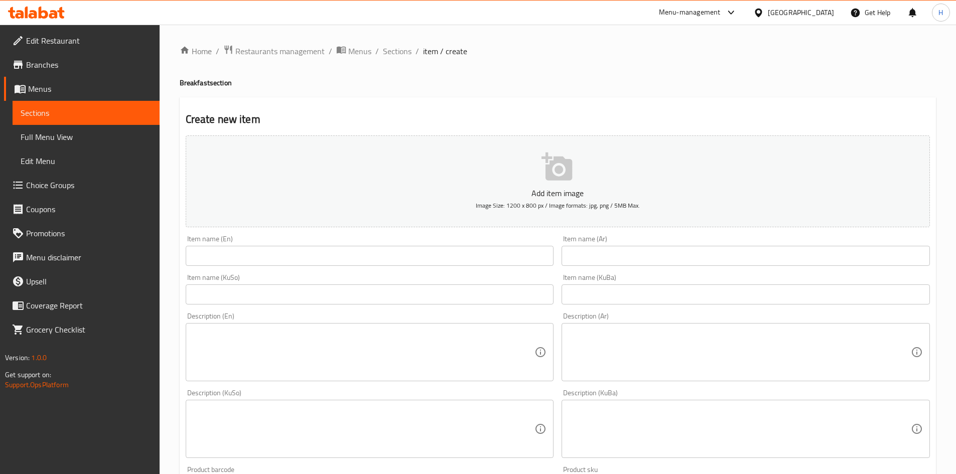
click at [682, 252] on input "text" at bounding box center [746, 256] width 369 height 20
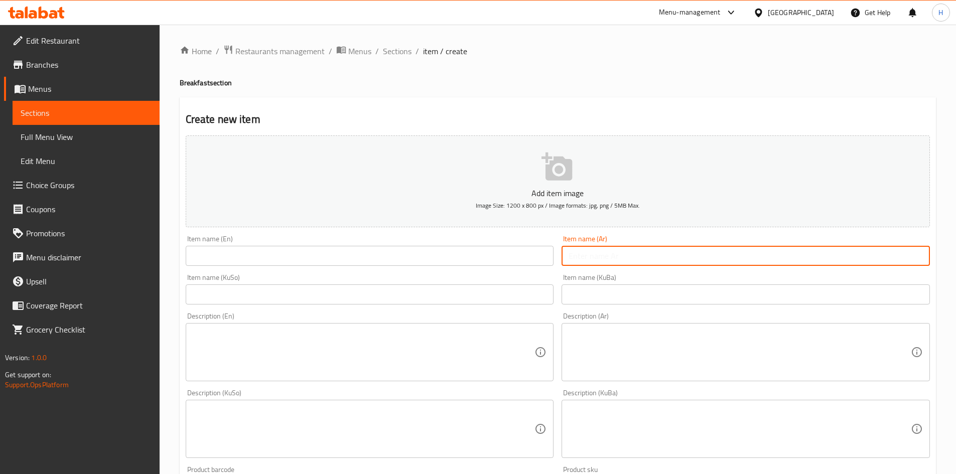
type input ";"
type input "مخلمة لحم"
click at [221, 259] on input "text" at bounding box center [370, 256] width 369 height 20
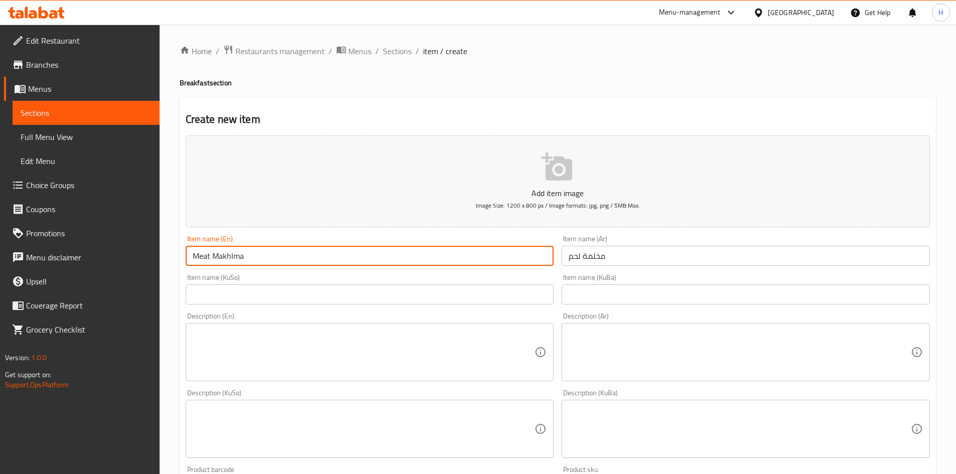
type input "Meat Makhlma"
click at [729, 358] on textarea at bounding box center [740, 353] width 342 height 48
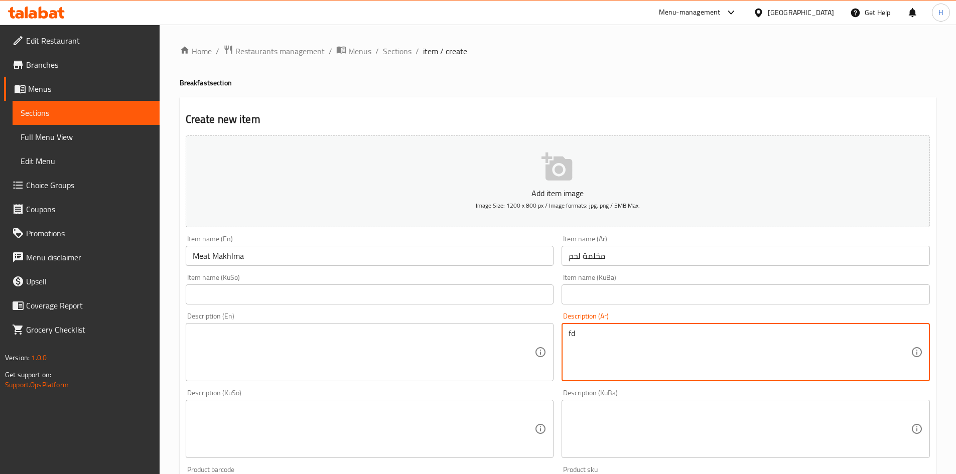
type textarea "f"
click at [725, 347] on textarea "لحم, بيض, طماطم, مقبلات, شوربة وصمون" at bounding box center [740, 353] width 342 height 48
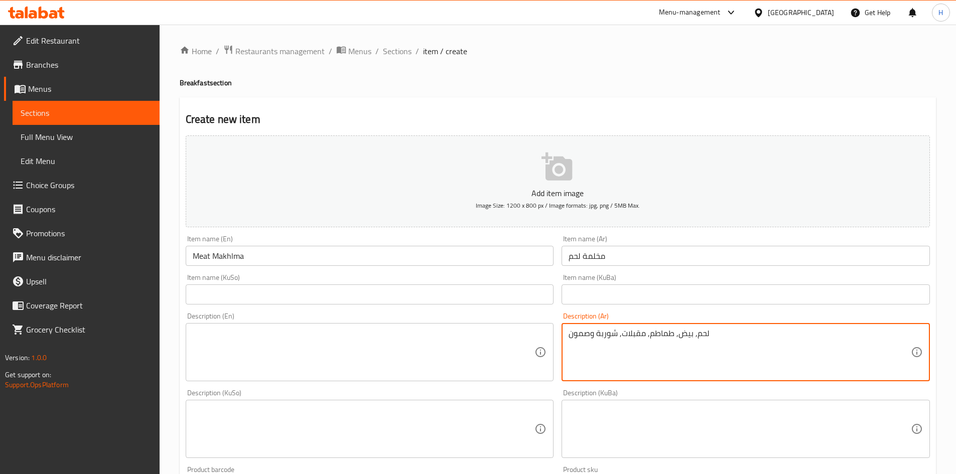
type textarea "لحم, بيض, طماطم, مقبلات, شوربة وصمون"
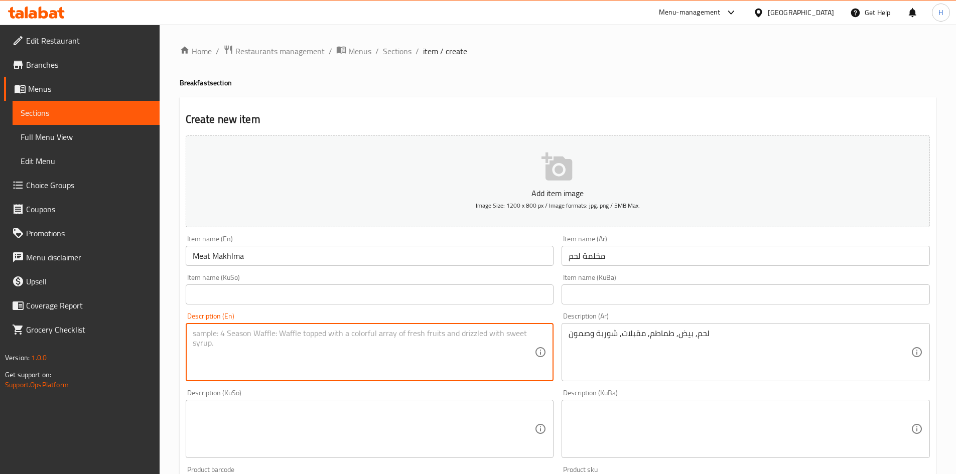
click at [238, 345] on textarea at bounding box center [364, 353] width 342 height 48
paste textarea "Meat, eggs, tomatoes, appetizers, soup and bread"
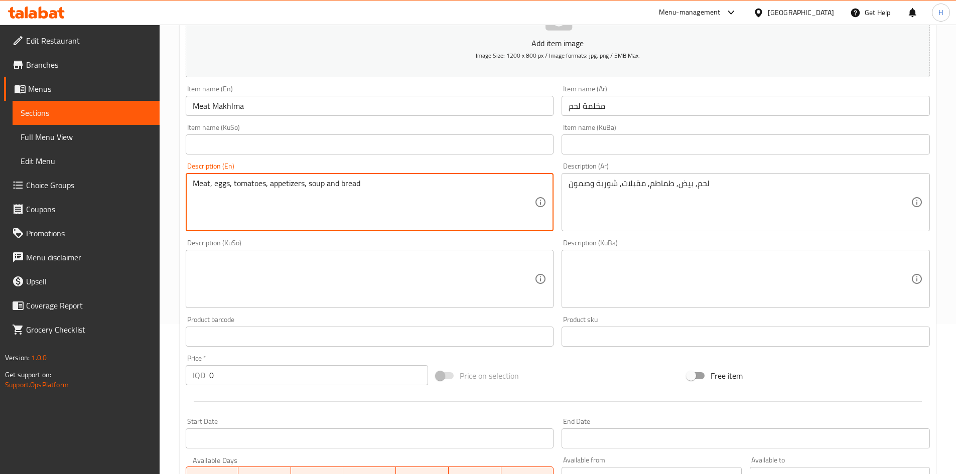
scroll to position [301, 0]
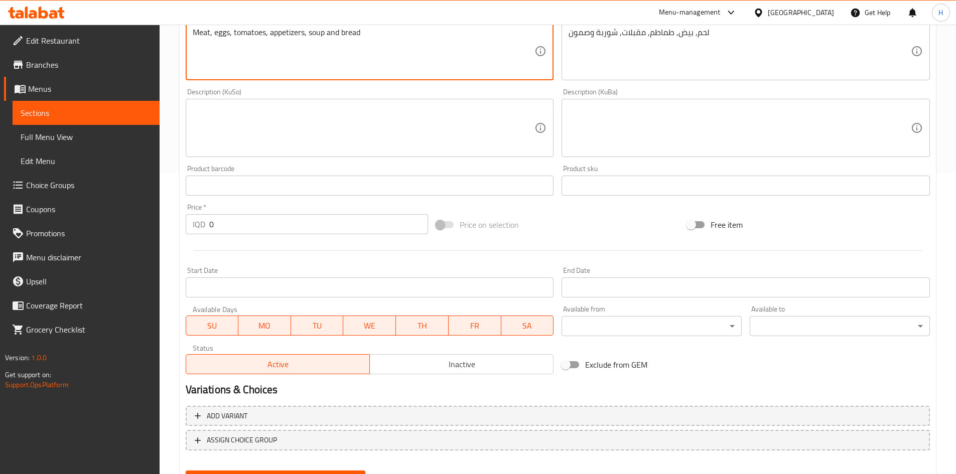
type textarea "Meat, eggs, tomatoes, appetizers, soup and bread"
click at [231, 231] on input "0" at bounding box center [318, 224] width 219 height 20
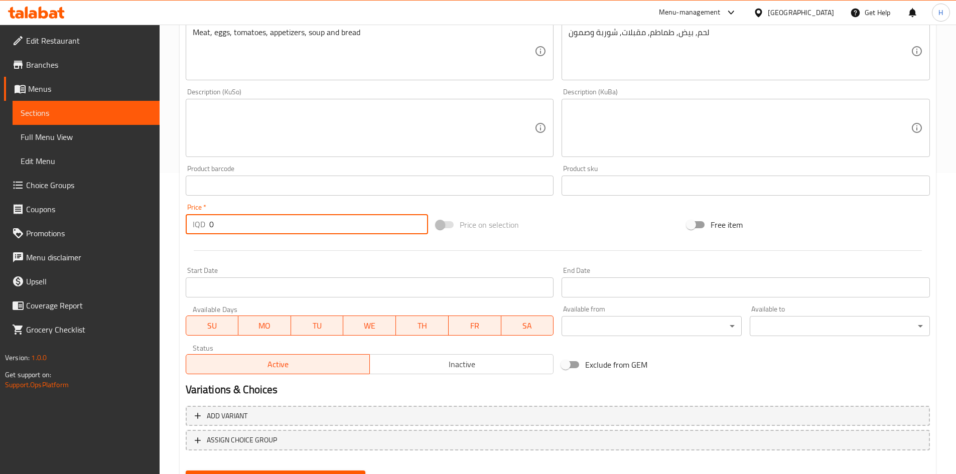
click at [231, 231] on input "0" at bounding box center [318, 224] width 219 height 20
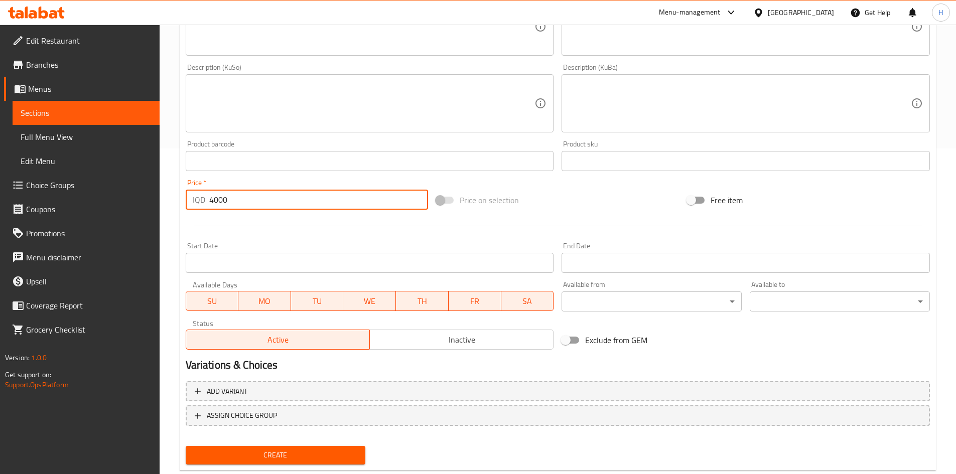
scroll to position [350, 0]
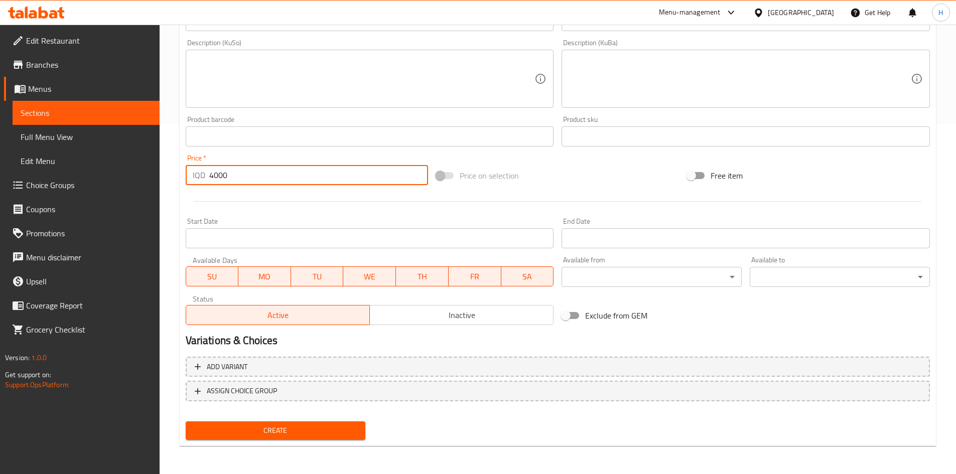
type input "4000"
click at [303, 431] on span "Create" at bounding box center [276, 431] width 164 height 13
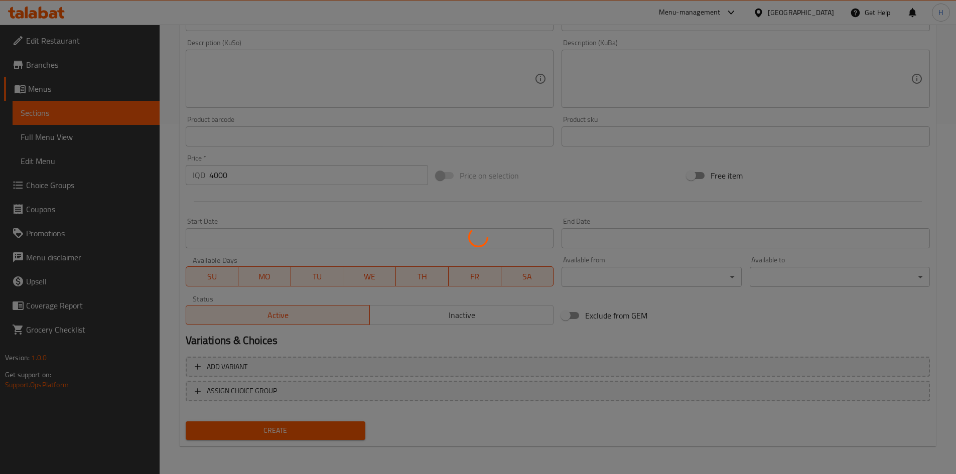
type input "0"
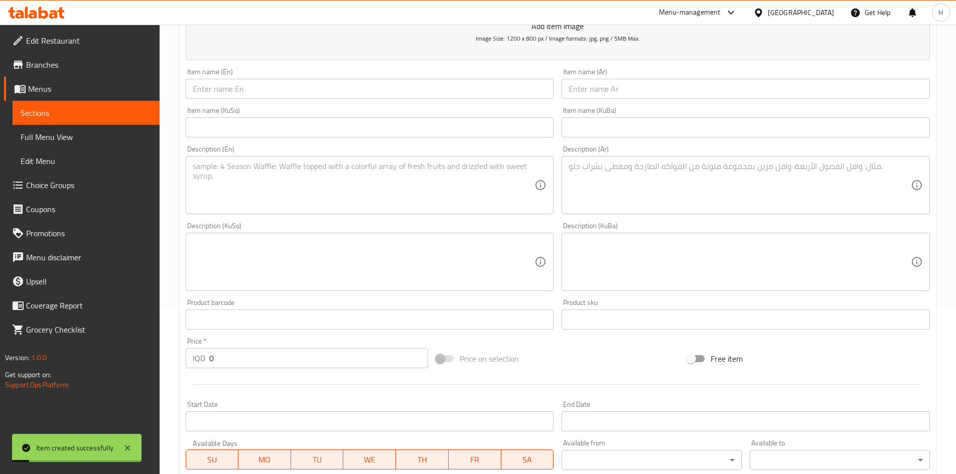
scroll to position [150, 0]
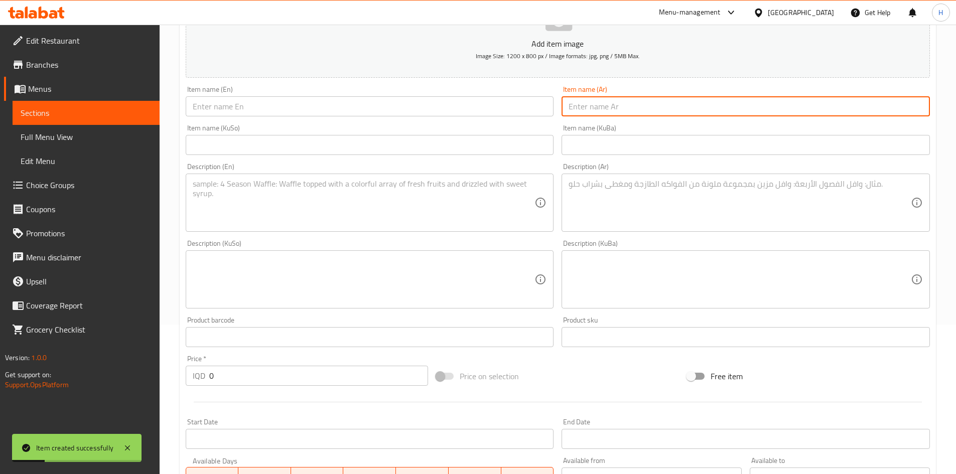
click at [643, 112] on input "text" at bounding box center [746, 106] width 369 height 20
type input "كبة لحم"
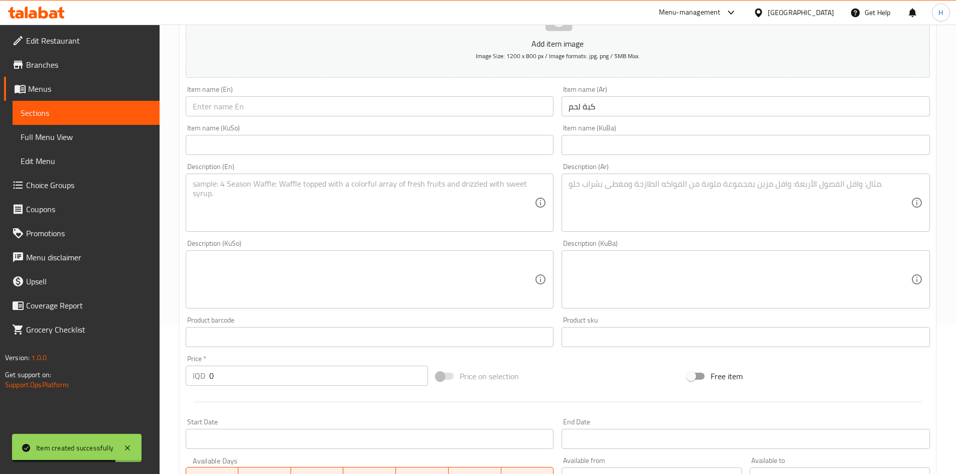
click at [486, 120] on div "Item name (KuSo) Item name (KuSo)" at bounding box center [370, 139] width 377 height 39
click at [485, 111] on input "text" at bounding box center [370, 106] width 369 height 20
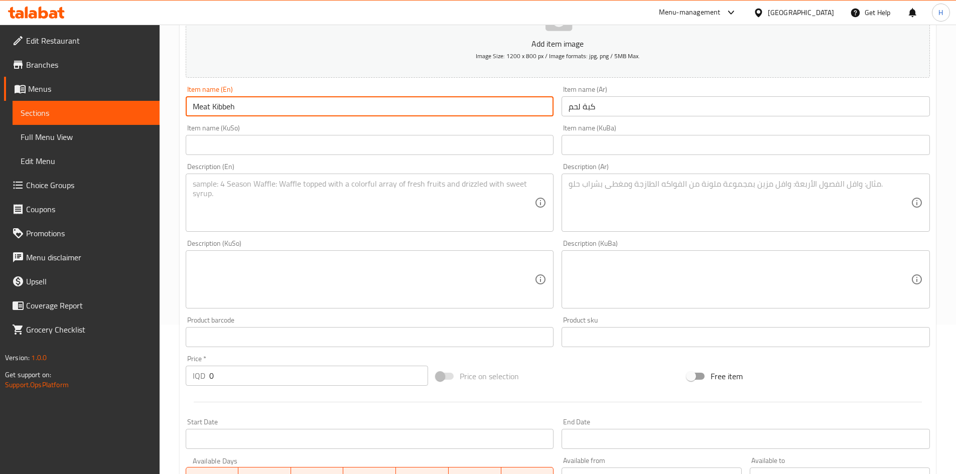
type input "Meat Kibbeh"
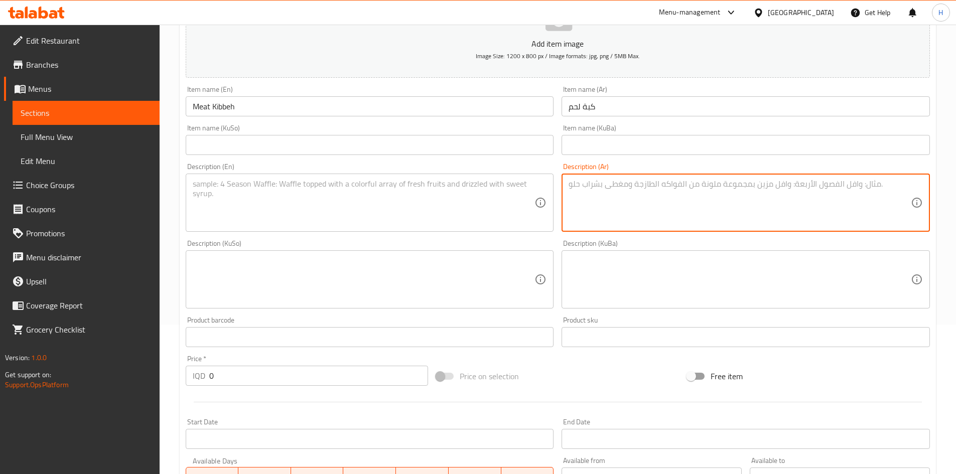
click at [695, 218] on textarea at bounding box center [740, 203] width 342 height 48
type textarea ";"
paste textarea "طماطم, مقبلات, شوربة وصمون"
click at [648, 190] on textarea "عجينة الكبة باللحم المفروم, طماطم, مقبلات, شوربة وصمون" at bounding box center [740, 203] width 342 height 48
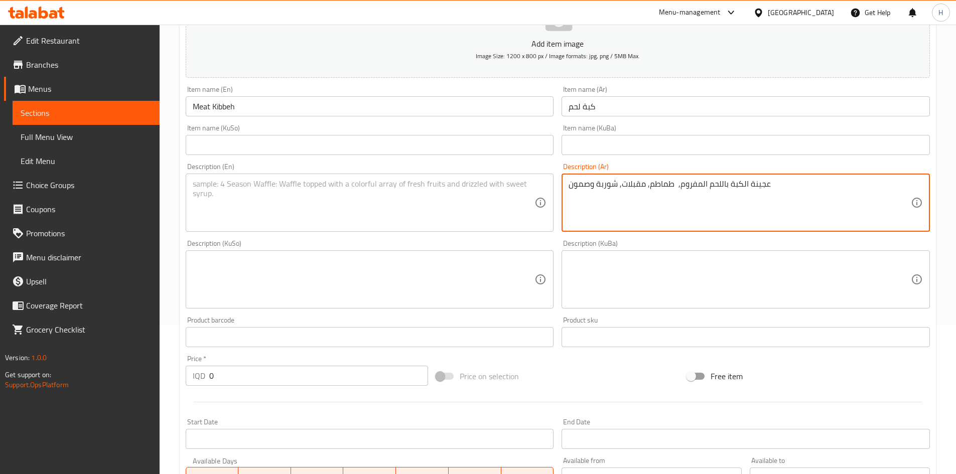
type textarea "عجينة الكبة باللحم المفروم, طماطم, مقبلات, شوربة وصمون"
click at [642, 165] on div "Description (Ar) عجينة الكبة باللحم المفروم, طماطم, مقبلات, شوربة وصمون Descrip…" at bounding box center [746, 197] width 369 height 69
click at [650, 186] on textarea "عجينة الكبة باللحم المفروم, طماطم, مقبلات, شوربة وصمون" at bounding box center [740, 203] width 342 height 48
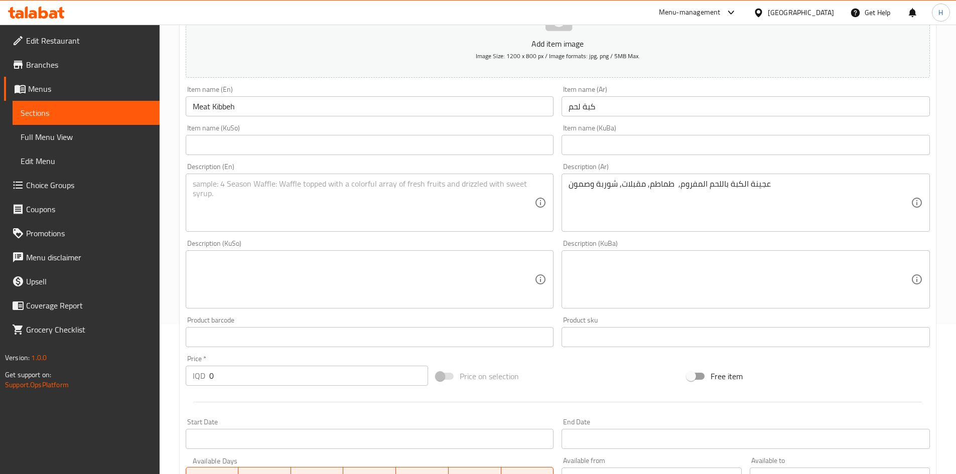
click at [317, 167] on div "Description (En) Description (En)" at bounding box center [370, 197] width 369 height 69
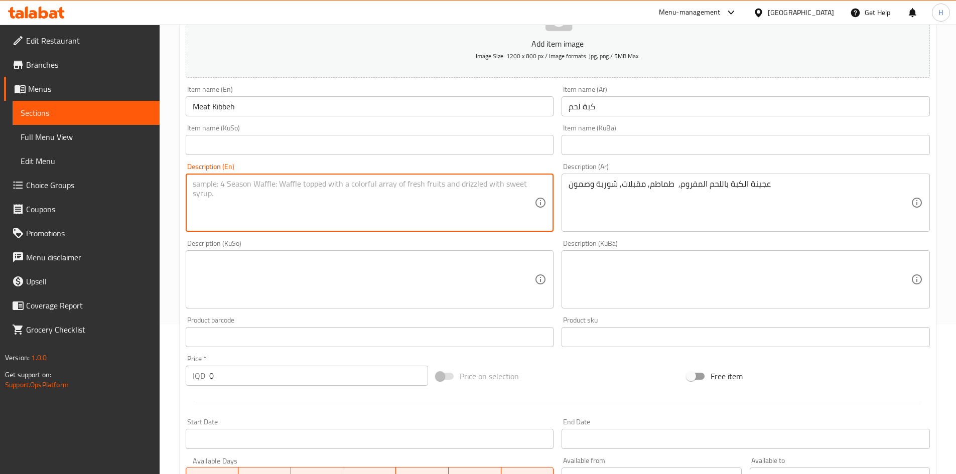
click at [302, 189] on textarea at bounding box center [364, 203] width 342 height 48
paste textarea "Kibbeh dough with minced meat, tomatoes, appetizers, soup and bread"
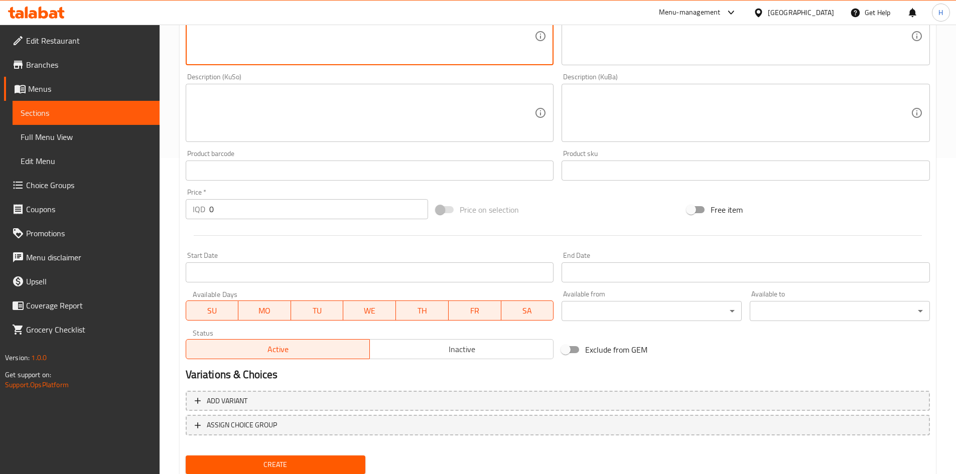
scroll to position [350, 0]
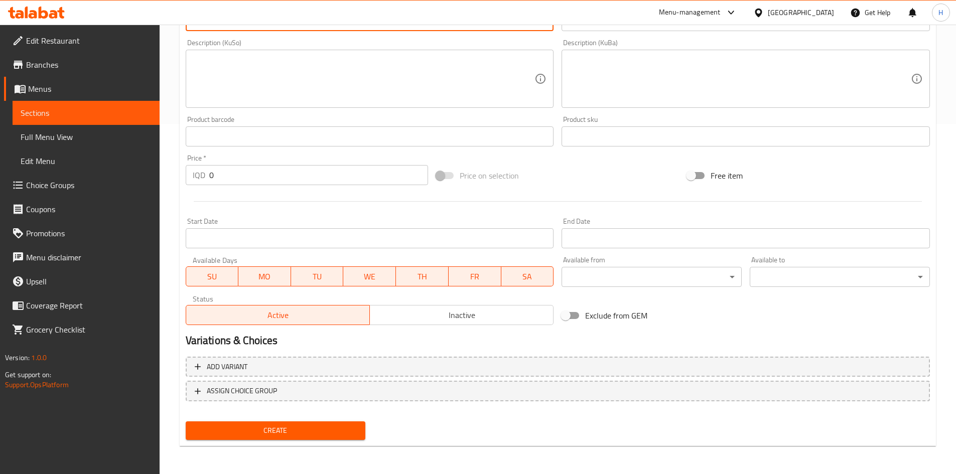
type textarea "Kibbeh dough with minced meat, tomatoes, appetizers, soup and bread"
click at [283, 183] on input "0" at bounding box center [318, 175] width 219 height 20
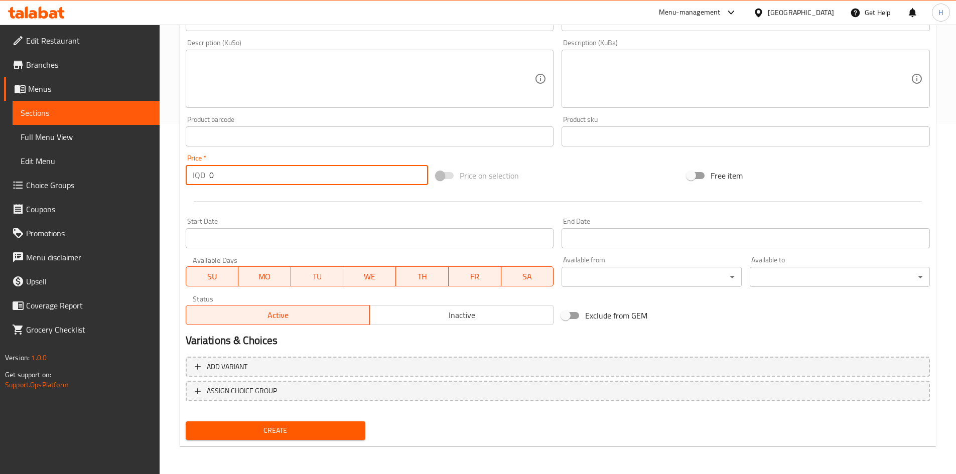
click at [283, 183] on input "0" at bounding box center [318, 175] width 219 height 20
type input "5000"
click at [296, 431] on span "Create" at bounding box center [276, 431] width 164 height 13
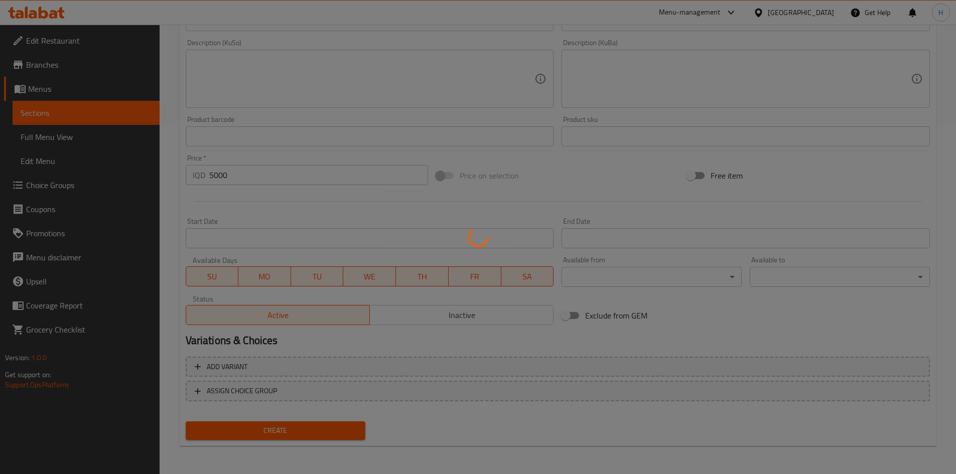
type input "0"
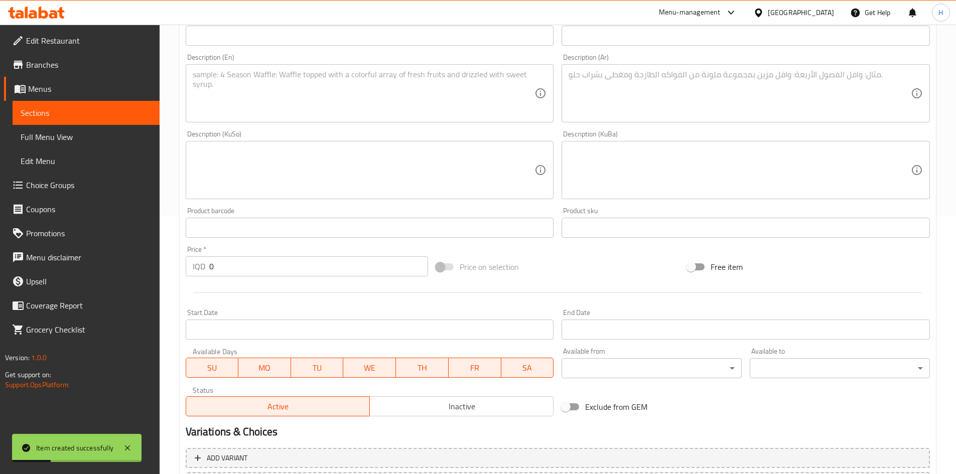
scroll to position [99, 0]
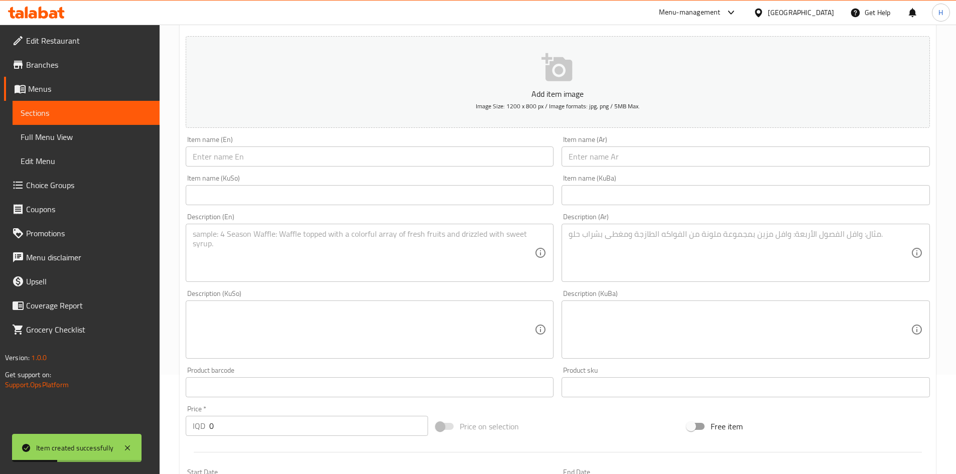
click at [641, 164] on input "text" at bounding box center [746, 157] width 369 height 20
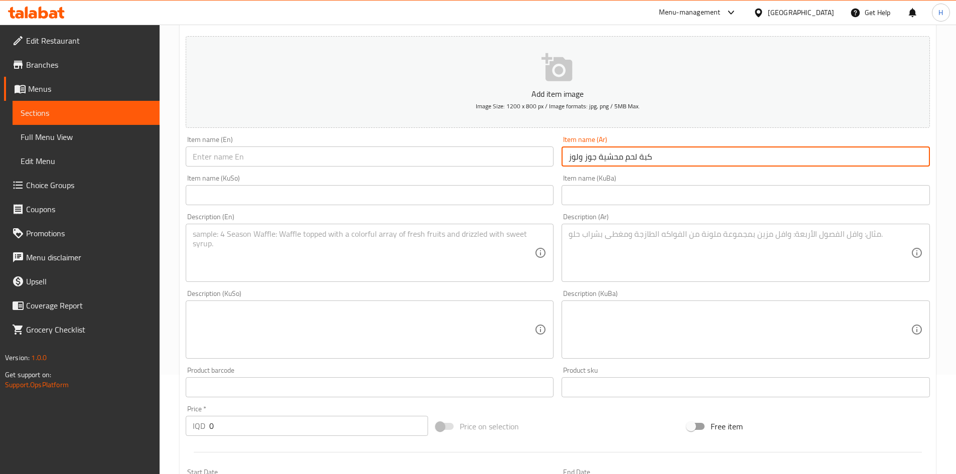
click at [640, 163] on input "كبة لحم محشية جوز ولوز" at bounding box center [746, 157] width 369 height 20
click at [643, 167] on input "كبة لحم محشية جوز ولوز" at bounding box center [746, 157] width 369 height 20
click at [643, 166] on input "كبة لحم محشية جوز ولوز" at bounding box center [746, 157] width 369 height 20
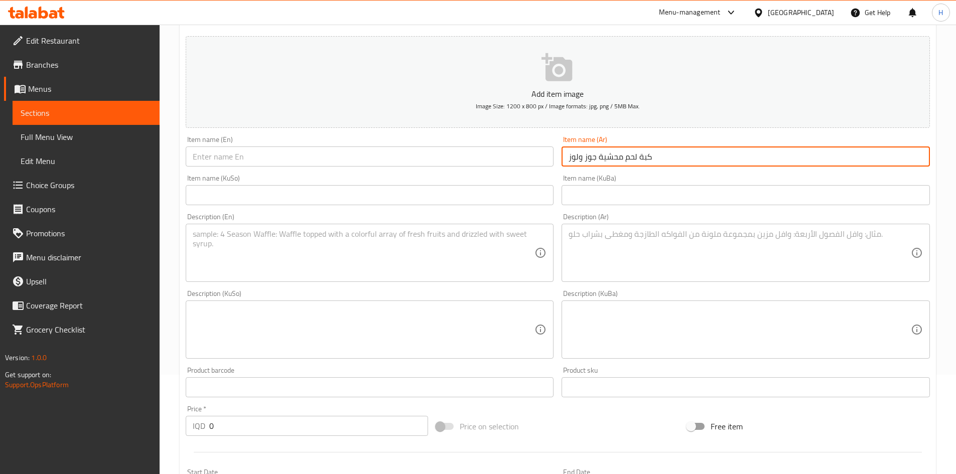
click at [643, 166] on input "كبة لحم محشية جوز ولوز" at bounding box center [746, 157] width 369 height 20
type input "كبة لحم محشية جوز ولوز"
click at [287, 164] on input "text" at bounding box center [370, 157] width 369 height 20
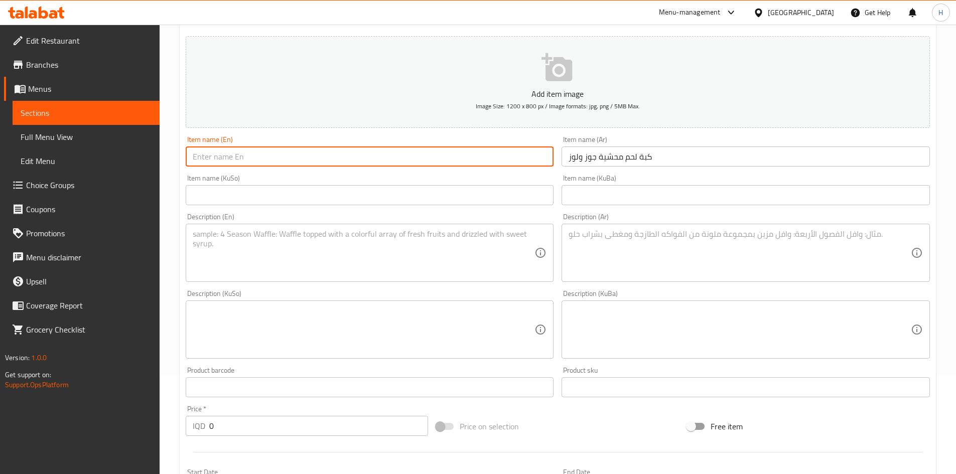
paste input "Meat kibbeh stuffed with walnuts and almonds"
click at [282, 160] on input "Meat kibbeh stuffed with walnuts and almonds" at bounding box center [370, 157] width 369 height 20
click at [313, 161] on input "Meat kibbeh stuffed with Walnuts and almonds" at bounding box center [370, 157] width 369 height 20
click at [323, 158] on input "Meat kibbeh stuffed with Walnuts And almonds" at bounding box center [370, 157] width 369 height 20
click at [265, 159] on input "Meat kibbeh stuffed with Walnuts And Almonds" at bounding box center [370, 157] width 369 height 20
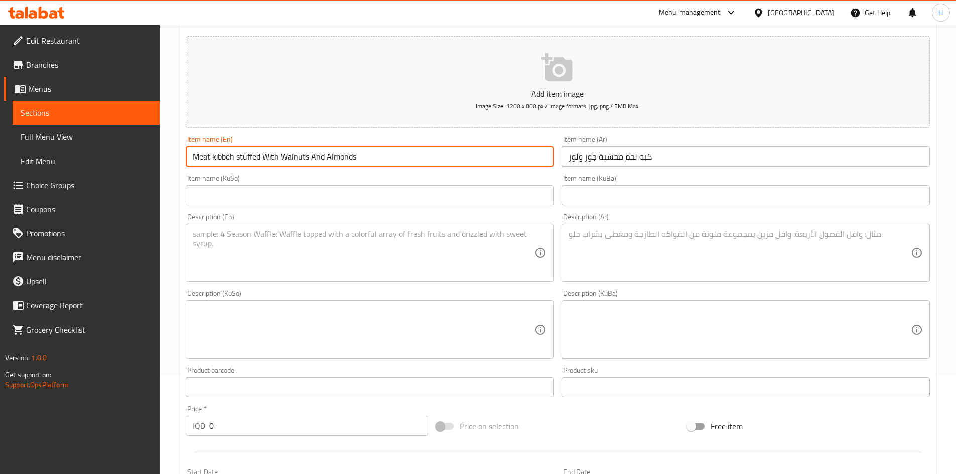
click at [235, 159] on input "Meat kibbeh stuffed With Walnuts And Almonds" at bounding box center [370, 157] width 369 height 20
type input "Meat kibbeh Stuffed With Walnuts And Almonds"
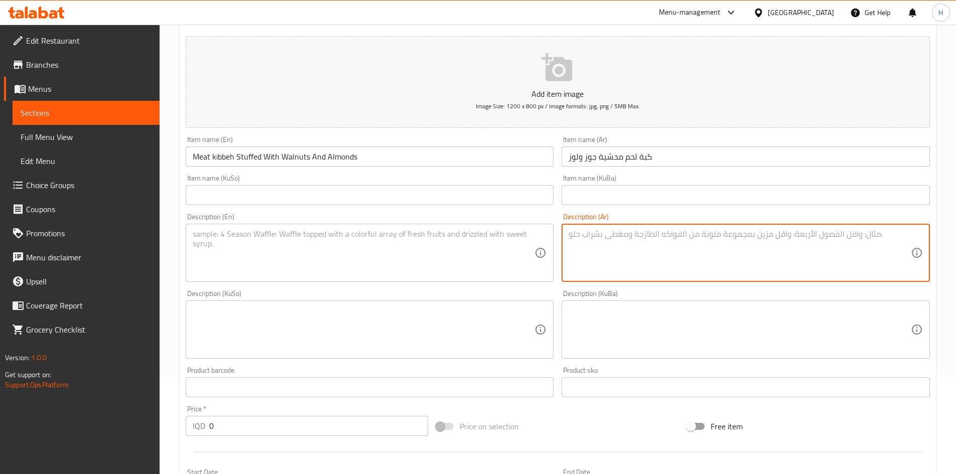
click at [672, 237] on textarea at bounding box center [740, 253] width 342 height 48
click at [671, 231] on textarea at bounding box center [740, 253] width 342 height 48
type textarea "U"
click at [668, 252] on textarea "عجينة الكبة محشية جوز ولوز مع مقبلاات, شوربة وصمون" at bounding box center [740, 253] width 342 height 48
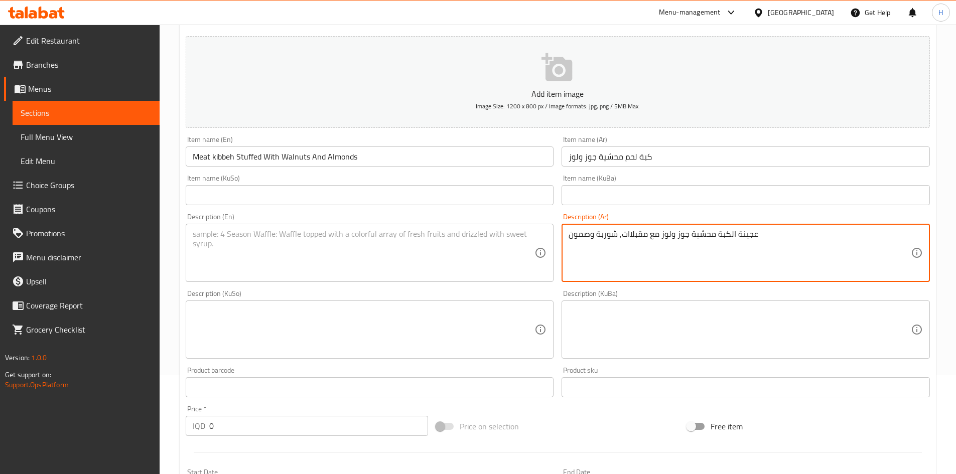
click at [668, 252] on textarea "عجينة الكبة محشية جوز ولوز مع مقبلاات, شوربة وصمون" at bounding box center [740, 253] width 342 height 48
type textarea "عجينة الكبة محشية جوز ولوز مع مقبلاات, شوربة وصمون"
click at [254, 247] on textarea at bounding box center [364, 253] width 342 height 48
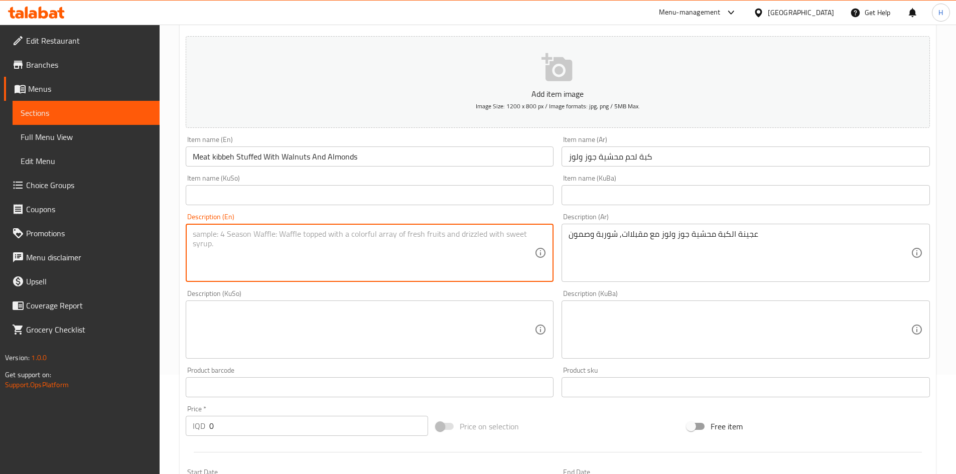
paste textarea "Kibbeh dough stuffed with walnuts and almonds with appetizers, soup and bread"
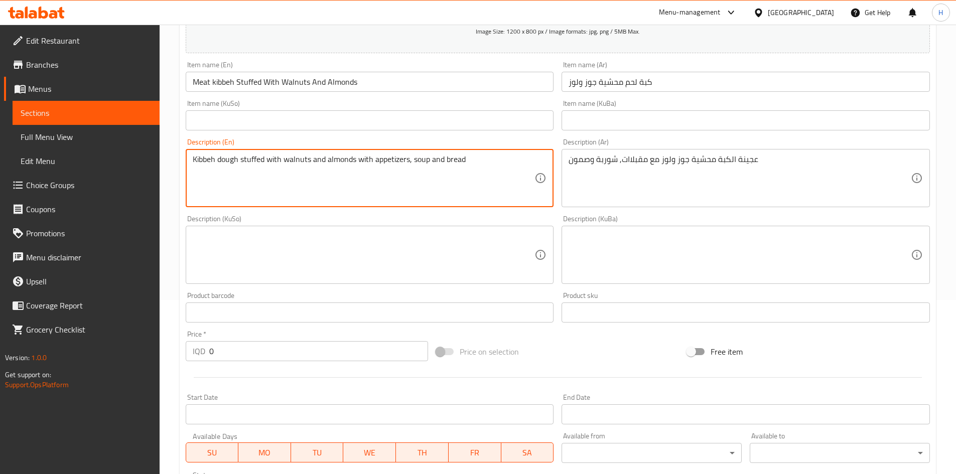
scroll to position [300, 0]
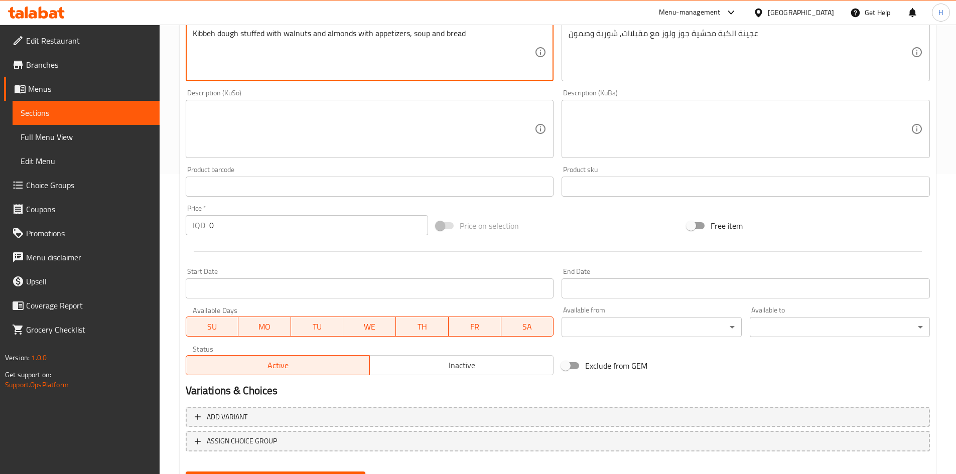
type textarea "Kibbeh dough stuffed with walnuts and almonds with appetizers, soup and bread"
click at [243, 225] on input "0" at bounding box center [318, 225] width 219 height 20
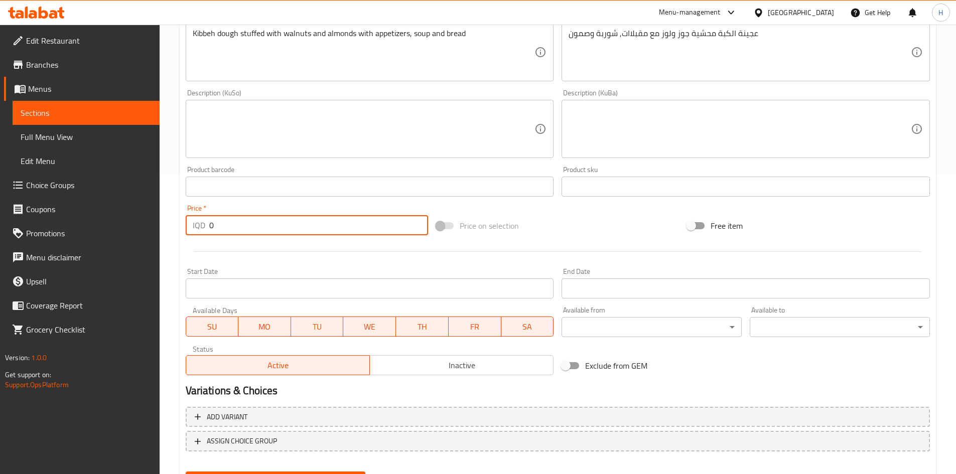
click at [243, 225] on input "0" at bounding box center [318, 225] width 219 height 20
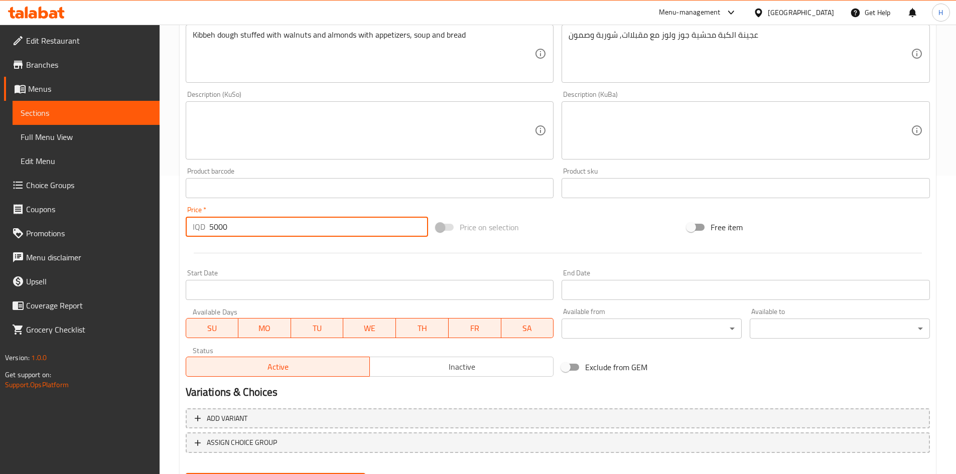
scroll to position [350, 0]
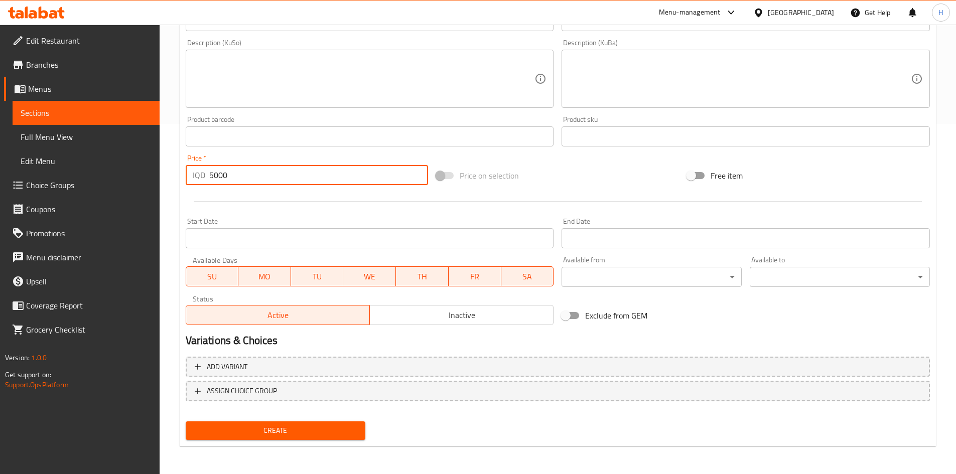
type input "5000"
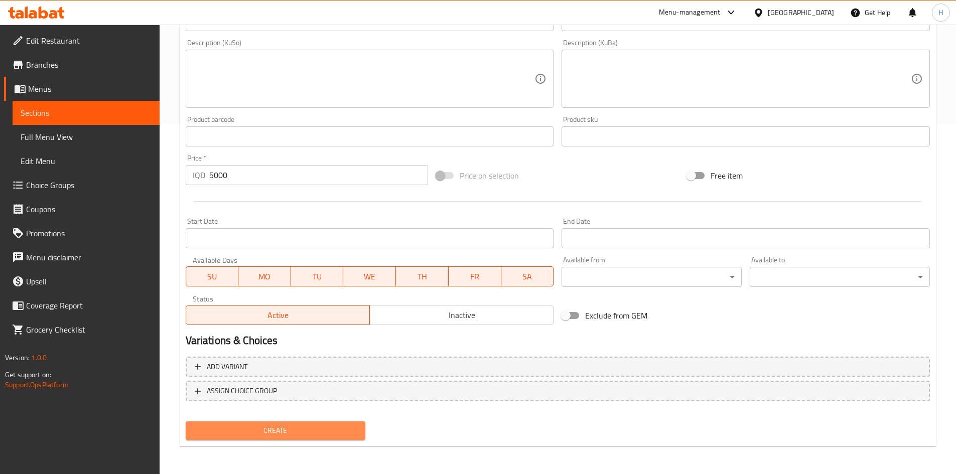
click at [297, 432] on span "Create" at bounding box center [276, 431] width 164 height 13
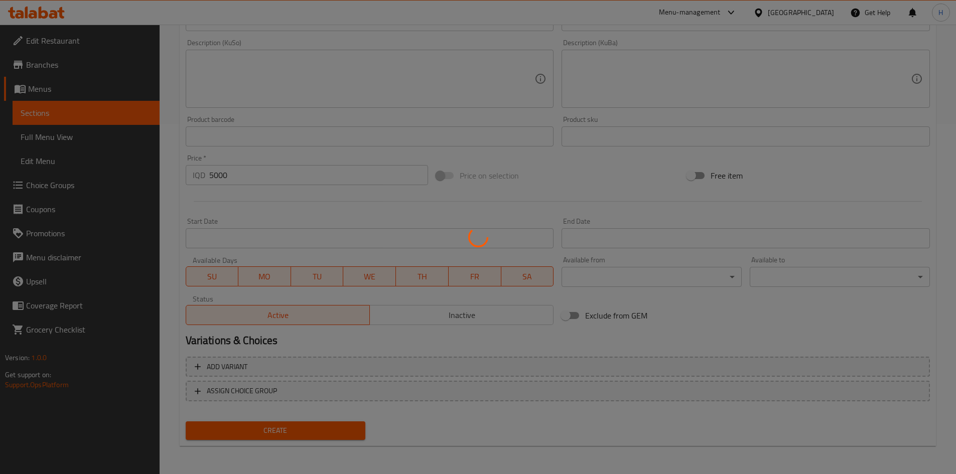
type input "0"
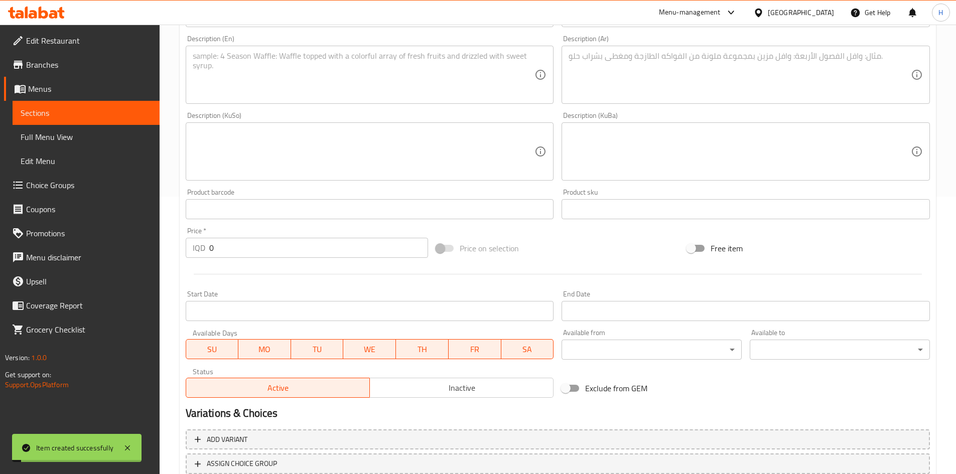
scroll to position [150, 0]
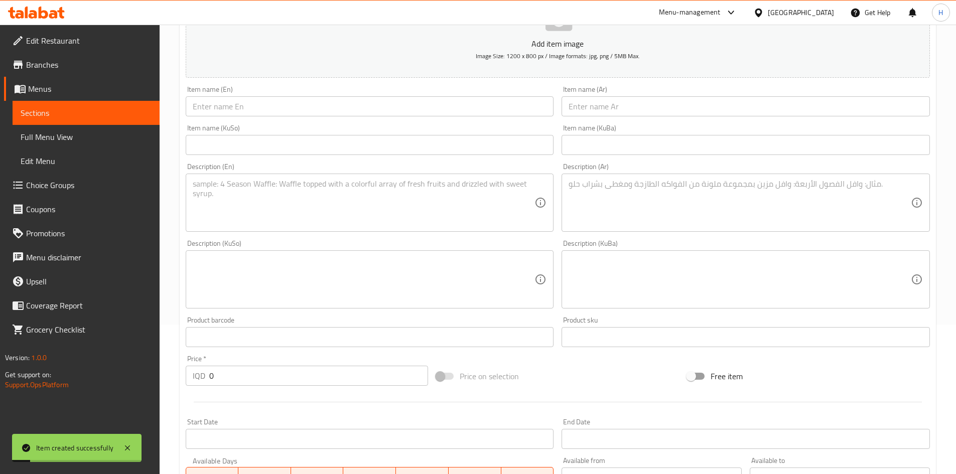
click at [601, 114] on input "text" at bounding box center [746, 106] width 369 height 20
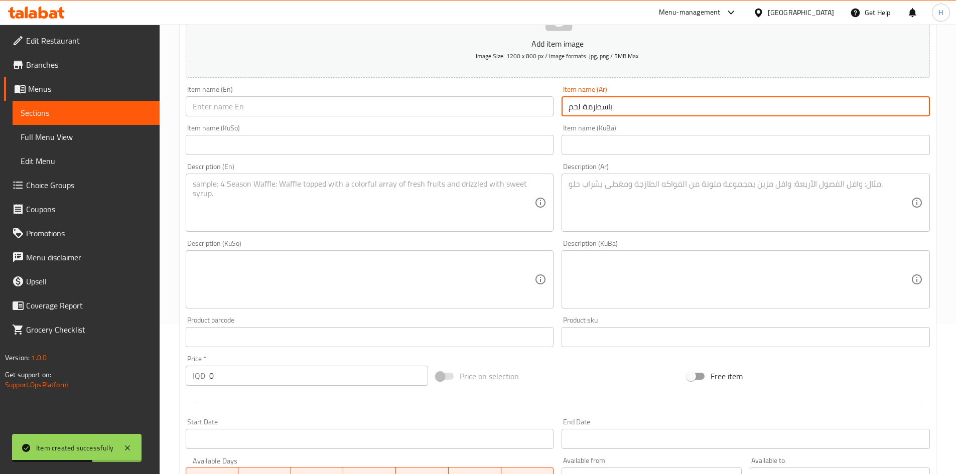
type input "باسطرمة لحم"
click at [244, 108] on input "text" at bounding box center [370, 106] width 369 height 20
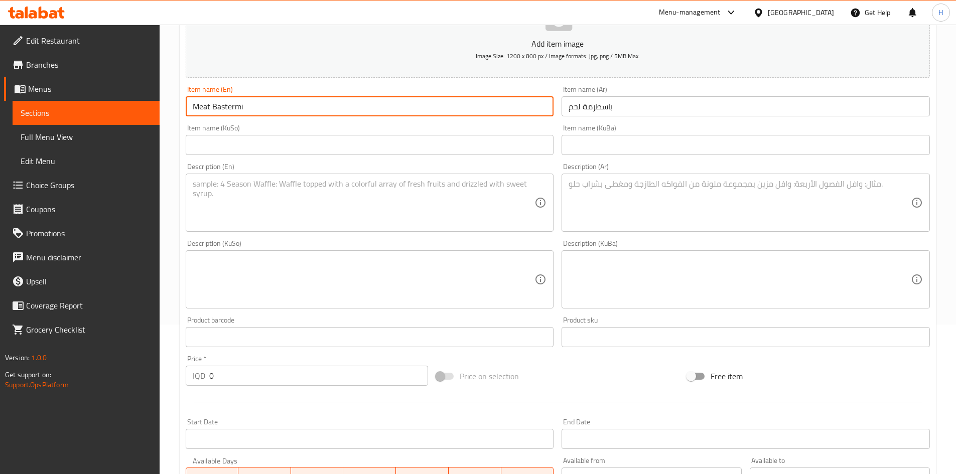
type input "Meat Bastermi"
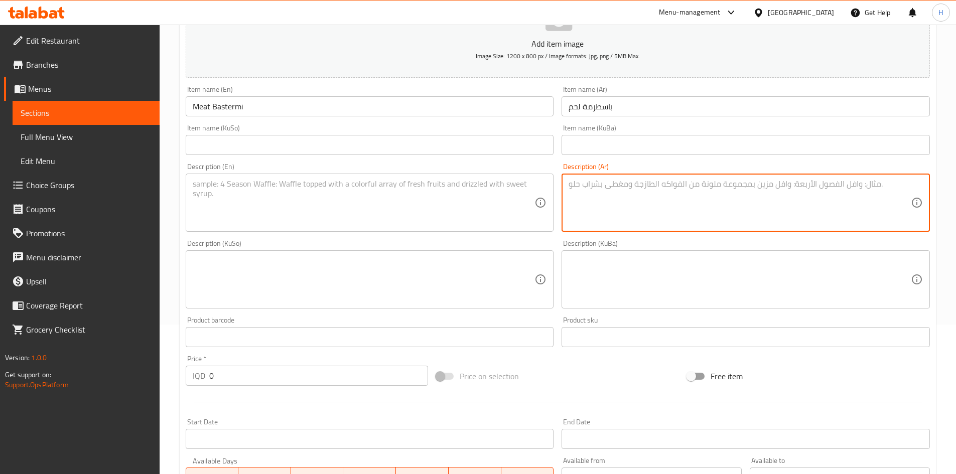
click at [633, 179] on textarea at bounding box center [740, 203] width 342 height 48
type textarea "g"
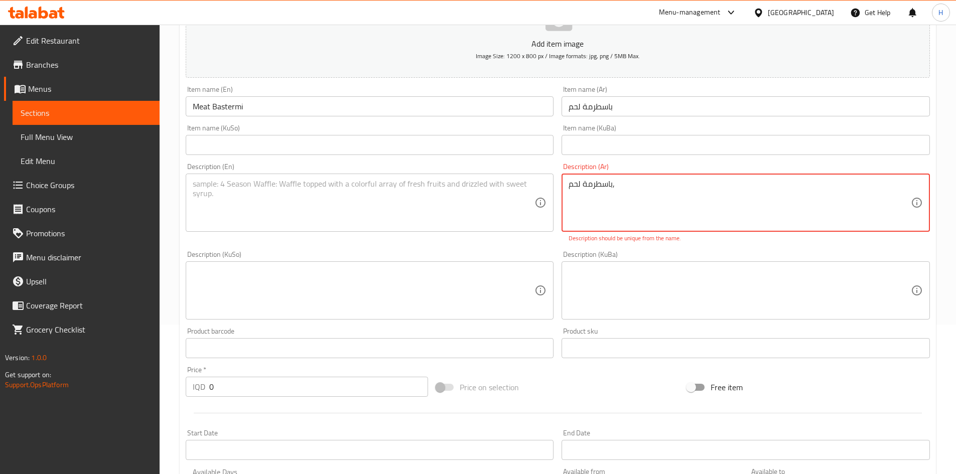
click at [652, 193] on textarea "باسطرمة لحم," at bounding box center [740, 203] width 342 height 48
paste textarea "مع مقبلاات, شوربة وصمون"
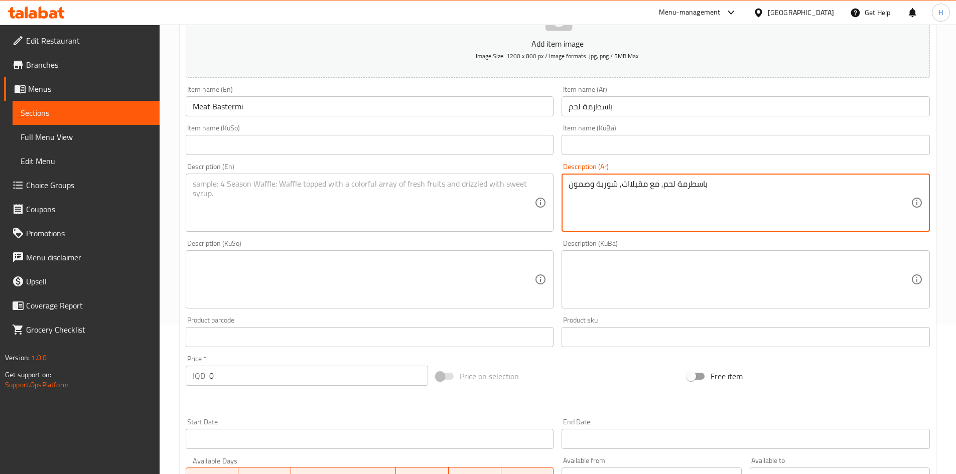
drag, startPoint x: 656, startPoint y: 183, endPoint x: 649, endPoint y: 185, distance: 7.0
click at [649, 185] on textarea "باسطرمة لحم, مع مقبلاات, شوربة وصمون" at bounding box center [740, 203] width 342 height 48
click at [655, 185] on textarea "باسطرمة لحم, مع مقبلاات, شوربة وصمون" at bounding box center [740, 203] width 342 height 48
click at [666, 196] on textarea "باسطرمة لحم, مقبلاات, شوربة وصمون" at bounding box center [740, 203] width 342 height 48
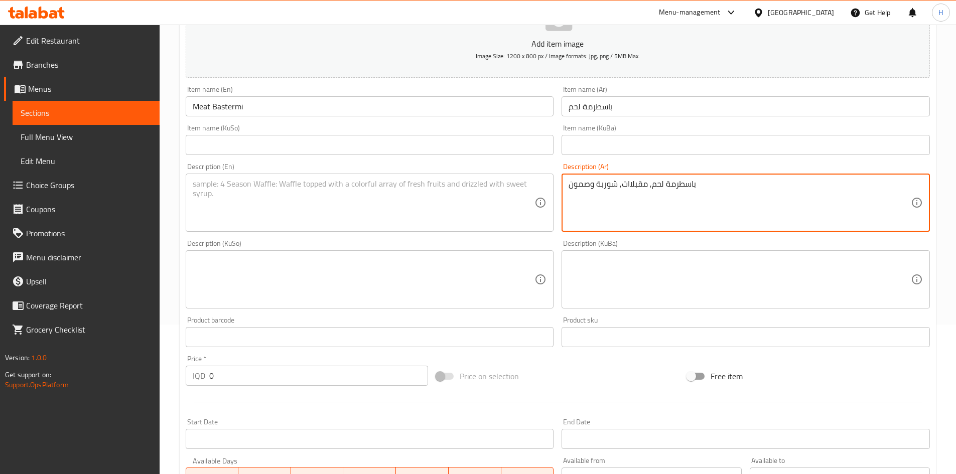
click at [666, 196] on textarea "باسطرمة لحم, مقبلاات, شوربة وصمون" at bounding box center [740, 203] width 342 height 48
type textarea "باسطرمة لحم, مقبلاات, شوربة وصمون"
click at [311, 220] on textarea at bounding box center [364, 203] width 342 height 48
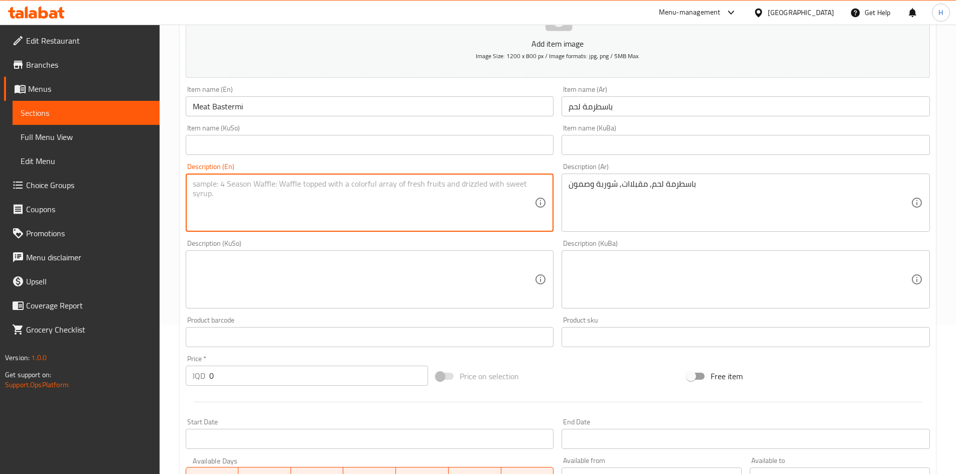
paste textarea "Meat pastrami, appetizers, soup and bread"
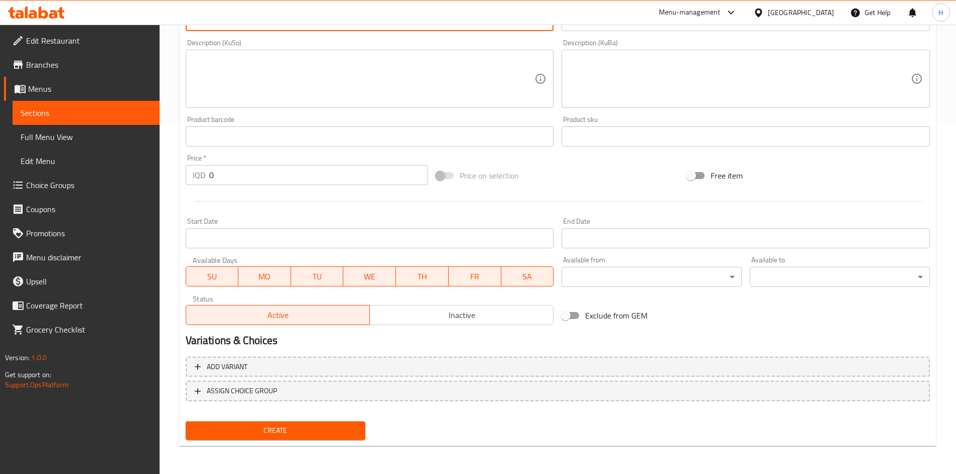
type textarea "Meat pastrami, appetizers, soup and bread"
click at [245, 176] on input "0" at bounding box center [318, 175] width 219 height 20
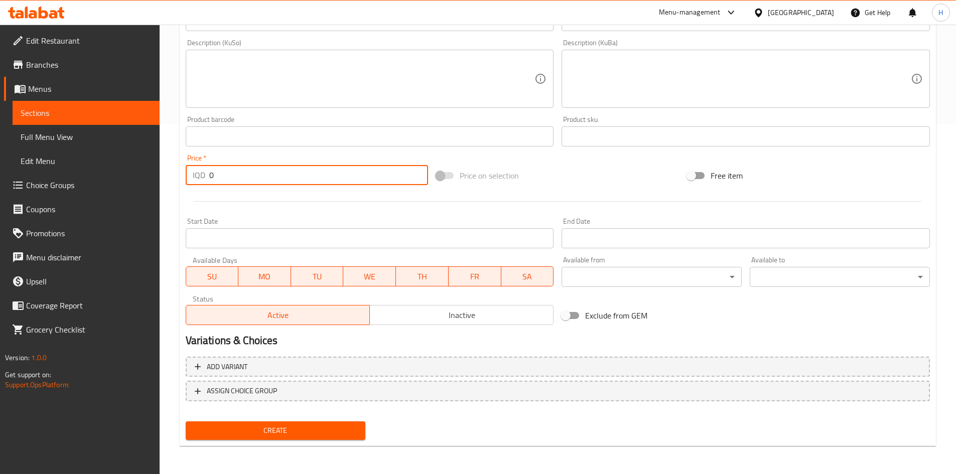
click at [245, 176] on input "0" at bounding box center [318, 175] width 219 height 20
type input "5000"
click at [317, 429] on span "Create" at bounding box center [276, 431] width 164 height 13
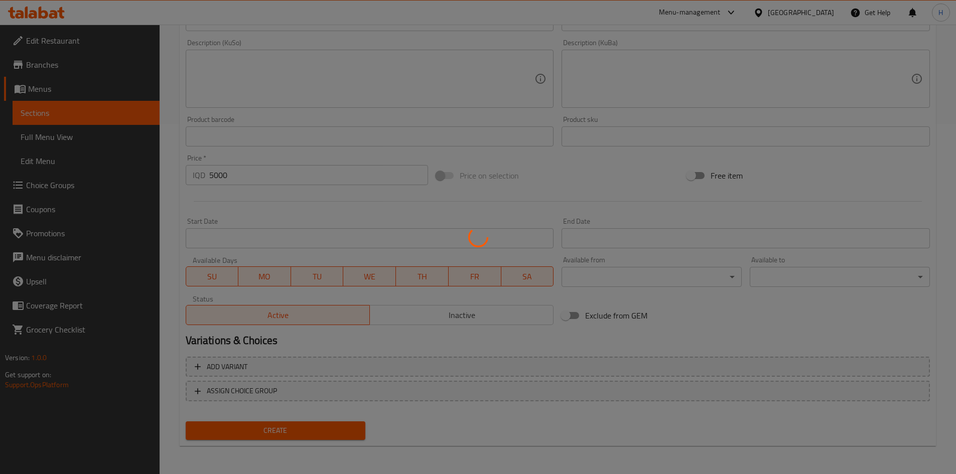
type input "0"
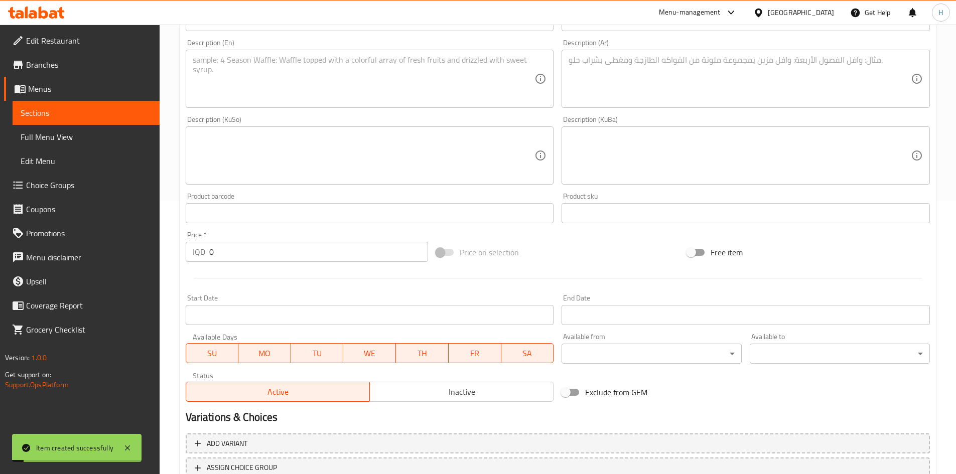
scroll to position [150, 0]
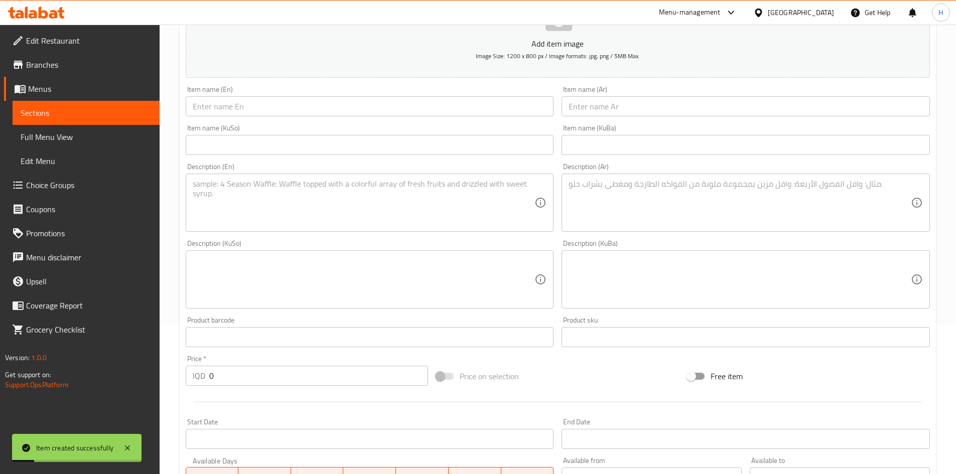
click at [647, 107] on input "text" at bounding box center [746, 106] width 369 height 20
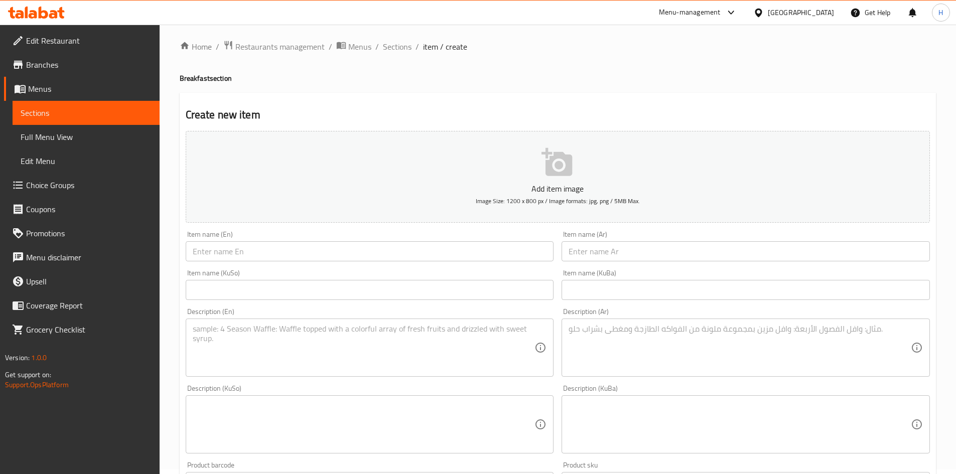
scroll to position [0, 0]
click at [390, 46] on span "Sections" at bounding box center [397, 51] width 29 height 12
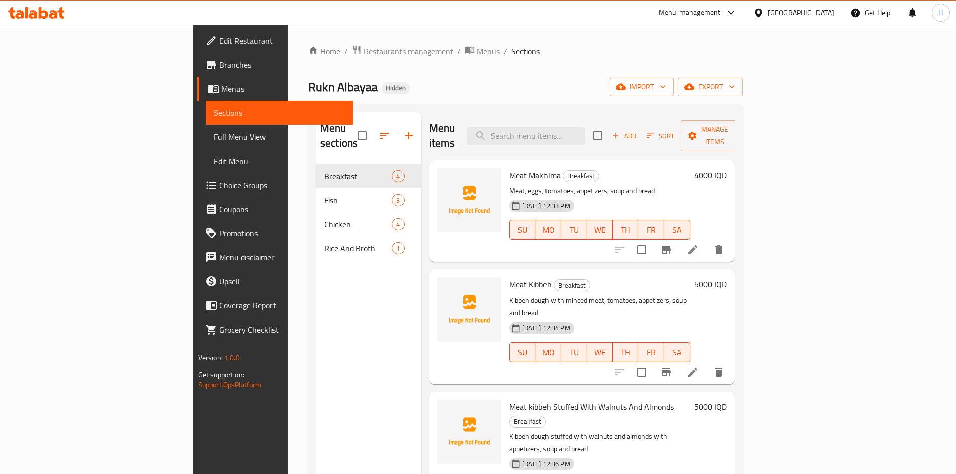
click at [638, 131] on span "Add" at bounding box center [624, 137] width 27 height 12
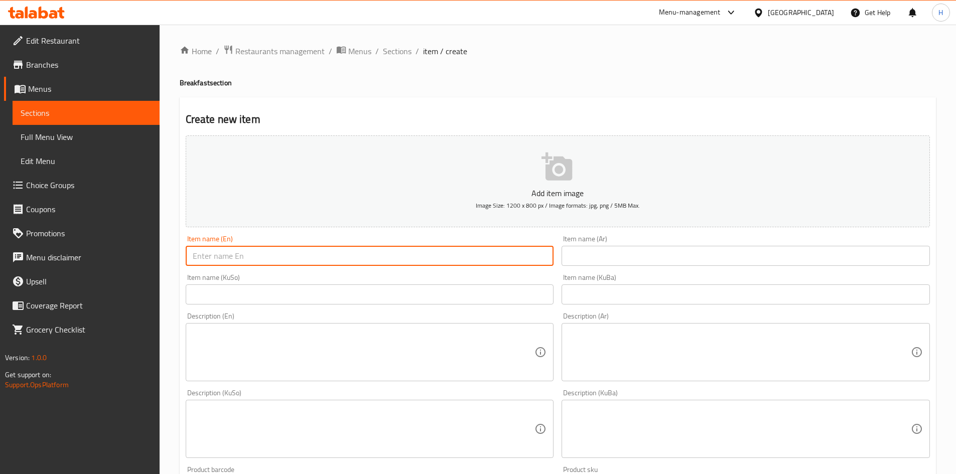
click at [303, 263] on input "text" at bounding box center [370, 256] width 369 height 20
paste input "Baqilaa With Baladi Ghee"
type input "Baqilaa With Baladi Ghee"
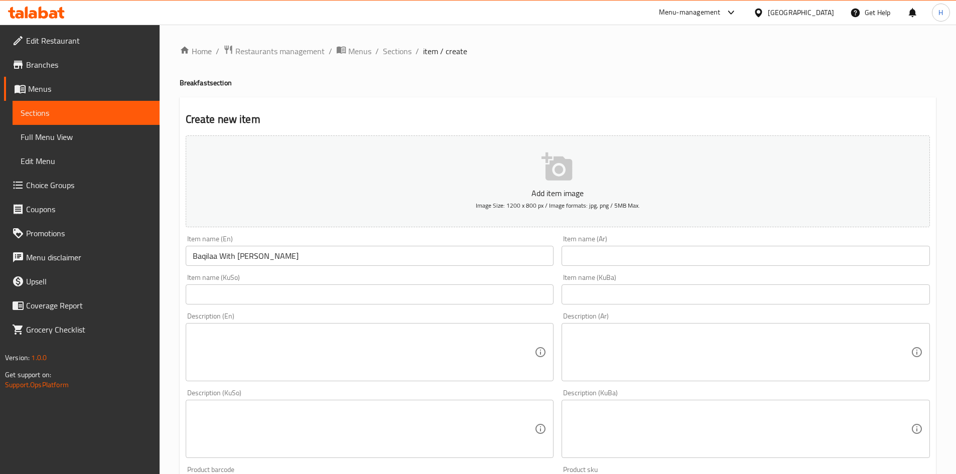
click at [605, 268] on div "Item name (Ar) Item name (Ar)" at bounding box center [746, 250] width 377 height 39
click at [608, 261] on input "text" at bounding box center [746, 256] width 369 height 20
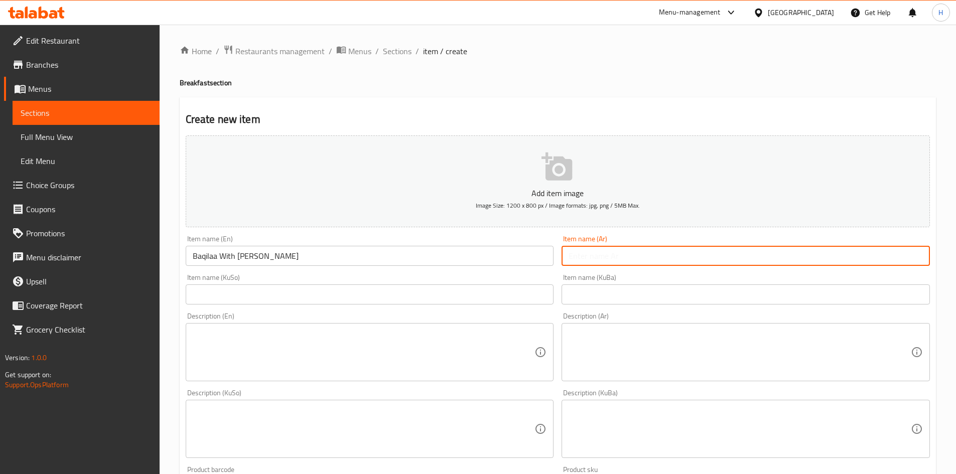
paste input "باقلاء بالدهن الحر"
type input "باقلاء بالدهن الحر"
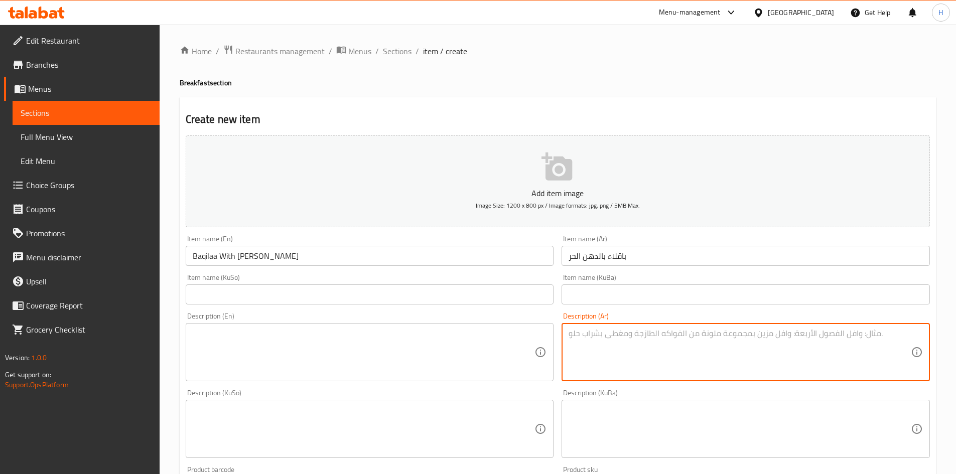
click at [645, 357] on textarea at bounding box center [740, 353] width 342 height 48
paste textarea "خبز عراقي, باقلاء, بيض مقلي, تقدم مع خضار ورقية, طماطم, ليمون ومخلل."
type textarea "خبز عراقي, باقلاء, بيض مقلي, تقدم مع خضار ورقية, طماطم, ليمون ومخلل."
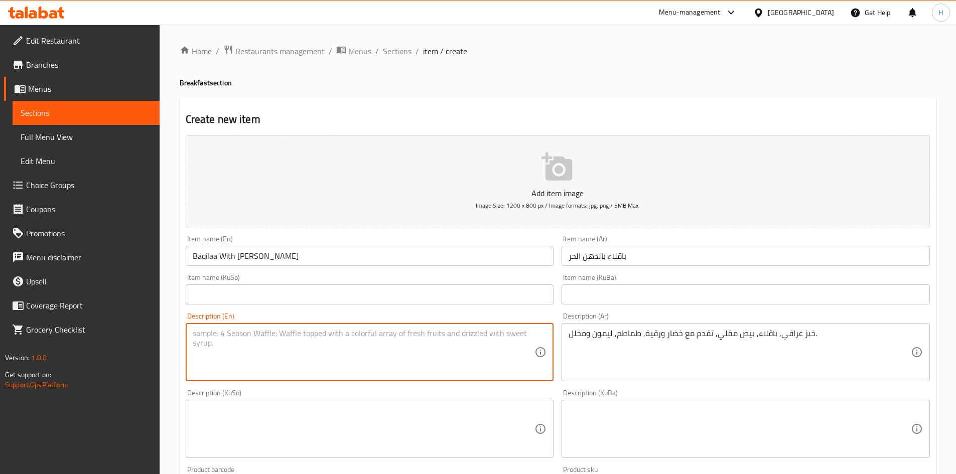
click at [392, 356] on textarea at bounding box center [364, 353] width 342 height 48
paste textarea "Iraqi bread, baqilaa, fried eggs, served with leafy vegetables, tomatoes, lemon…"
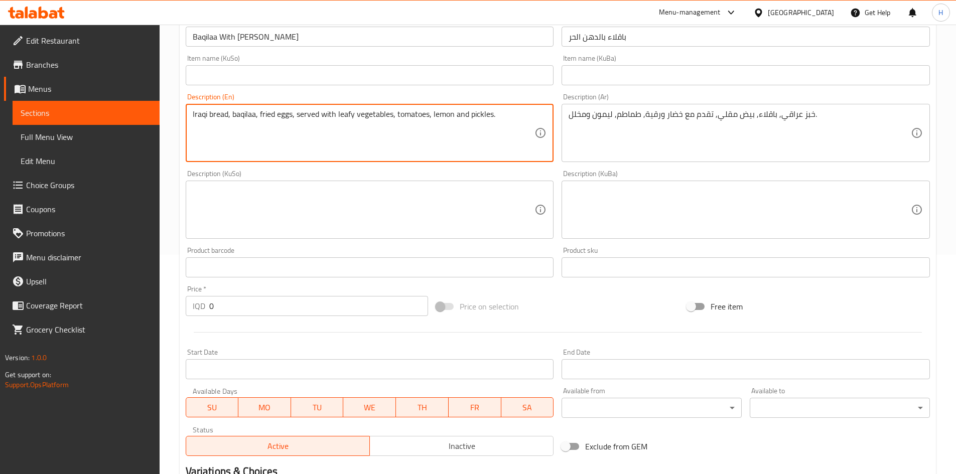
scroll to position [350, 0]
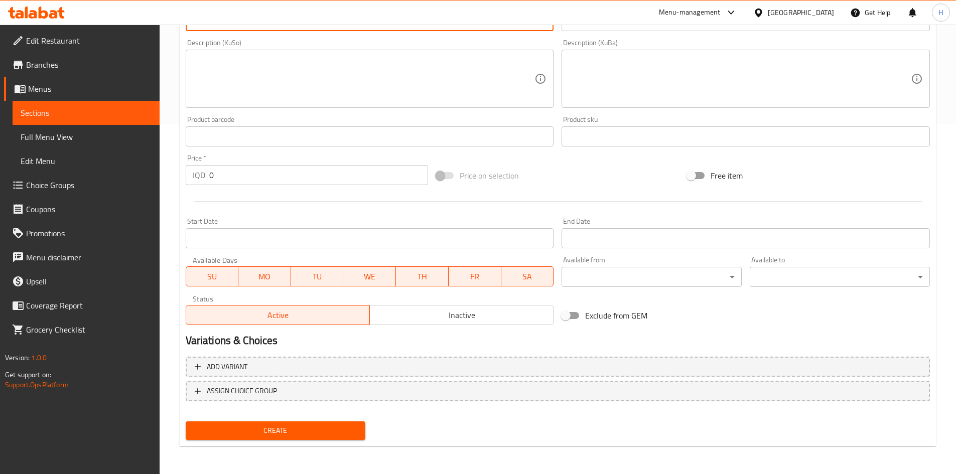
type textarea "Iraqi bread, baqilaa, fried eggs, served with leafy vegetables, tomatoes, lemon…"
click at [253, 174] on input "0" at bounding box center [318, 175] width 219 height 20
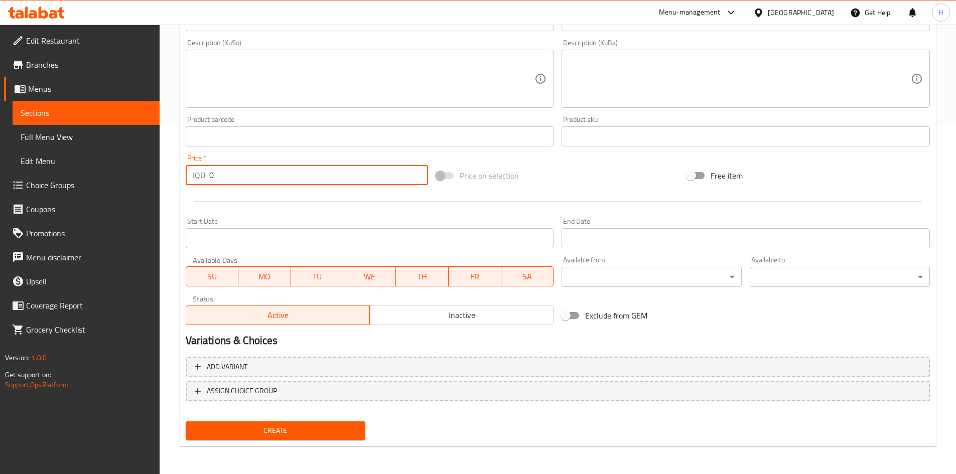
click at [253, 174] on input "0" at bounding box center [318, 175] width 219 height 20
type input "15000"
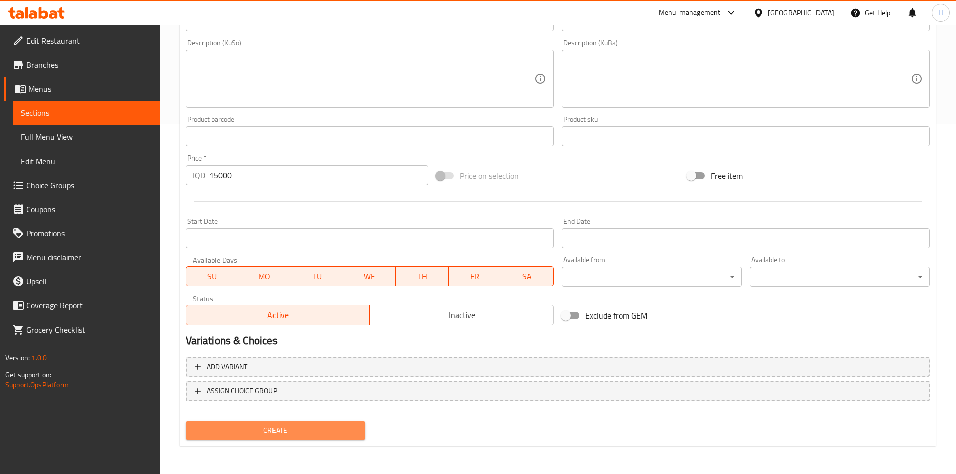
click at [309, 426] on span "Create" at bounding box center [276, 431] width 164 height 13
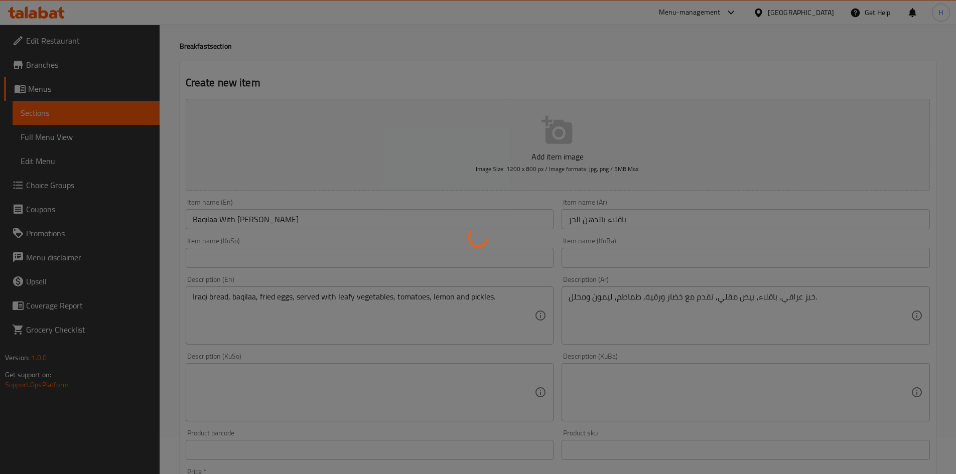
scroll to position [0, 0]
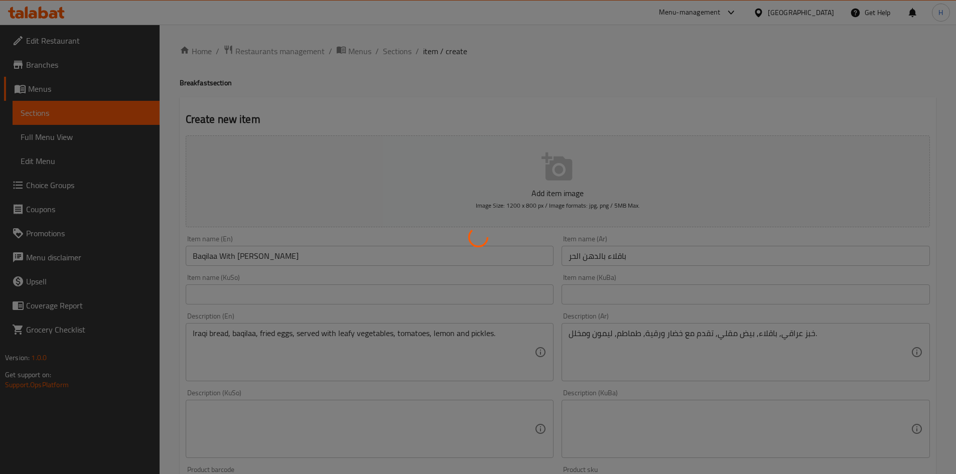
type input "0"
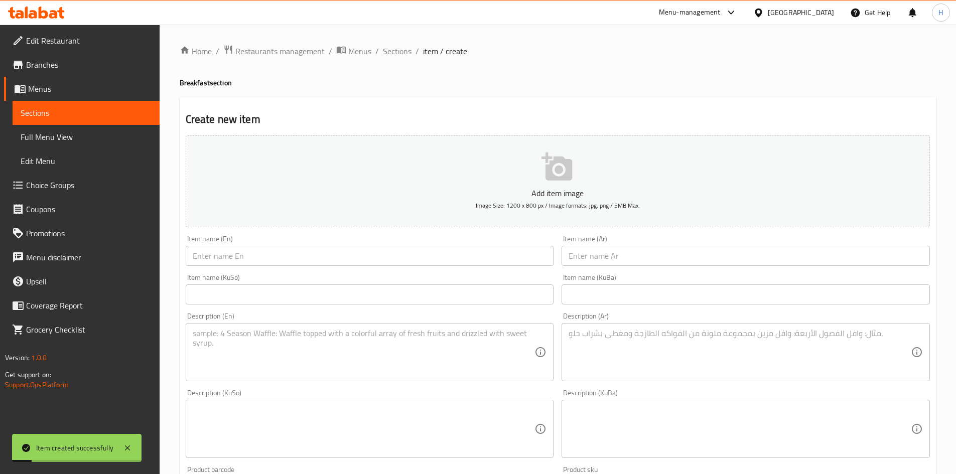
drag, startPoint x: 392, startPoint y: 50, endPoint x: 430, endPoint y: 77, distance: 46.1
click at [392, 50] on span "Sections" at bounding box center [397, 51] width 29 height 12
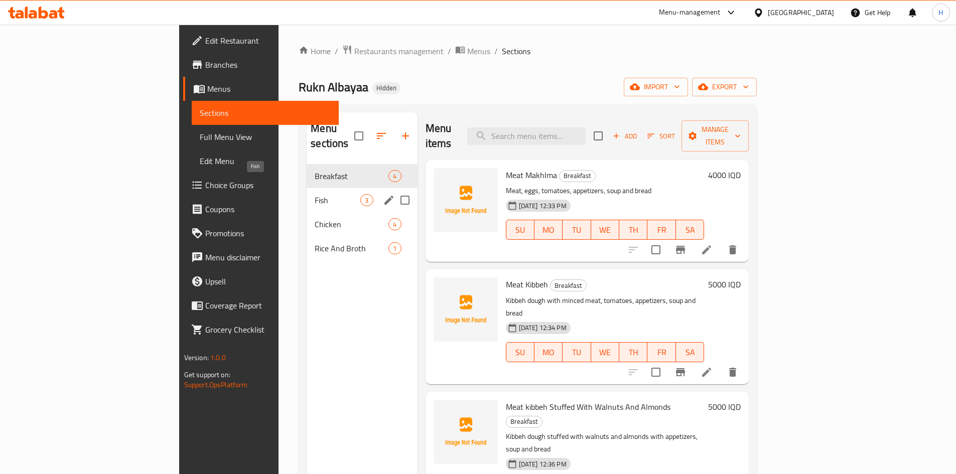
click at [315, 194] on span "Fish" at bounding box center [338, 200] width 46 height 12
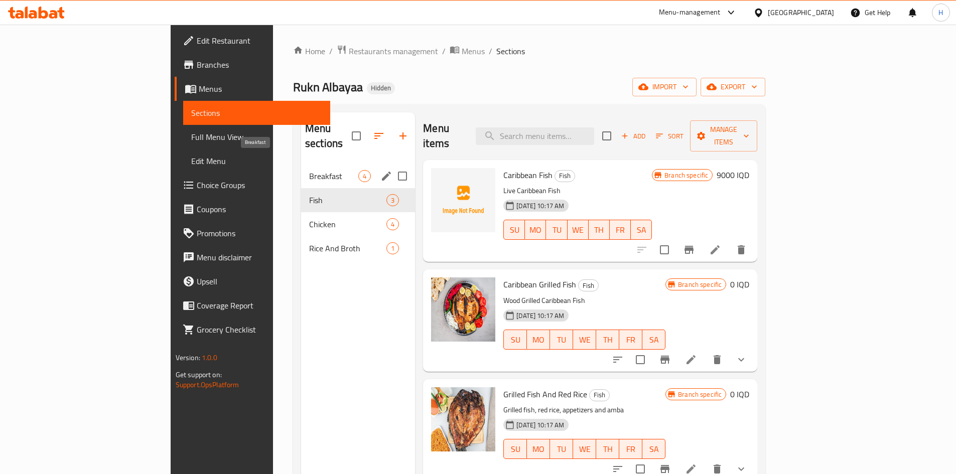
click at [309, 170] on span "Breakfast" at bounding box center [333, 176] width 49 height 12
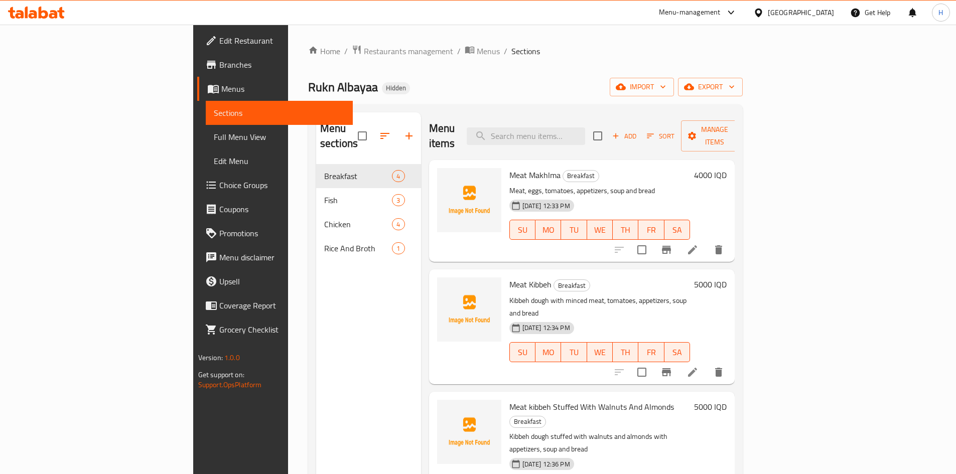
click at [638, 131] on span "Add" at bounding box center [624, 137] width 27 height 12
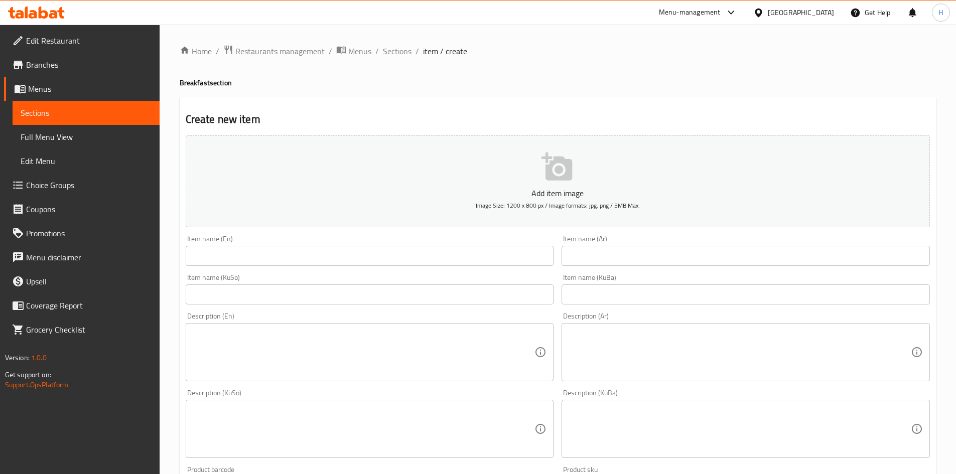
click at [619, 263] on input "text" at bounding box center [746, 256] width 369 height 20
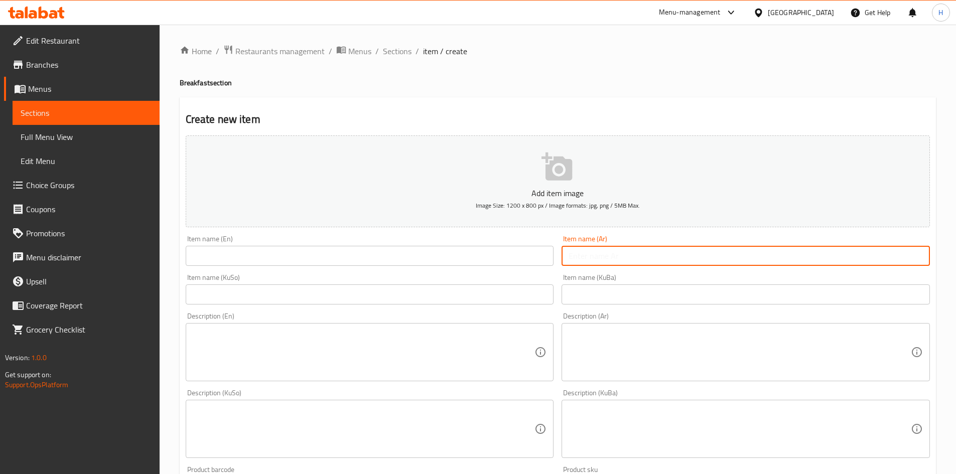
type input "ص"
click at [619, 263] on input "صينية باقلاء بالدهن 4 شخص" at bounding box center [746, 256] width 369 height 20
type input "صينية باقلاء بالدهن 4 شخص"
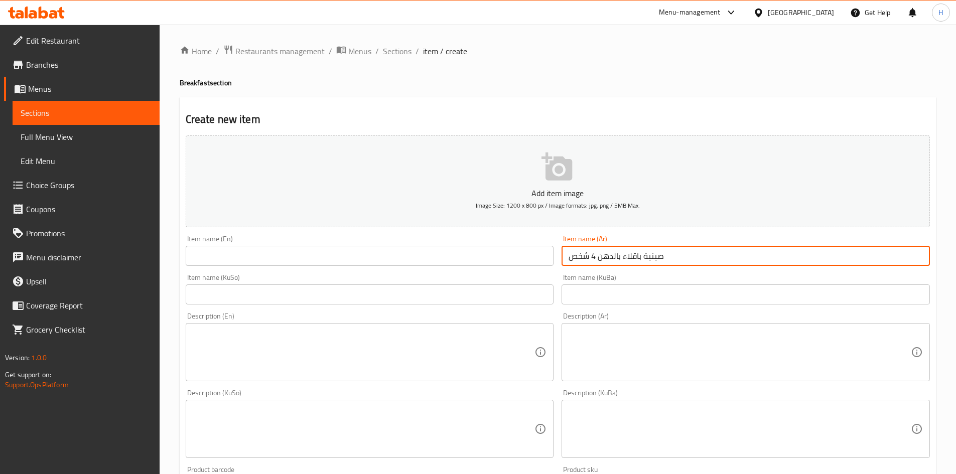
click at [297, 264] on input "text" at bounding box center [370, 256] width 369 height 20
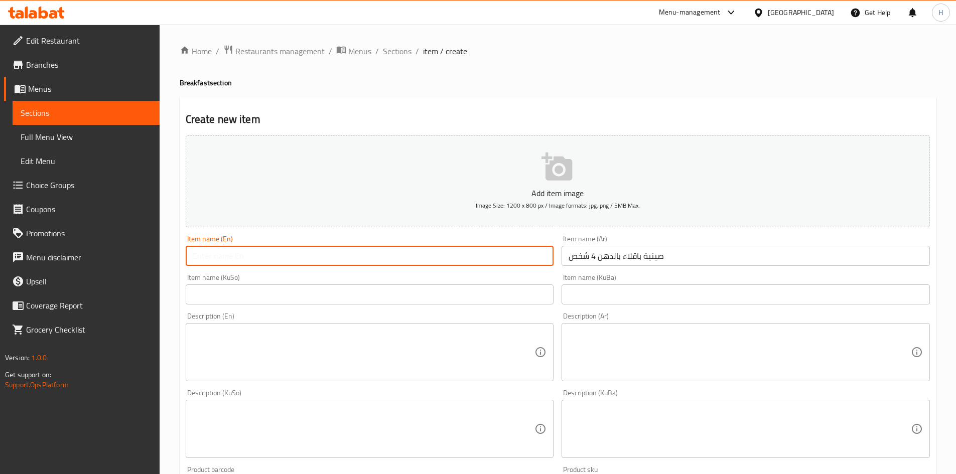
paste input "Baqilaa With Baladi Ghee"
type input "Baqilaa With Baladi Ghee"
click at [701, 352] on textarea at bounding box center [740, 353] width 342 height 48
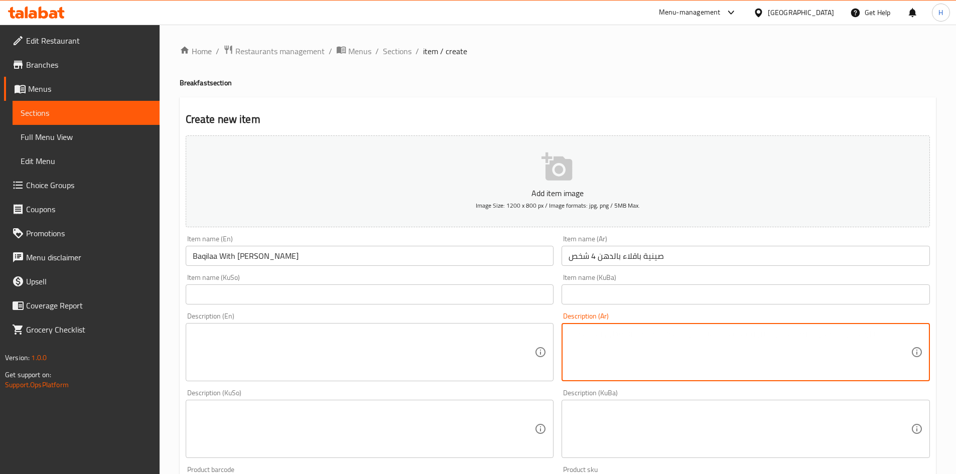
paste textarea "خبز عراقي, باقلاء, بيض مقلي, تقدم مع خضار ورقية, طماطم, ليمون ومخلل."
type textarea "خبز عراقي, باقلاء, بيض مقلي, تقدم مع خضار ورقية, طماطم, ليمون ومخلل."
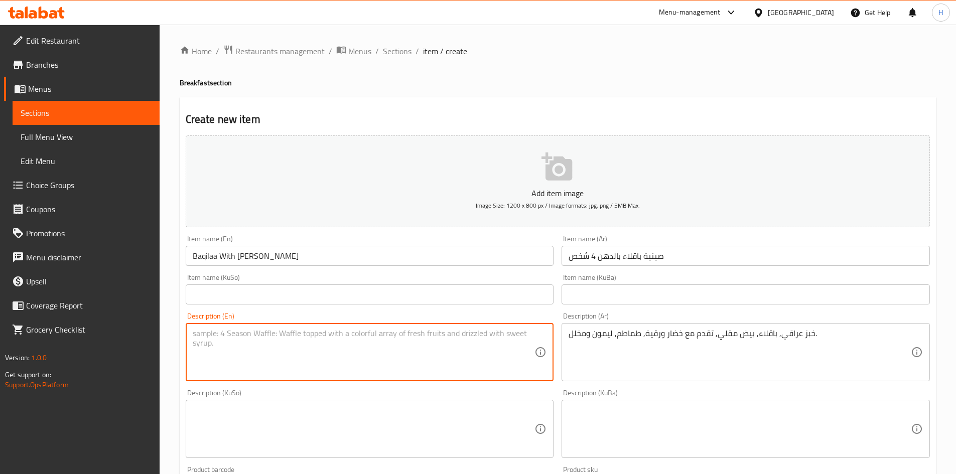
click at [340, 352] on textarea at bounding box center [364, 353] width 342 height 48
paste textarea "Iraqi bread, baqilaa, fried eggs, served with leafy vegetables, tomatoes, lemon…"
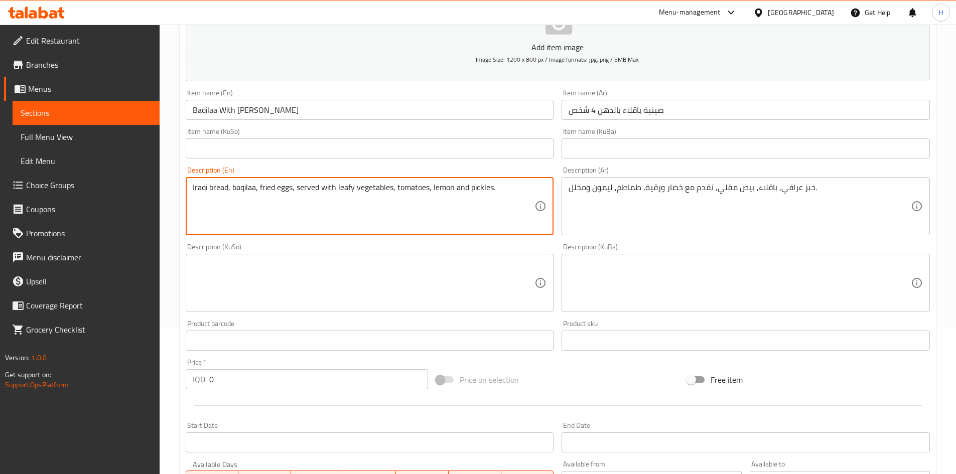
scroll to position [251, 0]
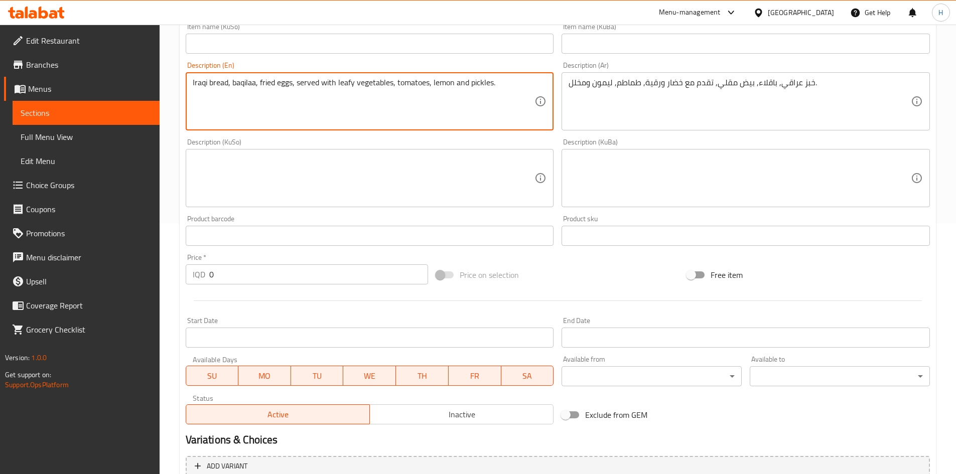
type textarea "Iraqi bread, baqilaa, fried eggs, served with leafy vegetables, tomatoes, lemon…"
click at [235, 271] on input "0" at bounding box center [318, 275] width 219 height 20
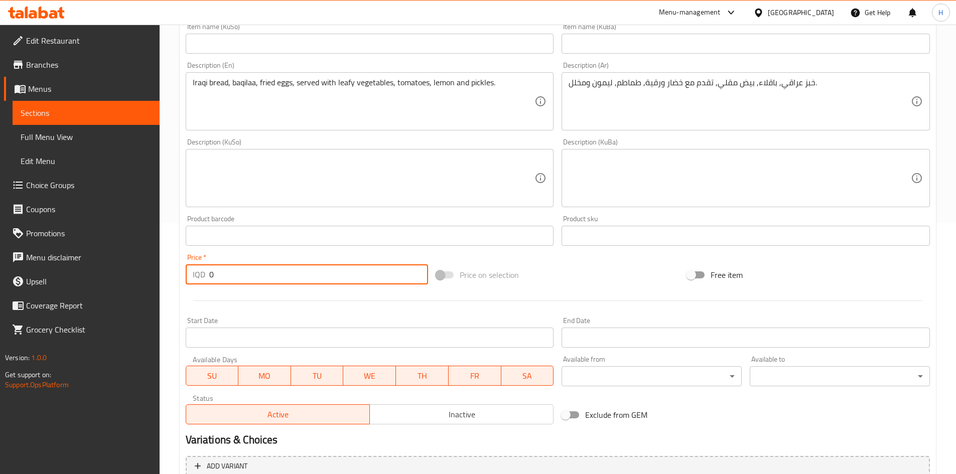
click at [235, 271] on input "0" at bounding box center [318, 275] width 219 height 20
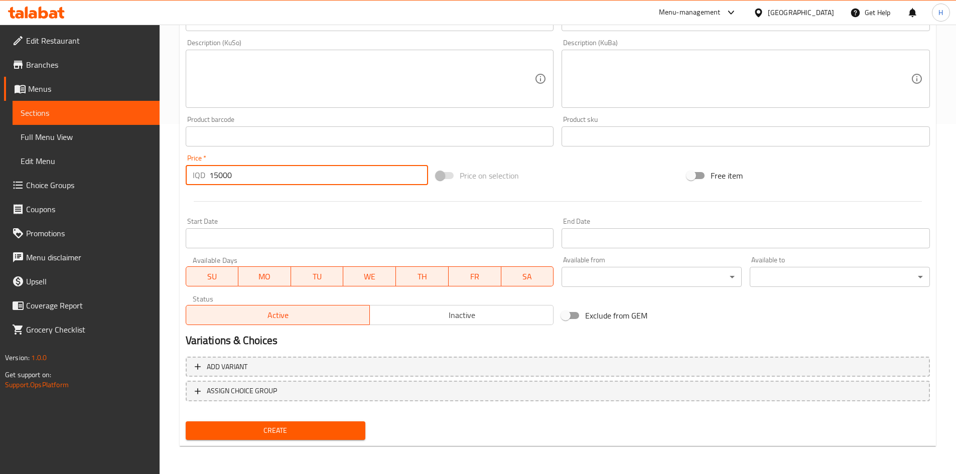
type input "15000"
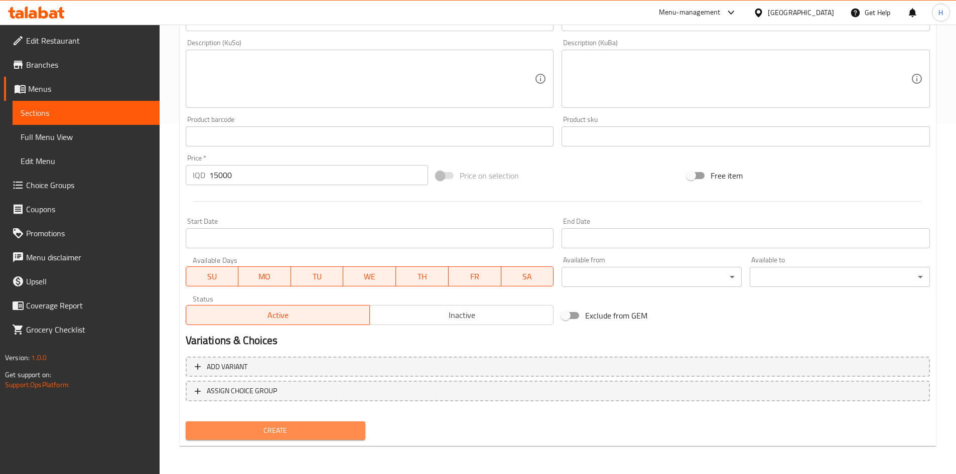
click at [295, 427] on span "Create" at bounding box center [276, 431] width 164 height 13
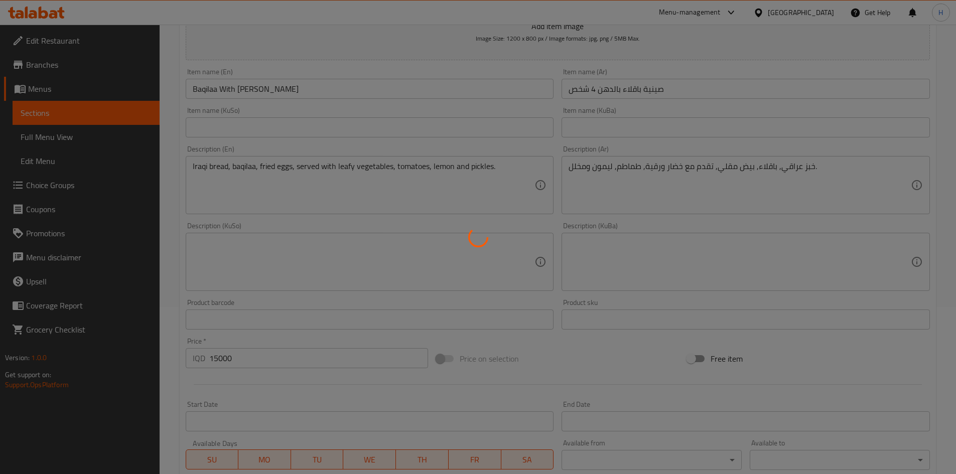
scroll to position [0, 0]
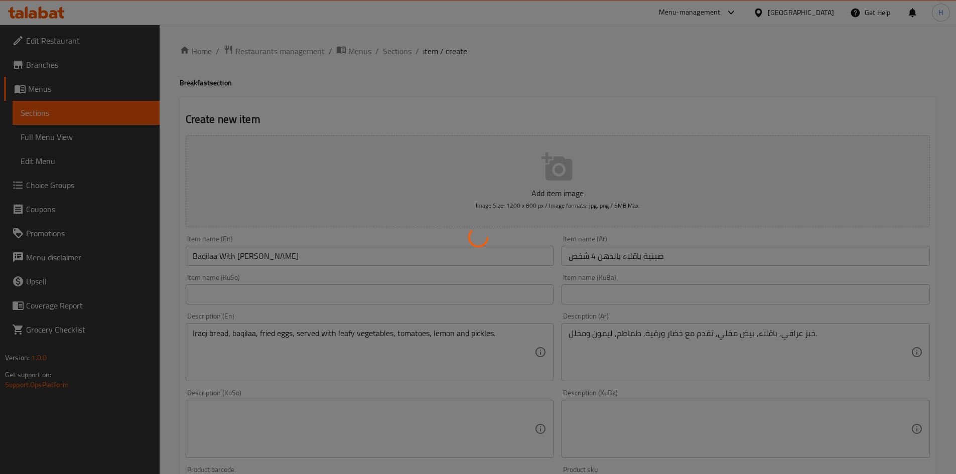
type input "0"
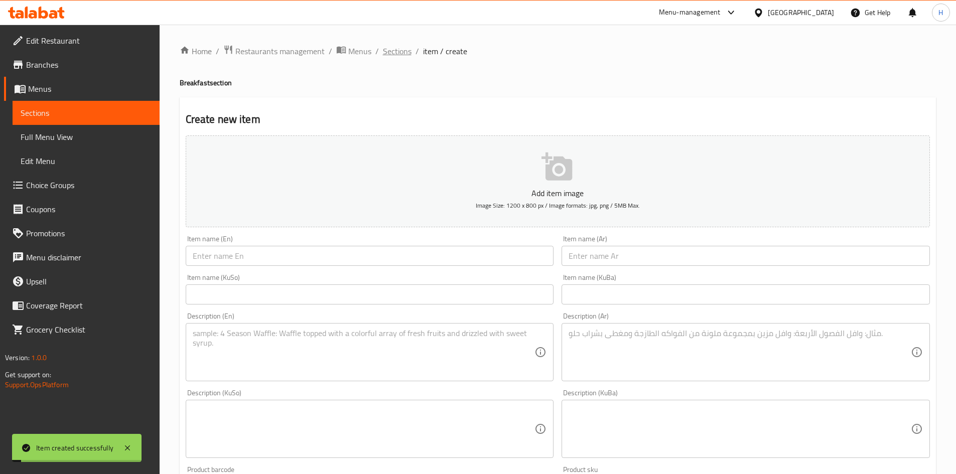
click at [399, 45] on span "Sections" at bounding box center [397, 51] width 29 height 12
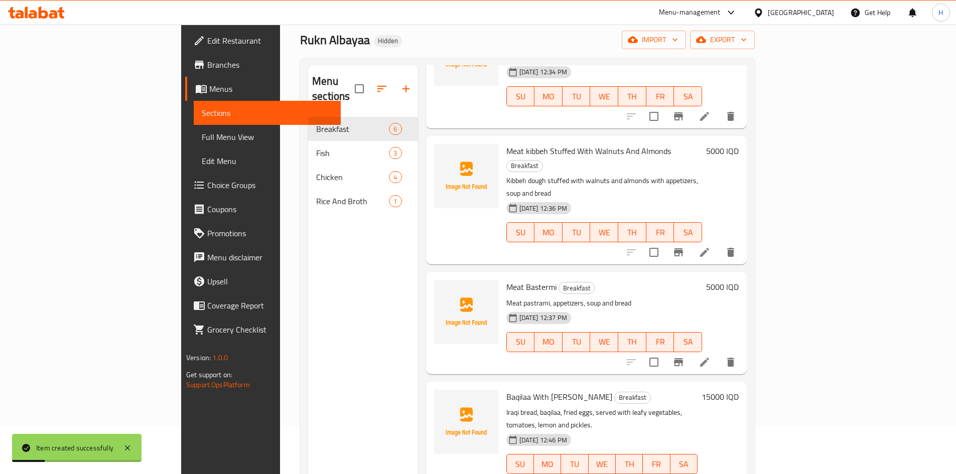
scroll to position [141, 0]
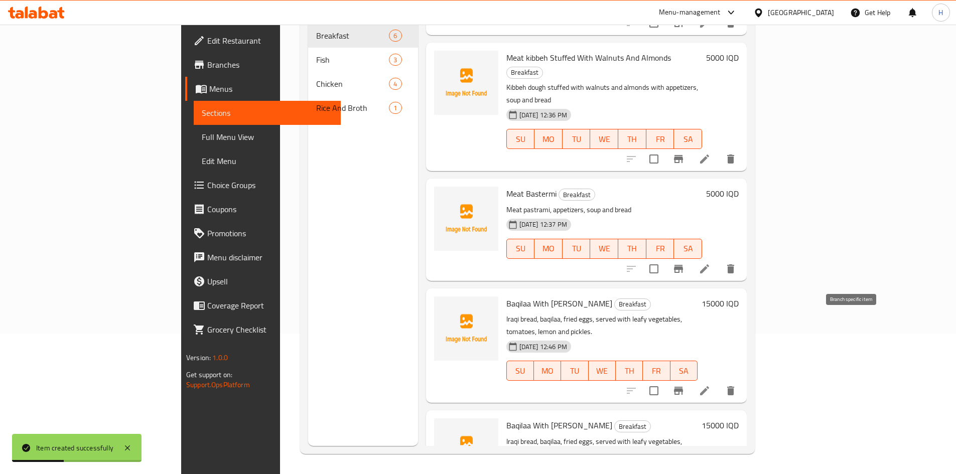
click at [685, 385] on icon "Branch-specific-item" at bounding box center [679, 391] width 12 height 12
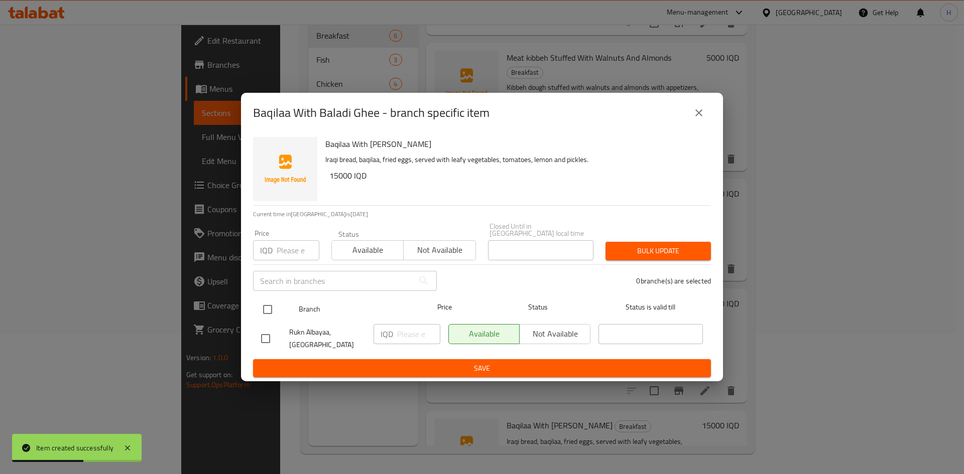
click at [266, 307] on input "checkbox" at bounding box center [267, 309] width 21 height 21
checkbox input "true"
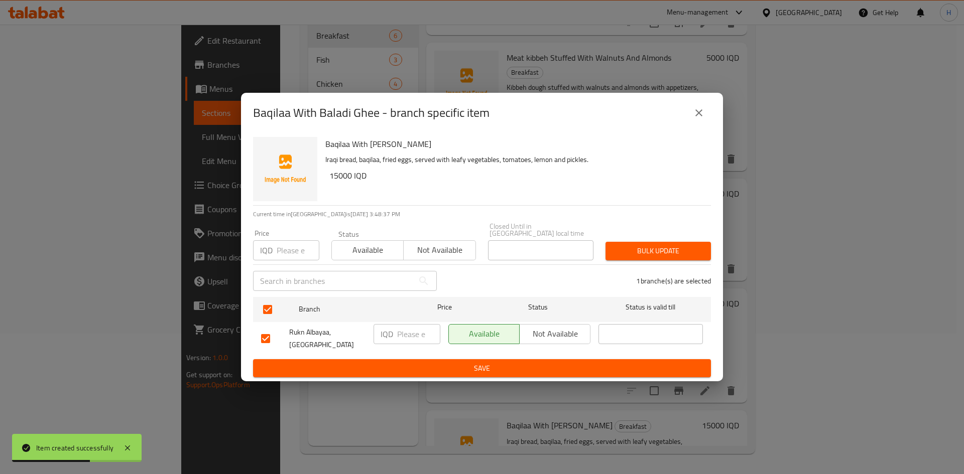
click at [413, 333] on input "number" at bounding box center [418, 334] width 43 height 20
type input "5000"
click at [415, 362] on span "Save" at bounding box center [482, 368] width 442 height 13
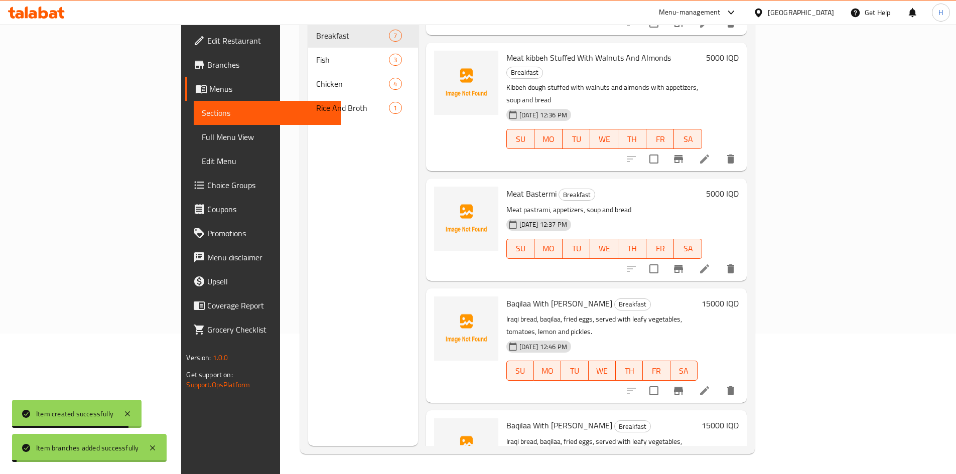
click at [739, 297] on h6 "15000 IQD" at bounding box center [720, 304] width 37 height 14
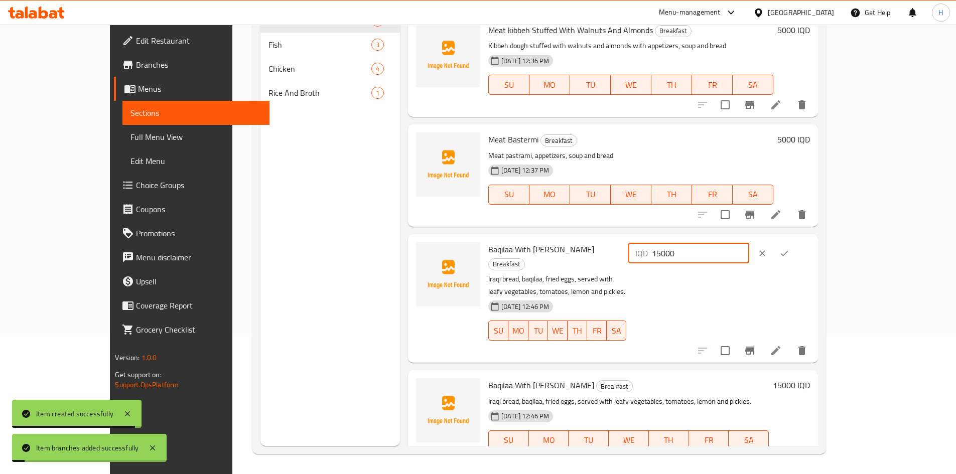
click at [750, 250] on input "15000" at bounding box center [700, 254] width 97 height 20
type input "5000"
click at [790, 253] on icon "ok" at bounding box center [785, 254] width 10 height 10
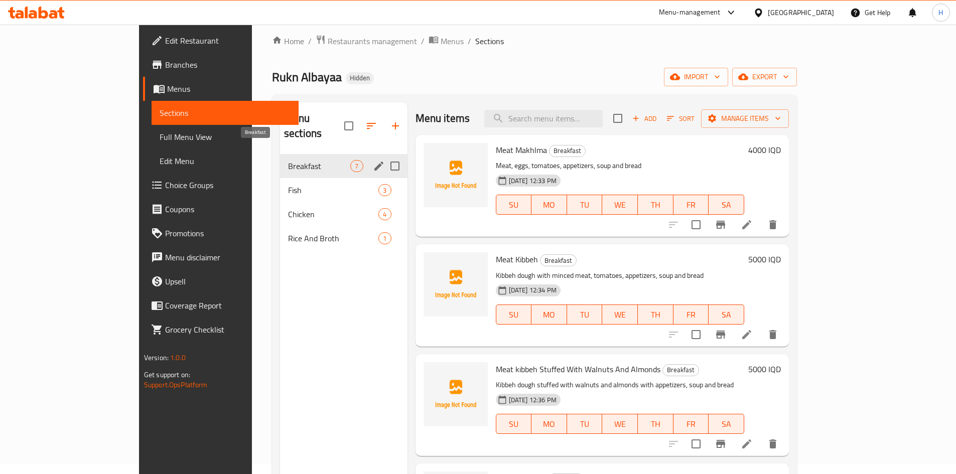
scroll to position [0, 0]
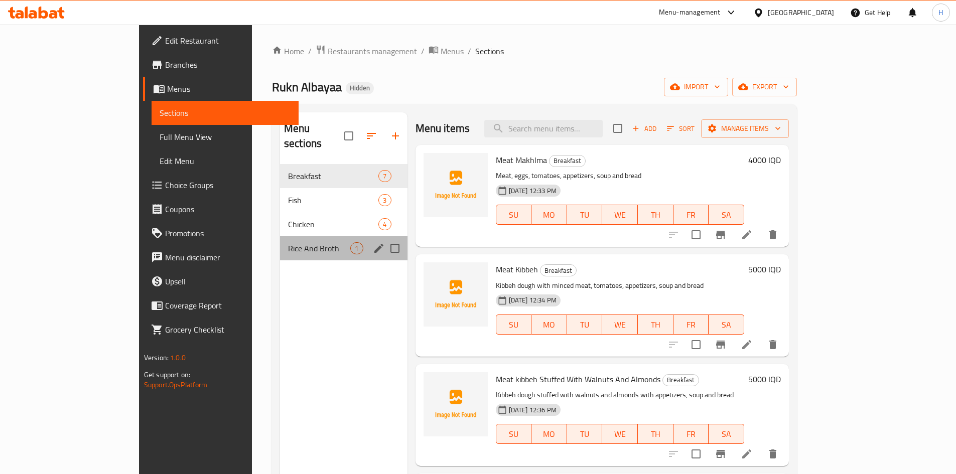
click at [288, 242] on div "Rice And Broth 1" at bounding box center [344, 248] width 128 height 24
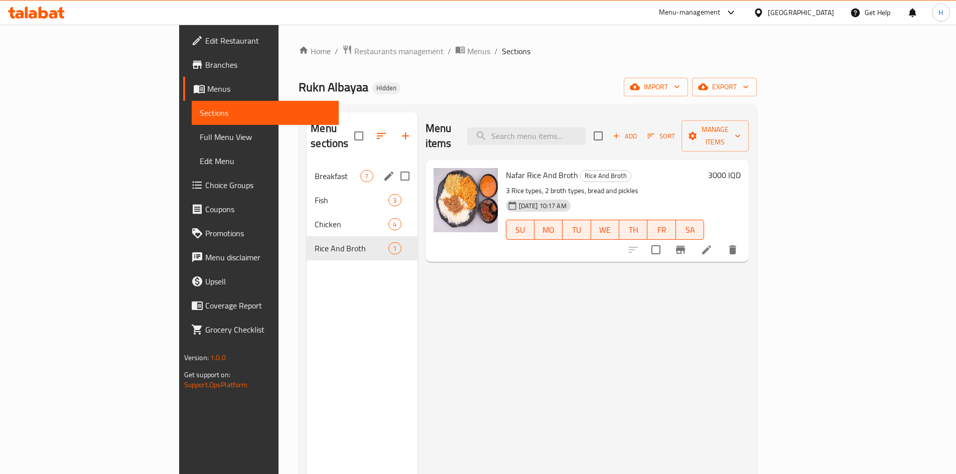
click at [315, 170] on span "Breakfast" at bounding box center [338, 176] width 46 height 12
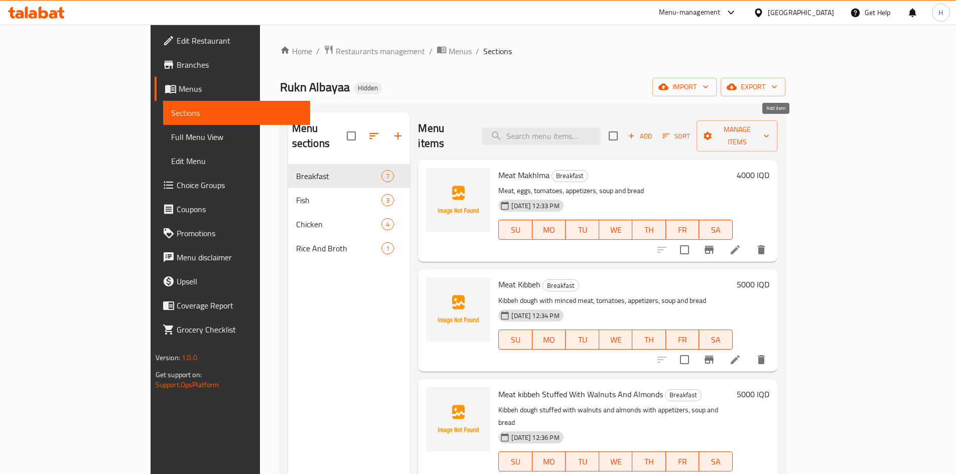
click at [654, 131] on span "Add" at bounding box center [640, 137] width 27 height 12
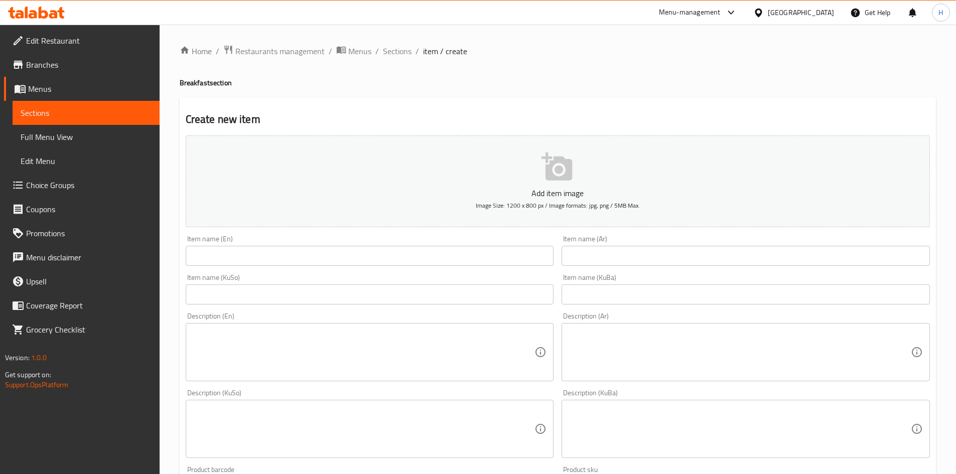
click at [599, 251] on input "text" at bounding box center [746, 256] width 369 height 20
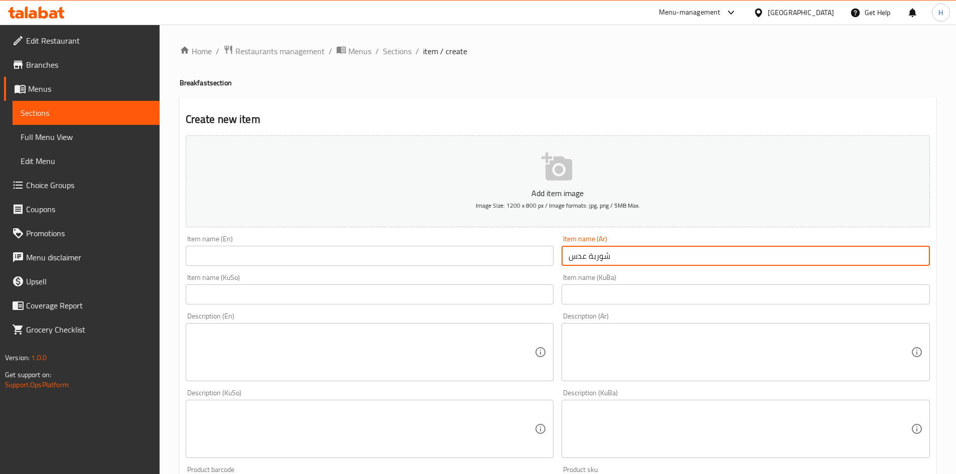
type input "شوربة عدس"
click at [304, 264] on input "text" at bounding box center [370, 256] width 369 height 20
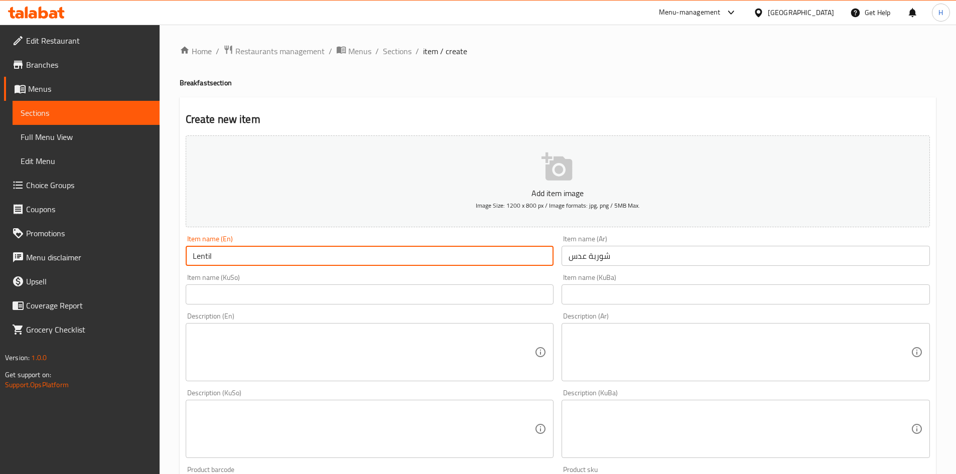
type input "Lentil Soup"
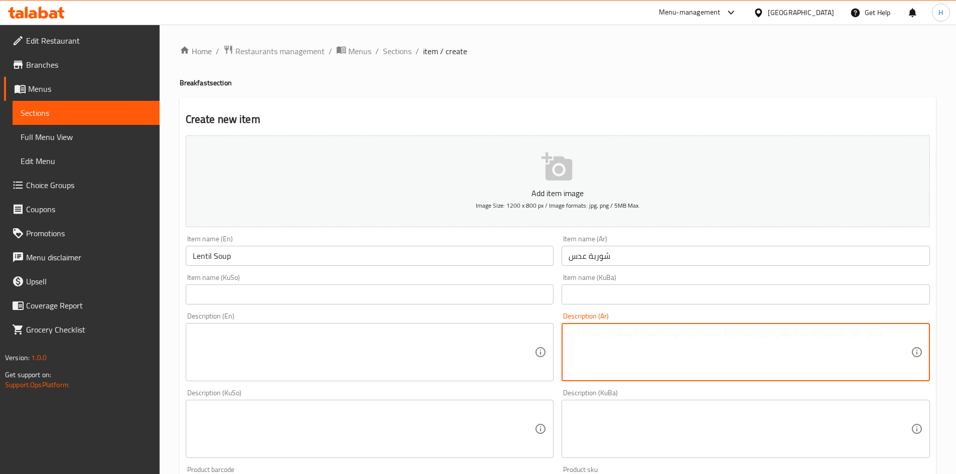
click at [621, 355] on textarea at bounding box center [740, 353] width 342 height 48
click at [664, 364] on textarea at bounding box center [740, 353] width 342 height 48
paste textarea "Lentil, onion and spices."
type textarea "Lentil, onion and spices."
click at [421, 349] on textarea at bounding box center [364, 353] width 342 height 48
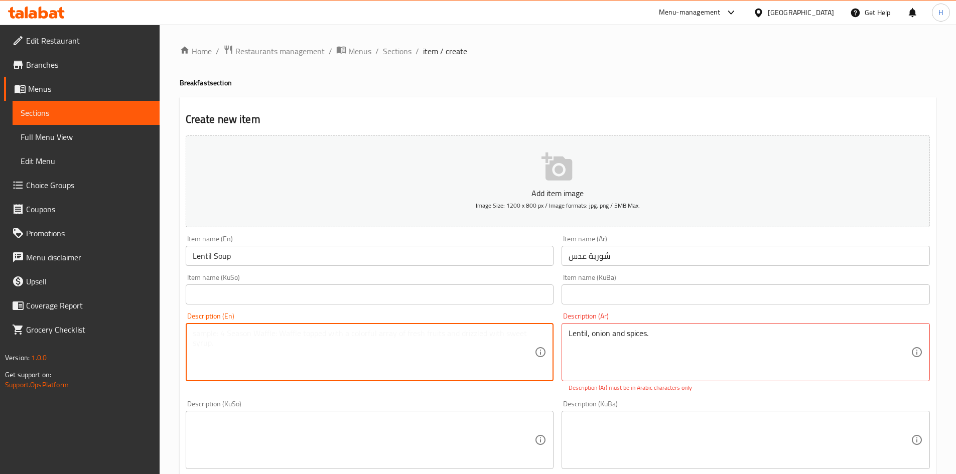
paste textarea "Lentil, onion and spices."
type textarea "Lentil, onion and spices."
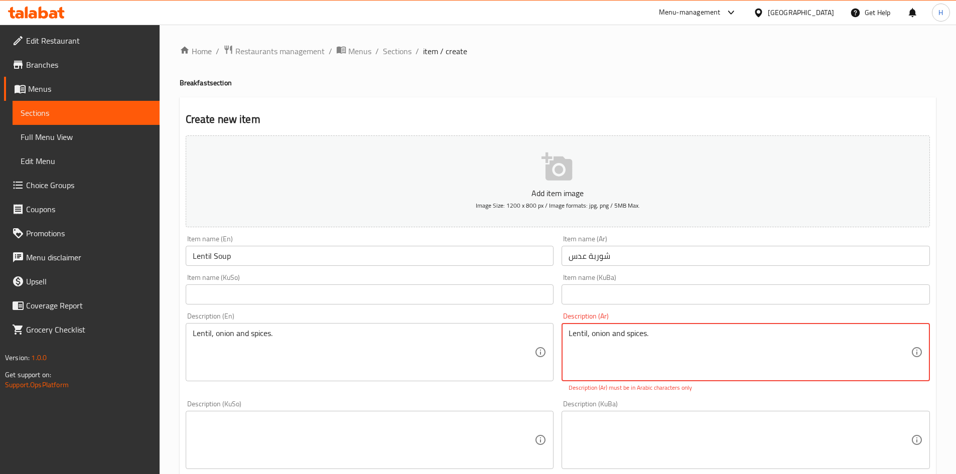
click at [700, 364] on textarea "Lentil, onion and spices." at bounding box center [740, 353] width 342 height 48
paste textarea "عدس, بصل وتوابل"
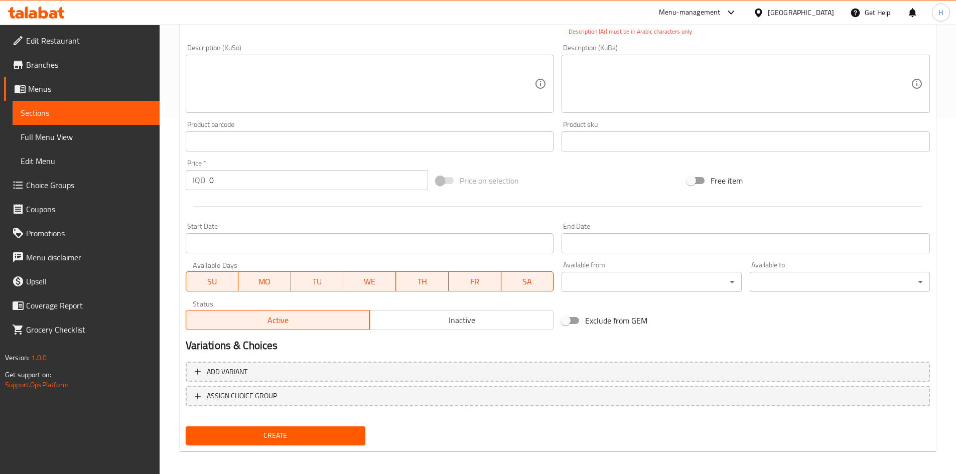
scroll to position [361, 0]
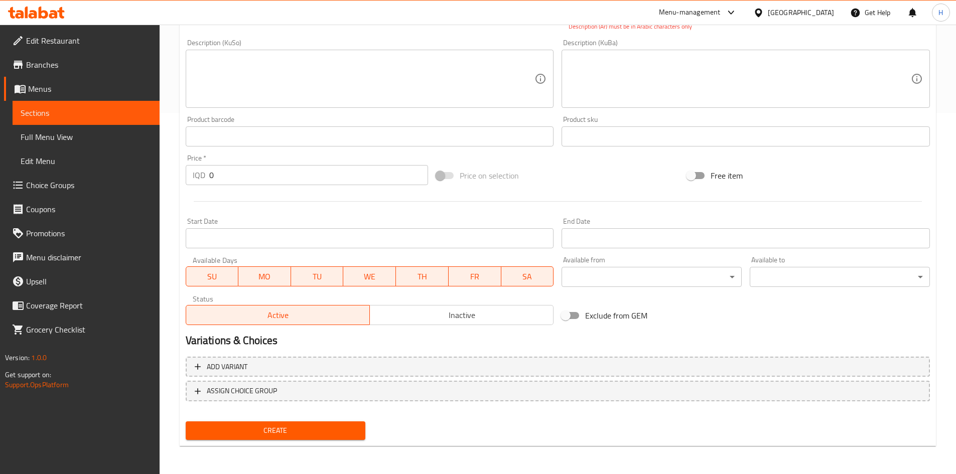
type textarea "عدس, بصل وتوابل."
click at [282, 181] on input "0" at bounding box center [318, 175] width 219 height 20
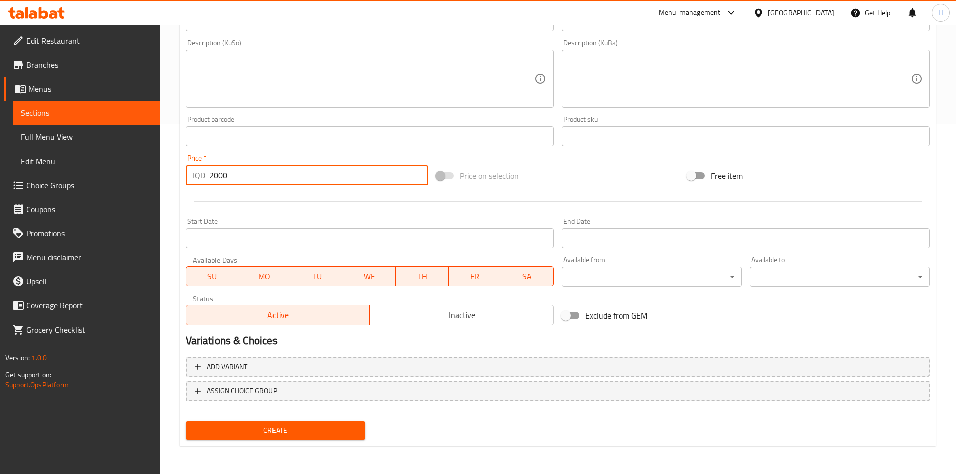
type input "2000"
click at [298, 429] on span "Create" at bounding box center [276, 431] width 164 height 13
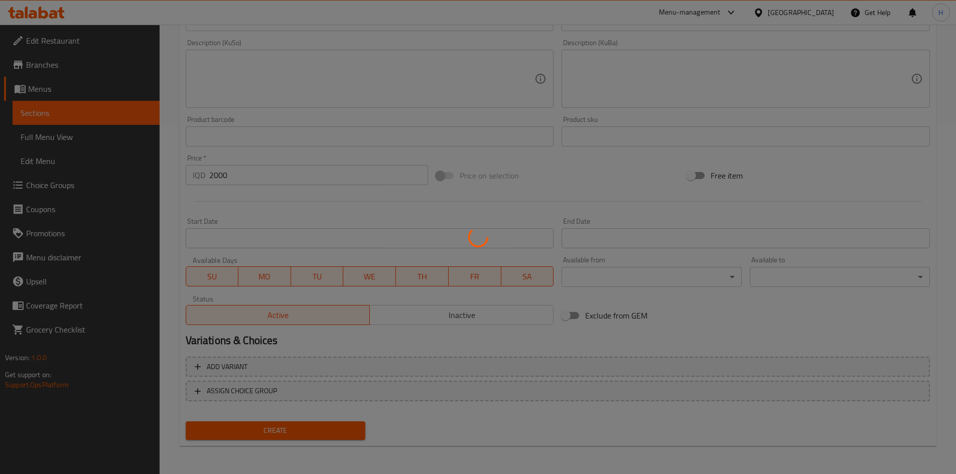
type input "0"
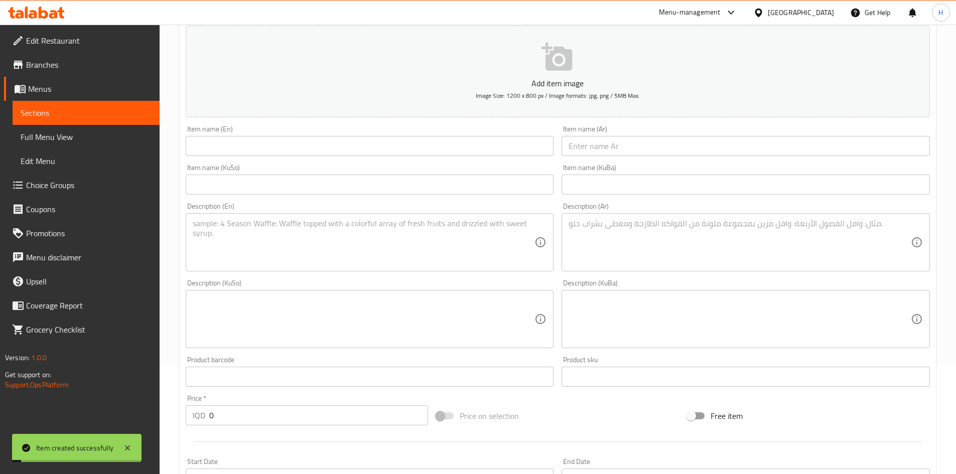
scroll to position [99, 0]
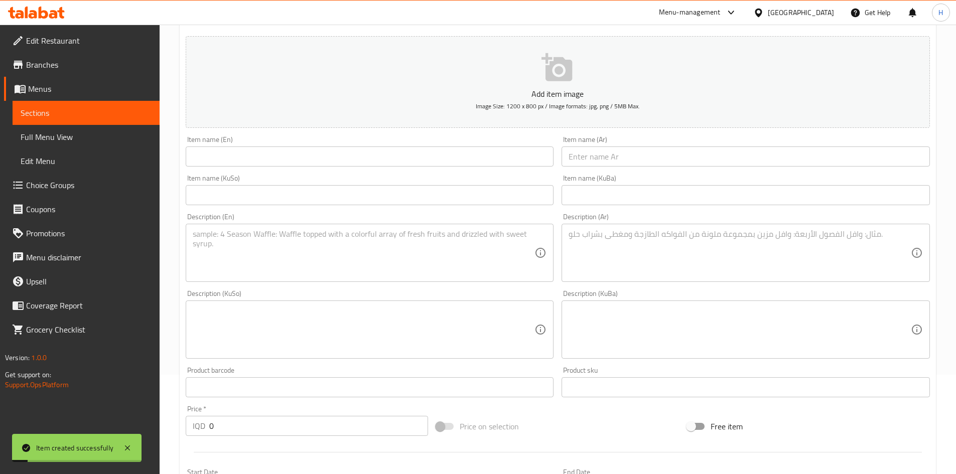
click at [601, 158] on input "text" at bounding box center [746, 157] width 369 height 20
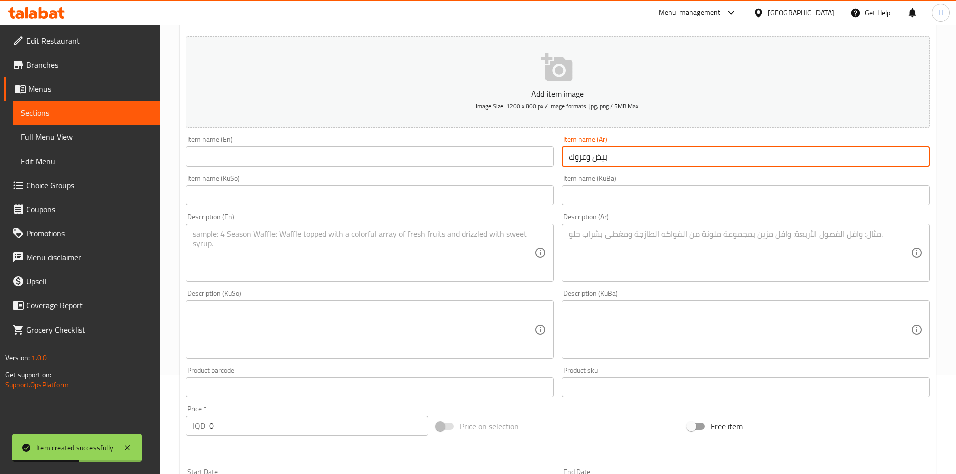
type input "بيض وعروك"
click at [377, 157] on input "text" at bounding box center [370, 157] width 369 height 20
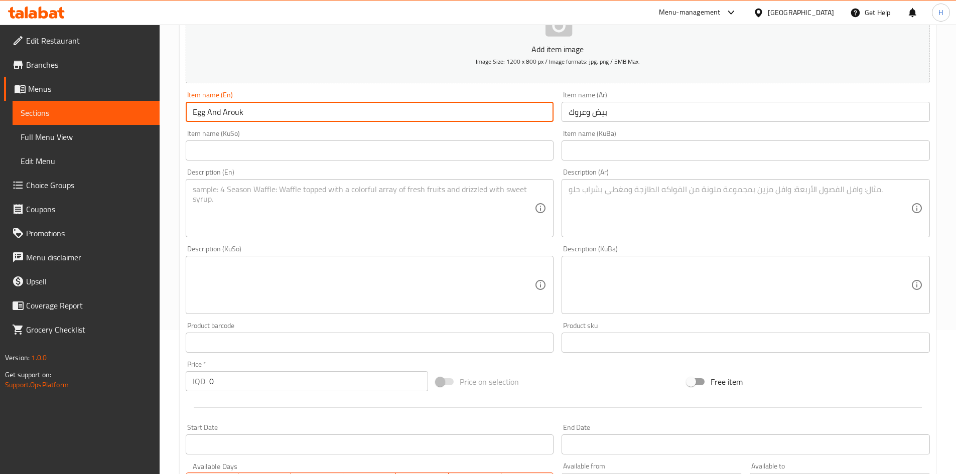
scroll to position [300, 0]
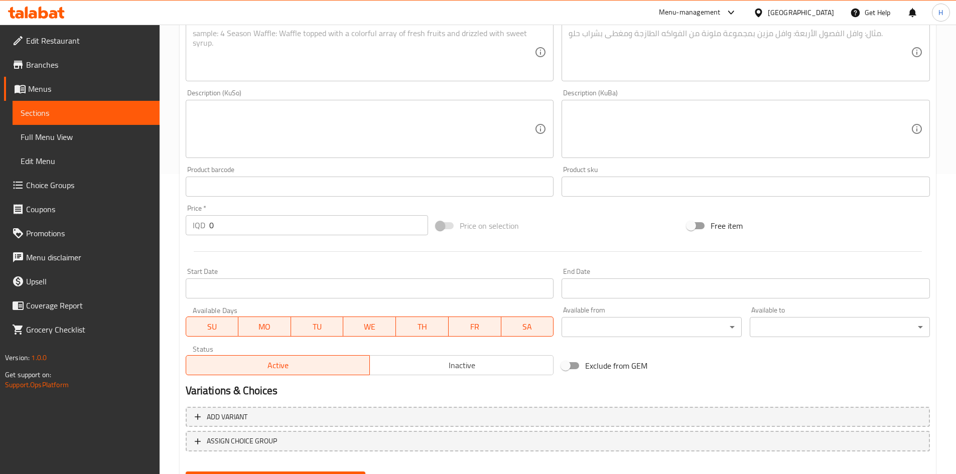
type input "Egg And Arouk"
click at [257, 222] on input "0" at bounding box center [318, 225] width 219 height 20
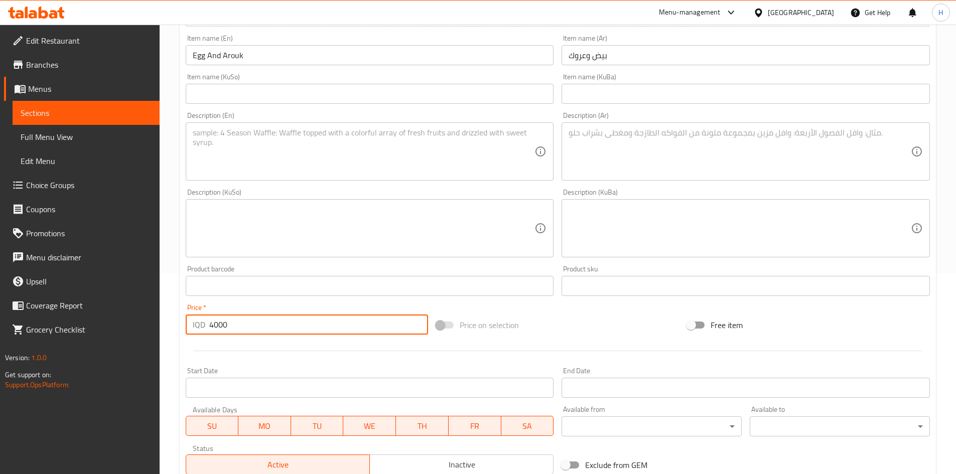
scroll to position [150, 0]
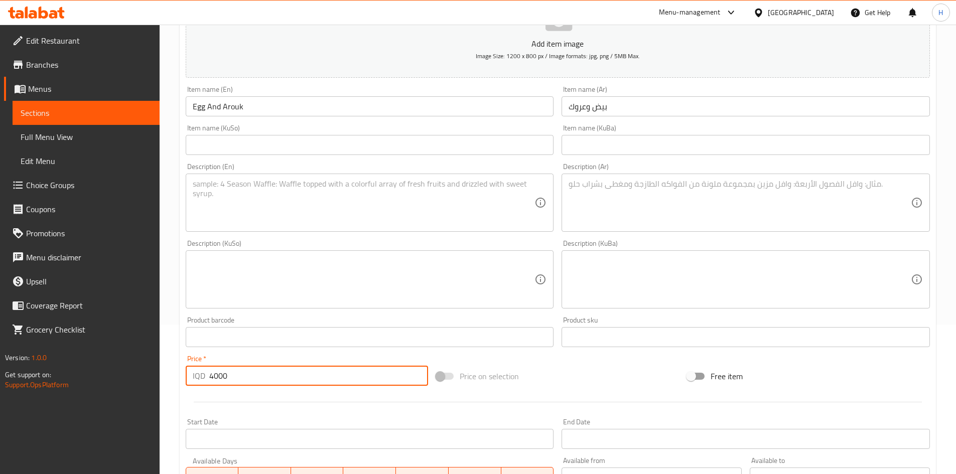
type input "4000"
click at [629, 201] on textarea at bounding box center [740, 203] width 342 height 48
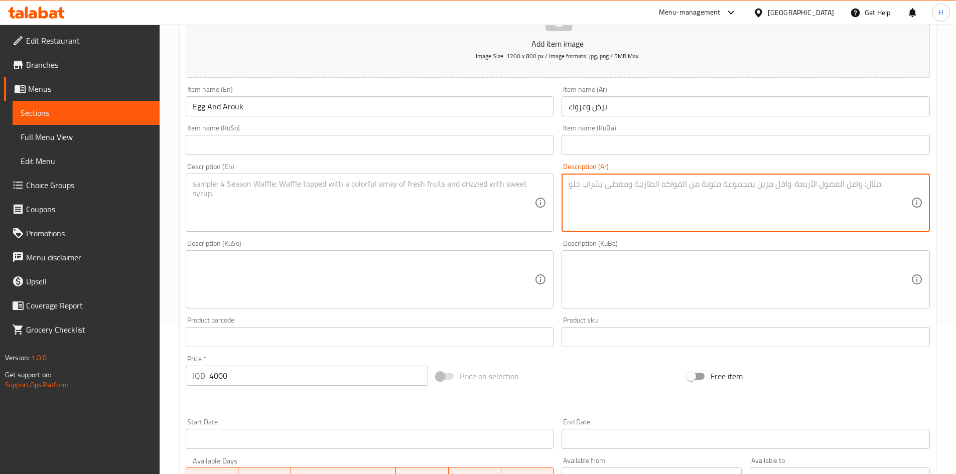
type textarea "f"
click at [629, 201] on textarea "بيض, عروك, مقبلات, شوربة وصمون" at bounding box center [740, 203] width 342 height 48
type textarea "بيض, عروك, مقبلات, شوربة وصمون"
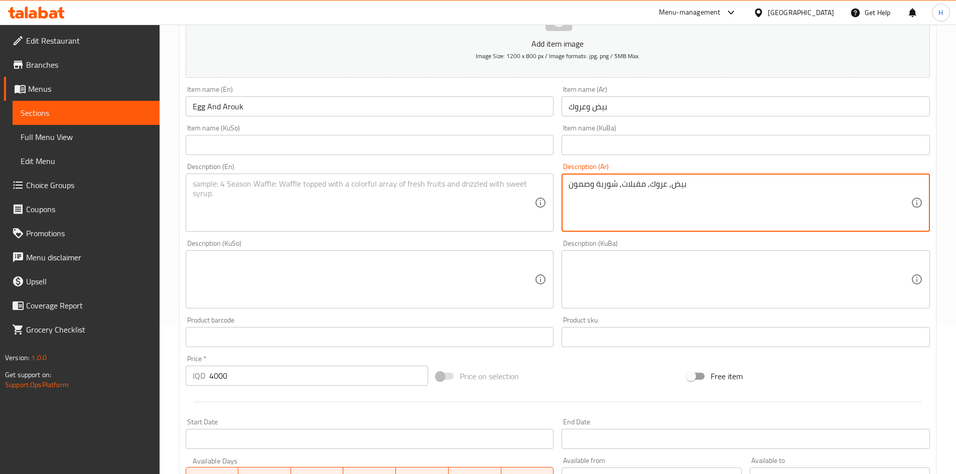
click at [329, 204] on textarea at bounding box center [364, 203] width 342 height 48
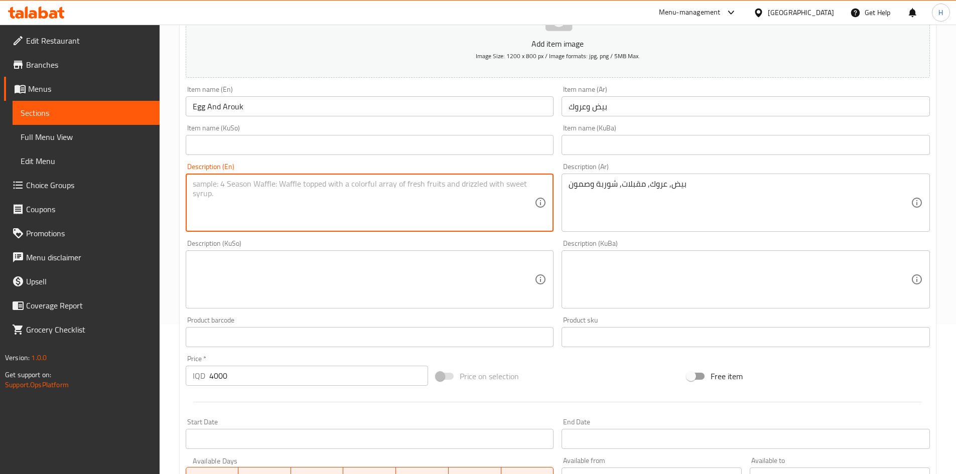
paste textarea "Eggs, dates, appetizers, soup and bread"
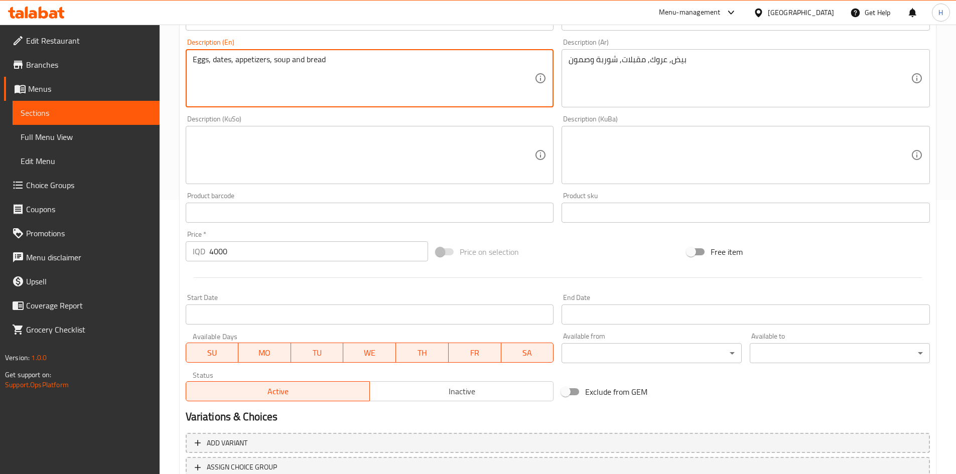
scroll to position [350, 0]
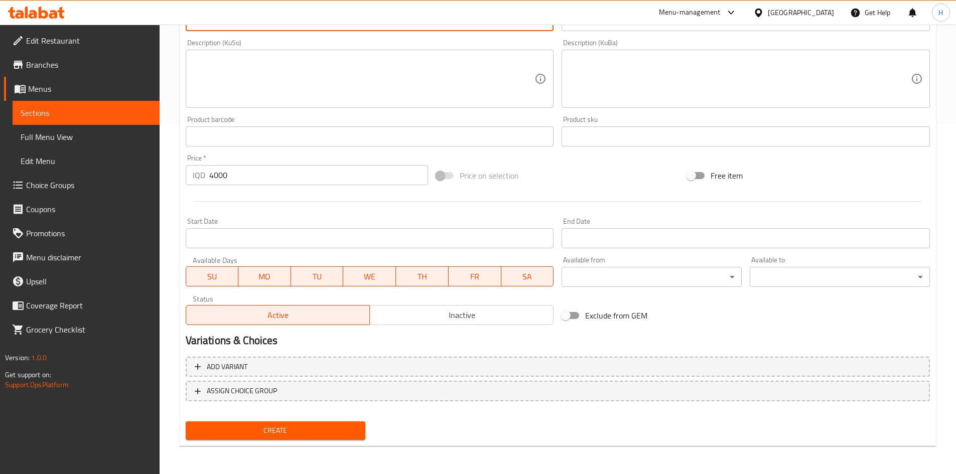
type textarea "Eggs, dates, appetizers, soup and bread"
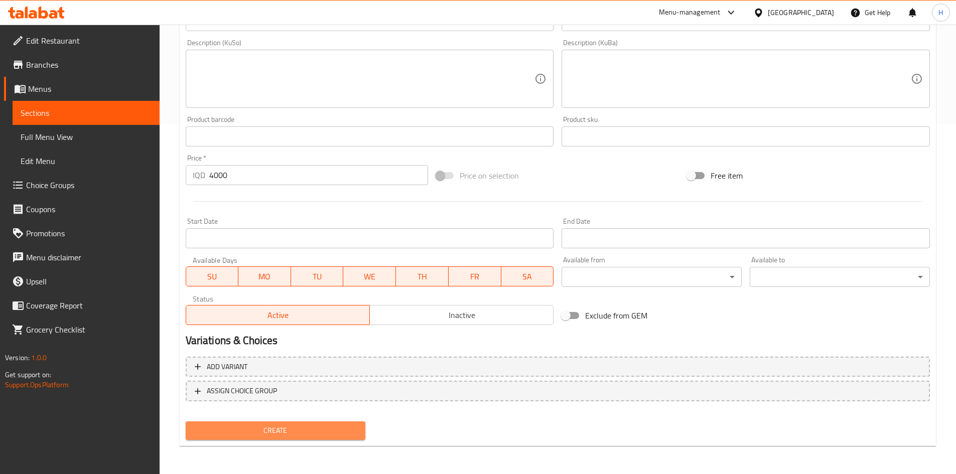
click at [294, 439] on button "Create" at bounding box center [276, 431] width 180 height 19
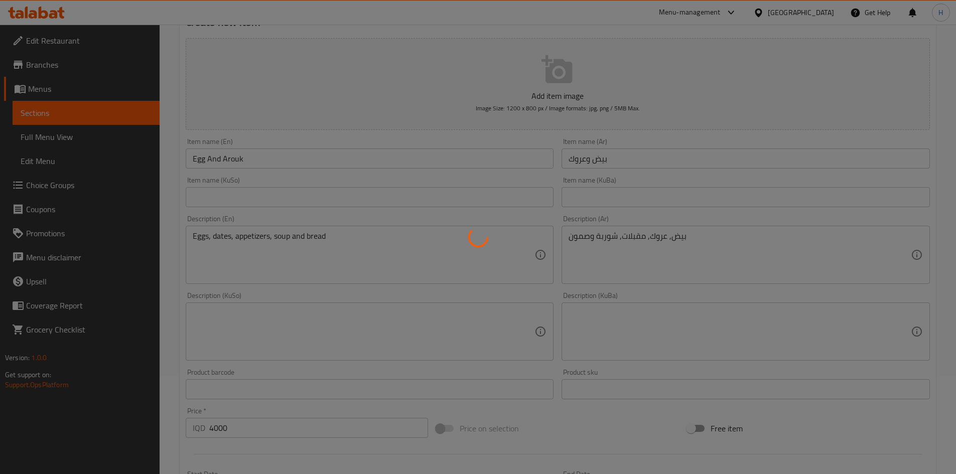
type input "0"
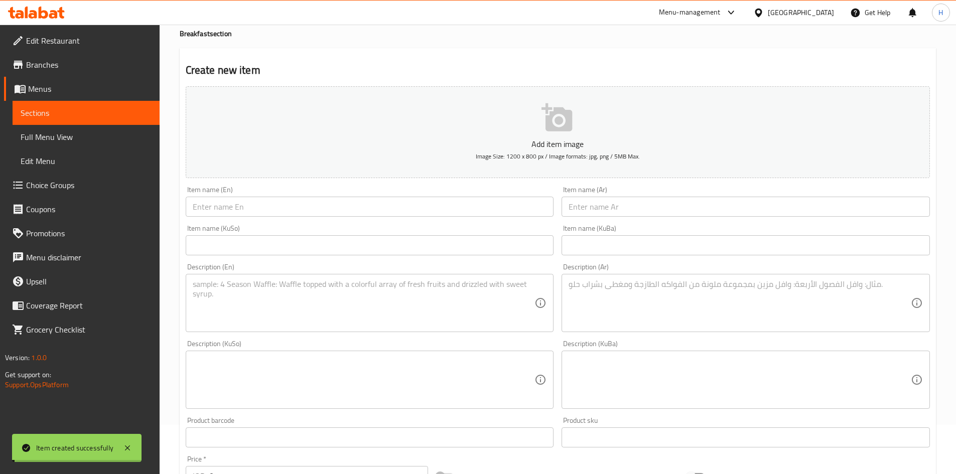
scroll to position [0, 0]
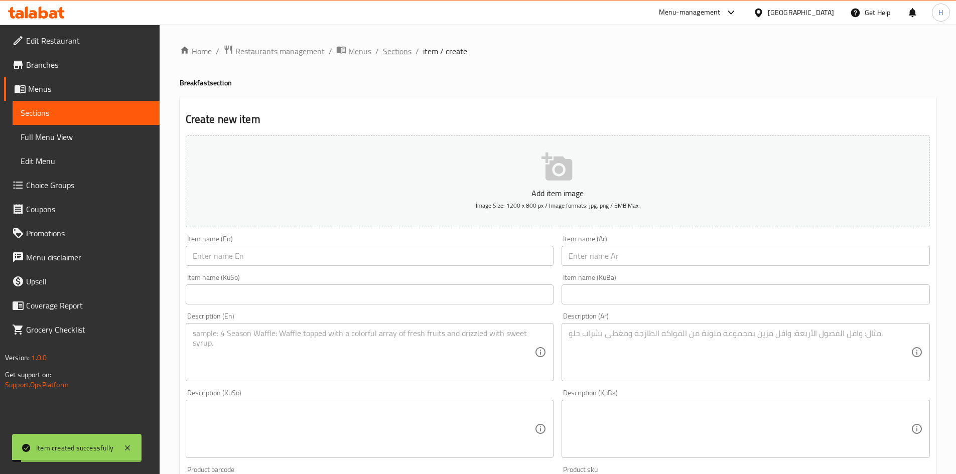
click at [395, 54] on span "Sections" at bounding box center [397, 51] width 29 height 12
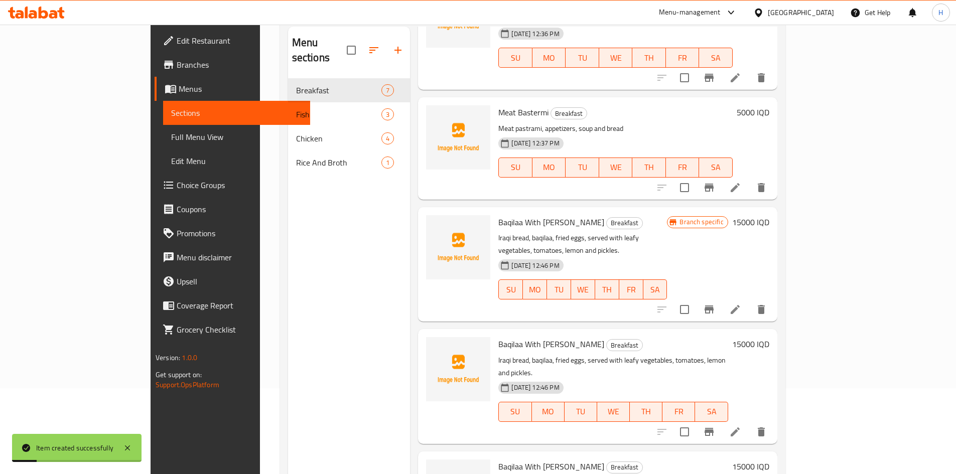
scroll to position [141, 0]
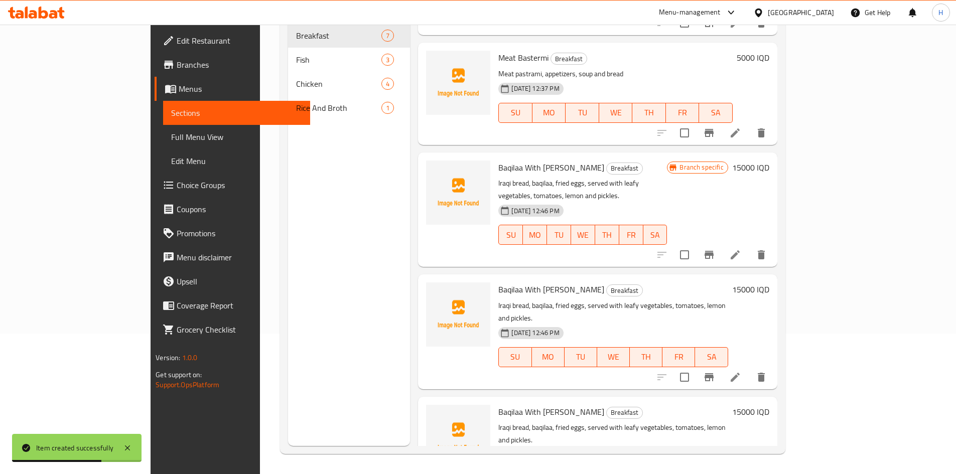
click at [721, 366] on button "Branch-specific-item" at bounding box center [709, 378] width 24 height 24
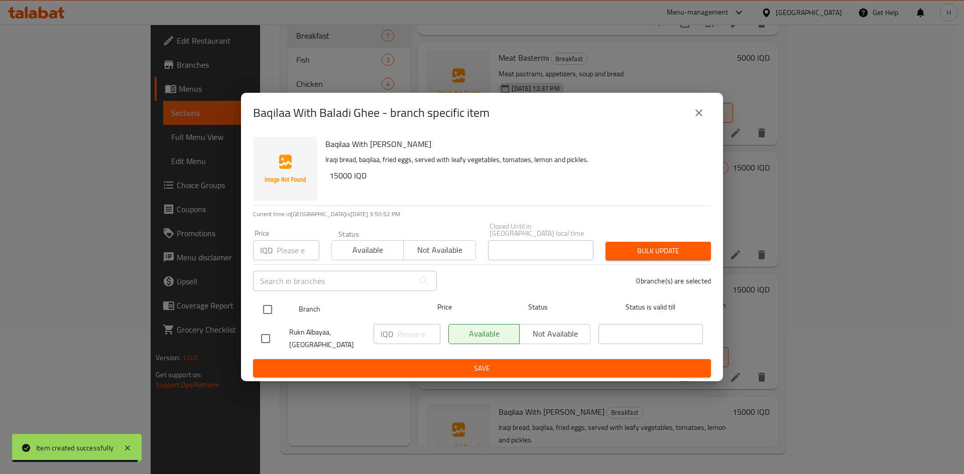
click at [273, 307] on input "checkbox" at bounding box center [267, 309] width 21 height 21
checkbox input "true"
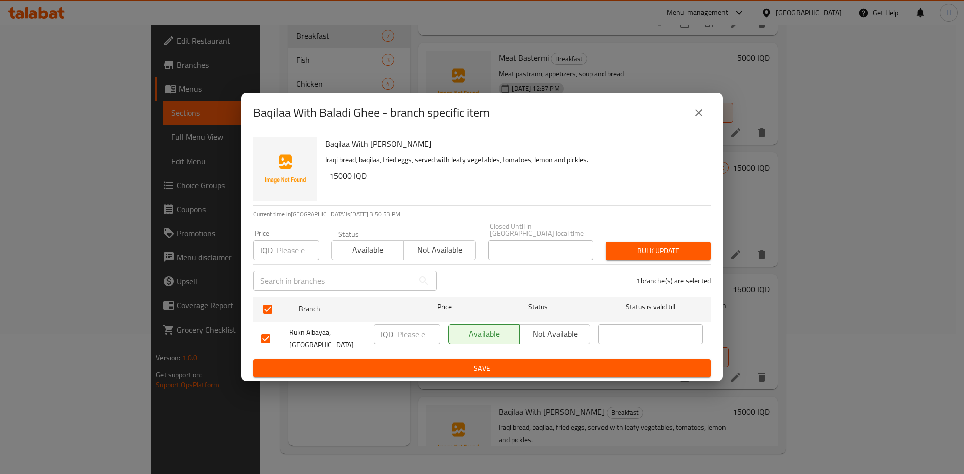
click at [403, 330] on input "number" at bounding box center [418, 334] width 43 height 20
type input "5000"
click at [398, 362] on span "Save" at bounding box center [482, 368] width 442 height 13
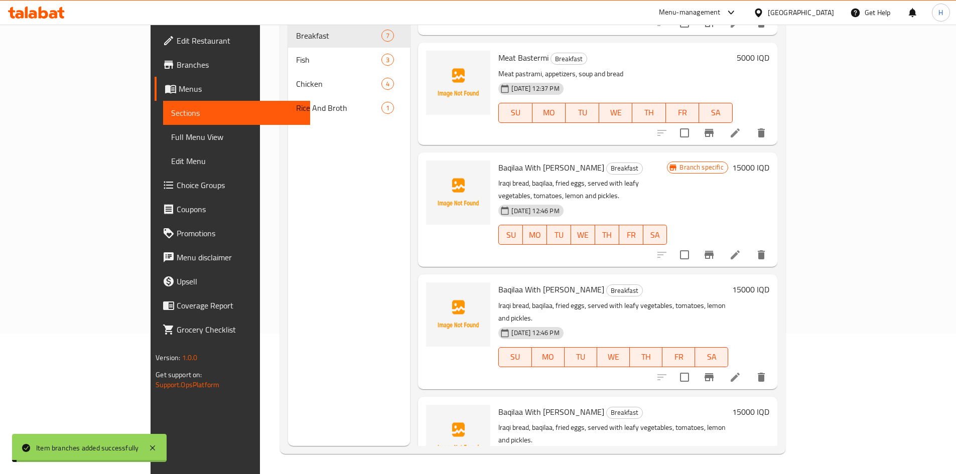
click at [770, 283] on h6 "15000 IQD" at bounding box center [751, 290] width 37 height 14
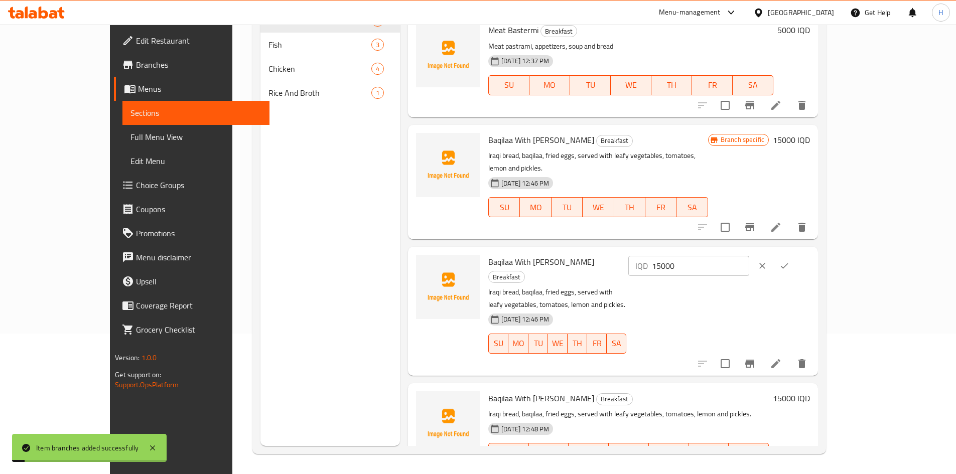
click at [750, 261] on input "15000" at bounding box center [700, 266] width 97 height 20
type input "5000"
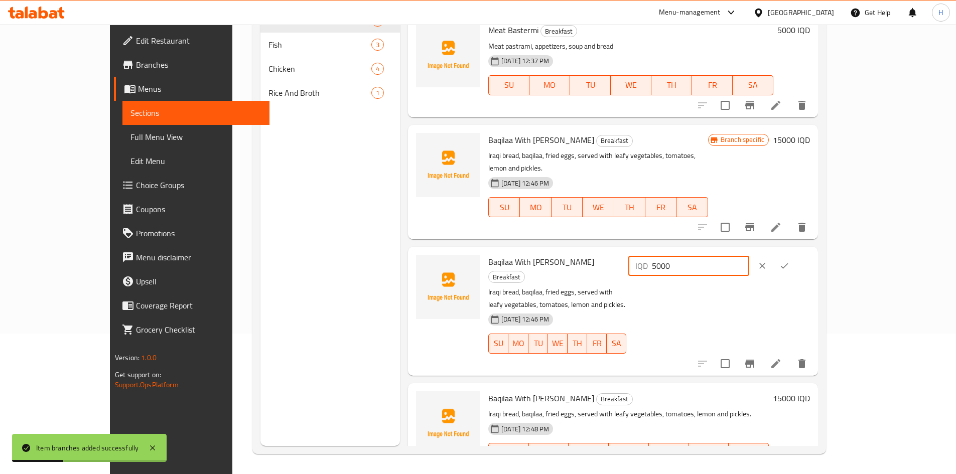
click at [790, 261] on icon "ok" at bounding box center [785, 266] width 10 height 10
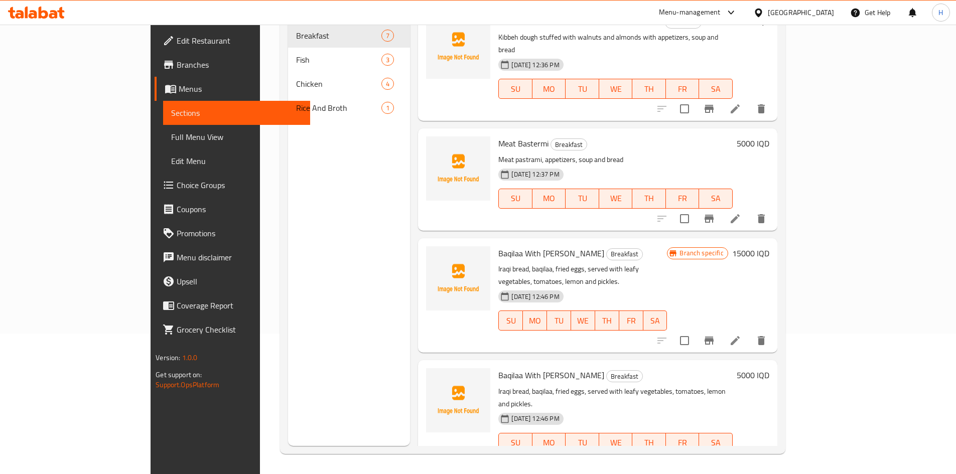
scroll to position [318, 0]
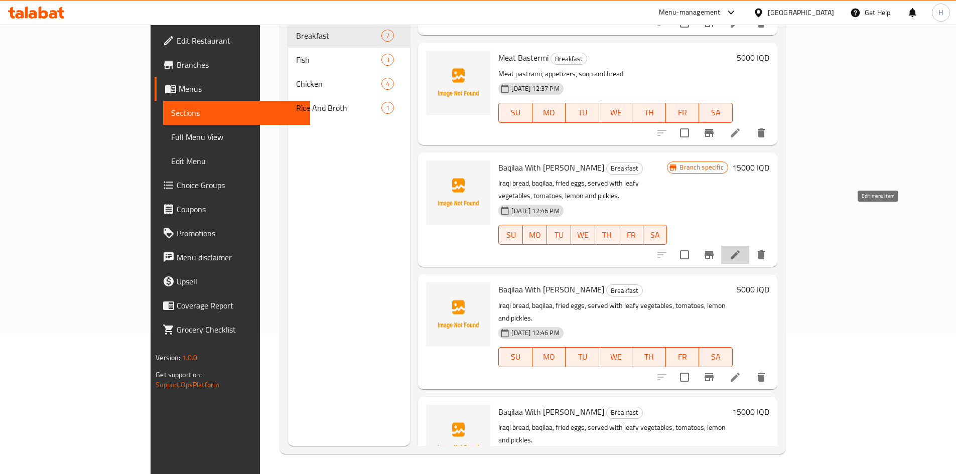
click at [742, 249] on icon at bounding box center [736, 255] width 12 height 12
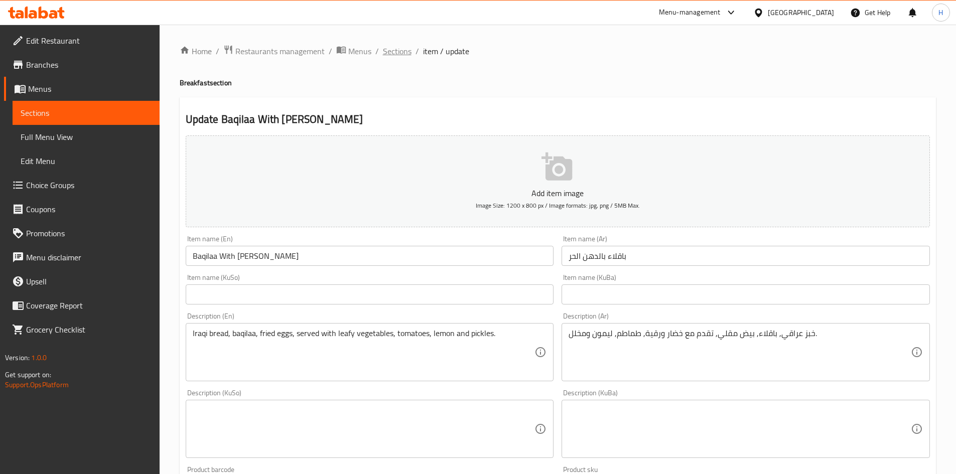
click at [396, 51] on span "Sections" at bounding box center [397, 51] width 29 height 12
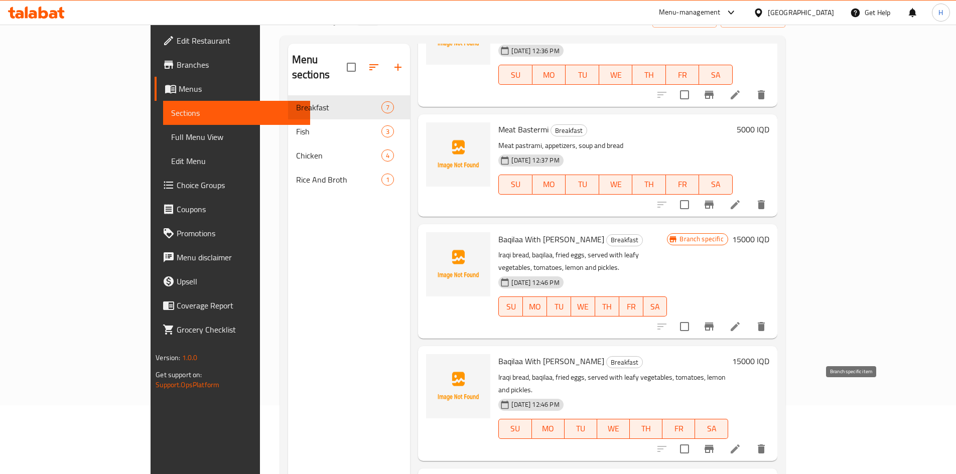
scroll to position [141, 0]
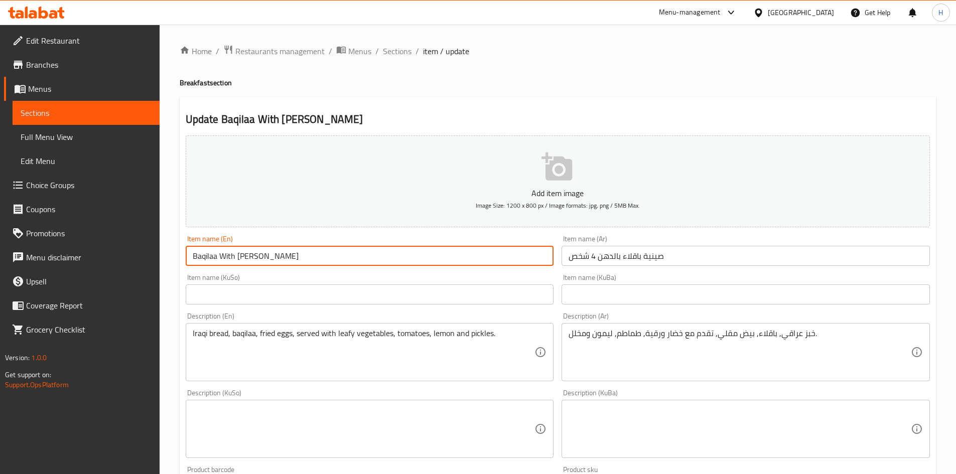
click at [302, 252] on input "Baqilaa With Baladi Ghee" at bounding box center [370, 256] width 369 height 20
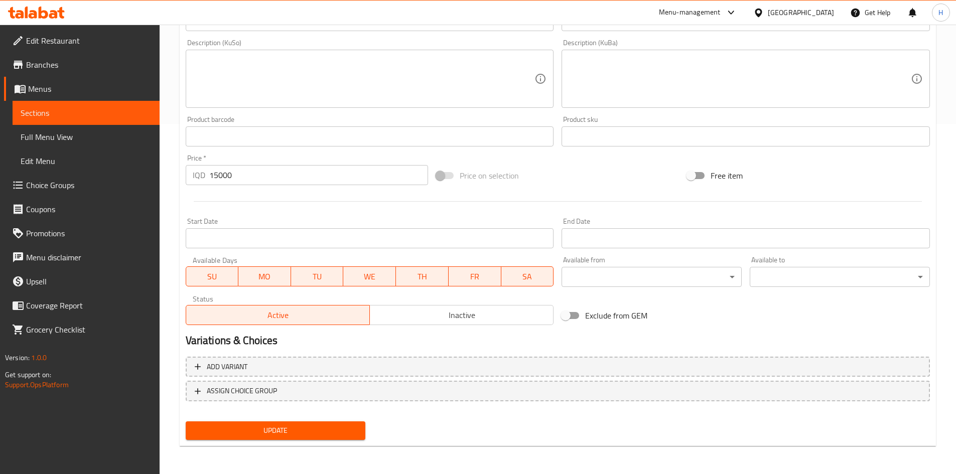
type input "Baqilaa With Baladi Ghee 4 person"
click at [277, 428] on span "Update" at bounding box center [276, 431] width 164 height 13
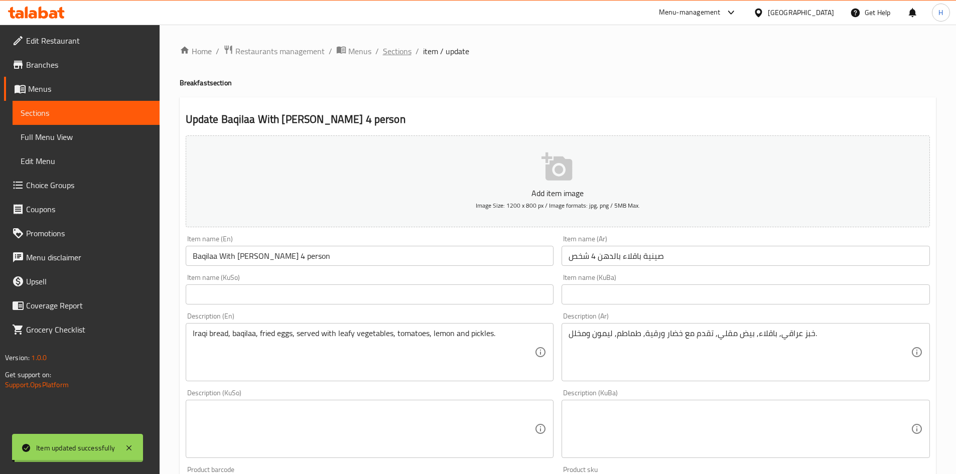
click at [401, 52] on span "Sections" at bounding box center [397, 51] width 29 height 12
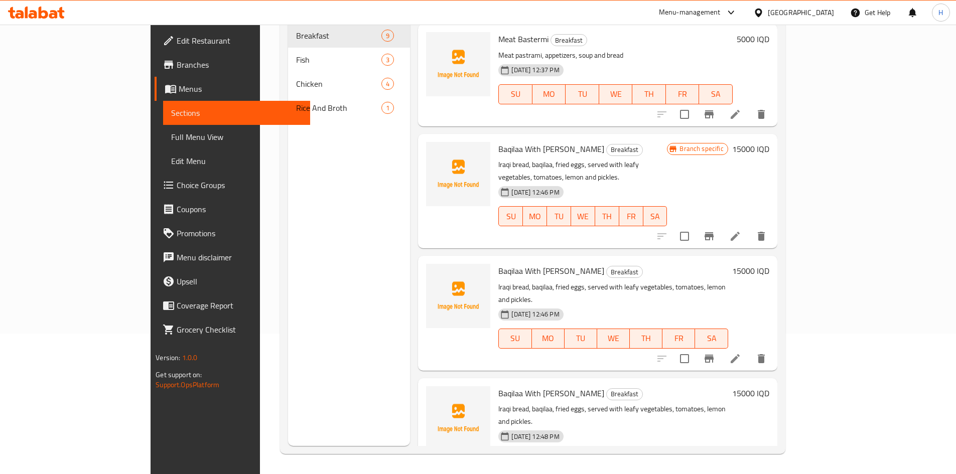
scroll to position [488, 0]
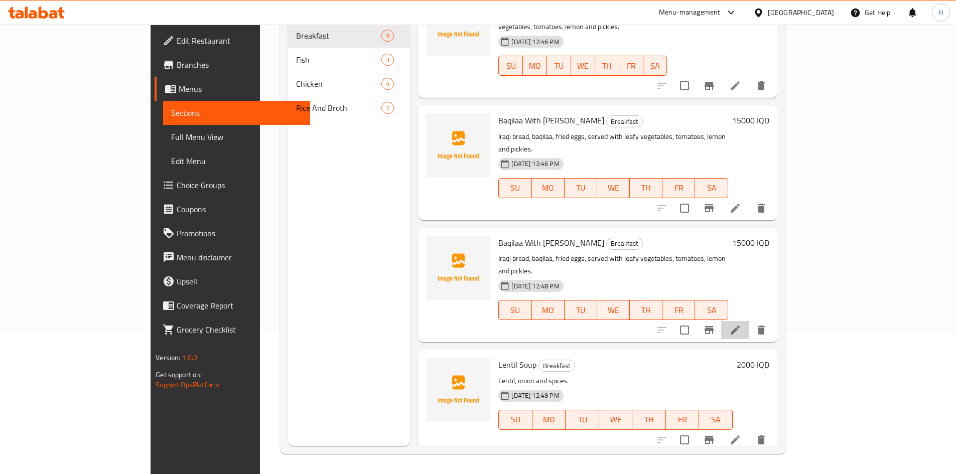
click at [742, 324] on icon at bounding box center [736, 330] width 12 height 12
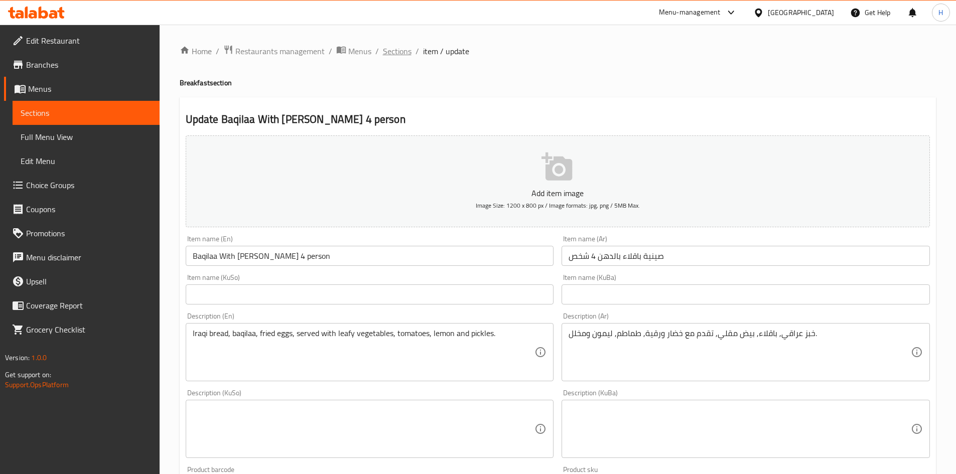
click at [404, 45] on span "Sections" at bounding box center [397, 51] width 29 height 12
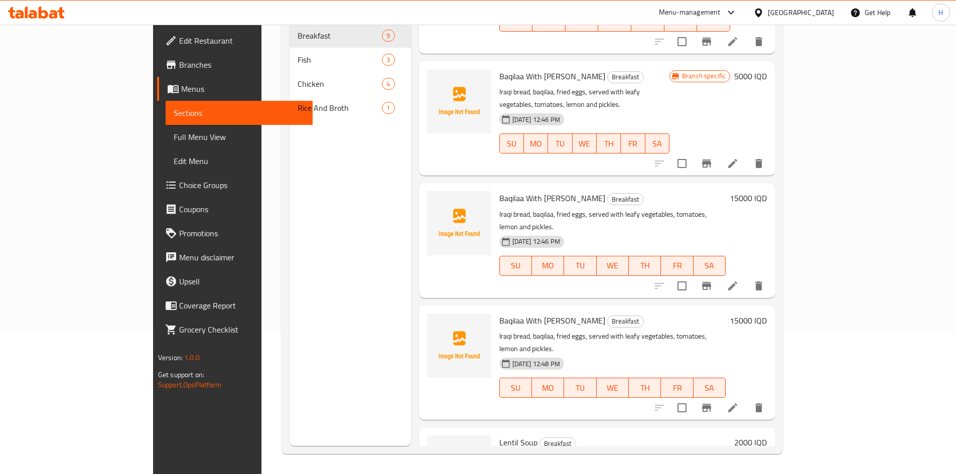
scroll to position [387, 0]
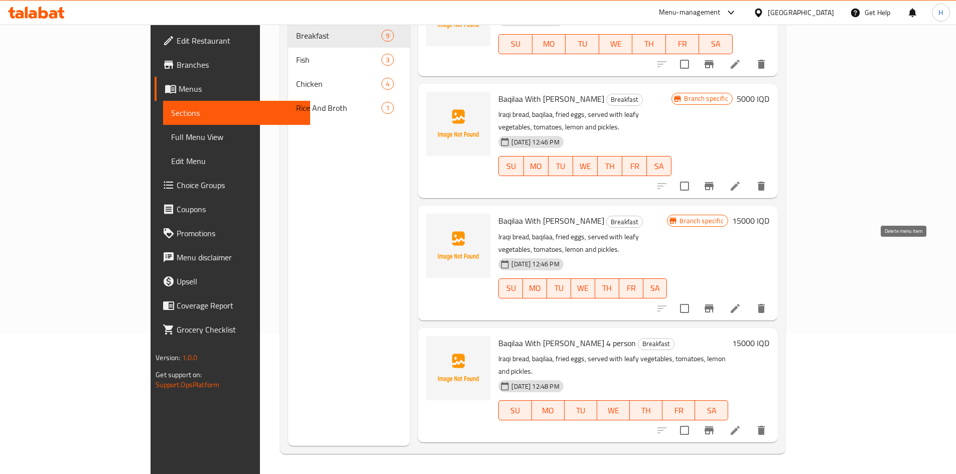
click at [765, 304] on icon "delete" at bounding box center [761, 308] width 7 height 9
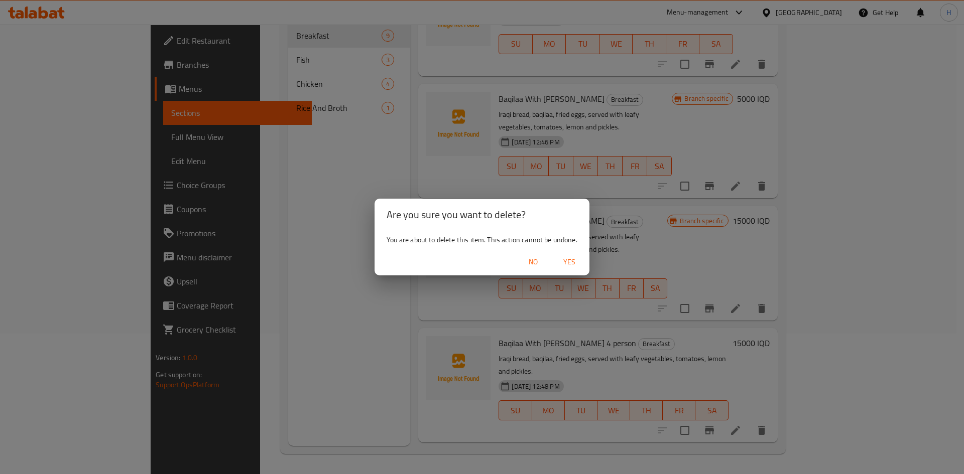
click at [574, 264] on span "Yes" at bounding box center [569, 262] width 24 height 13
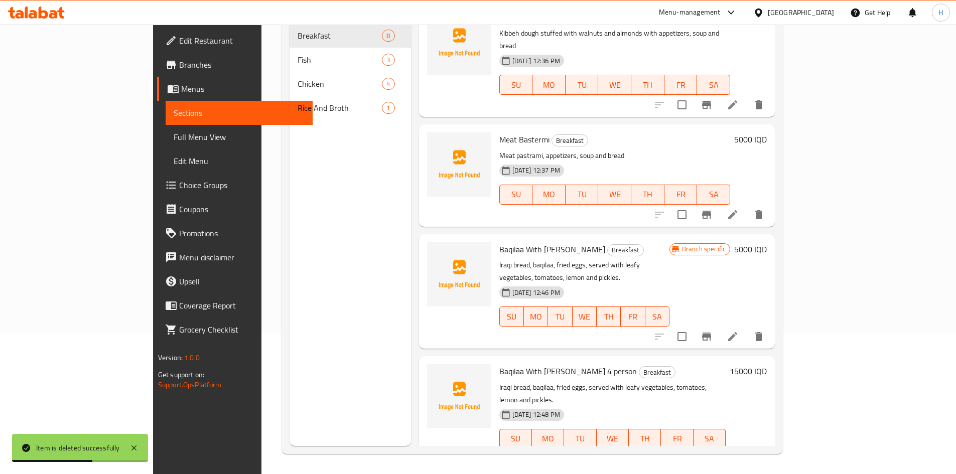
scroll to position [287, 0]
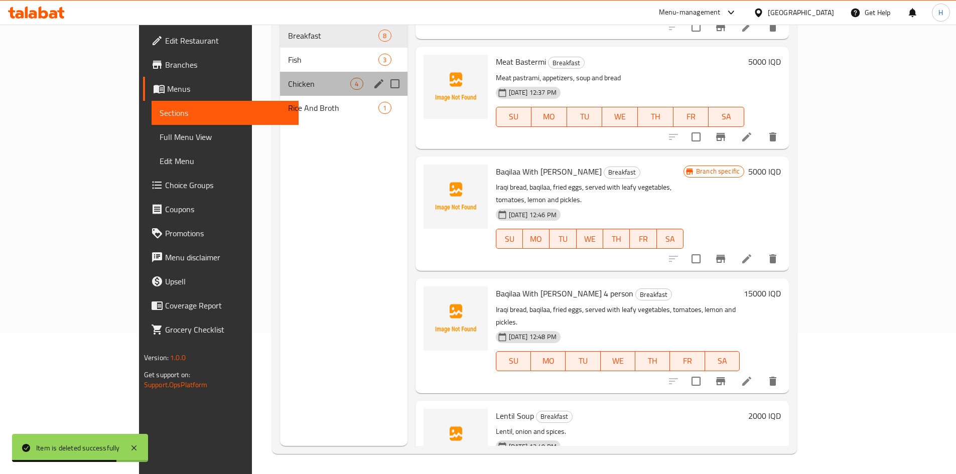
click at [288, 78] on span "Chicken" at bounding box center [319, 84] width 62 height 12
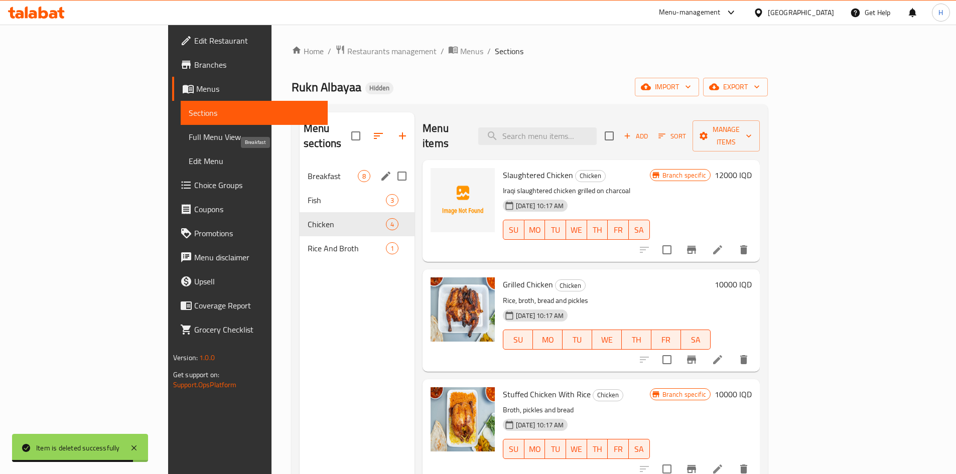
click at [308, 170] on span "Breakfast" at bounding box center [333, 176] width 50 height 12
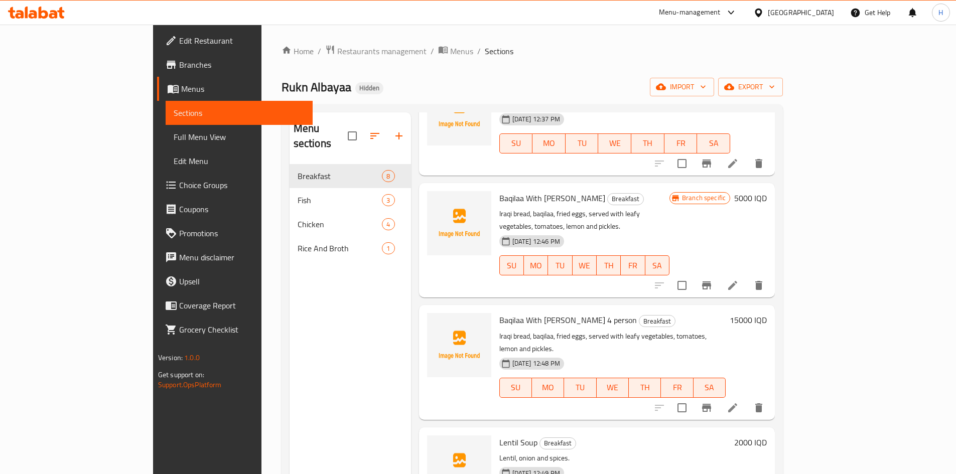
click at [393, 130] on icon "button" at bounding box center [399, 136] width 12 height 12
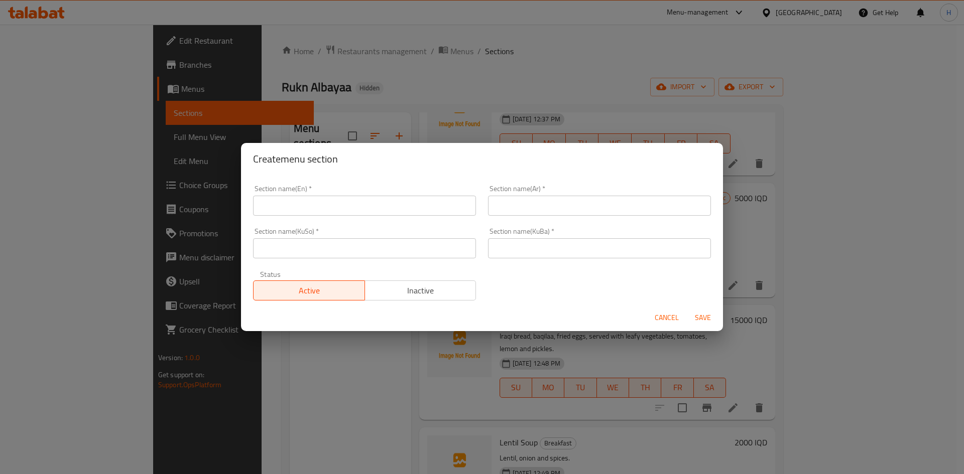
click at [312, 209] on input "text" at bounding box center [364, 206] width 223 height 20
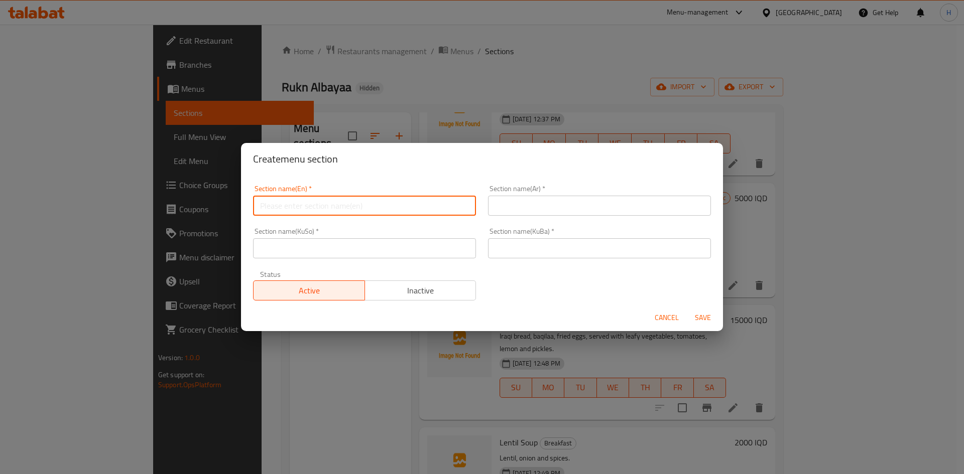
type input "Drinks"
click at [611, 215] on input "text" at bounding box center [599, 206] width 223 height 20
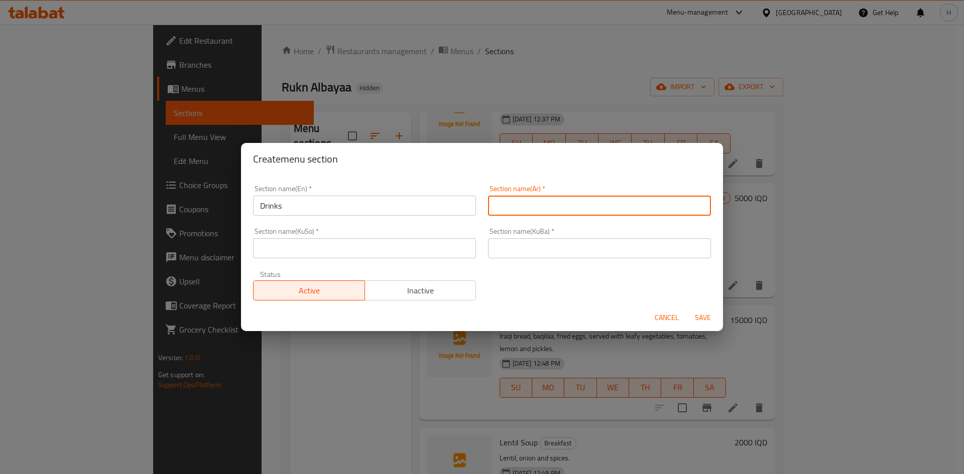
type input "المشروبات"
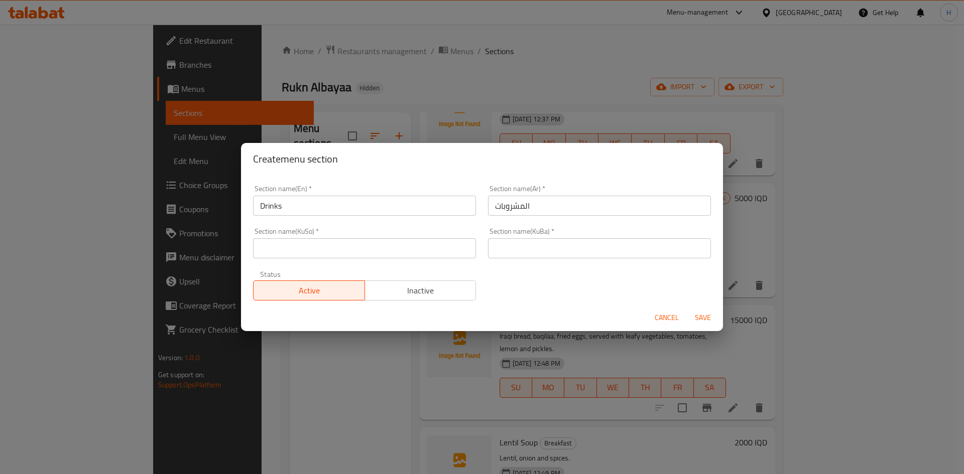
drag, startPoint x: 340, startPoint y: 259, endPoint x: 338, endPoint y: 250, distance: 8.8
click at [340, 258] on div "Section name(KuSo)   * Section name(KuSo) *" at bounding box center [364, 243] width 235 height 43
click at [338, 250] on input "text" at bounding box center [364, 248] width 223 height 20
click at [293, 258] on input "text" at bounding box center [364, 248] width 223 height 20
type input "."
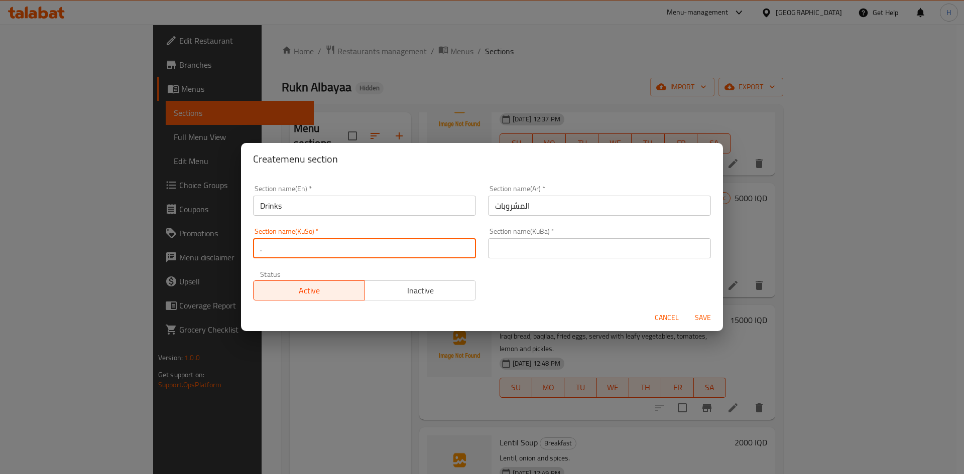
click at [491, 246] on input "text" at bounding box center [599, 248] width 223 height 20
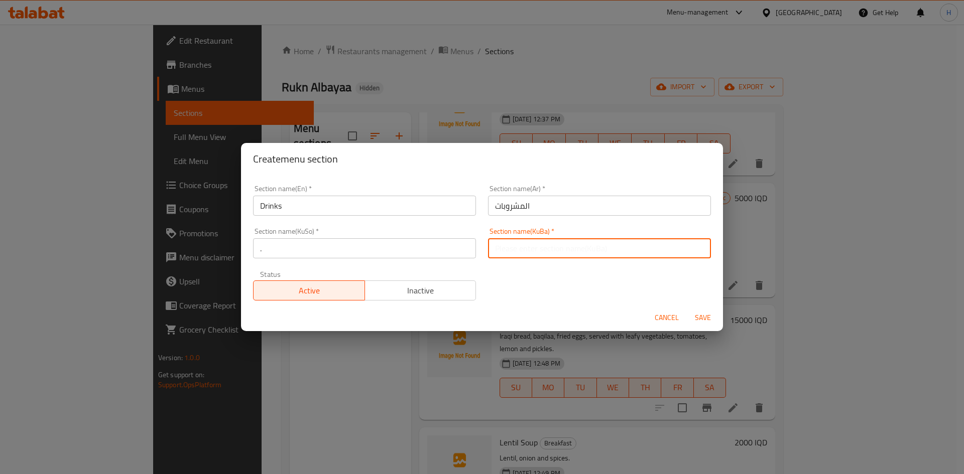
type input "."
click at [700, 318] on span "Save" at bounding box center [703, 318] width 24 height 13
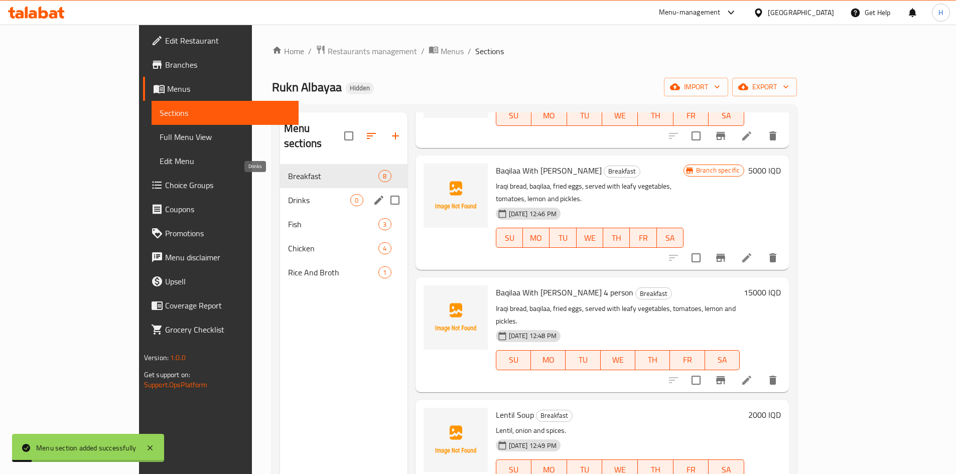
click at [288, 194] on span "Drinks" at bounding box center [319, 200] width 62 height 12
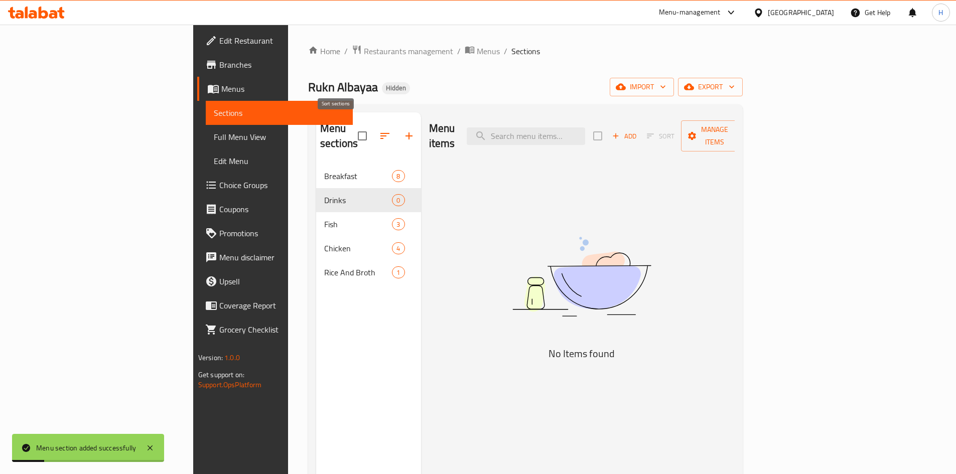
click at [379, 131] on icon "button" at bounding box center [385, 136] width 12 height 12
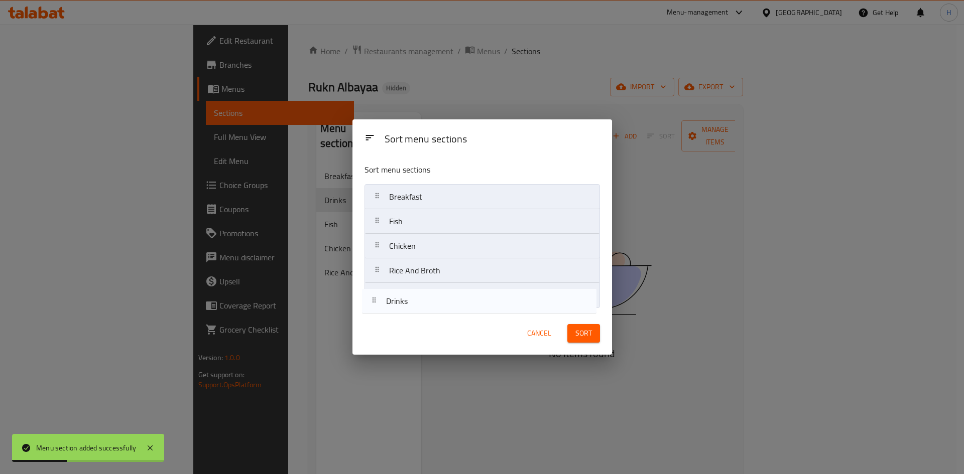
drag, startPoint x: 405, startPoint y: 258, endPoint x: 406, endPoint y: 308, distance: 50.2
click at [406, 308] on nav "Breakfast Drinks Fish Chicken Rice And Broth" at bounding box center [482, 246] width 235 height 124
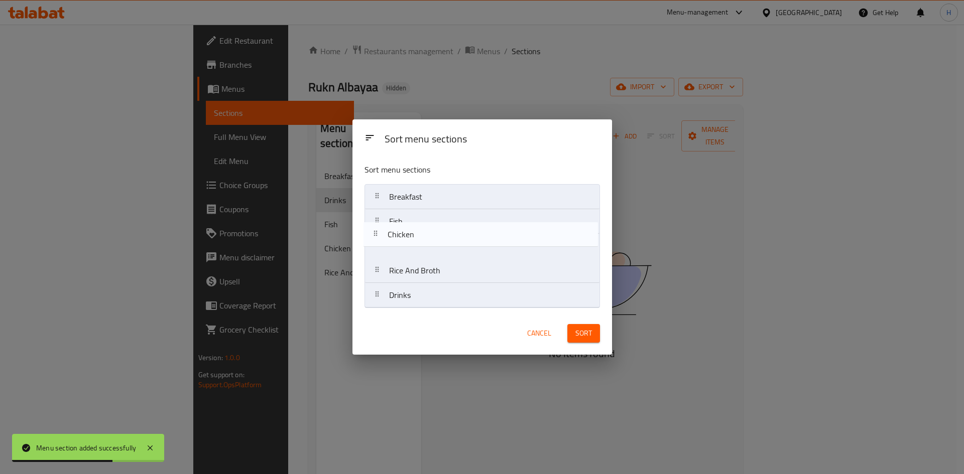
drag, startPoint x: 432, startPoint y: 242, endPoint x: 430, endPoint y: 220, distance: 22.2
click at [430, 220] on nav "Breakfast Fish Chicken Rice And Broth Drinks" at bounding box center [482, 246] width 235 height 124
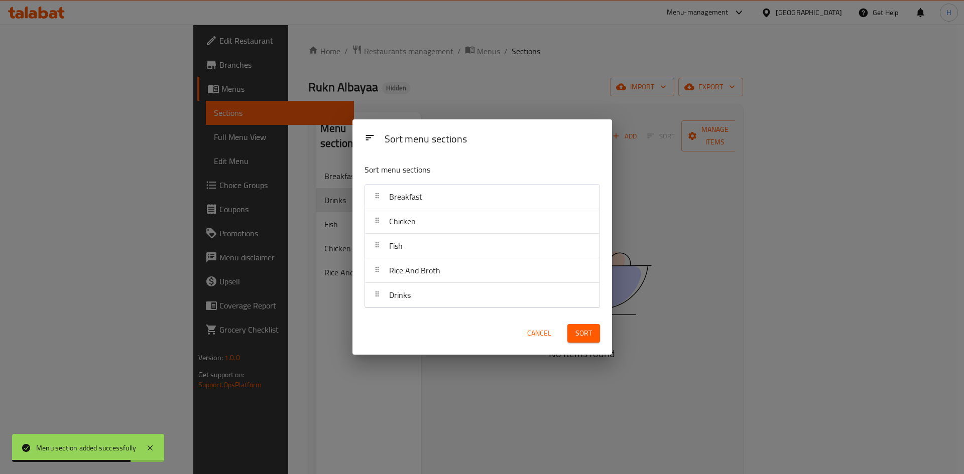
click at [586, 337] on span "Sort" at bounding box center [583, 333] width 17 height 13
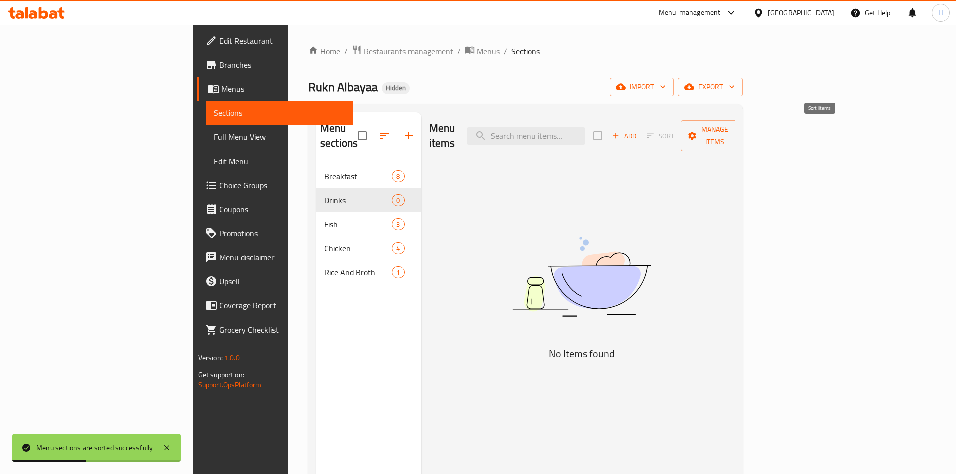
click at [638, 131] on span "Add" at bounding box center [624, 137] width 27 height 12
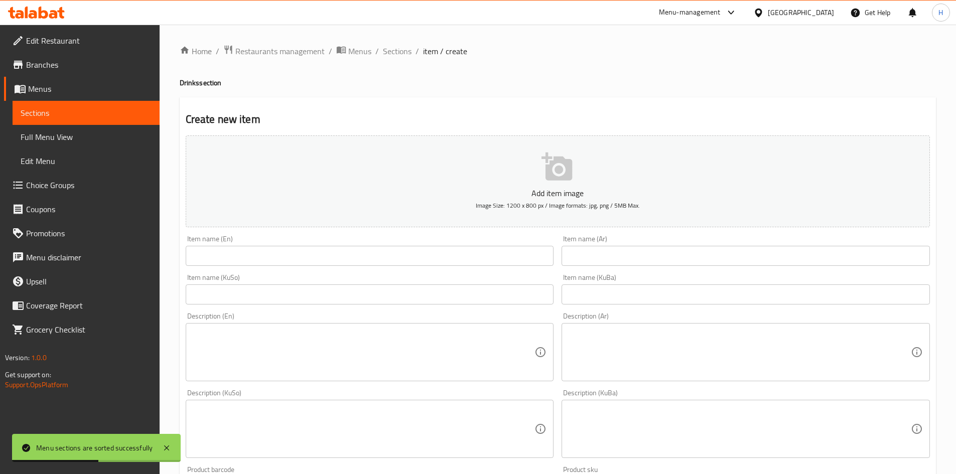
click at [604, 265] on input "text" at bounding box center [746, 256] width 369 height 20
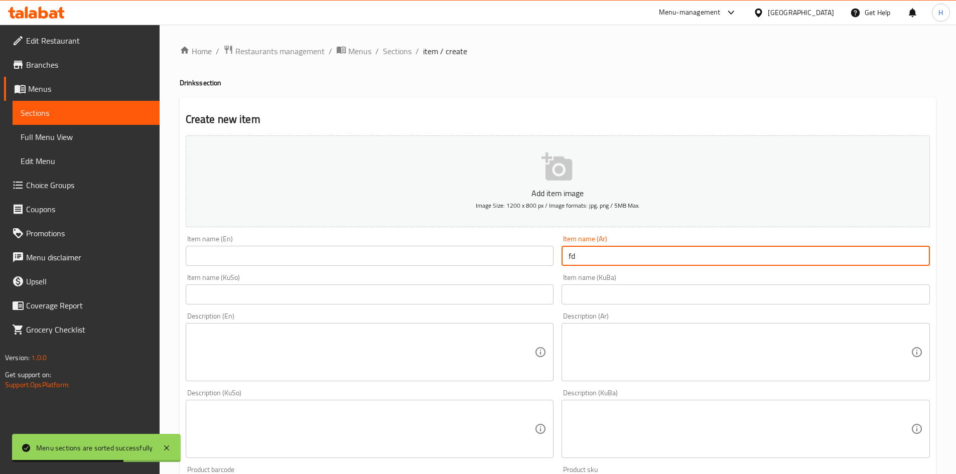
type input "f"
type input "بيبسي"
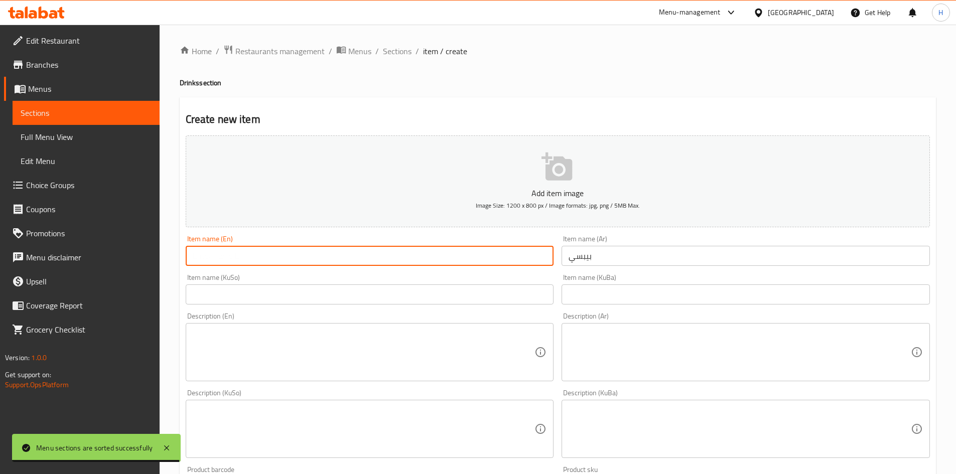
click at [492, 253] on input "text" at bounding box center [370, 256] width 369 height 20
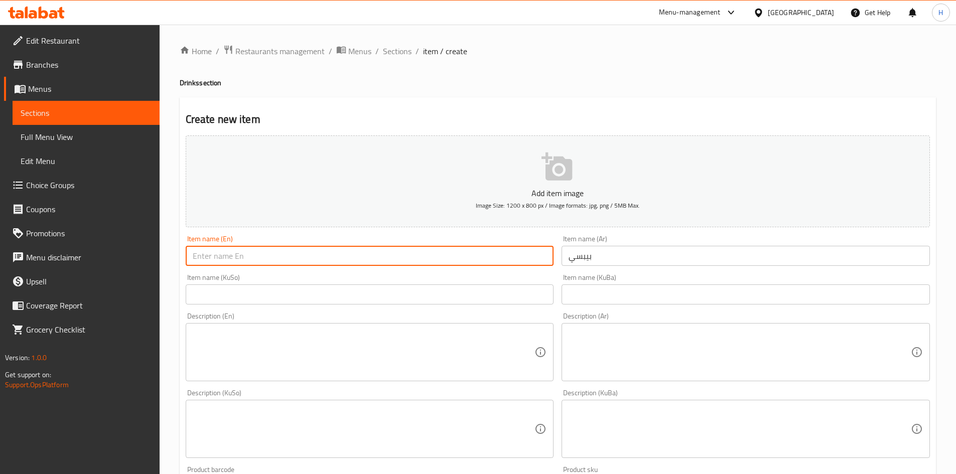
type input "Pepsi"
click at [661, 362] on textarea at bounding box center [740, 353] width 342 height 48
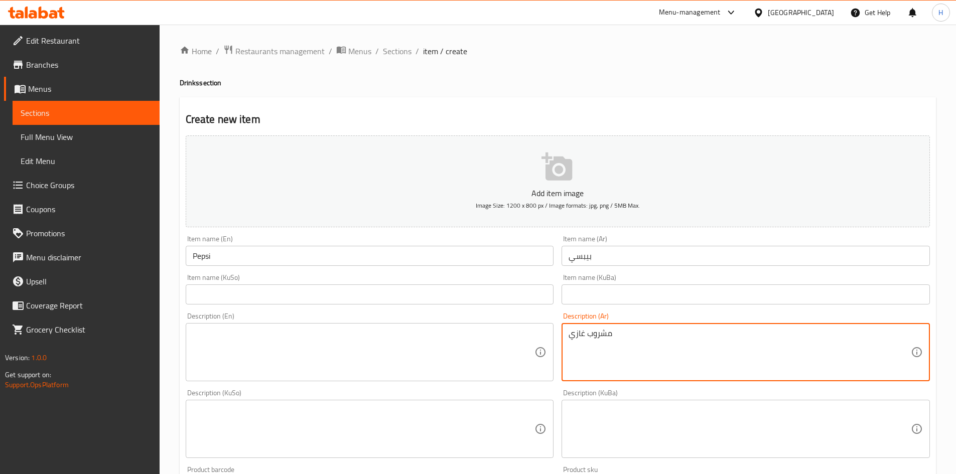
type textarea "مشروب غازي"
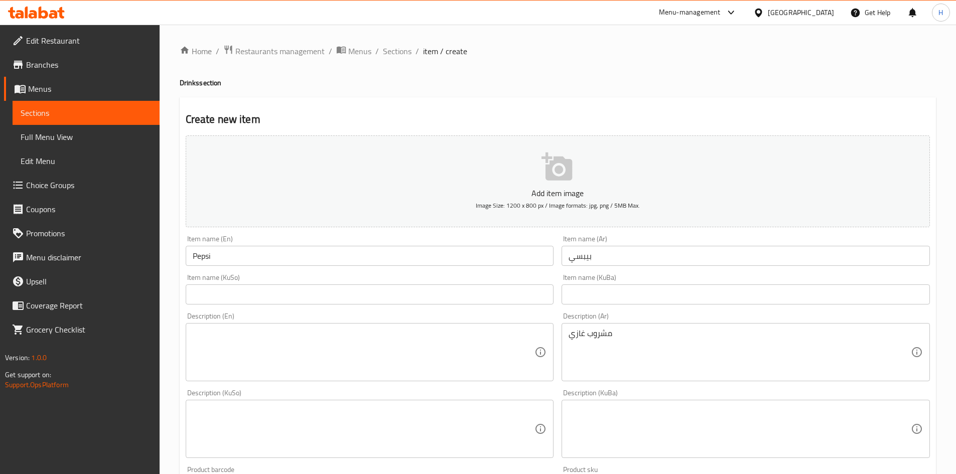
click at [524, 326] on div "Description (En)" at bounding box center [370, 352] width 369 height 58
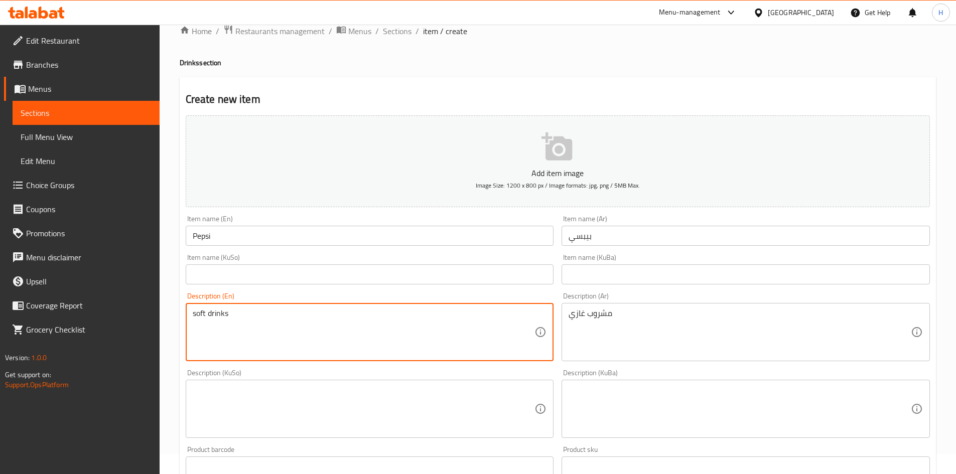
scroll to position [301, 0]
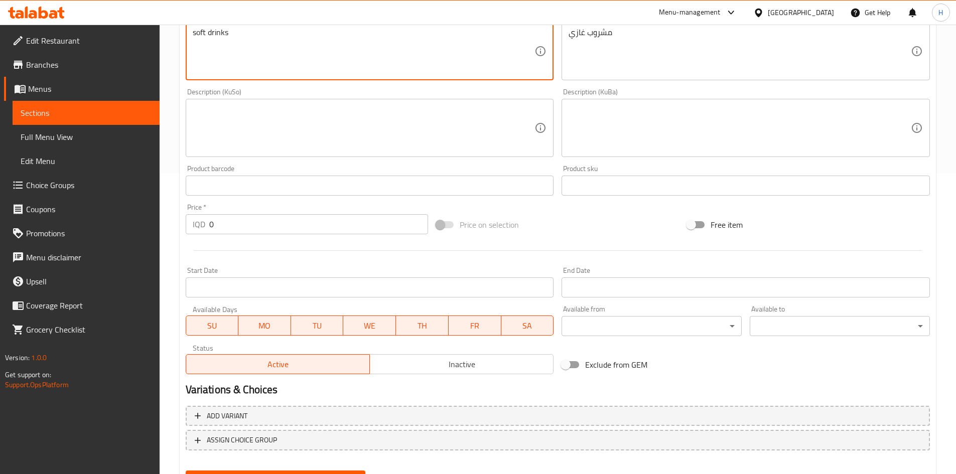
type textarea "soft drinks"
click at [252, 220] on input "0" at bounding box center [318, 224] width 219 height 20
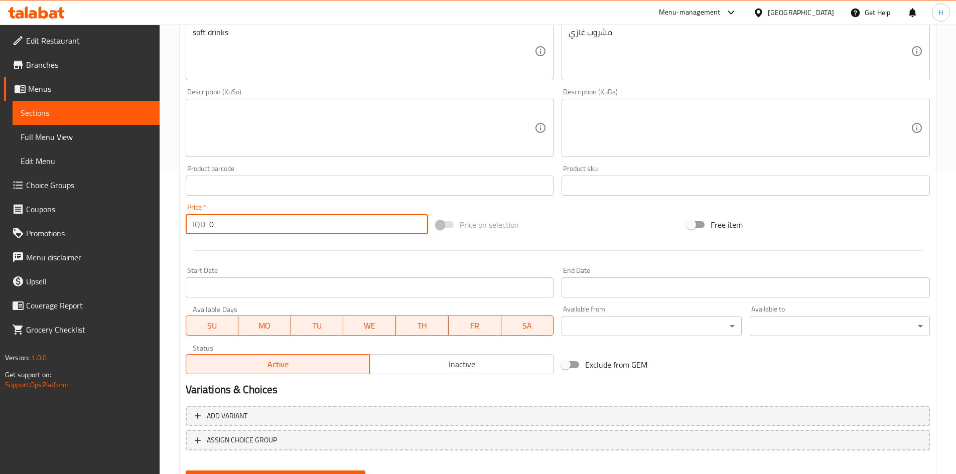
click at [252, 220] on input "0" at bounding box center [318, 224] width 219 height 20
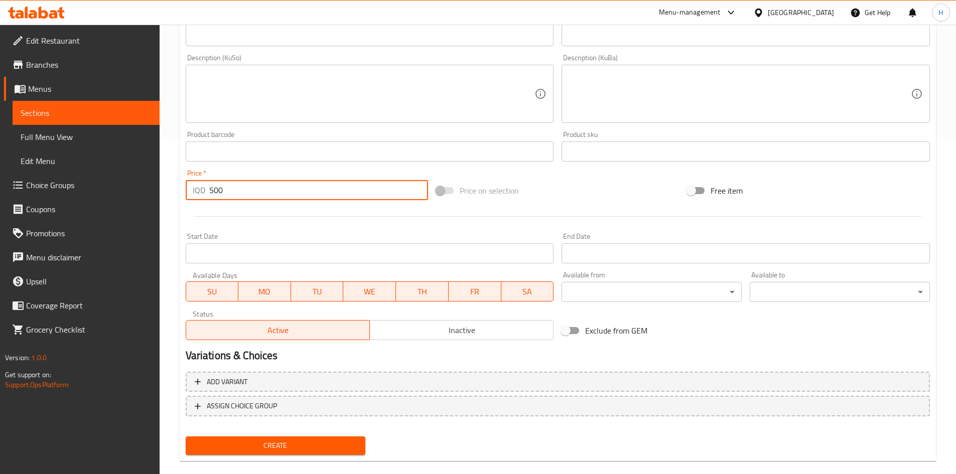
scroll to position [350, 0]
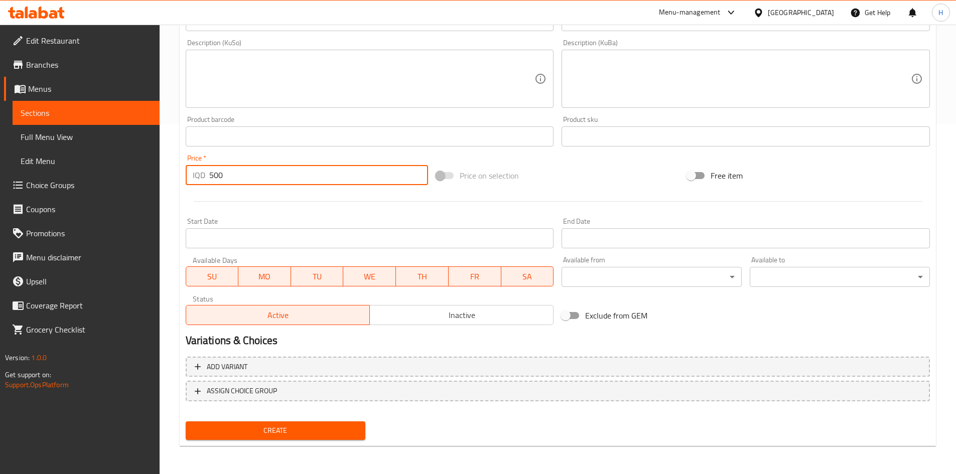
type input "500"
click at [277, 442] on div "Create" at bounding box center [276, 431] width 188 height 27
click at [284, 431] on span "Create" at bounding box center [276, 431] width 164 height 13
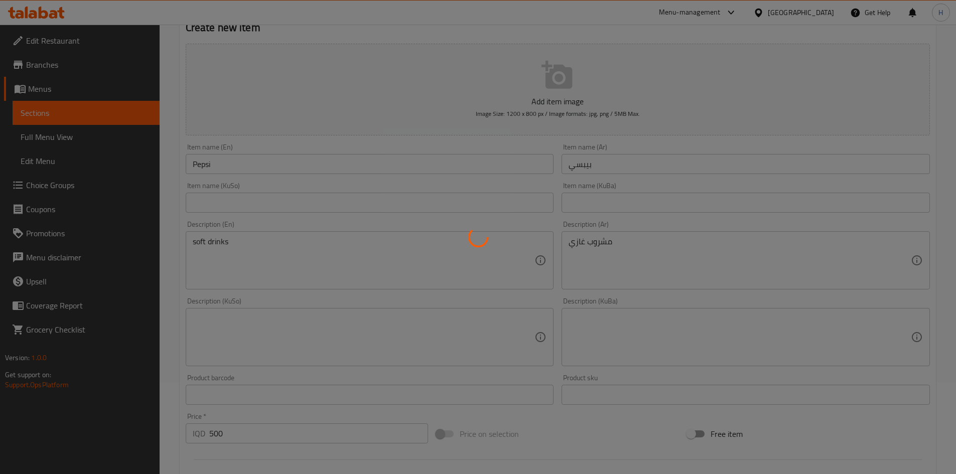
type input "0"
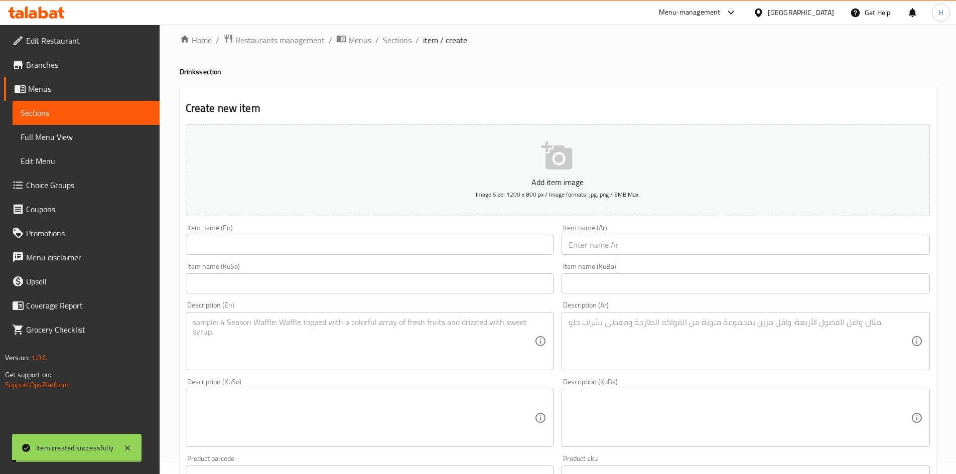
scroll to position [0, 0]
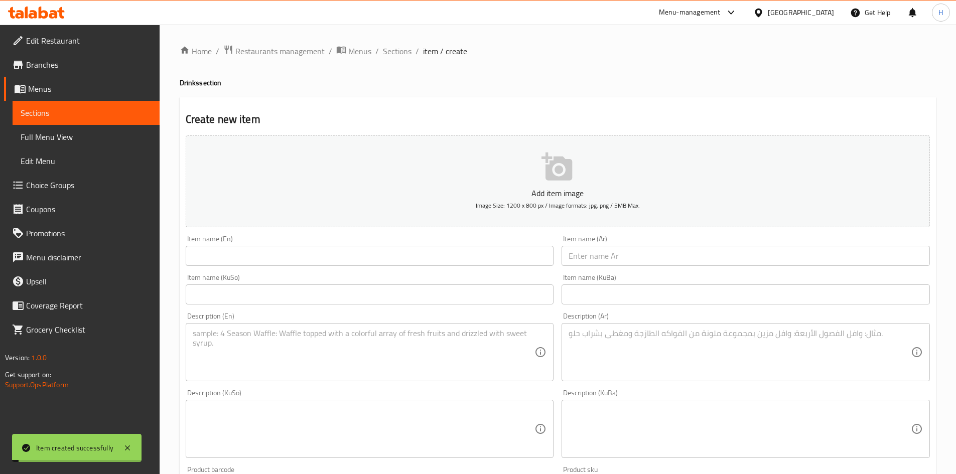
click at [611, 257] on input "text" at bounding box center [746, 256] width 369 height 20
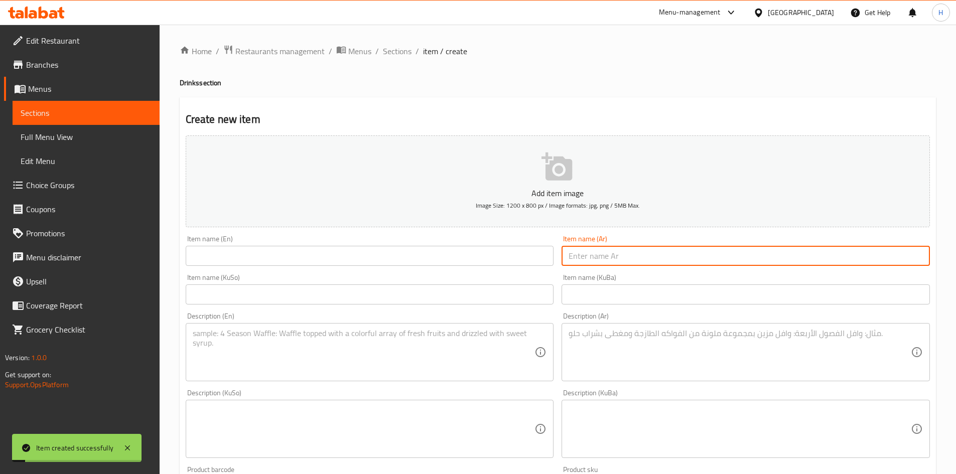
type input "d"
type input "سفن اب"
click at [362, 257] on input "text" at bounding box center [370, 256] width 369 height 20
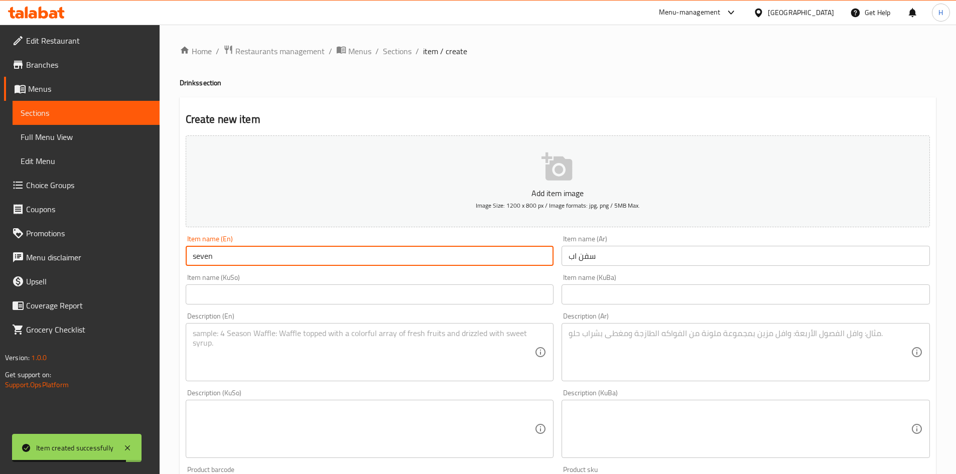
type input "Seven up"
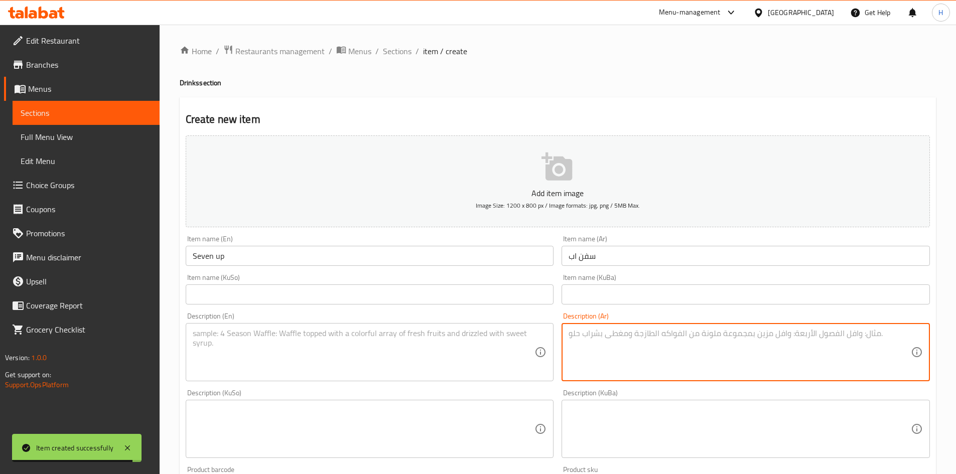
click at [630, 330] on textarea at bounding box center [740, 353] width 342 height 48
type textarea "l"
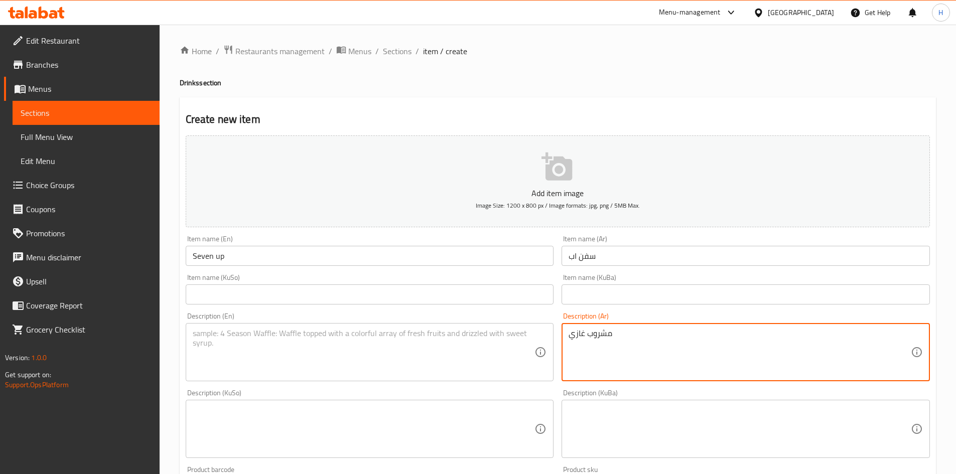
type textarea "مشروب غازي"
click at [345, 346] on textarea at bounding box center [364, 353] width 342 height 48
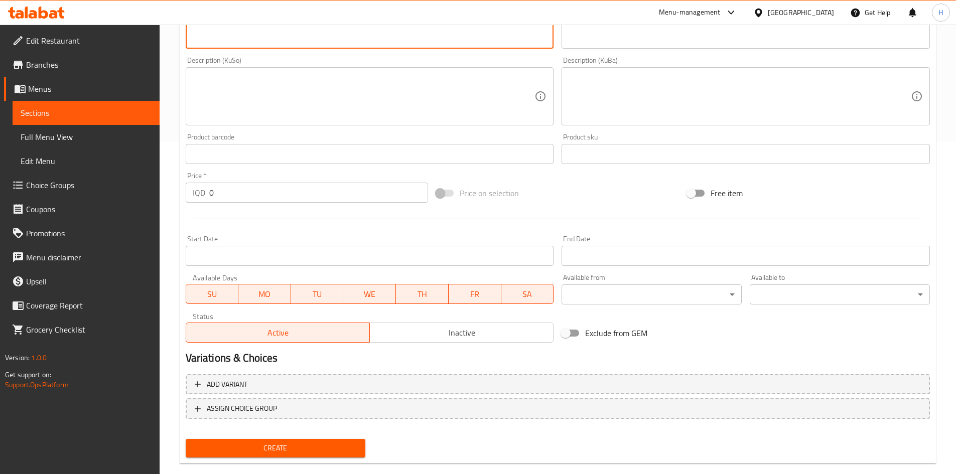
scroll to position [350, 0]
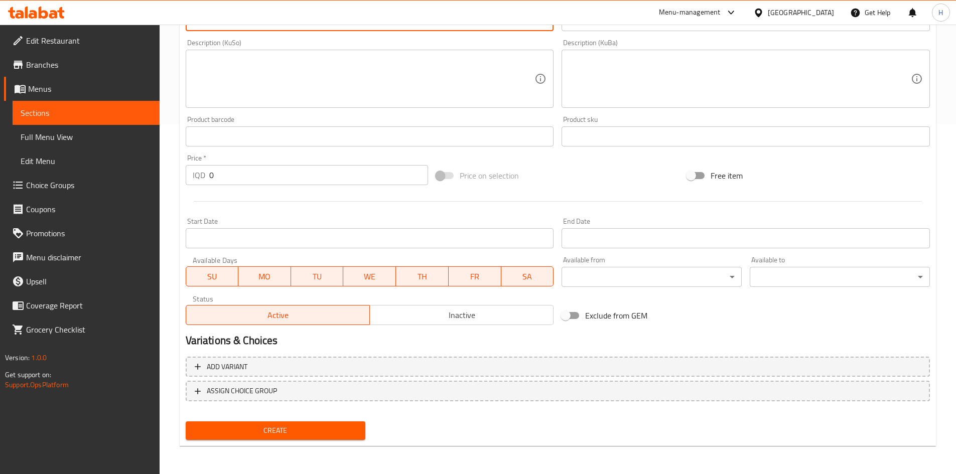
type textarea "Soft drink"
click at [259, 181] on input "0" at bounding box center [318, 175] width 219 height 20
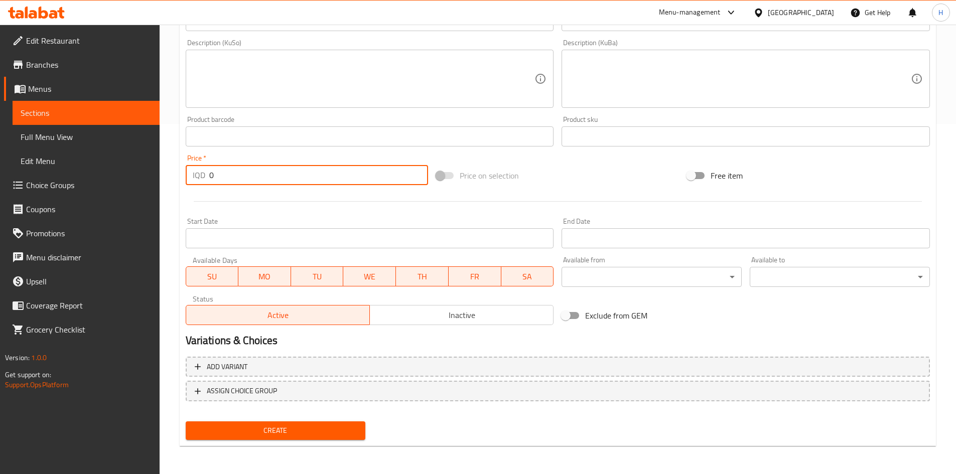
click at [259, 181] on input "0" at bounding box center [318, 175] width 219 height 20
type input "4"
type input "500"
click at [234, 433] on span "Create" at bounding box center [276, 431] width 164 height 13
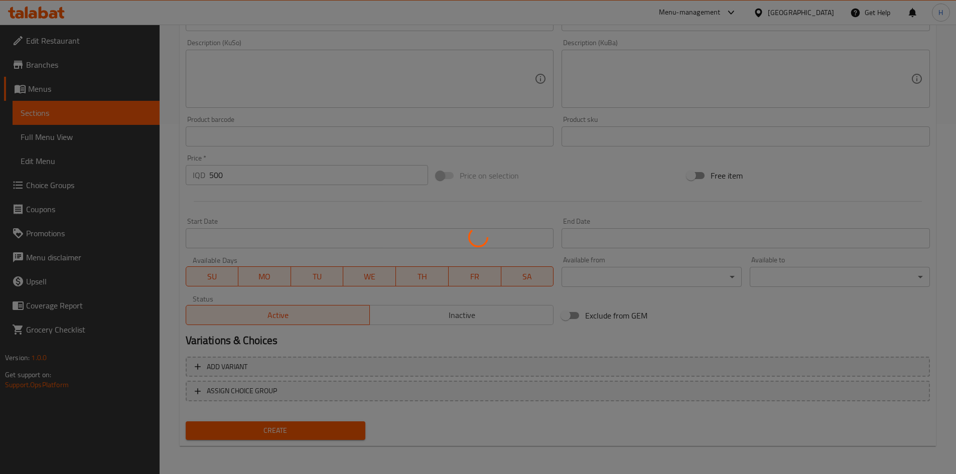
type input "0"
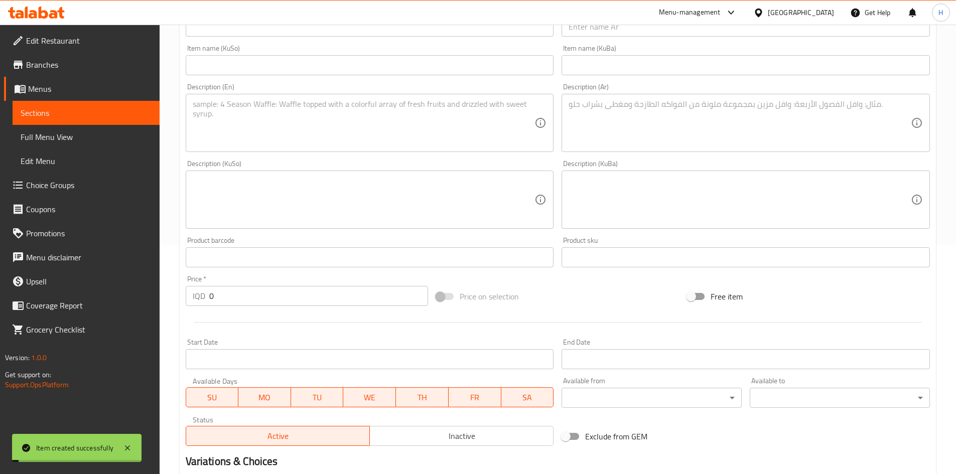
scroll to position [99, 0]
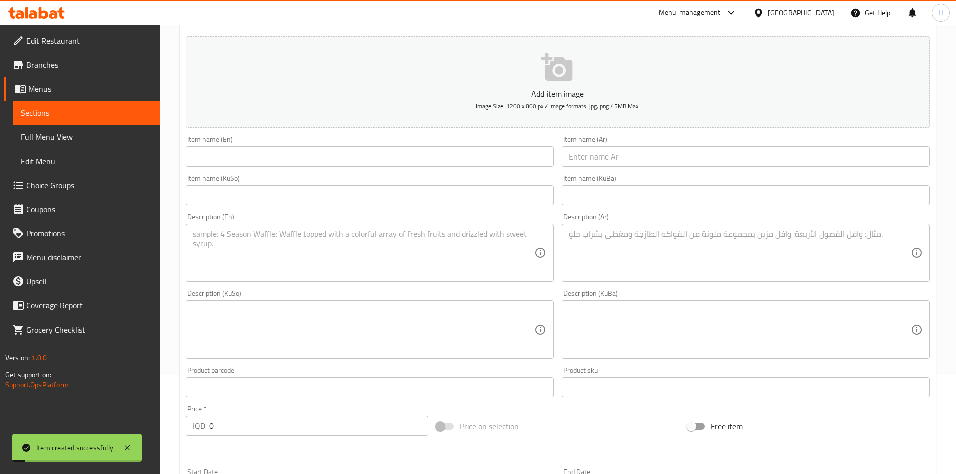
click at [629, 165] on input "text" at bounding box center [746, 157] width 369 height 20
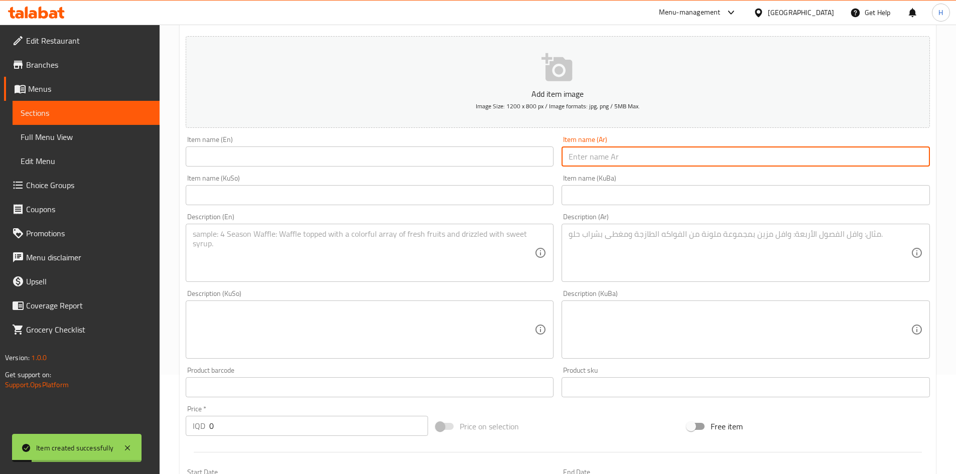
type input "l"
type input "ميرندا برتقال"
click at [373, 155] on input "text" at bounding box center [370, 157] width 369 height 20
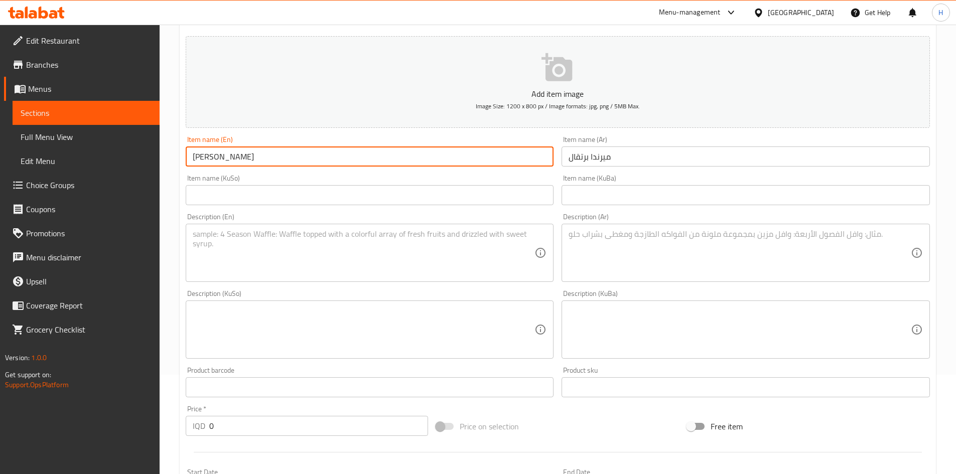
type input "Miranda"
click at [615, 260] on textarea at bounding box center [740, 253] width 342 height 48
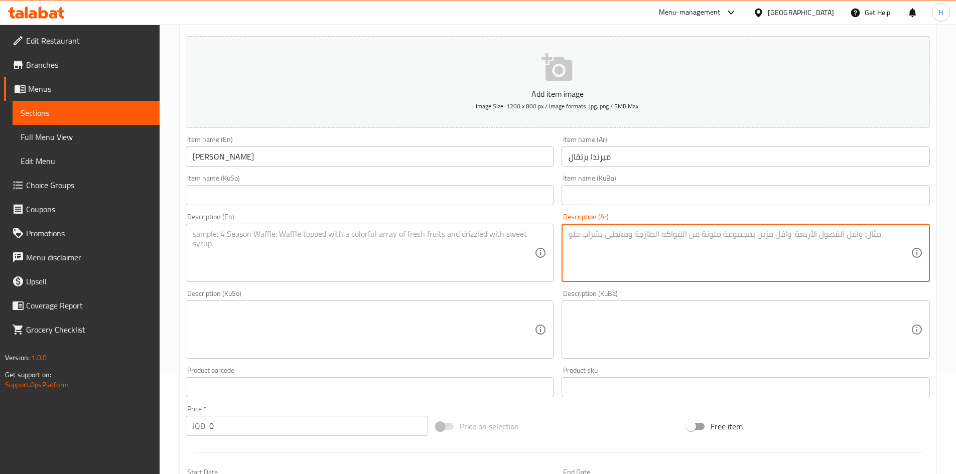
type textarea "l"
type textarea "مشروب غازي"
click at [420, 267] on textarea at bounding box center [364, 253] width 342 height 48
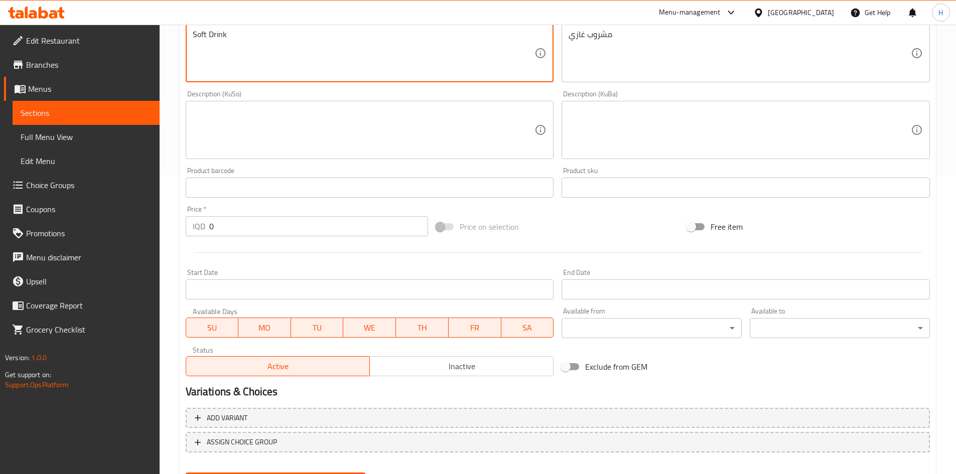
scroll to position [350, 0]
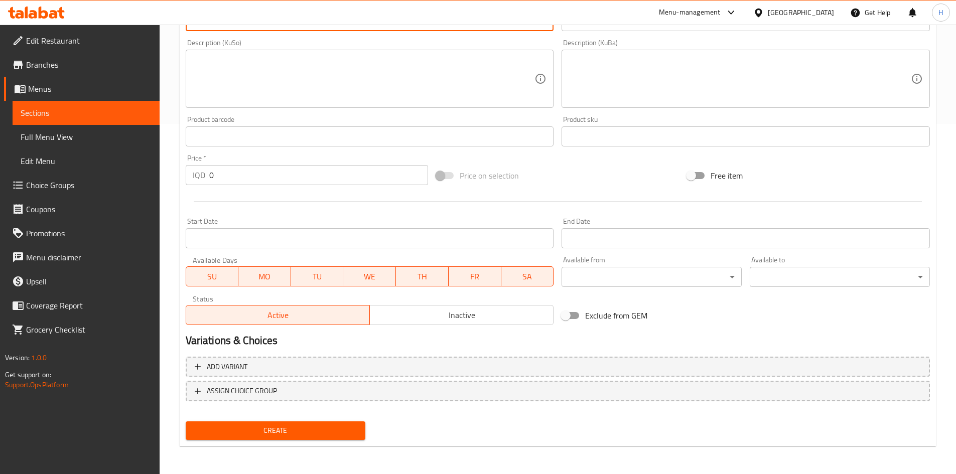
type textarea "Soft Drink"
click at [261, 185] on input "0" at bounding box center [318, 175] width 219 height 20
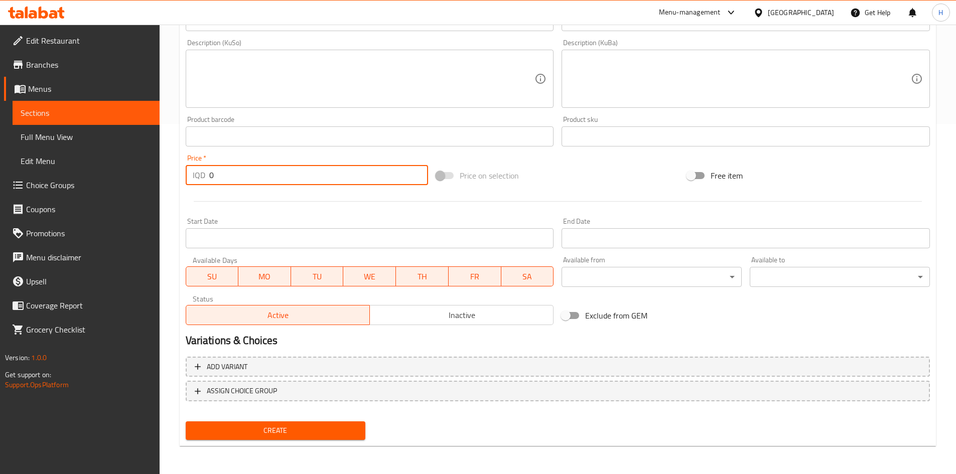
click at [261, 185] on input "0" at bounding box center [318, 175] width 219 height 20
type input "500"
click at [260, 416] on div "Add variant ASSIGN CHOICE GROUP" at bounding box center [558, 385] width 753 height 65
click at [264, 430] on span "Create" at bounding box center [276, 431] width 164 height 13
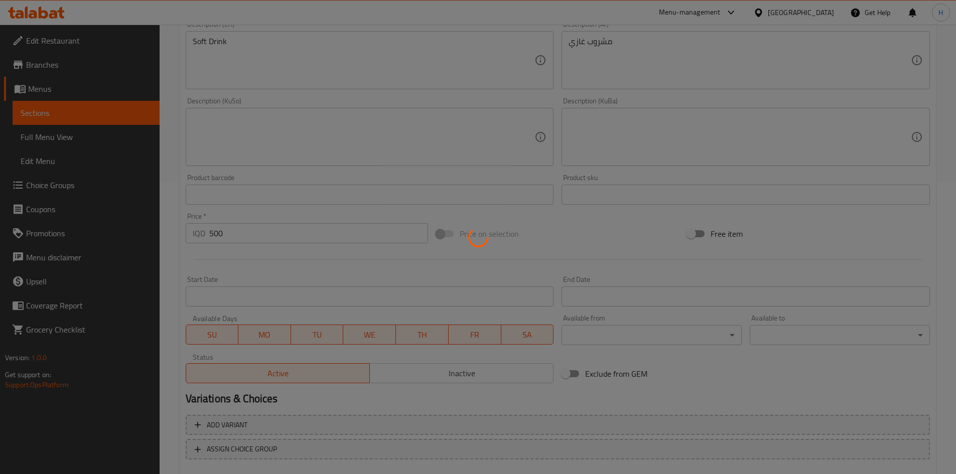
scroll to position [200, 0]
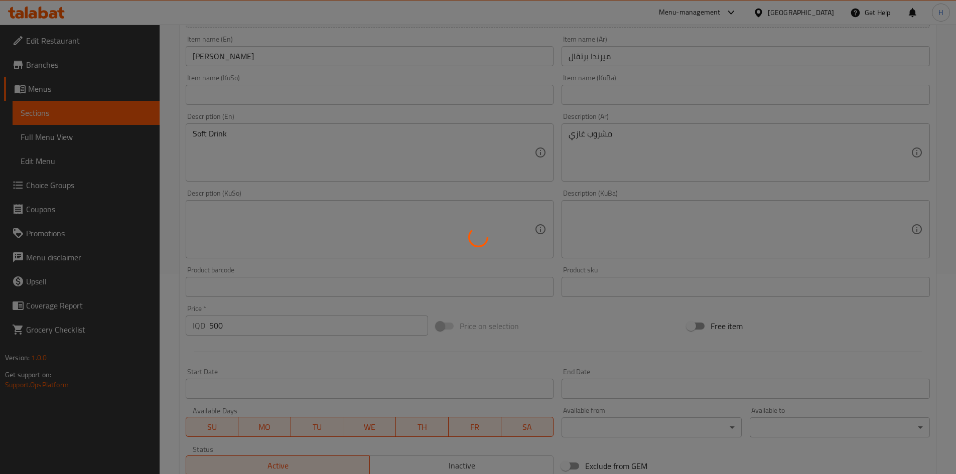
type input "0"
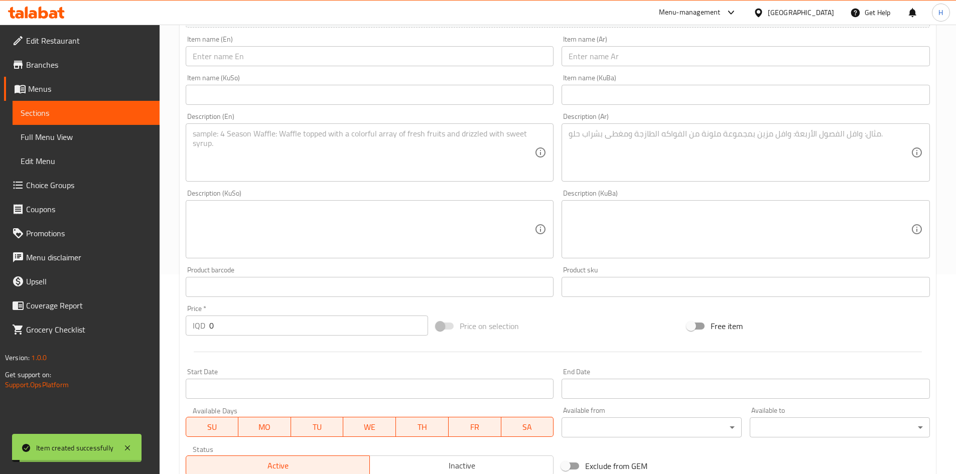
click at [628, 69] on div "Item name (Ar) Item name (Ar)" at bounding box center [746, 51] width 377 height 39
click at [629, 64] on input "text" at bounding box center [746, 56] width 369 height 20
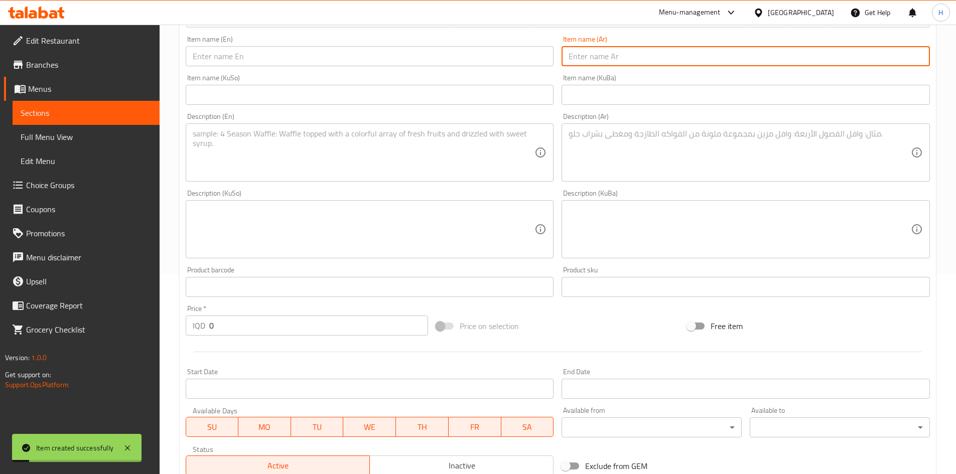
type input "l"
type input "مياه"
click at [421, 52] on input "text" at bounding box center [370, 56] width 369 height 20
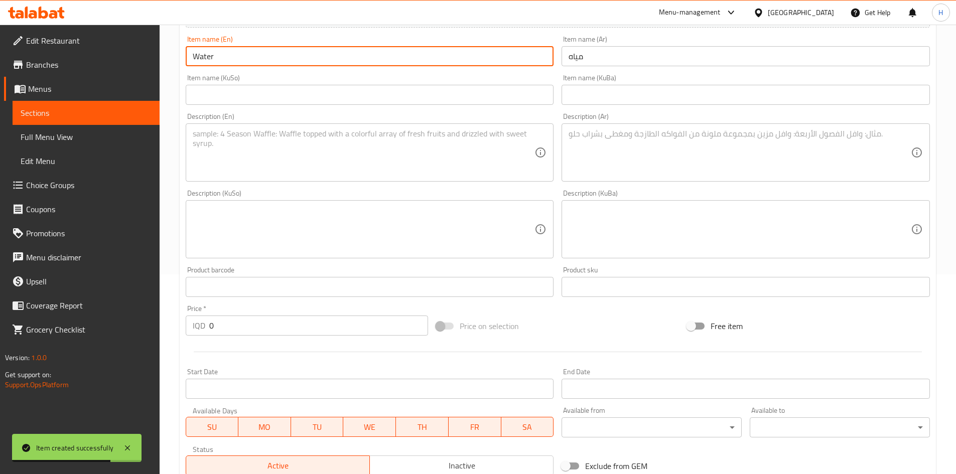
type input "Water"
click at [677, 166] on textarea at bounding box center [740, 153] width 342 height 48
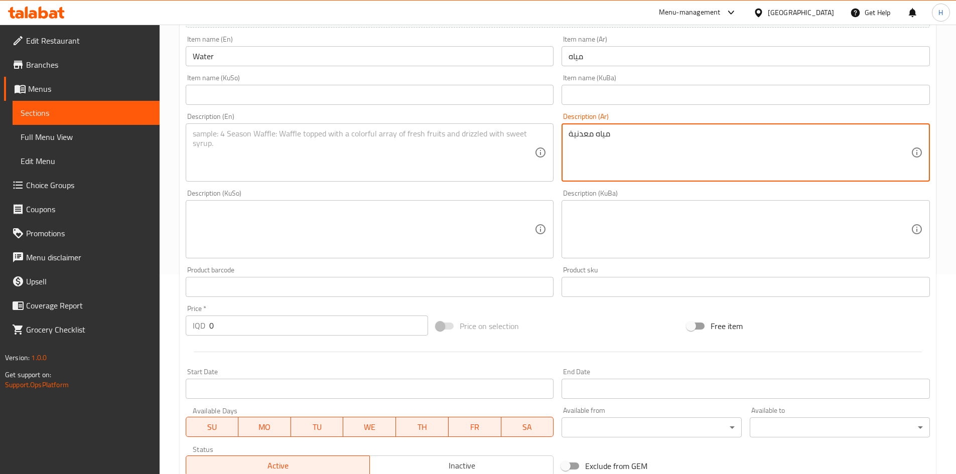
type textarea "مياه معدنية"
click at [386, 171] on textarea at bounding box center [364, 153] width 342 height 48
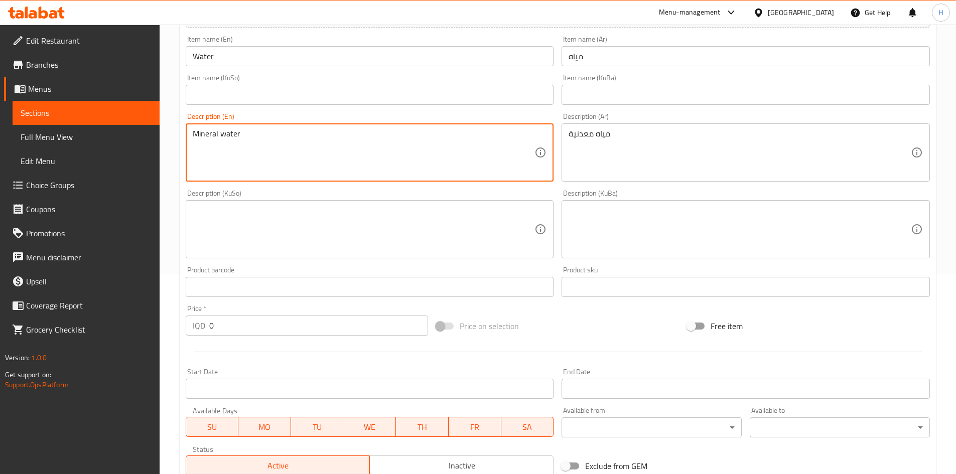
type textarea "Mineral water"
click at [276, 328] on input "0" at bounding box center [318, 326] width 219 height 20
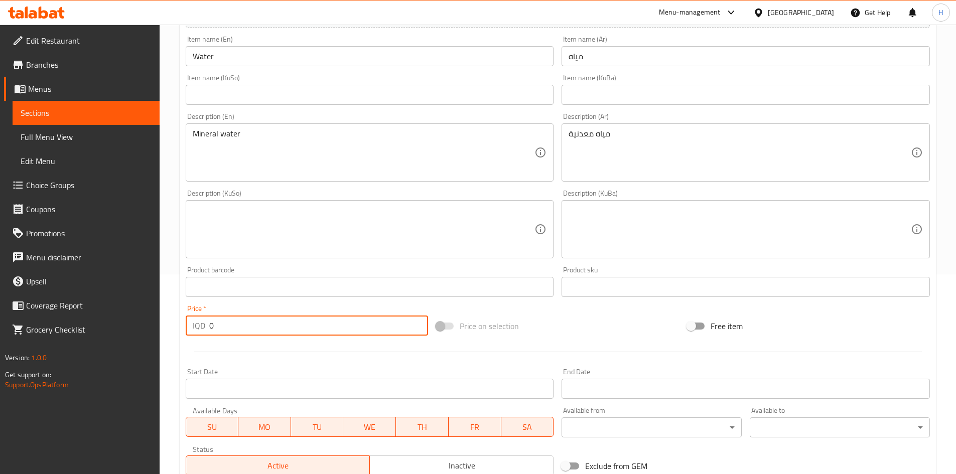
click at [276, 328] on input "0" at bounding box center [318, 326] width 219 height 20
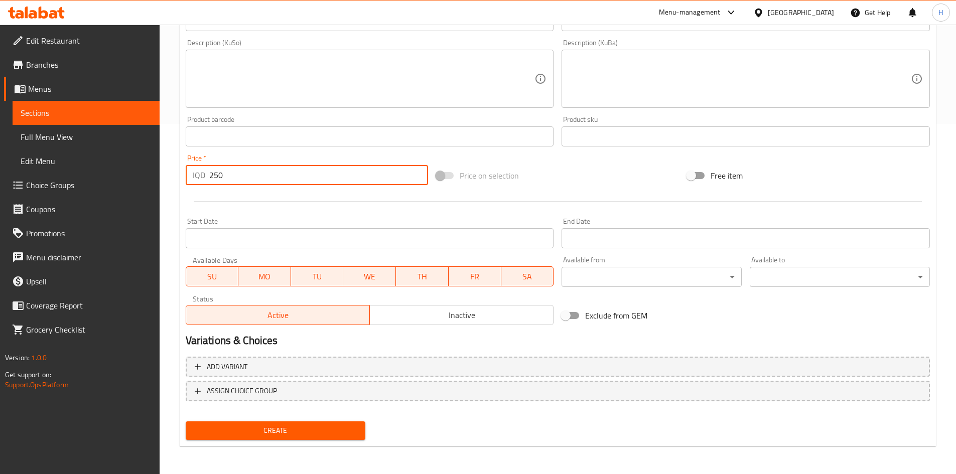
type input "250"
click at [313, 431] on span "Create" at bounding box center [276, 431] width 164 height 13
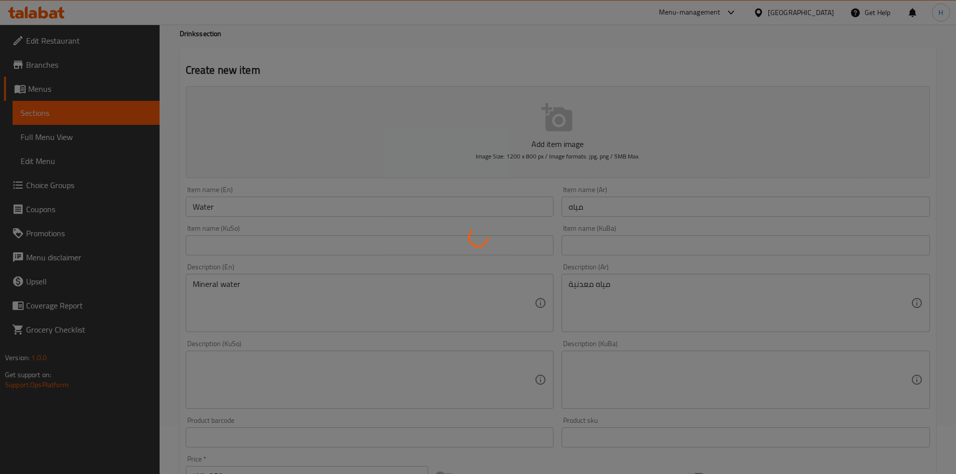
scroll to position [18, 0]
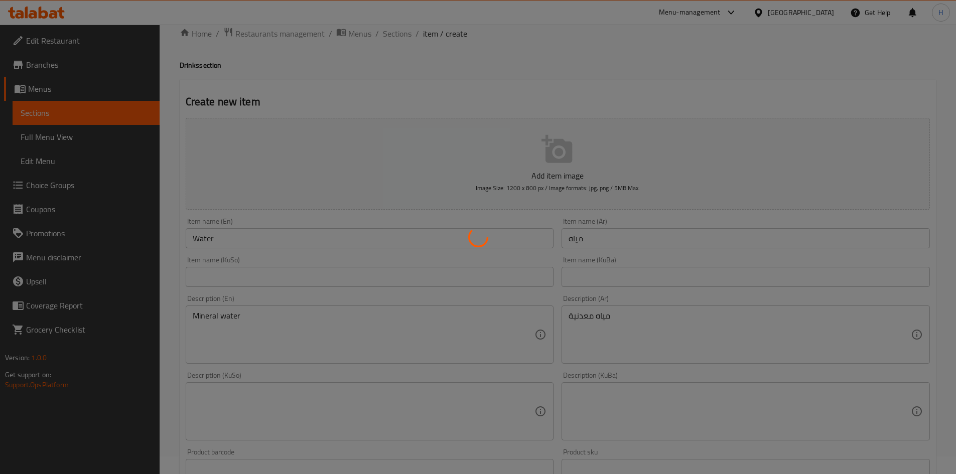
type input "0"
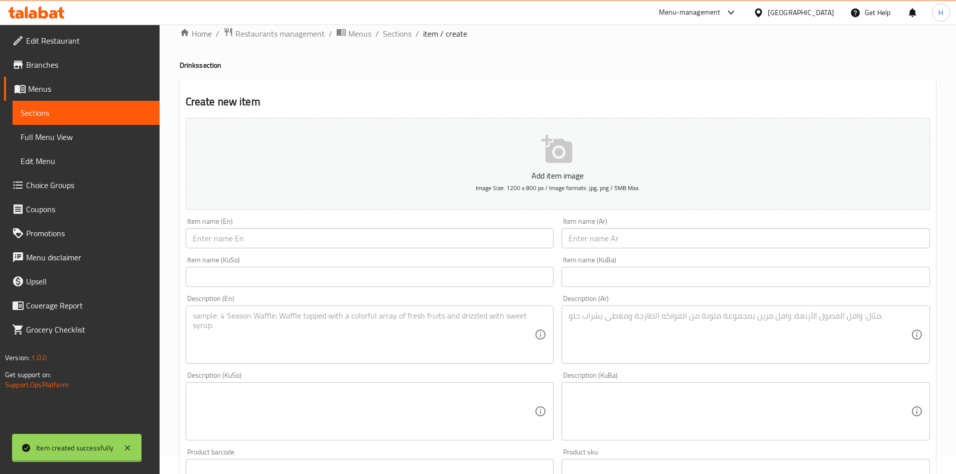
scroll to position [0, 0]
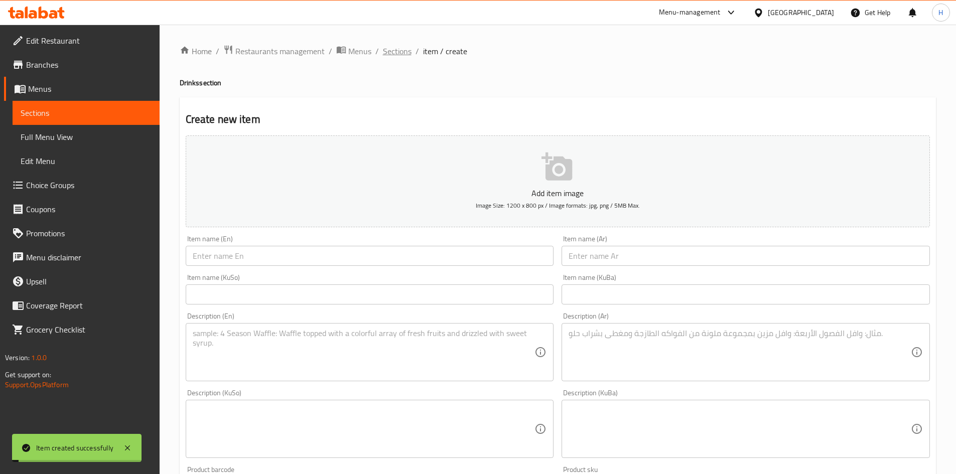
click at [407, 46] on span "Sections" at bounding box center [397, 51] width 29 height 12
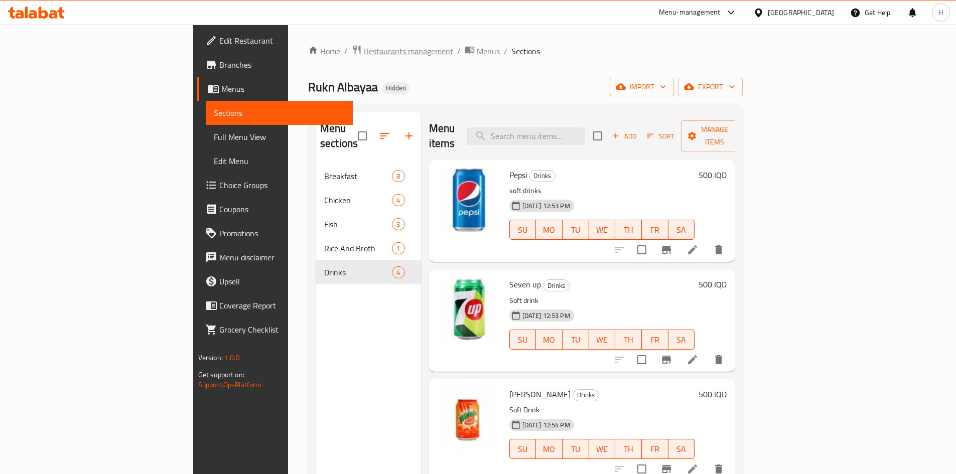
click at [364, 51] on span "Restaurants management" at bounding box center [408, 51] width 89 height 12
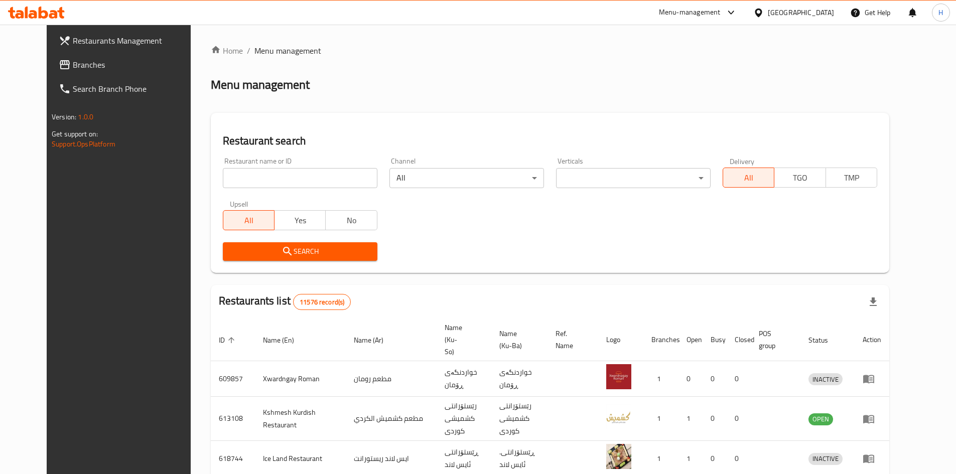
click at [242, 177] on input "search" at bounding box center [300, 178] width 155 height 20
paste input "758253"
click button "Search" at bounding box center [300, 251] width 155 height 19
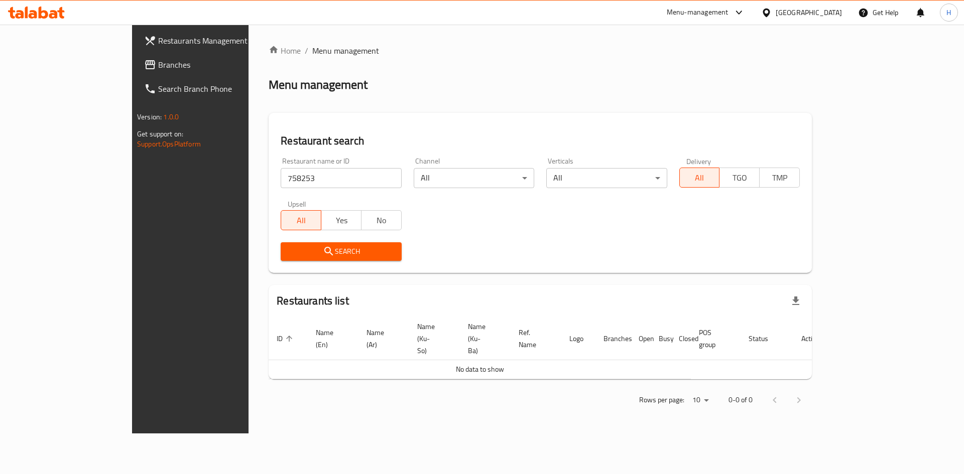
click at [275, 192] on div "Restaurant name or ID 758253 Restaurant name or ID" at bounding box center [341, 173] width 133 height 43
click at [281, 176] on input "758253" at bounding box center [341, 178] width 120 height 20
paste input "Makoulat Aboya"
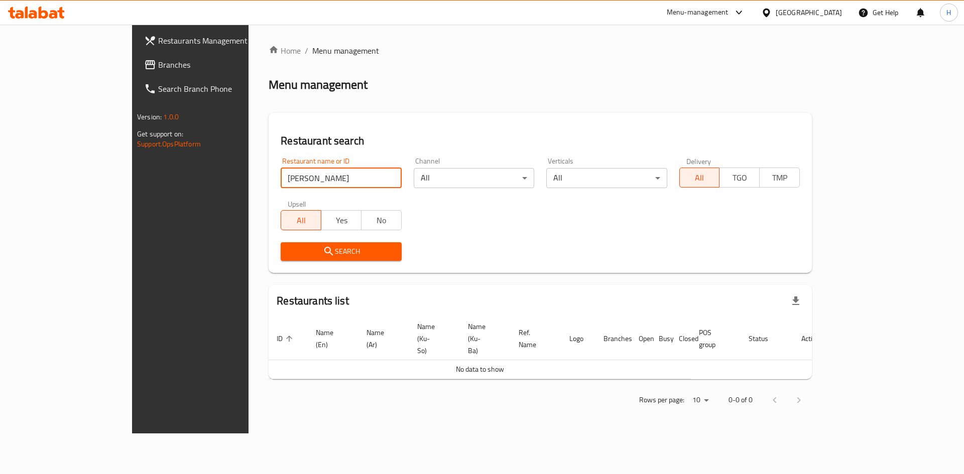
type input "Makoulat Aboya"
click button "Search" at bounding box center [341, 251] width 120 height 19
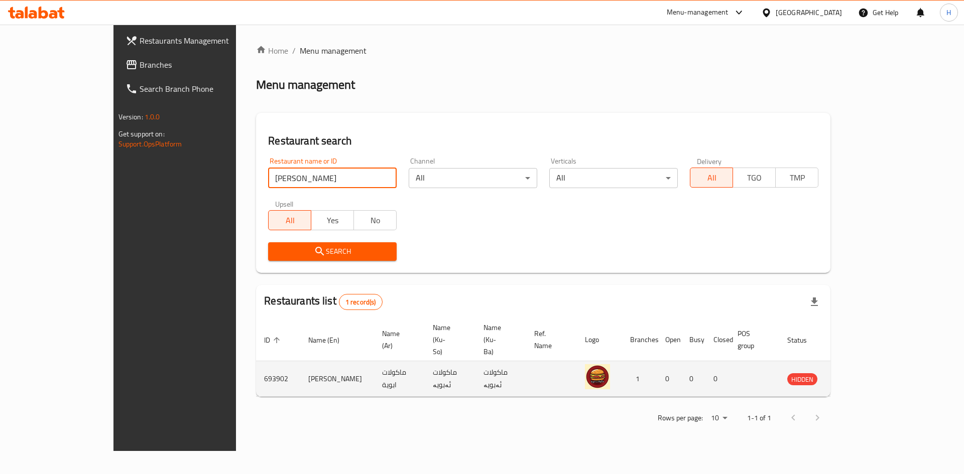
click at [852, 376] on icon "enhanced table" at bounding box center [845, 380] width 11 height 9
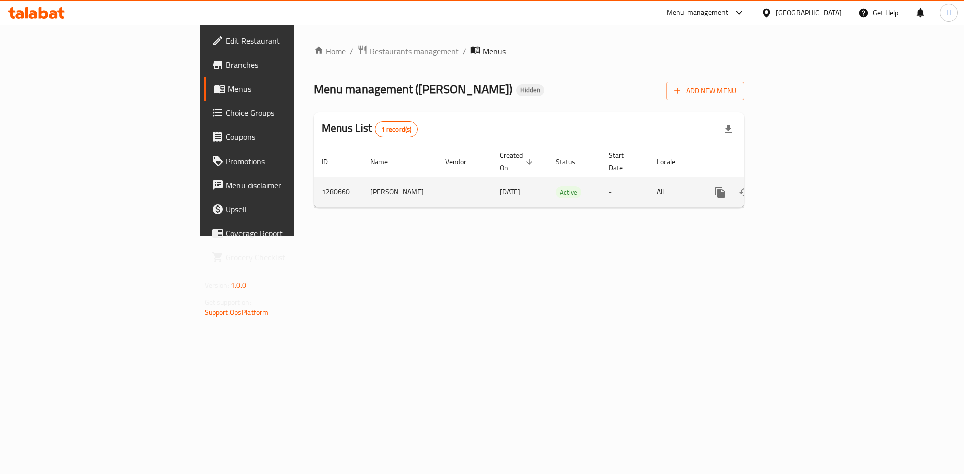
click at [813, 177] on td "enhanced table" at bounding box center [756, 192] width 112 height 31
click at [799, 186] on icon "enhanced table" at bounding box center [793, 192] width 12 height 12
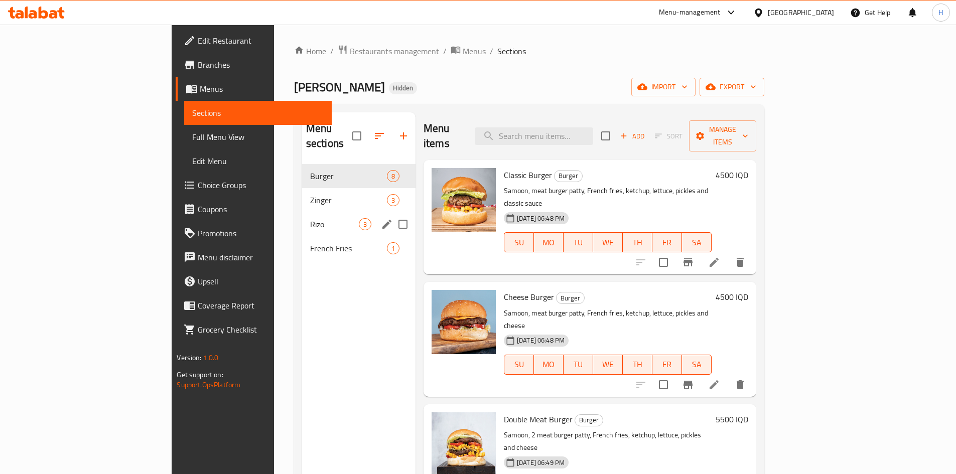
click at [310, 218] on span "Rizo" at bounding box center [334, 224] width 49 height 12
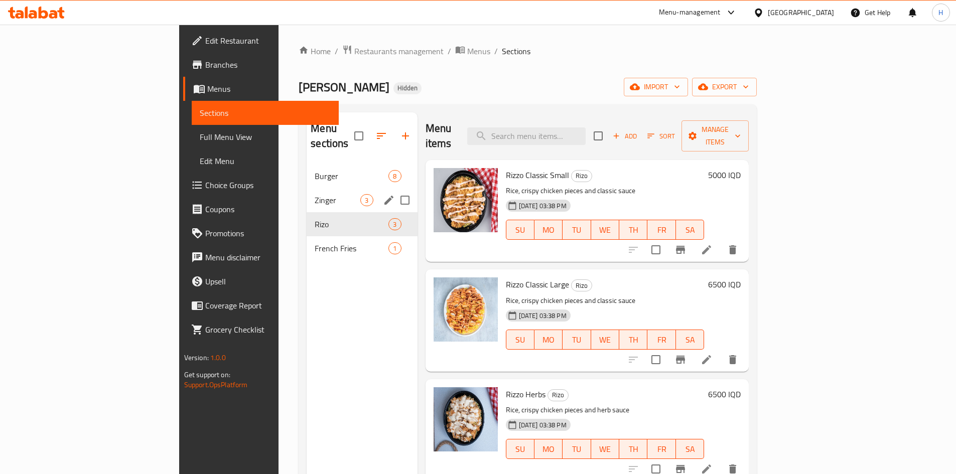
drag, startPoint x: 216, startPoint y: 184, endPoint x: 220, endPoint y: 179, distance: 6.8
click at [315, 194] on span "Zinger" at bounding box center [338, 200] width 46 height 12
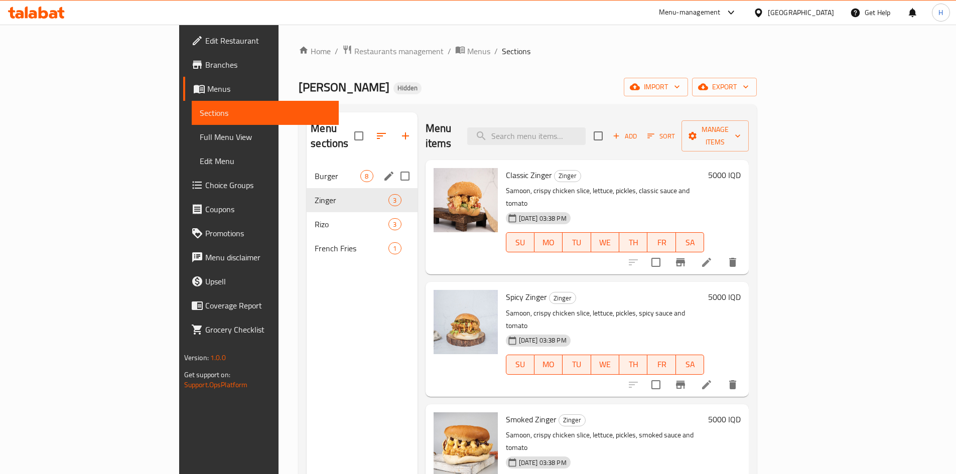
click at [315, 170] on span "Burger" at bounding box center [338, 176] width 46 height 12
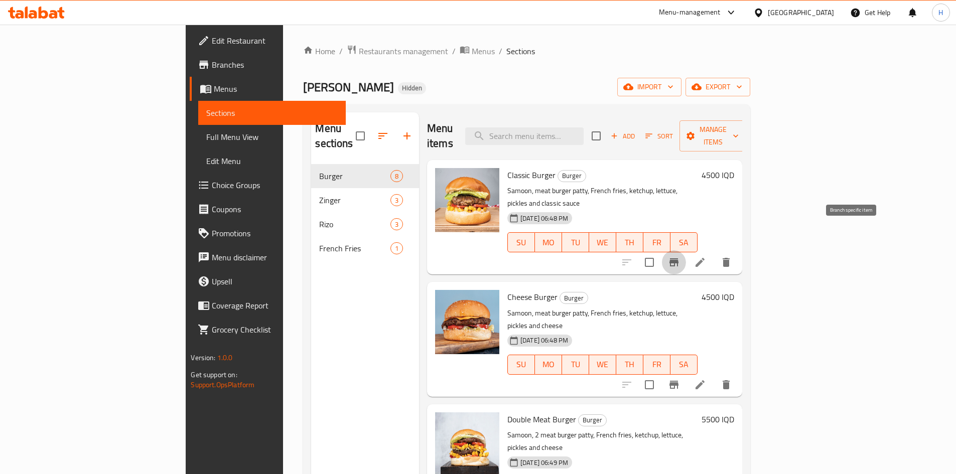
click at [680, 257] on icon "Branch-specific-item" at bounding box center [674, 263] width 12 height 12
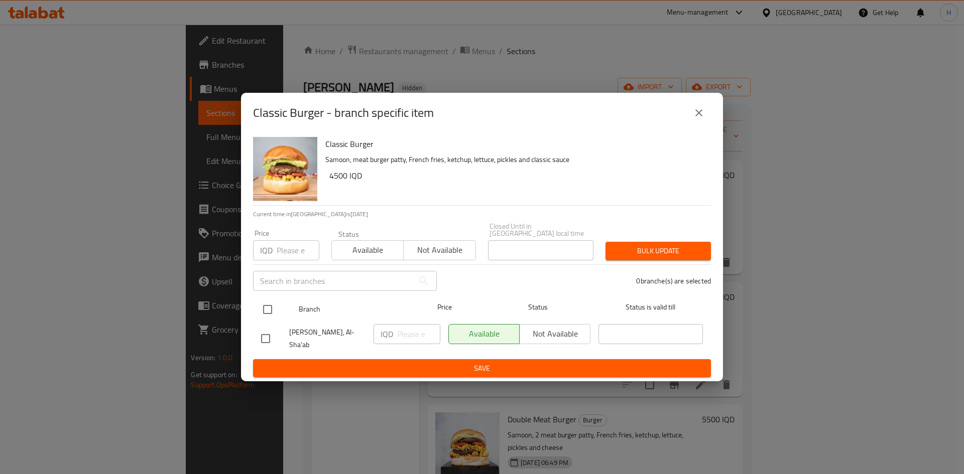
click at [270, 311] on input "checkbox" at bounding box center [267, 309] width 21 height 21
checkbox input "true"
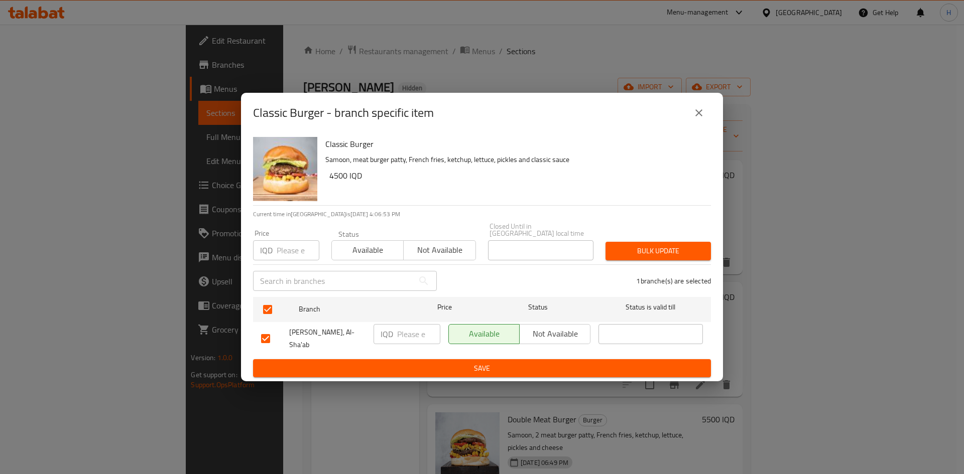
click at [413, 329] on input "number" at bounding box center [418, 334] width 43 height 20
type input "3000"
click at [418, 367] on span "Save" at bounding box center [482, 368] width 442 height 13
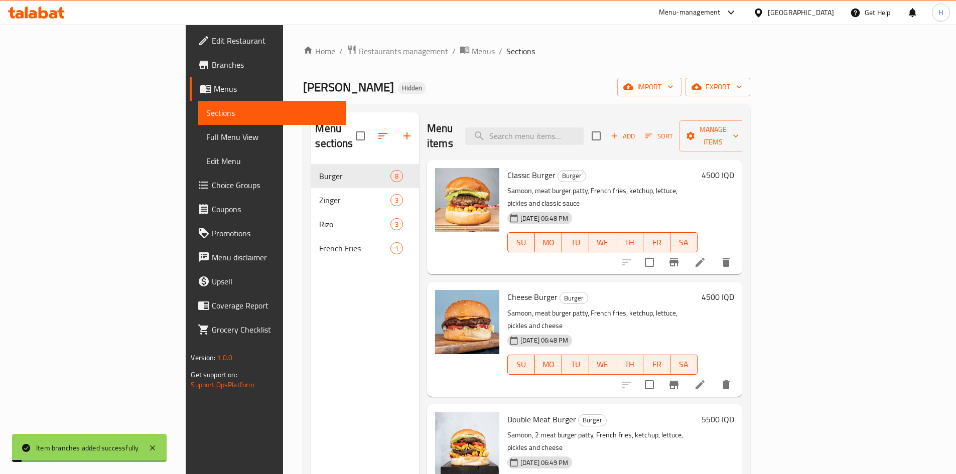
click at [735, 168] on h6 "4500 IQD" at bounding box center [718, 175] width 33 height 14
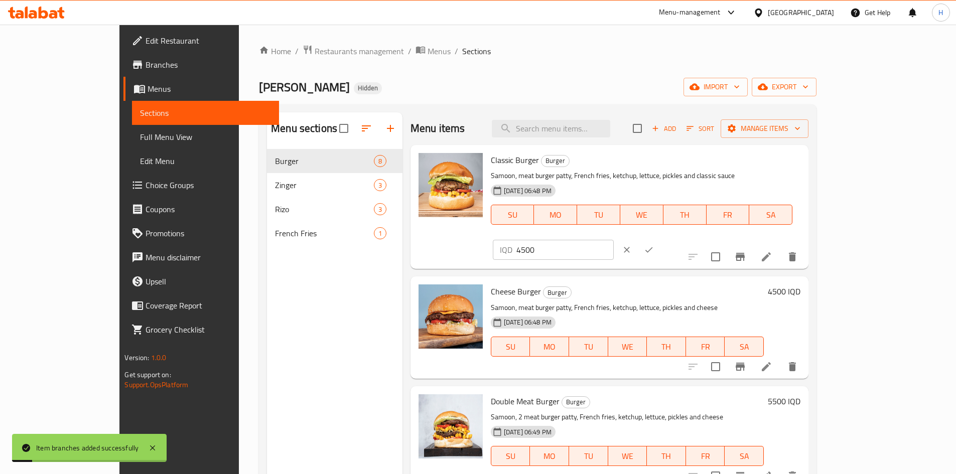
click at [614, 240] on input "4500" at bounding box center [565, 250] width 97 height 20
type input "3000"
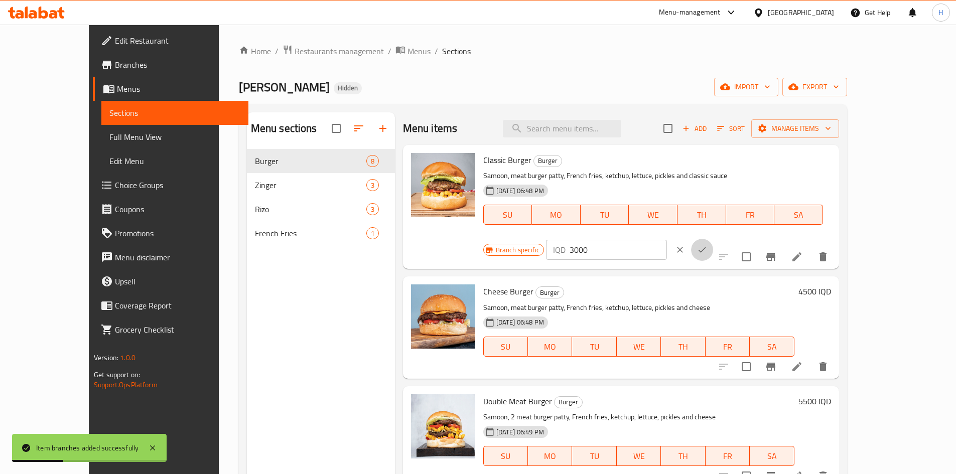
click at [707, 245] on icon "ok" at bounding box center [702, 250] width 10 height 10
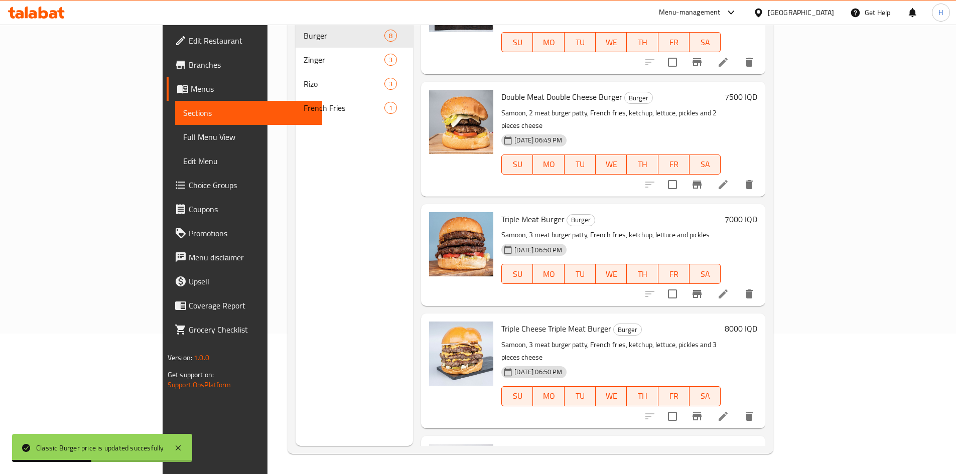
scroll to position [177, 0]
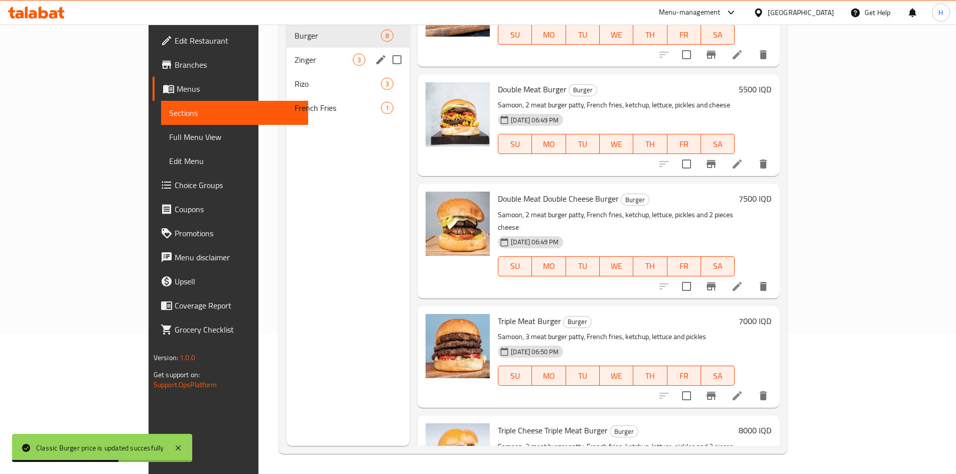
click at [287, 53] on div "Zinger 3" at bounding box center [349, 60] width 124 height 24
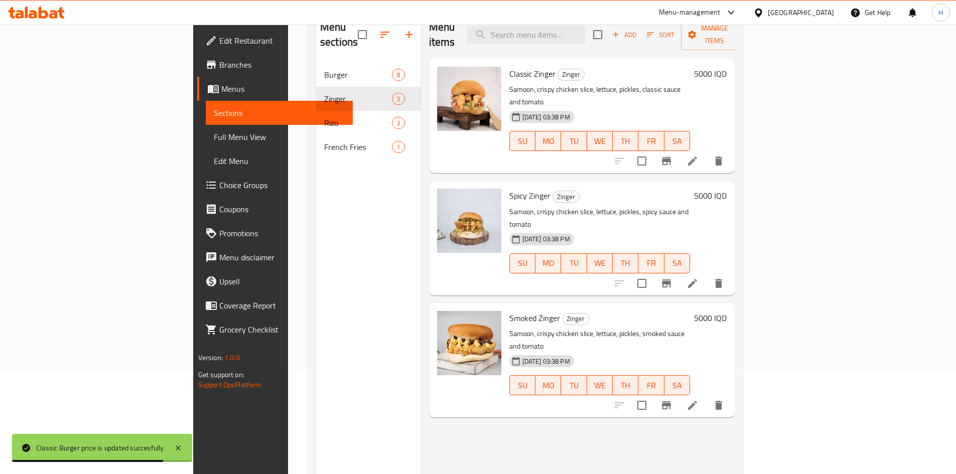
scroll to position [90, 0]
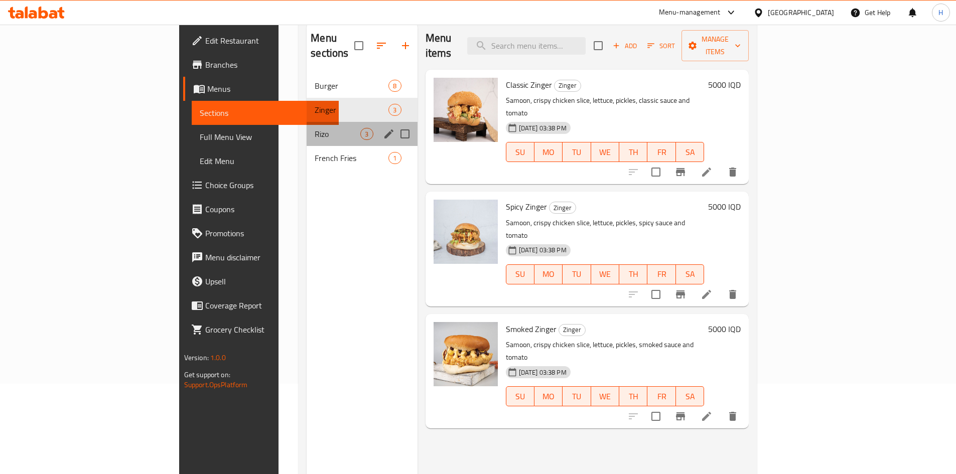
click at [307, 122] on div "Rizo 3" at bounding box center [362, 134] width 110 height 24
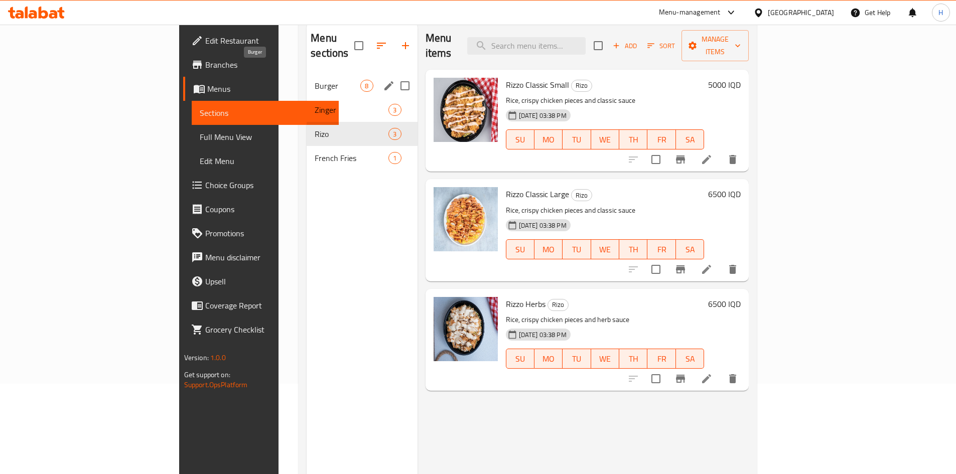
click at [315, 80] on span "Burger" at bounding box center [338, 86] width 46 height 12
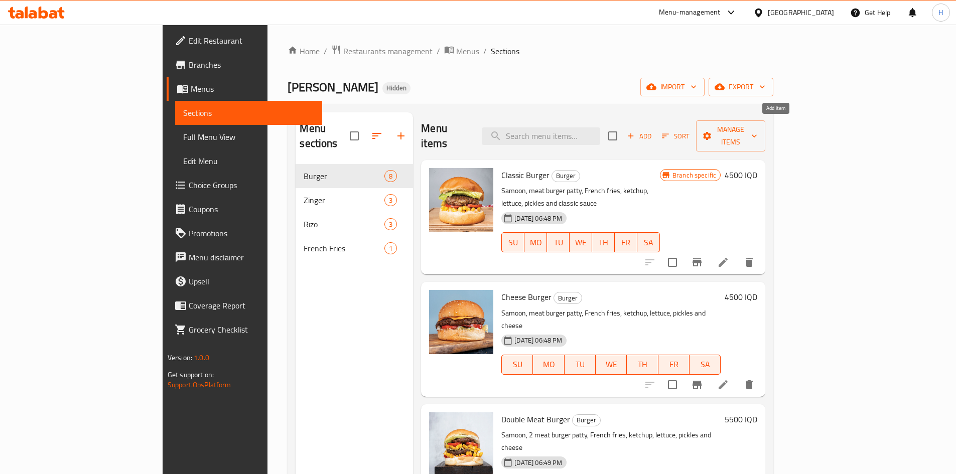
click at [653, 131] on span "Add" at bounding box center [639, 137] width 27 height 12
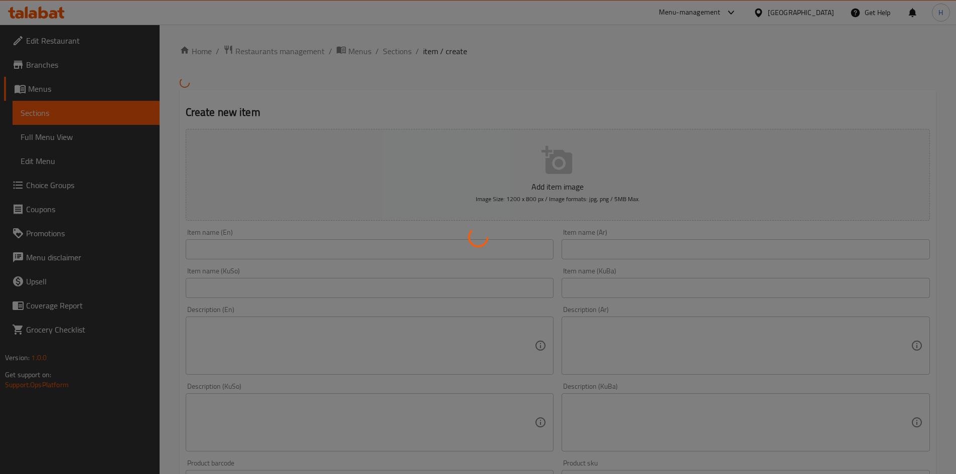
click at [267, 255] on div at bounding box center [478, 237] width 956 height 474
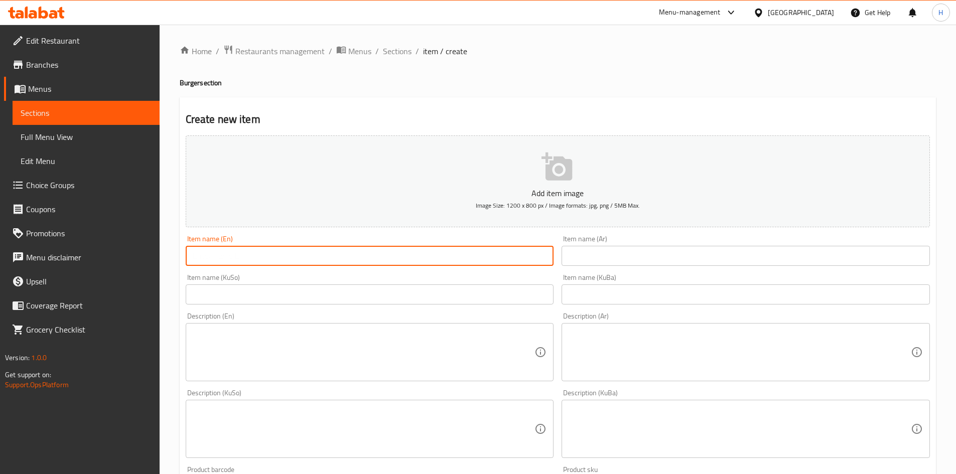
drag, startPoint x: 252, startPoint y: 256, endPoint x: 260, endPoint y: 262, distance: 10.0
click at [252, 256] on input "text" at bounding box center [370, 256] width 369 height 20
type input "ؤ"
click at [618, 253] on input "text" at bounding box center [746, 256] width 369 height 20
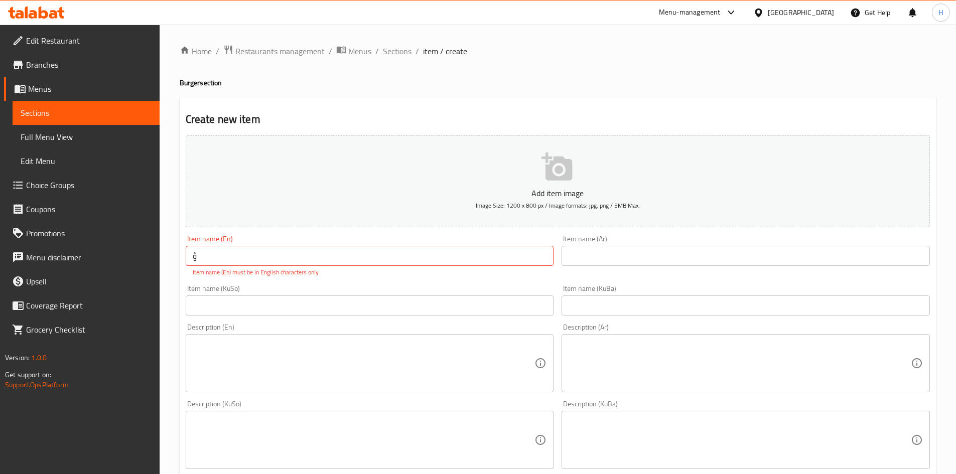
click at [322, 245] on div "Item name (En) ؤ Item name (En) Item name (En) must be in English characters on…" at bounding box center [370, 256] width 369 height 42
click at [649, 253] on input "text" at bounding box center [746, 256] width 369 height 20
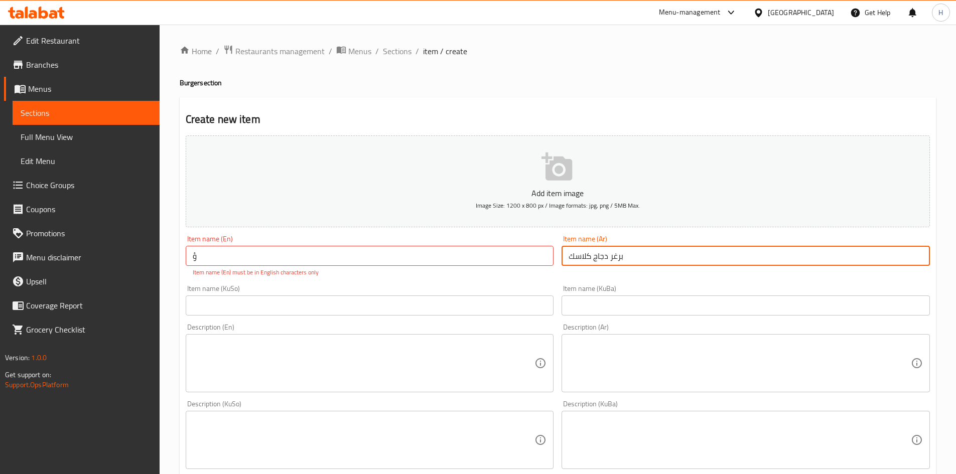
type input "برغر دجاج كلاسك"
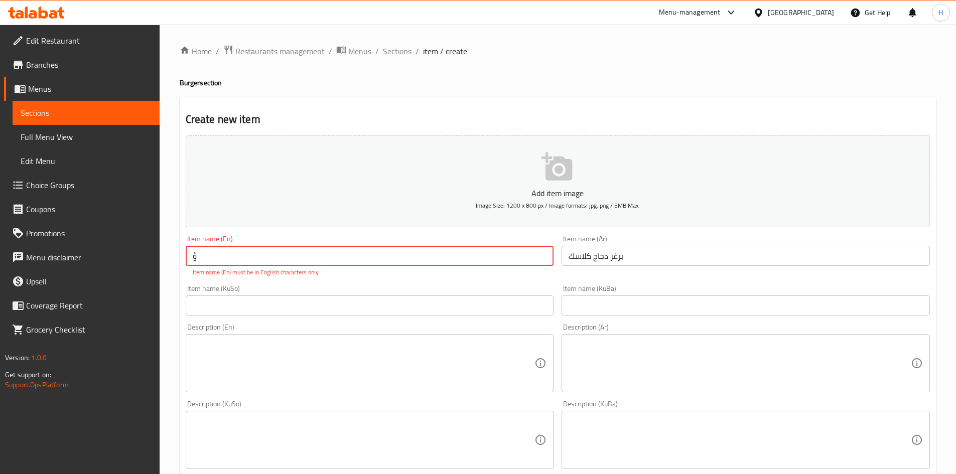
click at [259, 253] on input "ؤ" at bounding box center [370, 256] width 369 height 20
click at [258, 254] on input "ؤ" at bounding box center [370, 256] width 369 height 20
type input "Classic Chicken Burger"
click at [386, 372] on textarea at bounding box center [364, 364] width 342 height 48
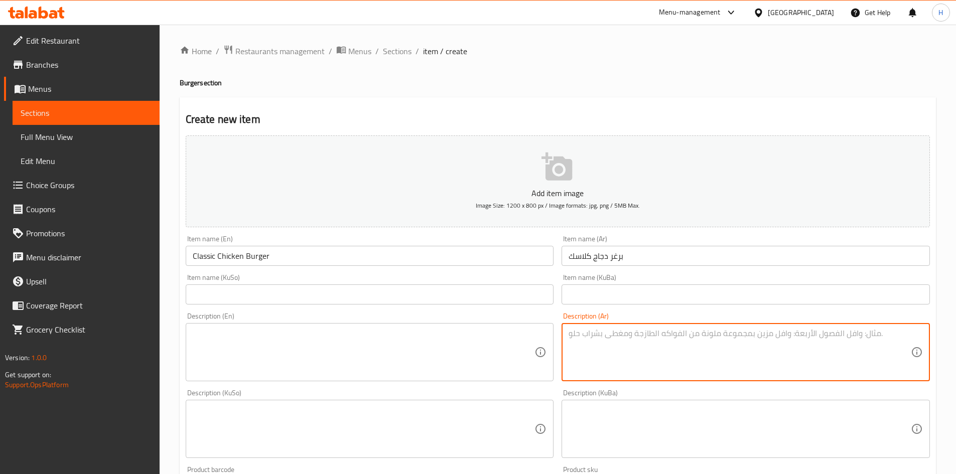
click at [645, 364] on textarea at bounding box center [740, 353] width 342 height 48
paste textarea "صمون البرغر, شريحة دجاج, طماطم, خس وصلصة."
type textarea "صمون البرغر, شريحة دجاج, طماطم, خس وصلصة."
click at [238, 346] on textarea at bounding box center [364, 353] width 342 height 48
paste textarea "Burger bun, chicken patty, tomatoes, lettuce and sauce."
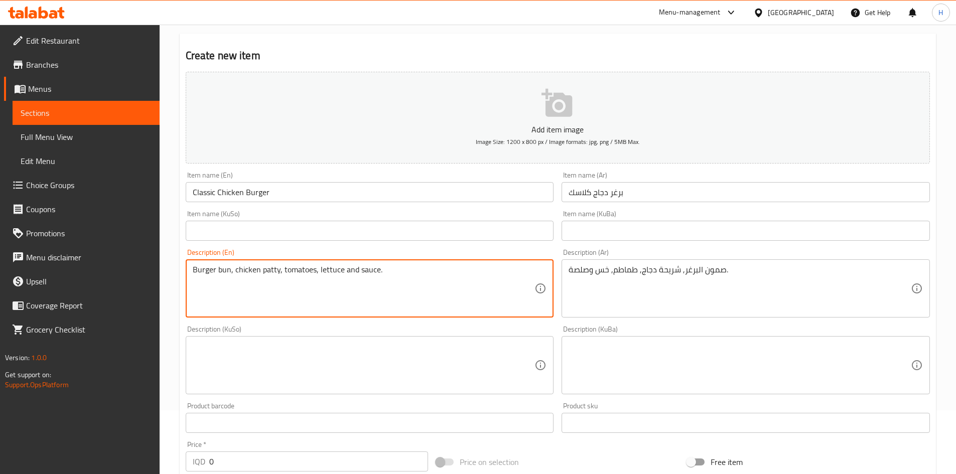
scroll to position [251, 0]
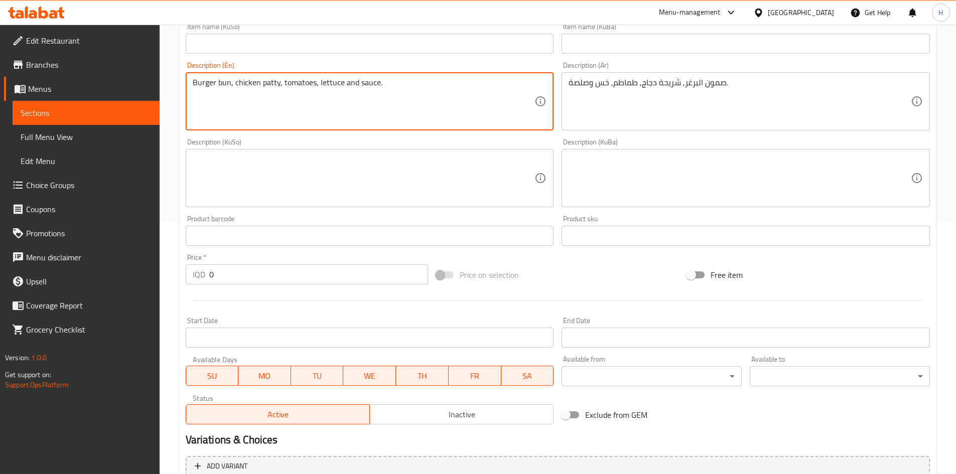
type textarea "Burger bun, chicken patty, tomatoes, lettuce and sauce."
click at [245, 283] on input "0" at bounding box center [318, 275] width 219 height 20
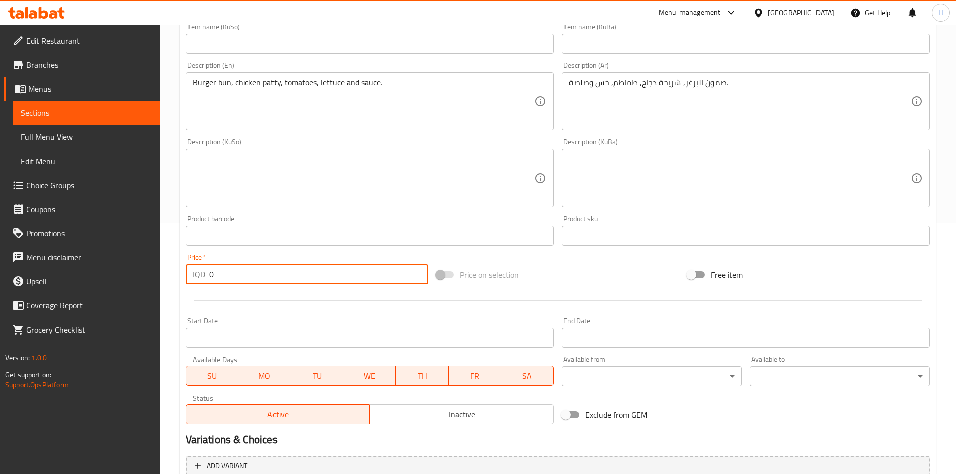
click at [245, 282] on input "0" at bounding box center [318, 275] width 219 height 20
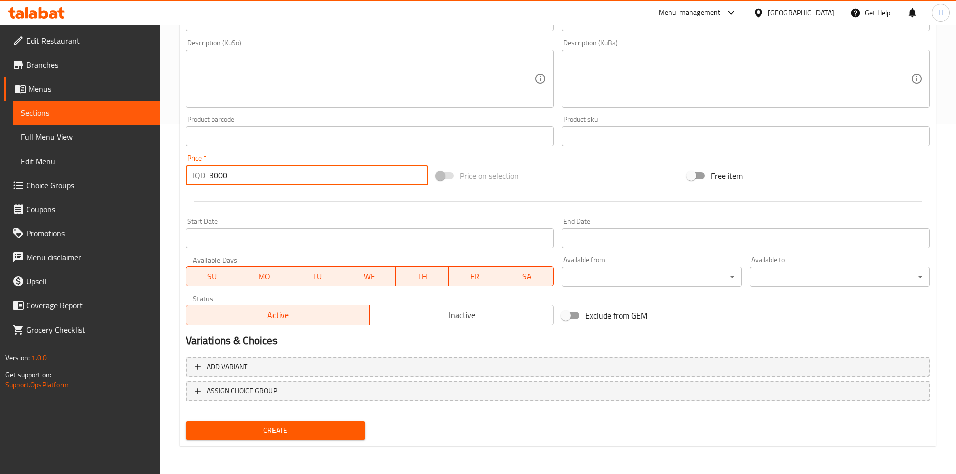
type input "3000"
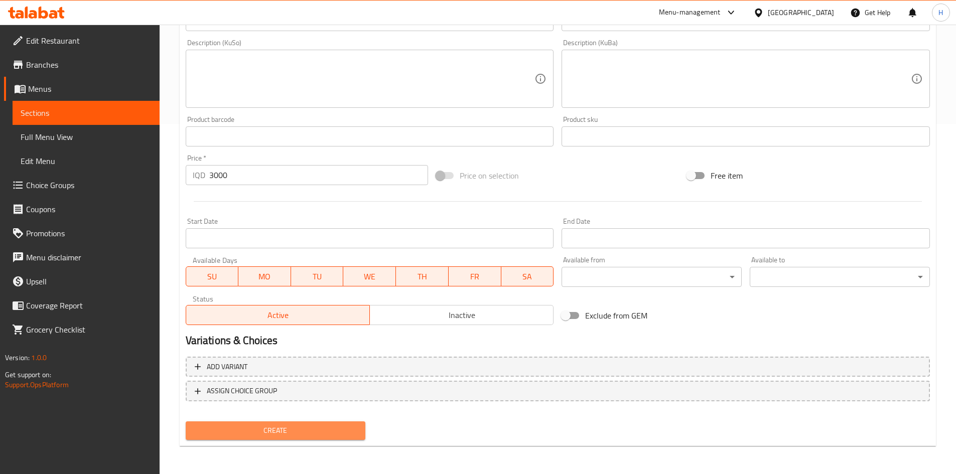
click at [307, 428] on span "Create" at bounding box center [276, 431] width 164 height 13
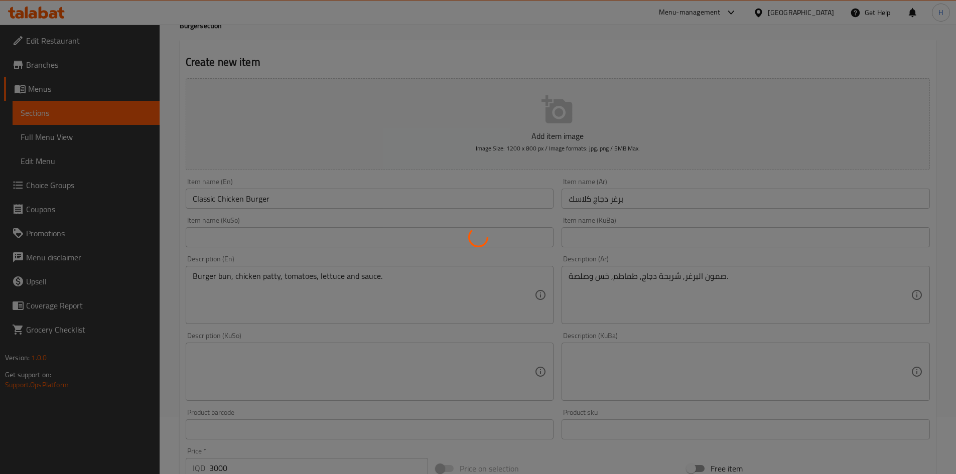
scroll to position [0, 0]
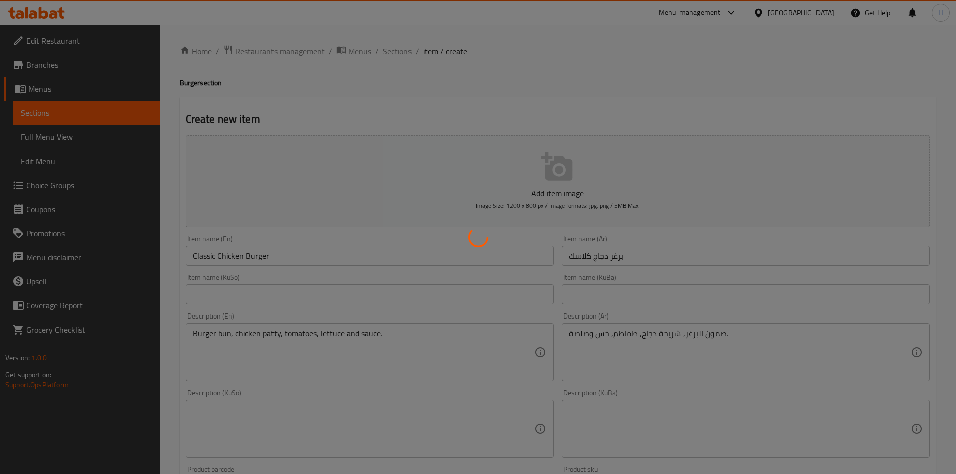
type input "0"
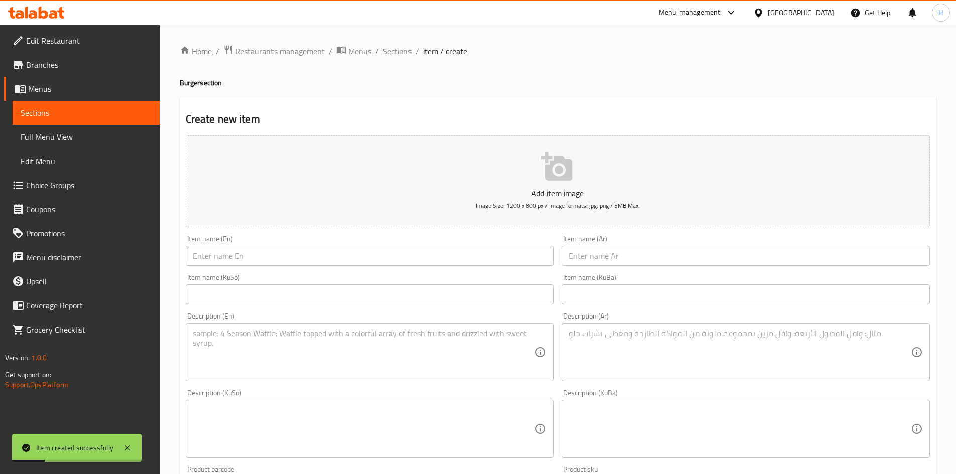
drag, startPoint x: 389, startPoint y: 51, endPoint x: 418, endPoint y: 71, distance: 35.0
click at [389, 51] on span "Sections" at bounding box center [397, 51] width 29 height 12
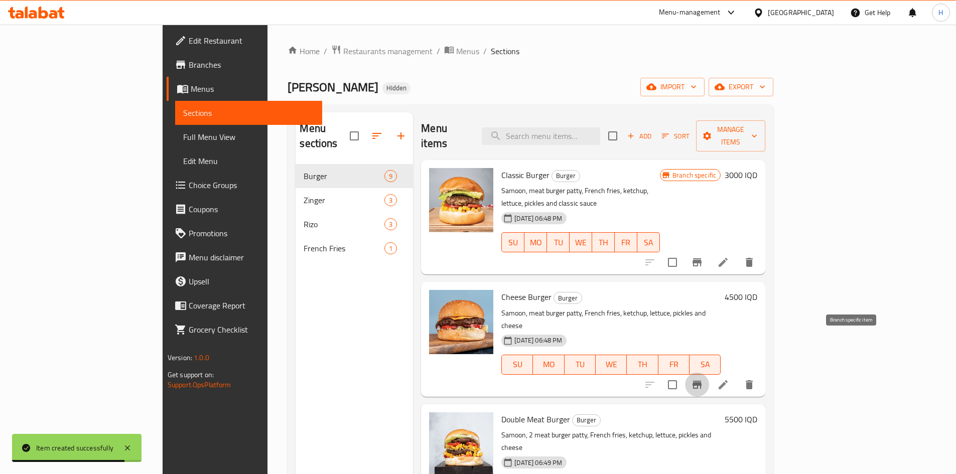
click at [703, 379] on icon "Branch-specific-item" at bounding box center [697, 385] width 12 height 12
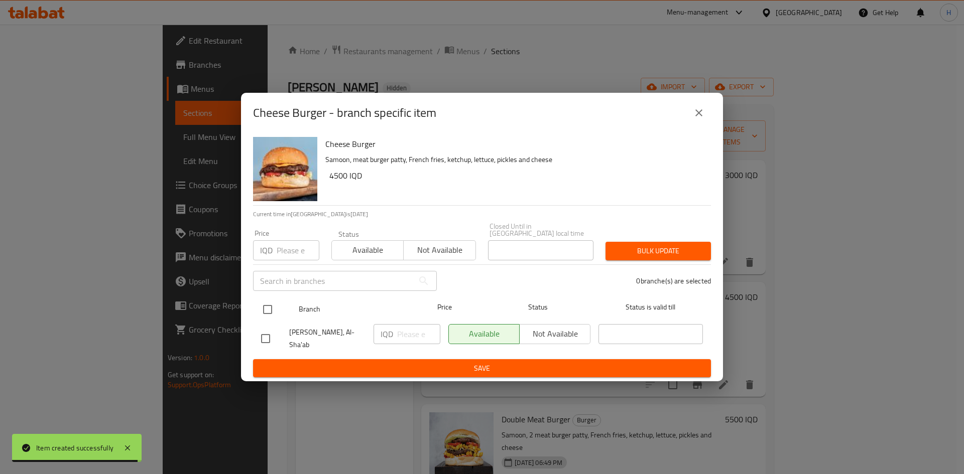
drag, startPoint x: 270, startPoint y: 311, endPoint x: 395, endPoint y: 329, distance: 126.7
click at [270, 311] on input "checkbox" at bounding box center [267, 309] width 21 height 21
checkbox input "true"
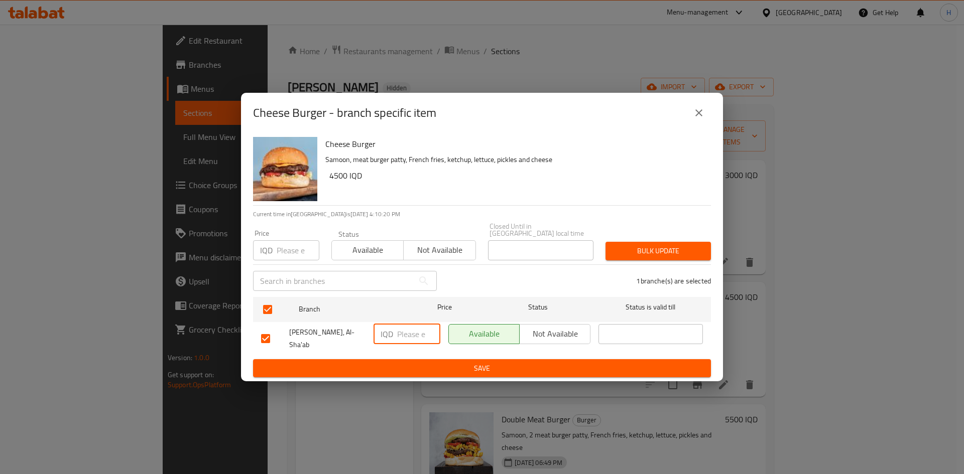
click at [416, 334] on input "number" at bounding box center [418, 334] width 43 height 20
type input "3500"
click at [413, 367] on span "Save" at bounding box center [482, 368] width 442 height 13
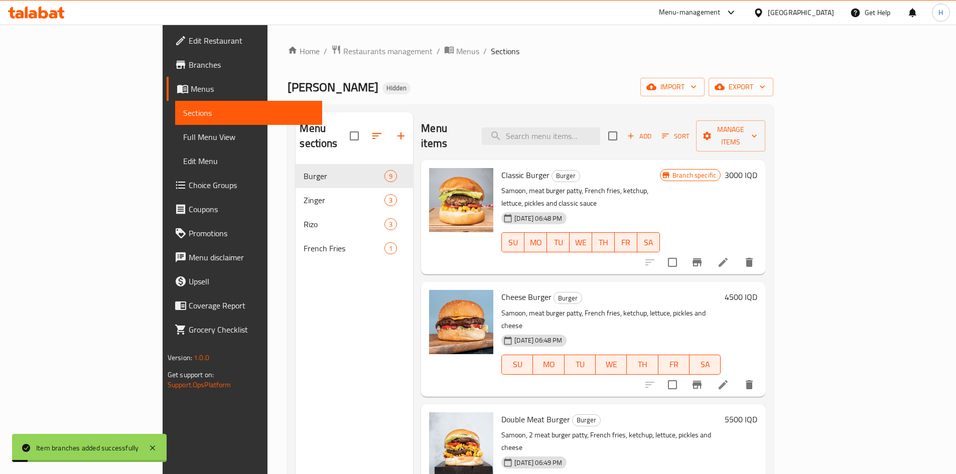
click at [758, 290] on h6 "4500 IQD" at bounding box center [741, 297] width 33 height 14
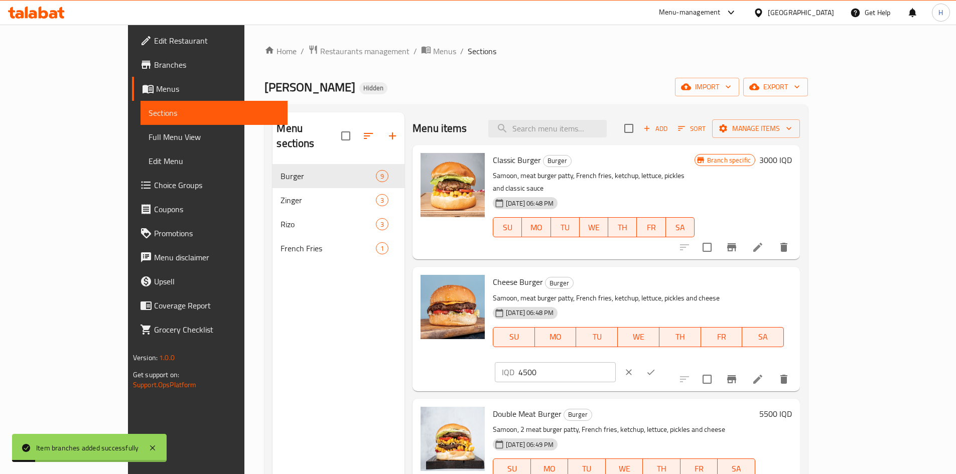
click at [616, 362] on input "4500" at bounding box center [567, 372] width 97 height 20
type input "3500"
click at [662, 361] on button "ok" at bounding box center [651, 372] width 22 height 22
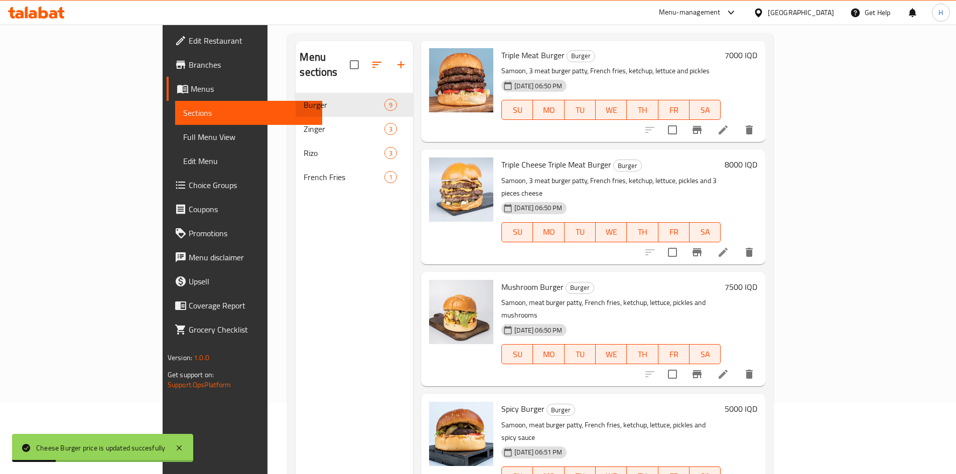
scroll to position [141, 0]
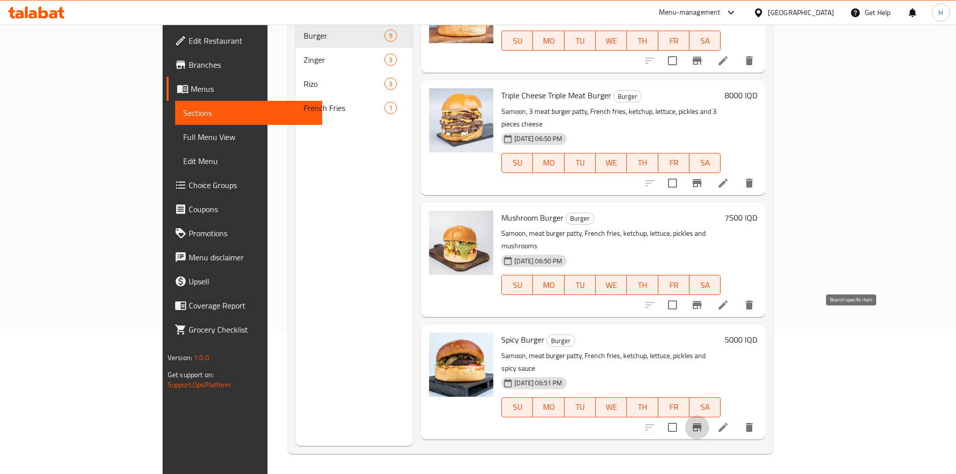
click at [702, 424] on icon "Branch-specific-item" at bounding box center [697, 428] width 9 height 8
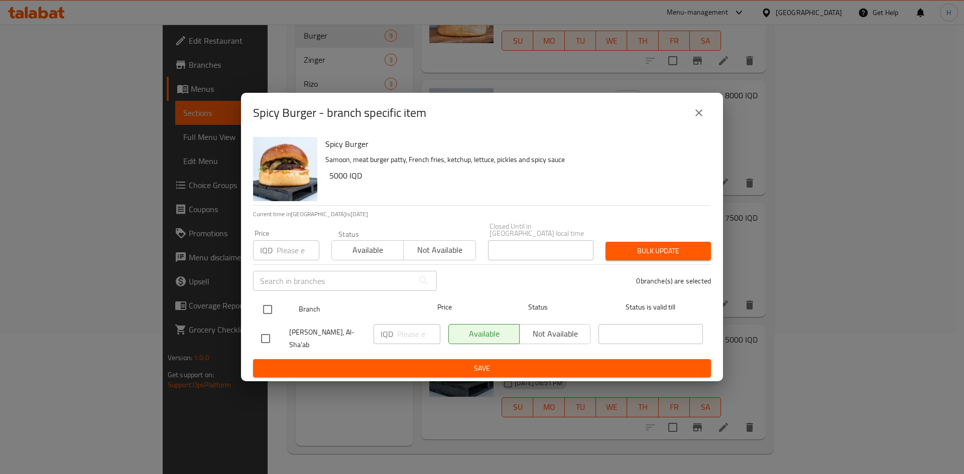
click at [279, 303] on div at bounding box center [276, 309] width 38 height 29
click at [275, 305] on input "checkbox" at bounding box center [267, 309] width 21 height 21
checkbox input "true"
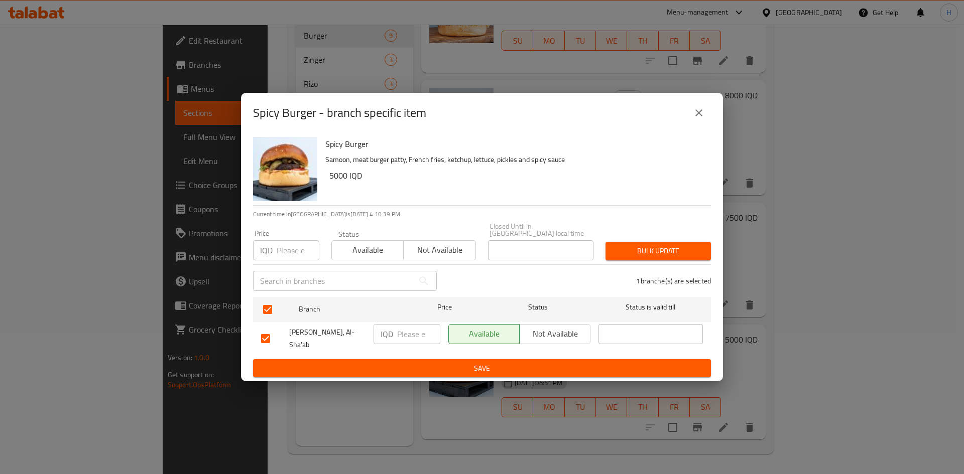
click at [421, 327] on input "number" at bounding box center [418, 334] width 43 height 20
type input "3500"
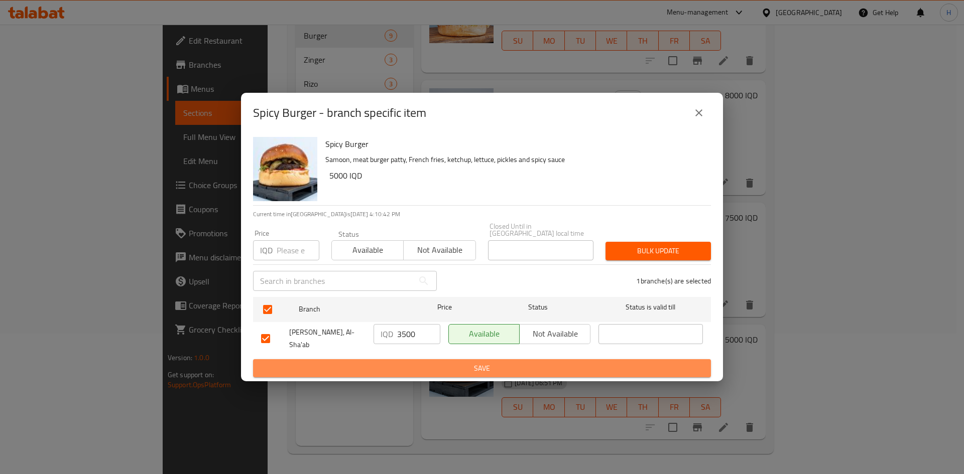
click at [427, 362] on span "Save" at bounding box center [482, 368] width 442 height 13
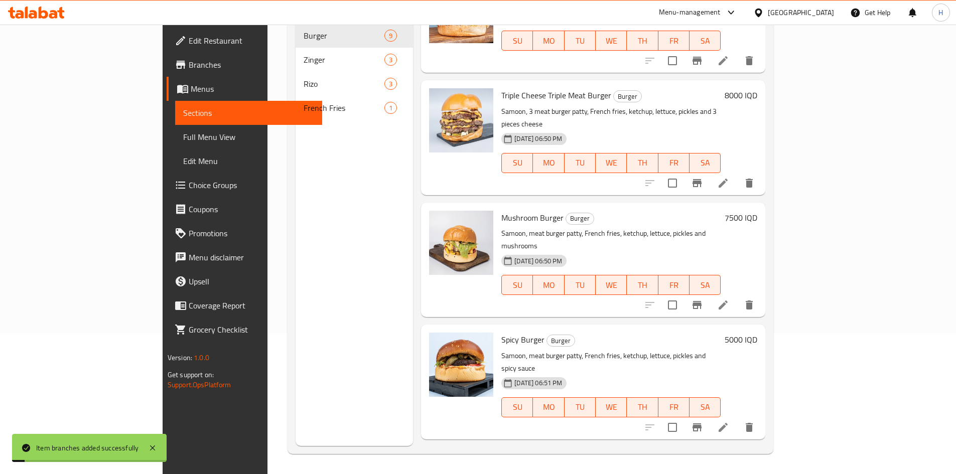
click at [762, 329] on div "Spicy Burger Burger Samoon, meat burger patty, French fries, ketchup, lettuce, …" at bounding box center [630, 382] width 264 height 106
click at [758, 333] on h6 "5000 IQD" at bounding box center [741, 340] width 33 height 14
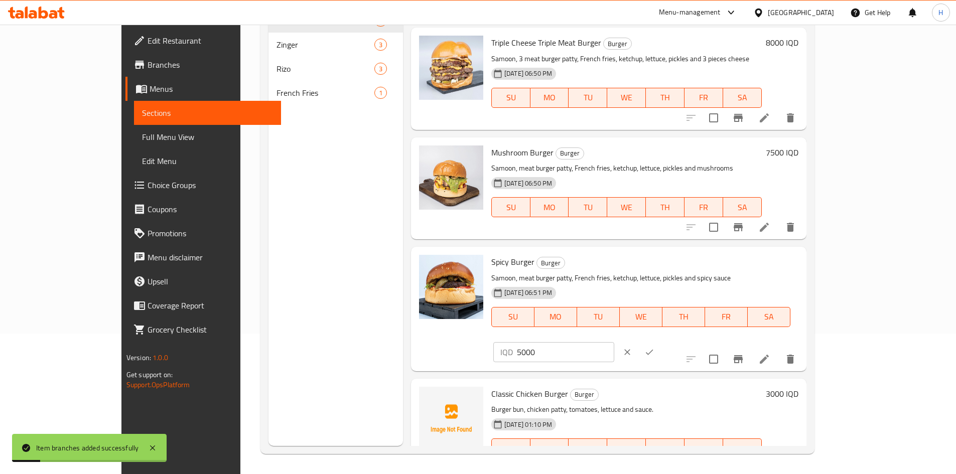
click at [675, 341] on div "IQD 5000 ​" at bounding box center [584, 352] width 184 height 22
click at [615, 342] on input "5000" at bounding box center [565, 352] width 97 height 20
type input "3500"
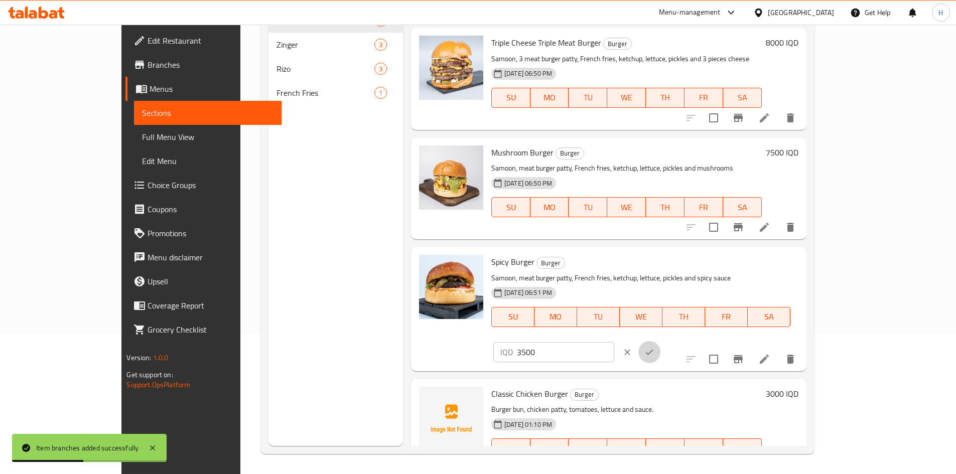
click at [655, 347] on icon "ok" at bounding box center [650, 352] width 10 height 10
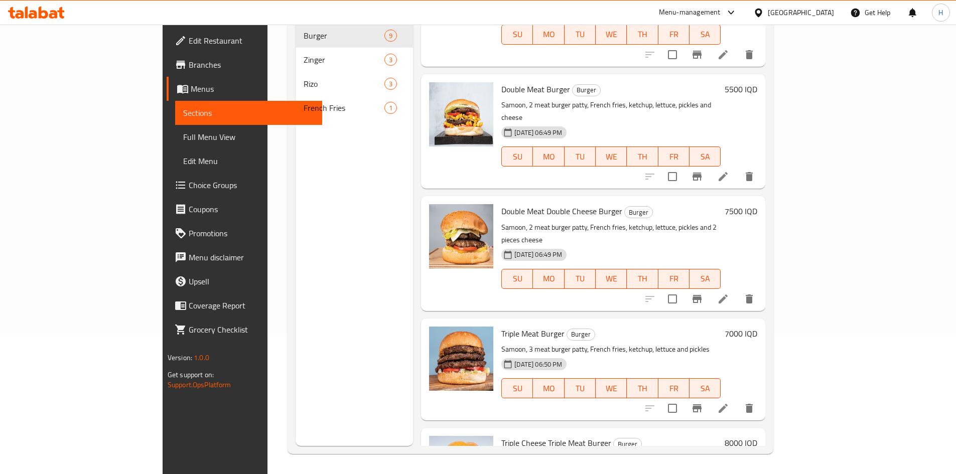
scroll to position [136, 0]
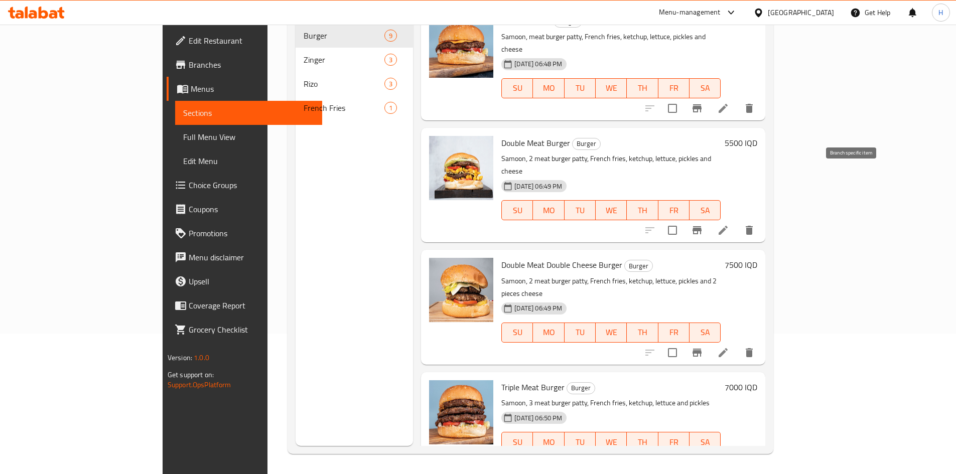
click at [709, 218] on button "Branch-specific-item" at bounding box center [697, 230] width 24 height 24
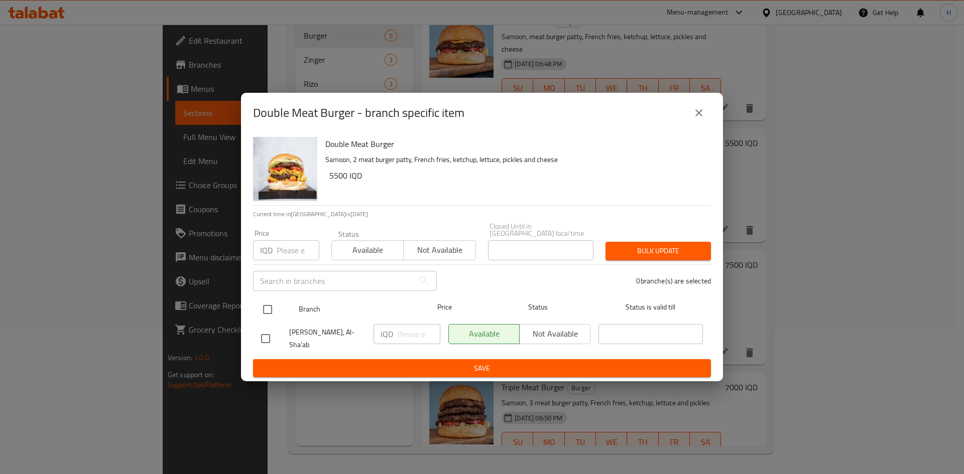
click at [267, 307] on input "checkbox" at bounding box center [267, 309] width 21 height 21
checkbox input "true"
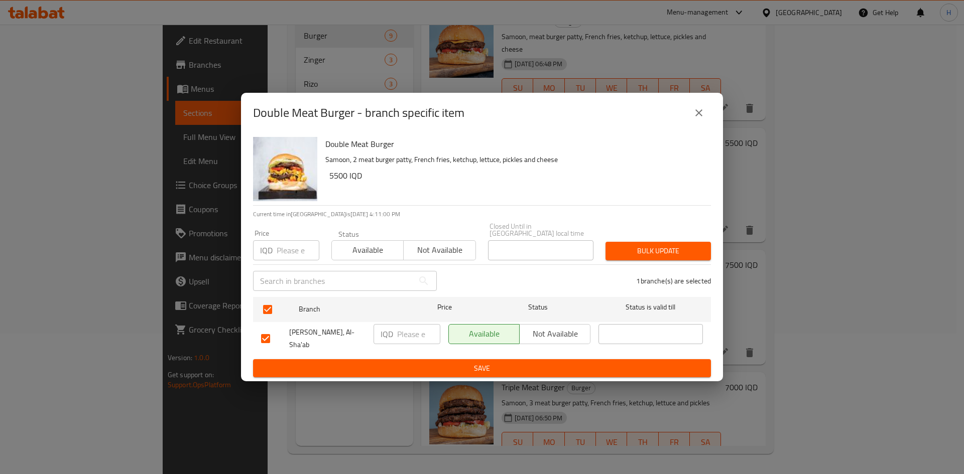
click at [403, 324] on input "number" at bounding box center [418, 334] width 43 height 20
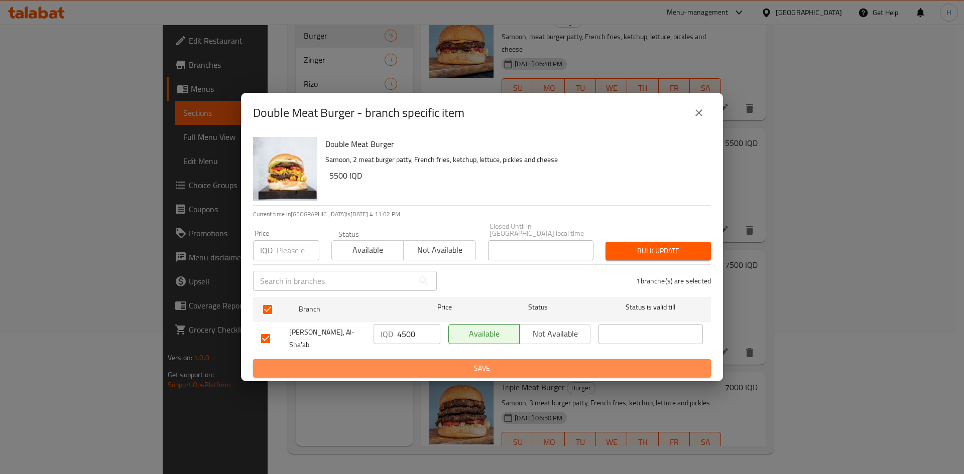
click at [410, 366] on span "Save" at bounding box center [482, 368] width 442 height 13
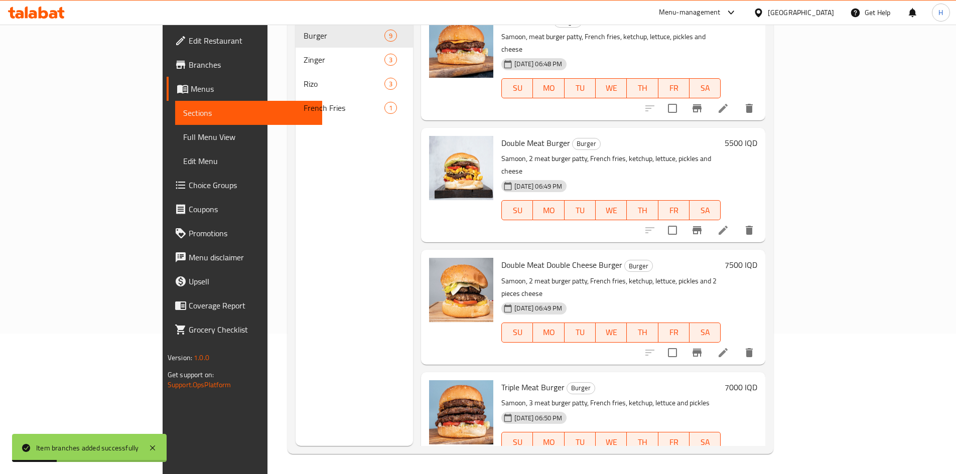
click at [758, 136] on h6 "5500 IQD" at bounding box center [741, 143] width 33 height 14
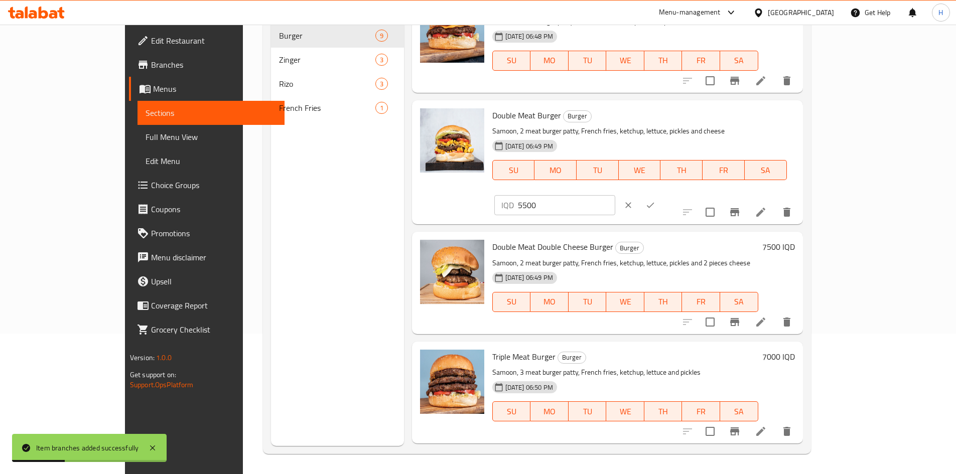
click at [616, 195] on input "5500" at bounding box center [566, 205] width 97 height 20
click at [656, 200] on icon "ok" at bounding box center [651, 205] width 10 height 10
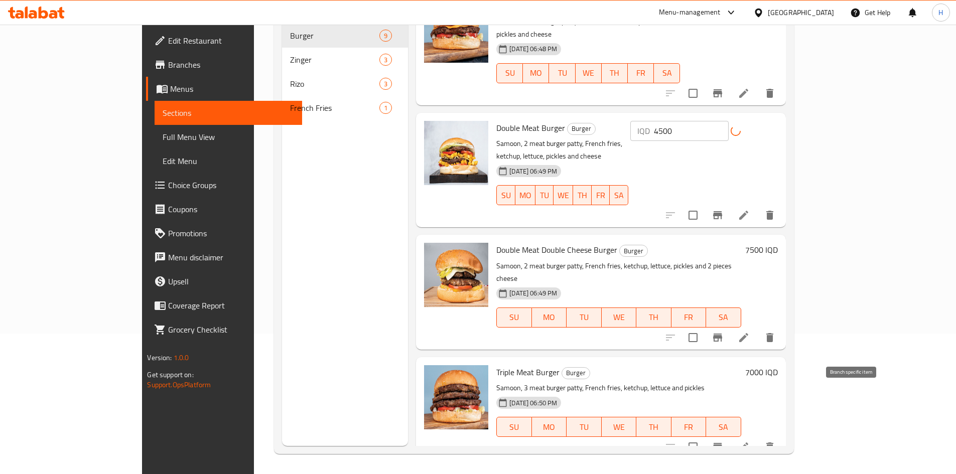
click at [730, 435] on button "Branch-specific-item" at bounding box center [718, 447] width 24 height 24
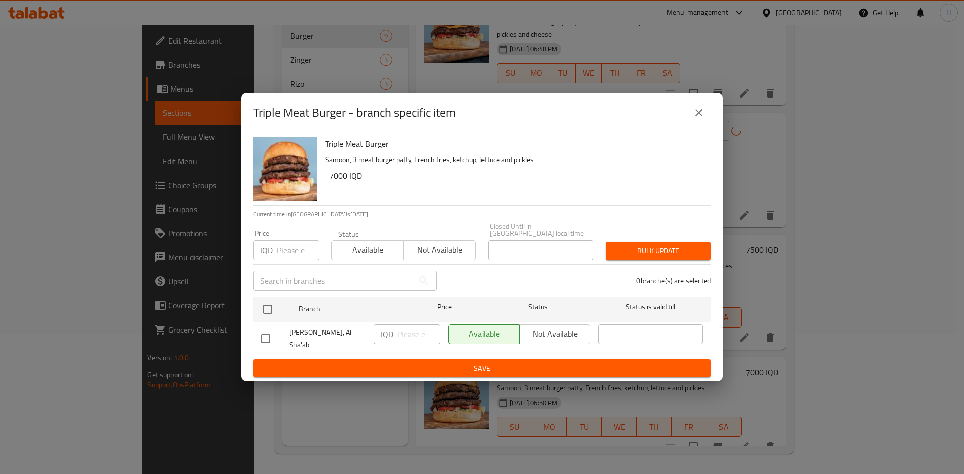
drag, startPoint x: 269, startPoint y: 302, endPoint x: 410, endPoint y: 324, distance: 142.8
click at [273, 303] on input "checkbox" at bounding box center [267, 309] width 21 height 21
click at [419, 330] on input "number" at bounding box center [418, 334] width 43 height 20
click at [423, 355] on form "Branch Price Status Status is valid till Makoulat Aboya, Al-Sha'ab IQD 6500 ​ A…" at bounding box center [482, 335] width 458 height 85
click at [443, 355] on ul "Branch Price Status Status is valid till Makoulat Aboya, Al-Sha'ab IQD 6500 ​ A…" at bounding box center [482, 326] width 458 height 66
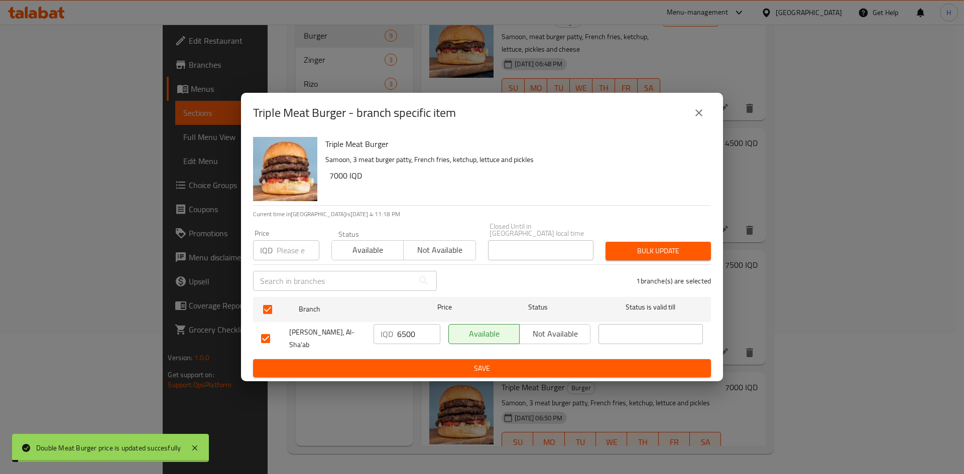
click at [417, 362] on span "Save" at bounding box center [482, 368] width 442 height 13
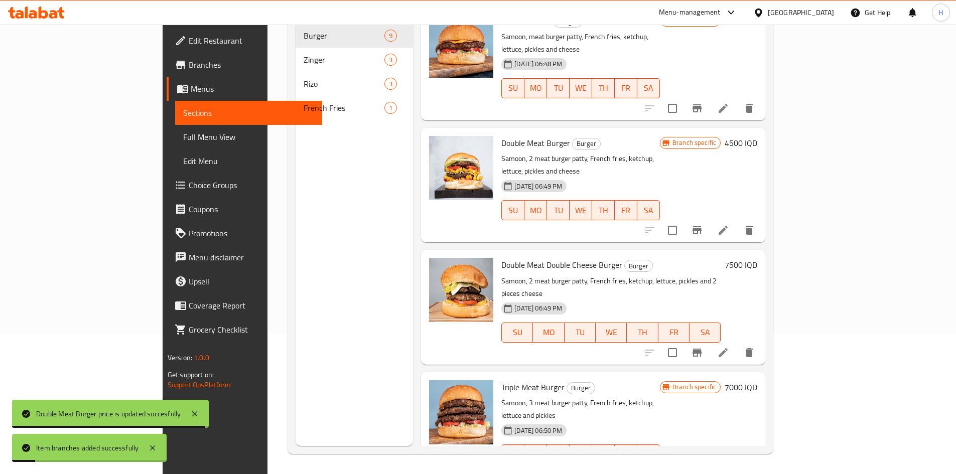
click at [758, 381] on h6 "7000 IQD" at bounding box center [741, 388] width 33 height 14
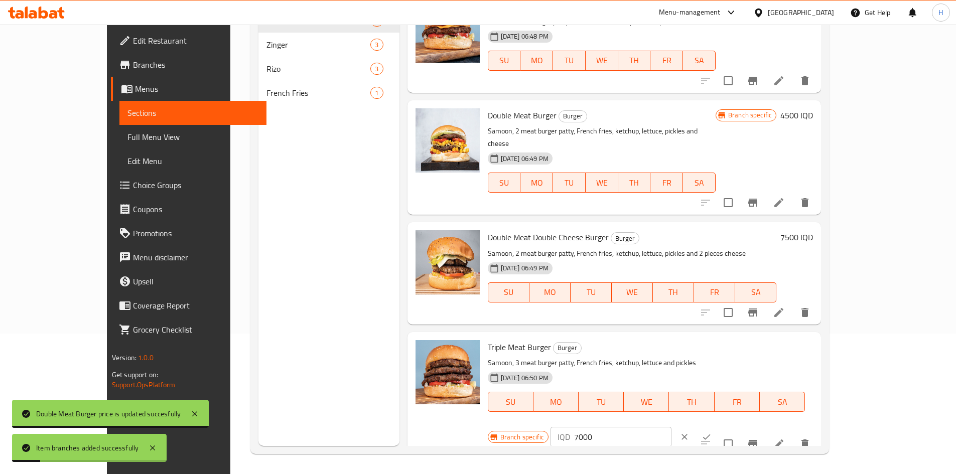
click at [672, 427] on input "7000" at bounding box center [622, 437] width 97 height 20
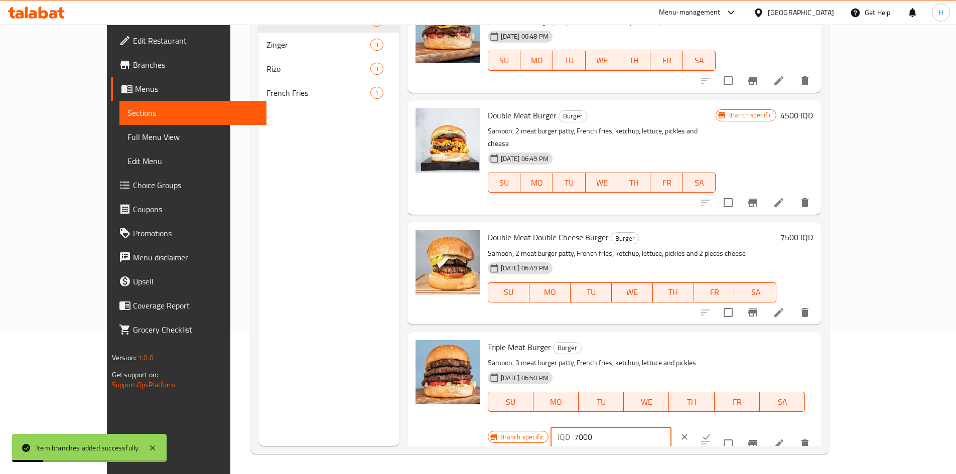
click at [672, 427] on input "7000" at bounding box center [622, 437] width 97 height 20
click at [718, 426] on button "ok" at bounding box center [707, 437] width 22 height 22
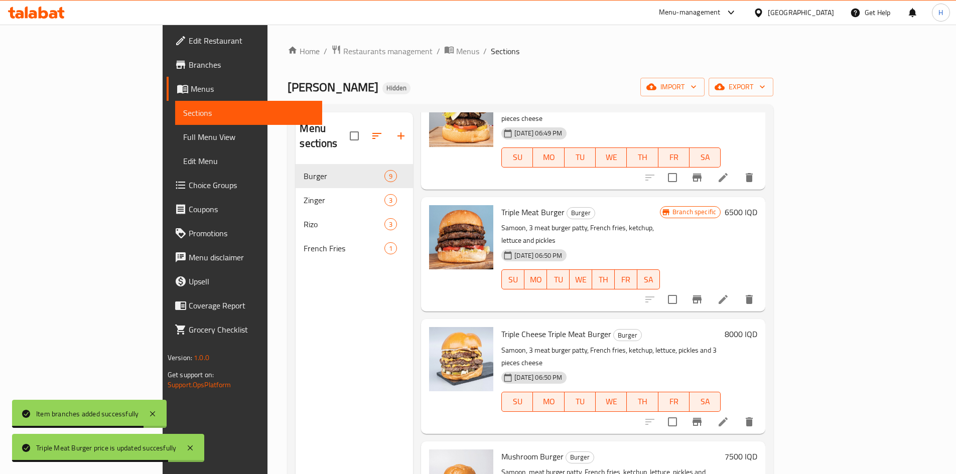
scroll to position [538, 0]
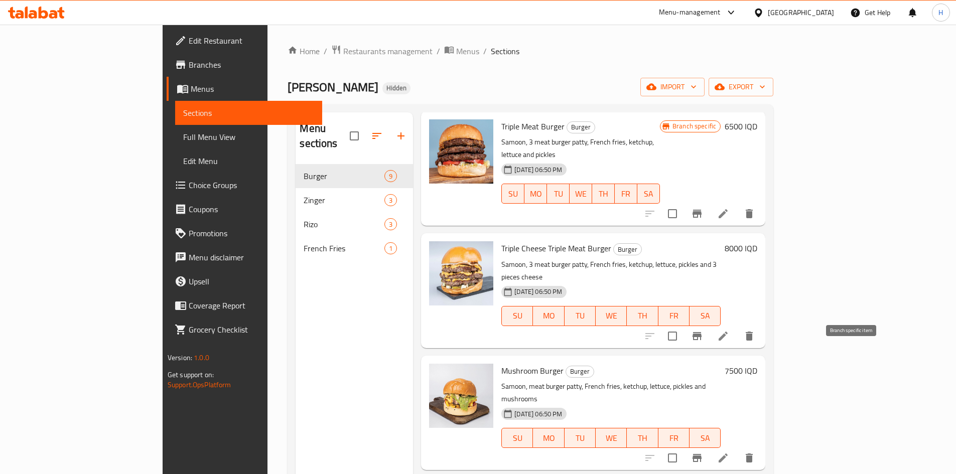
click at [702, 454] on icon "Branch-specific-item" at bounding box center [697, 458] width 9 height 8
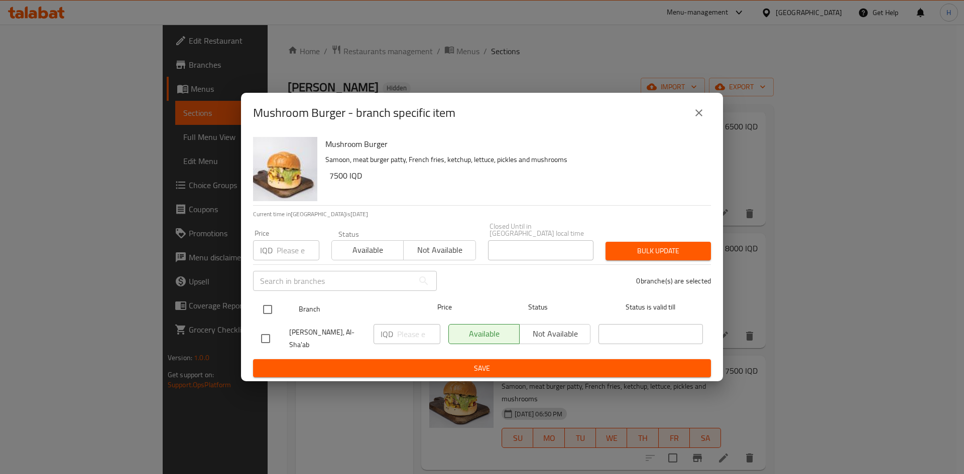
click at [276, 303] on input "checkbox" at bounding box center [267, 309] width 21 height 21
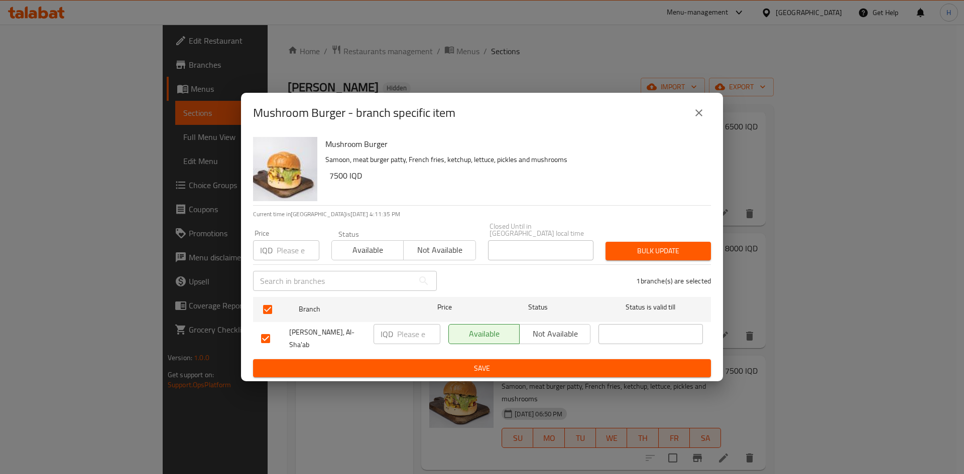
click at [406, 334] on input "number" at bounding box center [418, 334] width 43 height 20
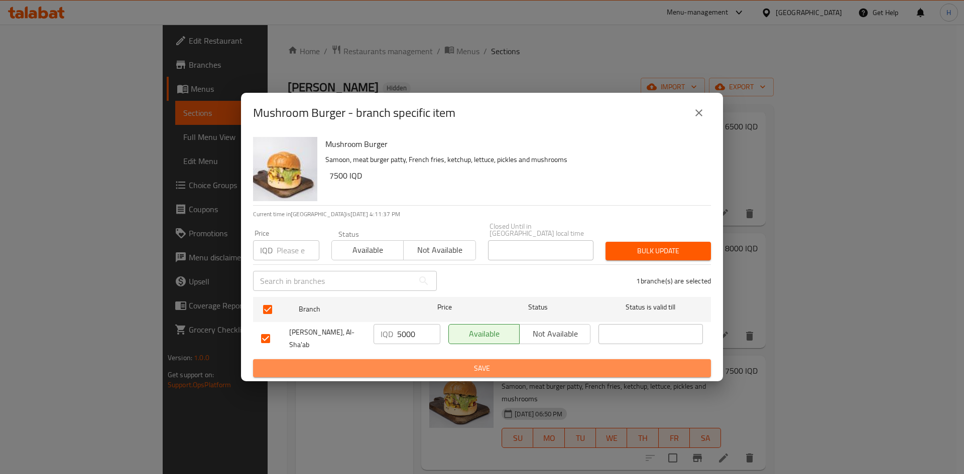
click at [396, 366] on span "Save" at bounding box center [482, 368] width 442 height 13
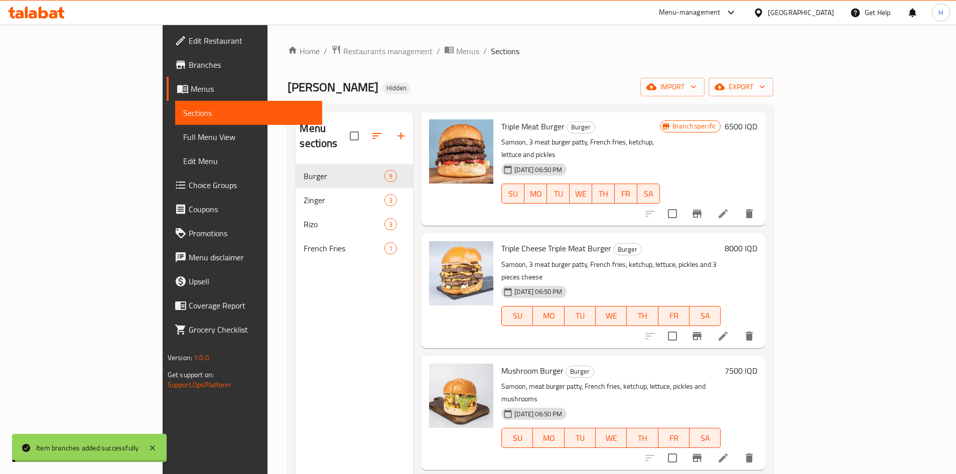
click at [758, 364] on h6 "7500 IQD" at bounding box center [741, 371] width 33 height 14
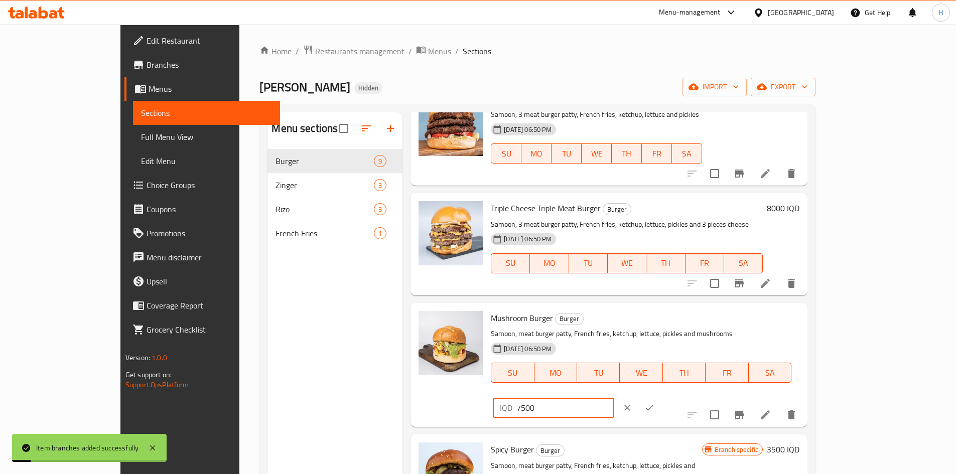
click at [614, 398] on input "7500" at bounding box center [565, 408] width 97 height 20
click at [661, 397] on button "ok" at bounding box center [650, 408] width 22 height 22
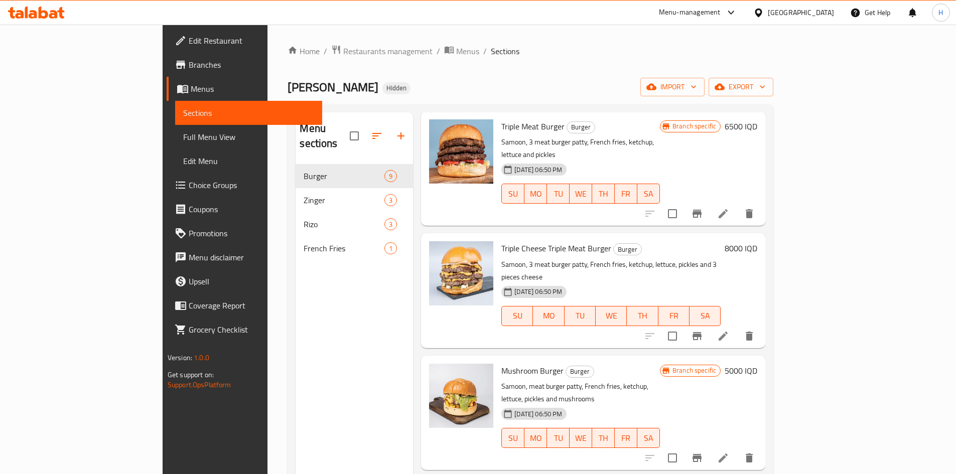
click at [702, 332] on icon "Branch-specific-item" at bounding box center [697, 336] width 9 height 8
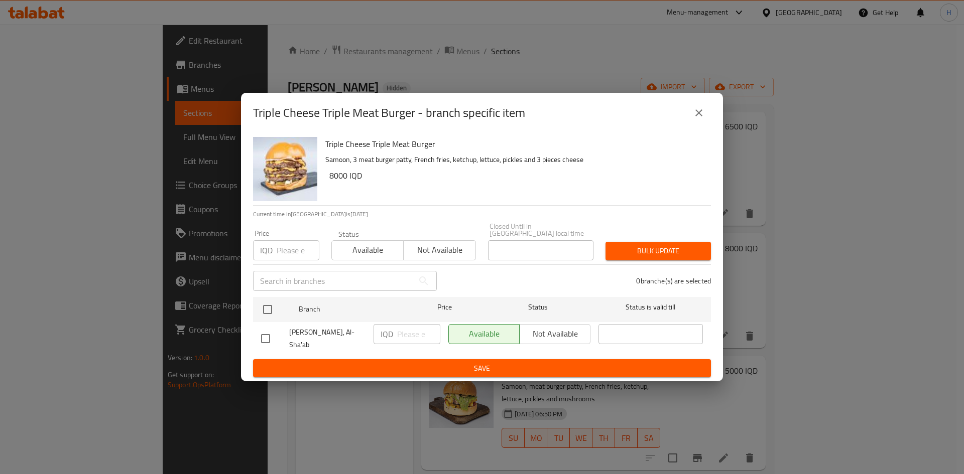
click at [273, 309] on input "checkbox" at bounding box center [267, 309] width 21 height 21
click at [420, 334] on input "number" at bounding box center [418, 334] width 43 height 20
click at [421, 369] on span "Save" at bounding box center [482, 368] width 442 height 13
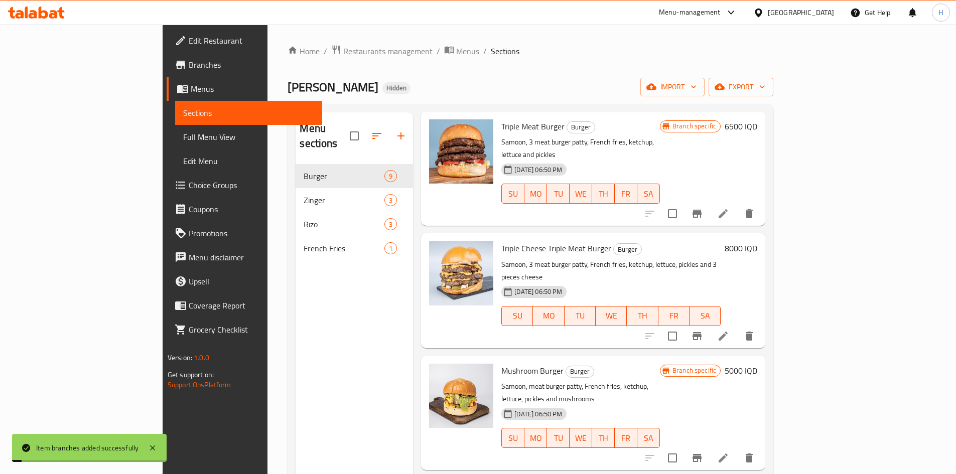
click at [758, 241] on h6 "8000 IQD" at bounding box center [741, 248] width 33 height 14
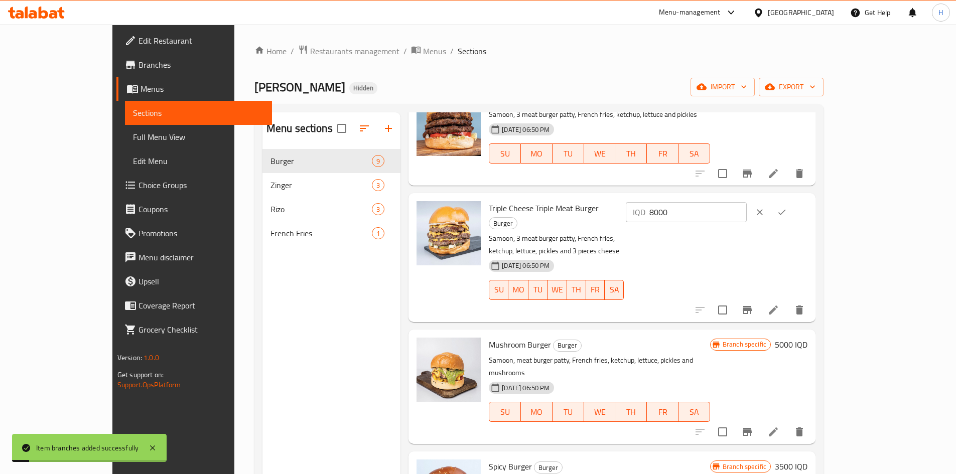
click at [747, 202] on input "8000" at bounding box center [698, 212] width 97 height 20
click at [793, 201] on button "ok" at bounding box center [782, 212] width 22 height 22
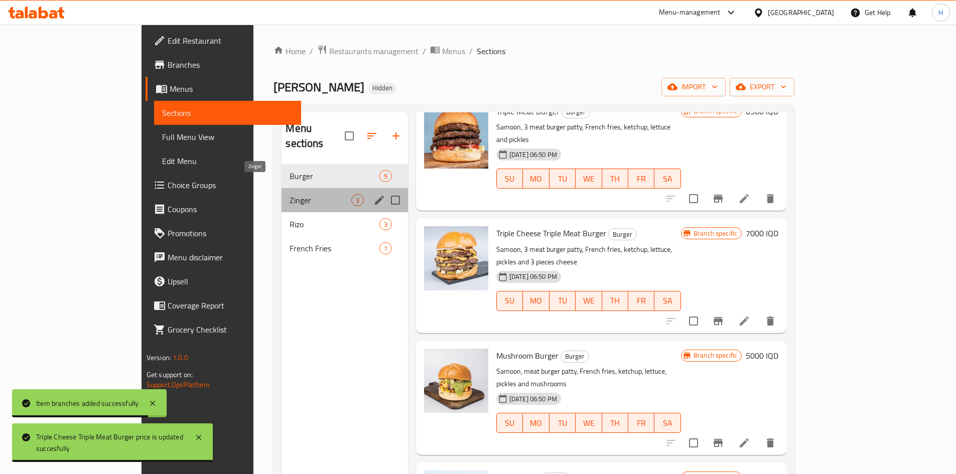
click at [290, 194] on span "Zinger" at bounding box center [320, 200] width 61 height 12
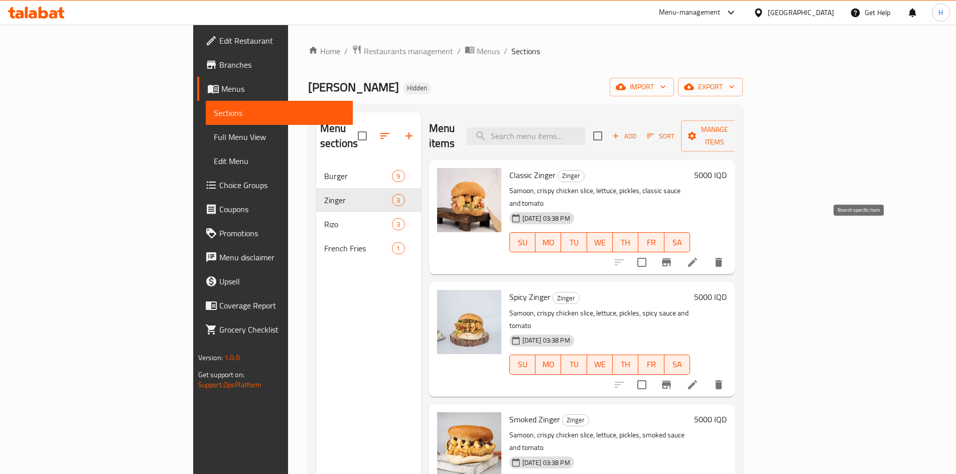
click at [673, 257] on icon "Branch-specific-item" at bounding box center [667, 263] width 12 height 12
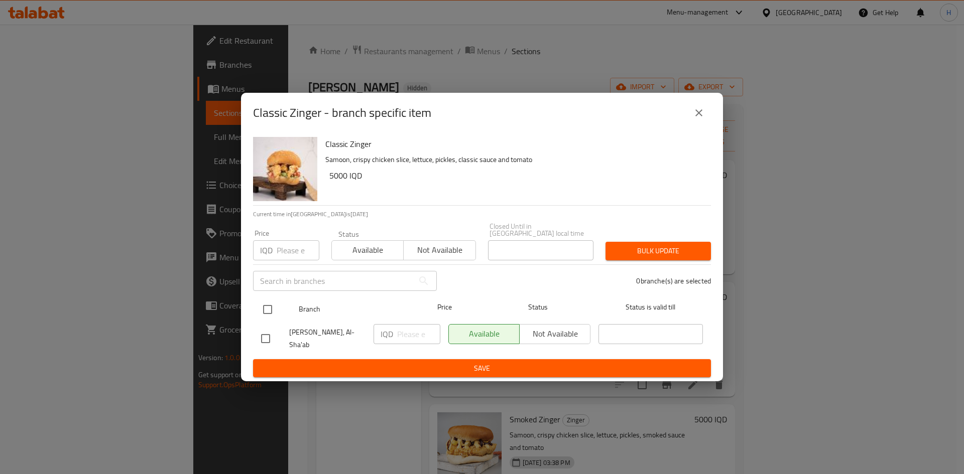
click at [268, 302] on input "checkbox" at bounding box center [267, 309] width 21 height 21
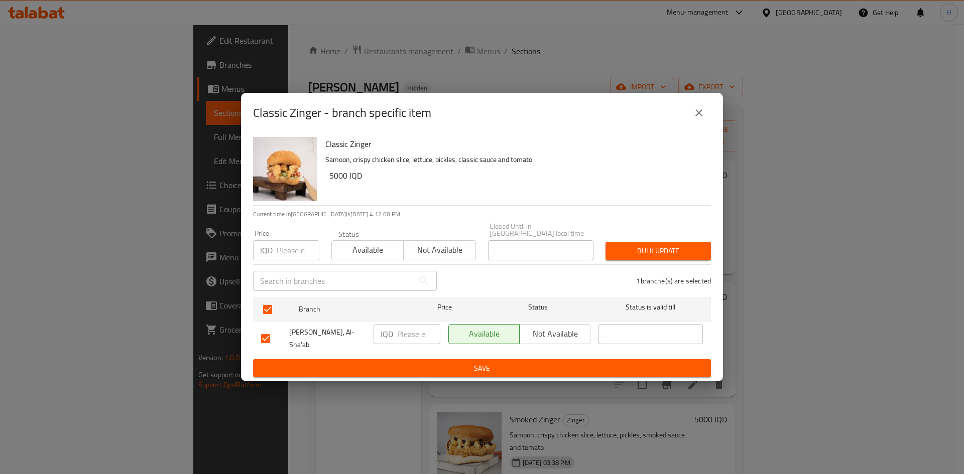
click at [404, 335] on input "number" at bounding box center [418, 334] width 43 height 20
click at [415, 367] on span "Save" at bounding box center [482, 368] width 442 height 13
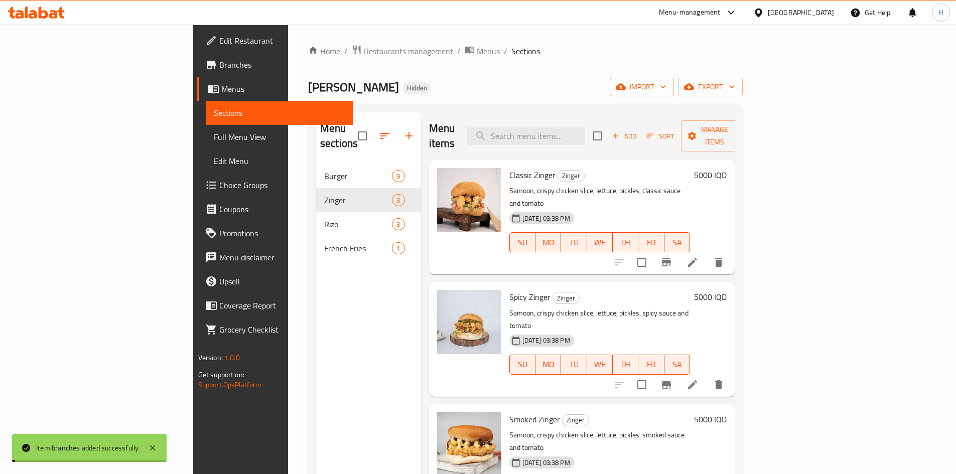
click at [727, 168] on h6 "5000 IQD" at bounding box center [710, 175] width 33 height 14
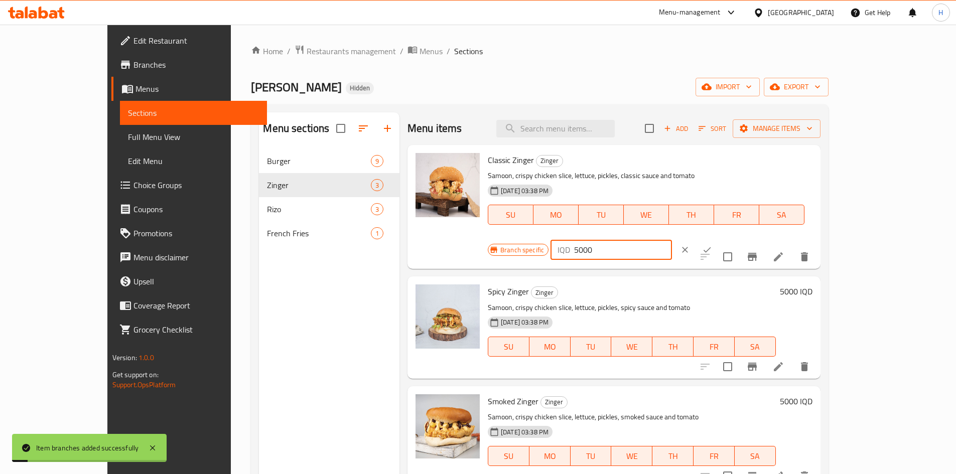
click at [672, 240] on input "5000" at bounding box center [622, 250] width 97 height 20
click at [712, 245] on icon "ok" at bounding box center [707, 250] width 10 height 10
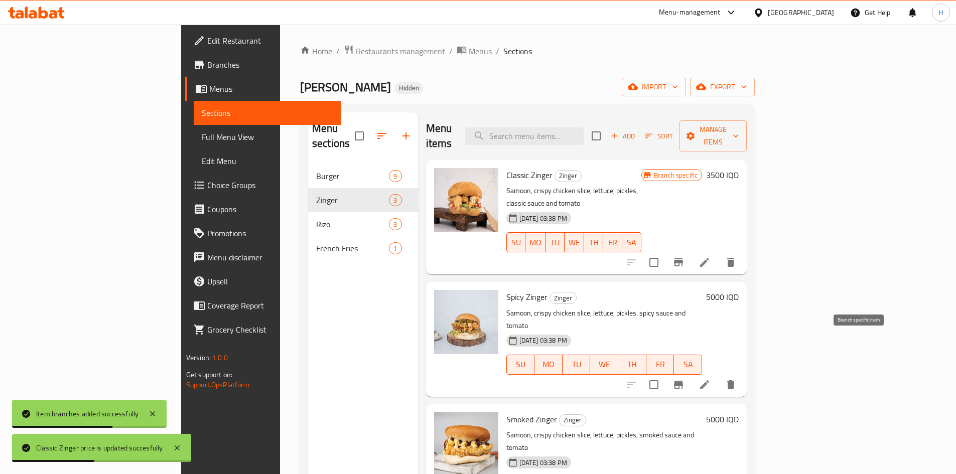
click at [691, 373] on button "Branch-specific-item" at bounding box center [679, 385] width 24 height 24
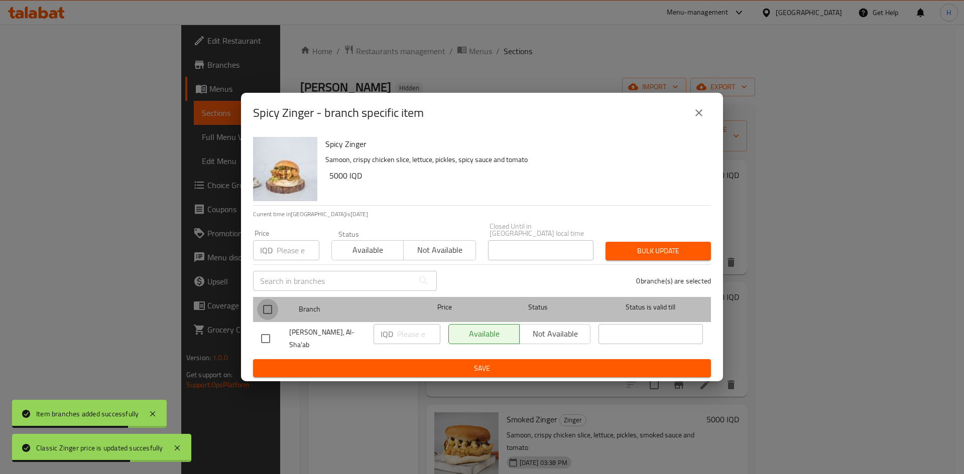
click at [266, 306] on input "checkbox" at bounding box center [267, 309] width 21 height 21
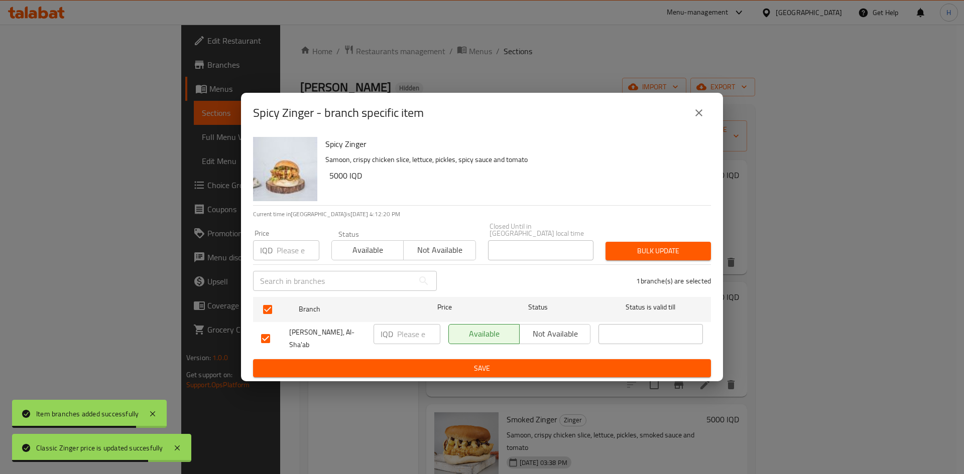
click at [407, 329] on input "number" at bounding box center [418, 334] width 43 height 20
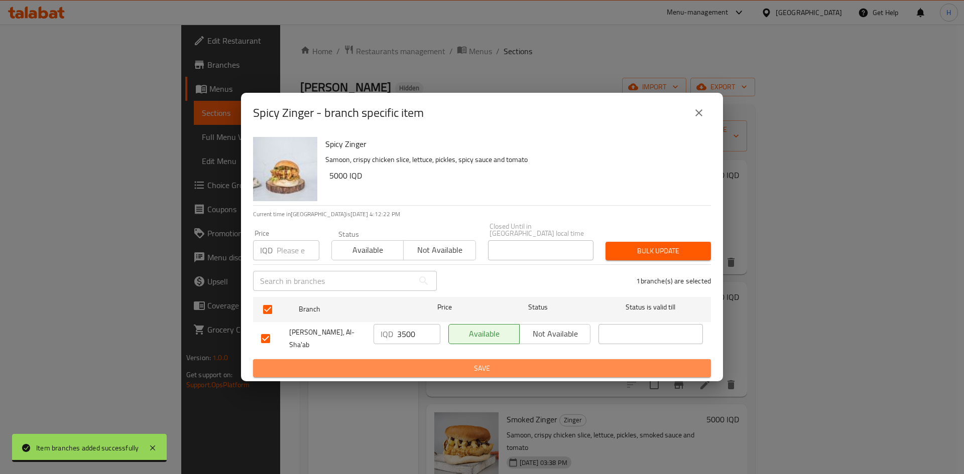
click at [427, 365] on span "Save" at bounding box center [482, 368] width 442 height 13
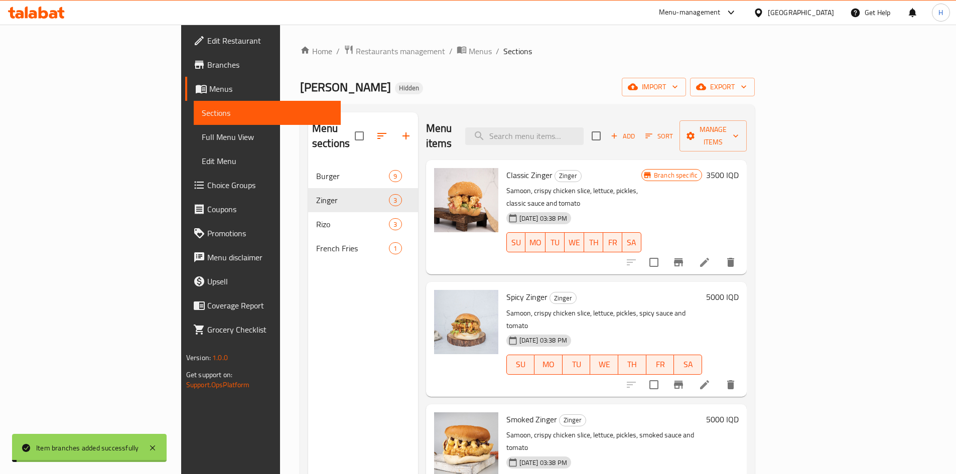
click at [739, 290] on h6 "5000 IQD" at bounding box center [722, 297] width 33 height 14
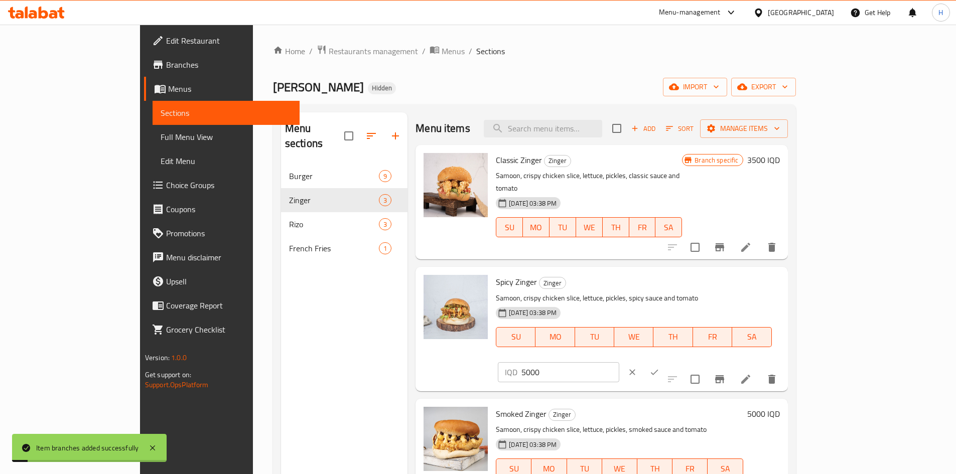
click at [619, 362] on input "5000" at bounding box center [570, 372] width 97 height 20
click at [660, 368] on icon "ok" at bounding box center [655, 373] width 10 height 10
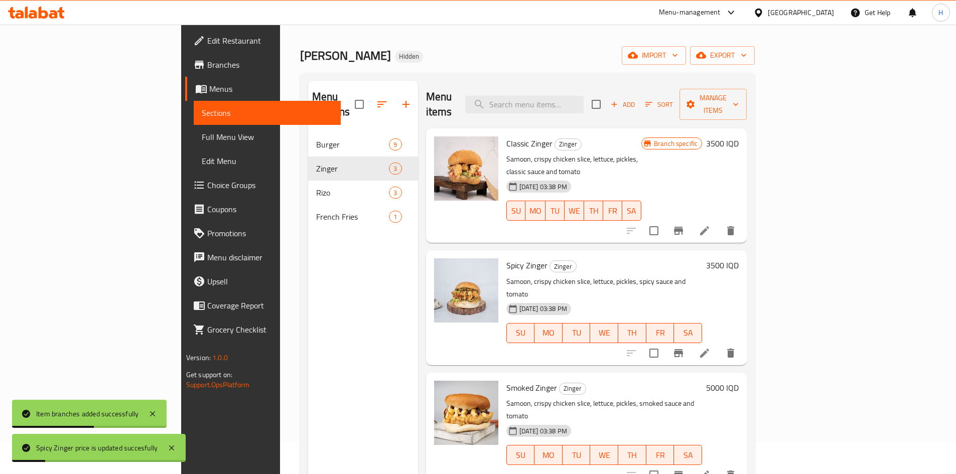
scroll to position [100, 0]
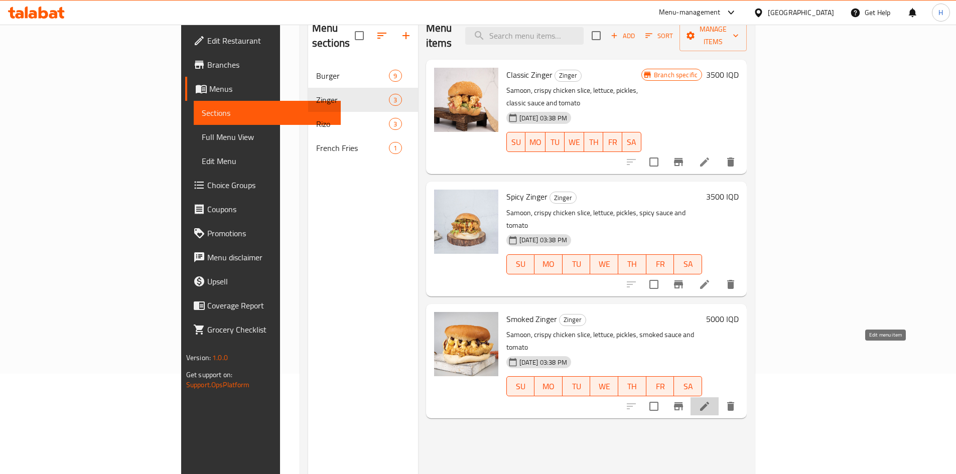
click at [711, 401] on icon at bounding box center [705, 407] width 12 height 12
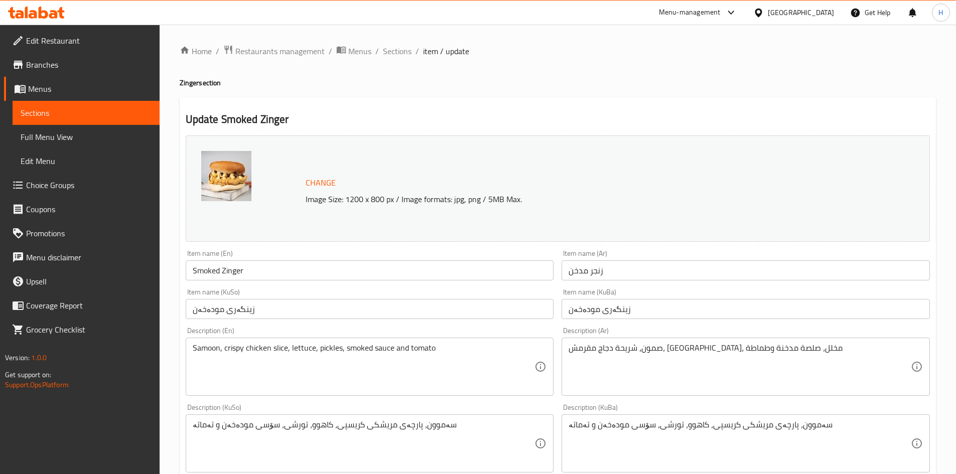
click at [200, 273] on input "Smoked Zinger" at bounding box center [370, 271] width 369 height 20
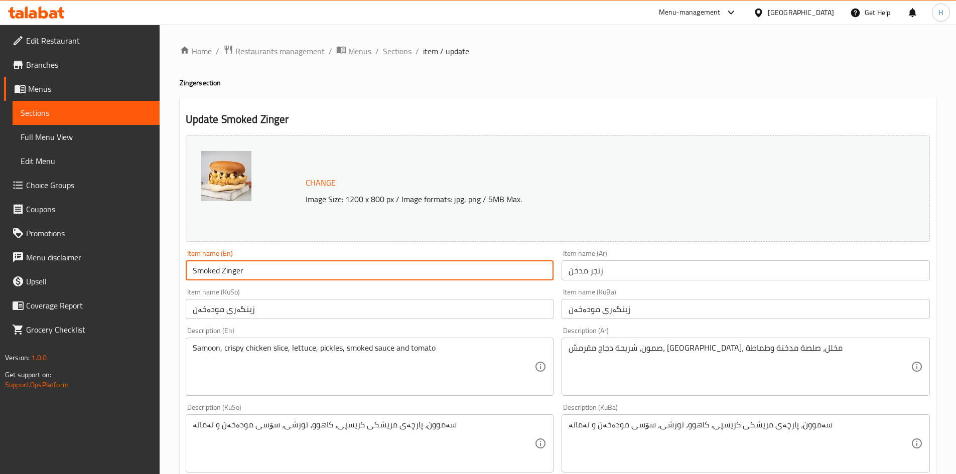
click at [200, 273] on input "Smoked Zinger" at bounding box center [370, 271] width 369 height 20
click at [573, 271] on input "زنجر مدخن" at bounding box center [746, 271] width 369 height 20
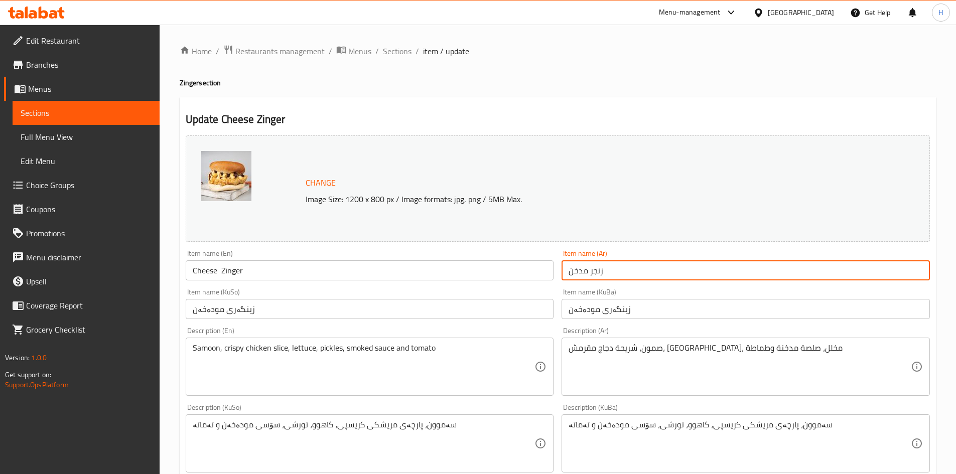
click at [573, 271] on input "زنجر مدخن" at bounding box center [746, 271] width 369 height 20
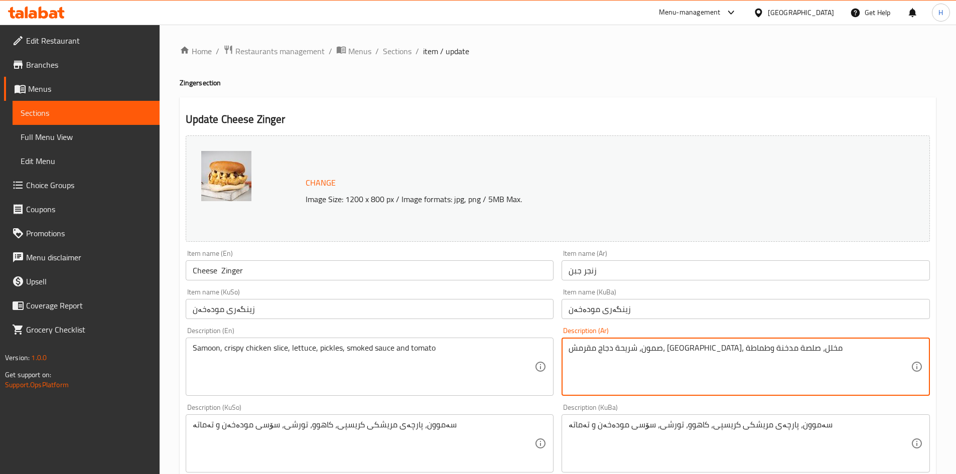
click at [700, 362] on textarea "صمون، شريحة دجاج مقرمش، خس، مخلل، صلصة مدخنة وطماطة" at bounding box center [740, 367] width 342 height 48
click at [703, 358] on textarea "صمون البرغر, زنجر, جبن, خس وصلصة" at bounding box center [740, 367] width 342 height 48
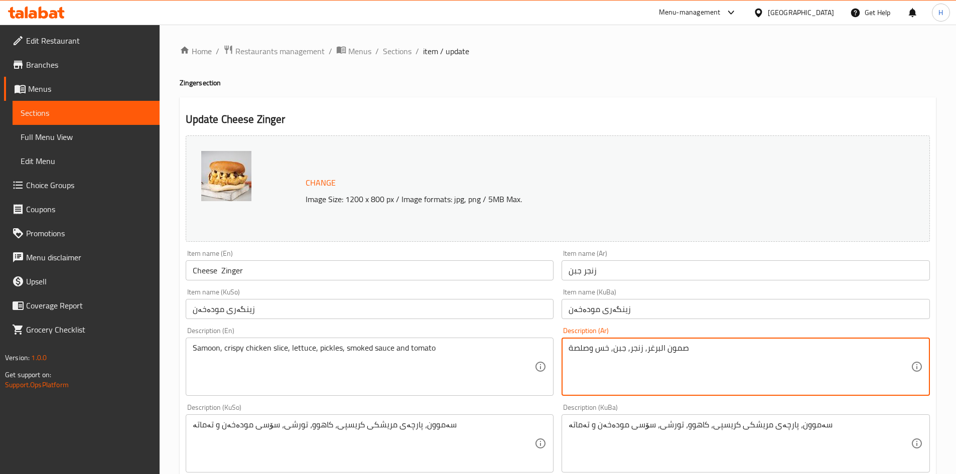
click at [709, 359] on textarea "صمون البرغر, زنجر, جبن, خس وصلصة" at bounding box center [740, 367] width 342 height 48
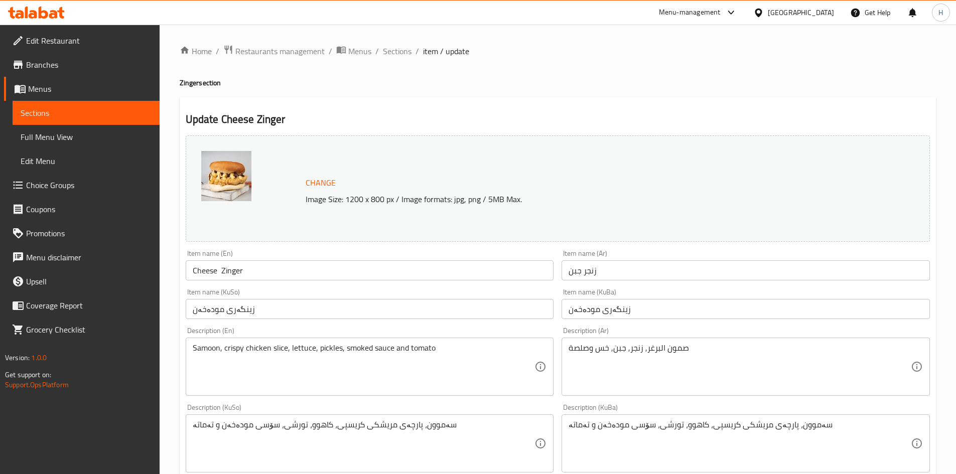
click at [711, 393] on div "صمون البرغر, زنجر, جبن, خس وصلصة Description (Ar)" at bounding box center [746, 367] width 369 height 58
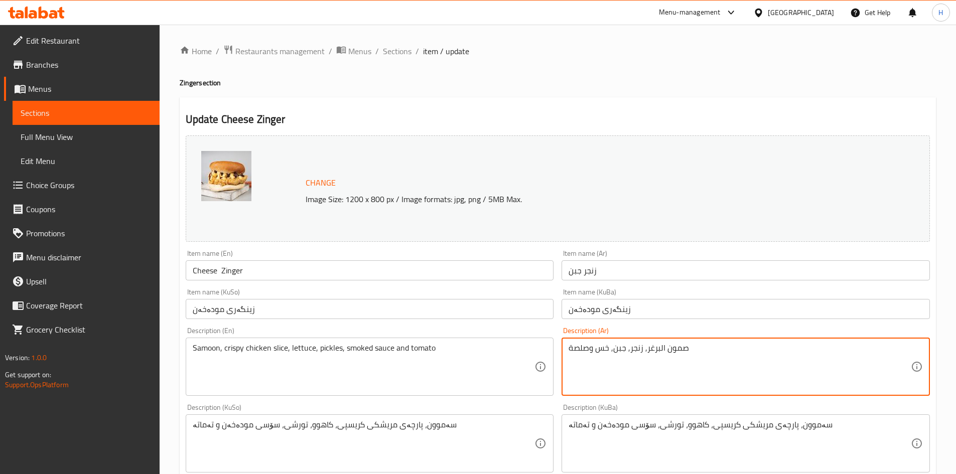
click at [672, 350] on textarea "صمون البرغر, زنجر, جبن, خس وصلصة" at bounding box center [740, 367] width 342 height 48
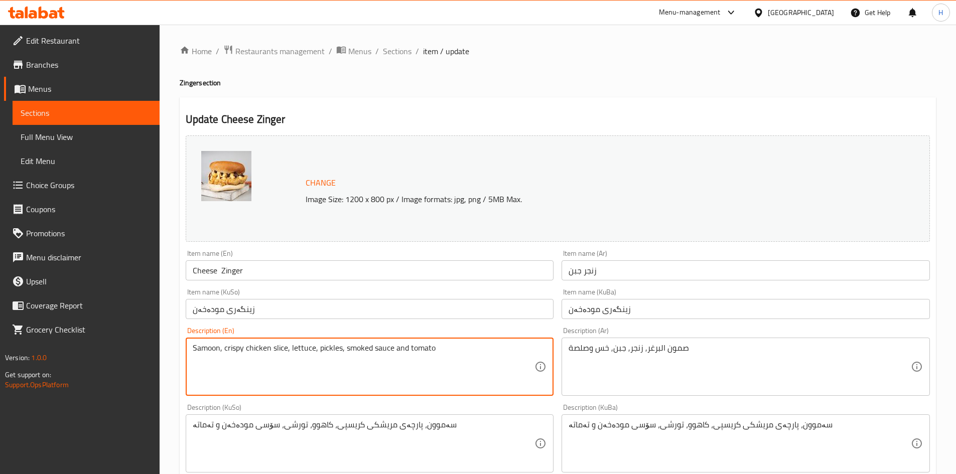
click at [273, 357] on textarea "Samoon, crispy chicken slice, lettuce, pickles, smoked sauce and tomato" at bounding box center [364, 367] width 342 height 48
paste textarea "Burger bun, zinger, cheese, lettuce and sauce"
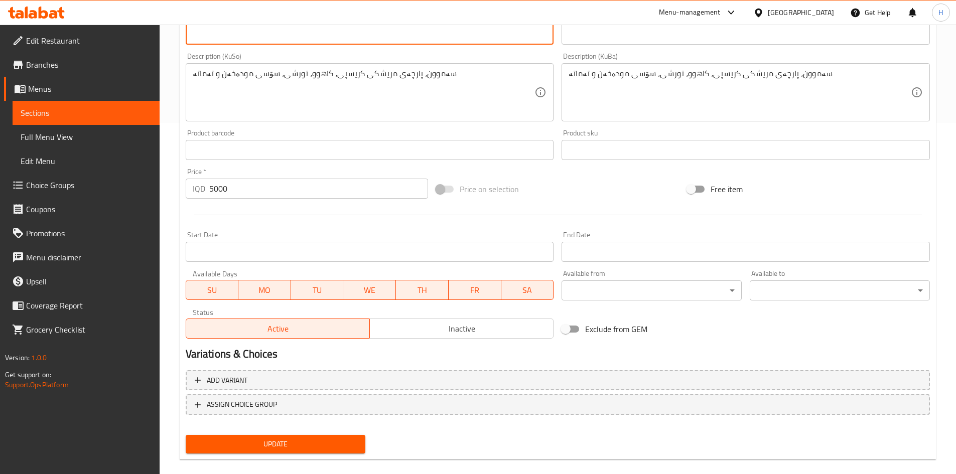
click at [330, 442] on span "Update" at bounding box center [276, 444] width 164 height 13
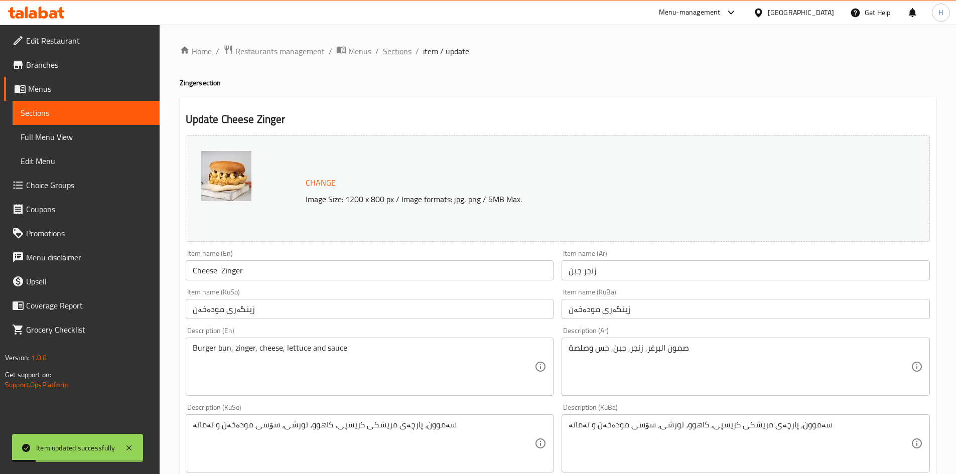
click at [398, 51] on span "Sections" at bounding box center [397, 51] width 29 height 12
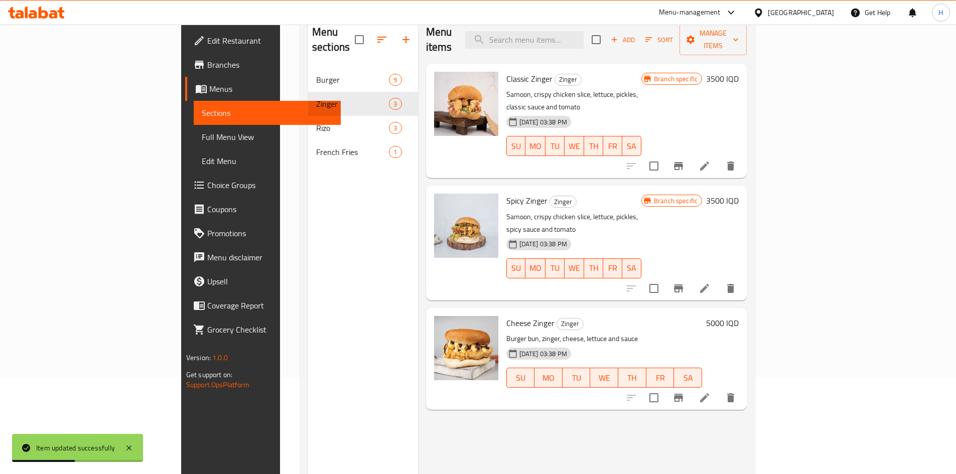
scroll to position [100, 0]
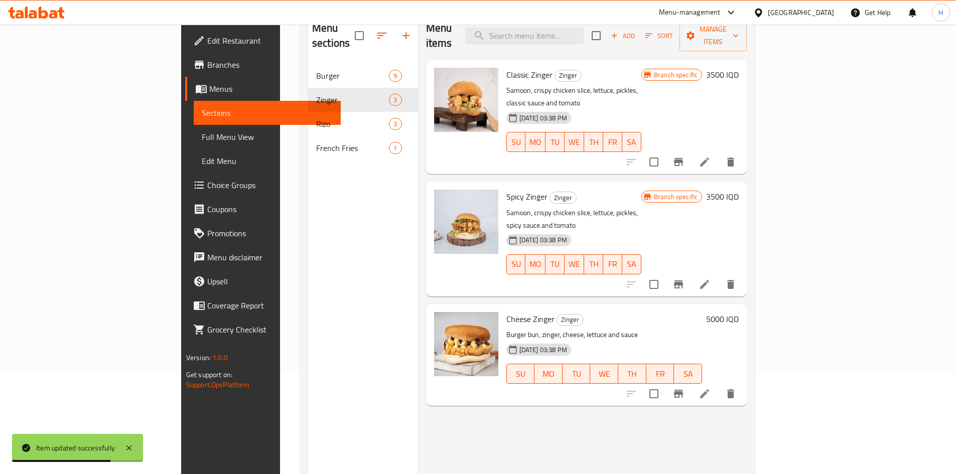
click at [685, 388] on icon "Branch-specific-item" at bounding box center [679, 394] width 12 height 12
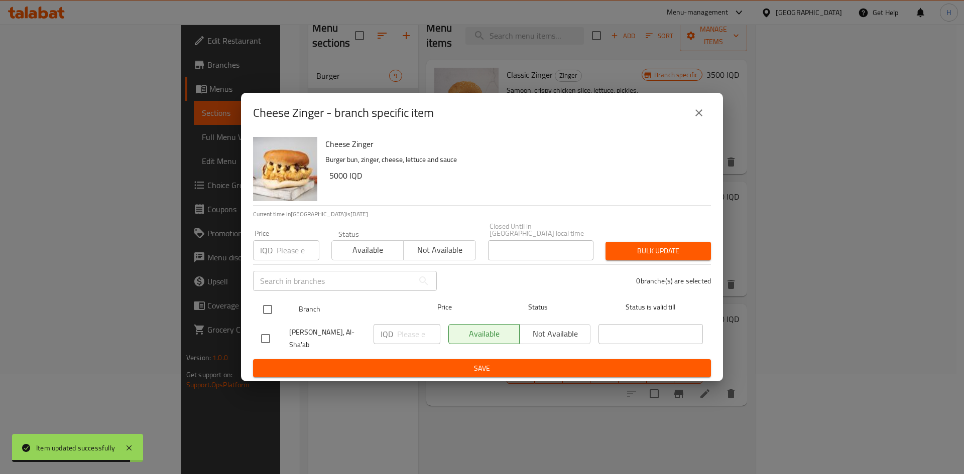
drag, startPoint x: 268, startPoint y: 305, endPoint x: 284, endPoint y: 308, distance: 15.9
click at [269, 305] on input "checkbox" at bounding box center [267, 309] width 21 height 21
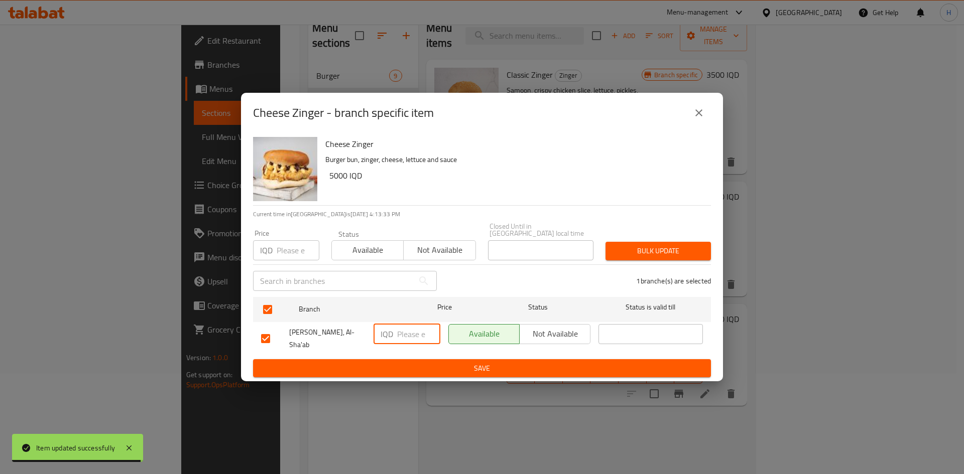
click at [405, 329] on input "number" at bounding box center [418, 334] width 43 height 20
click at [420, 362] on span "Save" at bounding box center [482, 368] width 442 height 13
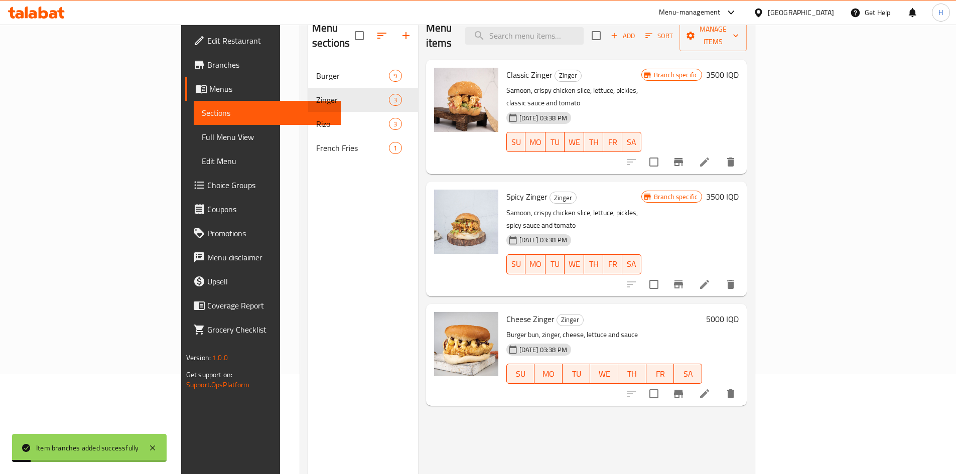
click at [739, 312] on h6 "5000 IQD" at bounding box center [722, 319] width 33 height 14
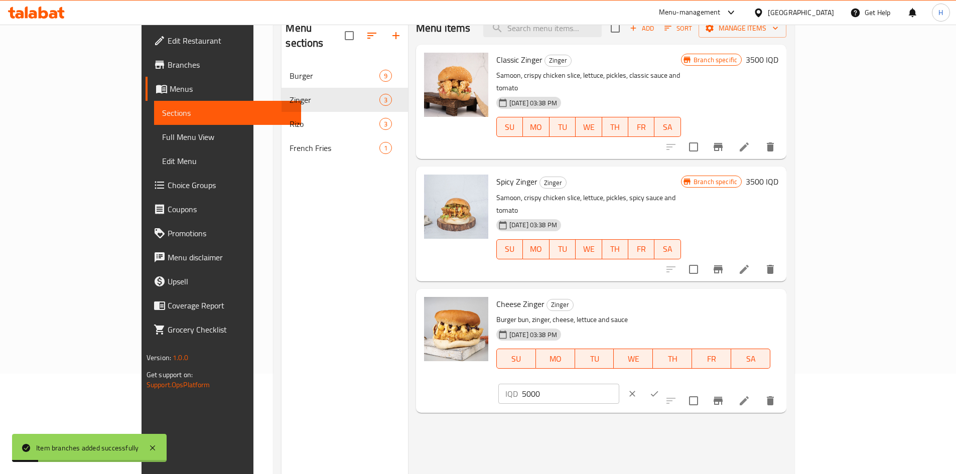
click at [620, 384] on input "5000" at bounding box center [570, 394] width 97 height 20
click at [660, 389] on icon "ok" at bounding box center [655, 394] width 10 height 10
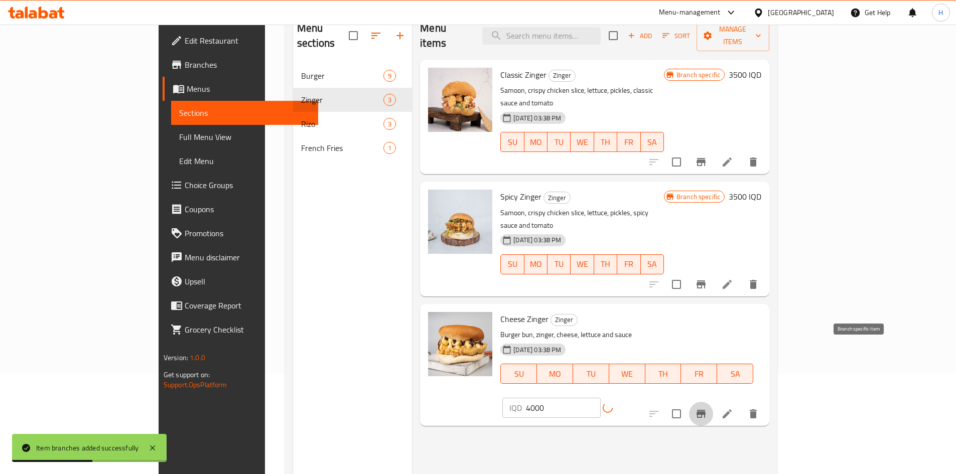
click at [706, 410] on icon "Branch-specific-item" at bounding box center [701, 414] width 9 height 8
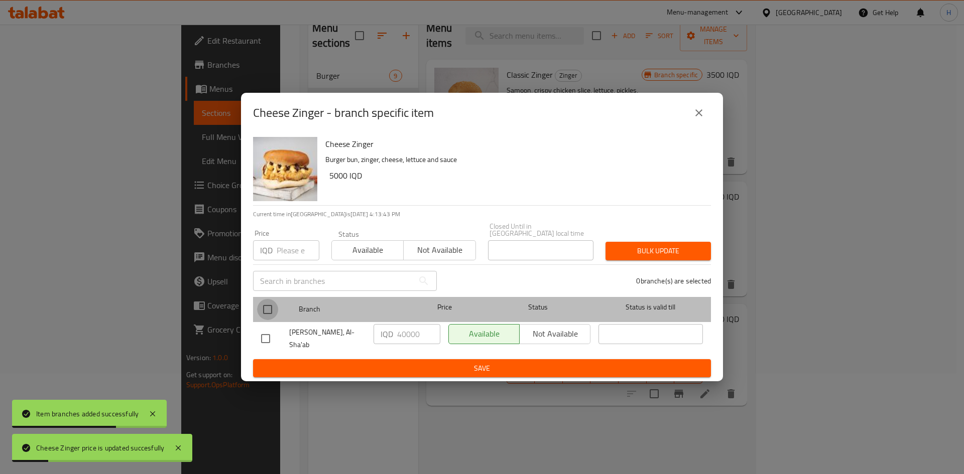
click at [275, 304] on input "checkbox" at bounding box center [267, 309] width 21 height 21
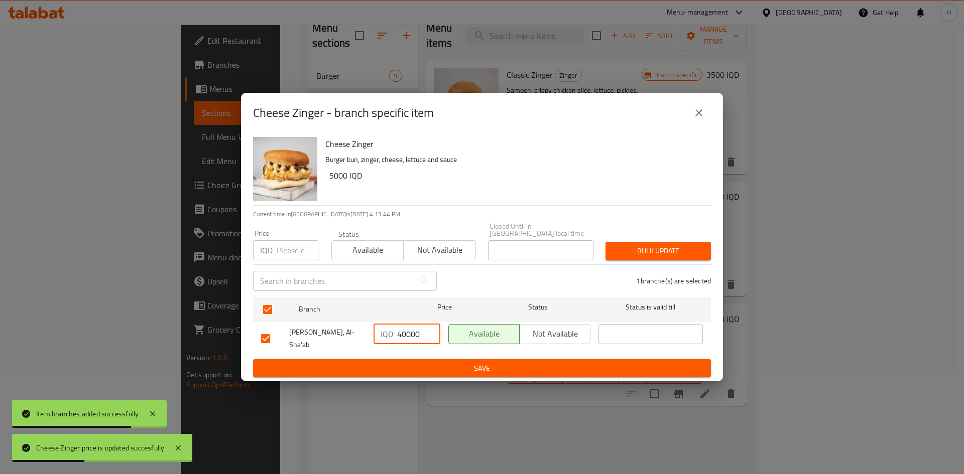
drag, startPoint x: 419, startPoint y: 331, endPoint x: 414, endPoint y: 333, distance: 5.4
click at [414, 333] on input "40000" at bounding box center [418, 334] width 43 height 20
click at [420, 372] on button "Save" at bounding box center [482, 368] width 458 height 19
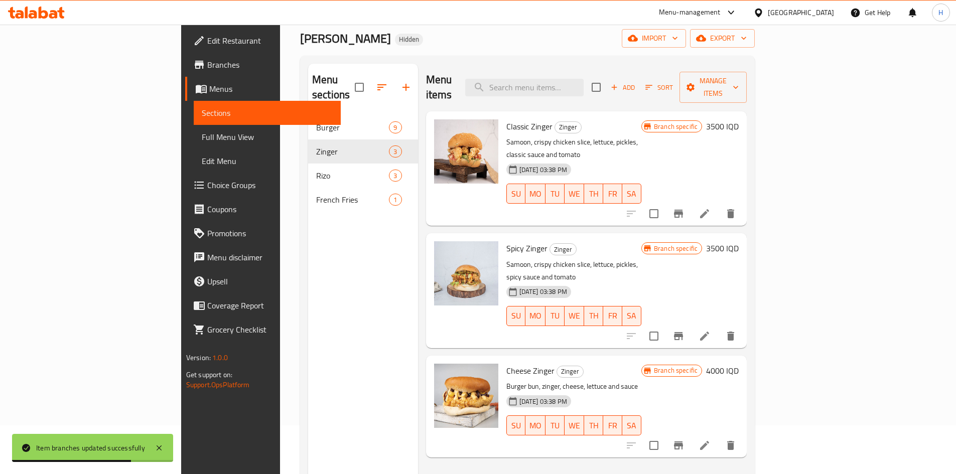
scroll to position [0, 0]
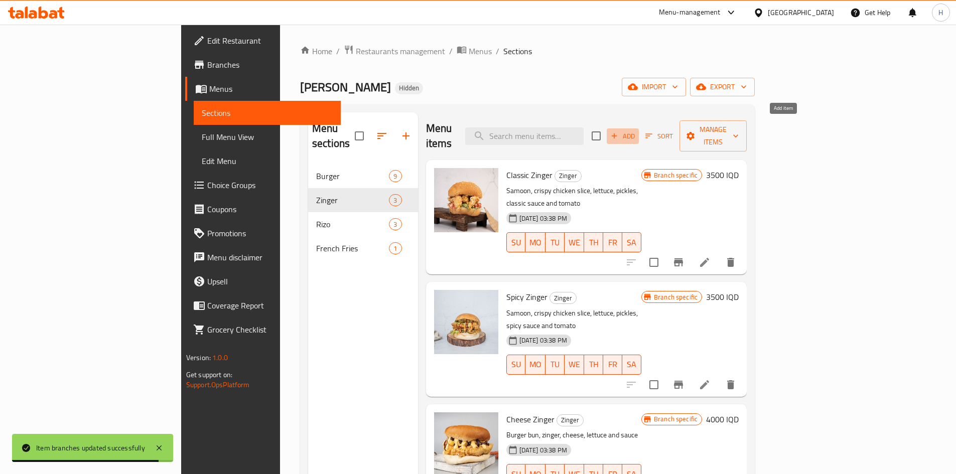
click at [637, 131] on span "Add" at bounding box center [623, 137] width 27 height 12
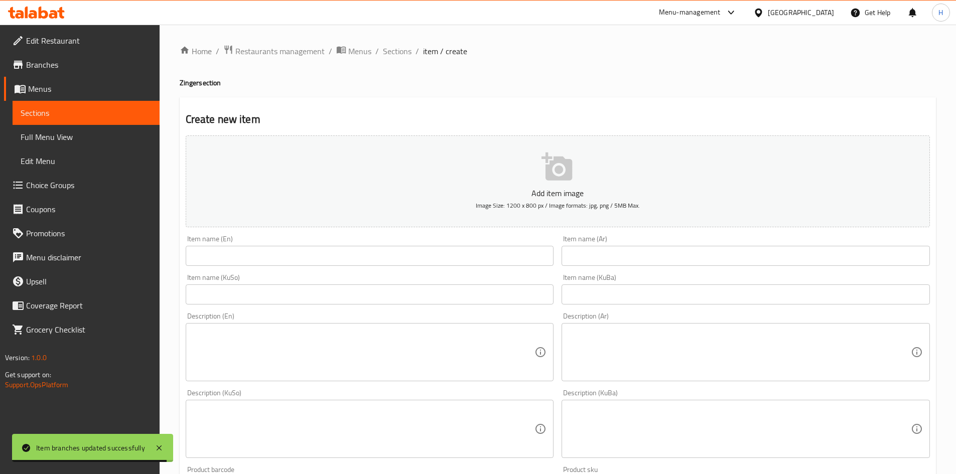
click at [629, 255] on input "text" at bounding box center [746, 256] width 369 height 20
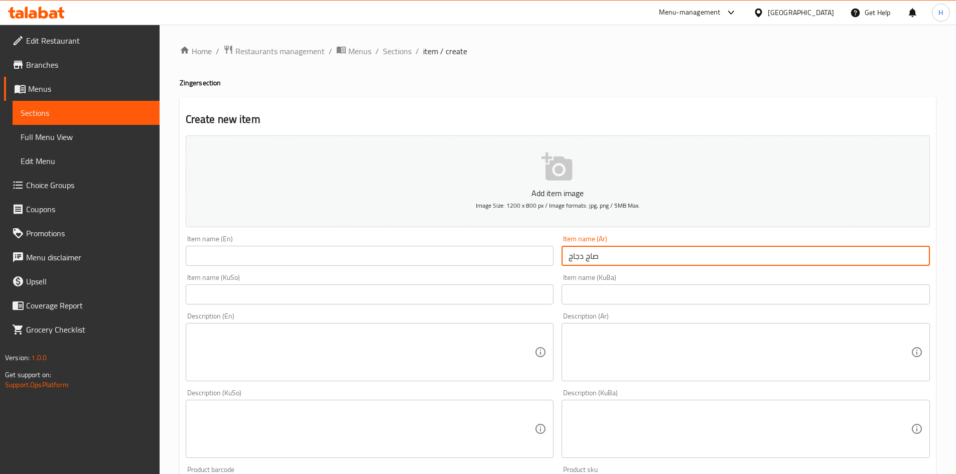
click at [327, 260] on input "text" at bounding box center [370, 256] width 369 height 20
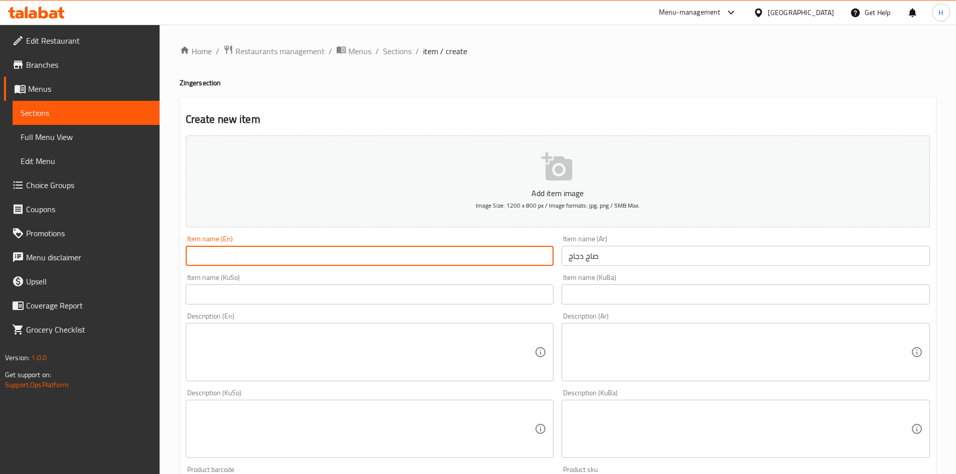
paste input "Chicken Saj"
click at [692, 344] on textarea at bounding box center [740, 353] width 342 height 48
paste textarea "خبز الصاج, شاورما دجاج، بطاطا مقلية، مخلل وثومية."
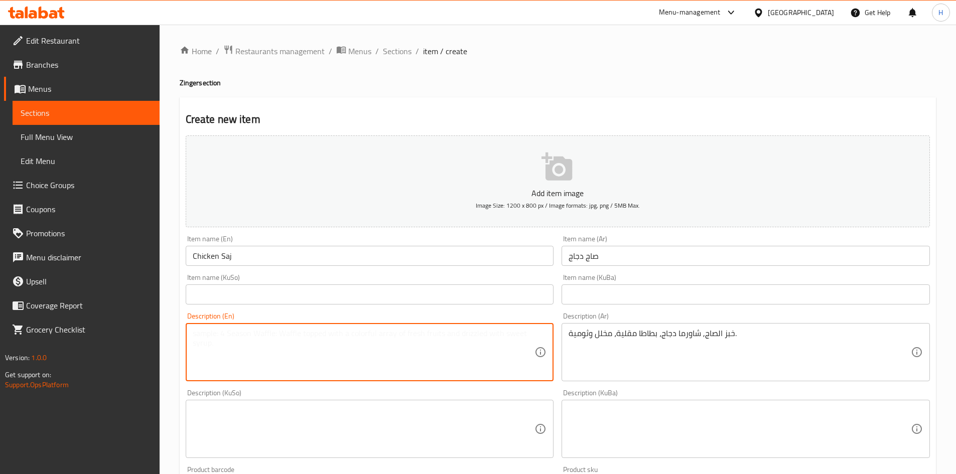
click at [313, 371] on textarea at bounding box center [364, 353] width 342 height 48
paste textarea "Saj bread, chicken pieces, lettuce, cheese and sauce."
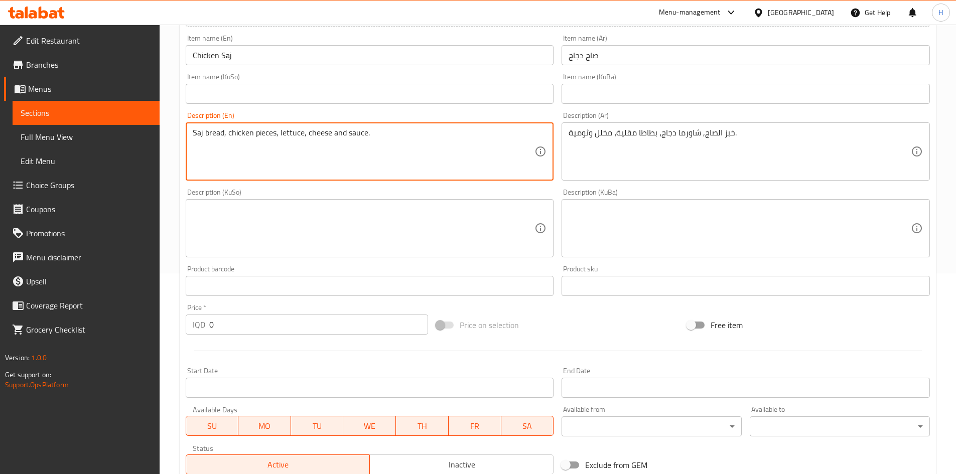
click at [237, 341] on div at bounding box center [558, 351] width 753 height 25
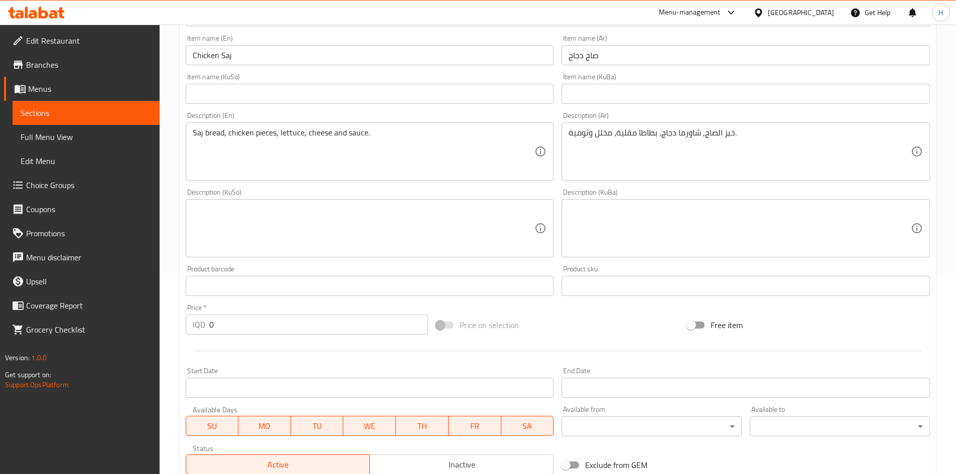
click at [247, 328] on input "0" at bounding box center [318, 325] width 219 height 20
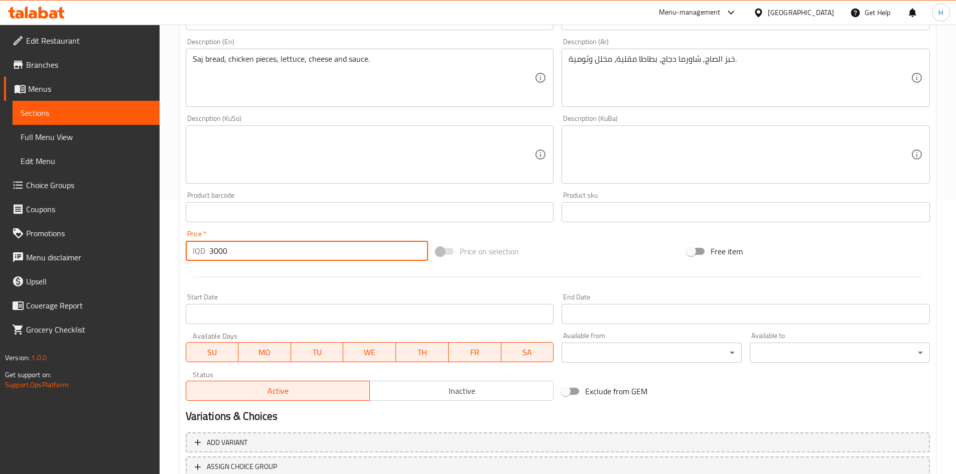
scroll to position [350, 0]
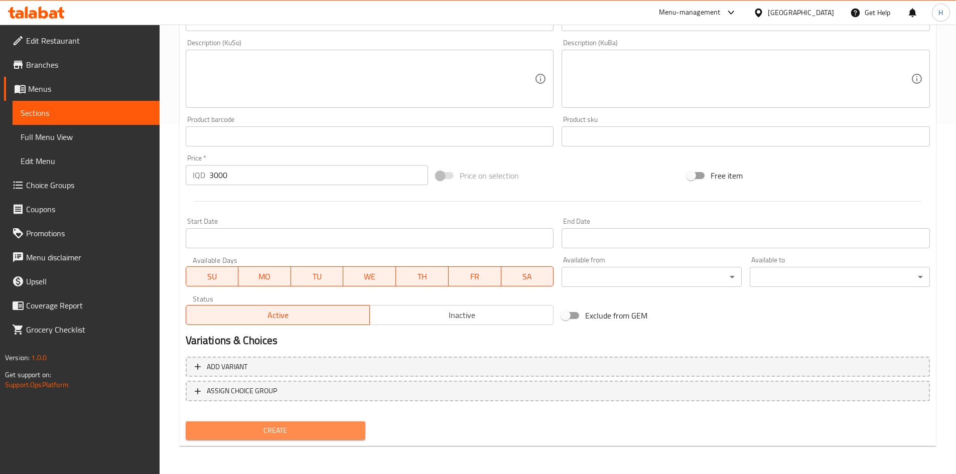
click at [297, 425] on span "Create" at bounding box center [276, 431] width 164 height 13
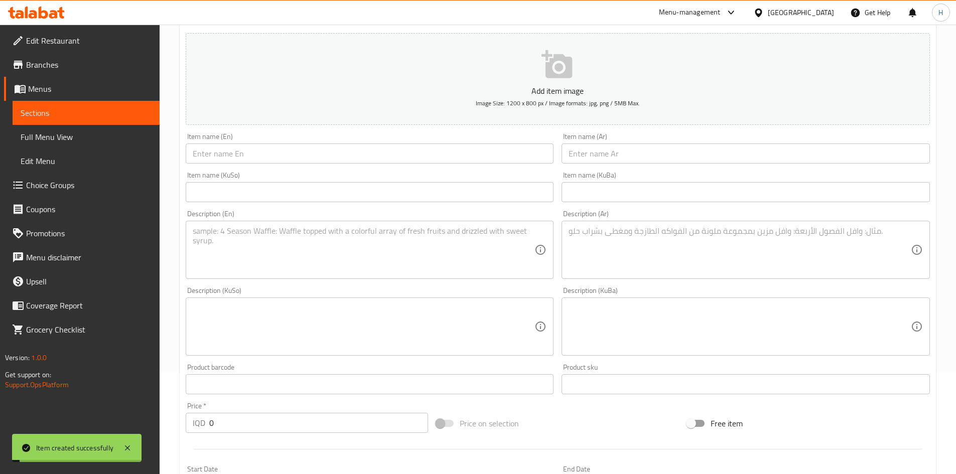
scroll to position [99, 0]
click at [620, 161] on input "text" at bounding box center [746, 157] width 369 height 20
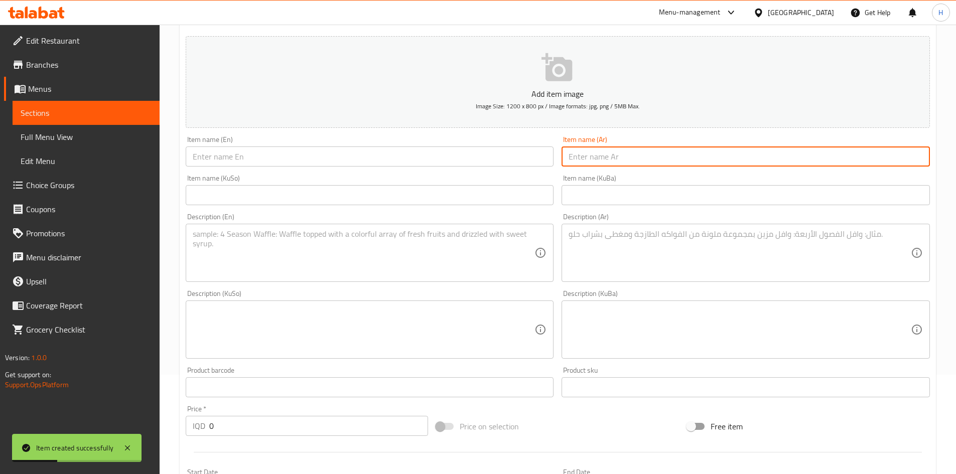
paste input "صاج لحم"
click at [275, 151] on input "text" at bounding box center [370, 157] width 369 height 20
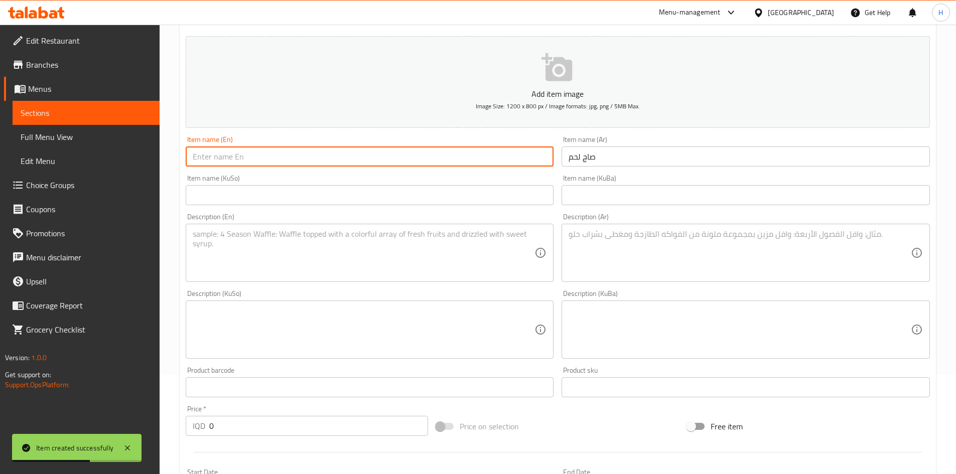
paste input "Meat Saj"
click at [324, 351] on textarea at bounding box center [364, 330] width 342 height 48
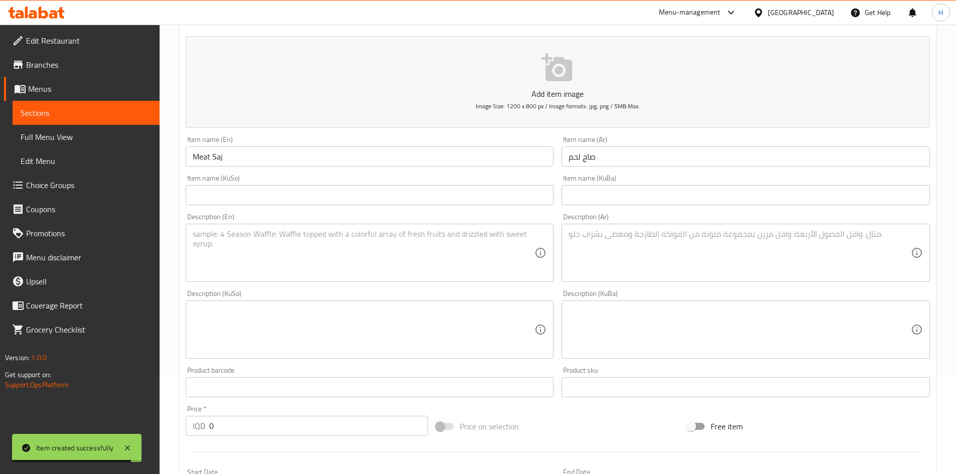
click at [286, 227] on div "Description (En)" at bounding box center [370, 253] width 369 height 58
paste textarea "Saj bread, meat slices, lettuce, cheese and sauce."
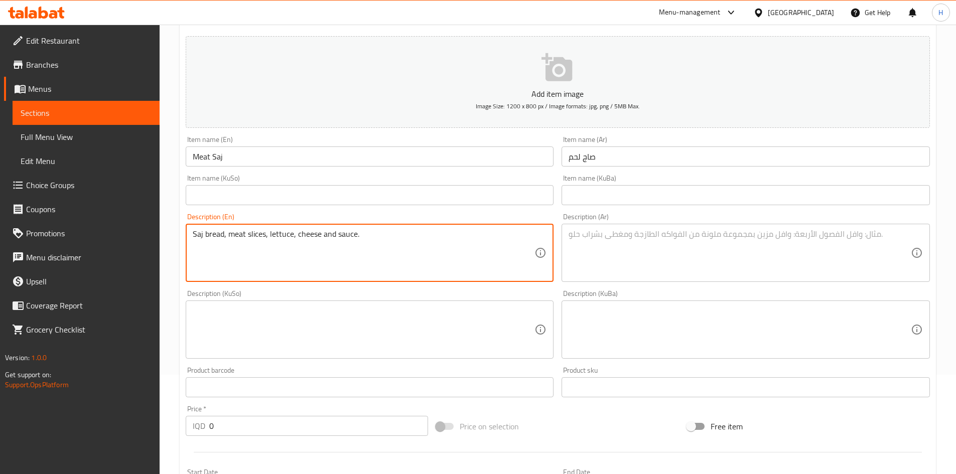
click at [605, 254] on textarea at bounding box center [740, 253] width 342 height 48
paste textarea "Saj bread, meat slices, lettuce, cheese and sauce."
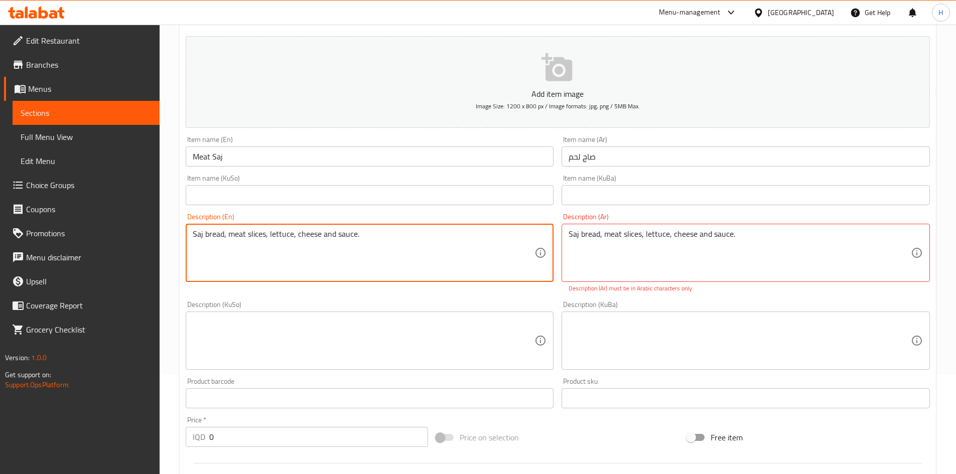
click at [329, 259] on textarea "Saj bread, meat slices, lettuce, cheese and sauce." at bounding box center [364, 253] width 342 height 48
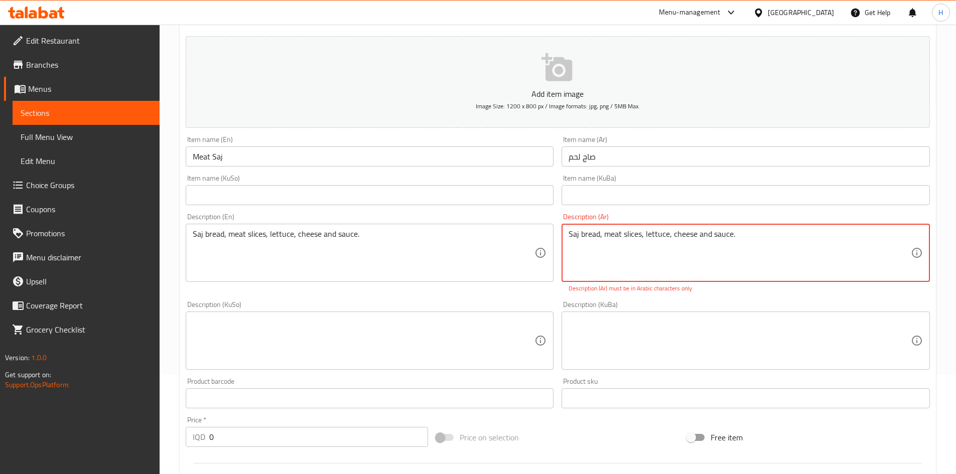
click at [673, 250] on textarea "Saj bread, meat slices, lettuce, cheese and sauce." at bounding box center [740, 253] width 342 height 48
paste textarea "خبز الصاج, شاورما لحم، بطاطا مقلية، مخلل وثومية."
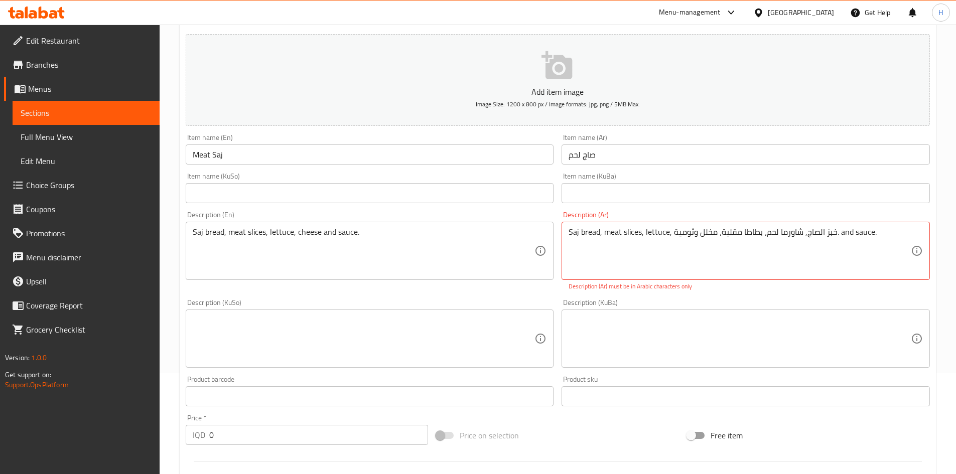
click at [915, 266] on div "Saj bread, meat slices, lettuce, خبز الصاج, شاورما لحم، بطاطا مقلية، مخلل وثومي…" at bounding box center [746, 251] width 369 height 58
click at [725, 248] on textarea "Saj bread, meat slices, lettuce, خبز الصاج, شاورما لحم، بطاطا مقلية، مخلل وثومي…" at bounding box center [740, 251] width 342 height 48
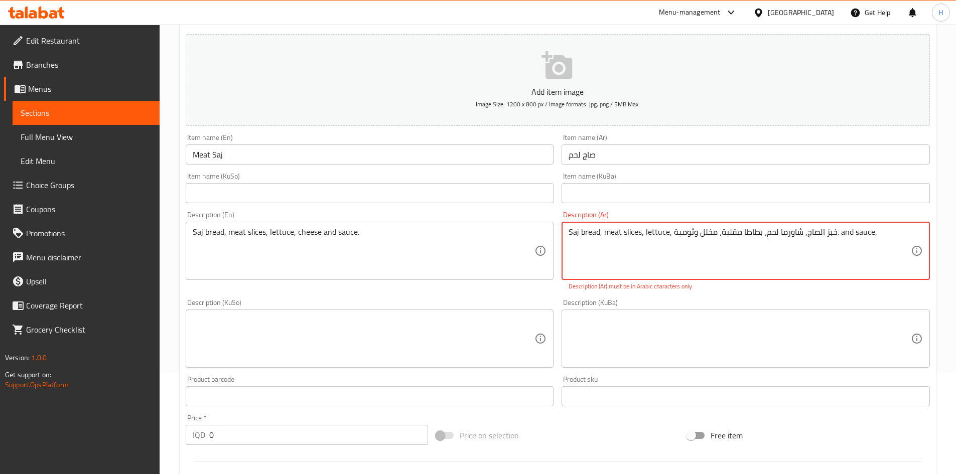
paste textarea "خبز الصاج, شاورما لحم، بطاطا مقلية، مخلل وثومية"
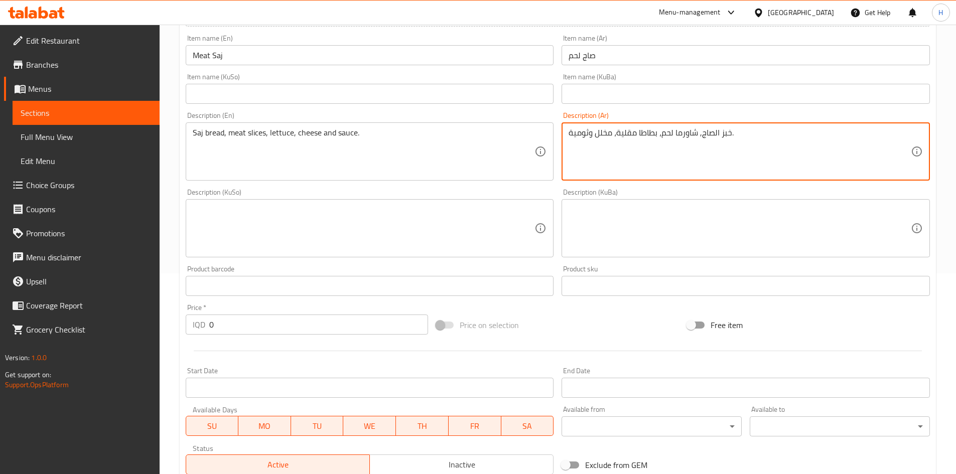
scroll to position [202, 0]
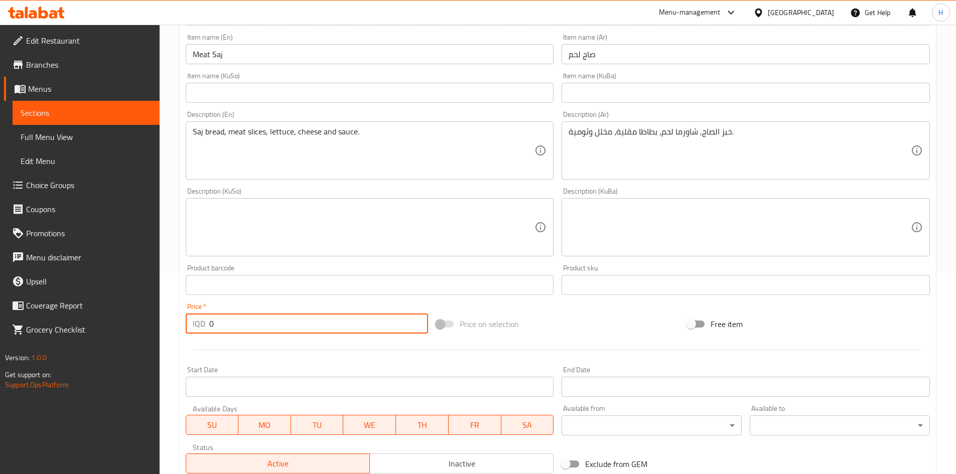
click at [226, 323] on input "0" at bounding box center [318, 324] width 219 height 20
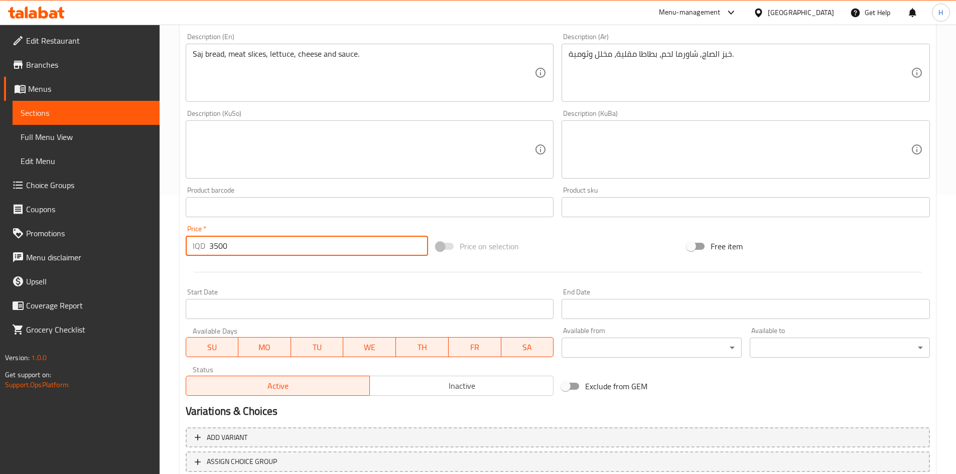
scroll to position [350, 0]
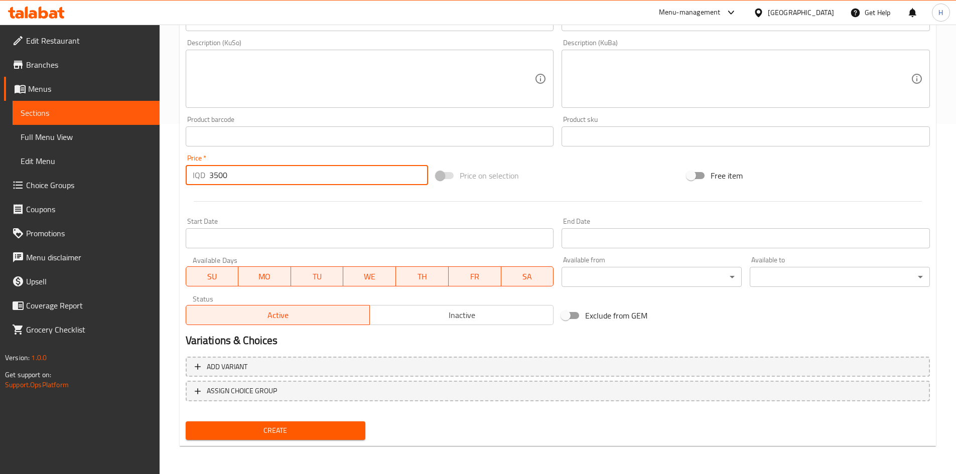
click at [343, 431] on span "Create" at bounding box center [276, 431] width 164 height 13
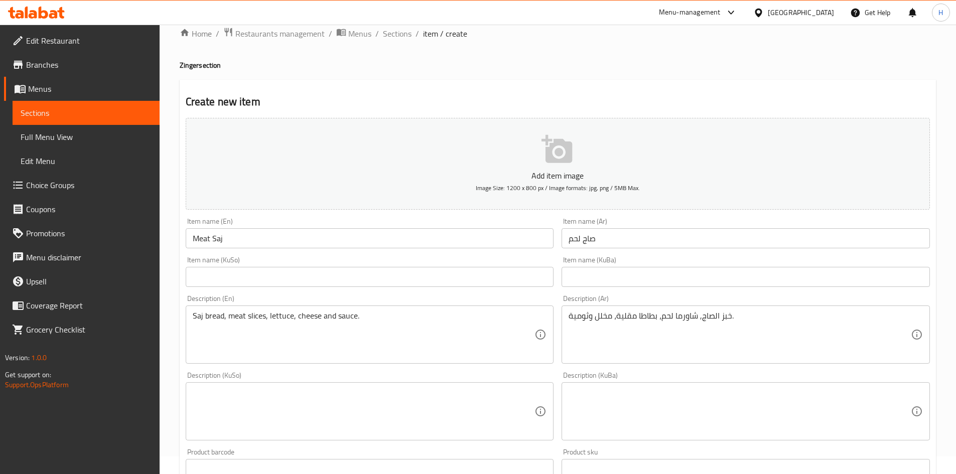
scroll to position [0, 0]
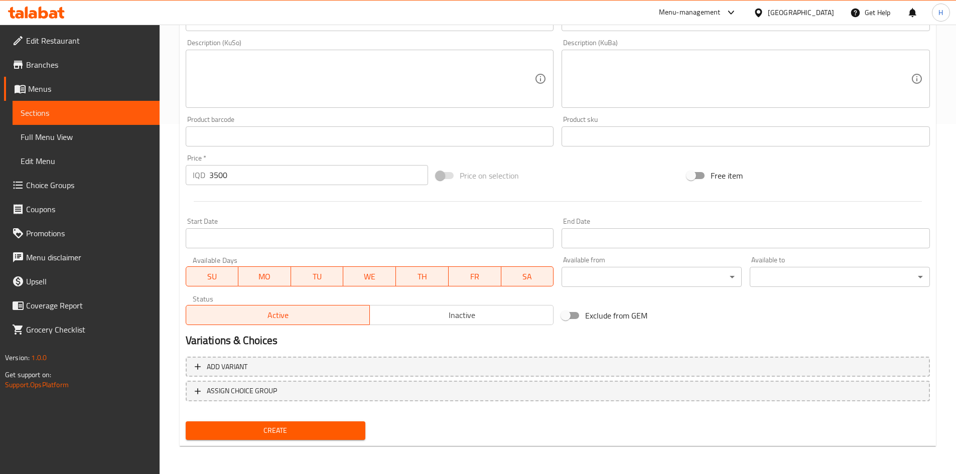
click at [292, 422] on button "Create" at bounding box center [276, 431] width 180 height 19
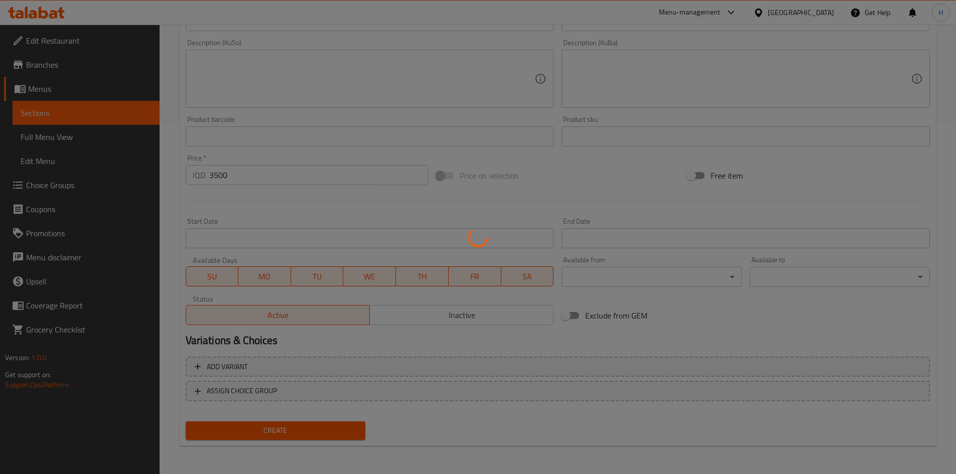
click at [290, 425] on div at bounding box center [478, 237] width 956 height 474
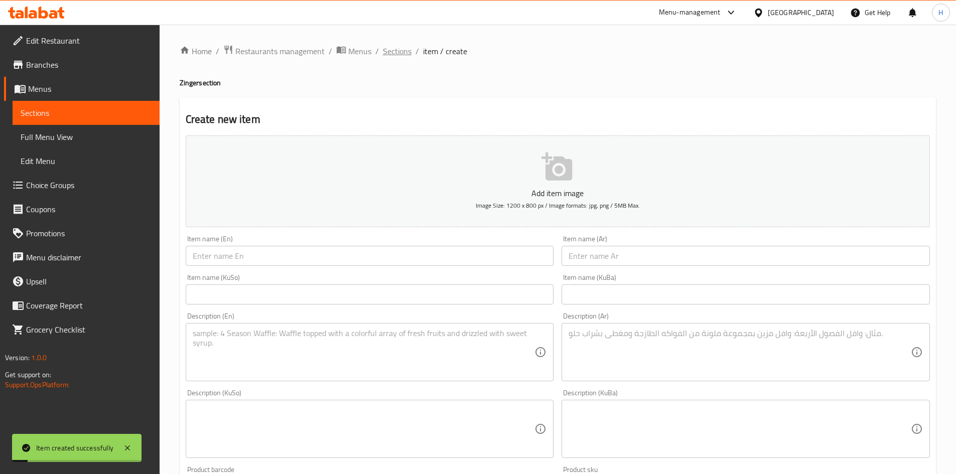
click at [407, 47] on span "Sections" at bounding box center [397, 51] width 29 height 12
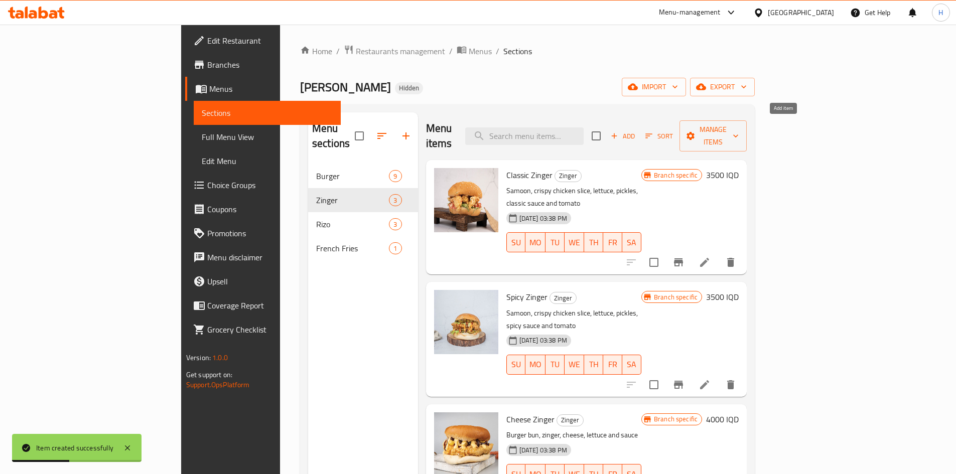
click at [637, 131] on span "Add" at bounding box center [623, 137] width 27 height 12
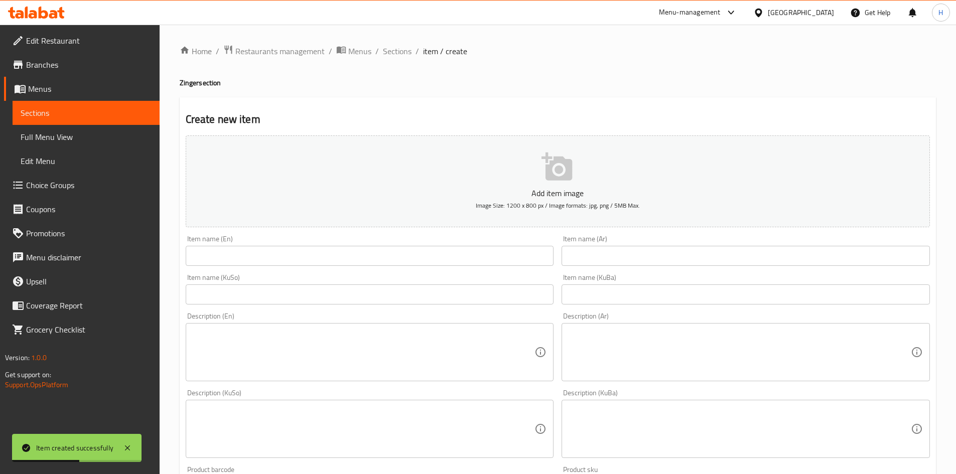
click at [584, 255] on input "text" at bounding box center [746, 256] width 369 height 20
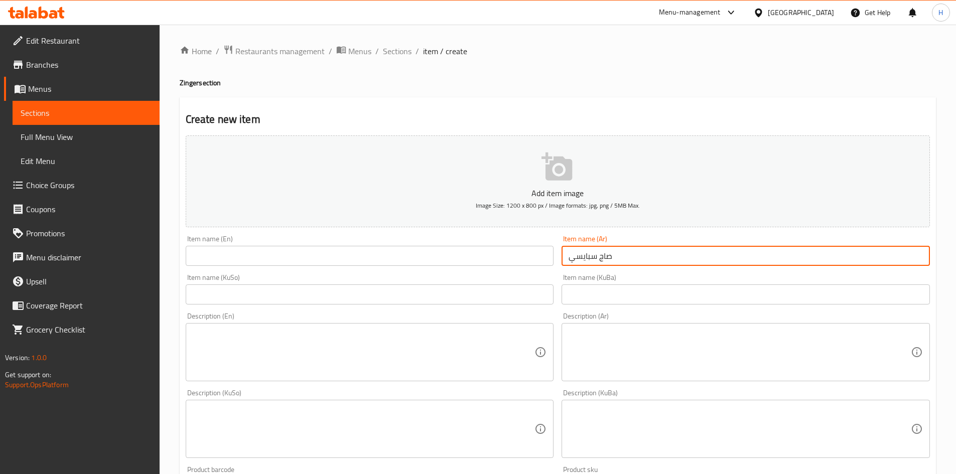
click at [465, 256] on input "text" at bounding box center [370, 256] width 369 height 20
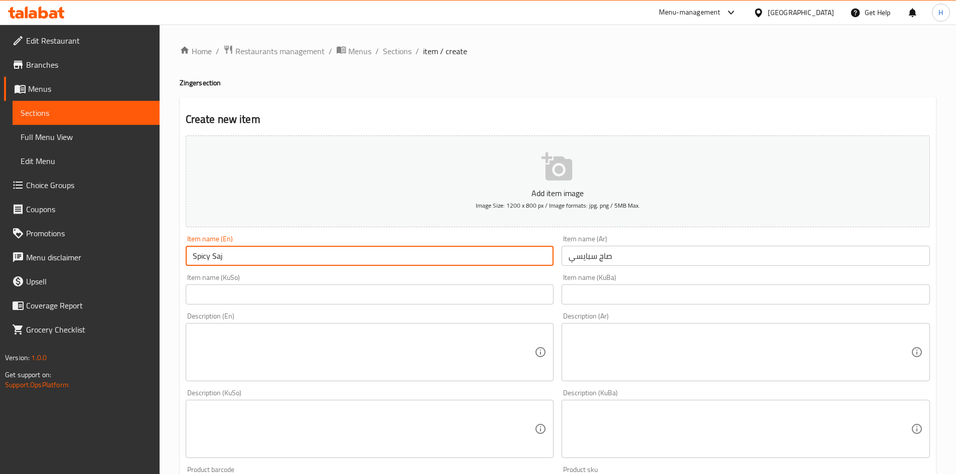
click at [611, 381] on div "Description (Ar)" at bounding box center [746, 352] width 369 height 58
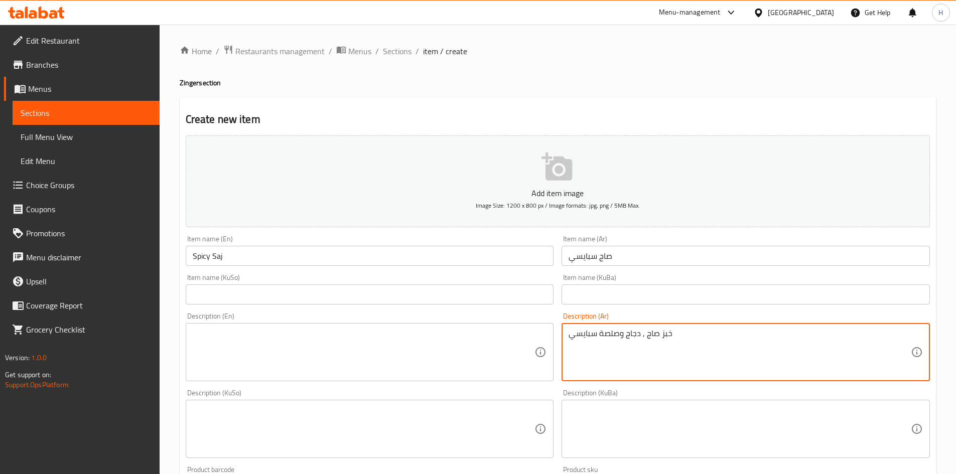
click at [611, 381] on div "خبز صاج , دجاج وصلصة سبايسي Description (Ar)" at bounding box center [746, 352] width 369 height 58
click at [617, 336] on textarea "خبز صاج , دجاج وصلصة سبايسي" at bounding box center [740, 353] width 342 height 48
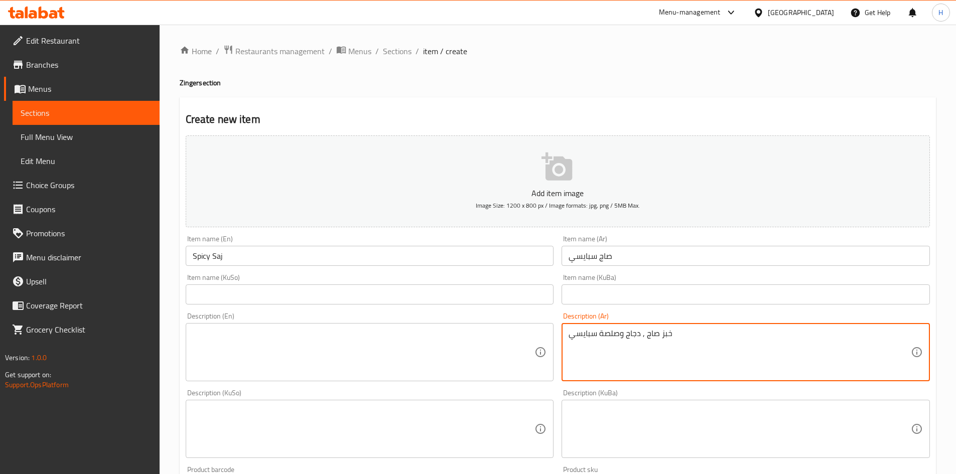
click at [617, 336] on textarea "خبز صاج , دجاج وصلصة سبايسي" at bounding box center [740, 353] width 342 height 48
click at [238, 363] on textarea at bounding box center [364, 353] width 342 height 48
paste textarea "Saj bread, chicken and spicy sauce"
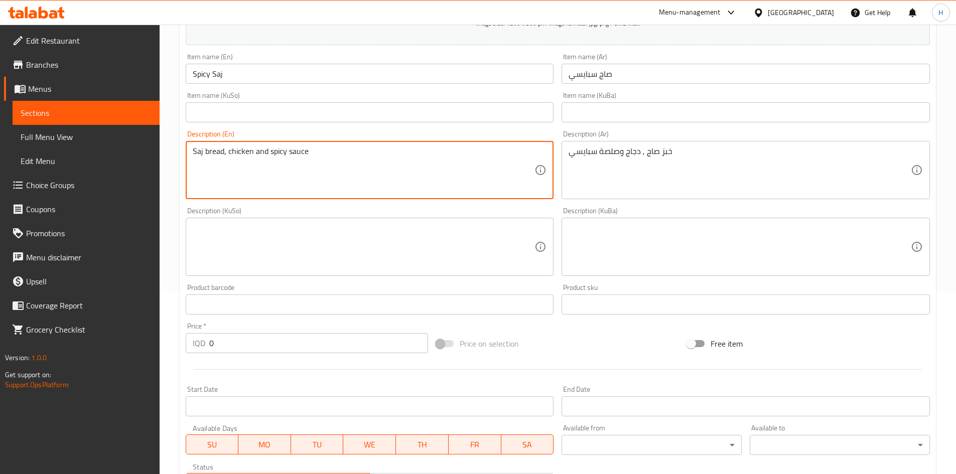
scroll to position [350, 0]
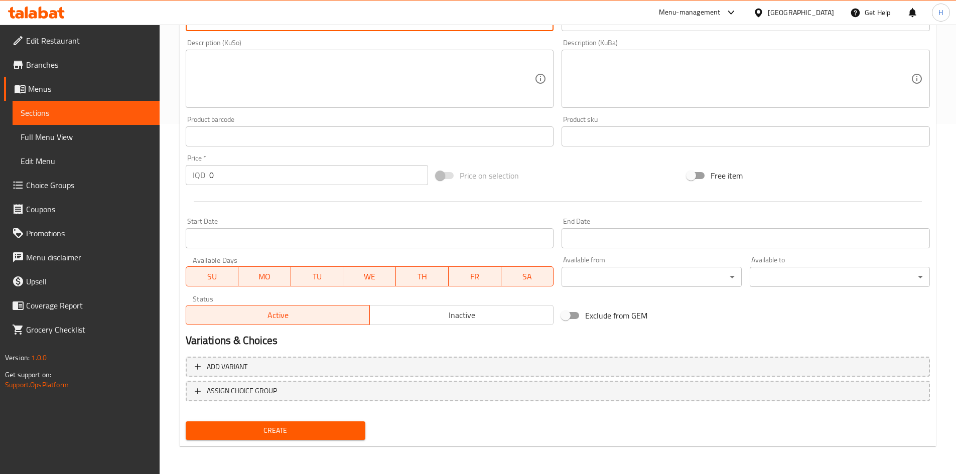
click at [227, 168] on input "0" at bounding box center [318, 175] width 219 height 20
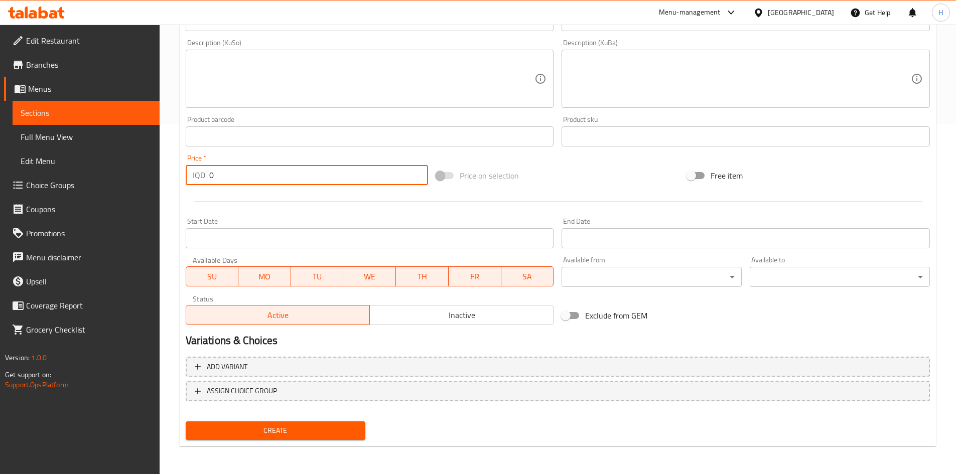
click at [227, 168] on input "0" at bounding box center [318, 175] width 219 height 20
click at [329, 427] on span "Create" at bounding box center [276, 431] width 164 height 13
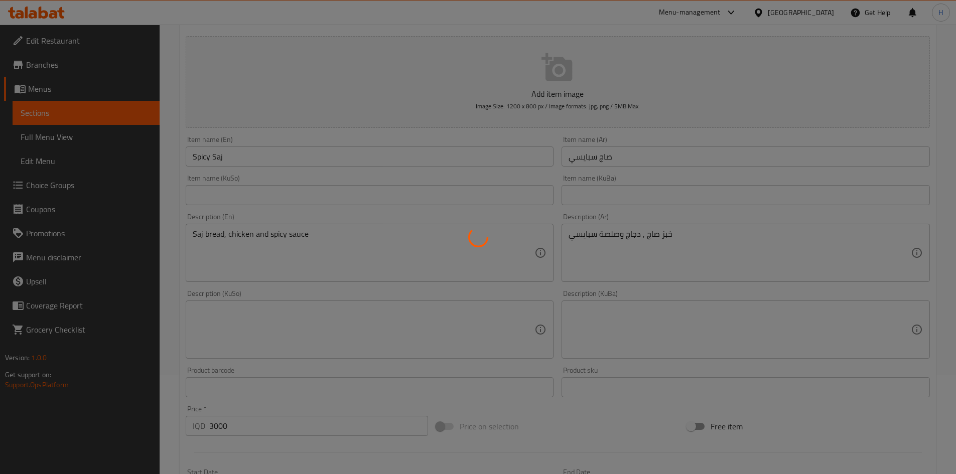
scroll to position [0, 0]
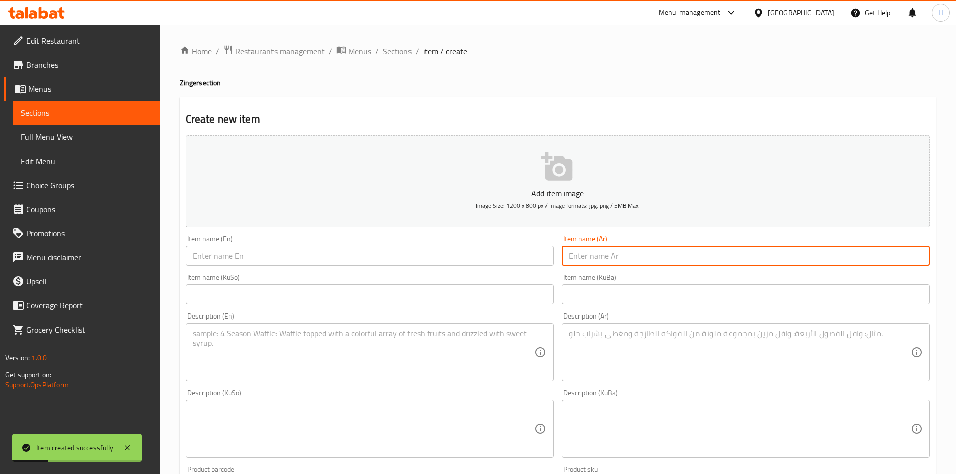
click at [596, 254] on input "text" at bounding box center [746, 256] width 369 height 20
click at [351, 256] on input "text" at bounding box center [370, 256] width 369 height 20
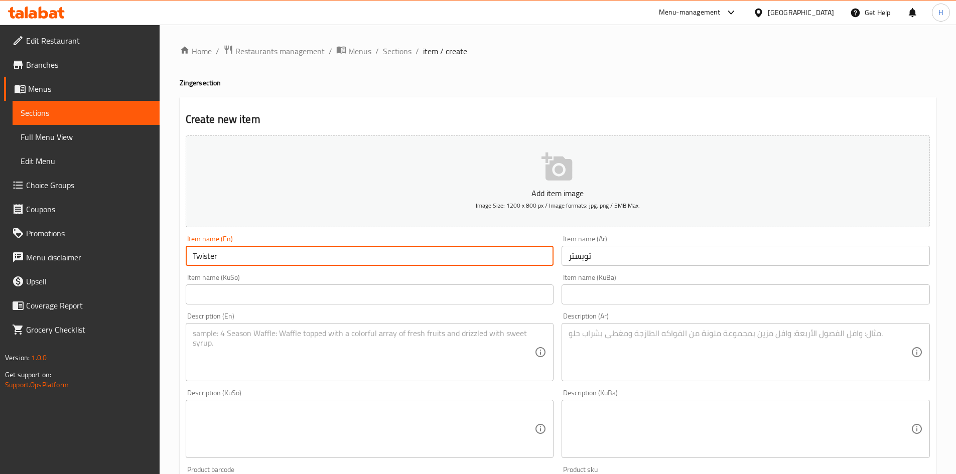
click at [670, 336] on textarea at bounding box center [740, 353] width 342 height 48
paste textarea "خبز الصاج, دجاج كرسبي, خس, طماطم, جبنة وصلصة."
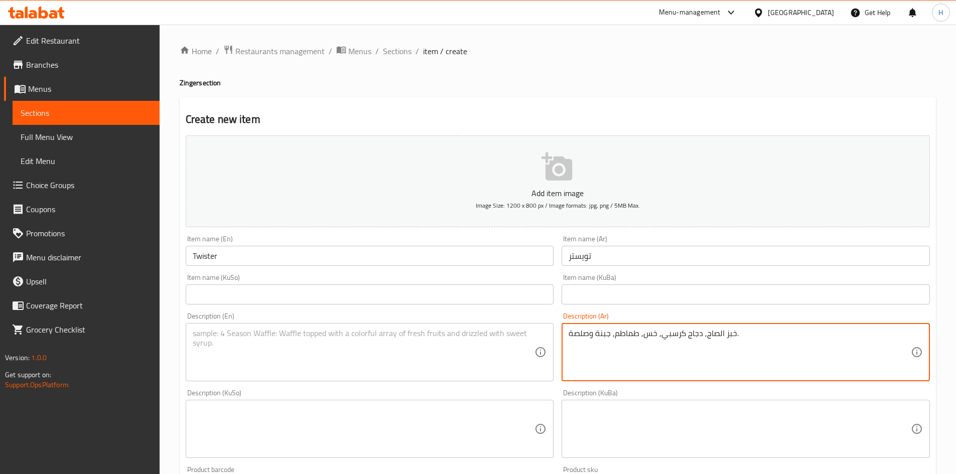
click at [315, 363] on textarea at bounding box center [364, 353] width 342 height 48
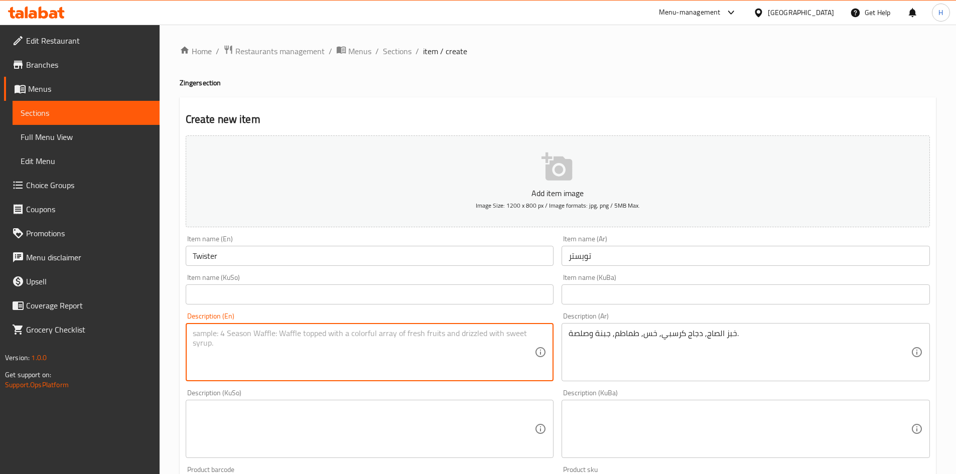
paste textarea "Saj bread, crispy chicken, lettuce, tomato, cheese and sauce."
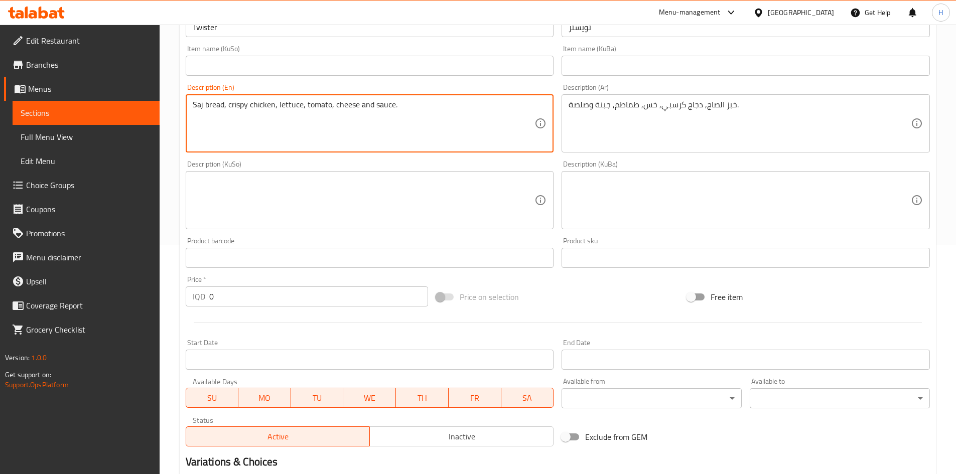
scroll to position [350, 0]
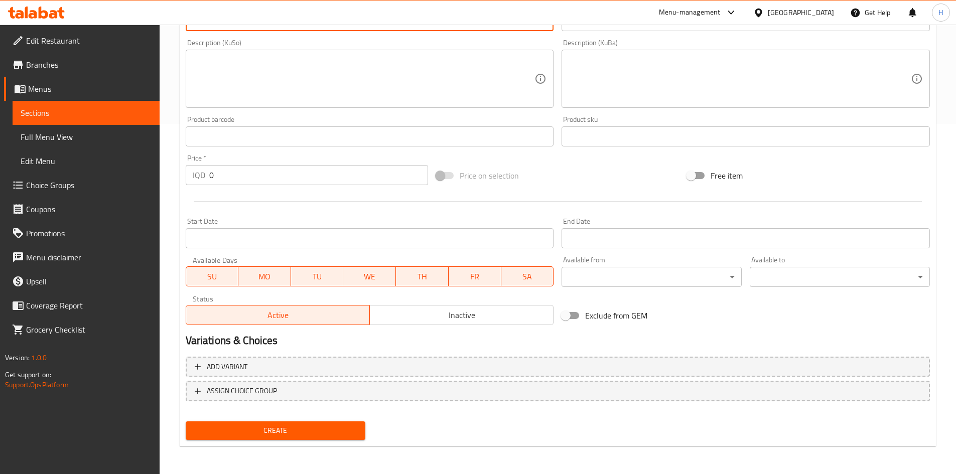
click at [229, 177] on input "0" at bounding box center [318, 175] width 219 height 20
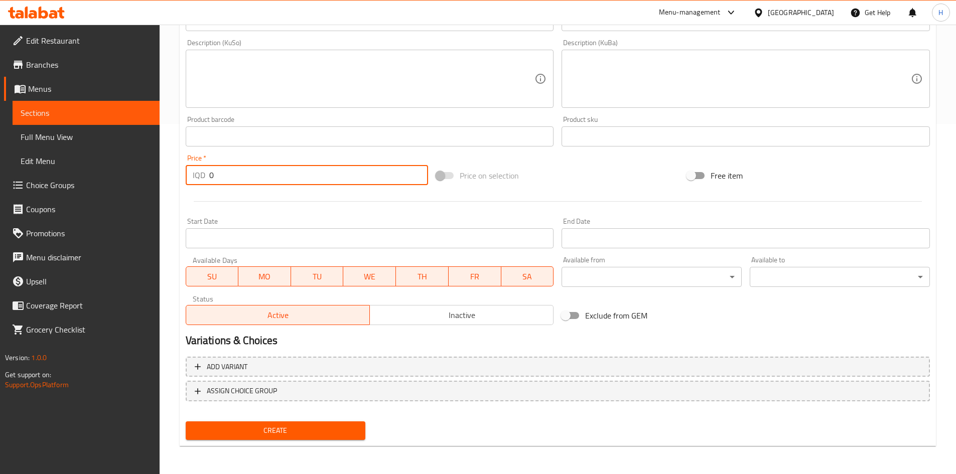
click at [229, 177] on input "0" at bounding box center [318, 175] width 219 height 20
click at [292, 428] on span "Create" at bounding box center [276, 431] width 164 height 13
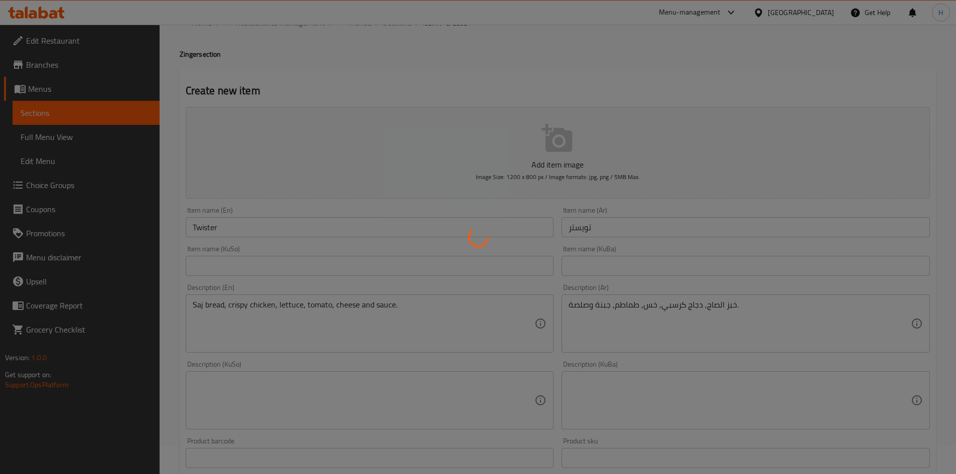
scroll to position [0, 0]
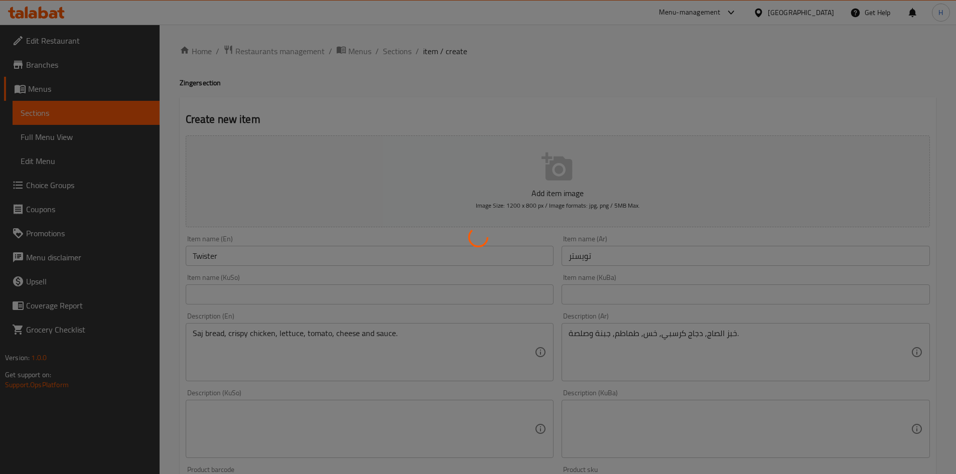
click at [402, 55] on div at bounding box center [478, 237] width 956 height 474
click at [402, 72] on div at bounding box center [478, 237] width 956 height 474
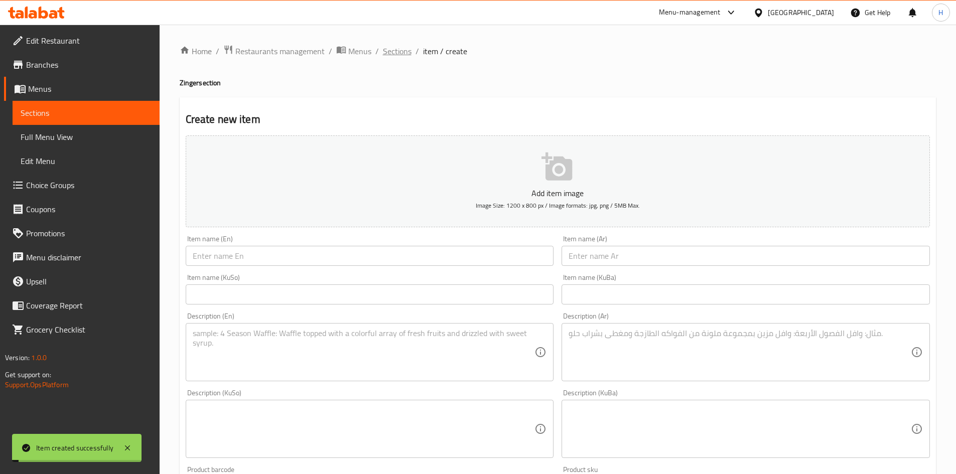
click at [393, 52] on span "Sections" at bounding box center [397, 51] width 29 height 12
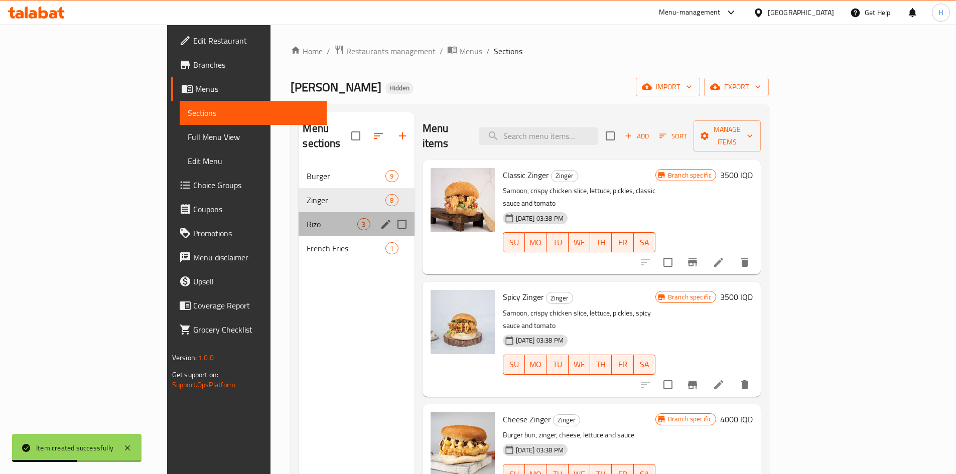
click at [299, 212] on div "Rizo 3" at bounding box center [356, 224] width 115 height 24
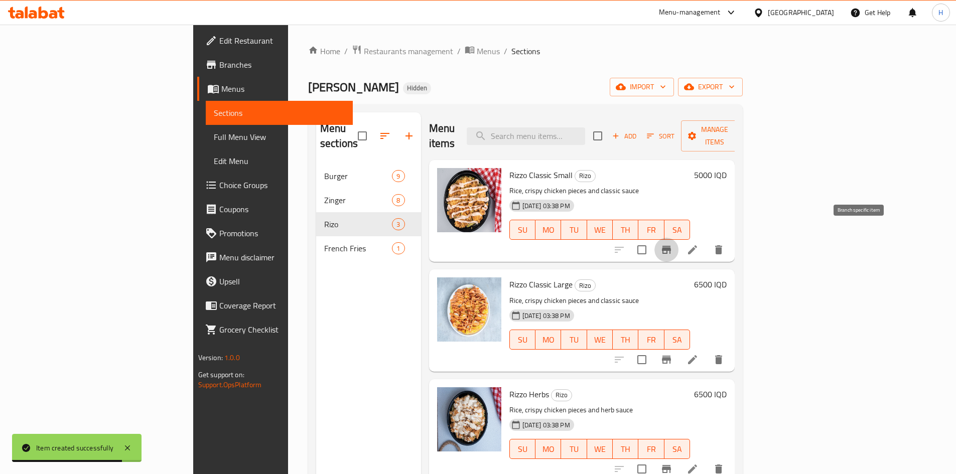
click at [671, 246] on icon "Branch-specific-item" at bounding box center [666, 250] width 9 height 8
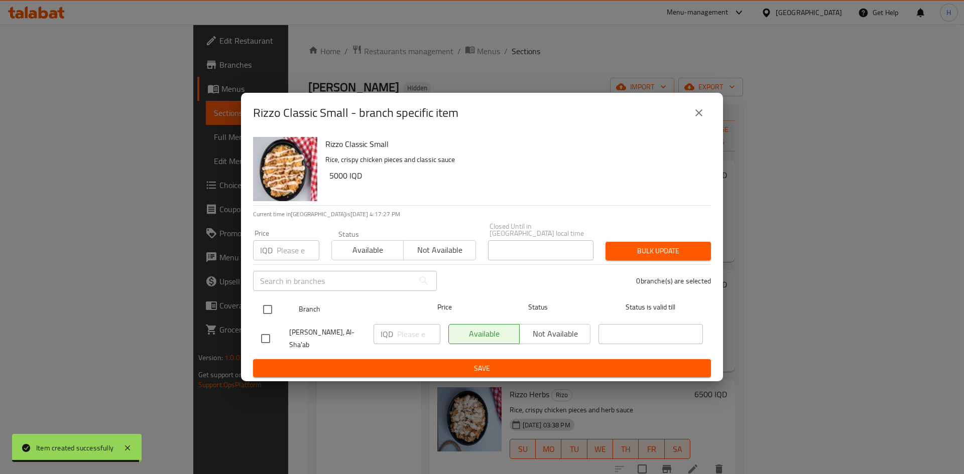
click at [271, 311] on input "checkbox" at bounding box center [267, 309] width 21 height 21
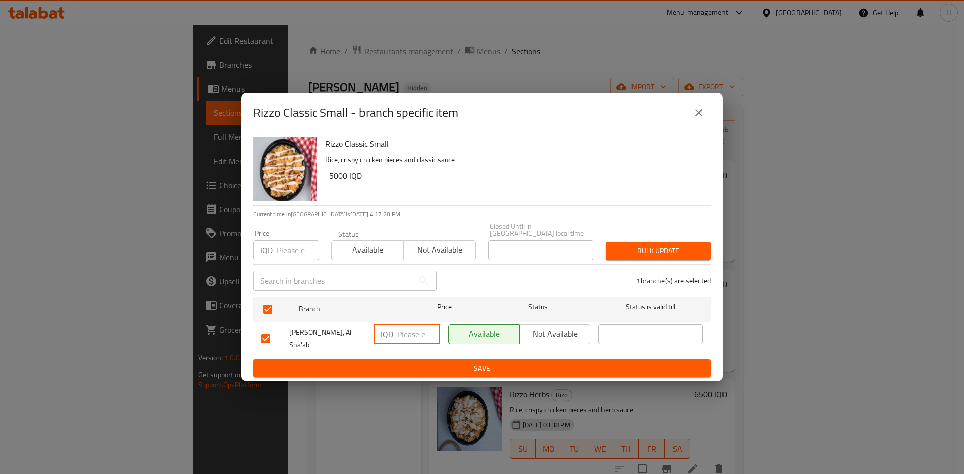
click at [406, 337] on input "number" at bounding box center [418, 334] width 43 height 20
click at [418, 377] on div "Rizzo Classic Small Rice, crispy chicken pieces and classic sauce 5000 IQD Curr…" at bounding box center [482, 257] width 482 height 249
drag, startPoint x: 443, startPoint y: 358, endPoint x: 514, endPoint y: 359, distance: 71.3
click at [444, 359] on button "Save" at bounding box center [482, 368] width 458 height 19
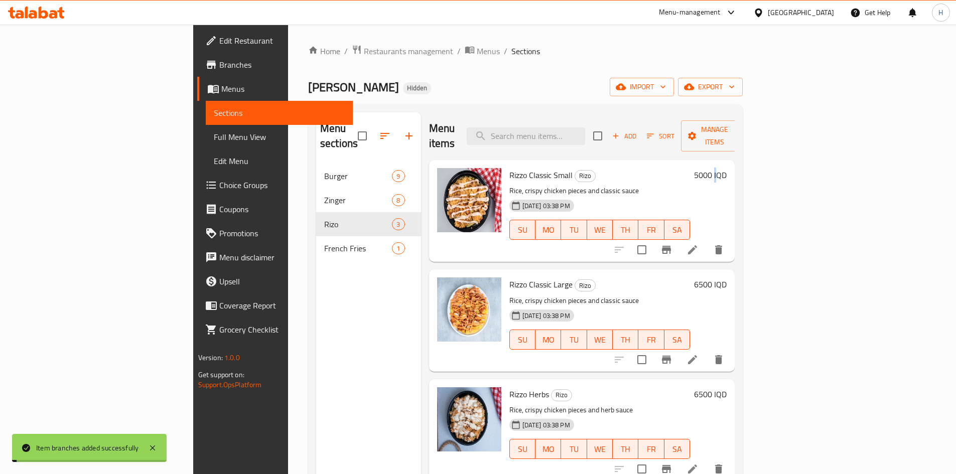
click at [727, 168] on h6 "5000 IQD" at bounding box center [710, 175] width 33 height 14
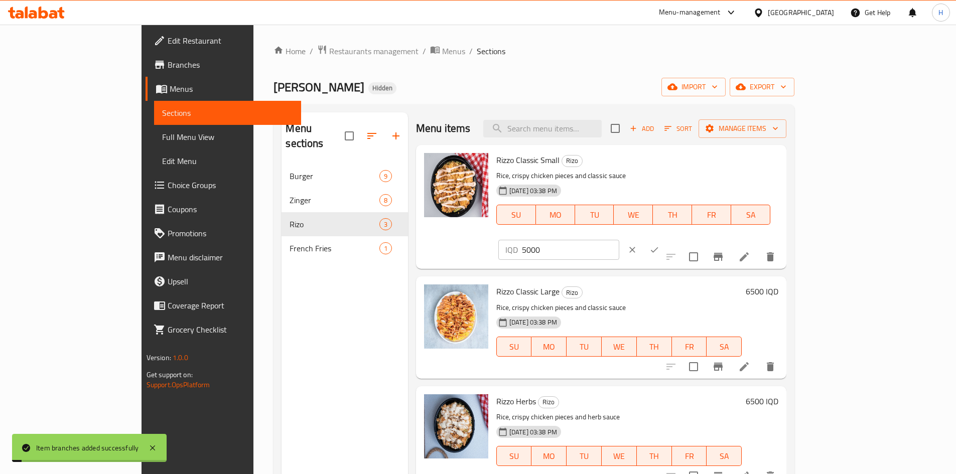
click at [620, 240] on input "5000" at bounding box center [570, 250] width 97 height 20
click at [660, 245] on icon "ok" at bounding box center [655, 250] width 10 height 10
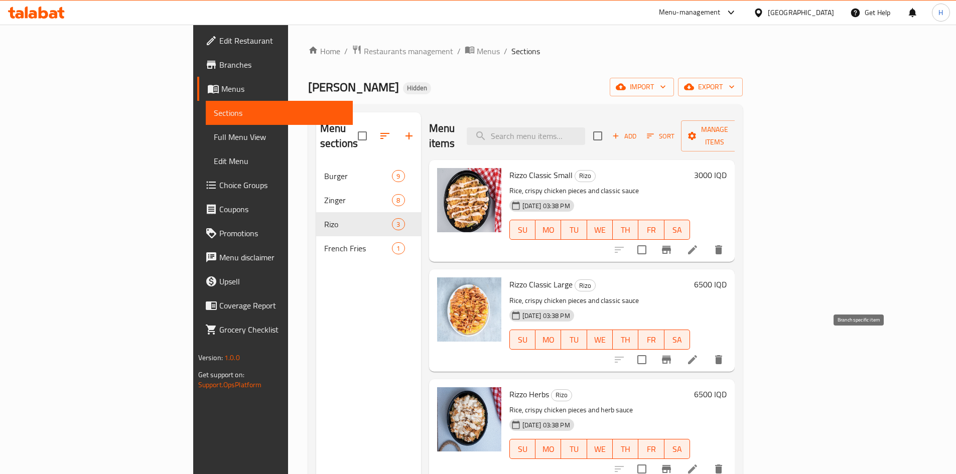
click at [679, 353] on button "Branch-specific-item" at bounding box center [667, 360] width 24 height 24
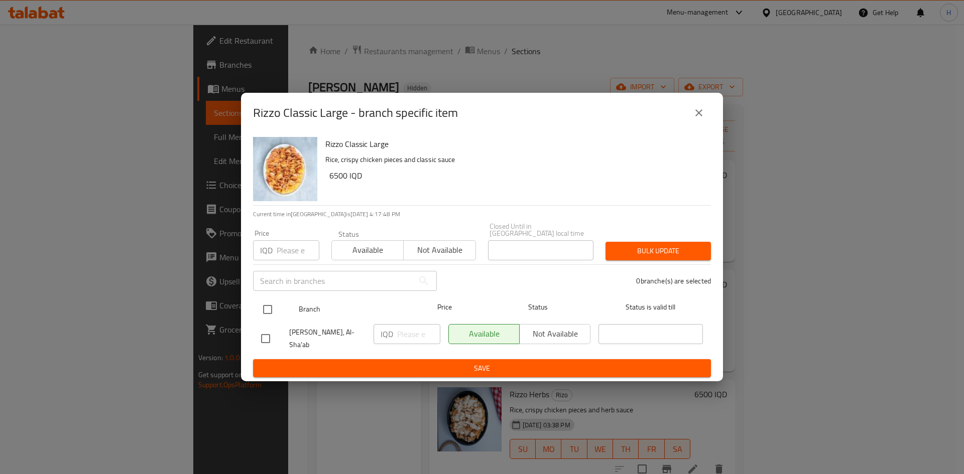
click at [271, 301] on input "checkbox" at bounding box center [267, 309] width 21 height 21
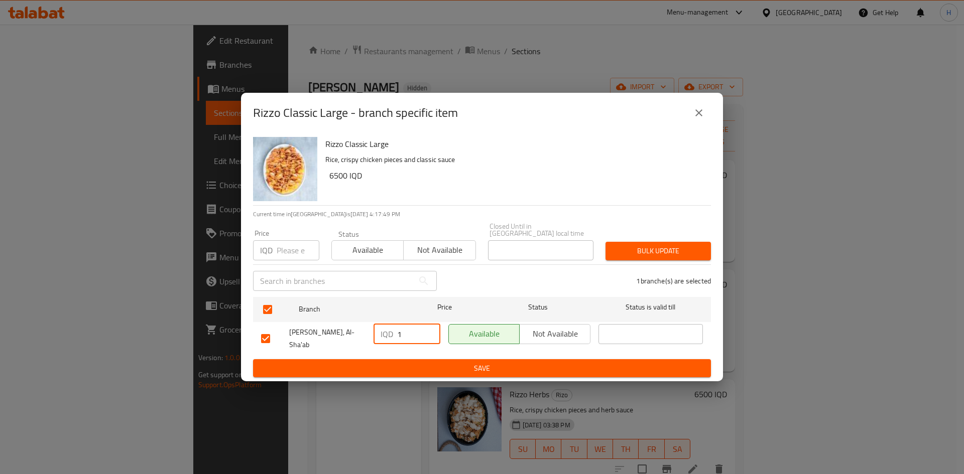
drag, startPoint x: 427, startPoint y: 327, endPoint x: 422, endPoint y: 325, distance: 5.4
click at [426, 327] on input "1" at bounding box center [418, 334] width 43 height 20
click at [412, 325] on input "1" at bounding box center [418, 334] width 43 height 20
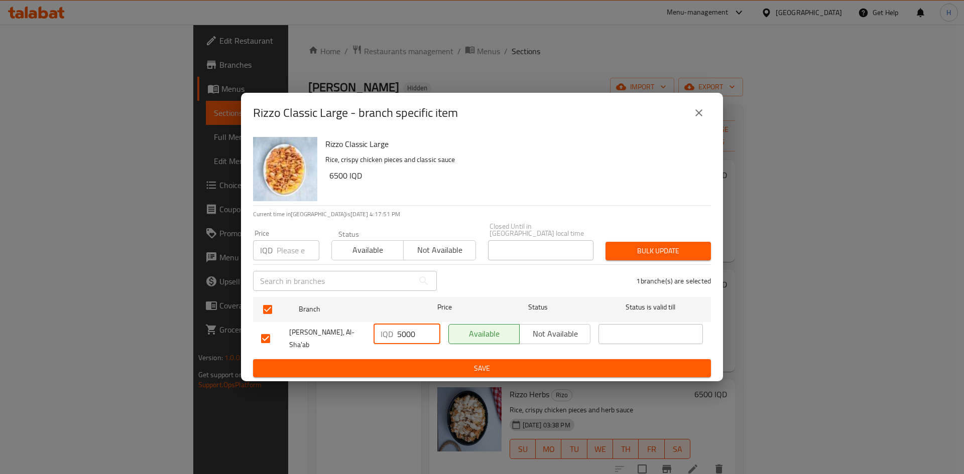
click at [414, 362] on span "Save" at bounding box center [482, 368] width 442 height 13
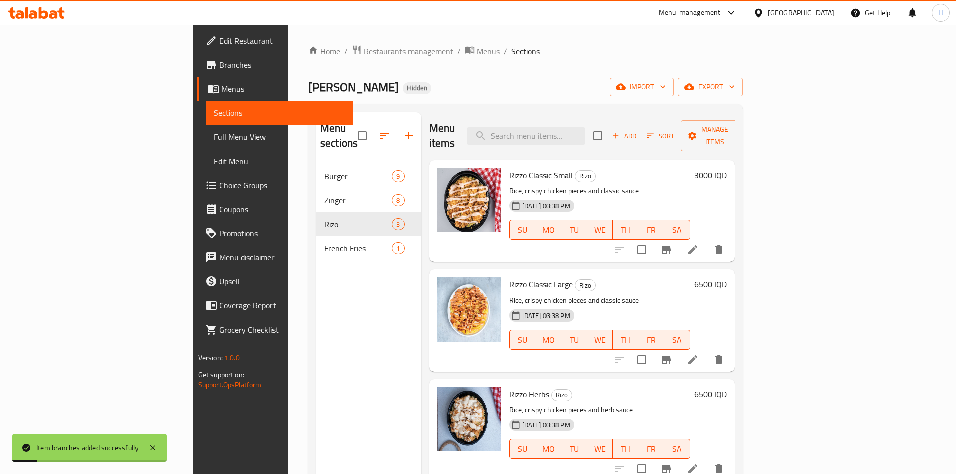
click at [727, 278] on h6 "6500 IQD" at bounding box center [710, 285] width 33 height 14
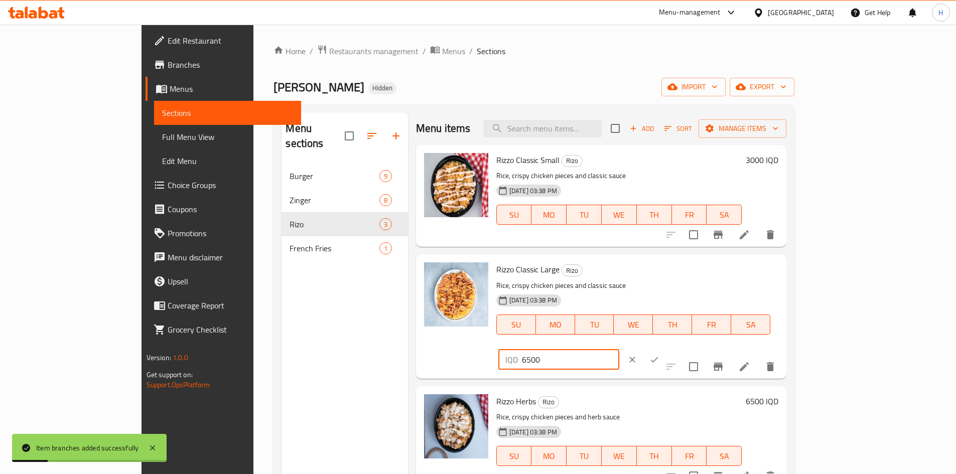
click at [620, 350] on input "6500" at bounding box center [570, 360] width 97 height 20
click at [660, 355] on icon "ok" at bounding box center [655, 360] width 10 height 10
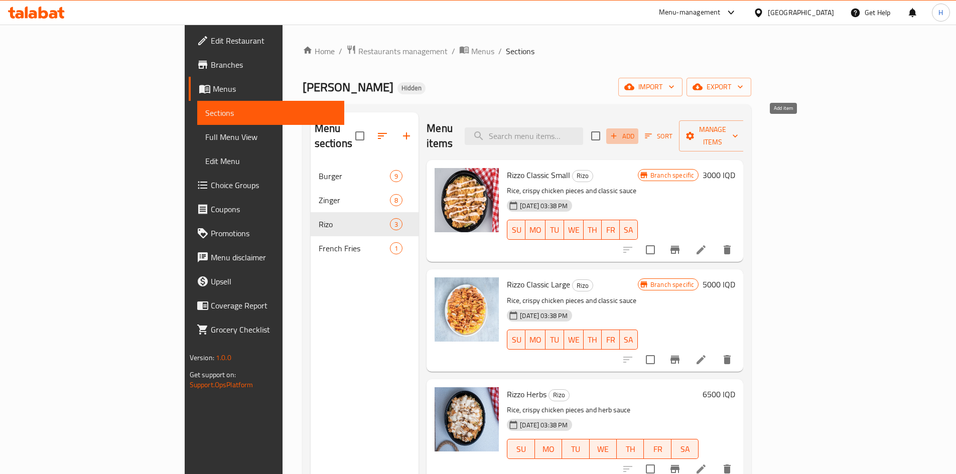
click at [636, 132] on span "Add" at bounding box center [622, 137] width 27 height 12
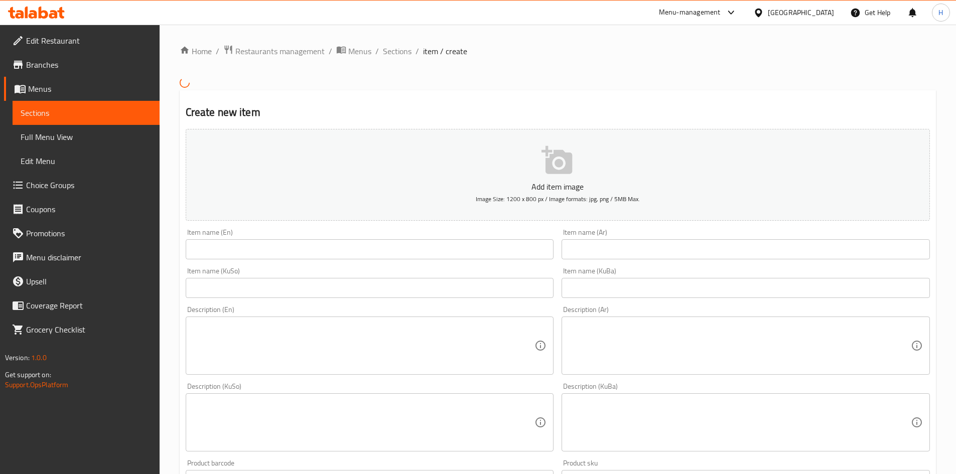
click at [564, 257] on input "text" at bounding box center [746, 249] width 369 height 20
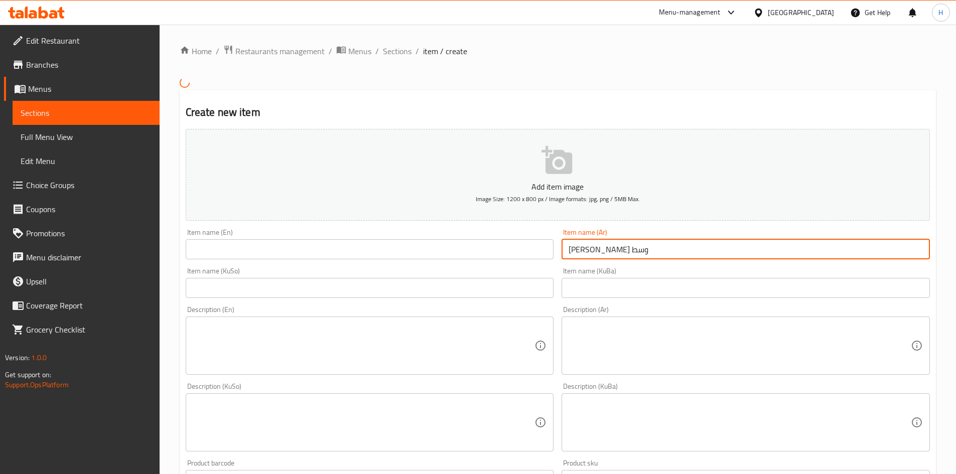
click at [507, 257] on input "text" at bounding box center [370, 249] width 369 height 20
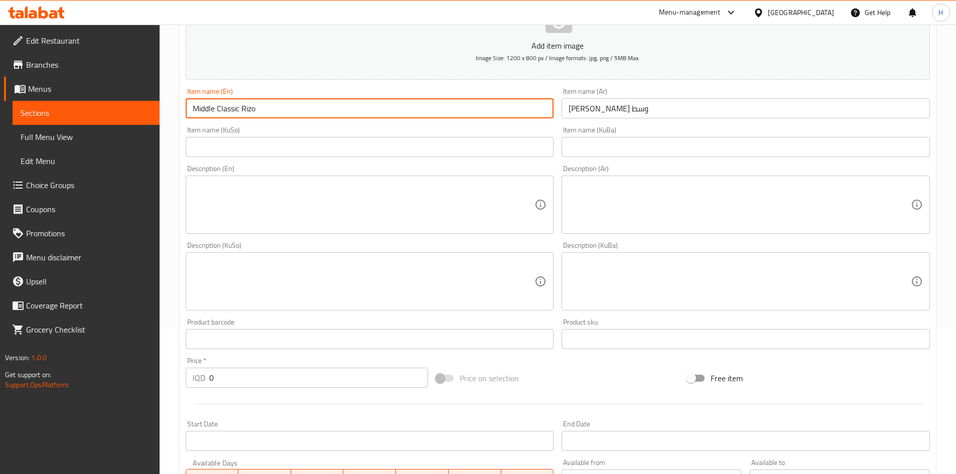
scroll to position [251, 0]
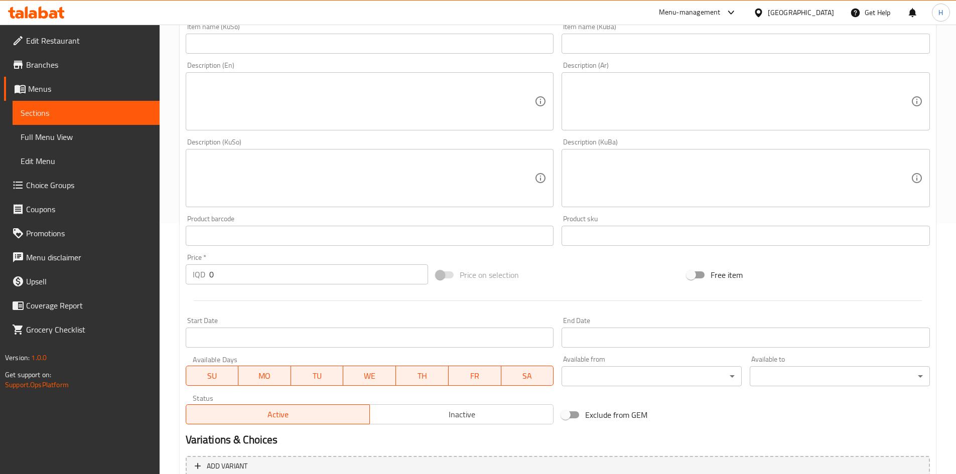
click at [233, 278] on input "0" at bounding box center [318, 275] width 219 height 20
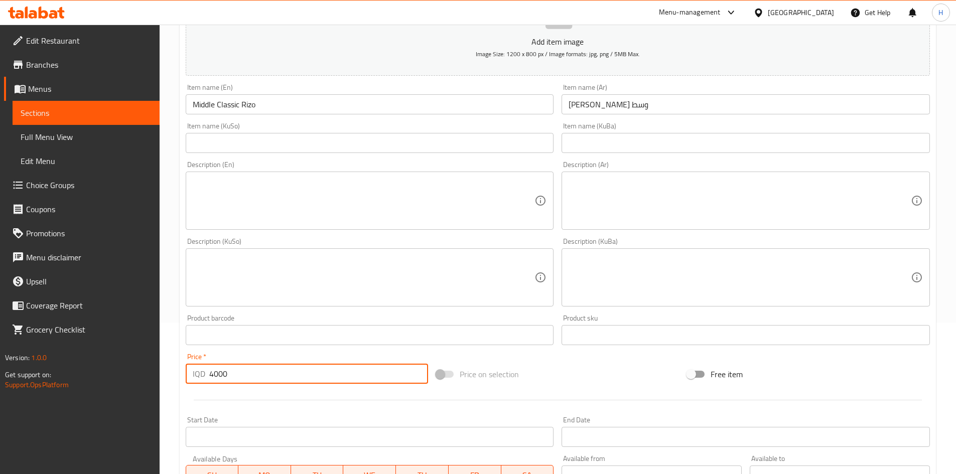
scroll to position [151, 0]
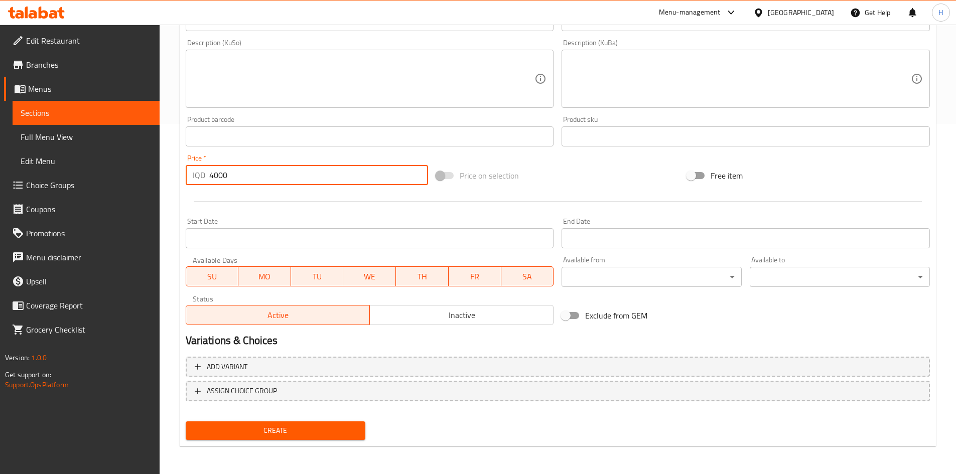
click at [263, 430] on span "Create" at bounding box center [276, 431] width 164 height 13
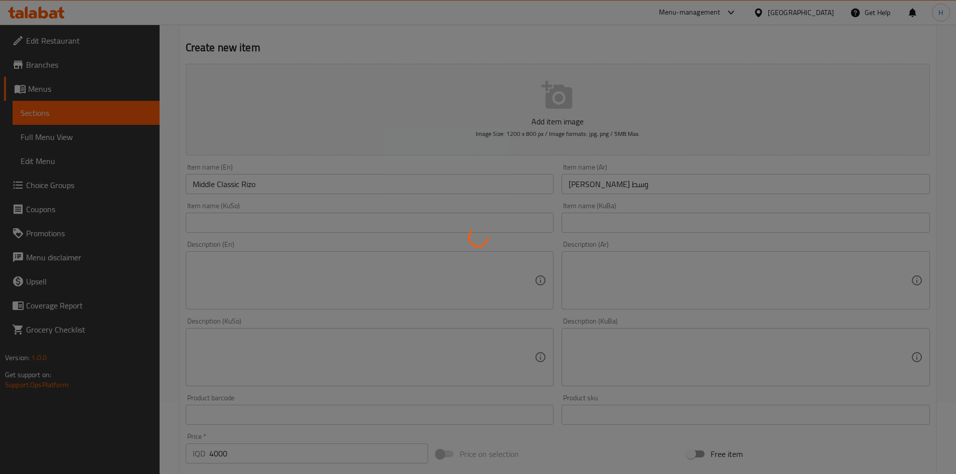
scroll to position [0, 0]
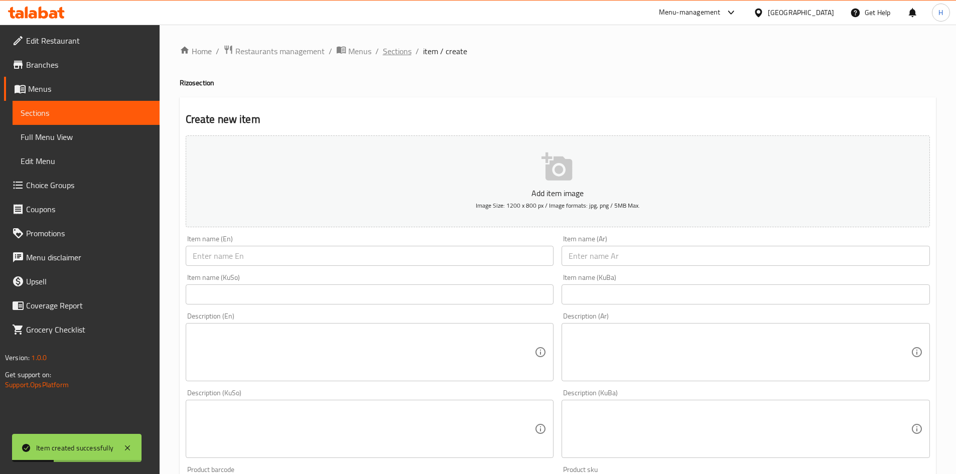
click at [407, 52] on span "Sections" at bounding box center [397, 51] width 29 height 12
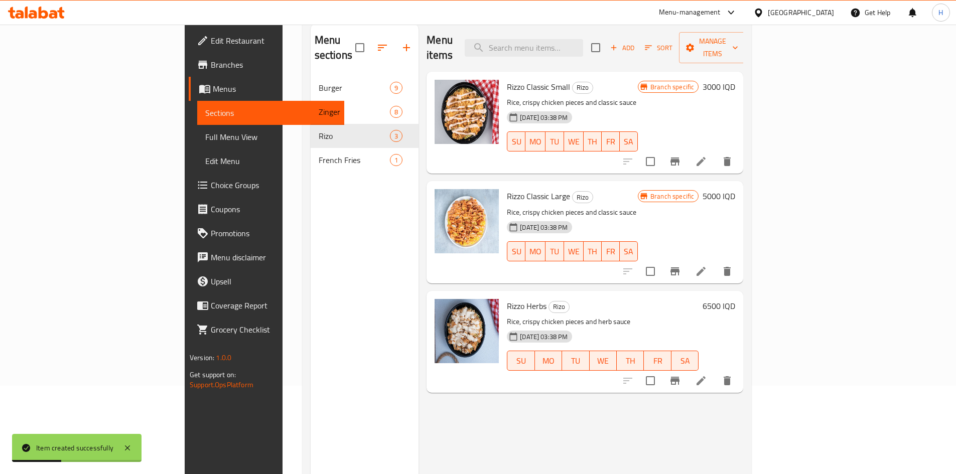
scroll to position [141, 0]
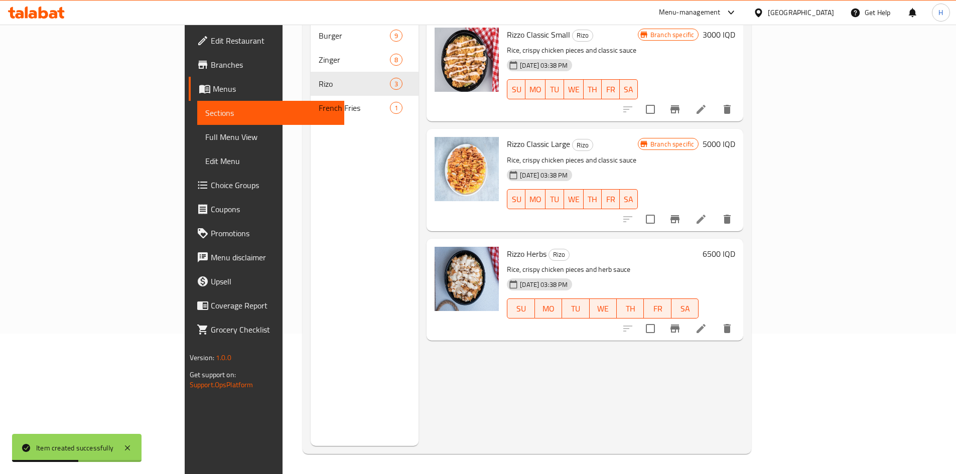
click at [681, 323] on icon "Branch-specific-item" at bounding box center [675, 329] width 12 height 12
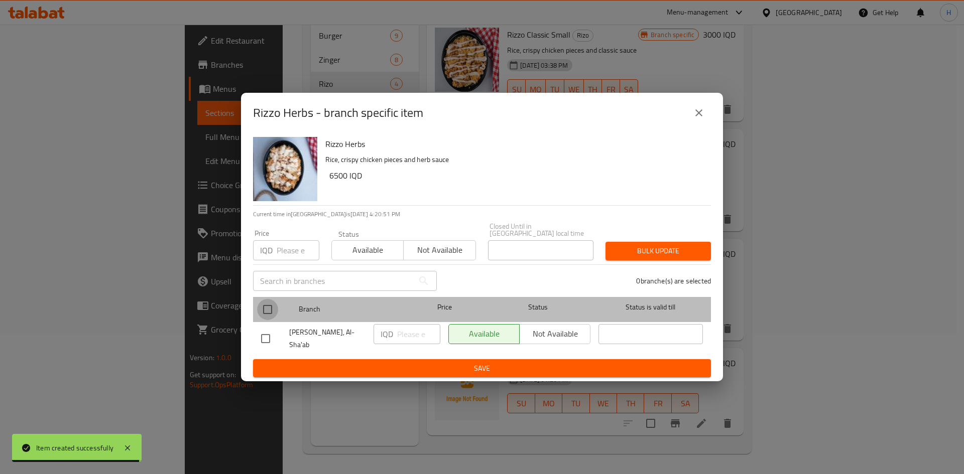
drag, startPoint x: 269, startPoint y: 313, endPoint x: 389, endPoint y: 316, distance: 120.0
click at [269, 312] on input "checkbox" at bounding box center [267, 309] width 21 height 21
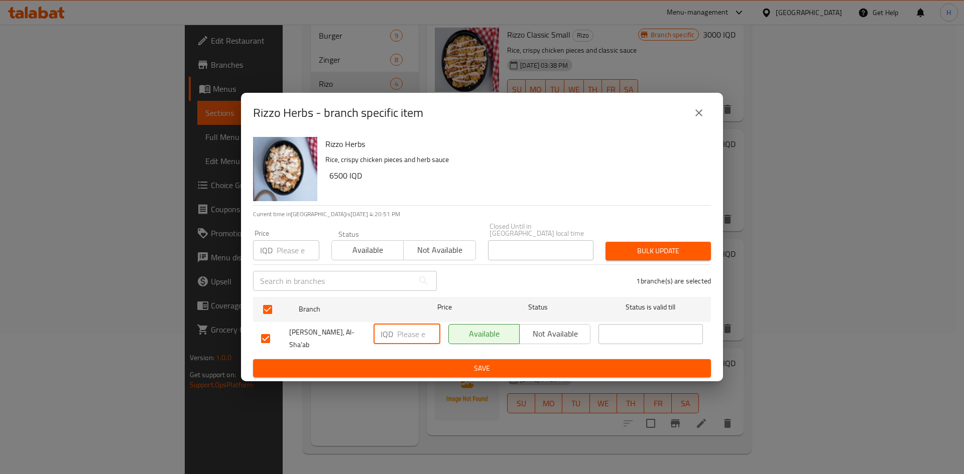
click at [399, 328] on input "number" at bounding box center [418, 334] width 43 height 20
click at [414, 367] on span "Save" at bounding box center [482, 368] width 442 height 13
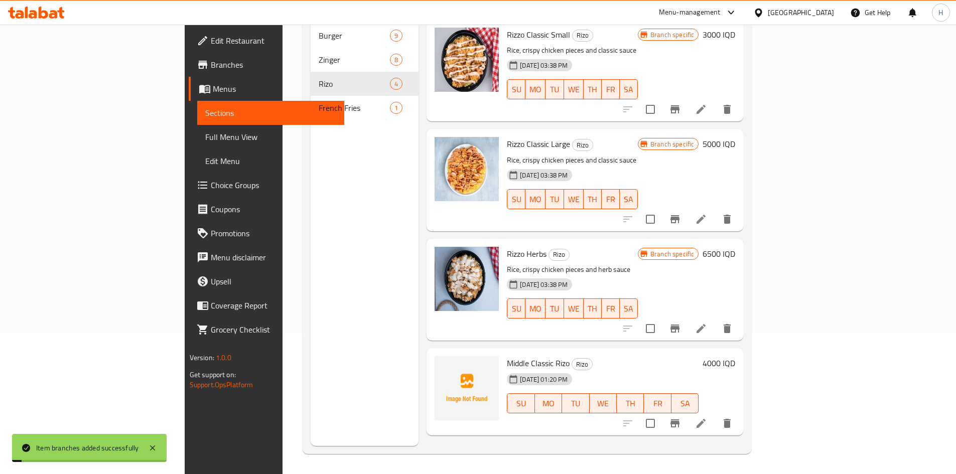
click at [736, 356] on h6 "4000 IQD" at bounding box center [719, 363] width 33 height 14
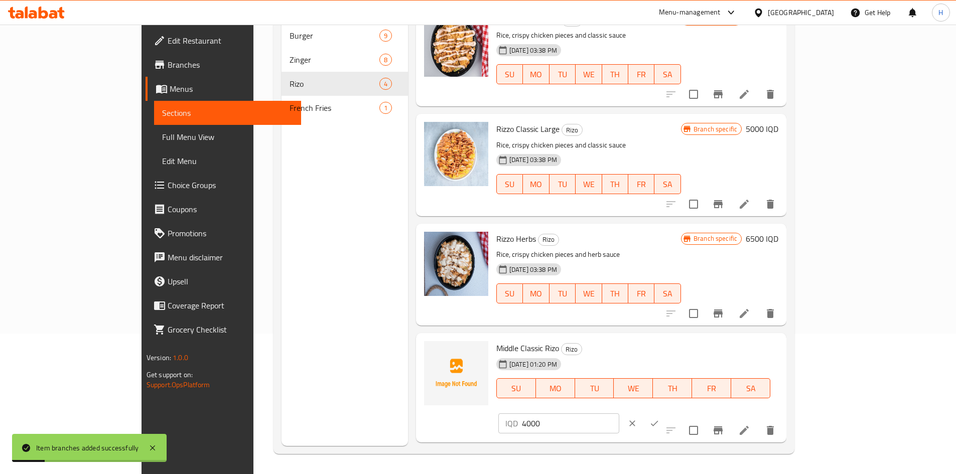
click at [779, 235] on h6 "6500 IQD" at bounding box center [762, 239] width 33 height 14
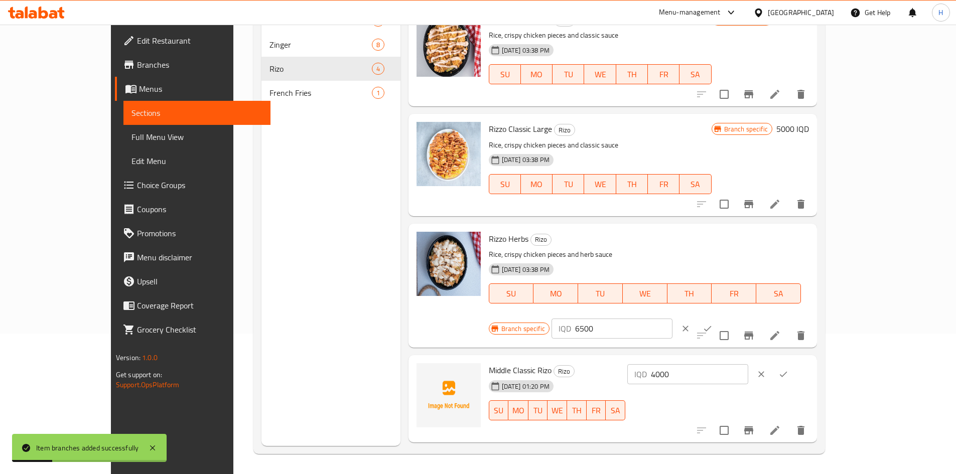
click at [673, 319] on input "6500" at bounding box center [623, 329] width 97 height 20
click at [713, 324] on icon "ok" at bounding box center [708, 329] width 10 height 10
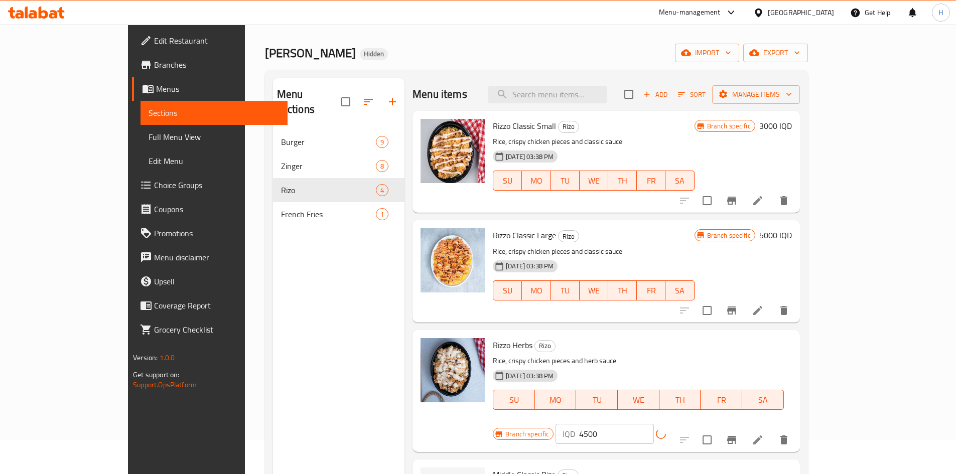
scroll to position [0, 0]
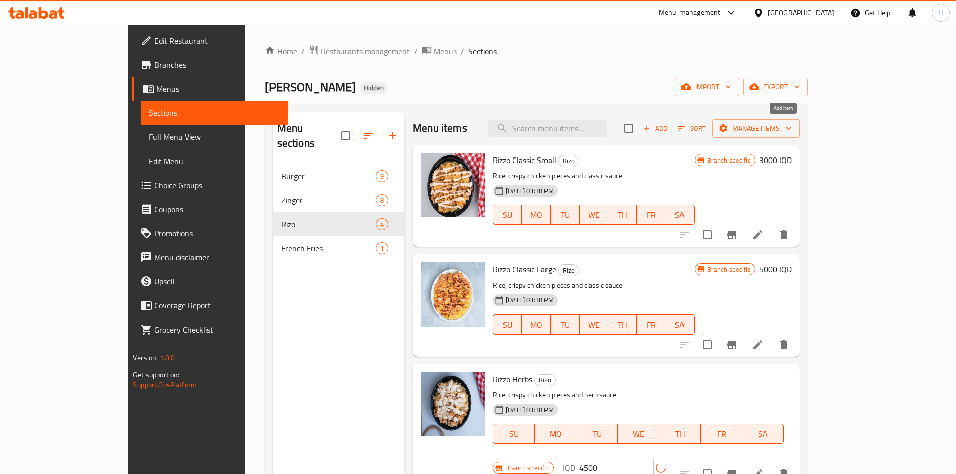
click at [669, 128] on span "Add" at bounding box center [655, 129] width 27 height 12
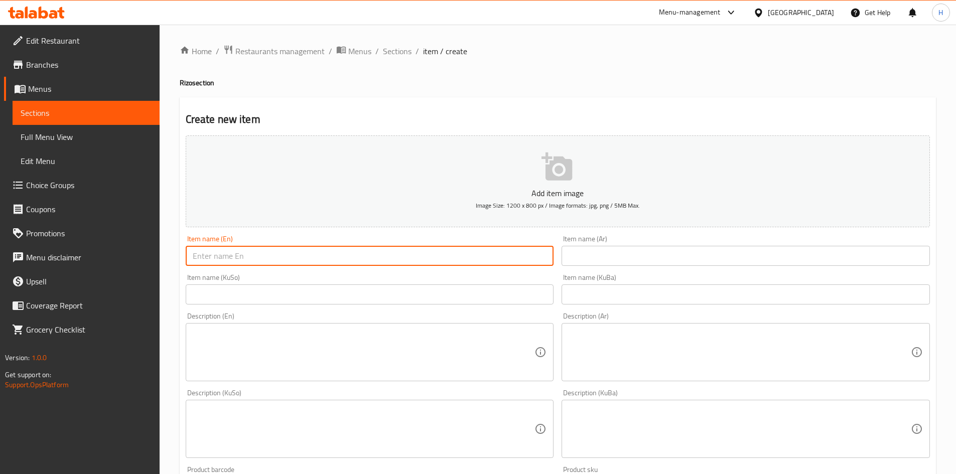
click at [229, 261] on input "text" at bounding box center [370, 256] width 369 height 20
click at [651, 252] on input "text" at bounding box center [746, 256] width 369 height 20
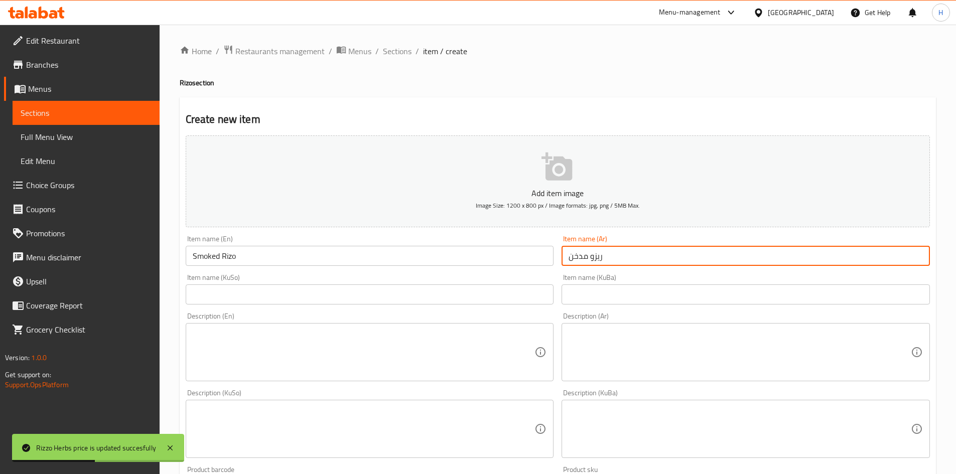
click at [638, 361] on textarea at bounding box center [740, 353] width 342 height 48
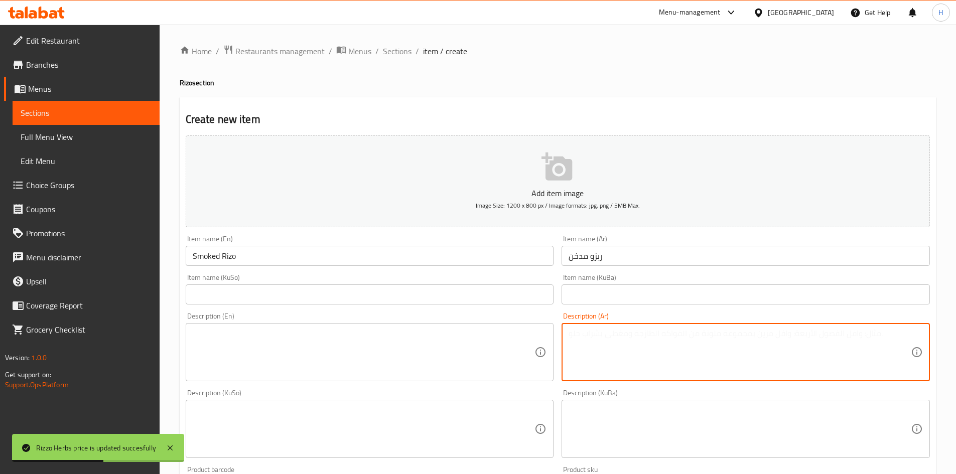
paste textarea "رز, قطع دجاج كرسبي وصلصة مدخنة."
click at [259, 342] on textarea at bounding box center [364, 353] width 342 height 48
paste textarea "Rice, crispy chicken pieces and smoked sauce."
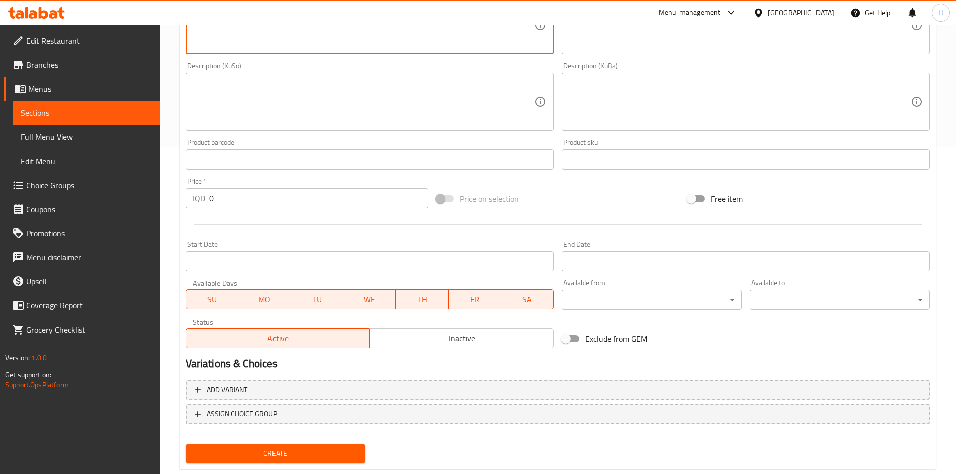
scroll to position [350, 0]
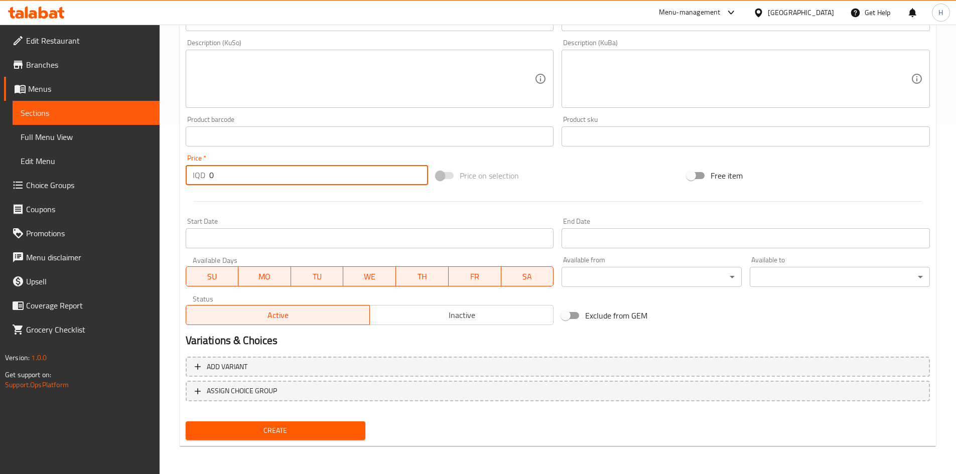
click at [256, 176] on input "0" at bounding box center [318, 175] width 219 height 20
click at [320, 433] on span "Create" at bounding box center [276, 431] width 164 height 13
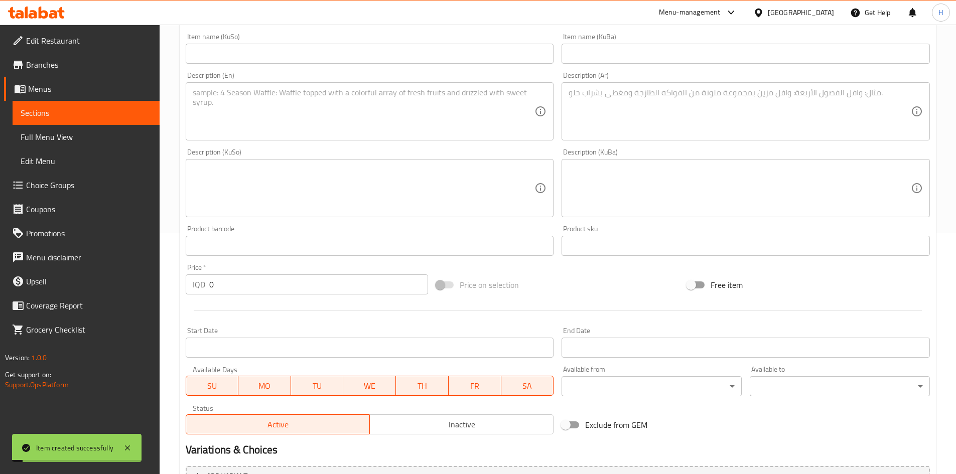
scroll to position [150, 0]
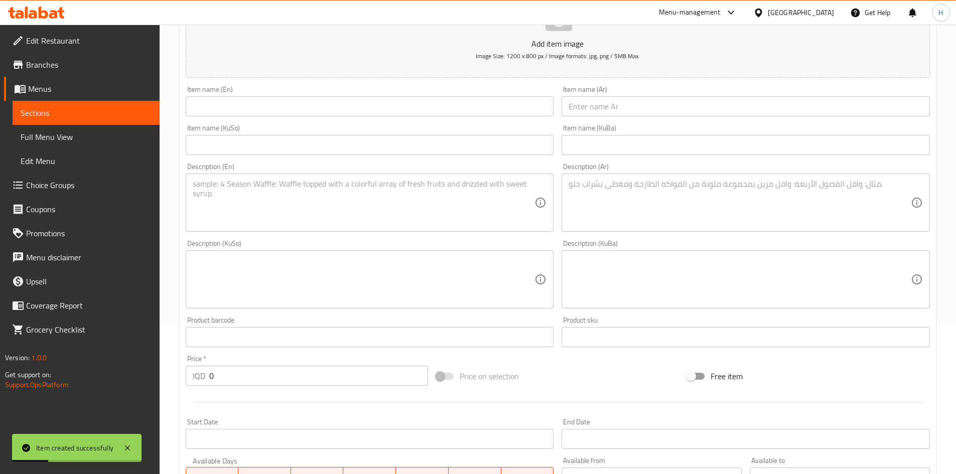
click at [248, 106] on input "text" at bounding box center [370, 106] width 369 height 20
paste input "Cheese Rizo"
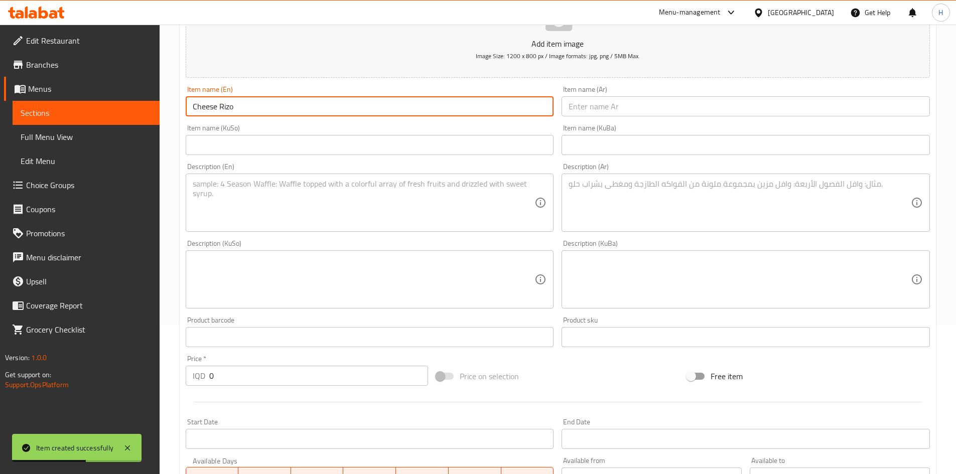
click at [601, 101] on input "text" at bounding box center [746, 106] width 369 height 20
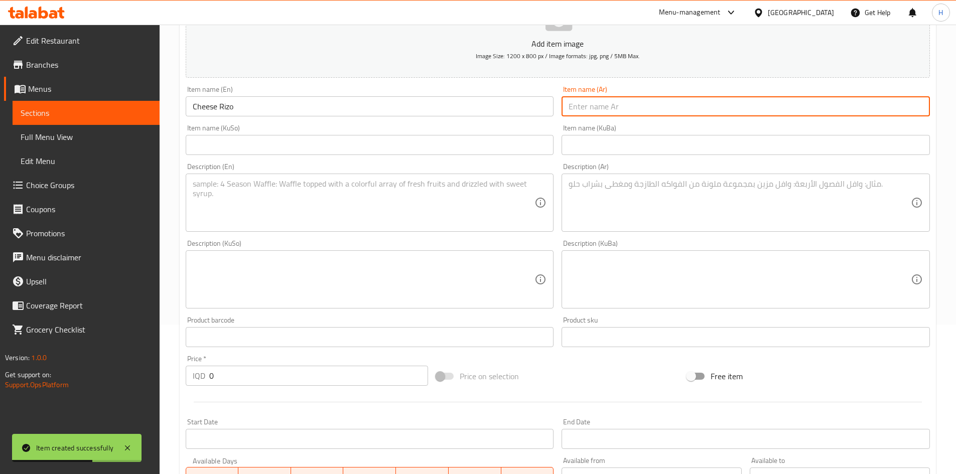
paste input "ريزو جبنة"
click at [670, 199] on textarea at bounding box center [740, 203] width 342 height 48
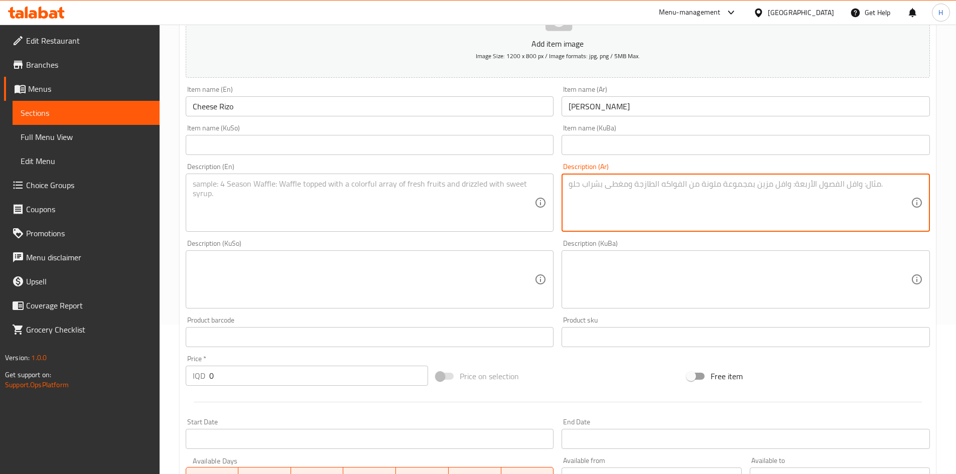
paste textarea "رز, قطع دجاج كرسبي وصلصة الجبنة."
click at [291, 206] on textarea at bounding box center [364, 203] width 342 height 48
paste textarea "Rice, crispy chicken pieces and cheese sauce."
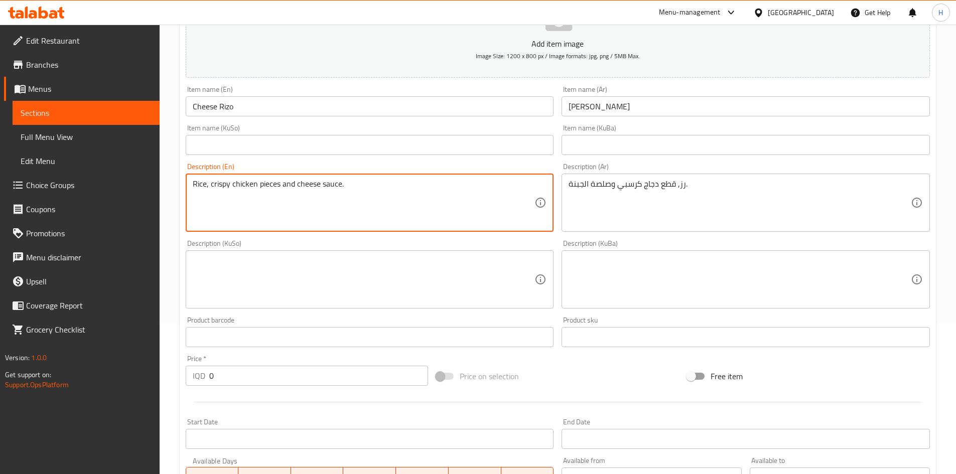
scroll to position [350, 0]
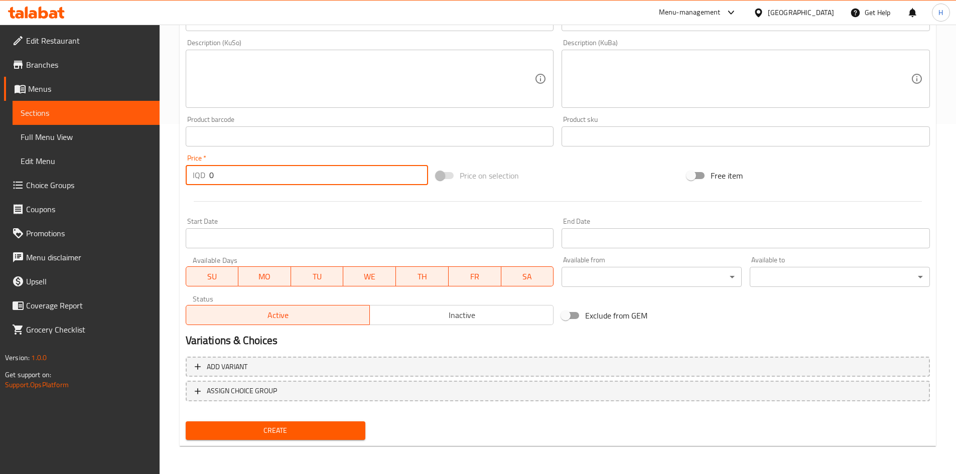
click at [258, 181] on input "0" at bounding box center [318, 175] width 219 height 20
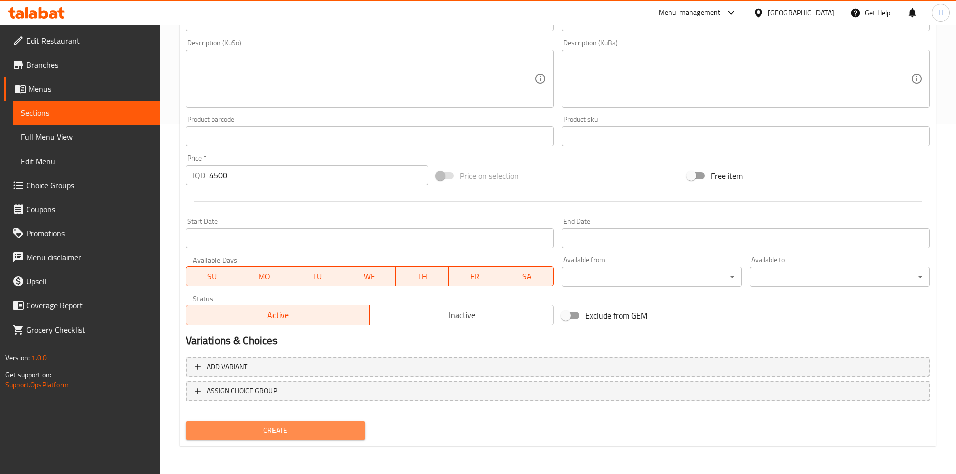
click at [304, 431] on span "Create" at bounding box center [276, 431] width 164 height 13
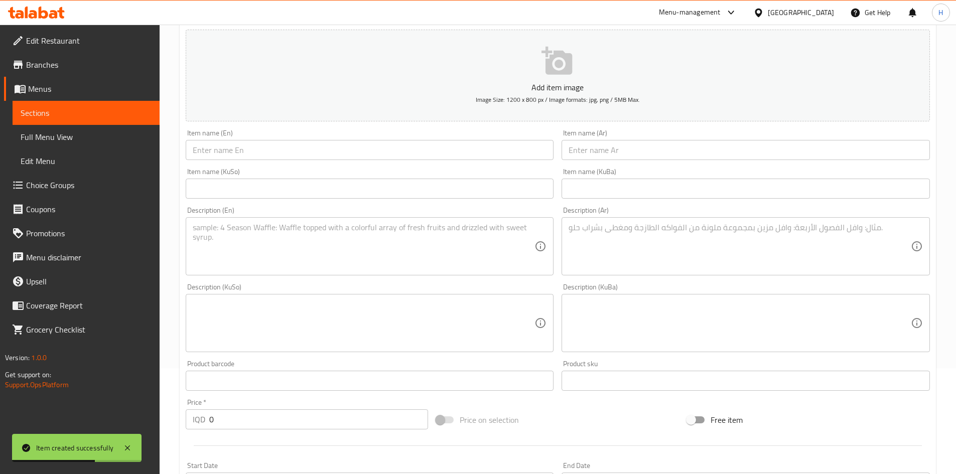
scroll to position [0, 0]
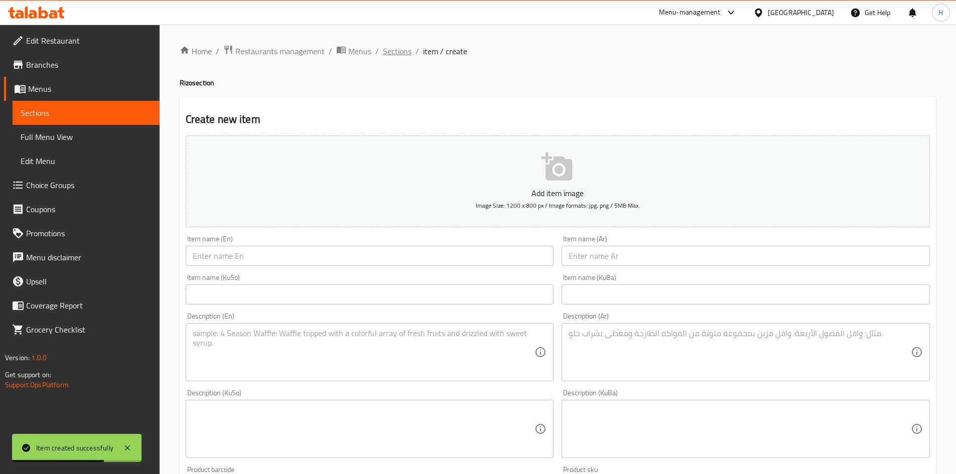
click at [391, 51] on span "Sections" at bounding box center [397, 51] width 29 height 12
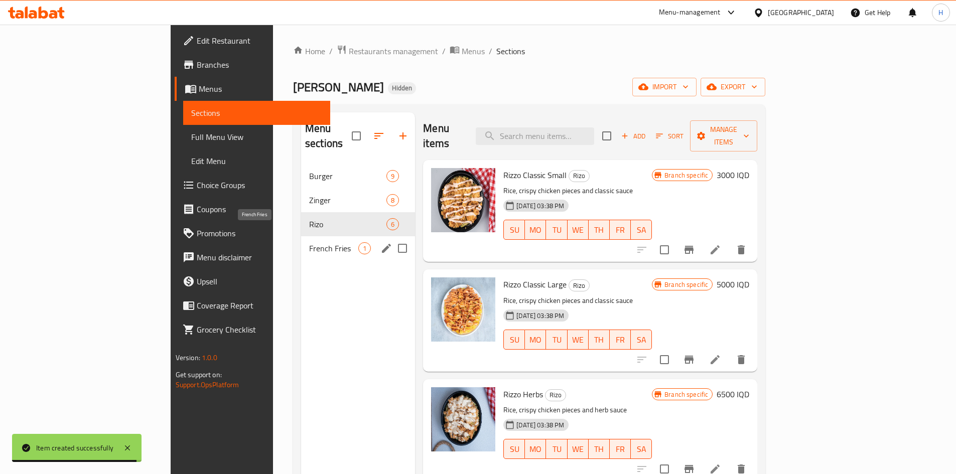
click at [309, 242] on span "French Fries" at bounding box center [333, 248] width 49 height 12
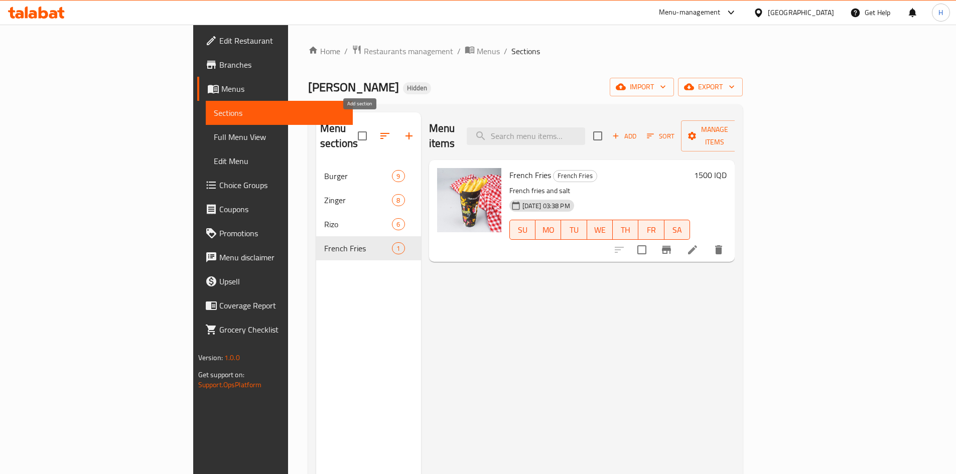
click at [403, 130] on icon "button" at bounding box center [409, 136] width 12 height 12
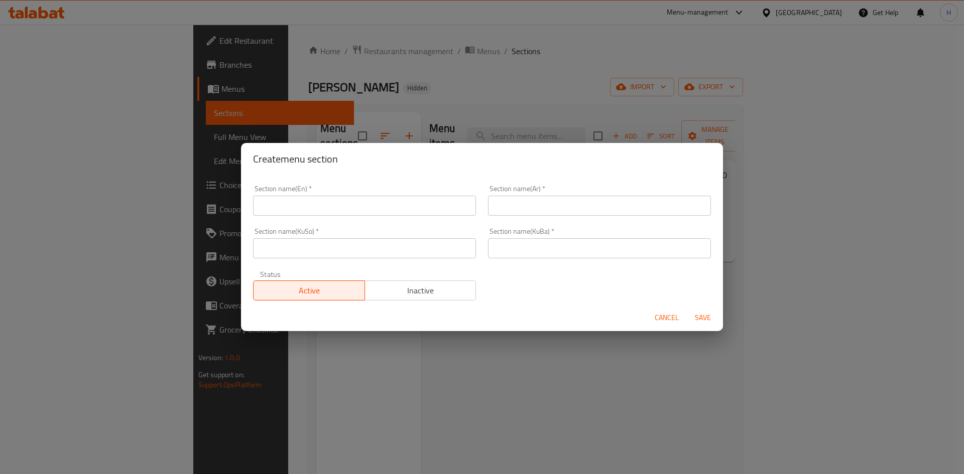
click at [588, 217] on div "Section name(Ar)   * Section name(Ar) *" at bounding box center [599, 200] width 235 height 43
click at [588, 206] on input "text" at bounding box center [599, 206] width 223 height 20
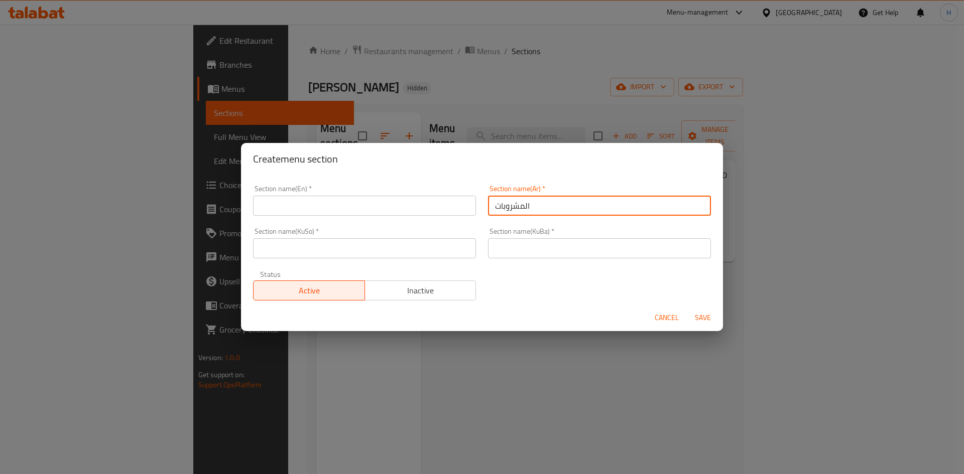
click at [360, 206] on input "text" at bounding box center [364, 206] width 223 height 20
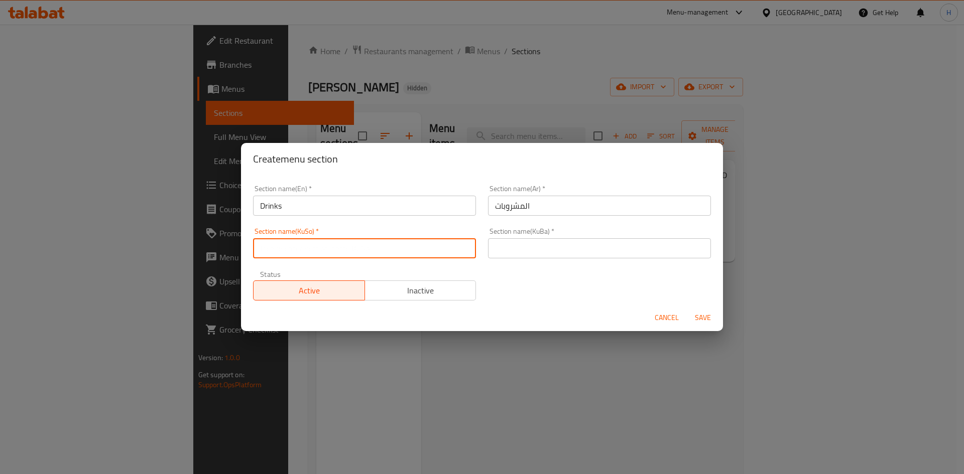
click at [317, 252] on input "text" at bounding box center [364, 248] width 223 height 20
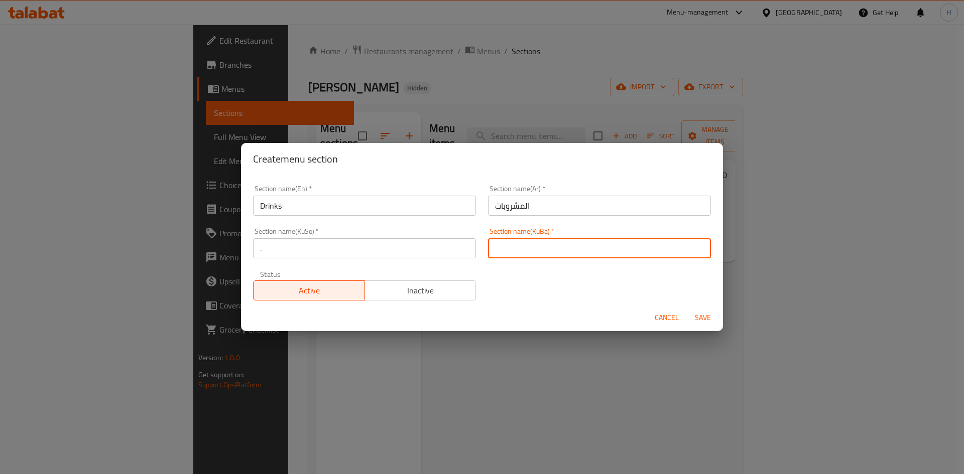
click at [521, 256] on input "text" at bounding box center [599, 248] width 223 height 20
click at [701, 322] on span "Save" at bounding box center [703, 318] width 24 height 13
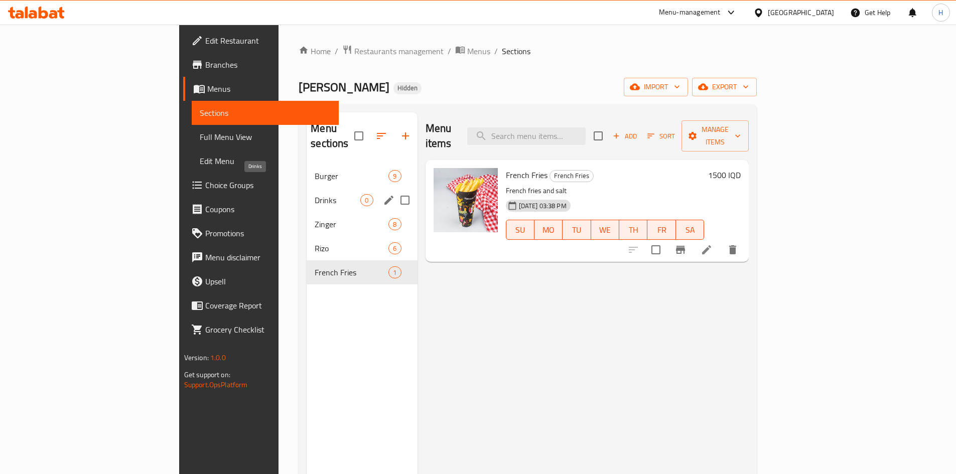
click at [315, 194] on span "Drinks" at bounding box center [338, 200] width 46 height 12
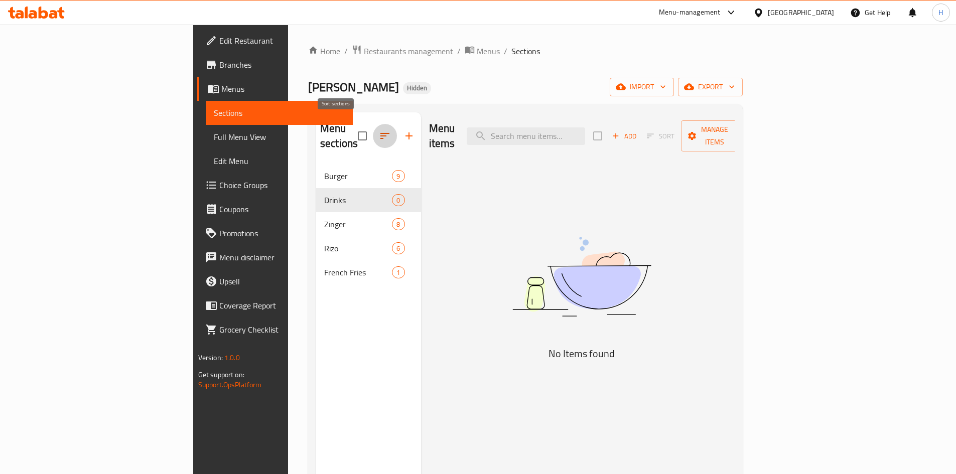
click at [373, 124] on button "button" at bounding box center [385, 136] width 24 height 24
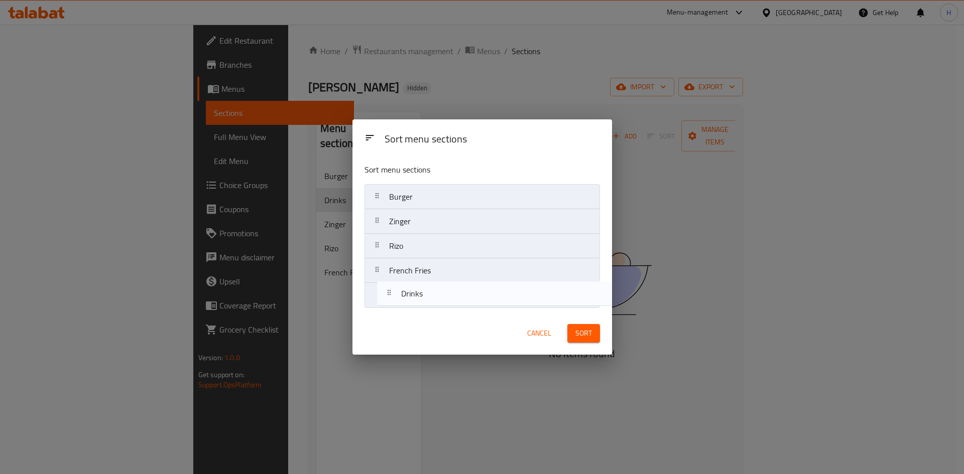
drag, startPoint x: 434, startPoint y: 253, endPoint x: 453, endPoint y: 306, distance: 56.4
click at [442, 306] on nav "Burger Drinks Zinger Rizo French Fries" at bounding box center [482, 246] width 235 height 124
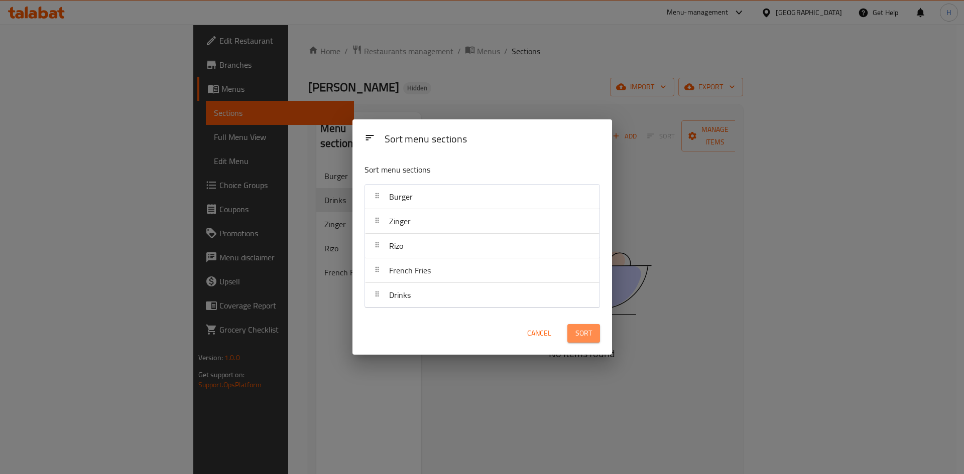
click at [580, 337] on span "Sort" at bounding box center [583, 333] width 17 height 13
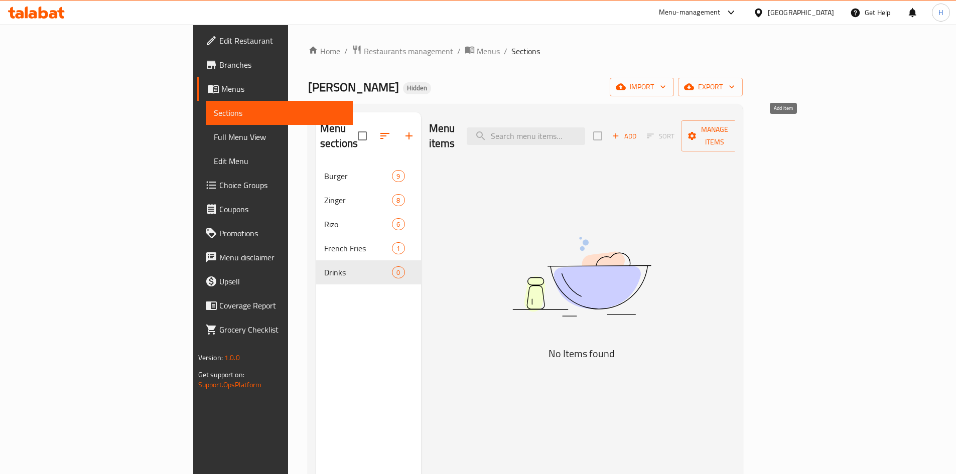
click at [638, 132] on span "Add" at bounding box center [624, 137] width 27 height 12
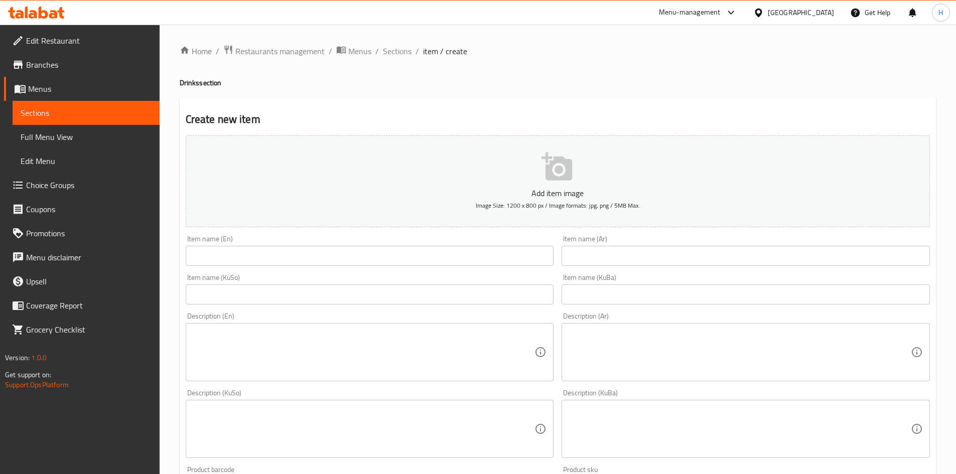
click at [615, 254] on input "text" at bounding box center [746, 256] width 369 height 20
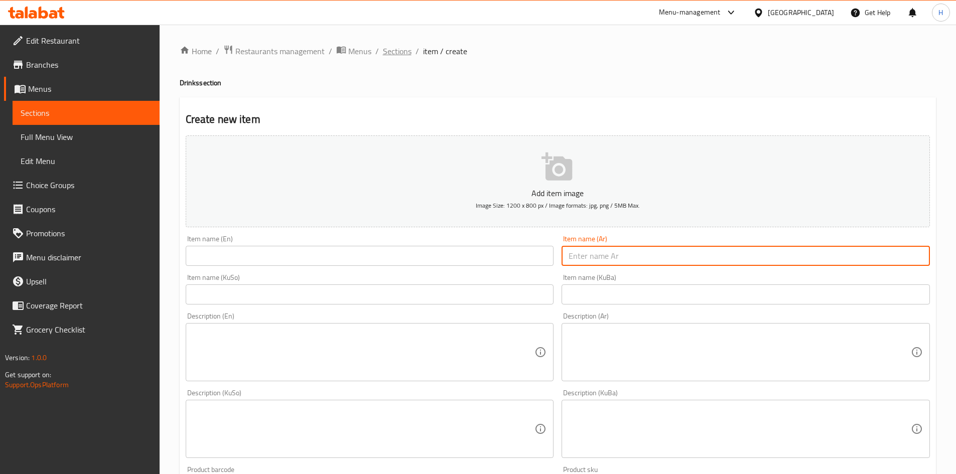
click at [407, 50] on span "Sections" at bounding box center [397, 51] width 29 height 12
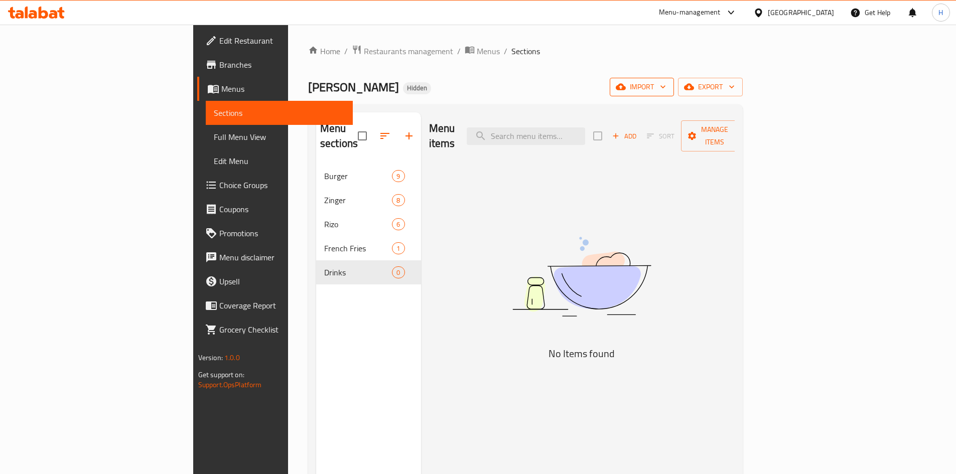
click at [674, 88] on button "import" at bounding box center [642, 87] width 64 height 19
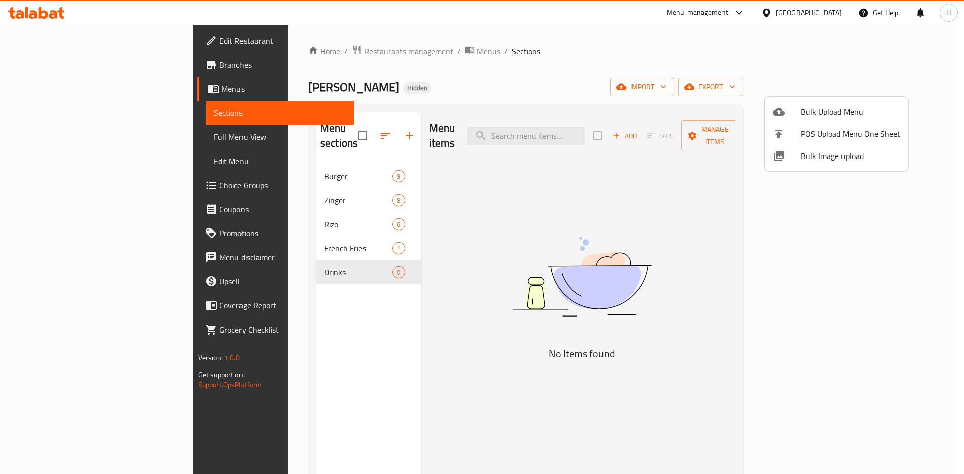
click at [787, 113] on div at bounding box center [787, 112] width 28 height 12
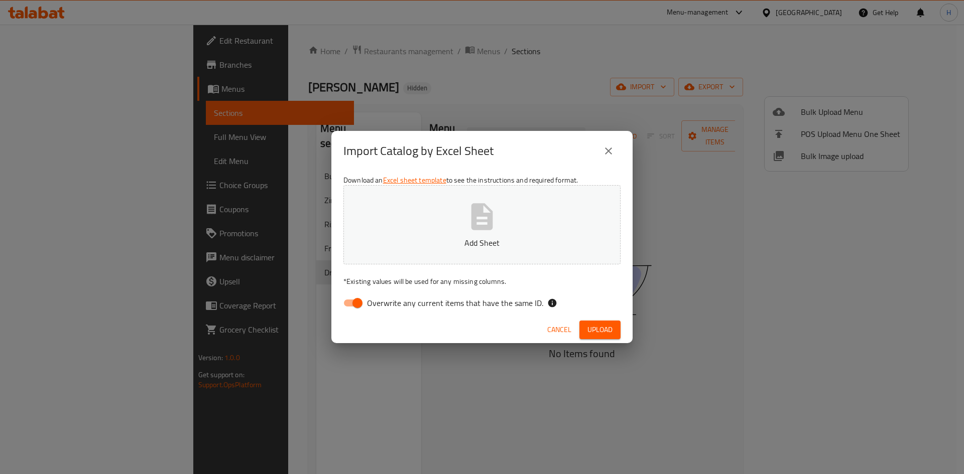
drag, startPoint x: 350, startPoint y: 305, endPoint x: 368, endPoint y: 271, distance: 38.6
click at [350, 305] on input "Overwrite any current items that have the same ID." at bounding box center [357, 303] width 57 height 19
click at [394, 237] on p "Add Sheet" at bounding box center [482, 243] width 246 height 12
click at [608, 333] on span "Upload" at bounding box center [599, 330] width 25 height 13
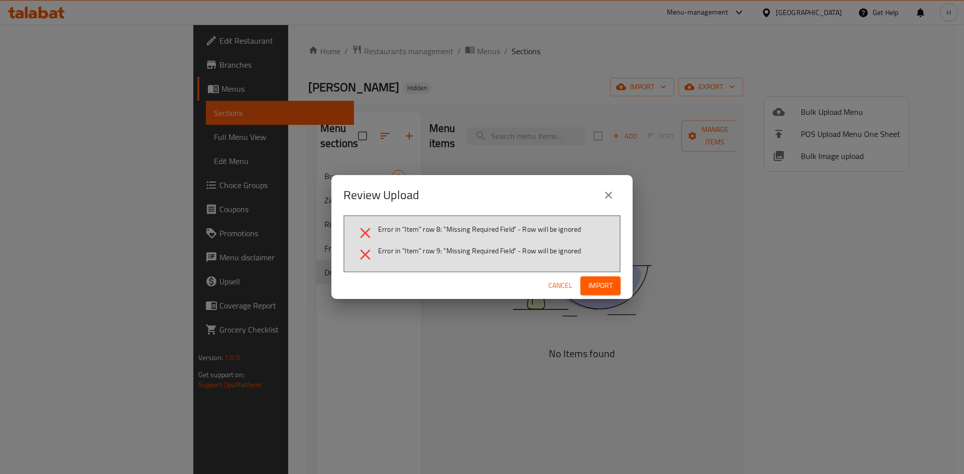
click at [563, 285] on span "Cancel" at bounding box center [560, 286] width 24 height 13
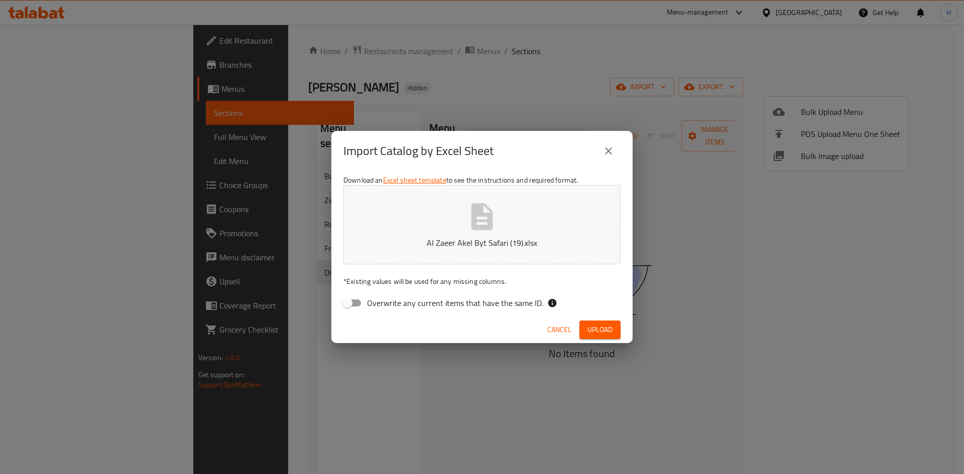
click at [524, 242] on p "Al Zaeer Akel Byt Safari (19).xlsx" at bounding box center [482, 243] width 246 height 12
click at [570, 334] on span "Cancel" at bounding box center [559, 330] width 24 height 13
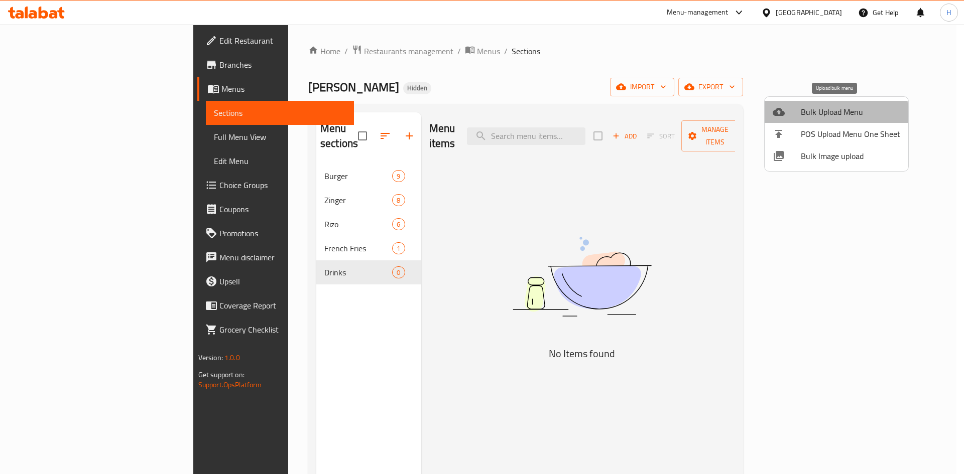
click at [796, 113] on div at bounding box center [787, 112] width 28 height 12
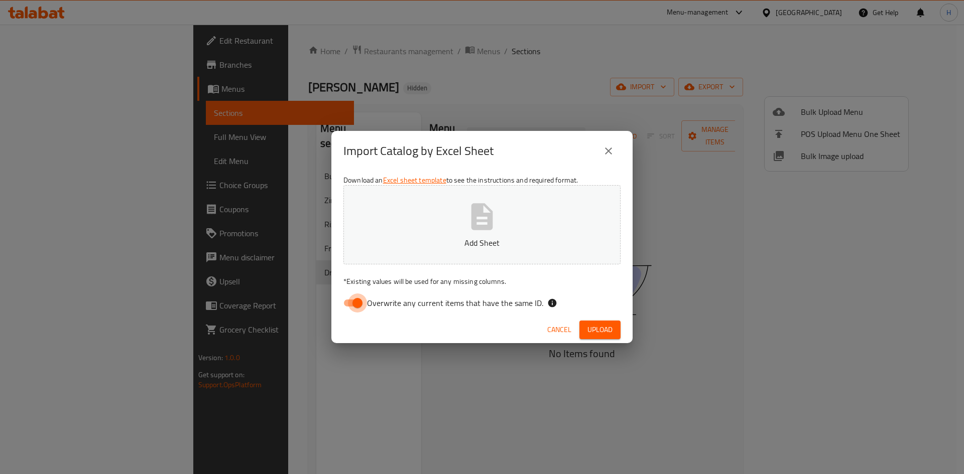
click at [362, 306] on input "Overwrite any current items that have the same ID." at bounding box center [357, 303] width 57 height 19
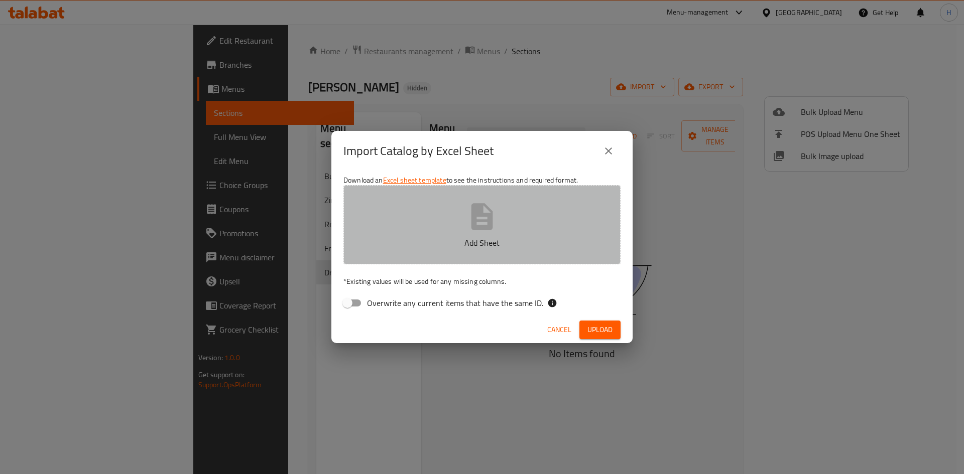
click at [417, 239] on p "Add Sheet" at bounding box center [482, 243] width 246 height 12
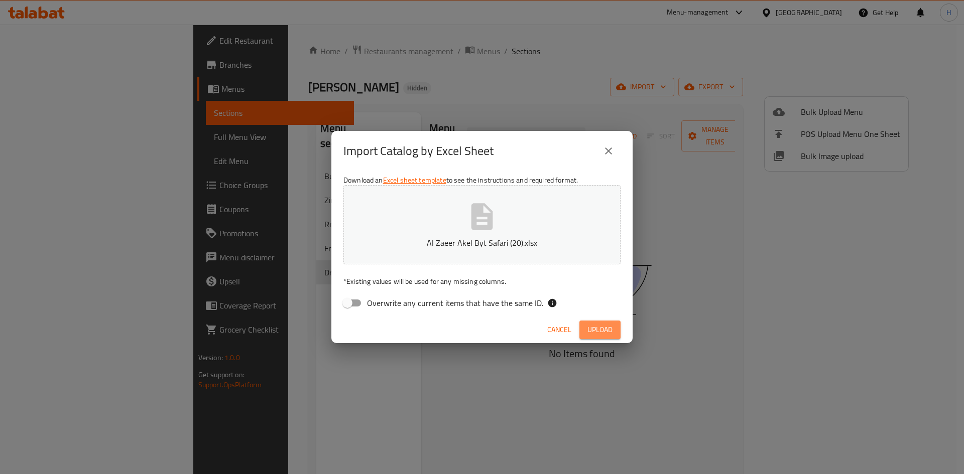
click at [597, 325] on span "Upload" at bounding box center [599, 330] width 25 height 13
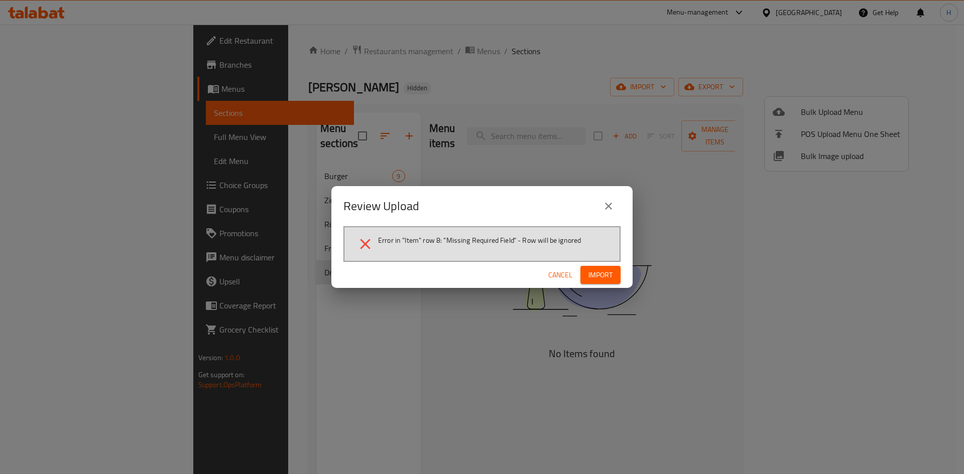
click at [561, 276] on span "Cancel" at bounding box center [560, 275] width 24 height 13
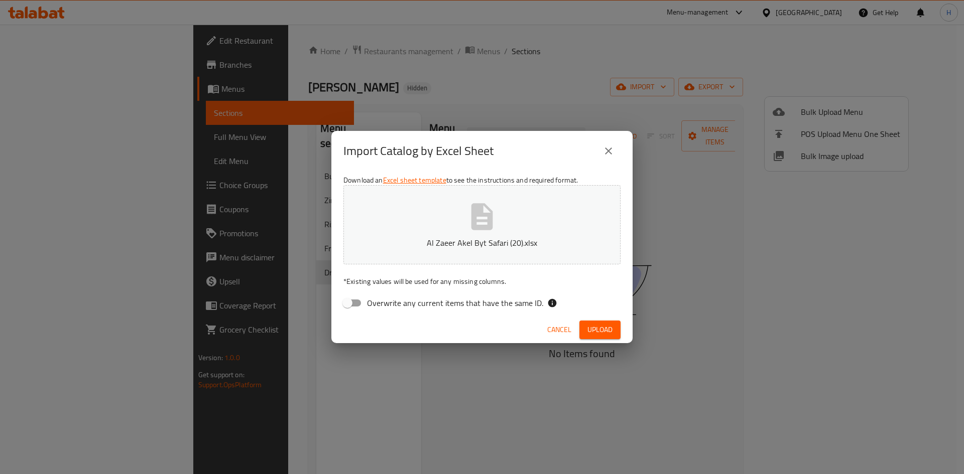
click at [464, 227] on button "Al Zaeer Akel Byt Safari (20).xlsx" at bounding box center [481, 224] width 277 height 79
click at [613, 335] on button "Upload" at bounding box center [599, 330] width 41 height 19
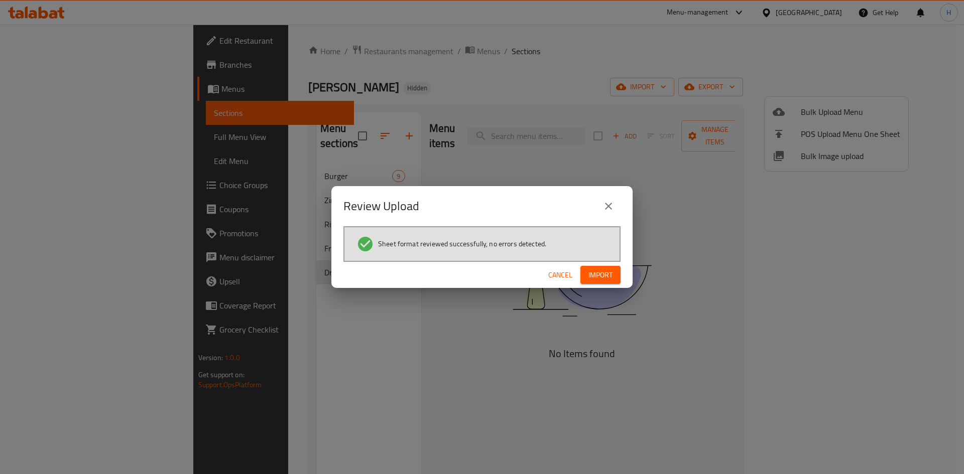
click at [613, 275] on button "Import" at bounding box center [600, 275] width 40 height 19
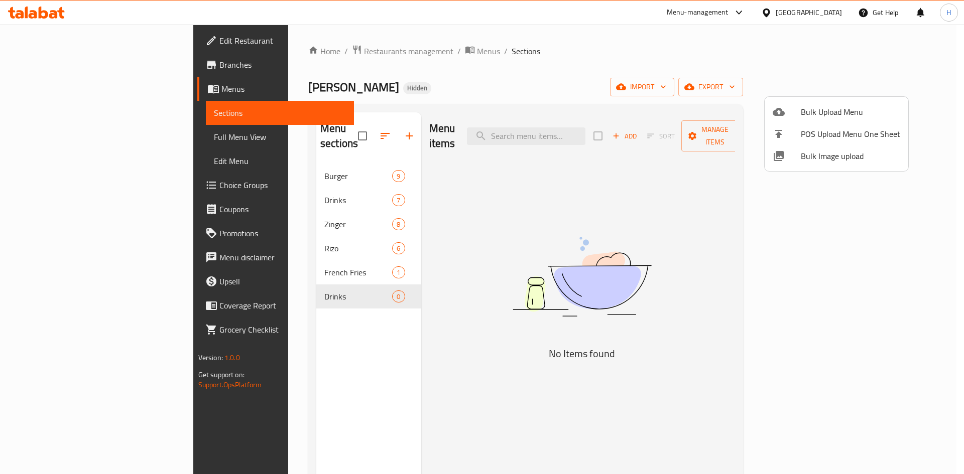
click at [320, 280] on div at bounding box center [482, 237] width 964 height 474
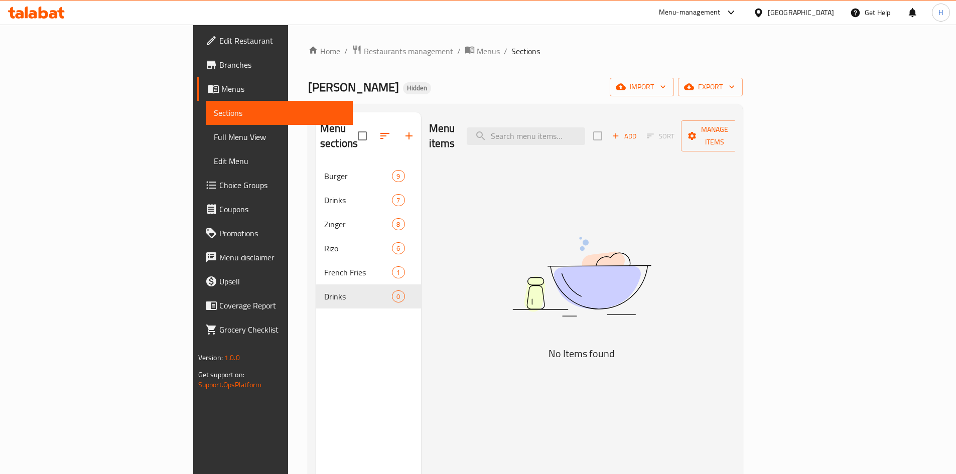
click at [421, 283] on div "Menu items Add Sort Manage items No Items found" at bounding box center [578, 349] width 314 height 474
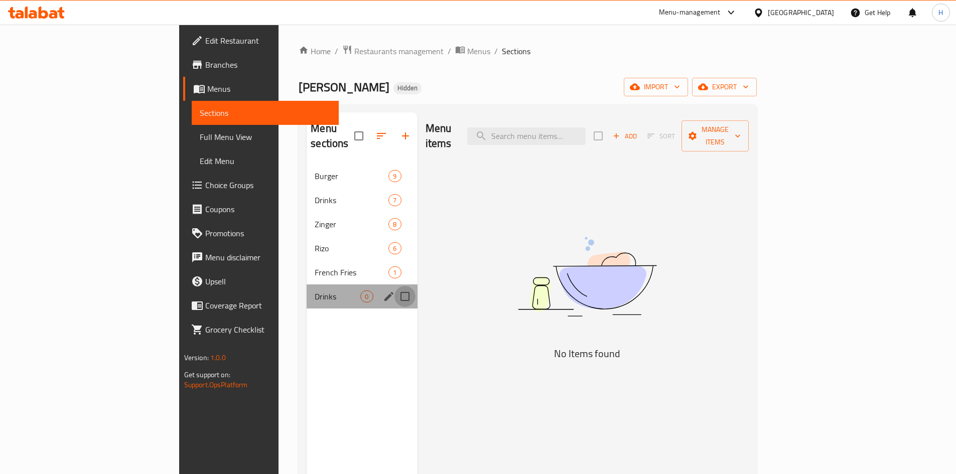
click at [395, 286] on input "Menu sections" at bounding box center [405, 296] width 21 height 21
click at [370, 131] on icon "button" at bounding box center [376, 136] width 12 height 12
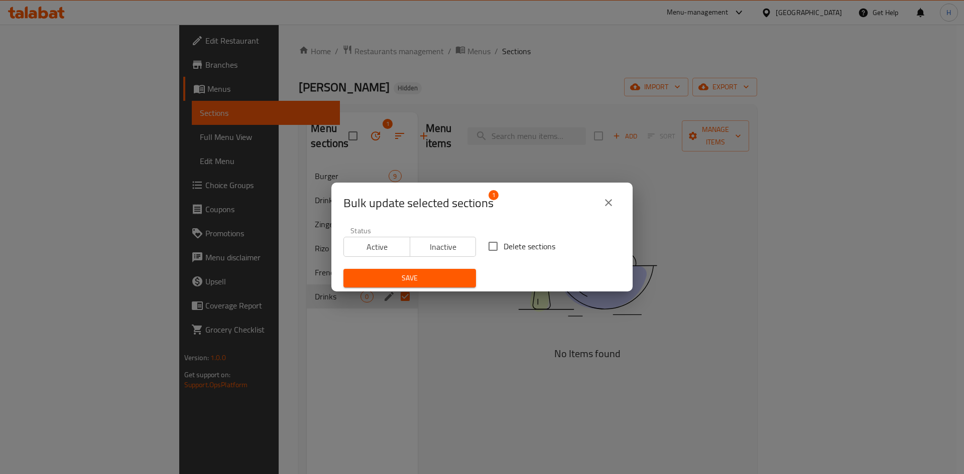
drag, startPoint x: 489, startPoint y: 243, endPoint x: 462, endPoint y: 262, distance: 32.3
click at [489, 243] on input "Delete sections" at bounding box center [492, 246] width 21 height 21
click at [420, 276] on span "Save" at bounding box center [409, 278] width 116 height 13
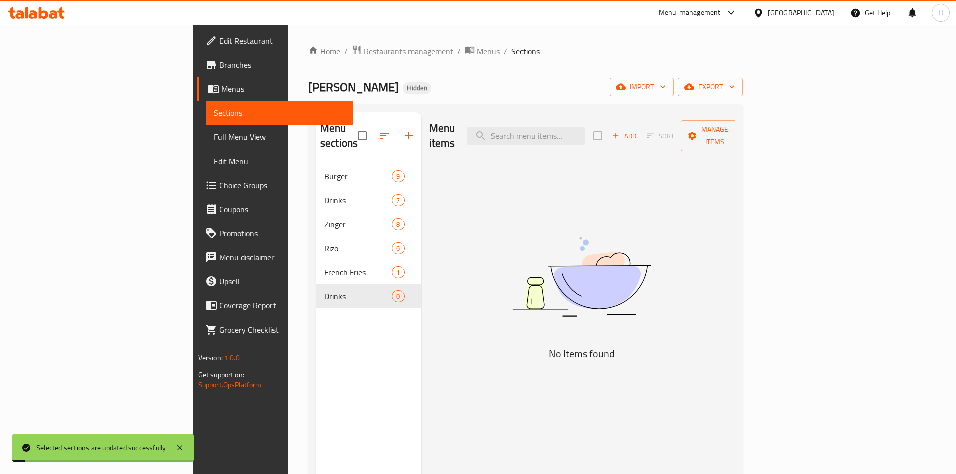
click at [379, 130] on icon "button" at bounding box center [385, 136] width 12 height 12
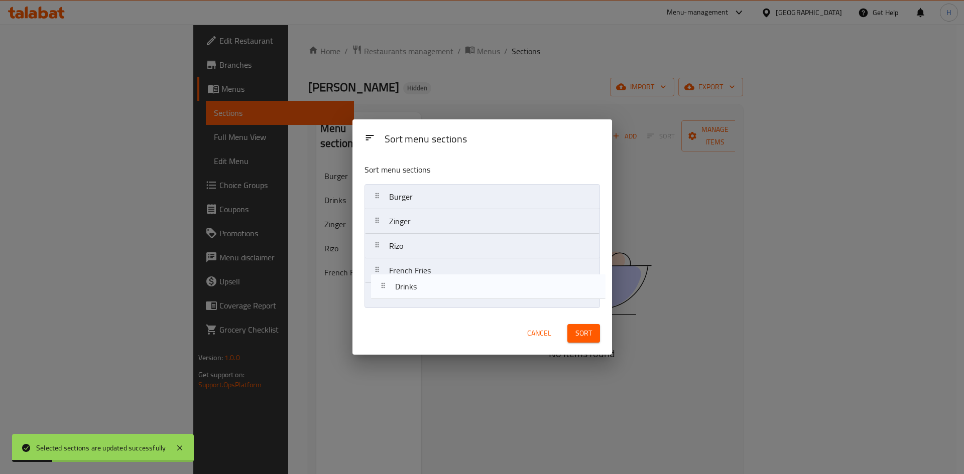
drag, startPoint x: 418, startPoint y: 230, endPoint x: 471, endPoint y: 313, distance: 98.5
click at [424, 299] on nav "Burger Drinks Zinger Rizo French Fries" at bounding box center [482, 246] width 235 height 124
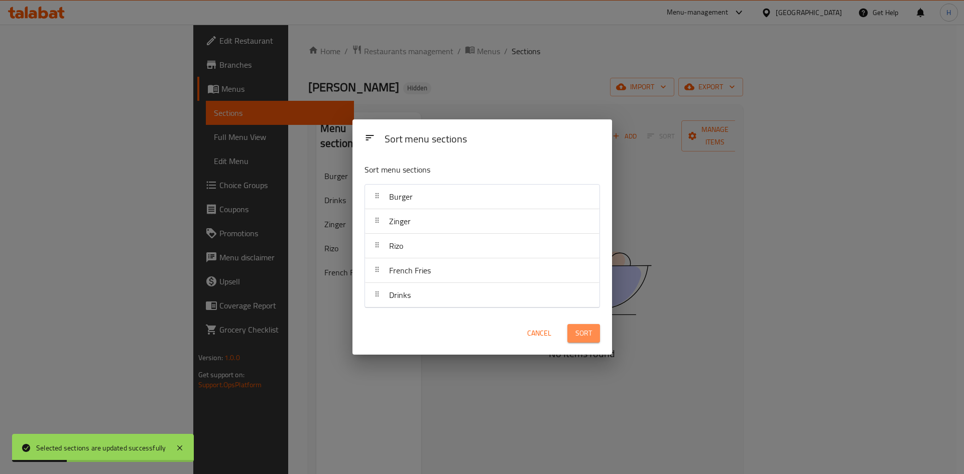
click at [593, 337] on button "Sort" at bounding box center [583, 333] width 33 height 19
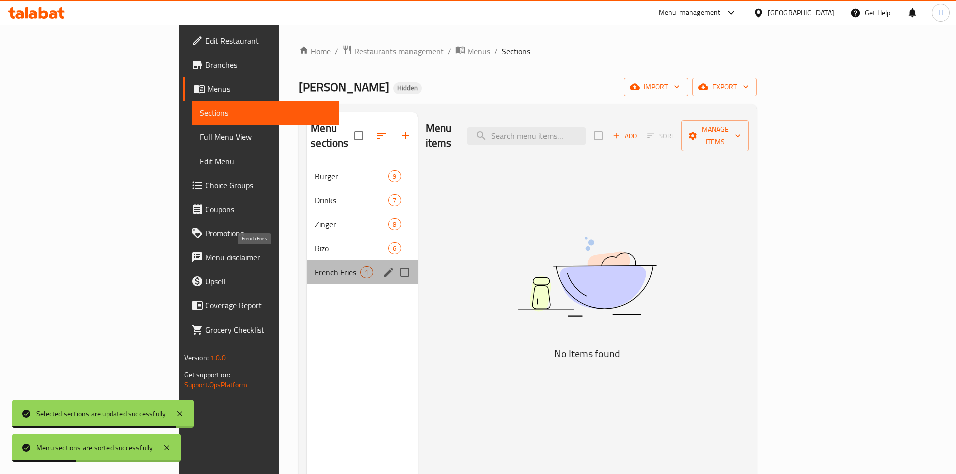
click at [315, 267] on span "French Fries" at bounding box center [338, 273] width 46 height 12
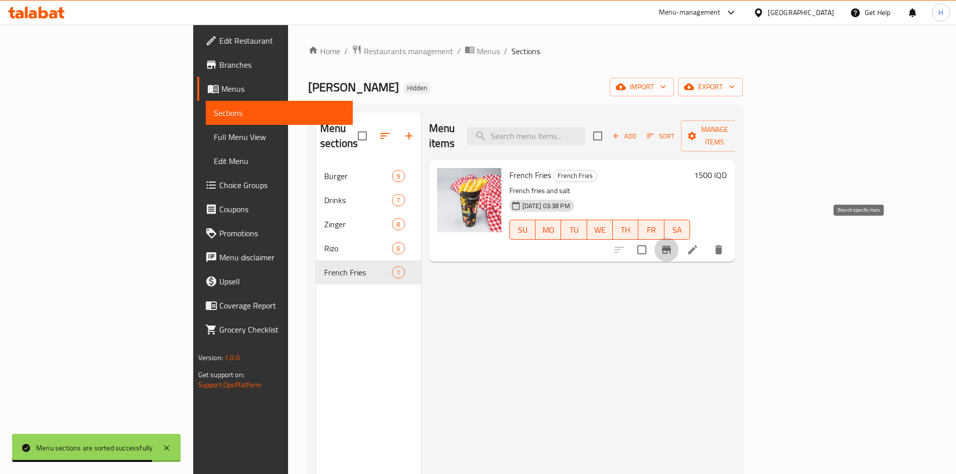
click at [671, 246] on icon "Branch-specific-item" at bounding box center [666, 250] width 9 height 8
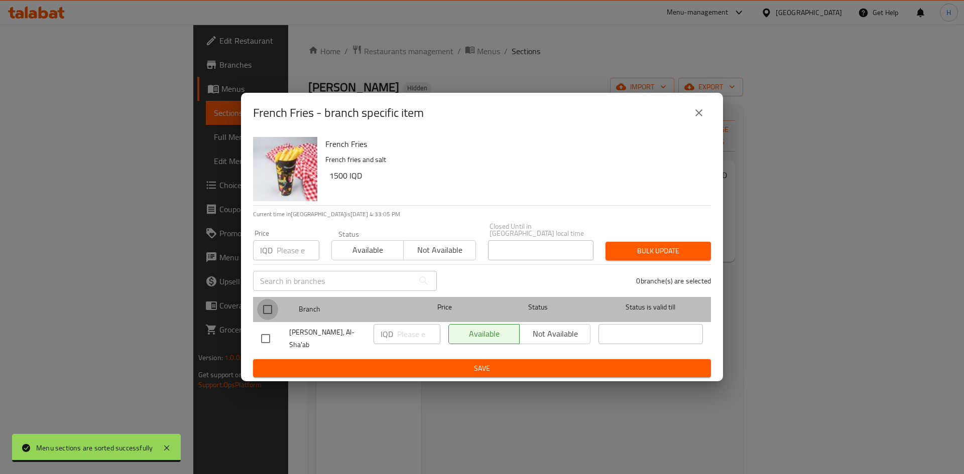
click at [275, 306] on input "checkbox" at bounding box center [267, 309] width 21 height 21
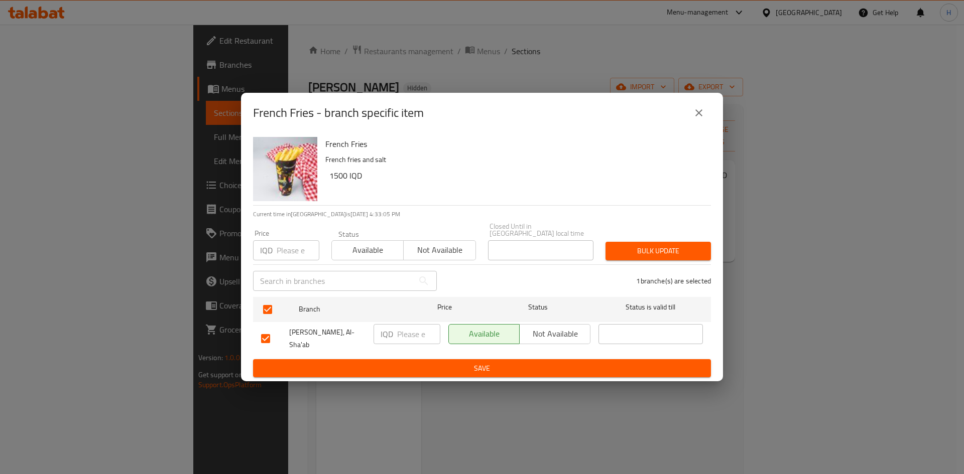
click at [409, 326] on input "number" at bounding box center [418, 334] width 43 height 20
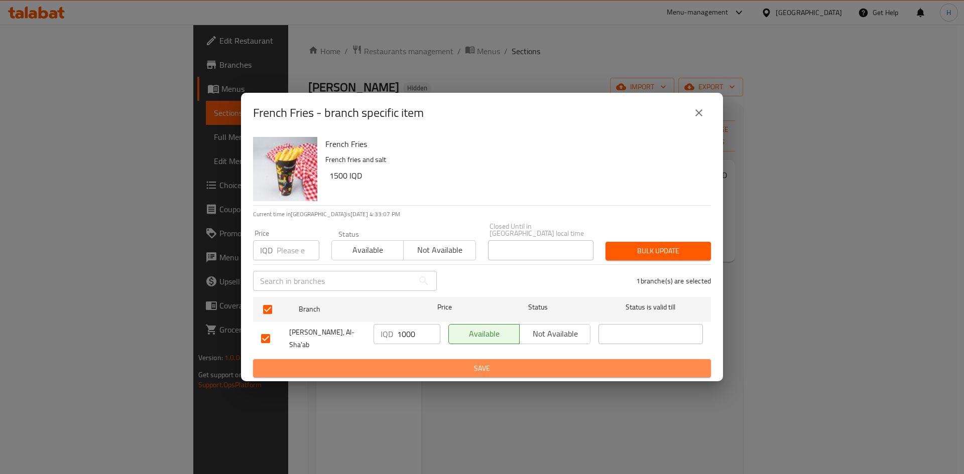
drag, startPoint x: 444, startPoint y: 362, endPoint x: 469, endPoint y: 362, distance: 24.6
click at [445, 362] on span "Save" at bounding box center [482, 368] width 442 height 13
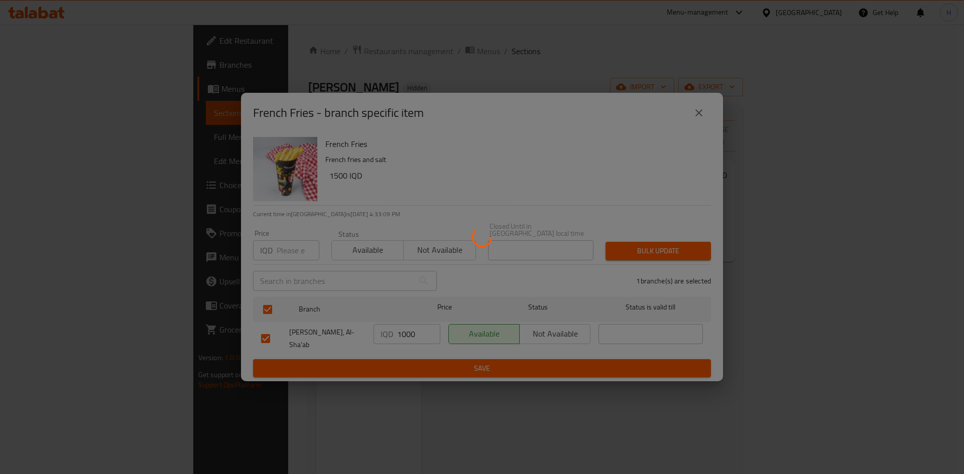
click at [907, 162] on div at bounding box center [482, 237] width 964 height 474
drag, startPoint x: 907, startPoint y: 162, endPoint x: 892, endPoint y: 190, distance: 32.3
click at [905, 164] on div at bounding box center [482, 237] width 964 height 474
click at [907, 152] on div at bounding box center [482, 237] width 964 height 474
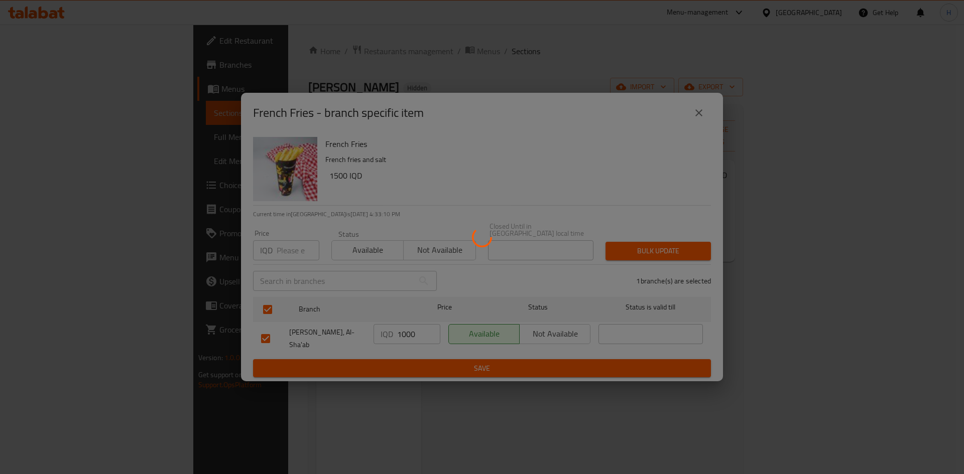
click at [905, 165] on div at bounding box center [482, 237] width 964 height 474
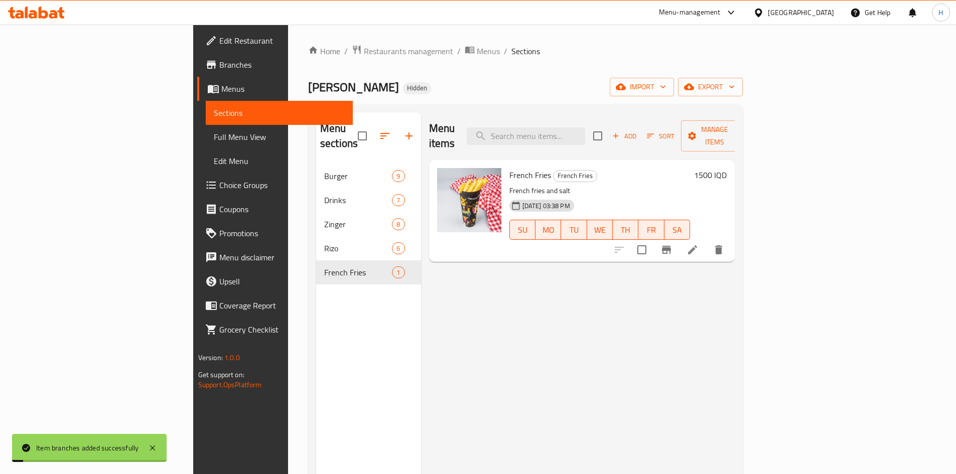
click at [727, 168] on h6 "1500 IQD" at bounding box center [710, 175] width 33 height 14
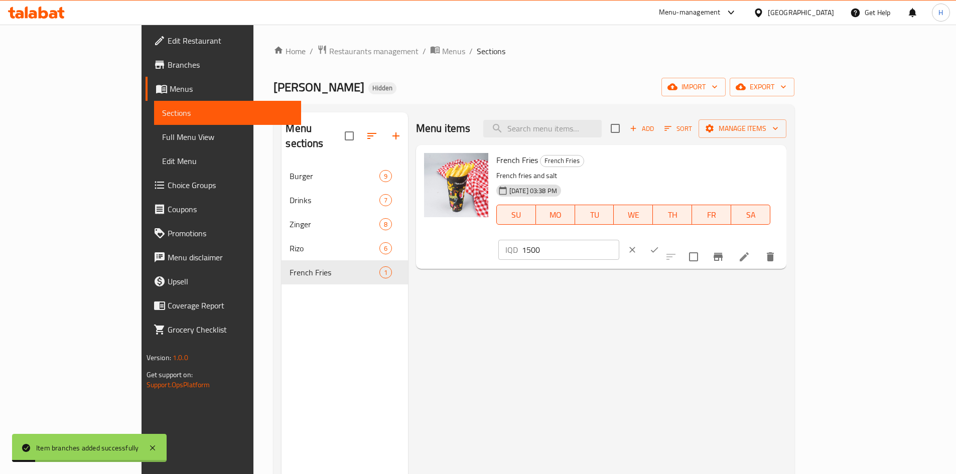
click at [620, 240] on input "1500" at bounding box center [570, 250] width 97 height 20
click at [660, 245] on icon "ok" at bounding box center [655, 250] width 10 height 10
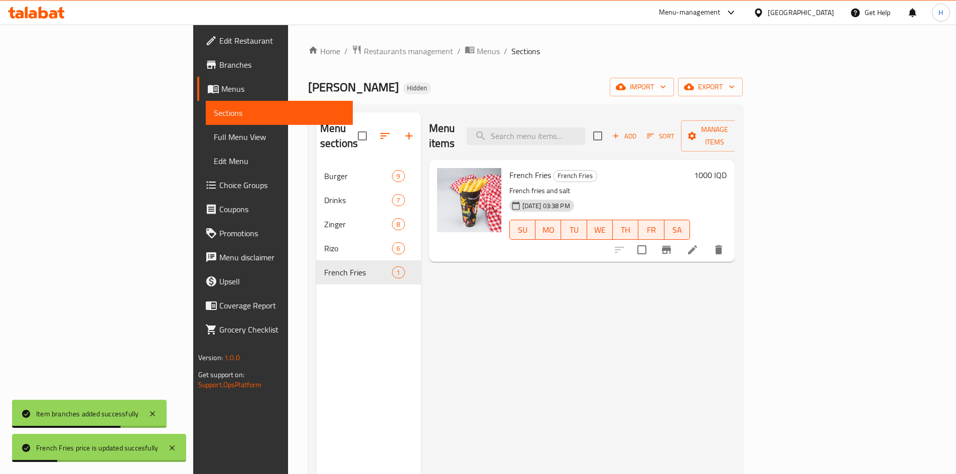
click at [638, 131] on span "Add" at bounding box center [624, 137] width 27 height 12
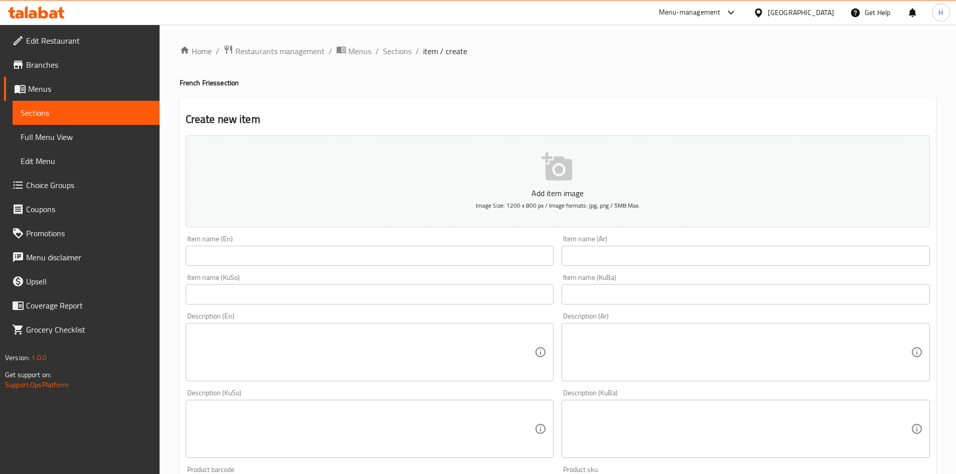
click at [648, 250] on input "text" at bounding box center [746, 256] width 369 height 20
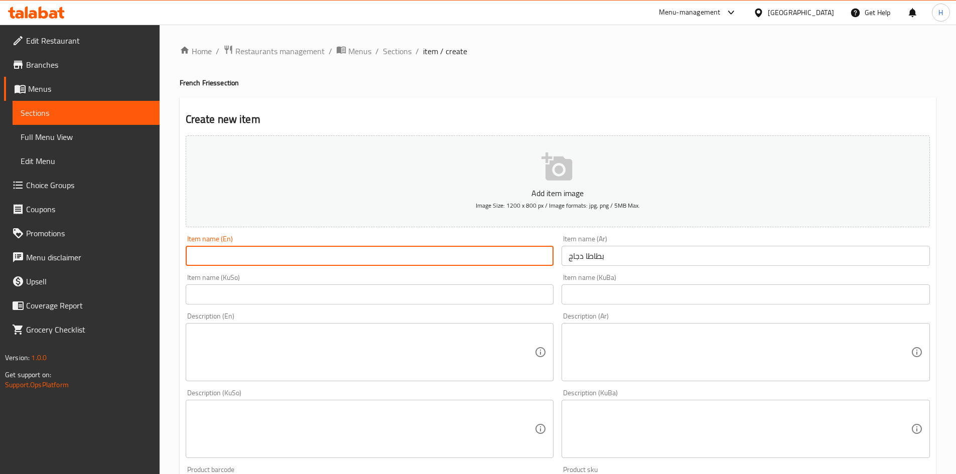
click at [223, 259] on input "text" at bounding box center [370, 256] width 369 height 20
click at [614, 368] on textarea at bounding box center [740, 353] width 342 height 48
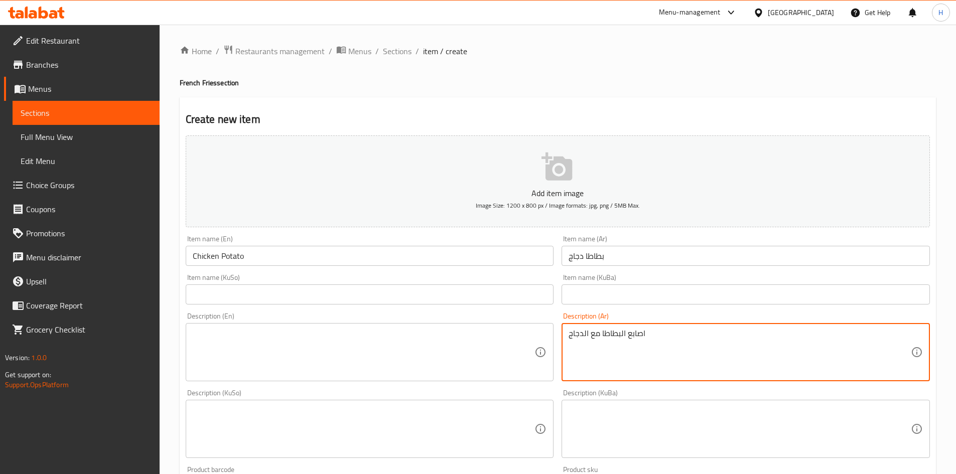
click at [376, 350] on textarea at bounding box center [364, 353] width 342 height 48
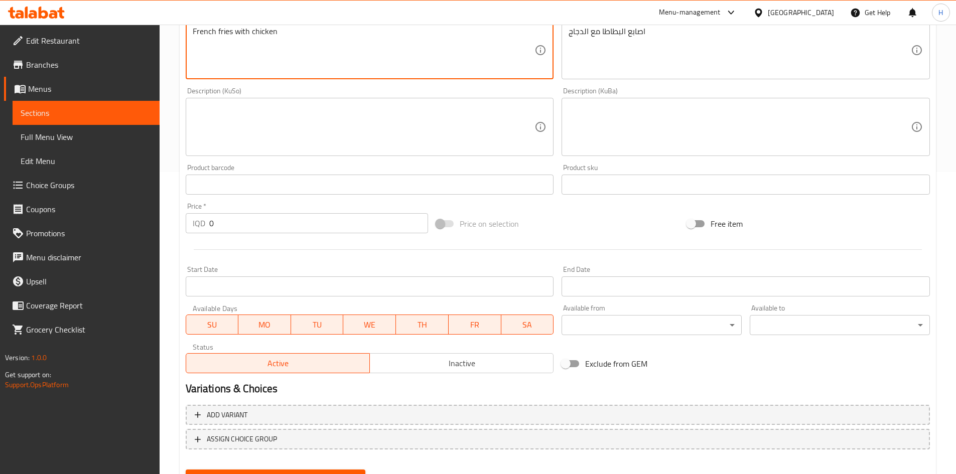
scroll to position [350, 0]
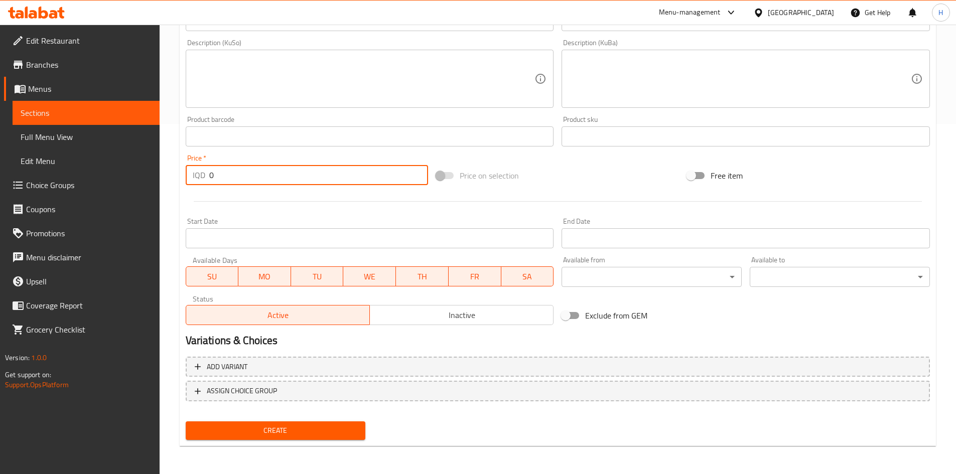
click at [241, 175] on input "0" at bounding box center [318, 175] width 219 height 20
click at [241, 175] on input "2" at bounding box center [318, 175] width 219 height 20
drag, startPoint x: 296, startPoint y: 438, endPoint x: 300, endPoint y: 433, distance: 6.4
click at [296, 437] on button "Create" at bounding box center [276, 431] width 180 height 19
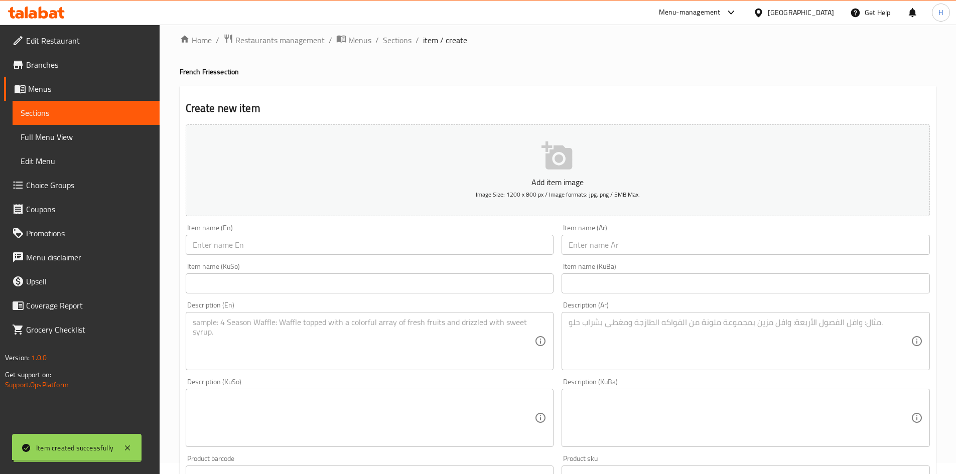
scroll to position [0, 0]
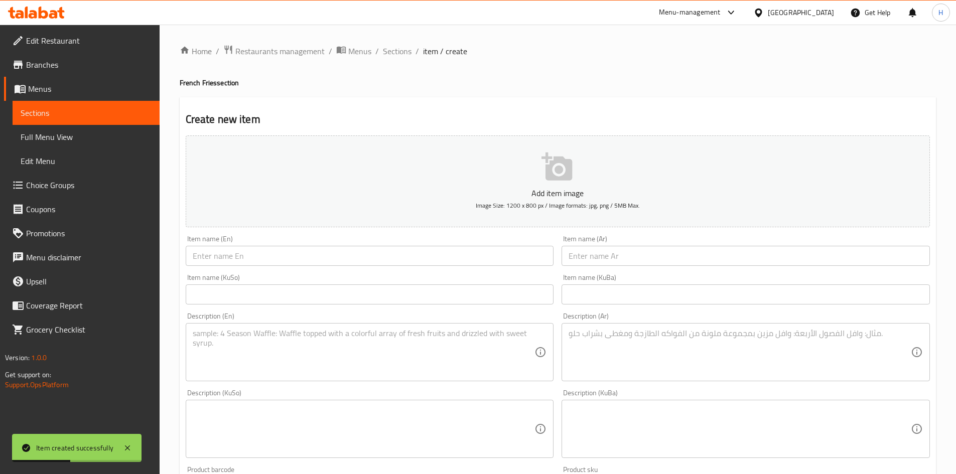
click at [259, 263] on input "text" at bounding box center [370, 256] width 369 height 20
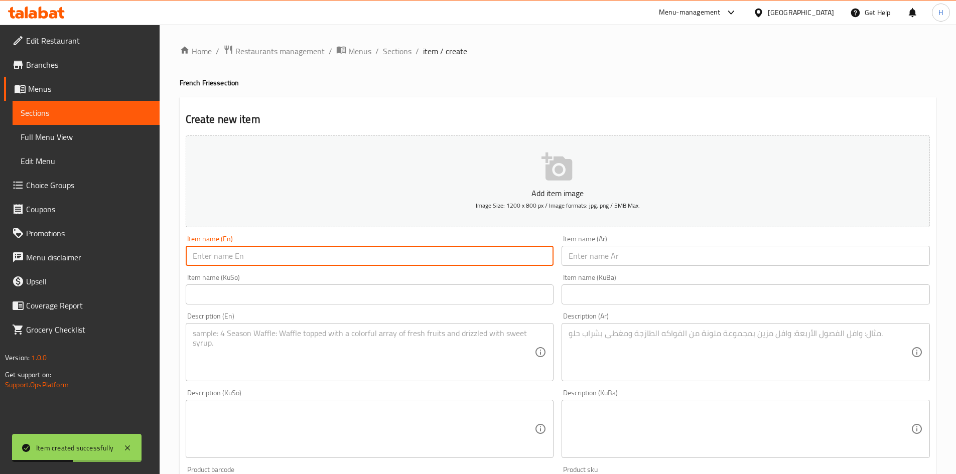
paste input "Cheese French Fries"
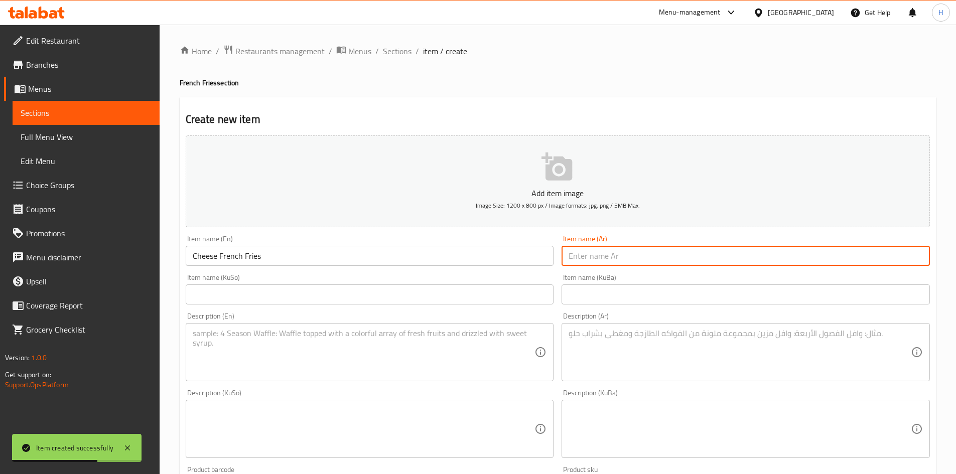
click at [628, 257] on input "text" at bounding box center [746, 256] width 369 height 20
paste input "بطاطا مقلية بالجبنة"
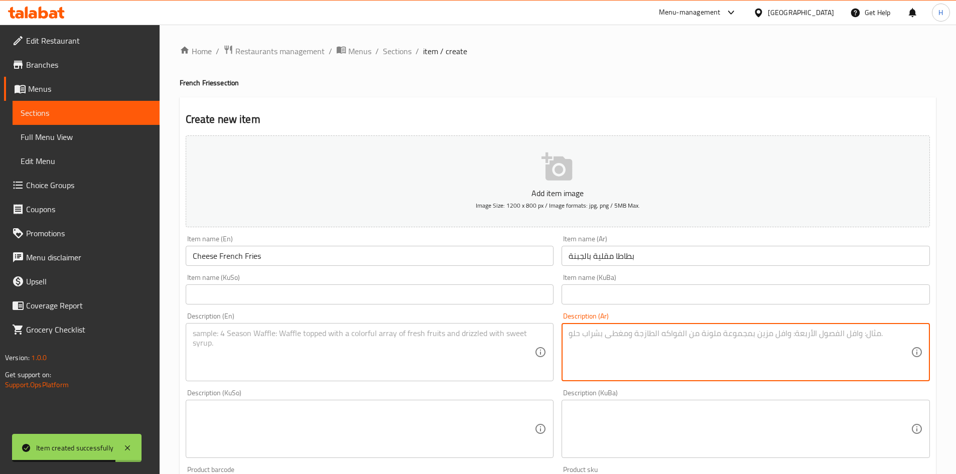
click at [698, 344] on textarea at bounding box center [740, 353] width 342 height 48
paste textarea "اصابع البطاطا المقلية مع صلصة الجبنة."
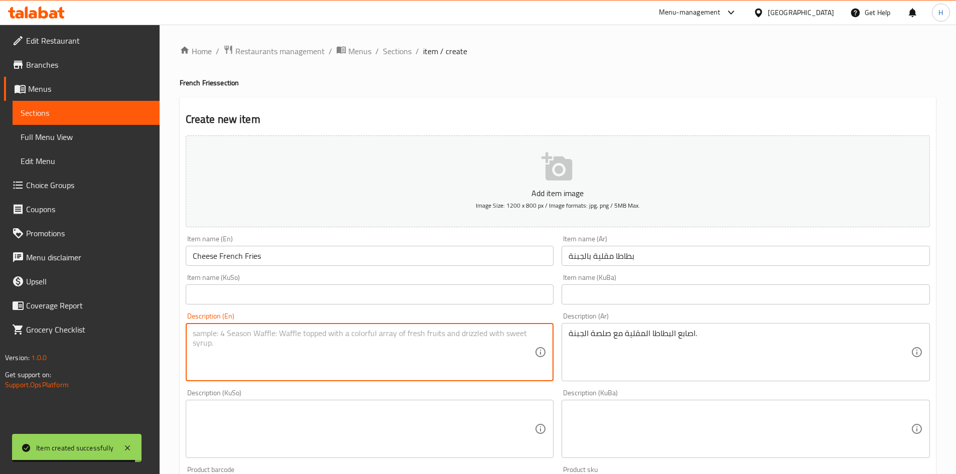
click at [276, 332] on textarea at bounding box center [364, 353] width 342 height 48
paste textarea "Fried potato fingers with cheese."
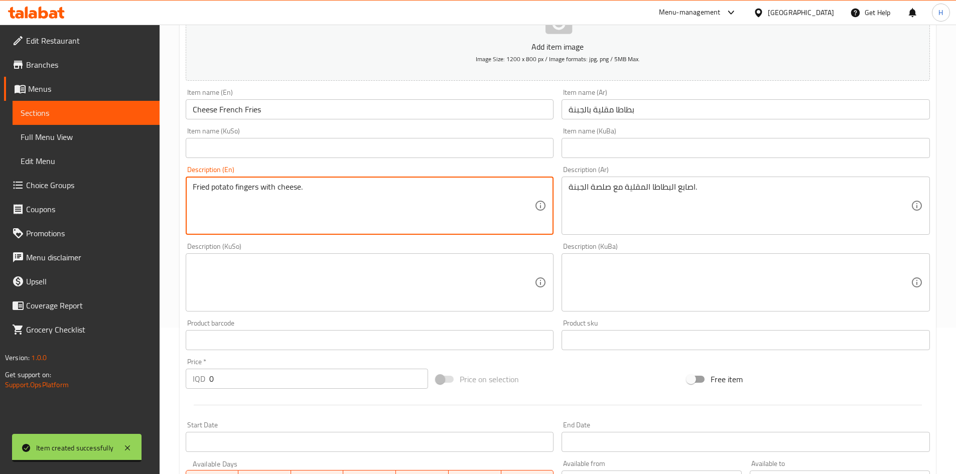
scroll to position [301, 0]
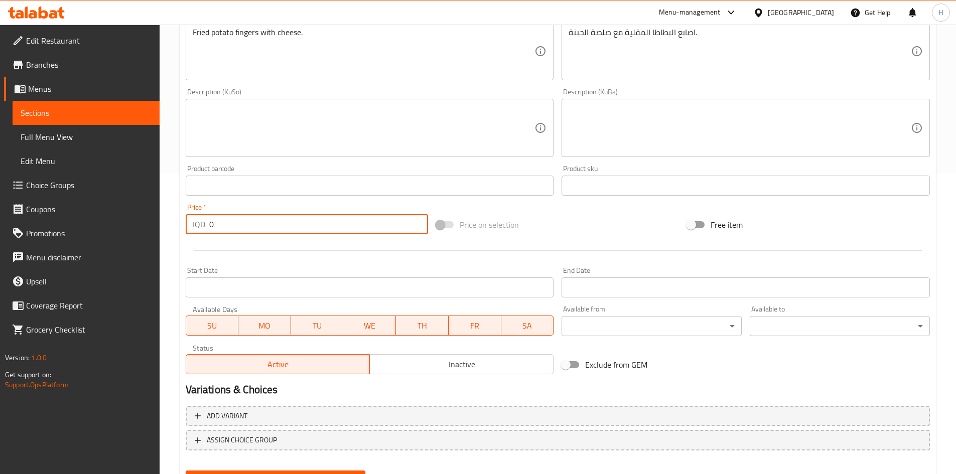
click at [246, 219] on input "0" at bounding box center [318, 224] width 219 height 20
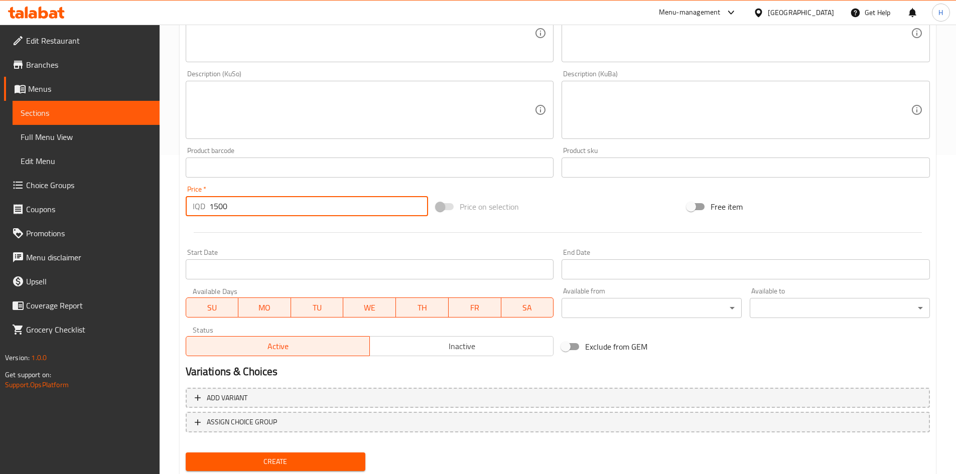
scroll to position [350, 0]
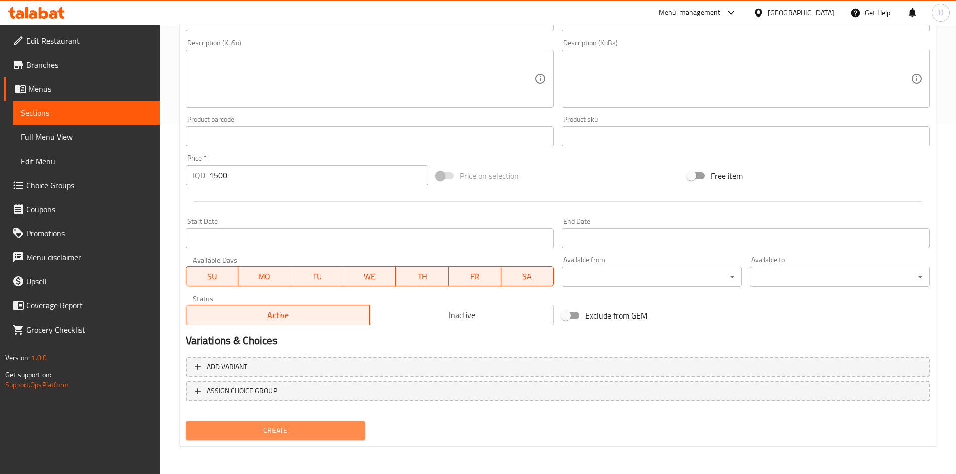
click at [333, 431] on span "Create" at bounding box center [276, 431] width 164 height 13
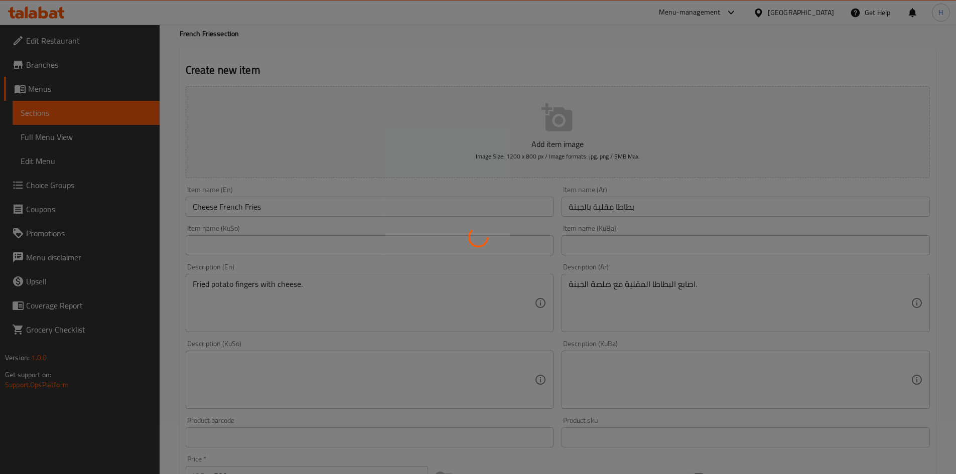
scroll to position [0, 0]
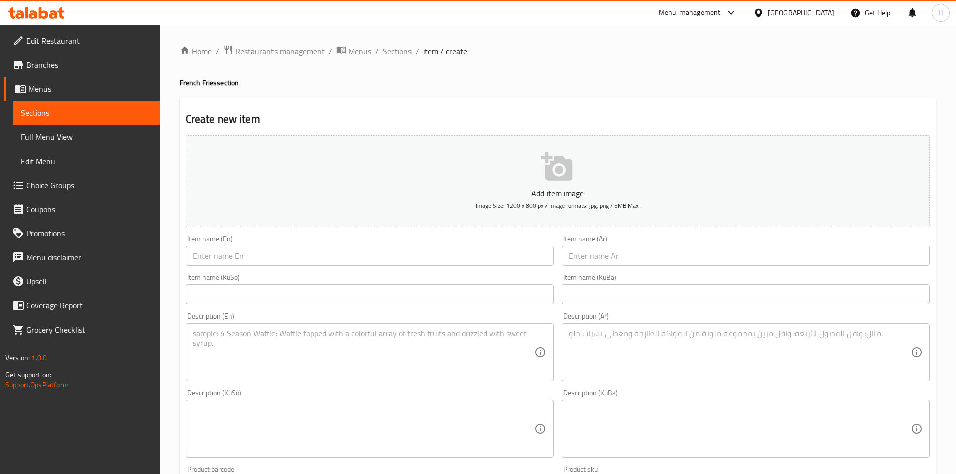
click at [384, 51] on span "Sections" at bounding box center [397, 51] width 29 height 12
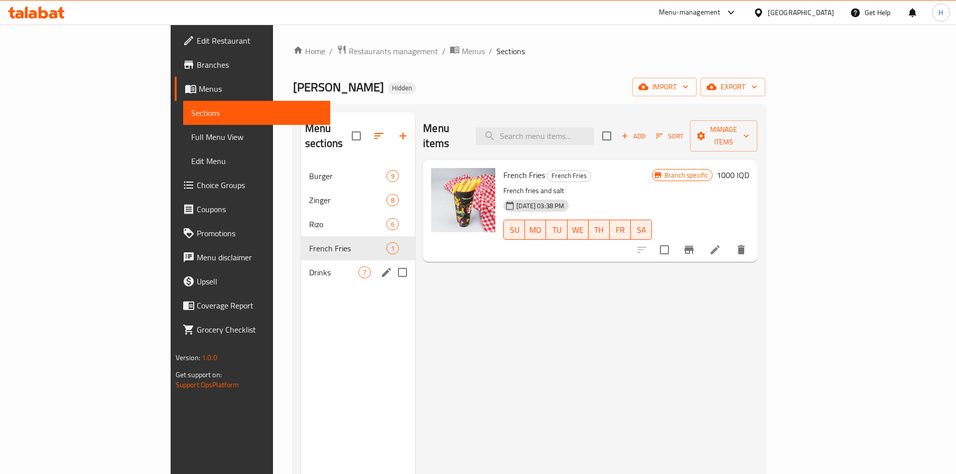
click at [301, 264] on div "Drinks 7" at bounding box center [358, 273] width 114 height 24
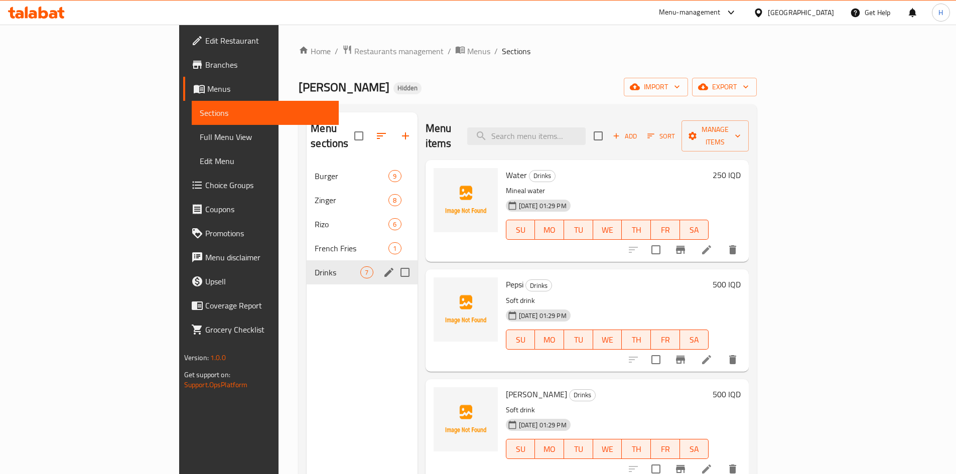
click at [315, 242] on span "French Fries" at bounding box center [352, 248] width 74 height 12
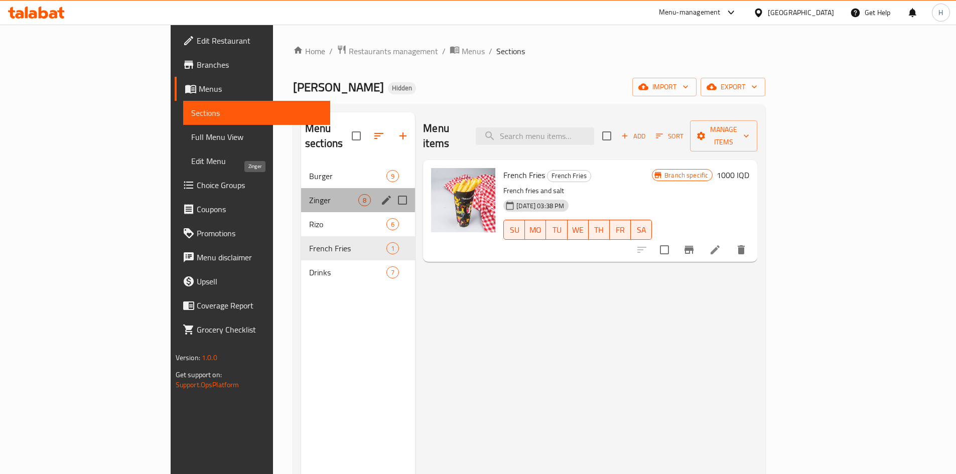
click at [309, 194] on span "Zinger" at bounding box center [333, 200] width 49 height 12
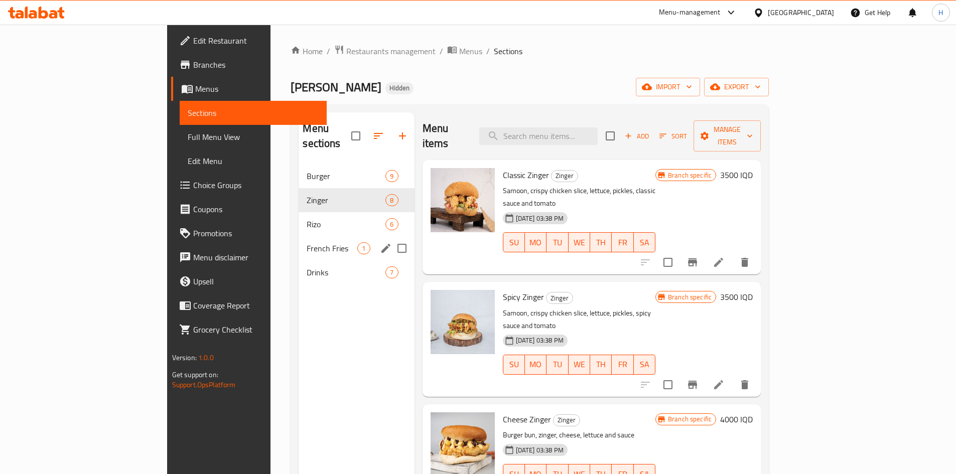
click at [299, 236] on div "French Fries 1" at bounding box center [356, 248] width 115 height 24
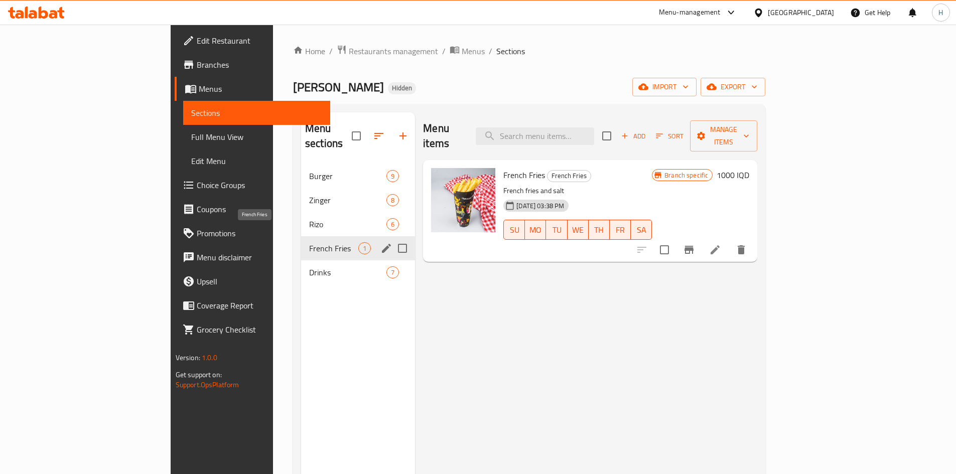
click at [309, 242] on span "French Fries" at bounding box center [333, 248] width 49 height 12
click at [309, 218] on span "Rizo" at bounding box center [333, 224] width 49 height 12
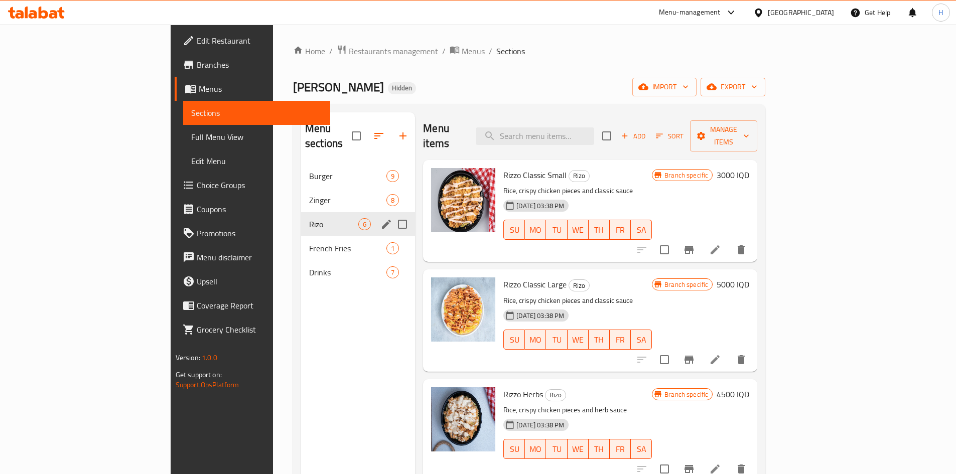
click at [309, 242] on span "French Fries" at bounding box center [347, 248] width 77 height 12
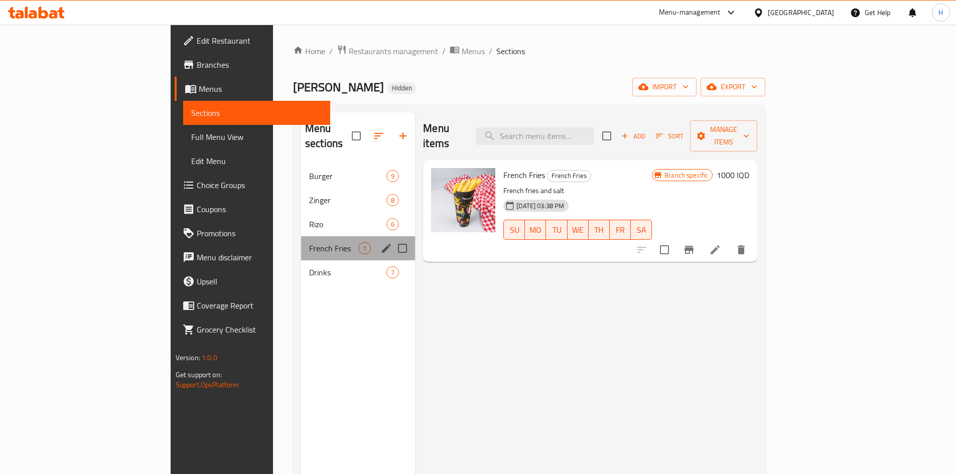
click at [301, 244] on div "French Fries 1" at bounding box center [358, 248] width 114 height 24
click at [313, 236] on div "French Fries 1" at bounding box center [358, 248] width 114 height 24
click at [309, 267] on span "Drinks" at bounding box center [333, 273] width 49 height 12
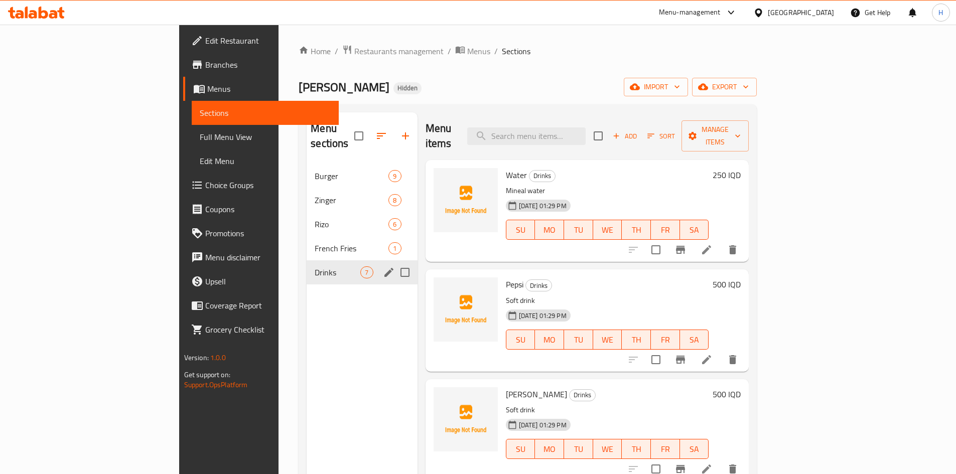
click at [315, 242] on span "French Fries" at bounding box center [352, 248] width 74 height 12
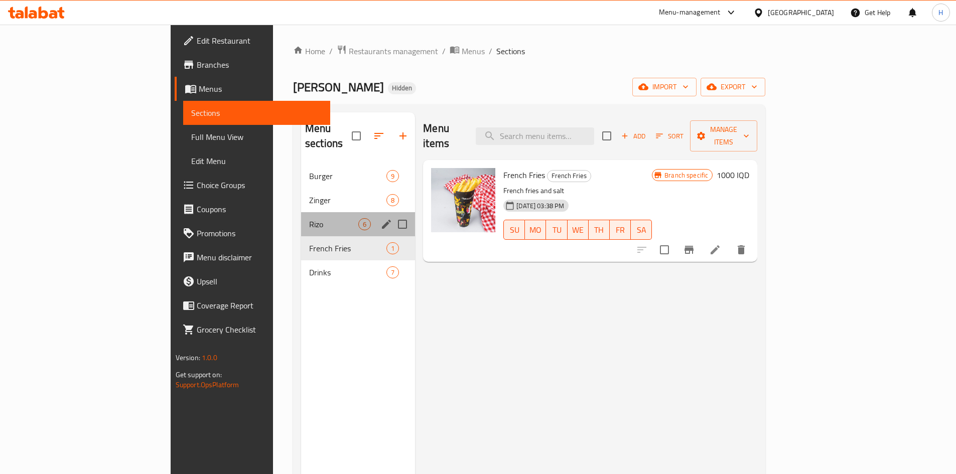
click at [301, 219] on div "Rizo 6" at bounding box center [358, 224] width 114 height 24
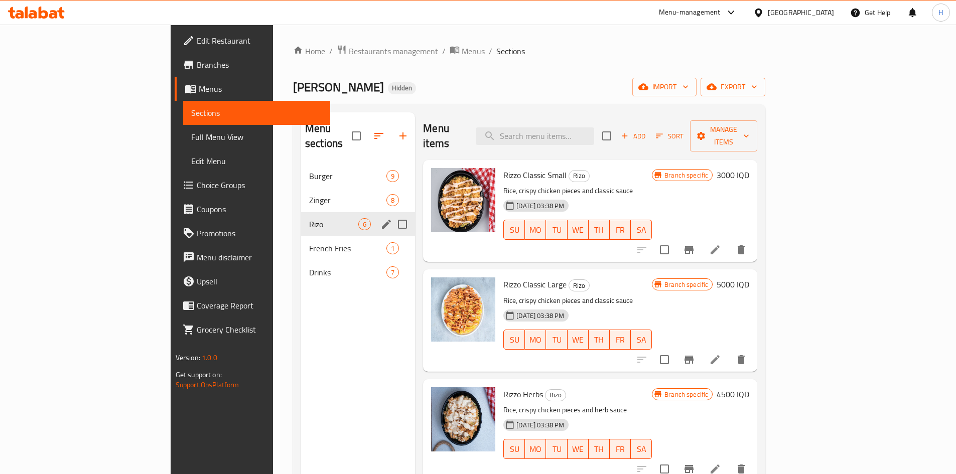
click at [301, 212] on div "Rizo 6" at bounding box center [358, 224] width 114 height 24
click at [301, 217] on div "Rizo 6" at bounding box center [358, 224] width 114 height 24
click at [309, 242] on span "French Fries" at bounding box center [333, 248] width 49 height 12
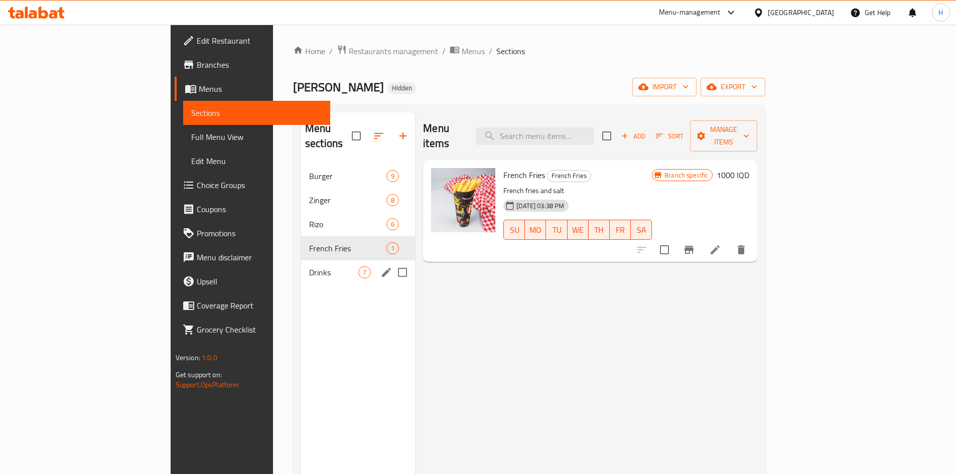
drag, startPoint x: 253, startPoint y: 246, endPoint x: 247, endPoint y: 246, distance: 6.5
click at [301, 261] on div "Drinks 7" at bounding box center [358, 273] width 114 height 24
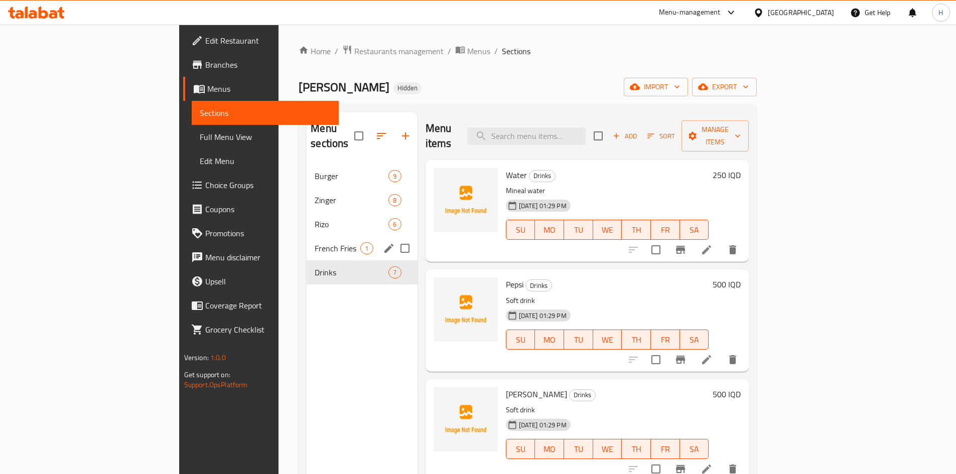
click at [315, 242] on span "French Fries" at bounding box center [338, 248] width 46 height 12
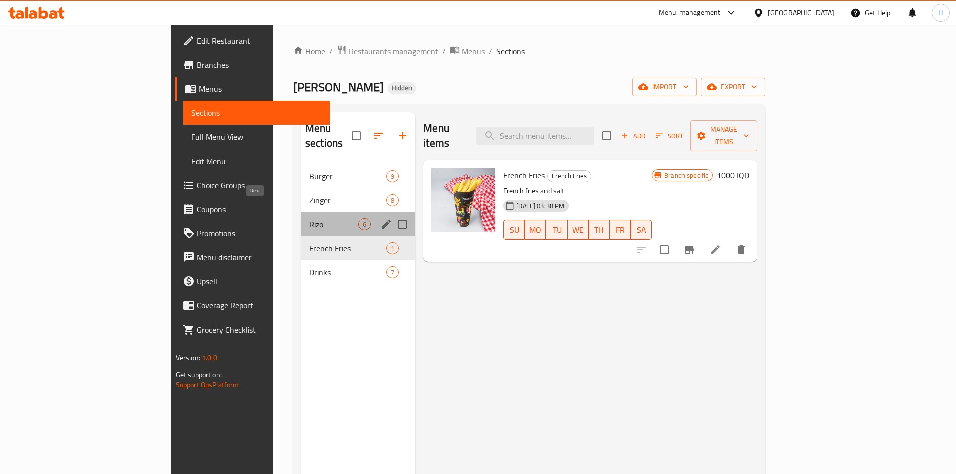
click at [309, 218] on span "Rizo" at bounding box center [333, 224] width 49 height 12
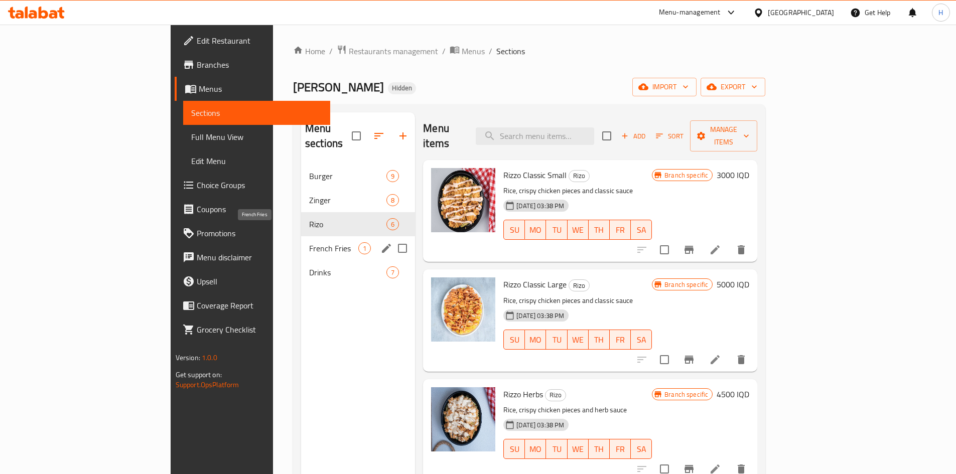
click at [301, 244] on div "French Fries 1" at bounding box center [358, 248] width 114 height 24
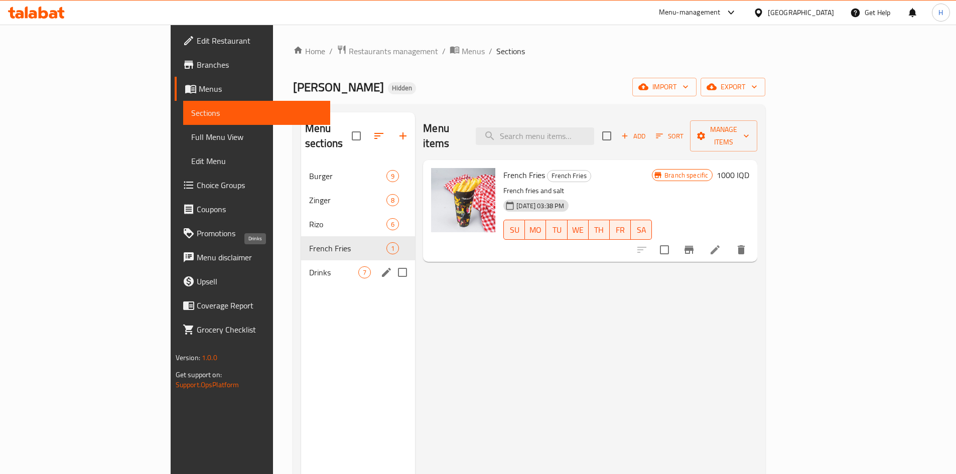
click at [309, 267] on span "Drinks" at bounding box center [333, 273] width 49 height 12
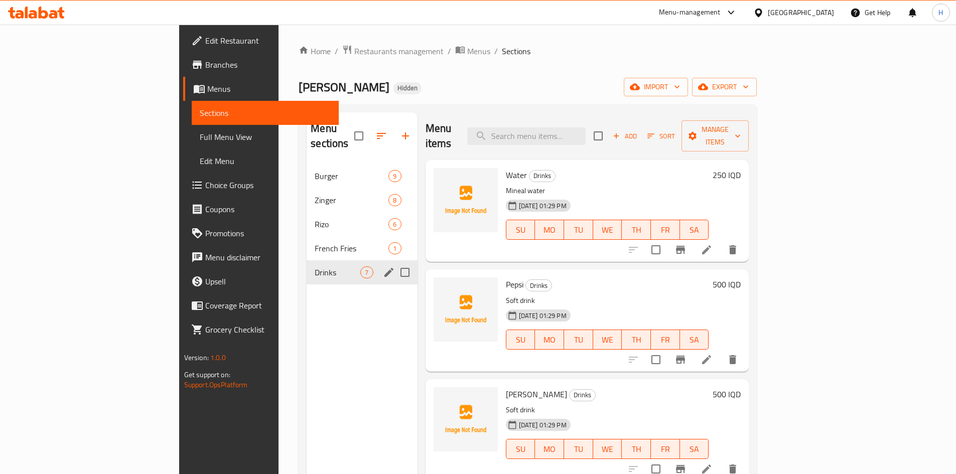
click at [315, 242] on span "French Fries" at bounding box center [352, 248] width 74 height 12
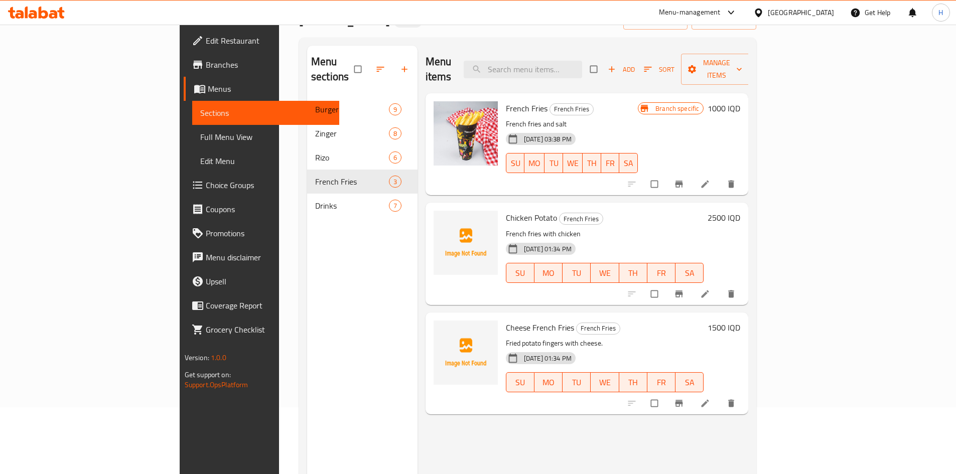
scroll to position [141, 0]
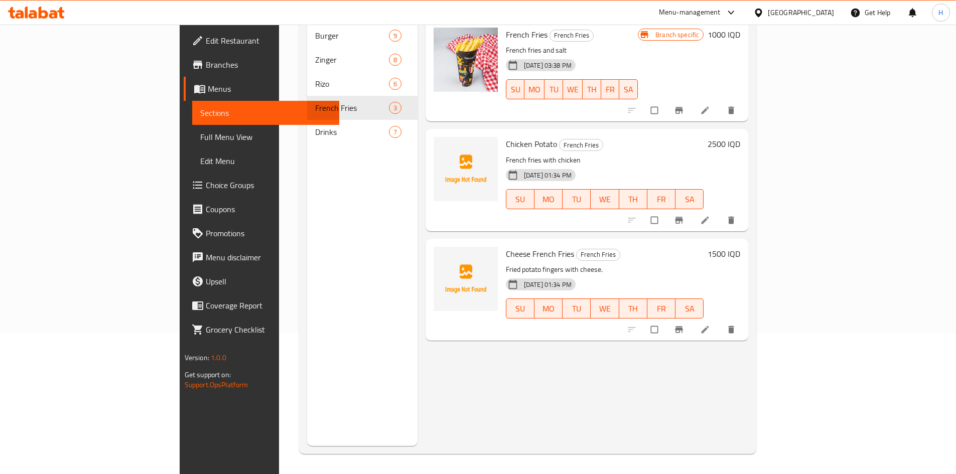
click at [506, 137] on span "Chicken Potato" at bounding box center [531, 144] width 51 height 15
copy h6 "Chicken Potato"
click at [506, 247] on span "Cheese French Fries" at bounding box center [540, 254] width 68 height 15
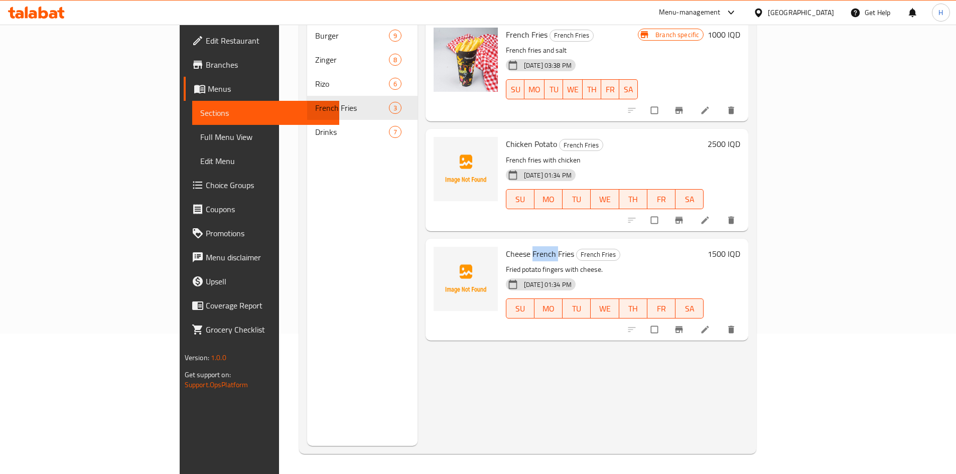
click at [506, 247] on span "Cheese French Fries" at bounding box center [540, 254] width 68 height 15
copy h6 "Cheese French Fries"
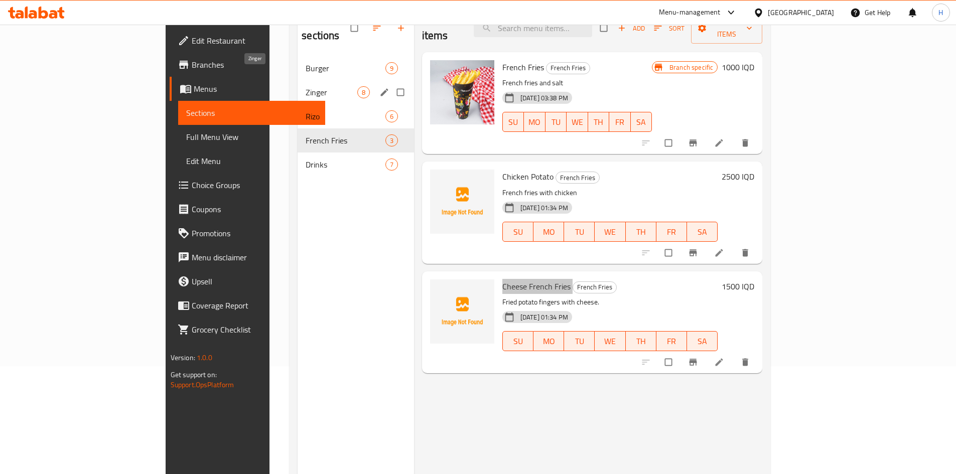
scroll to position [90, 0]
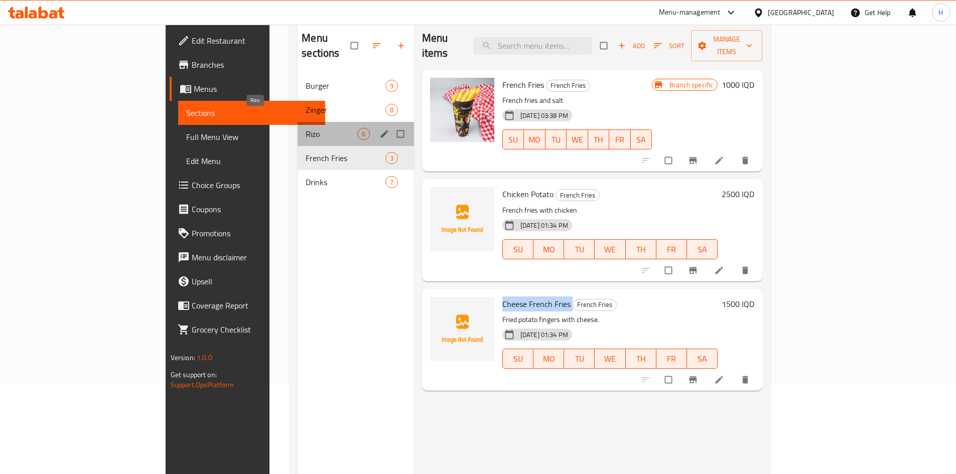
click at [306, 128] on span "Rizo" at bounding box center [331, 134] width 51 height 12
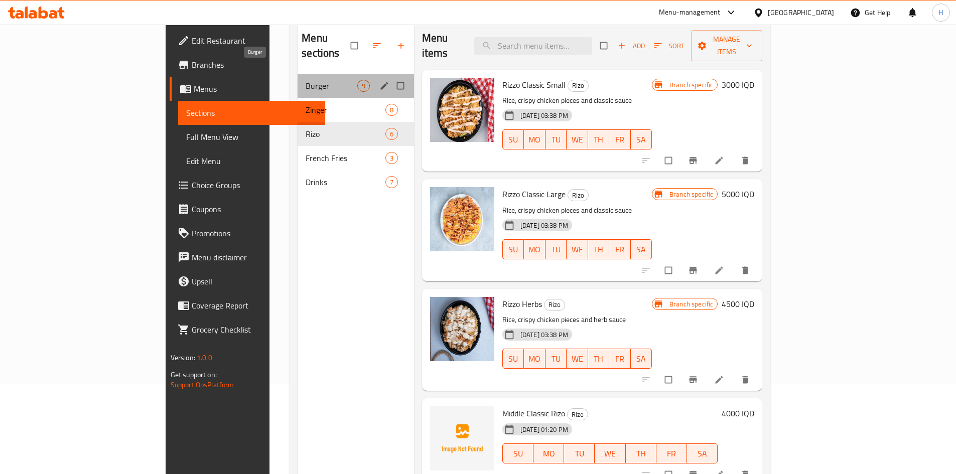
click at [306, 80] on span "Burger" at bounding box center [331, 86] width 51 height 12
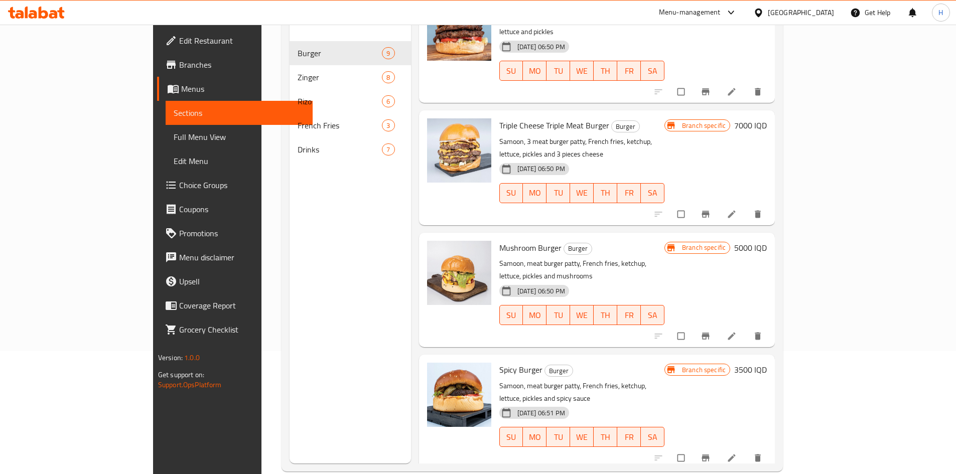
scroll to position [141, 0]
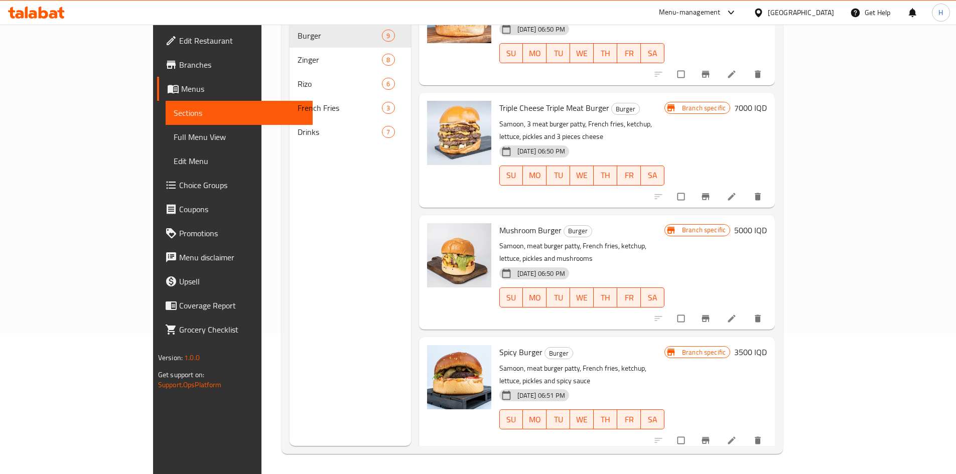
click at [533, 467] on span "Classic Chicken Burger" at bounding box center [538, 474] width 77 height 15
copy h6 "Classic Chicken Burger"
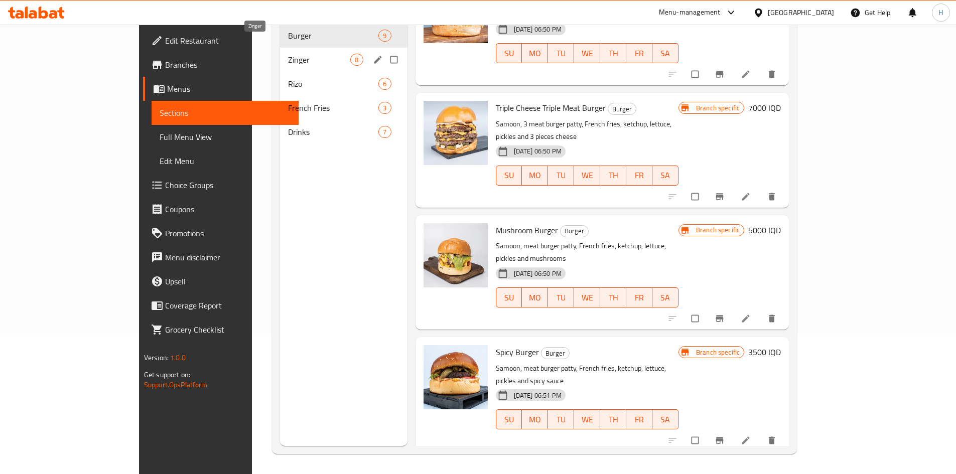
drag, startPoint x: 261, startPoint y: 40, endPoint x: 350, endPoint y: 66, distance: 93.6
click at [288, 54] on span "Zinger" at bounding box center [319, 60] width 62 height 12
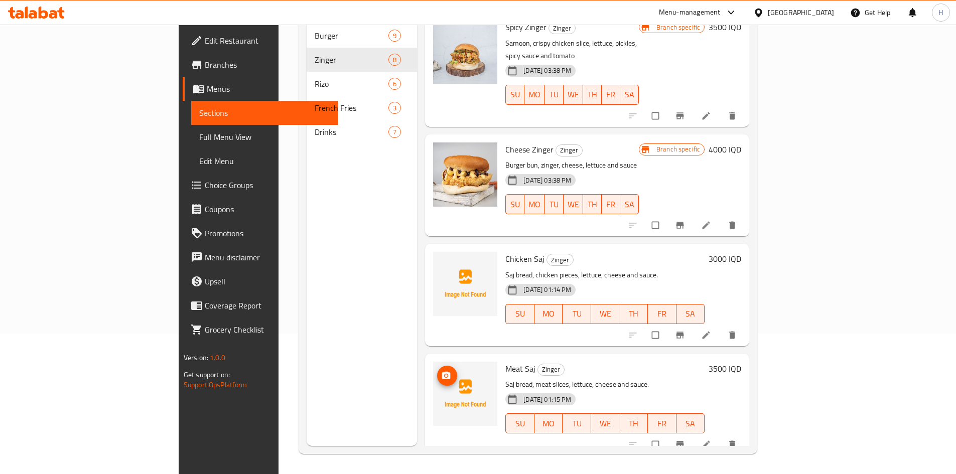
scroll to position [151, 0]
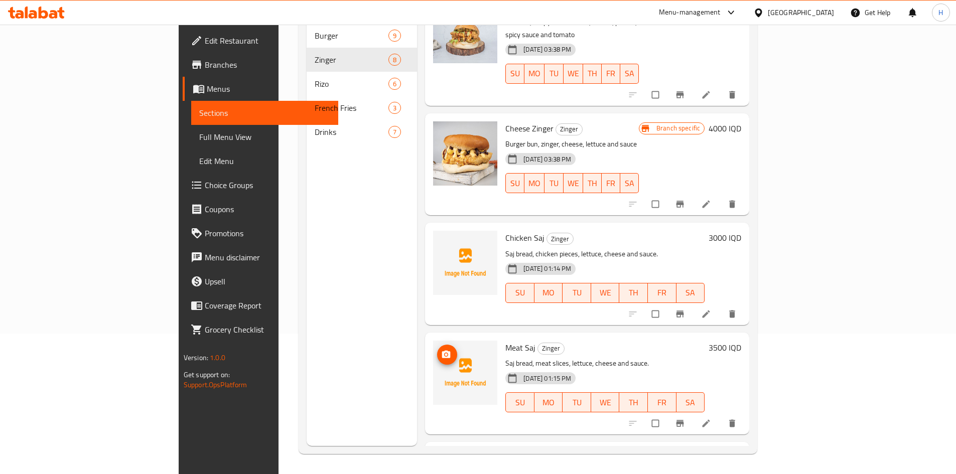
click at [506, 230] on span "Chicken Saj" at bounding box center [525, 237] width 39 height 15
copy h6 "Chicken Saj"
click at [502, 337] on div "Meat Saj Zinger Saj bread, meat slices, lettuce, cheese and sauce. 16-09-2025 0…" at bounding box center [605, 384] width 207 height 94
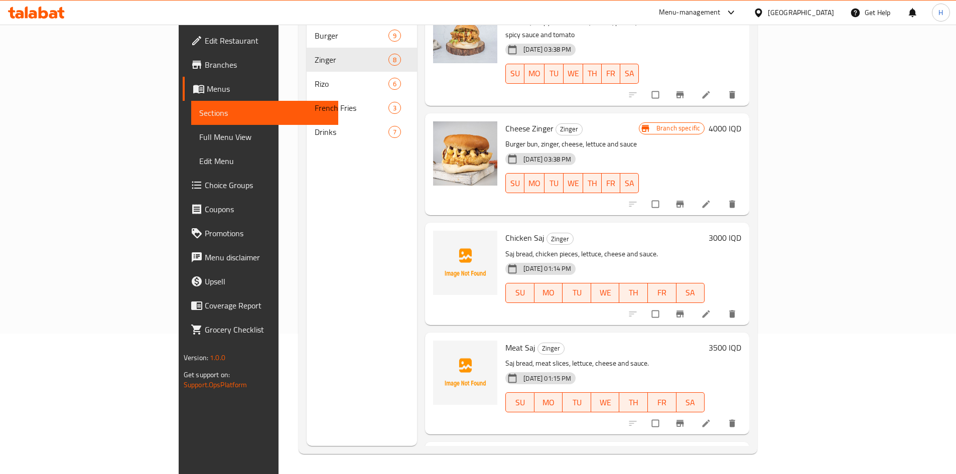
click at [506, 340] on span "Meat Saj" at bounding box center [521, 347] width 30 height 15
copy h6 "Meat Saj"
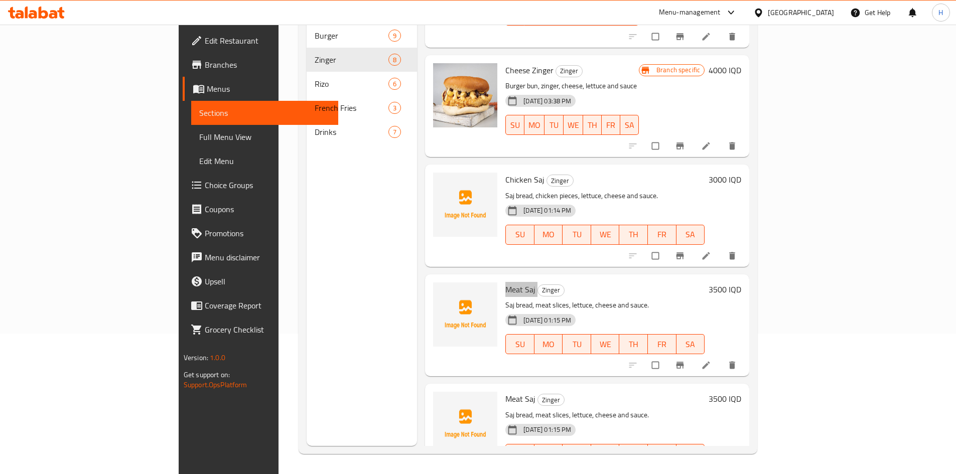
scroll to position [301, 0]
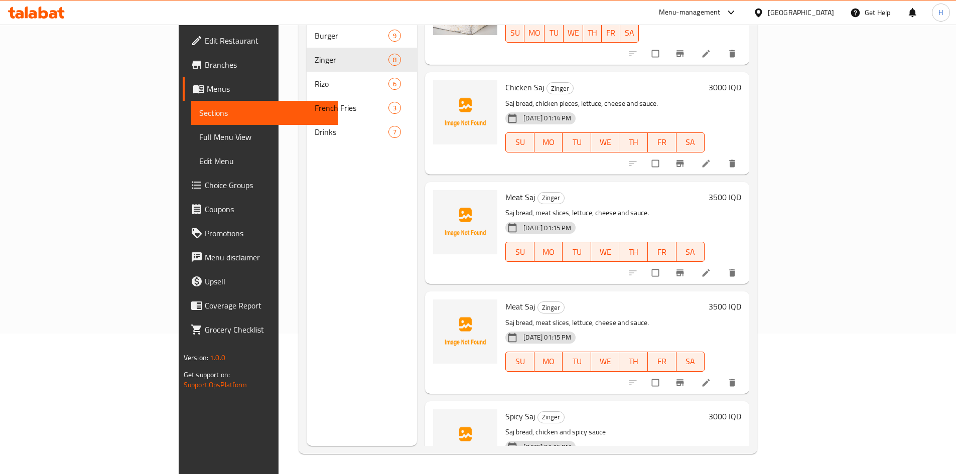
click at [506, 299] on span "Meat Saj" at bounding box center [521, 306] width 30 height 15
copy h6 "Meat Saj"
click at [738, 378] on icon "delete" at bounding box center [732, 383] width 10 height 10
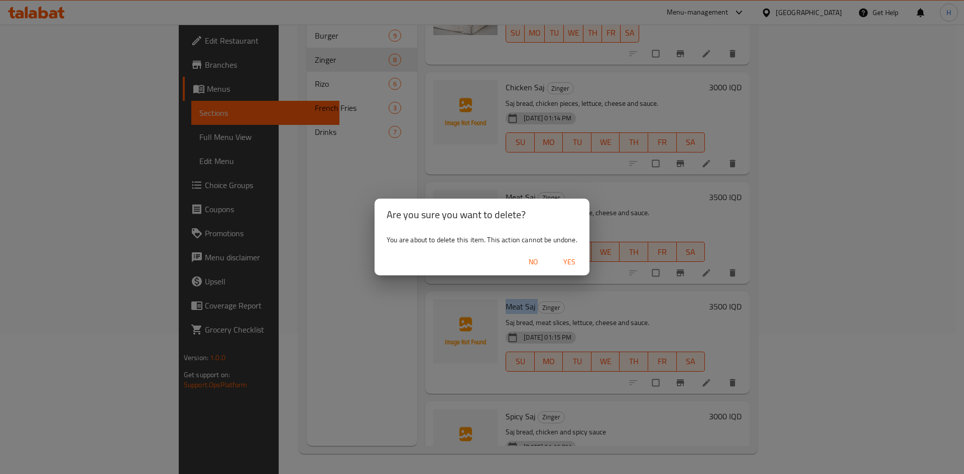
click at [573, 265] on span "Yes" at bounding box center [569, 262] width 24 height 13
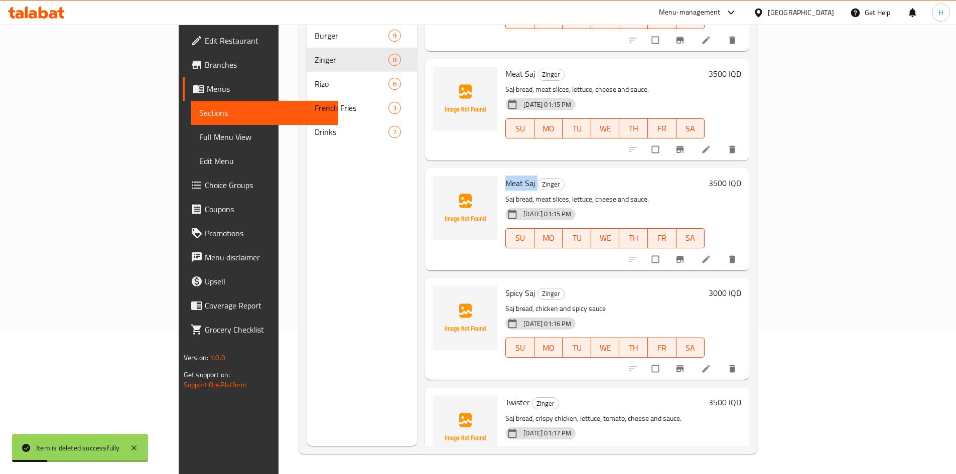
scroll to position [428, 0]
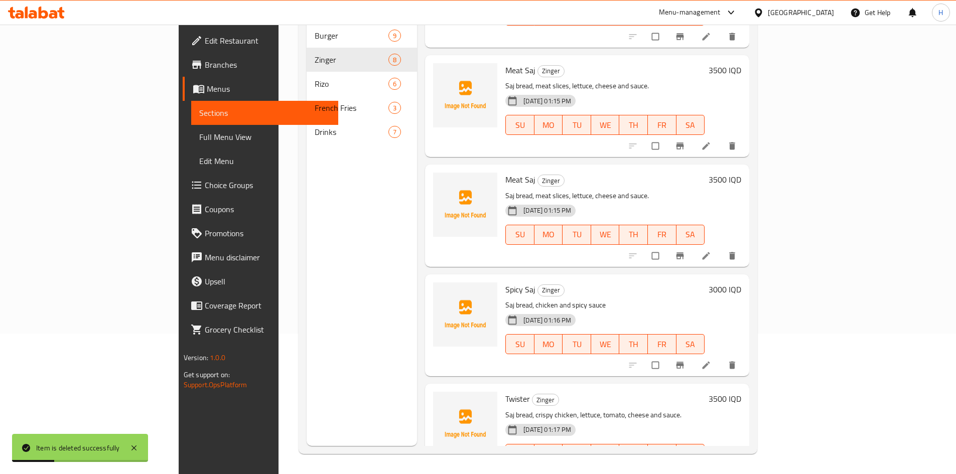
click at [506, 282] on span "Spicy Saj" at bounding box center [521, 289] width 30 height 15
copy h6 "Spicy Saj"
click at [506, 392] on span "Twister" at bounding box center [518, 399] width 25 height 15
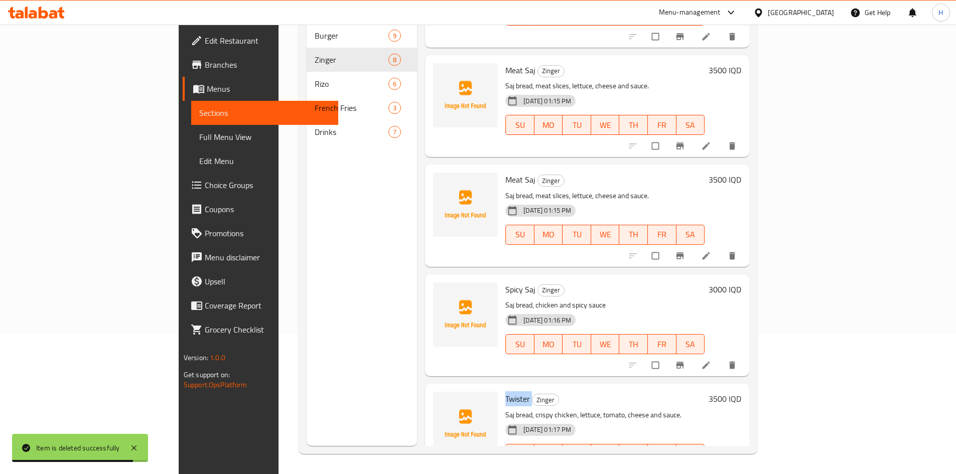
click at [506, 392] on span "Twister" at bounding box center [518, 399] width 25 height 15
copy h6 "Twister"
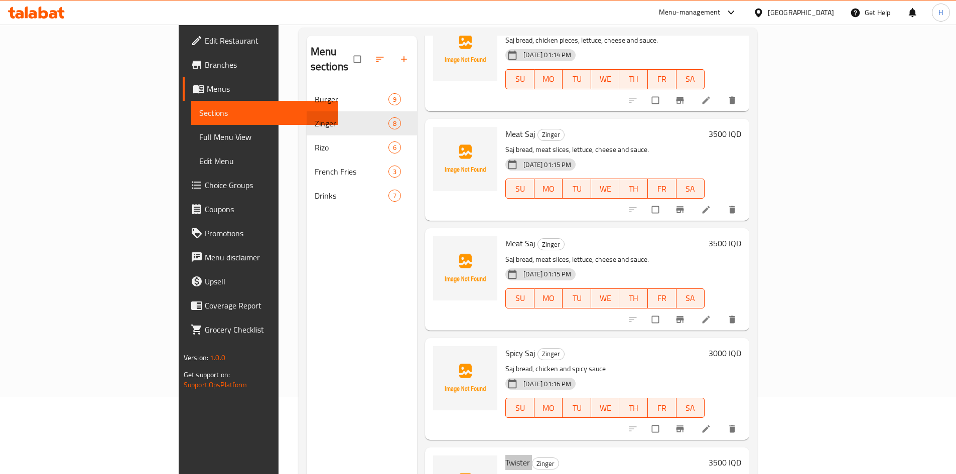
scroll to position [0, 0]
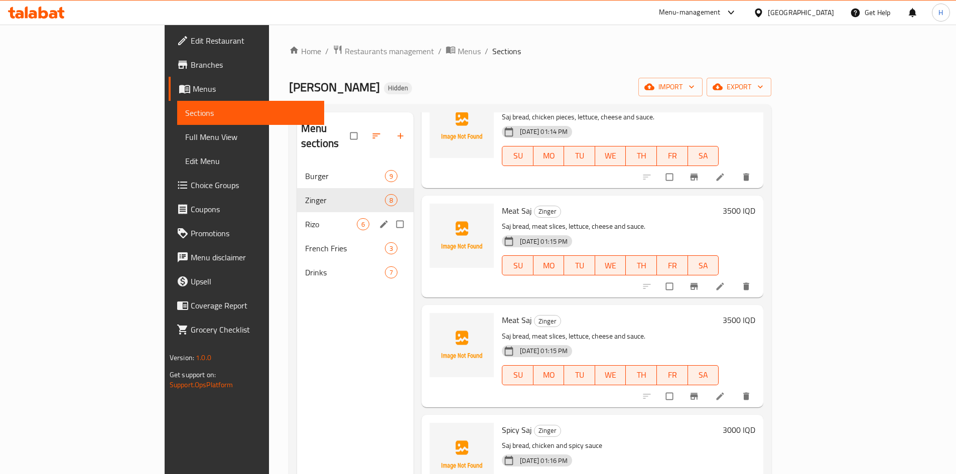
click at [305, 218] on span "Rizo" at bounding box center [331, 224] width 52 height 12
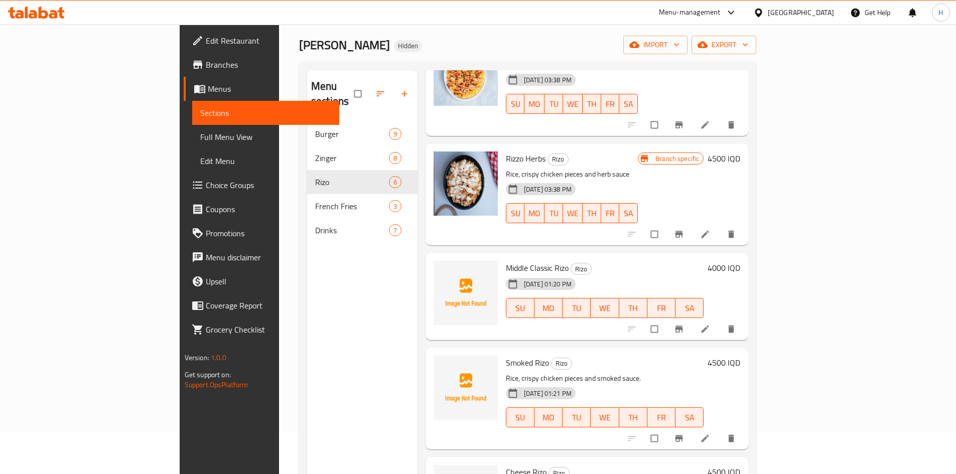
scroll to position [100, 0]
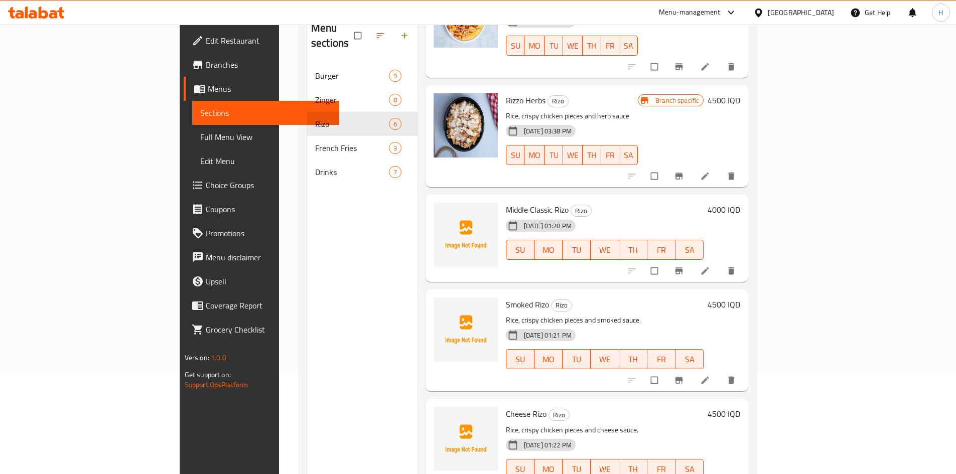
click at [506, 202] on span "Middle Classic Rizo" at bounding box center [537, 209] width 63 height 15
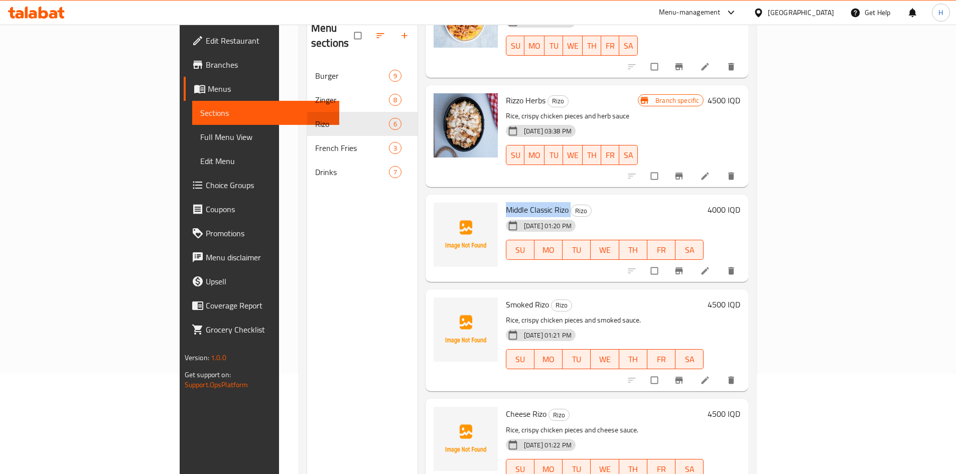
copy h6 "Middle Classic Rizo"
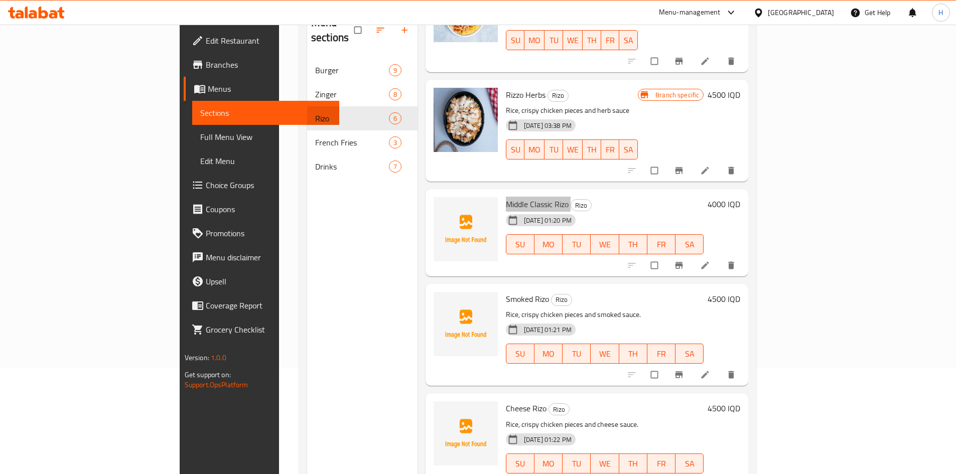
scroll to position [141, 0]
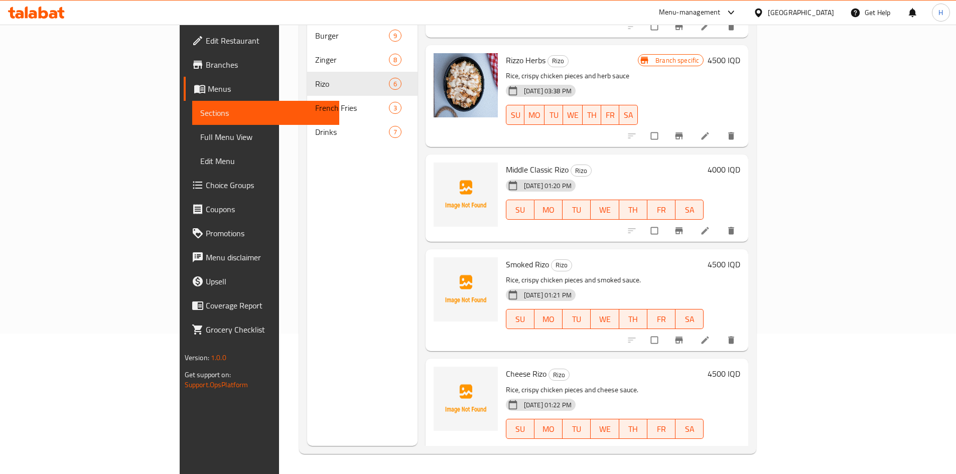
click at [506, 257] on span "Smoked Rizo" at bounding box center [527, 264] width 43 height 15
copy h6 "Smoked Rizo"
click at [506, 367] on span "Cheese Rizo" at bounding box center [526, 374] width 41 height 15
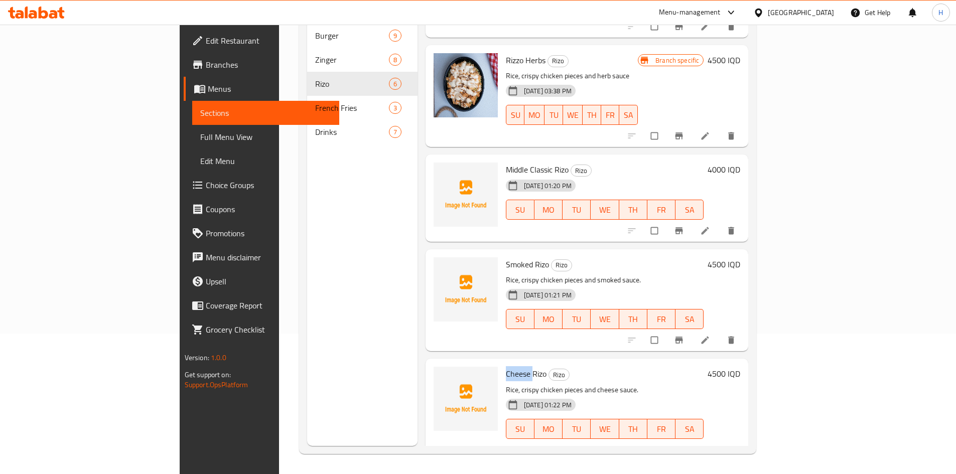
click at [506, 367] on span "Cheese Rizo" at bounding box center [526, 374] width 41 height 15
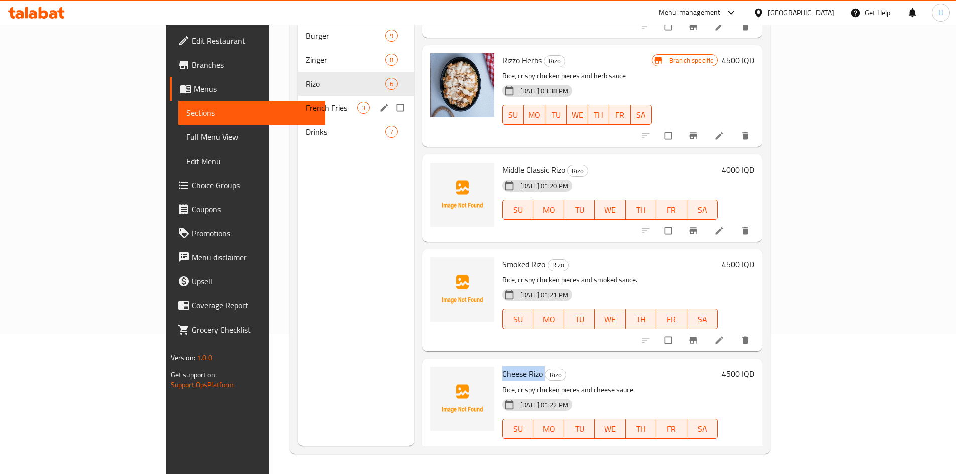
drag, startPoint x: 252, startPoint y: 86, endPoint x: 258, endPoint y: 94, distance: 9.6
click at [306, 102] on span "French Fries" at bounding box center [331, 108] width 51 height 12
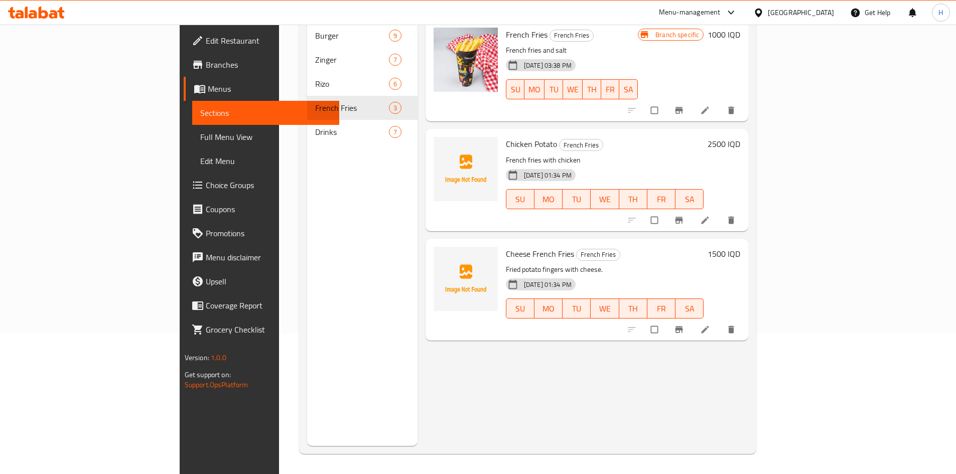
drag, startPoint x: 227, startPoint y: 112, endPoint x: 237, endPoint y: 119, distance: 13.0
click at [315, 126] on span "Drinks" at bounding box center [352, 132] width 74 height 12
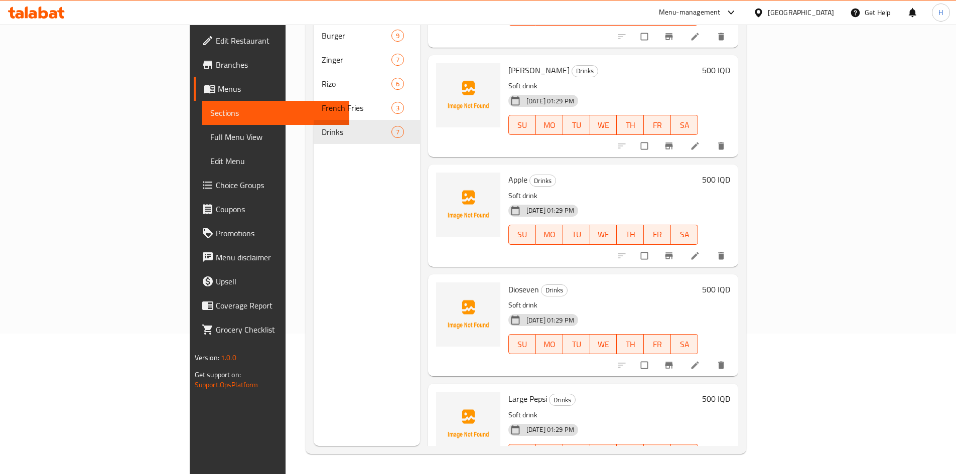
scroll to position [201, 0]
